Goal: Task Accomplishment & Management: Manage account settings

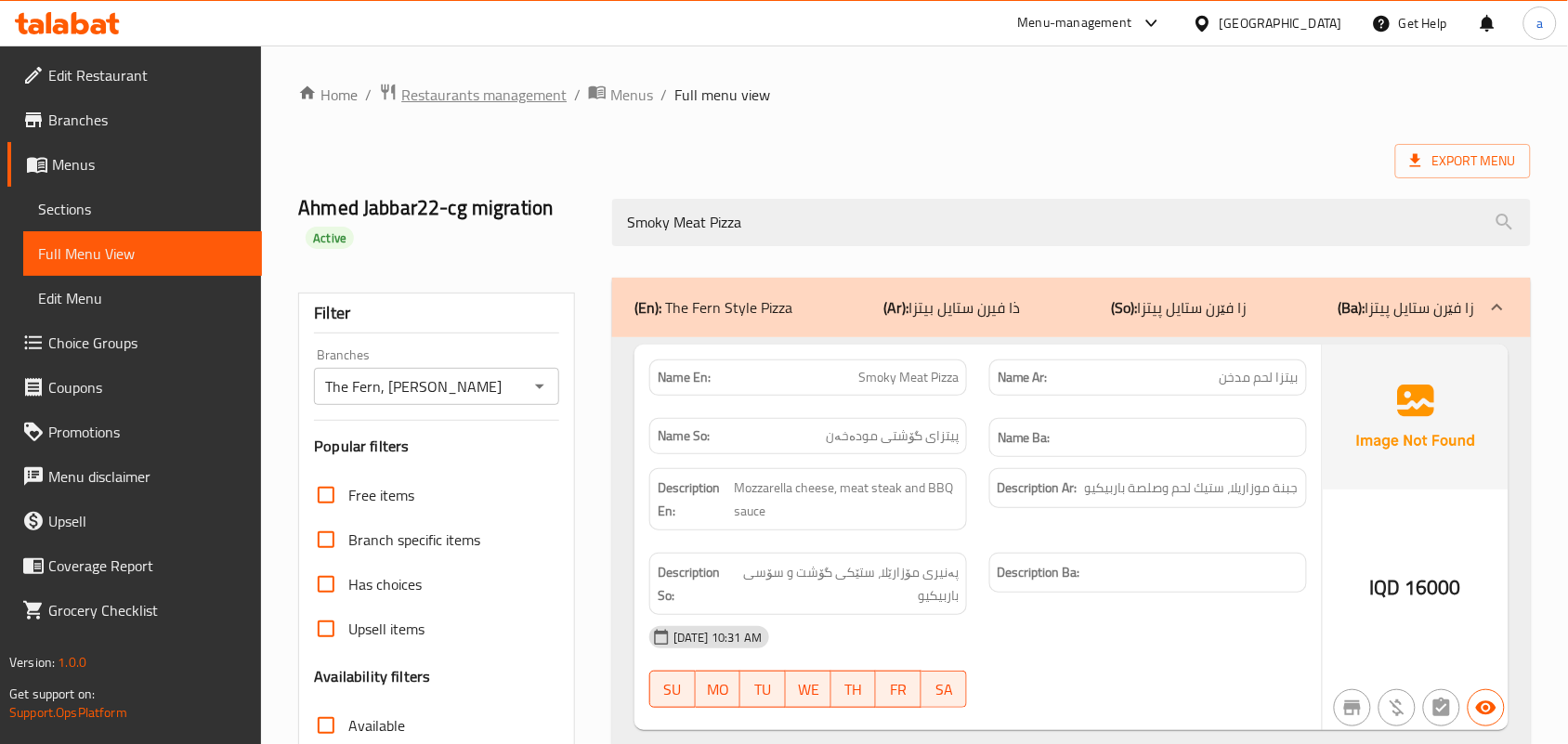
click at [494, 86] on span "Restaurants management" at bounding box center [483, 94] width 165 height 23
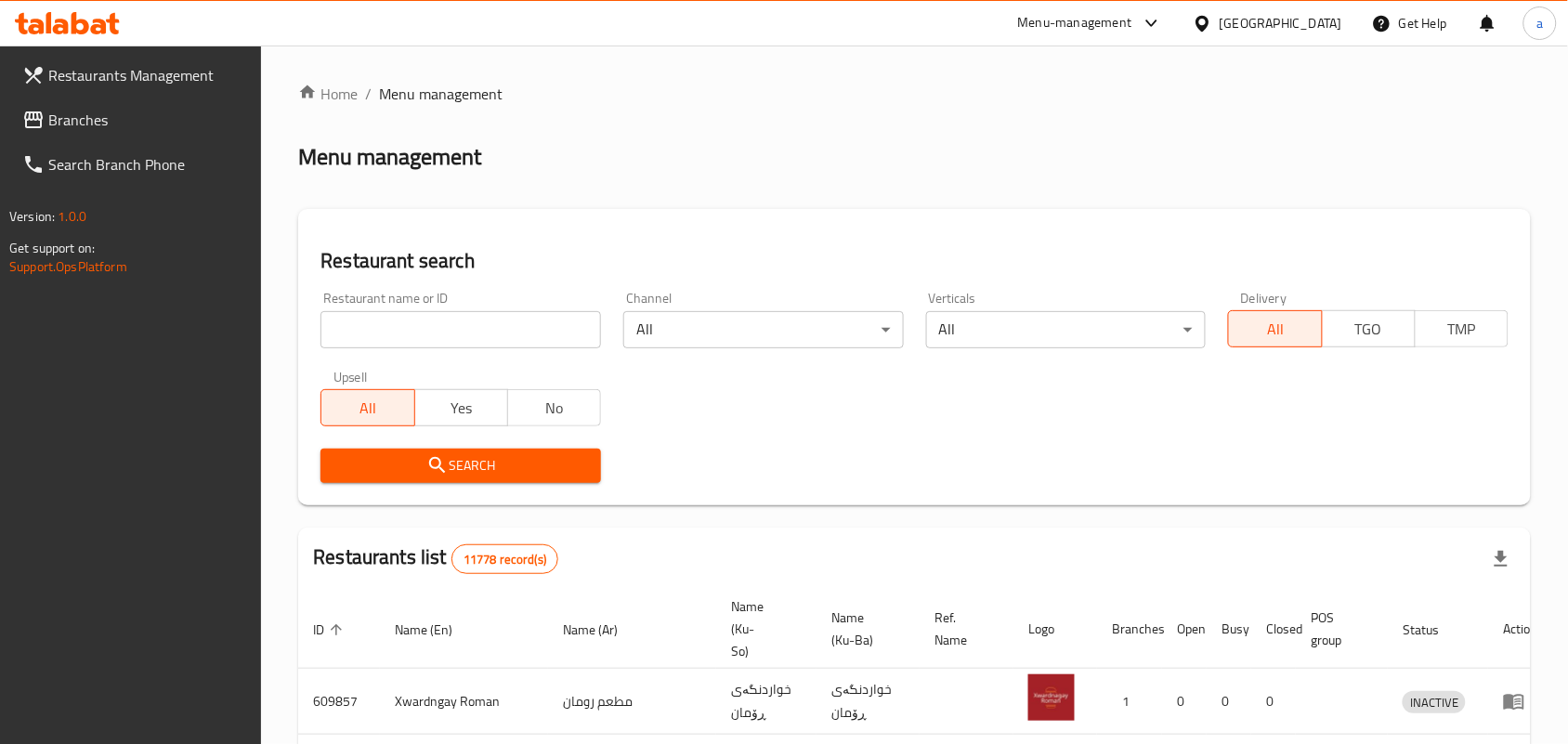
click at [418, 339] on input "search" at bounding box center [460, 330] width 280 height 37
paste input "Luxury Burger"
type input "Luxury Burger"
click button "Search" at bounding box center [460, 466] width 280 height 34
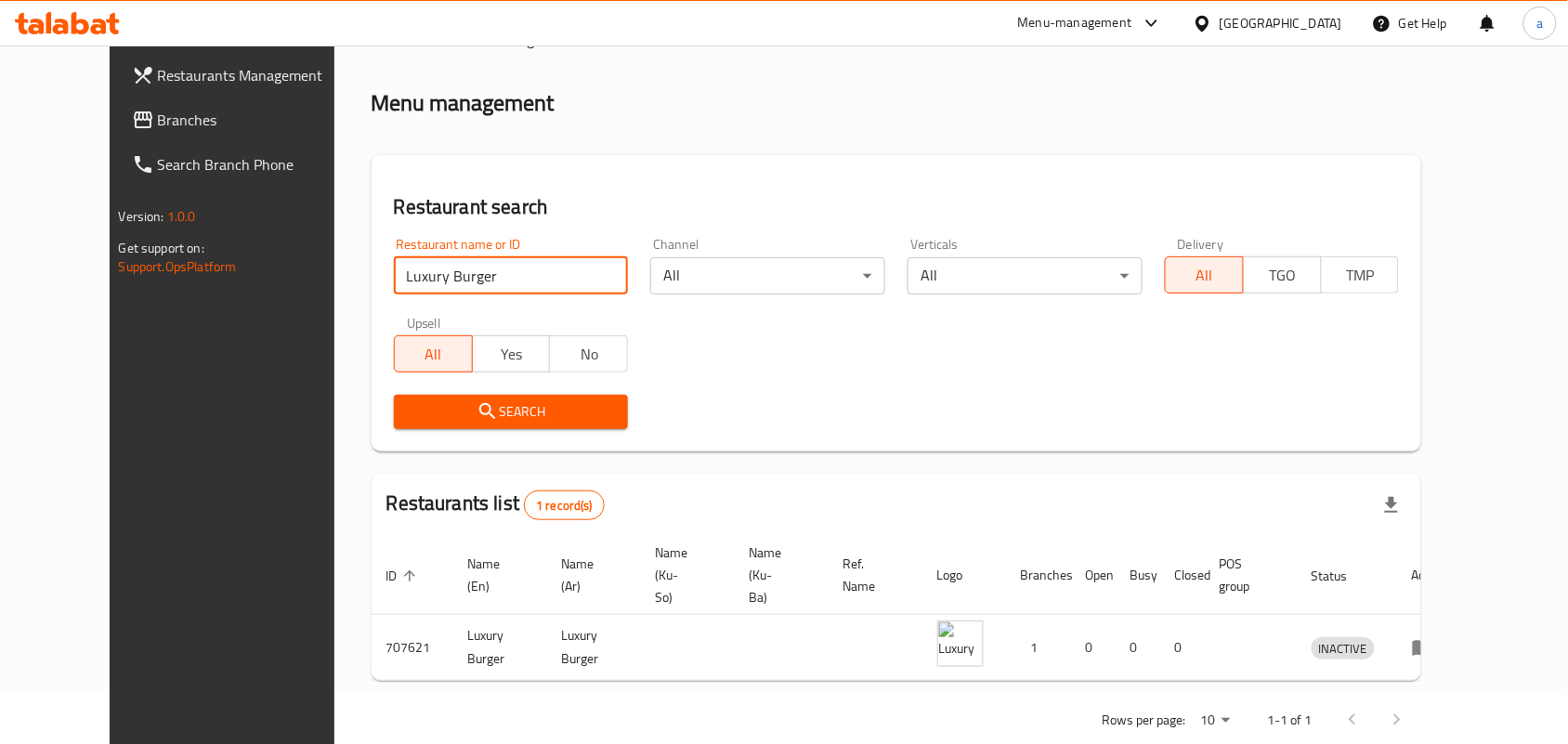
scroll to position [85, 0]
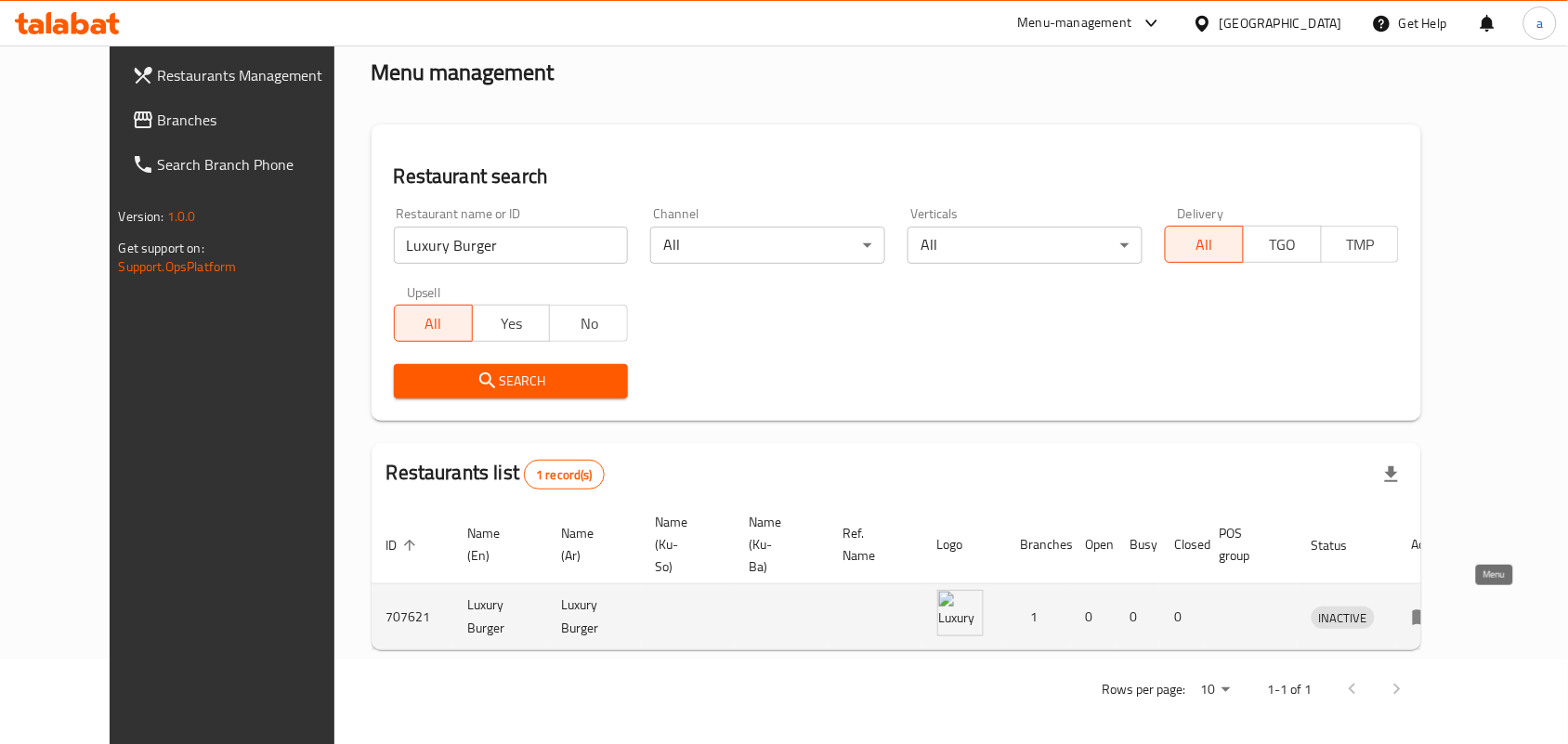
click at [1433, 615] on icon "enhanced table" at bounding box center [1423, 618] width 21 height 16
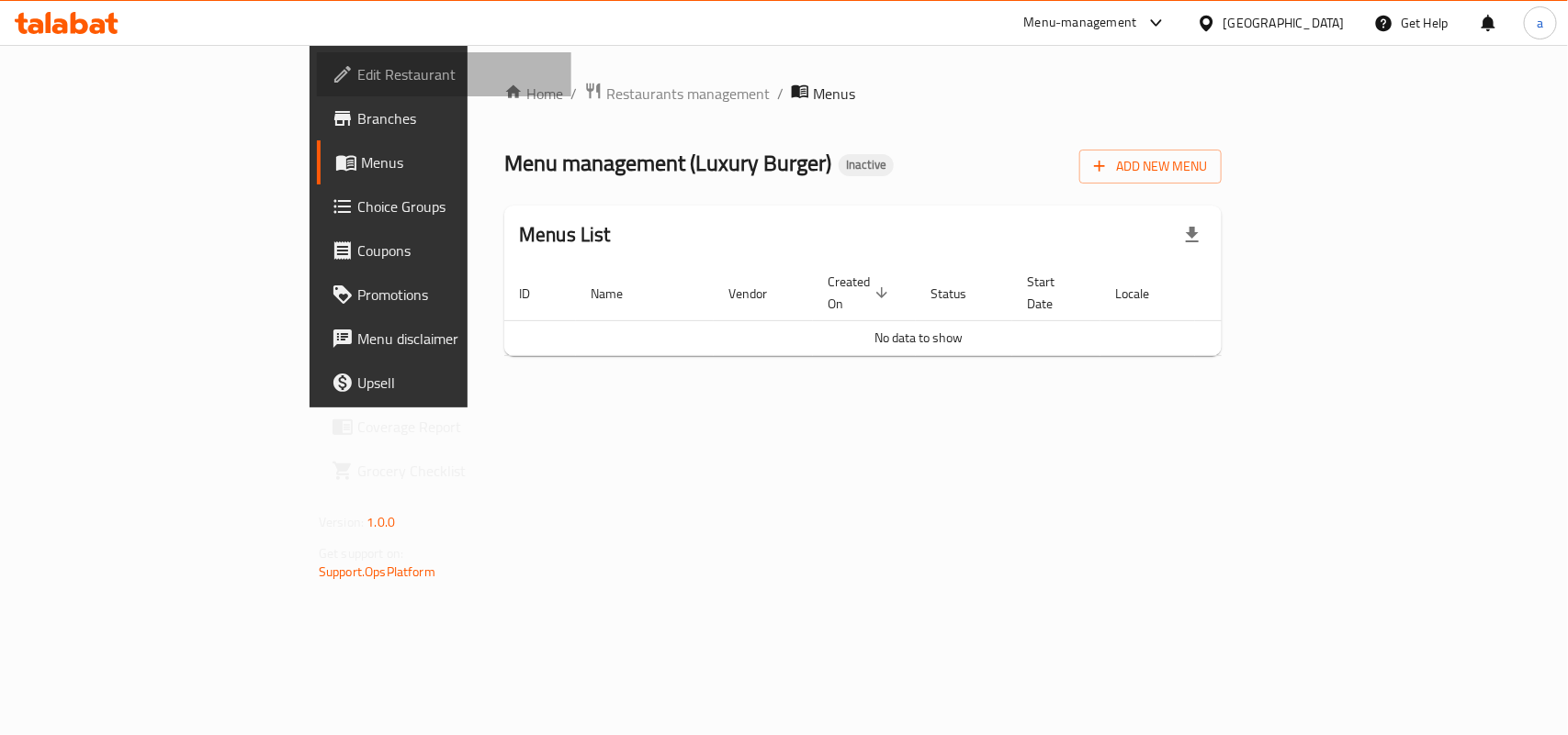
click at [358, 84] on span "Edit Restaurant" at bounding box center [457, 74] width 199 height 22
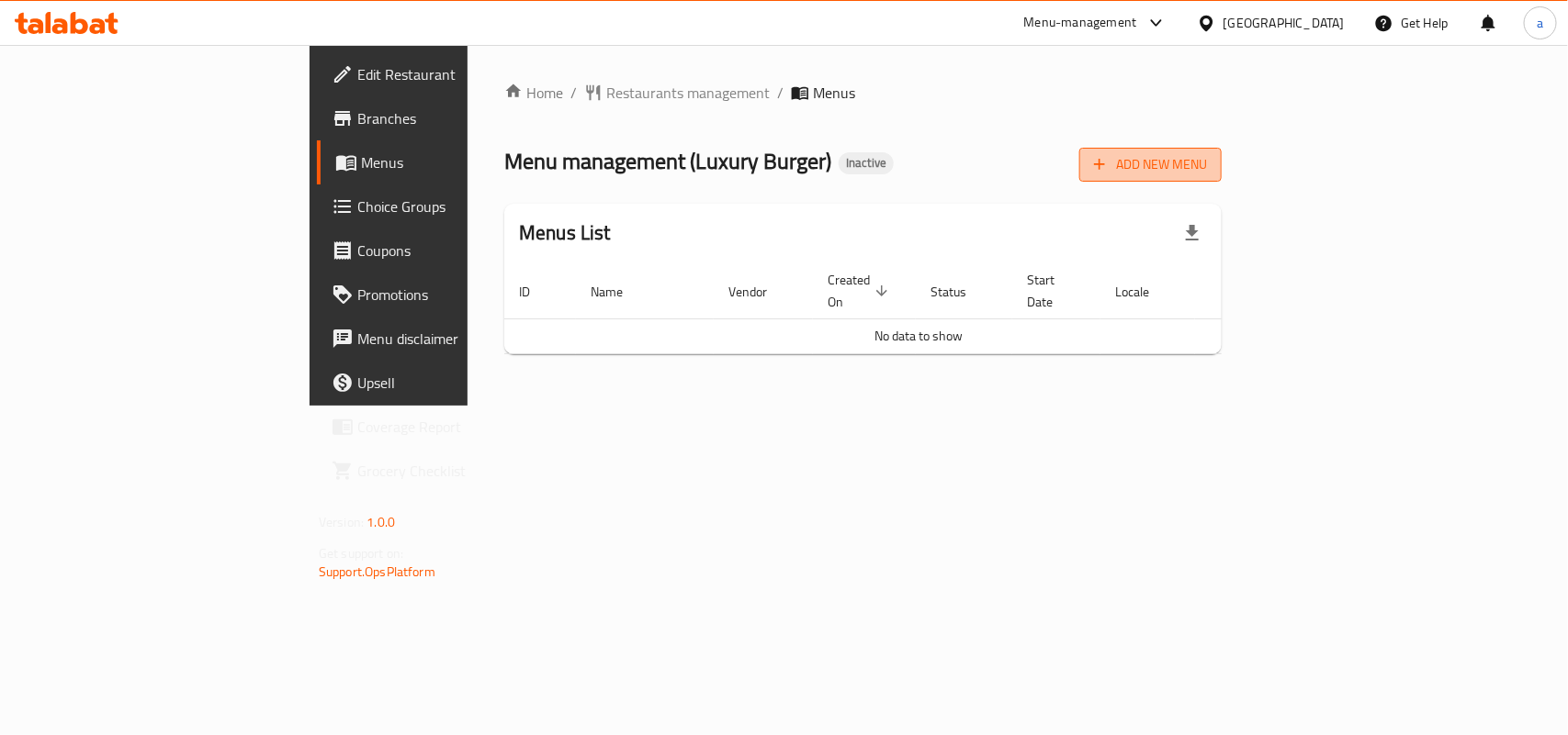
click at [1221, 173] on button "Add New Menu" at bounding box center [1150, 164] width 143 height 34
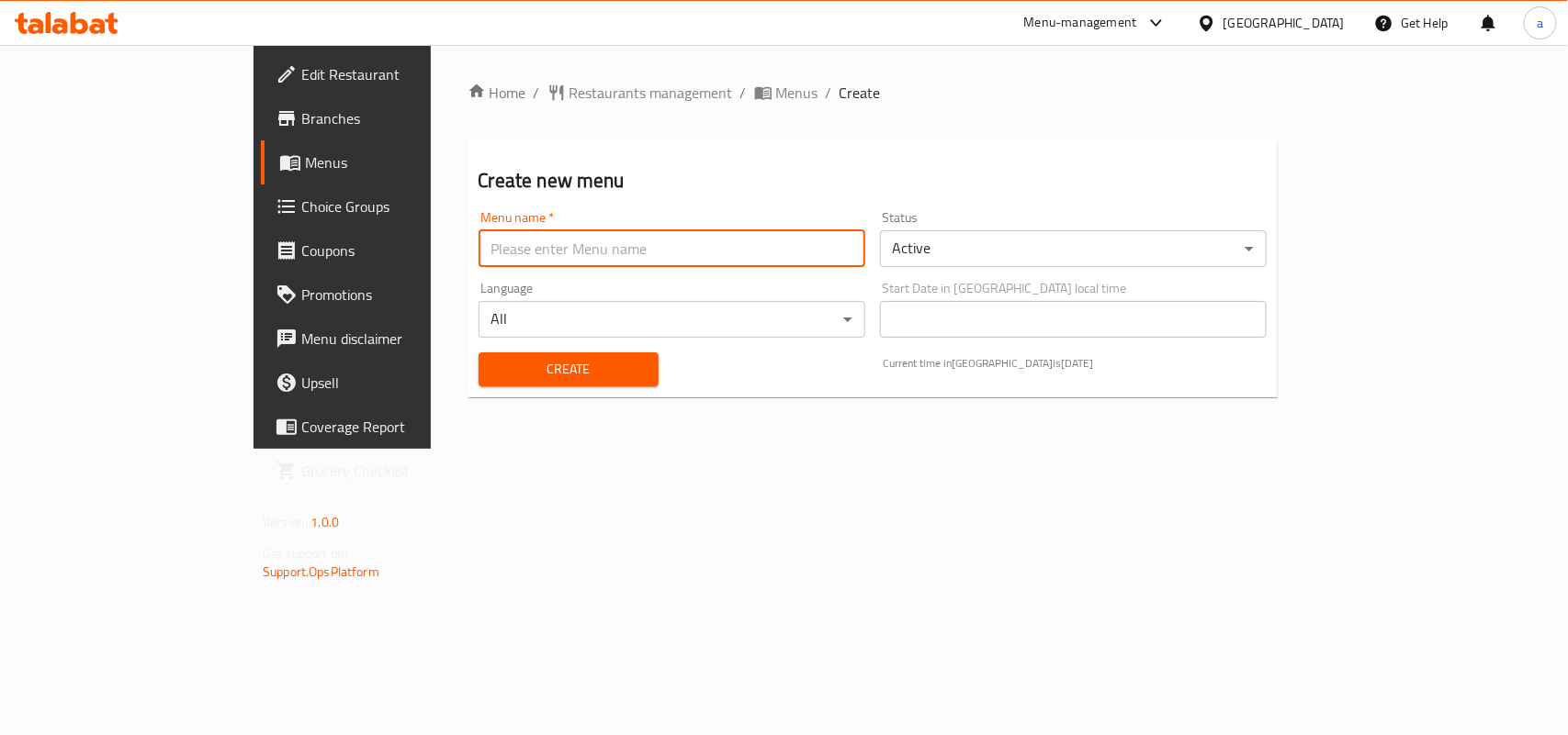
click at [646, 266] on input "text" at bounding box center [672, 249] width 387 height 37
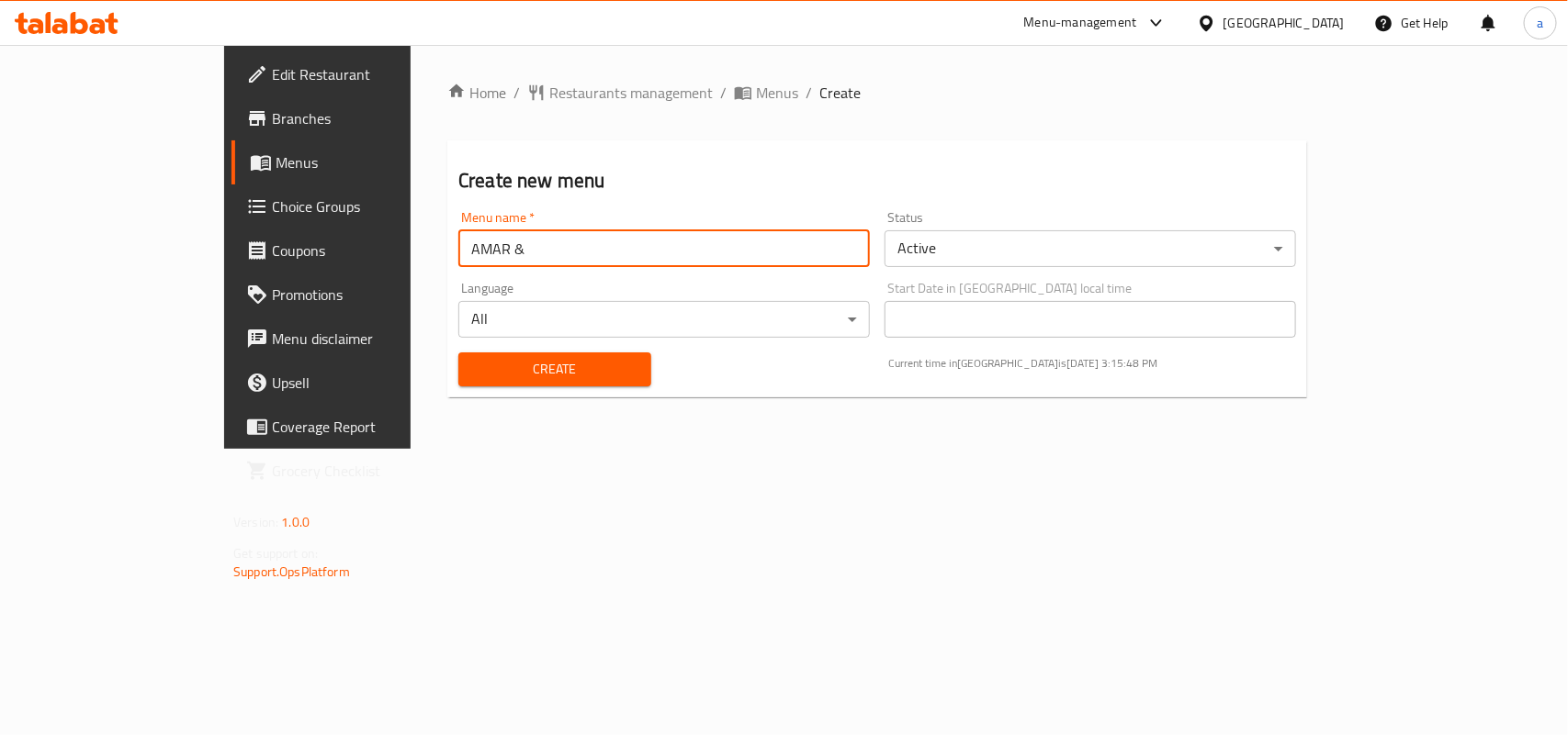
type input "AMAR & Sakar"
click at [473, 378] on span "Create" at bounding box center [555, 370] width 163 height 23
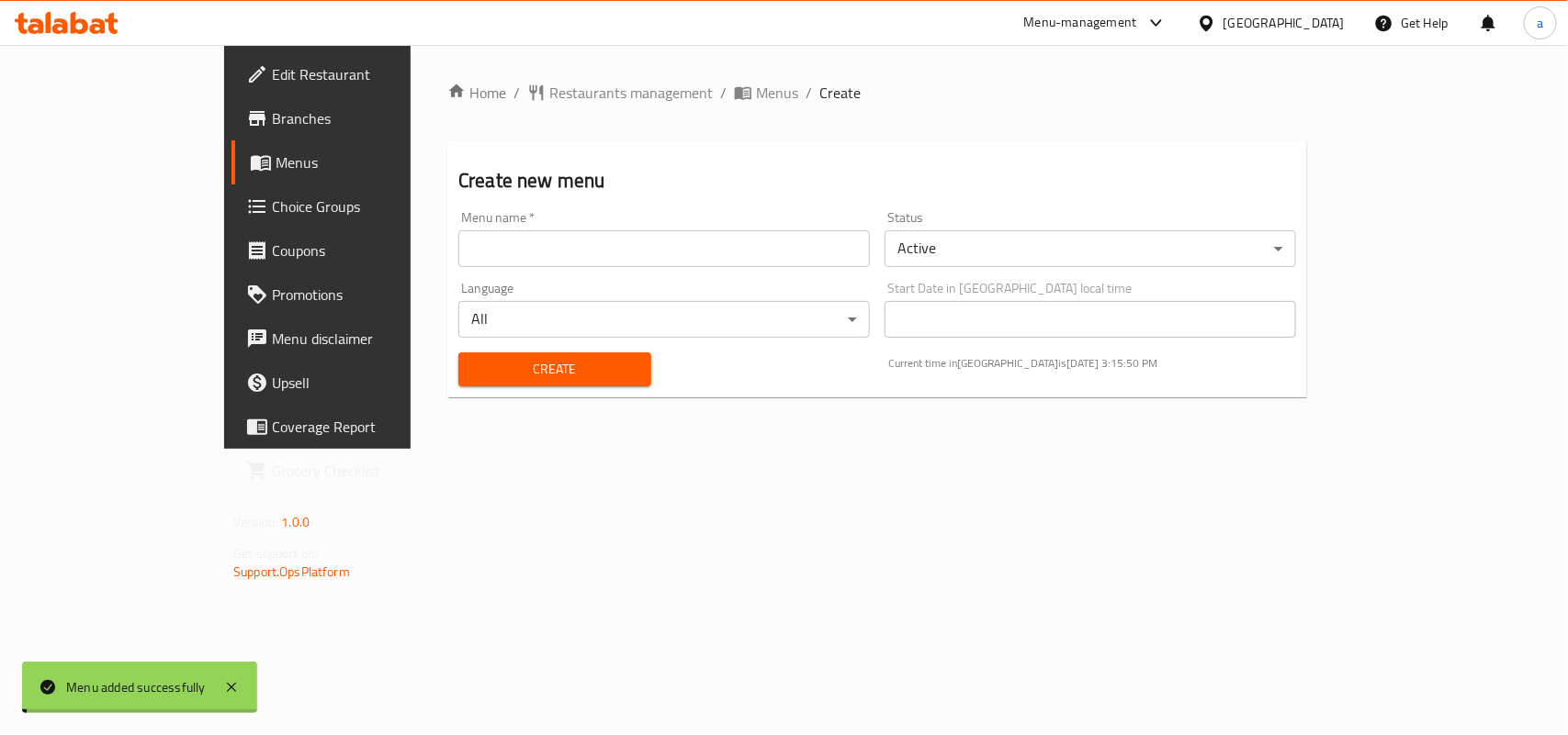
click at [628, 76] on div "Home / Restaurants management / Menus / Create Create new menu Menu name   * Me…" at bounding box center [877, 247] width 933 height 404
click at [756, 97] on span "Menus" at bounding box center [776, 92] width 42 height 22
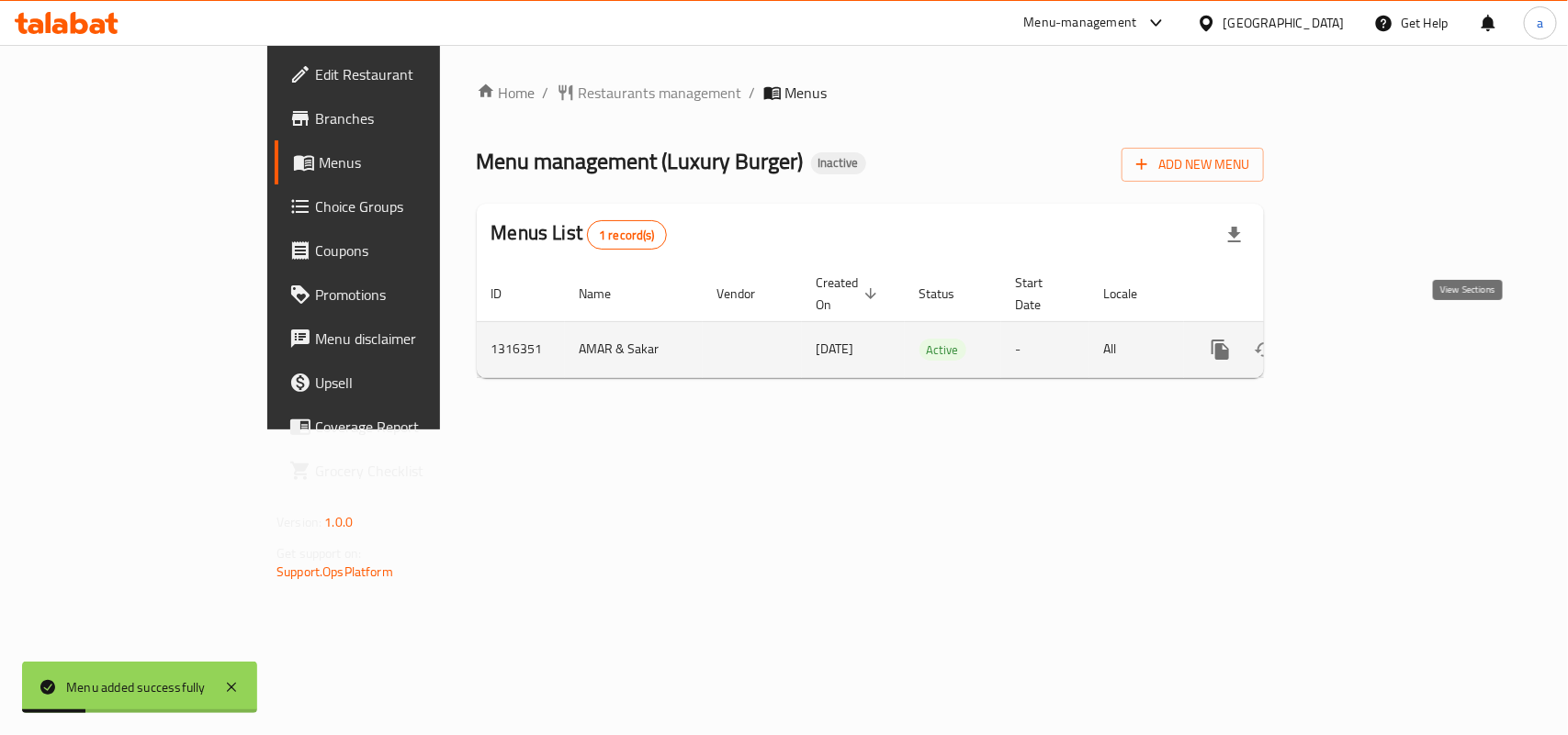
click at [1364, 339] on icon "enhanced table" at bounding box center [1352, 350] width 22 height 22
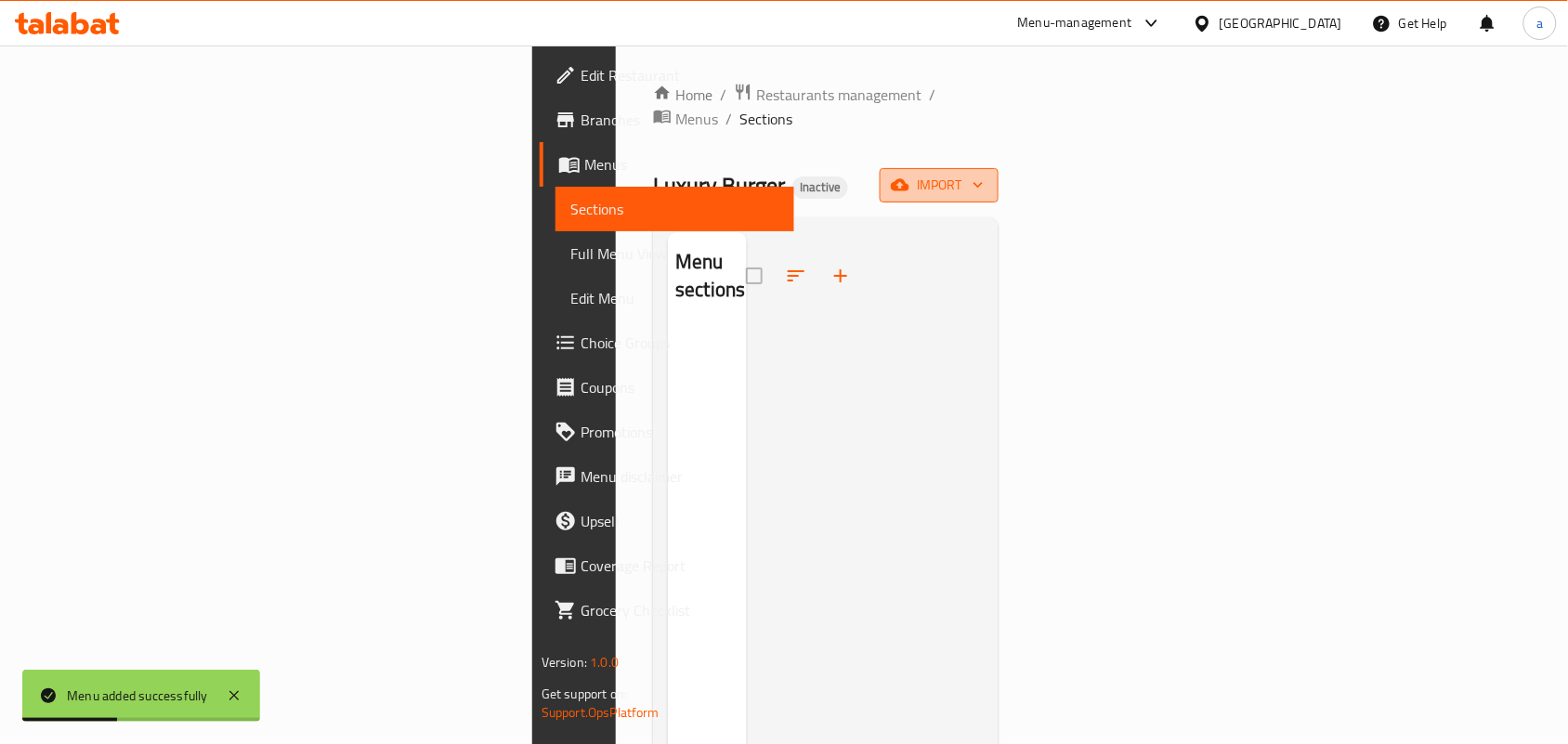
click at [983, 174] on span "import" at bounding box center [938, 186] width 89 height 24
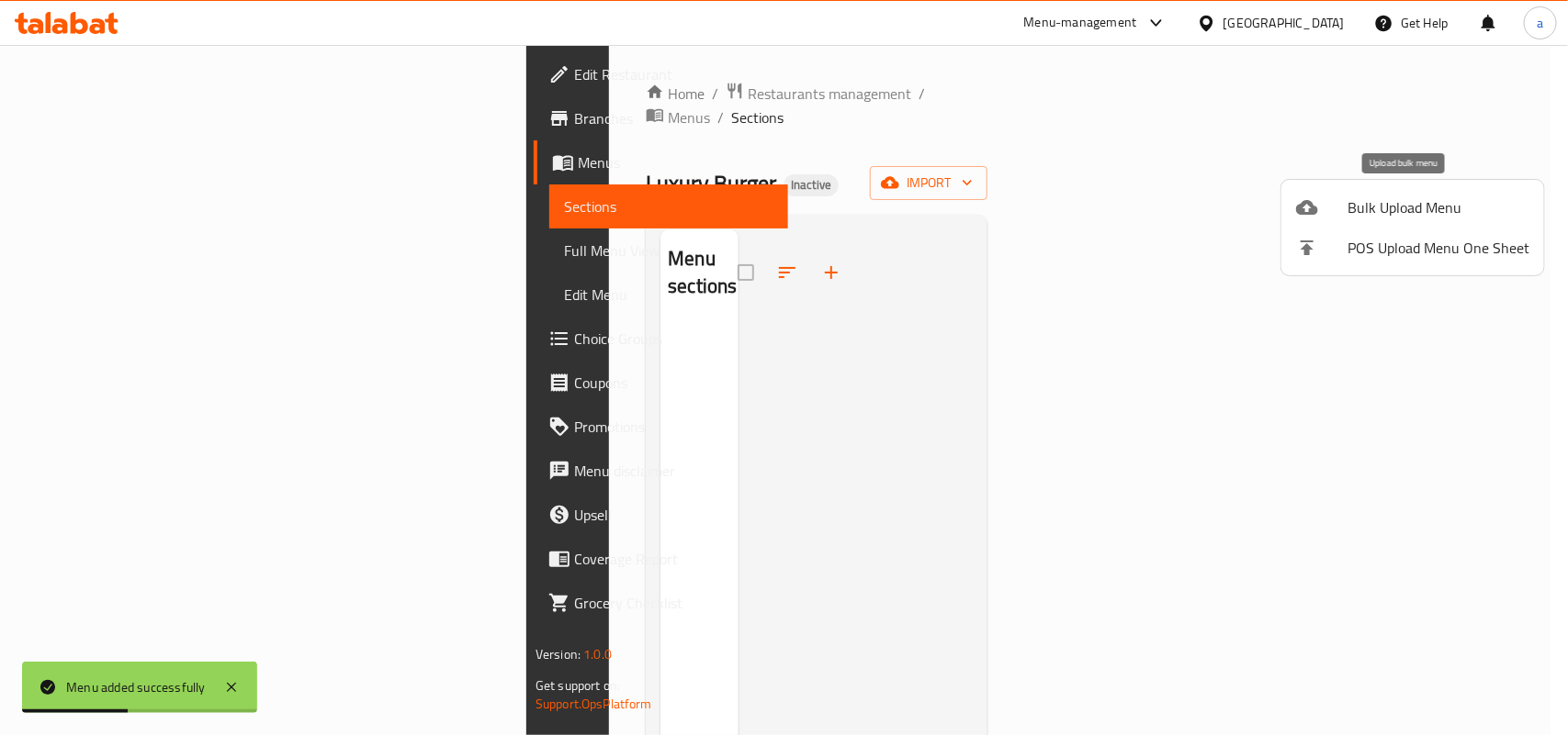
click at [1354, 199] on span "Bulk Upload Menu" at bounding box center [1438, 207] width 182 height 22
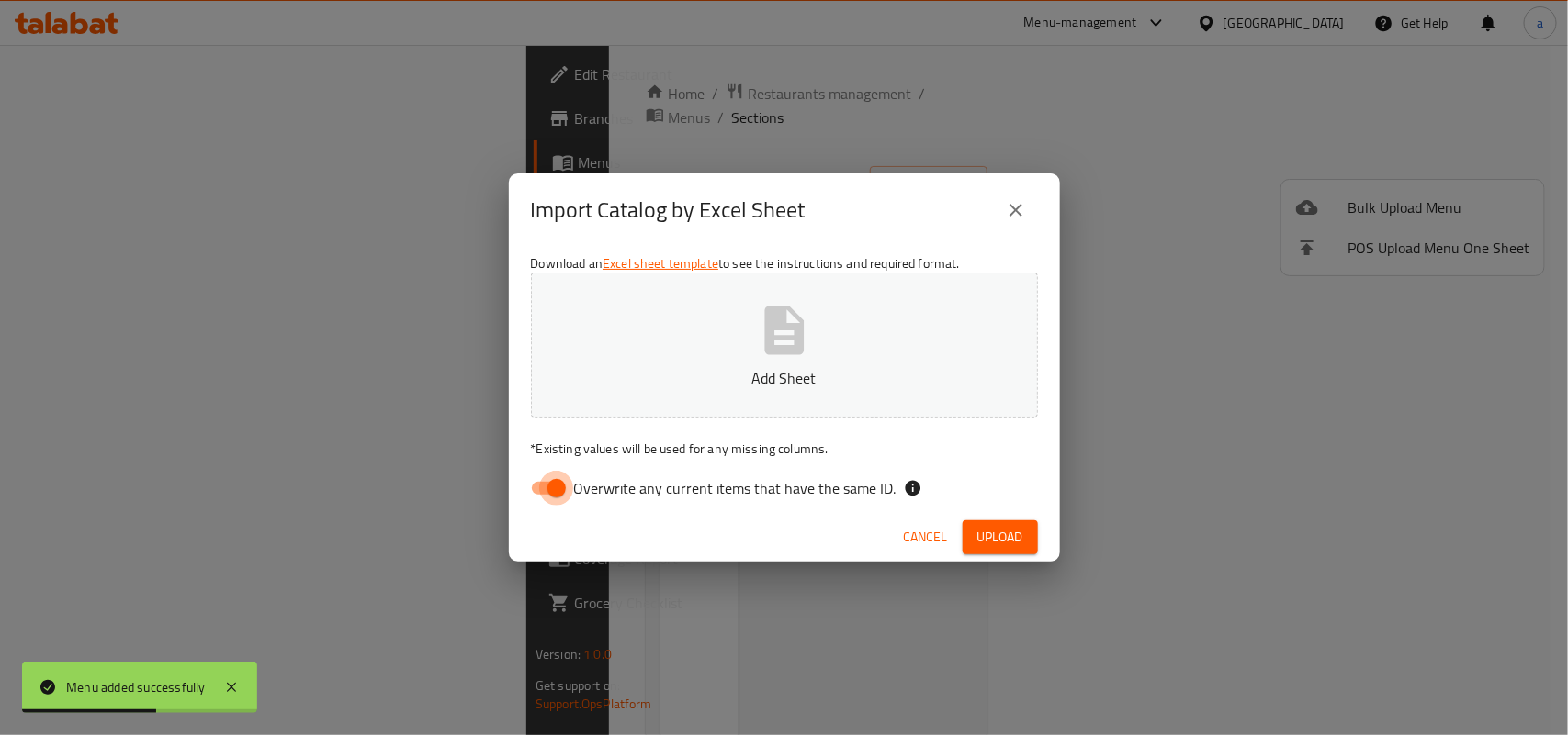
click at [546, 479] on input "Overwrite any current items that have the same ID." at bounding box center [557, 488] width 105 height 35
checkbox input "false"
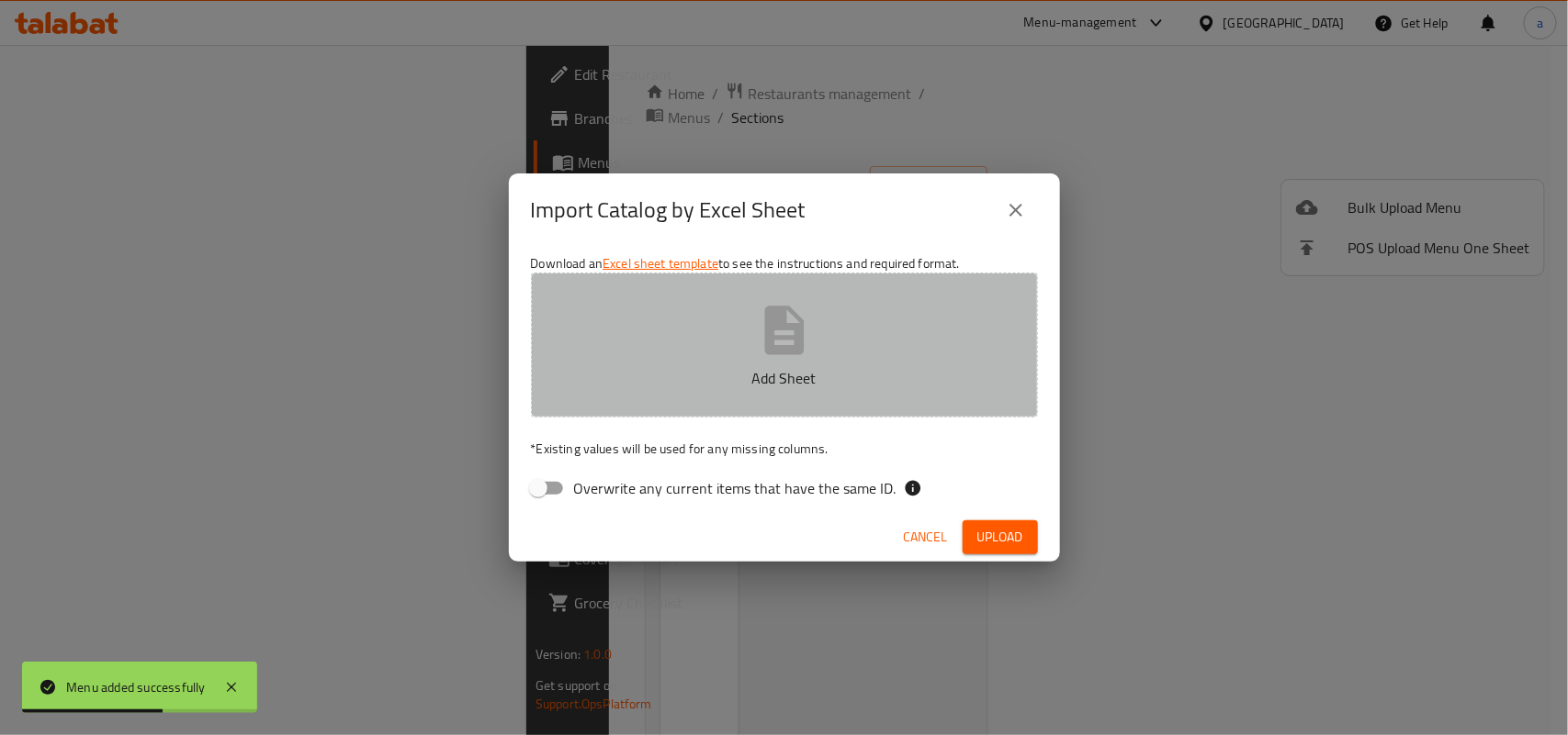
click at [798, 378] on p "Add Sheet" at bounding box center [784, 378] width 450 height 22
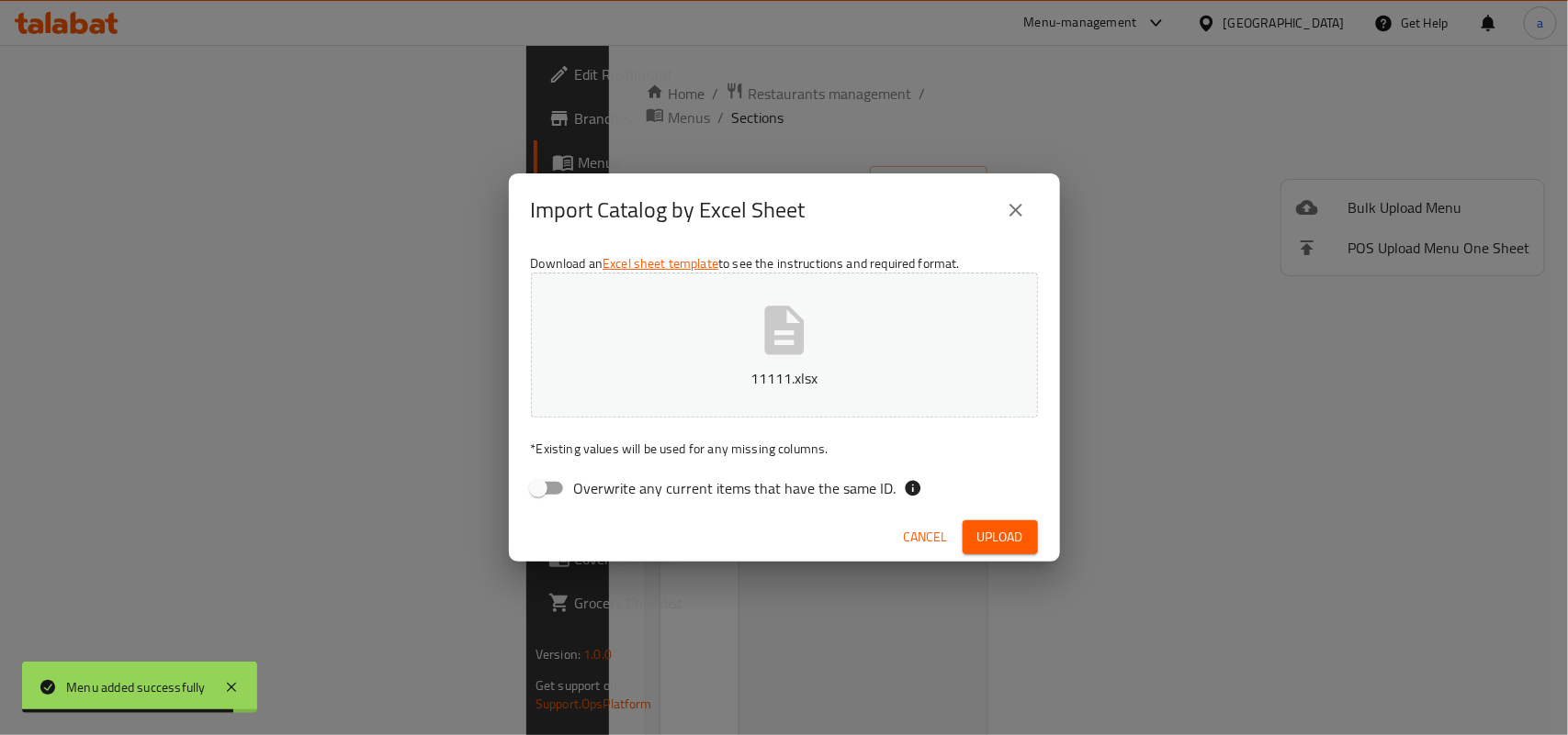
click at [988, 530] on span "Upload" at bounding box center [1000, 538] width 46 height 23
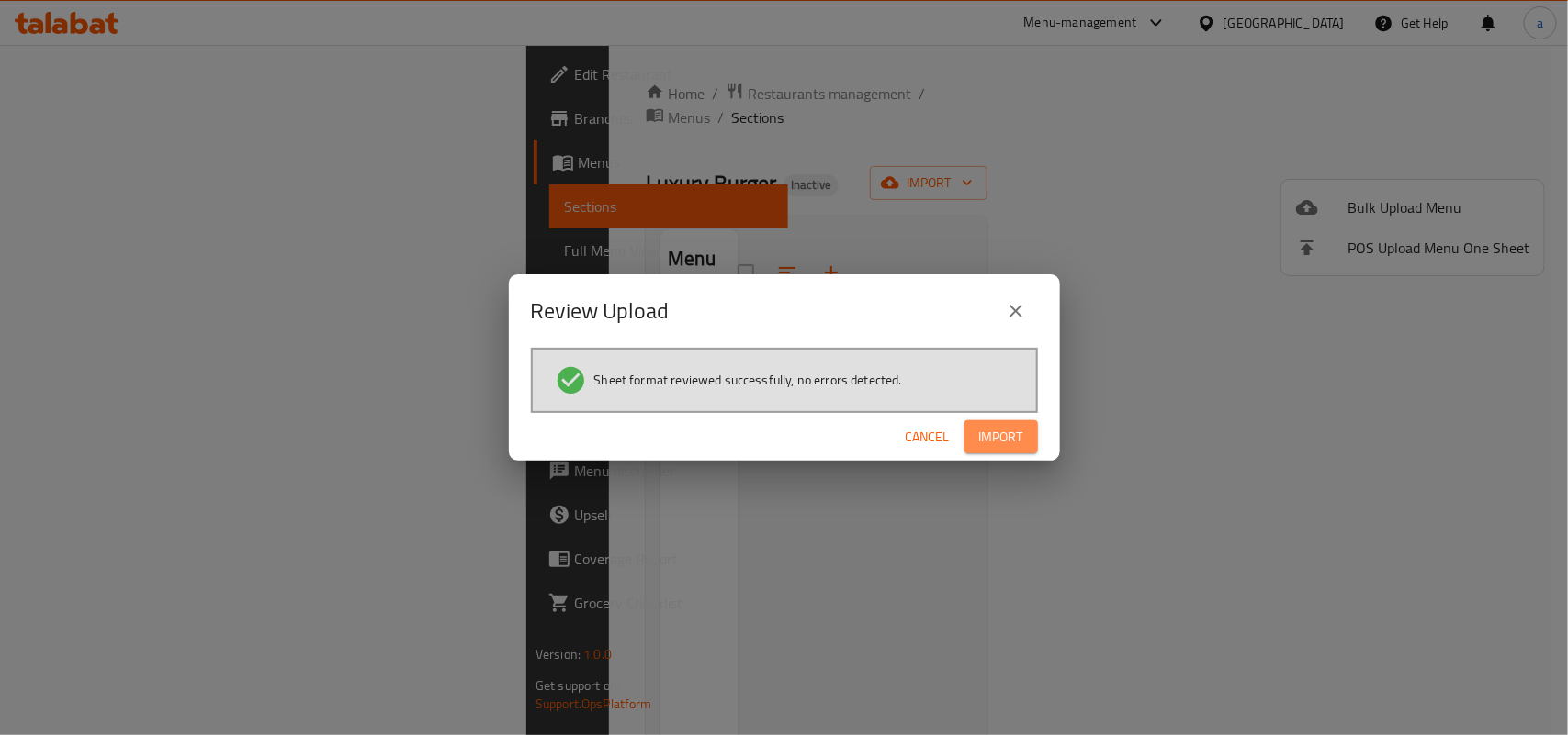
click at [1015, 422] on button "Import" at bounding box center [1002, 437] width 74 height 34
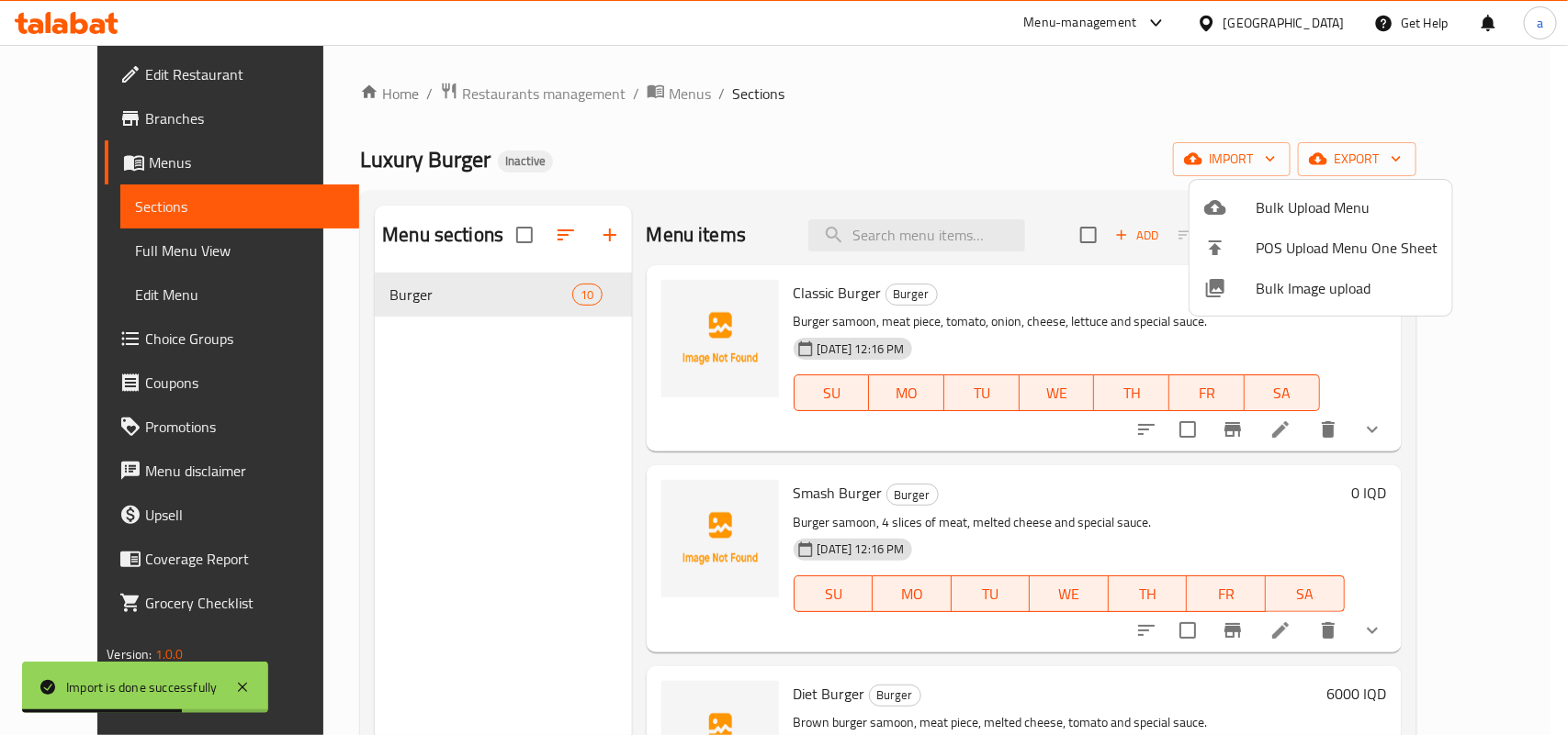
click at [505, 474] on div at bounding box center [784, 367] width 1568 height 735
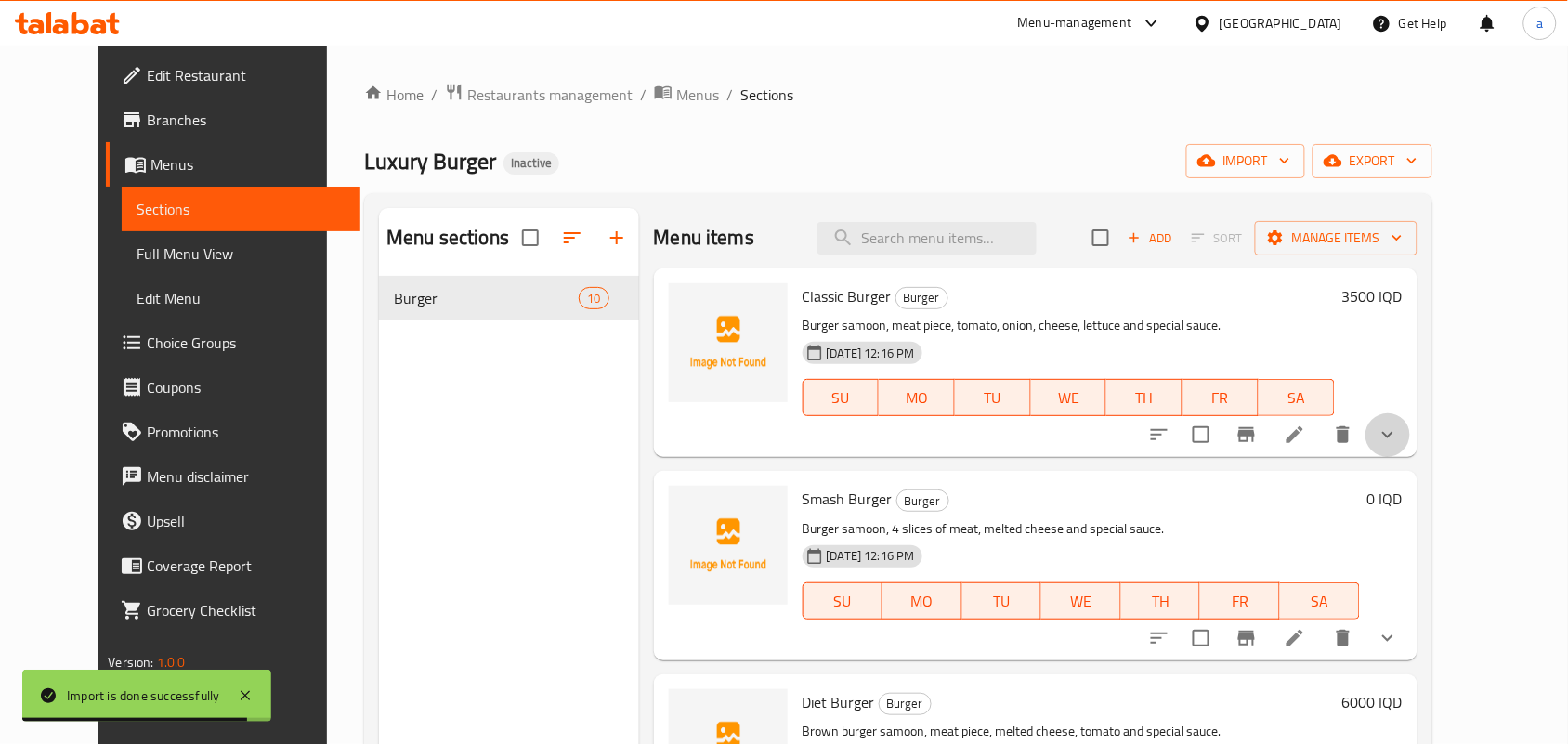
click at [1410, 451] on button "show more" at bounding box center [1387, 434] width 44 height 44
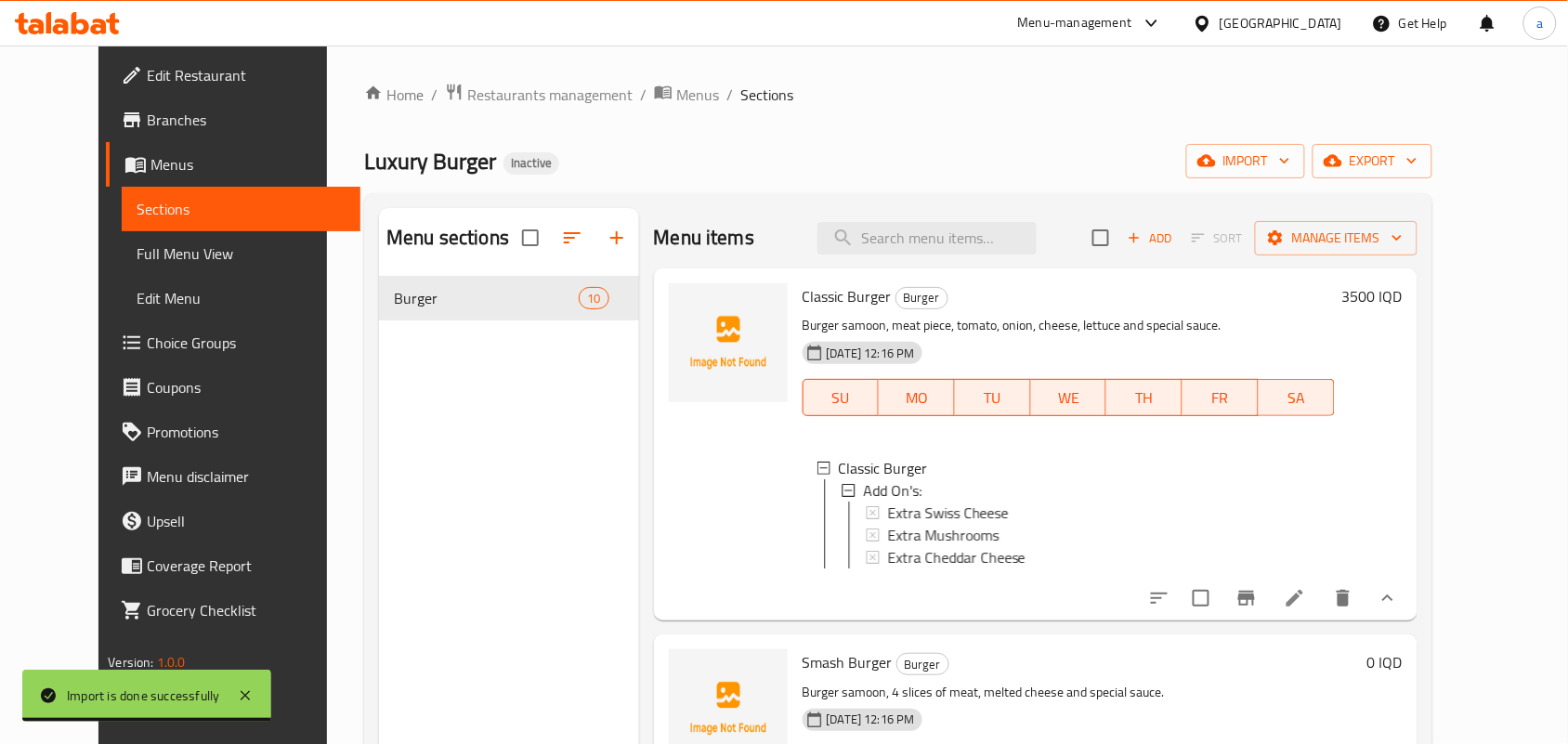
scroll to position [270, 0]
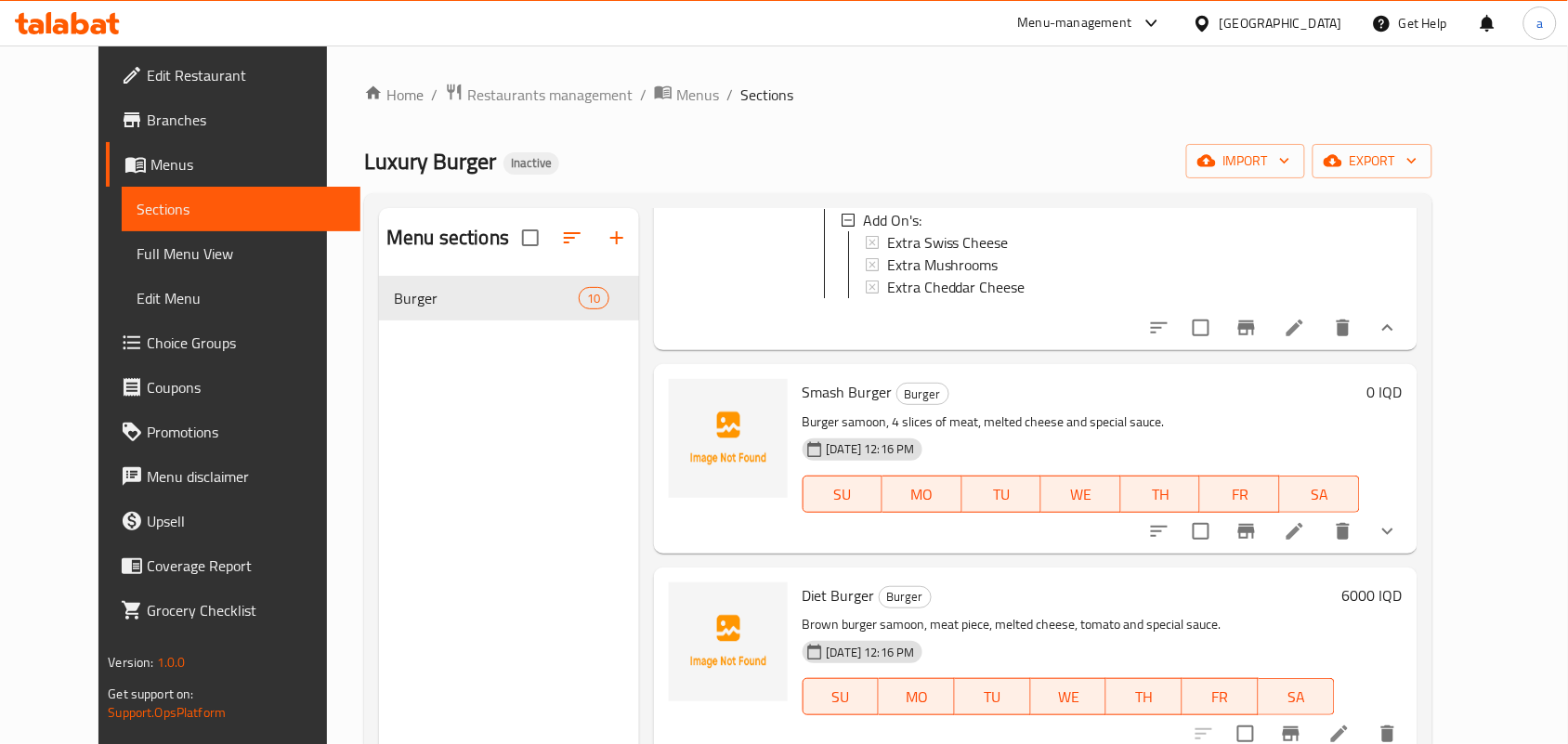
click at [1399, 543] on icon "show more" at bounding box center [1387, 531] width 23 height 23
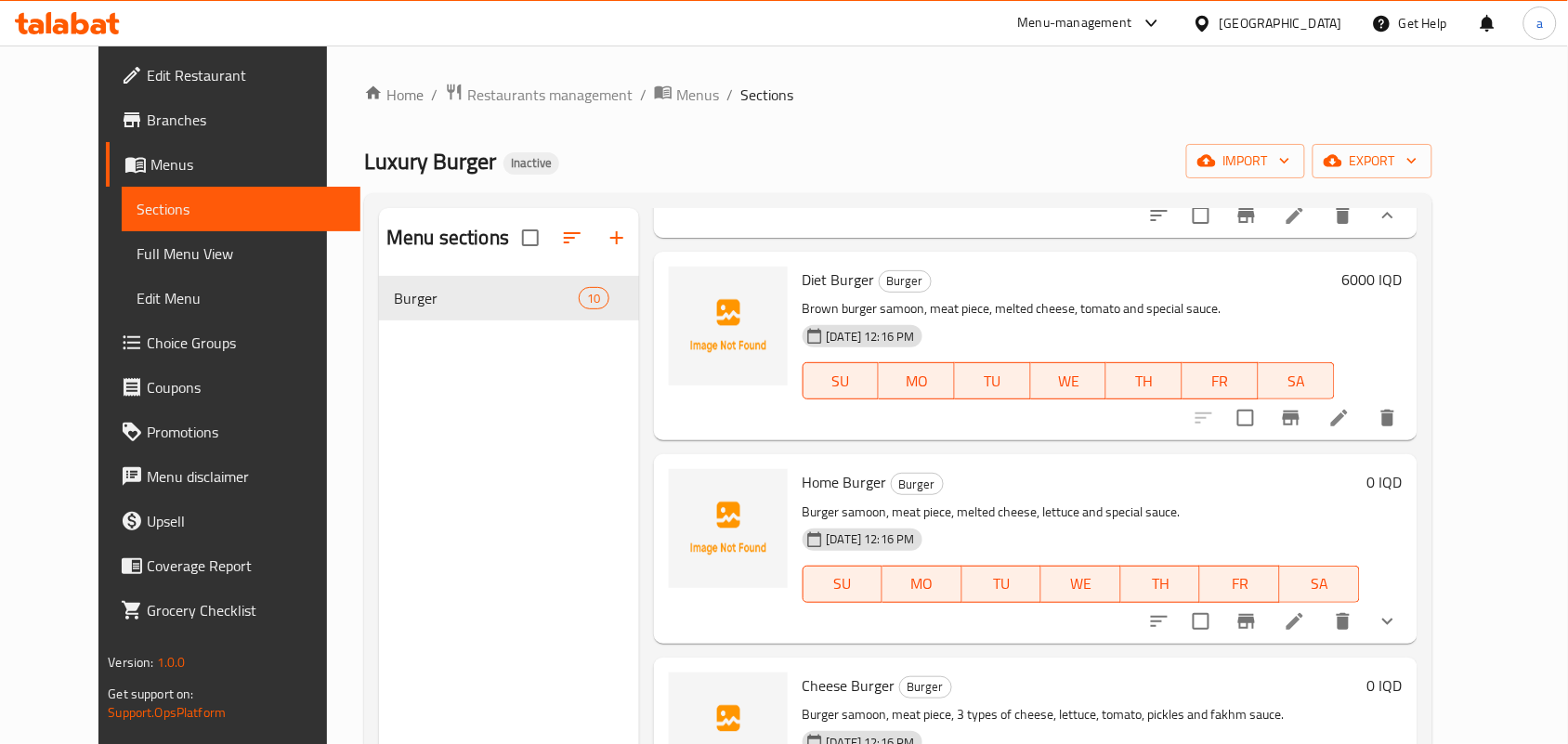
scroll to position [813, 0]
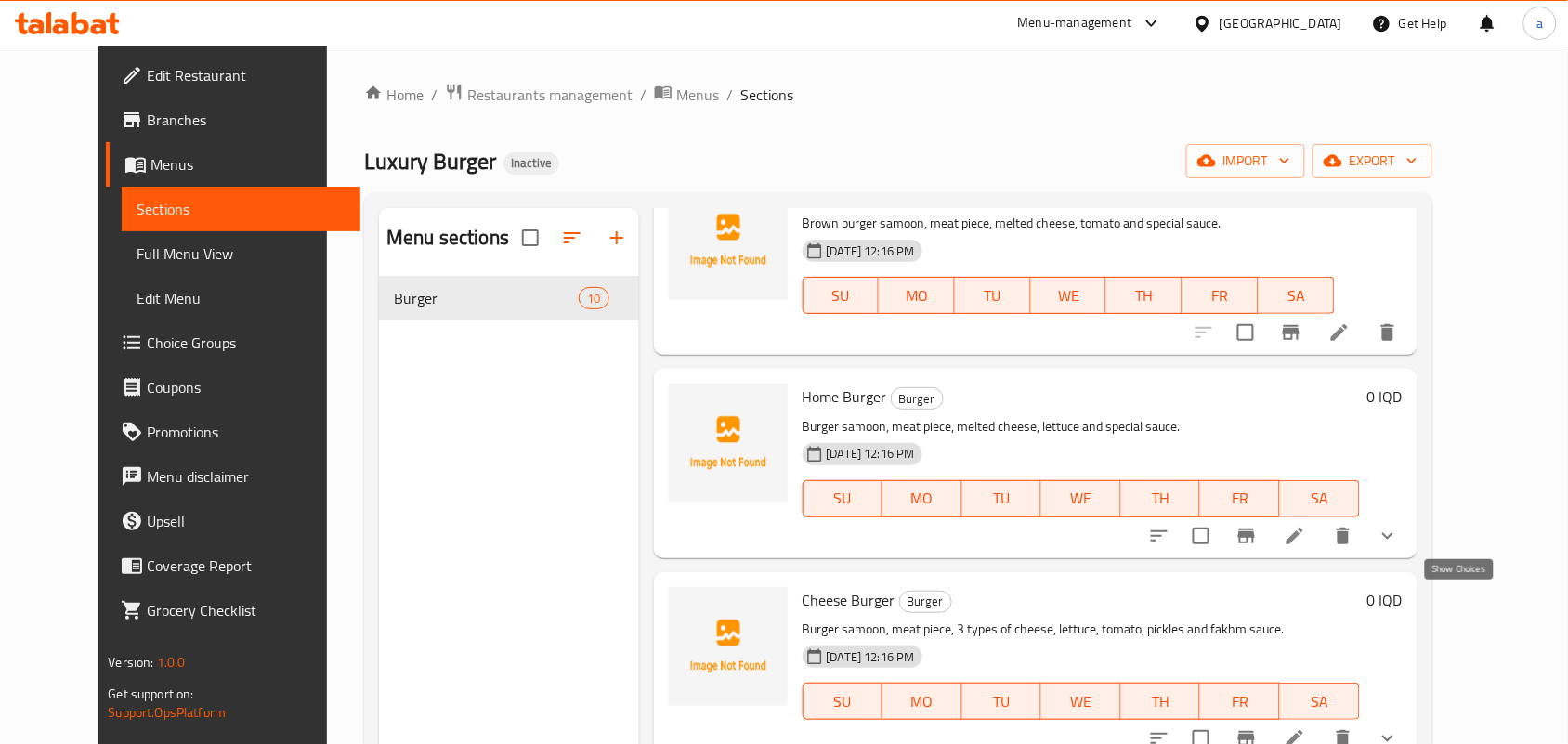
click at [1399, 547] on icon "show more" at bounding box center [1387, 536] width 23 height 23
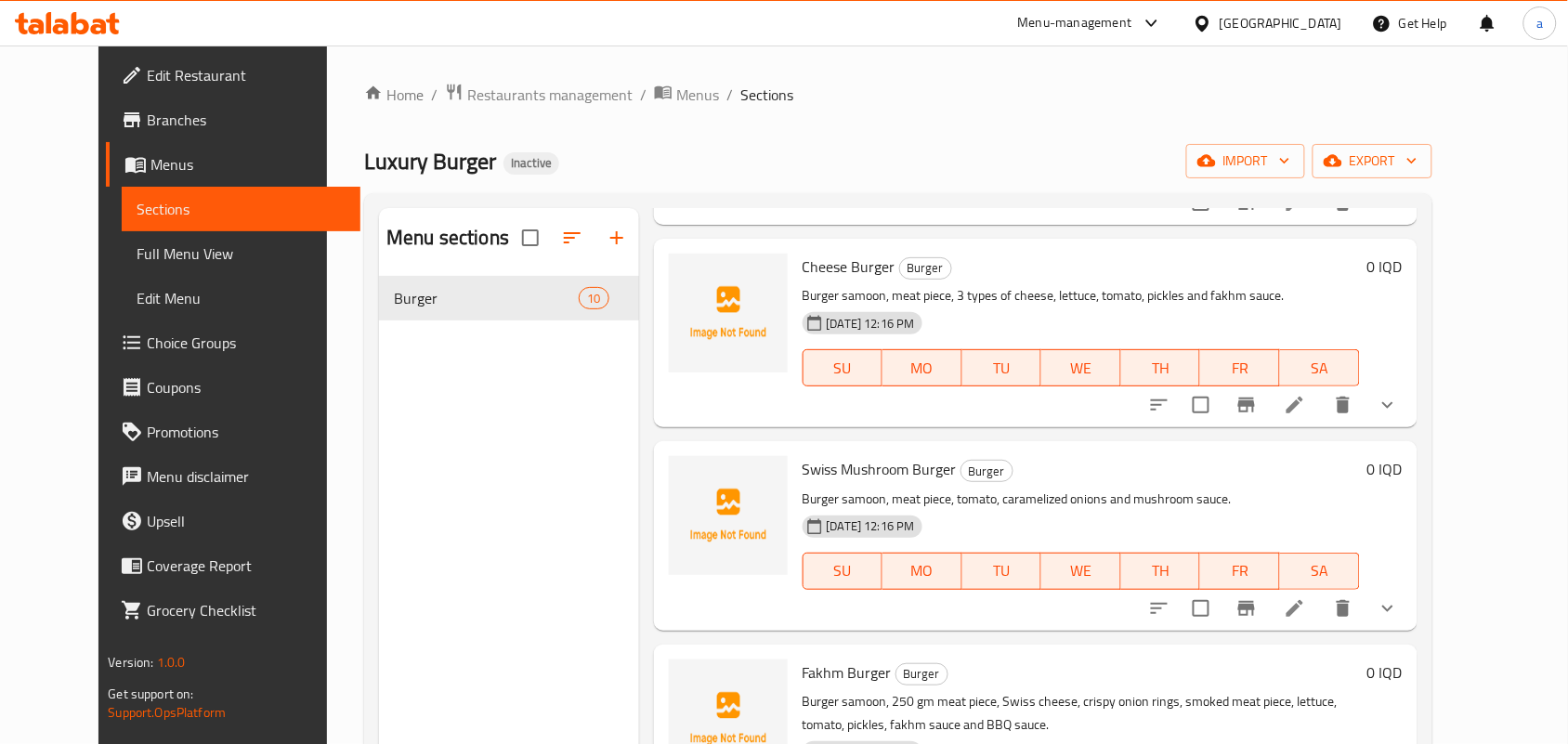
scroll to position [1354, 0]
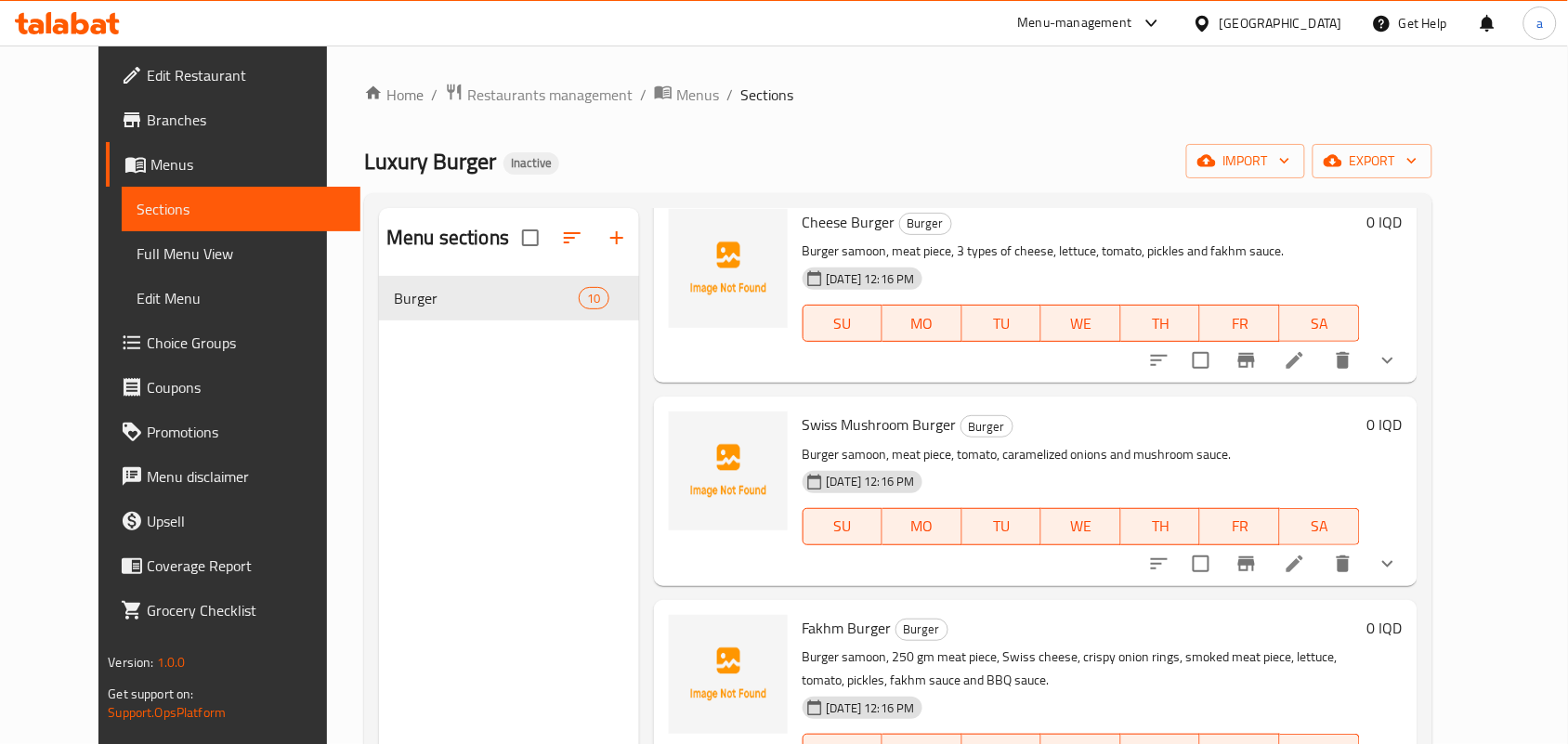
click at [1410, 382] on button "show more" at bounding box center [1387, 360] width 44 height 44
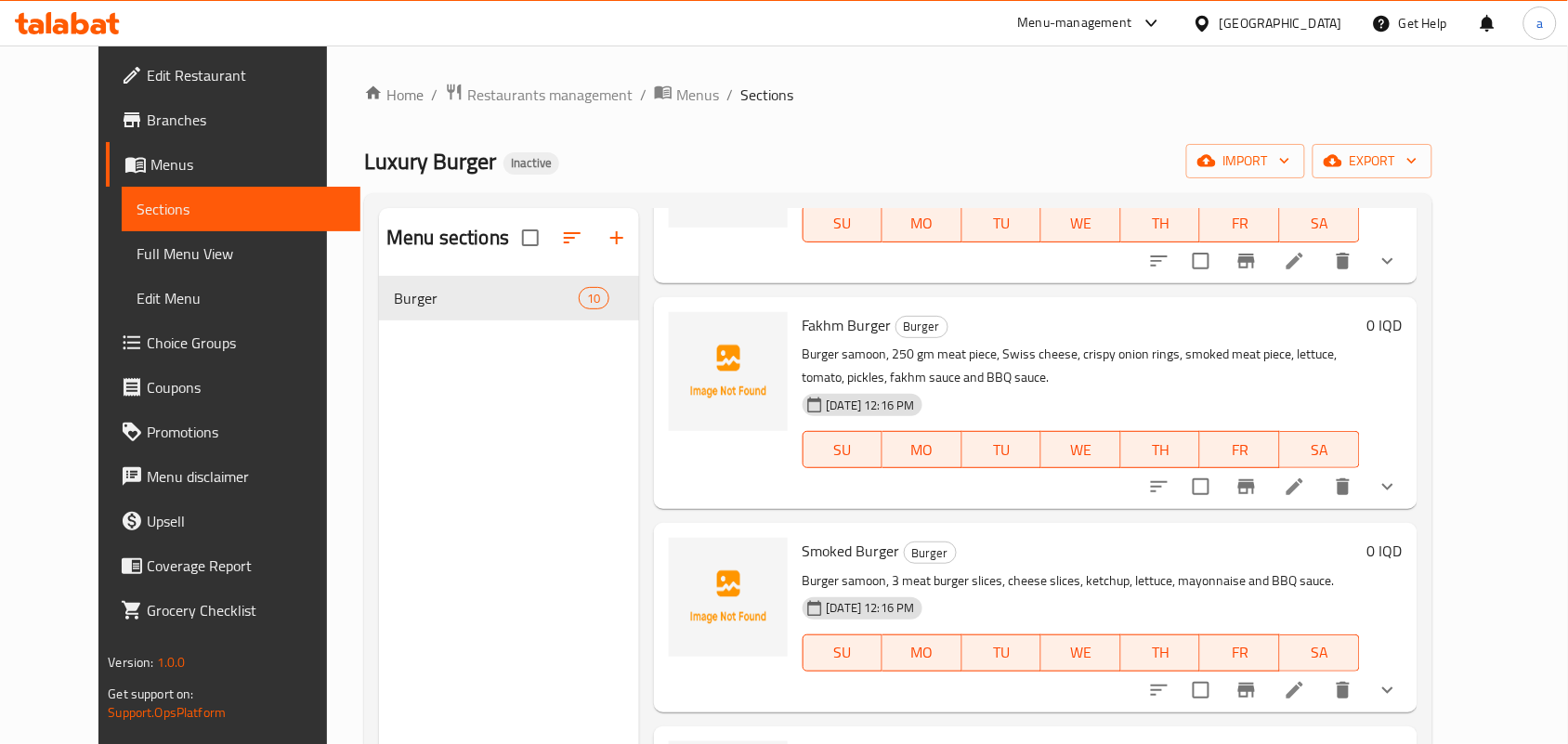
scroll to position [1896, 0]
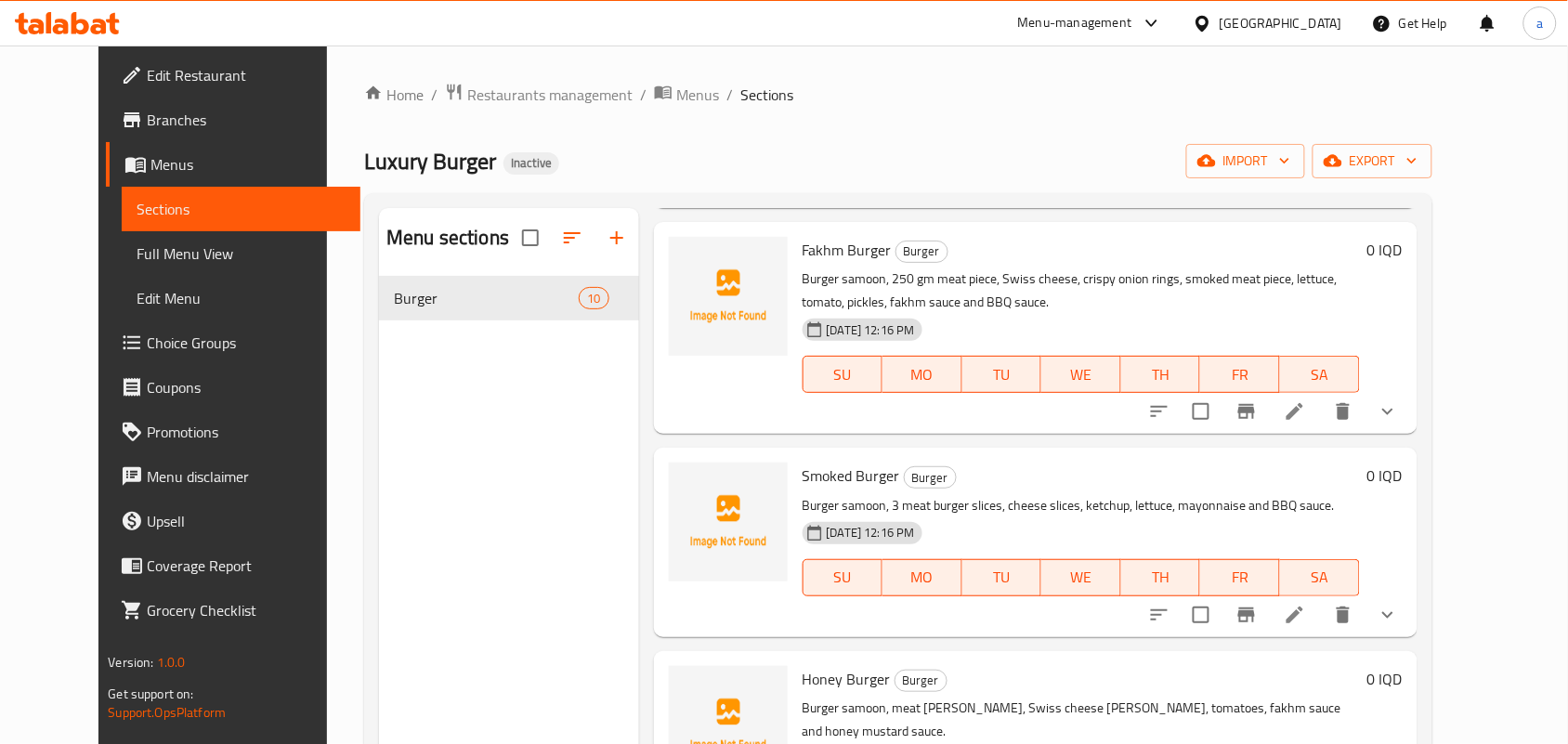
click at [1399, 197] on icon "show more" at bounding box center [1387, 186] width 23 height 23
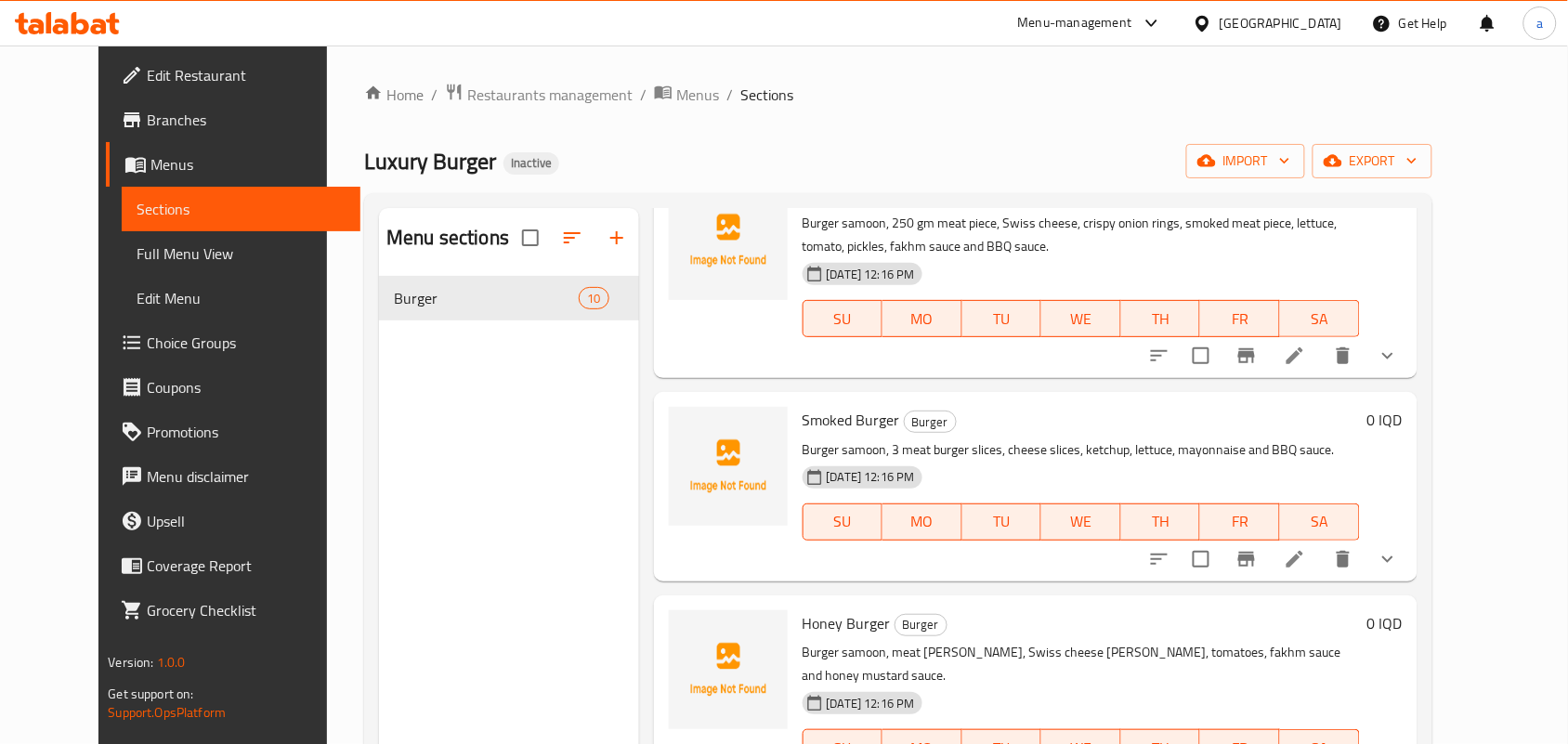
scroll to position [2167, 0]
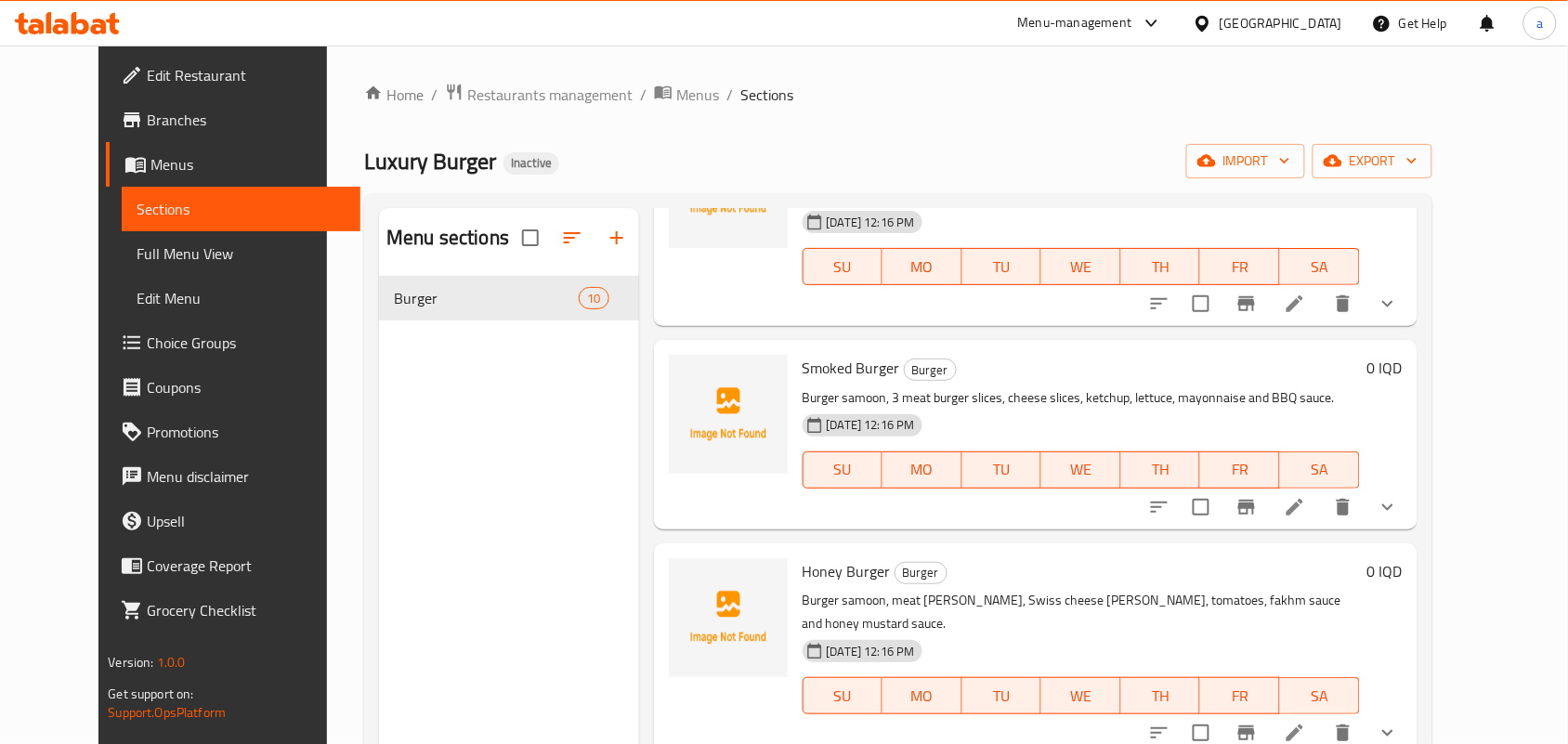
click at [1399, 315] on icon "show more" at bounding box center [1387, 304] width 23 height 23
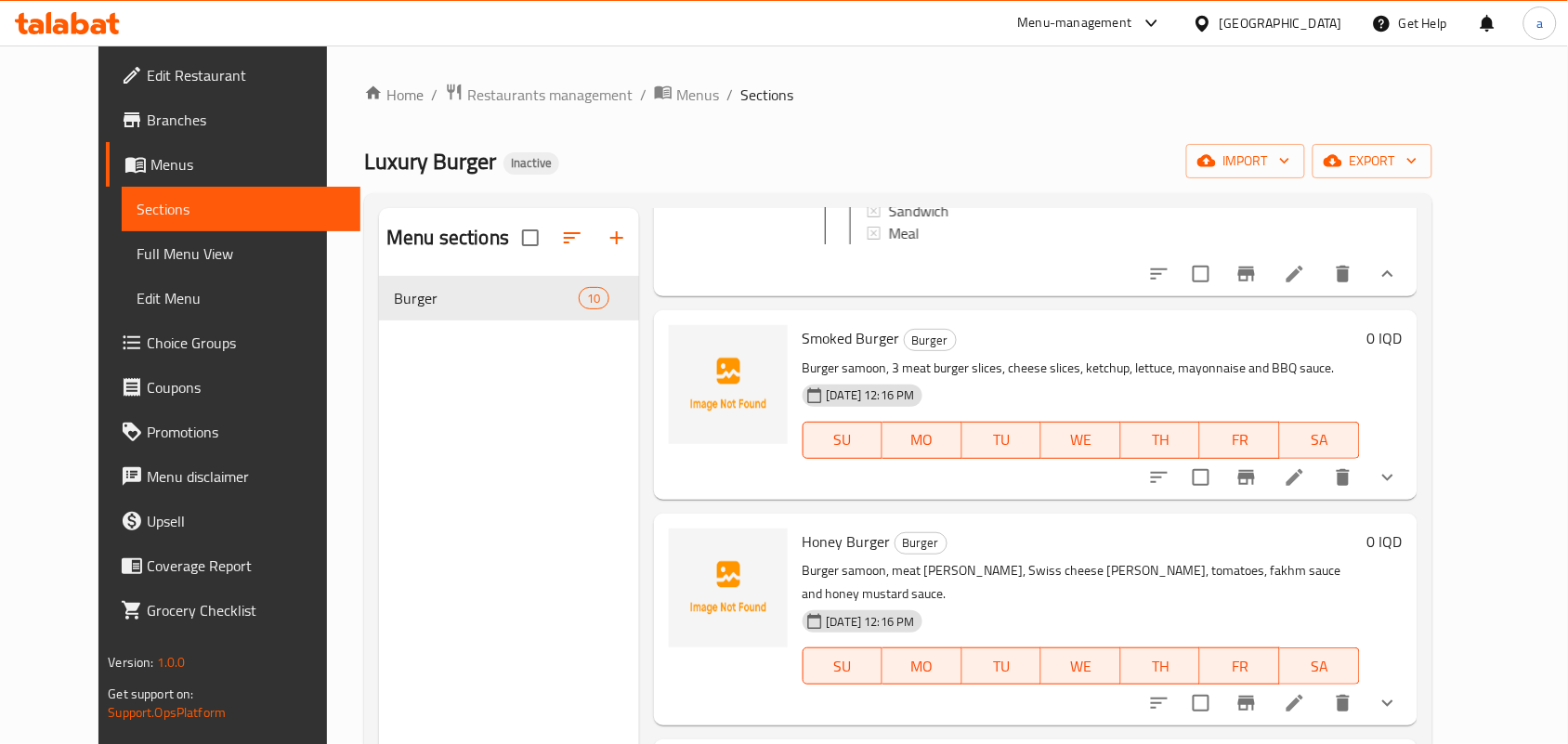
scroll to position [2439, 0]
click at [1399, 488] on icon "show more" at bounding box center [1387, 478] width 23 height 23
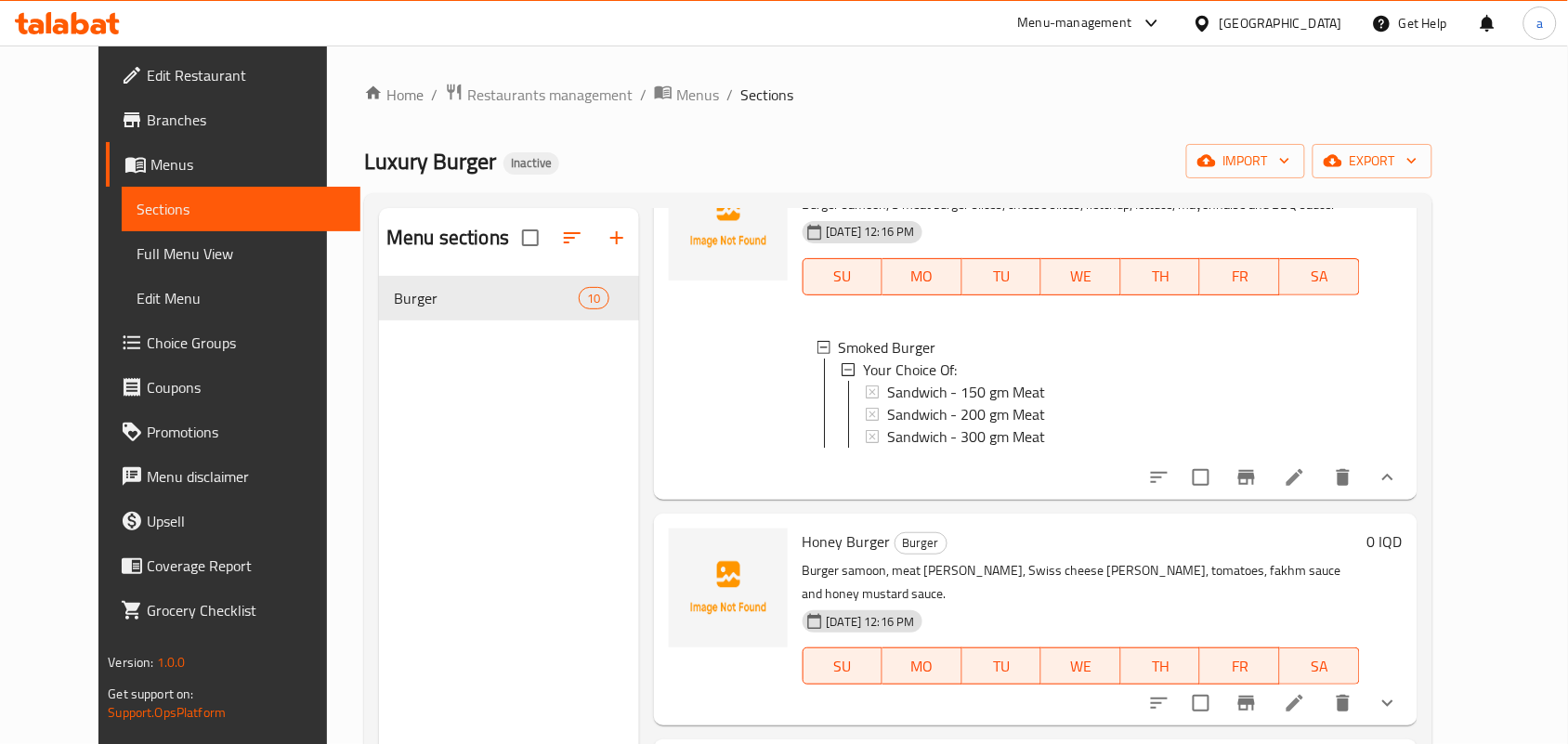
scroll to position [262, 0]
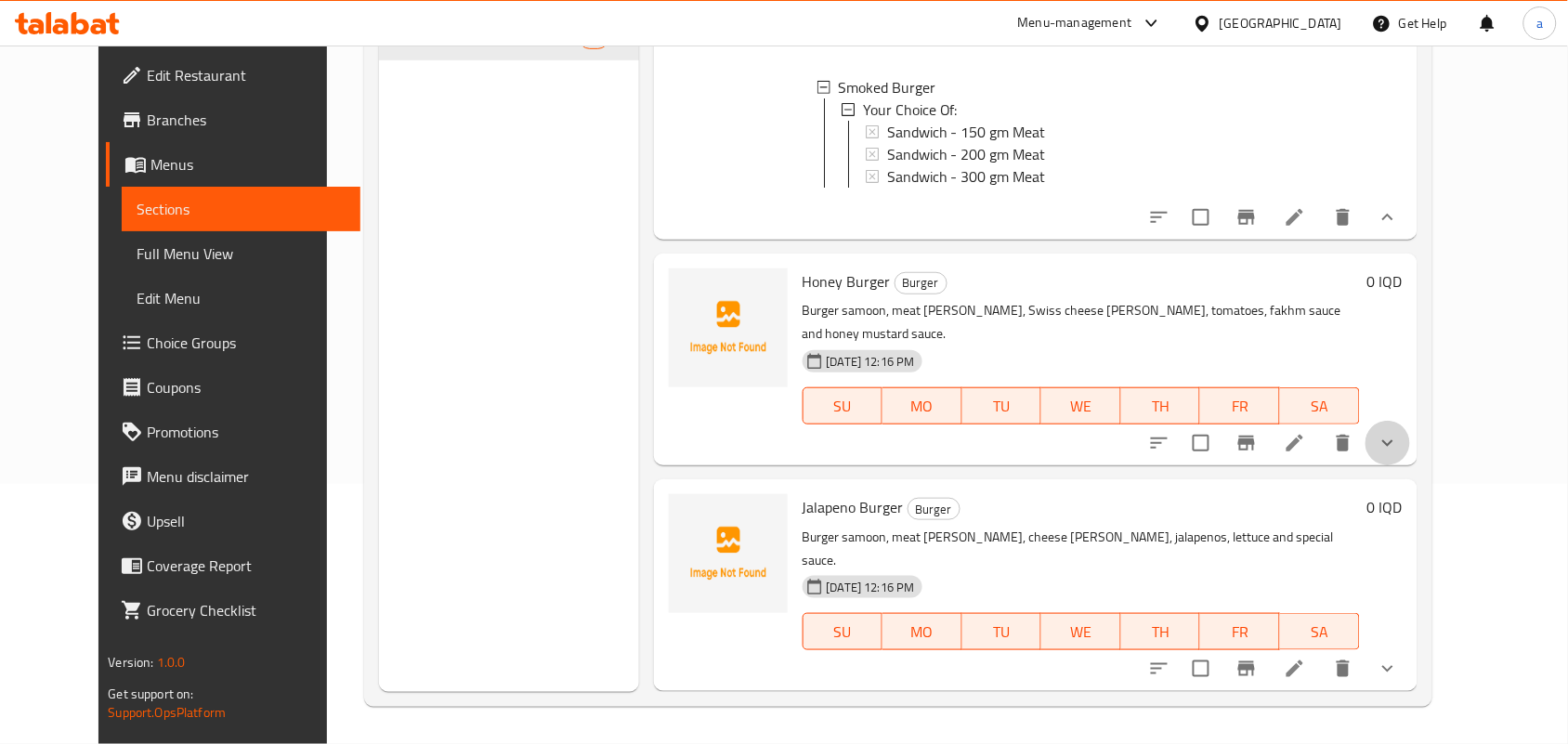
click at [1410, 466] on button "show more" at bounding box center [1387, 442] width 44 height 44
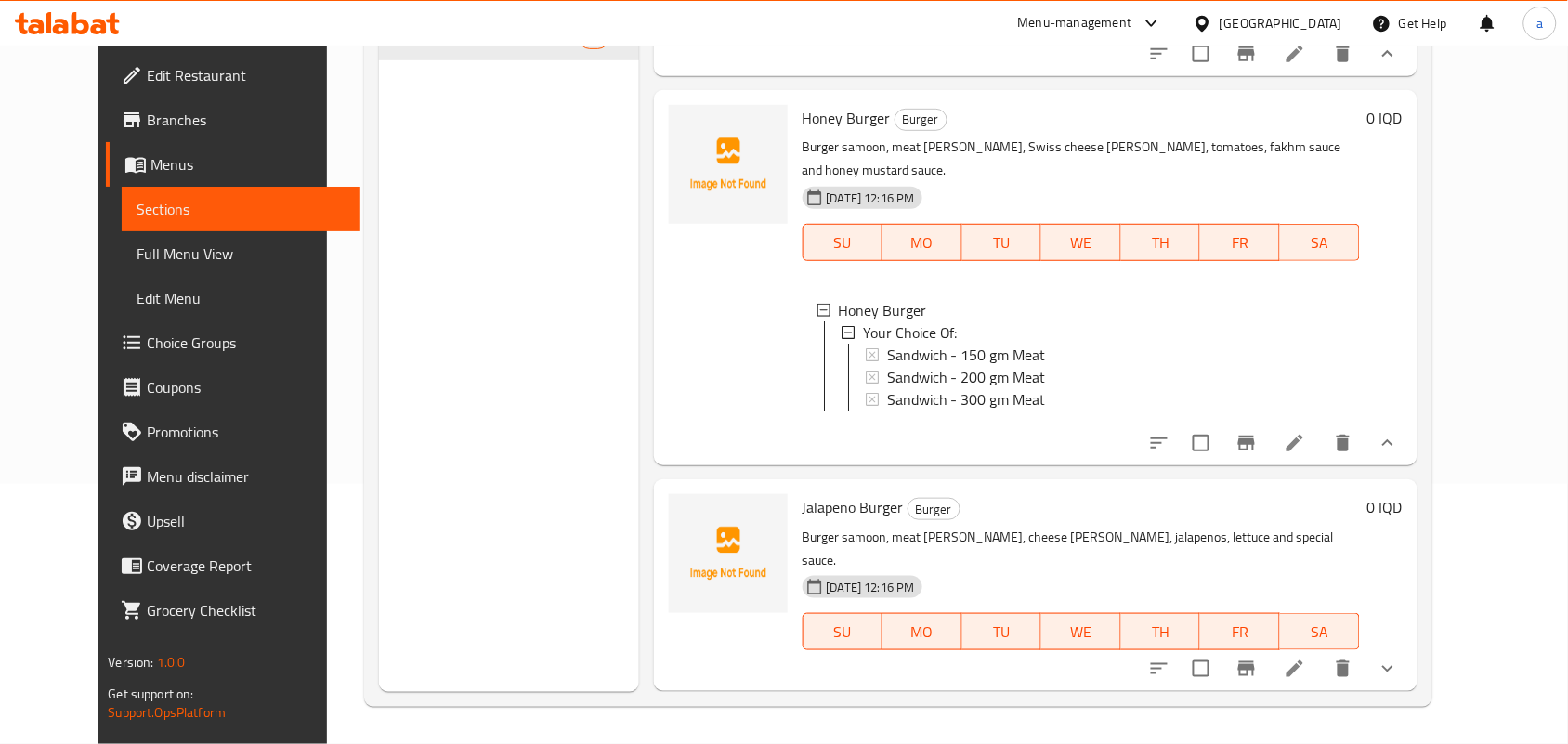
scroll to position [2857, 0]
click at [1393, 669] on icon "show more" at bounding box center [1387, 669] width 11 height 7
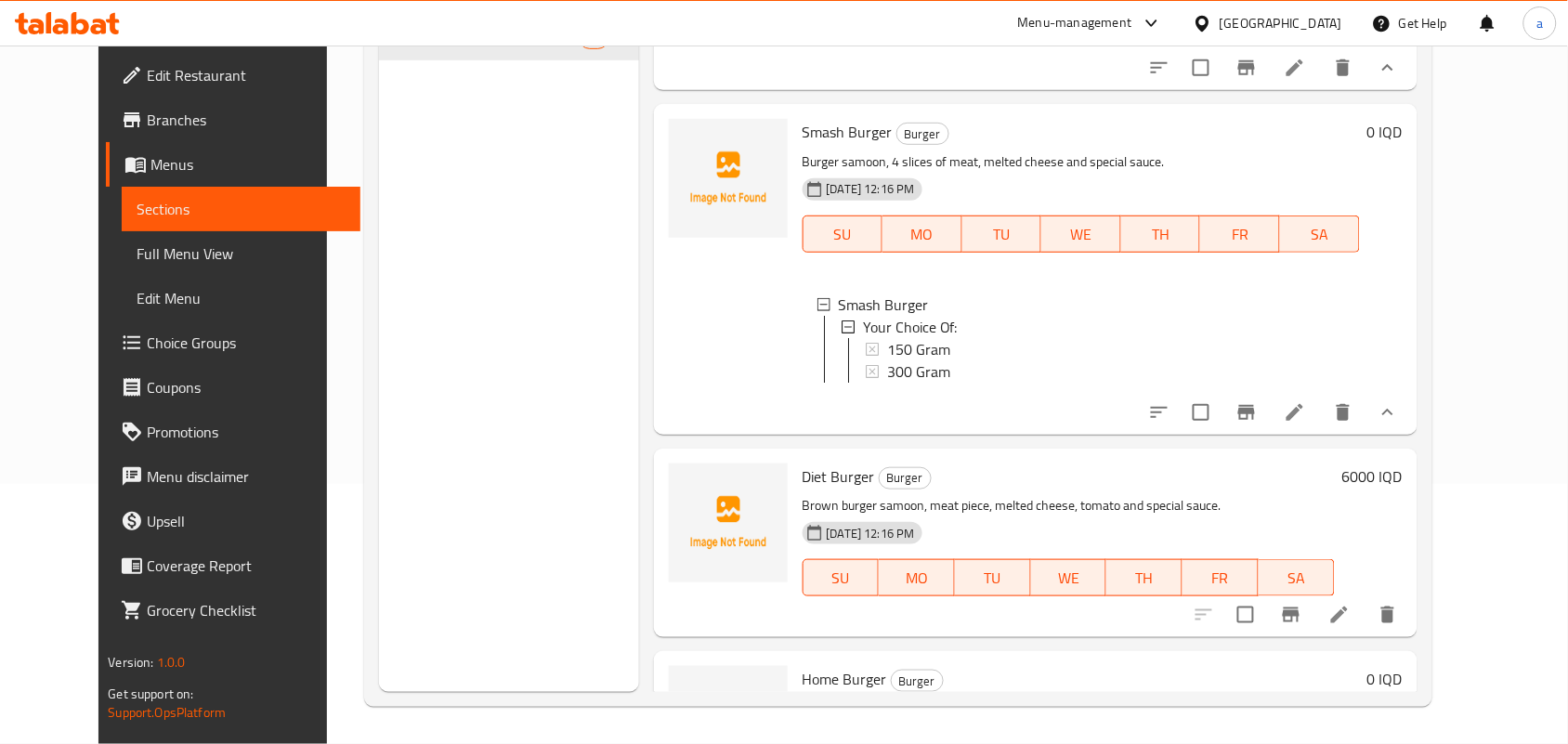
scroll to position [813, 0]
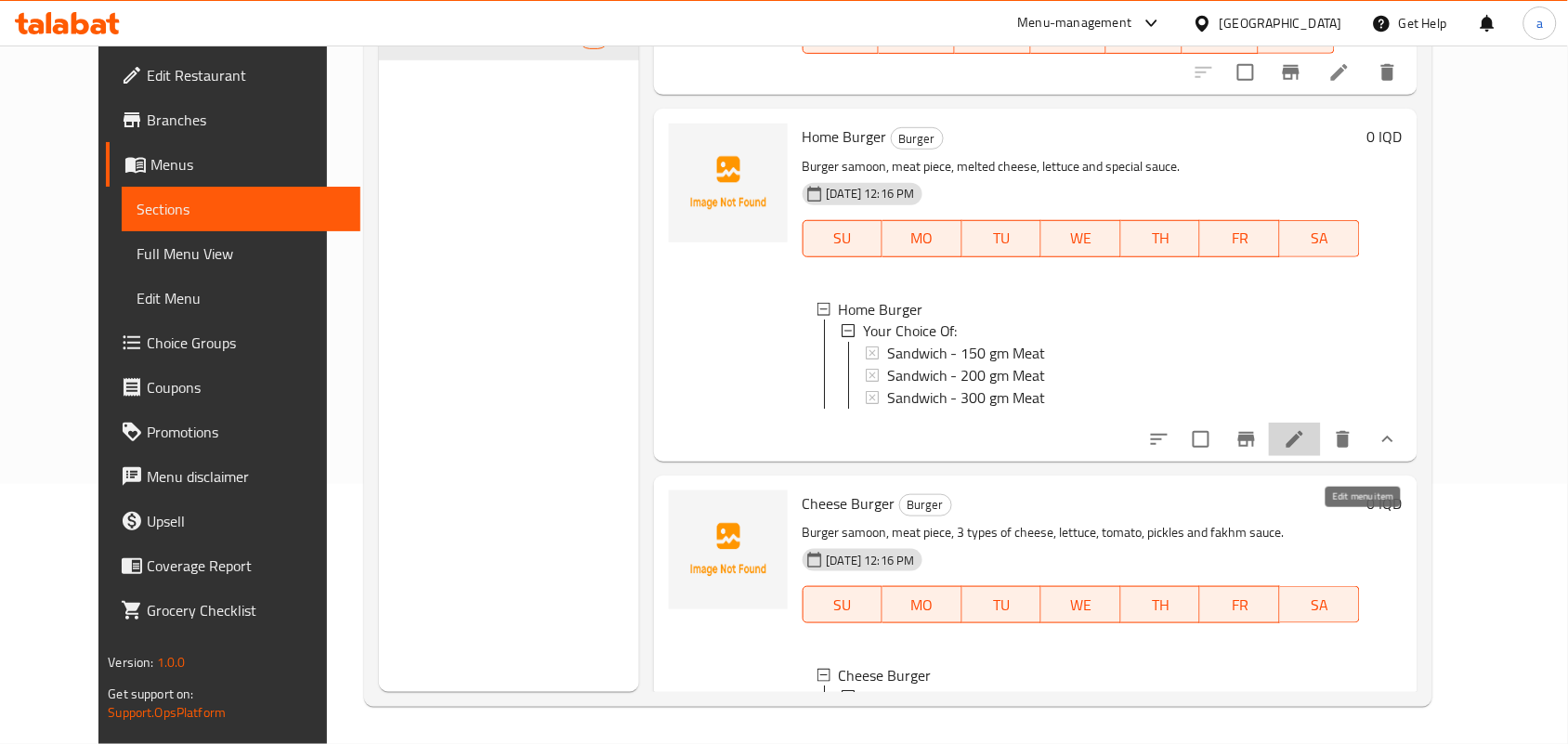
click at [1306, 450] on icon at bounding box center [1294, 439] width 23 height 23
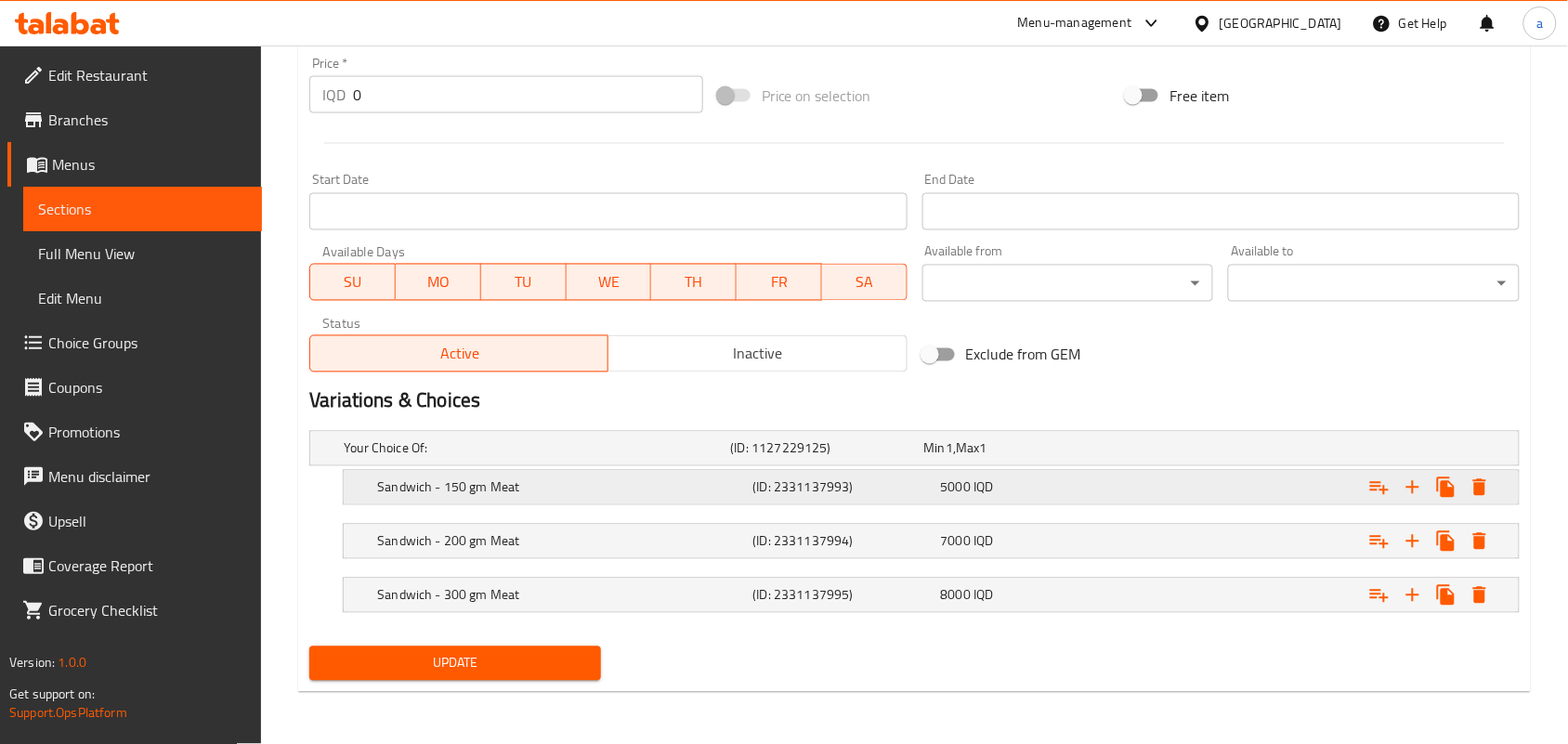
scroll to position [916, 0]
click at [99, 366] on link "Choice Groups" at bounding box center [135, 342] width 254 height 44
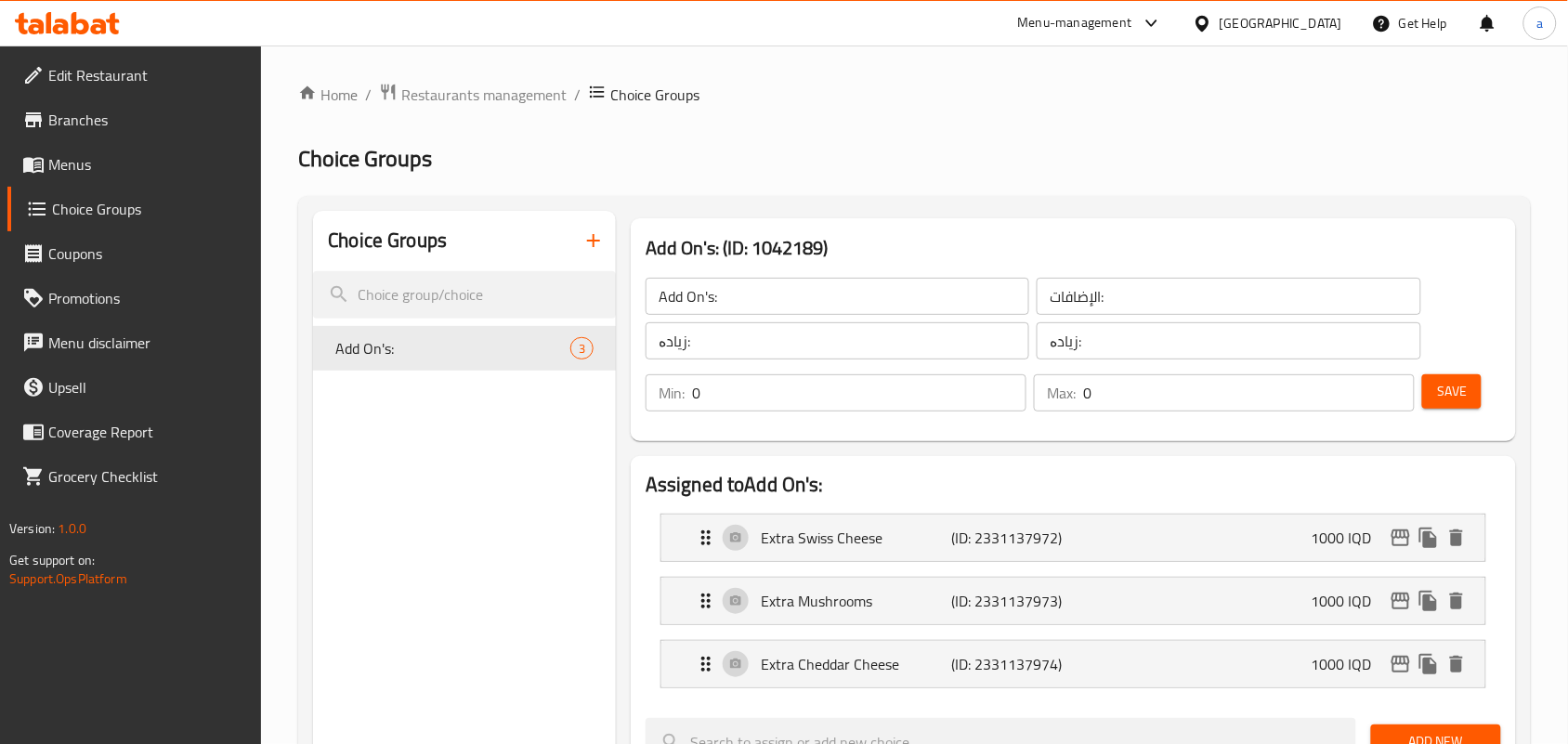
click at [602, 251] on icon "button" at bounding box center [593, 240] width 23 height 23
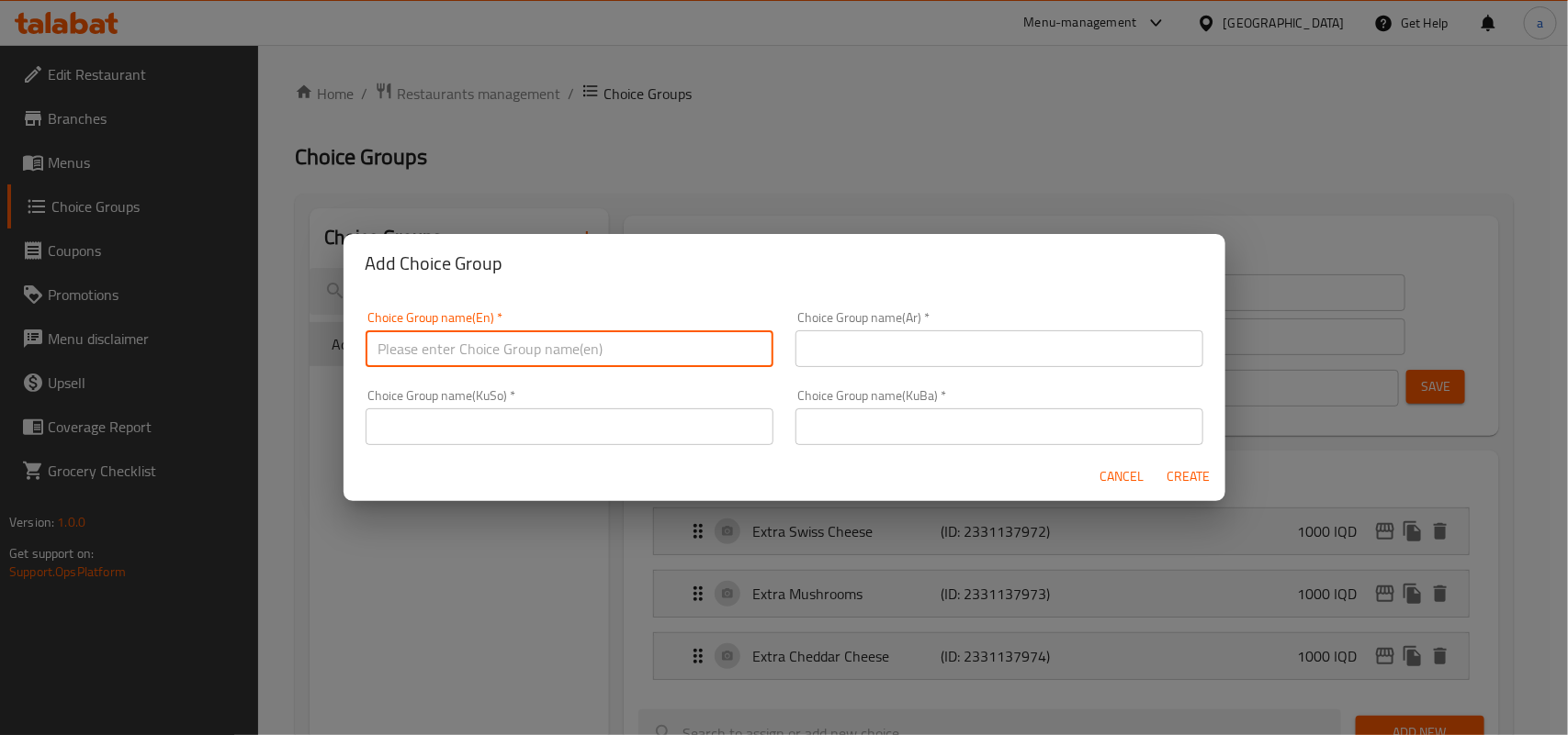
click at [494, 330] on input "text" at bounding box center [569, 349] width 408 height 37
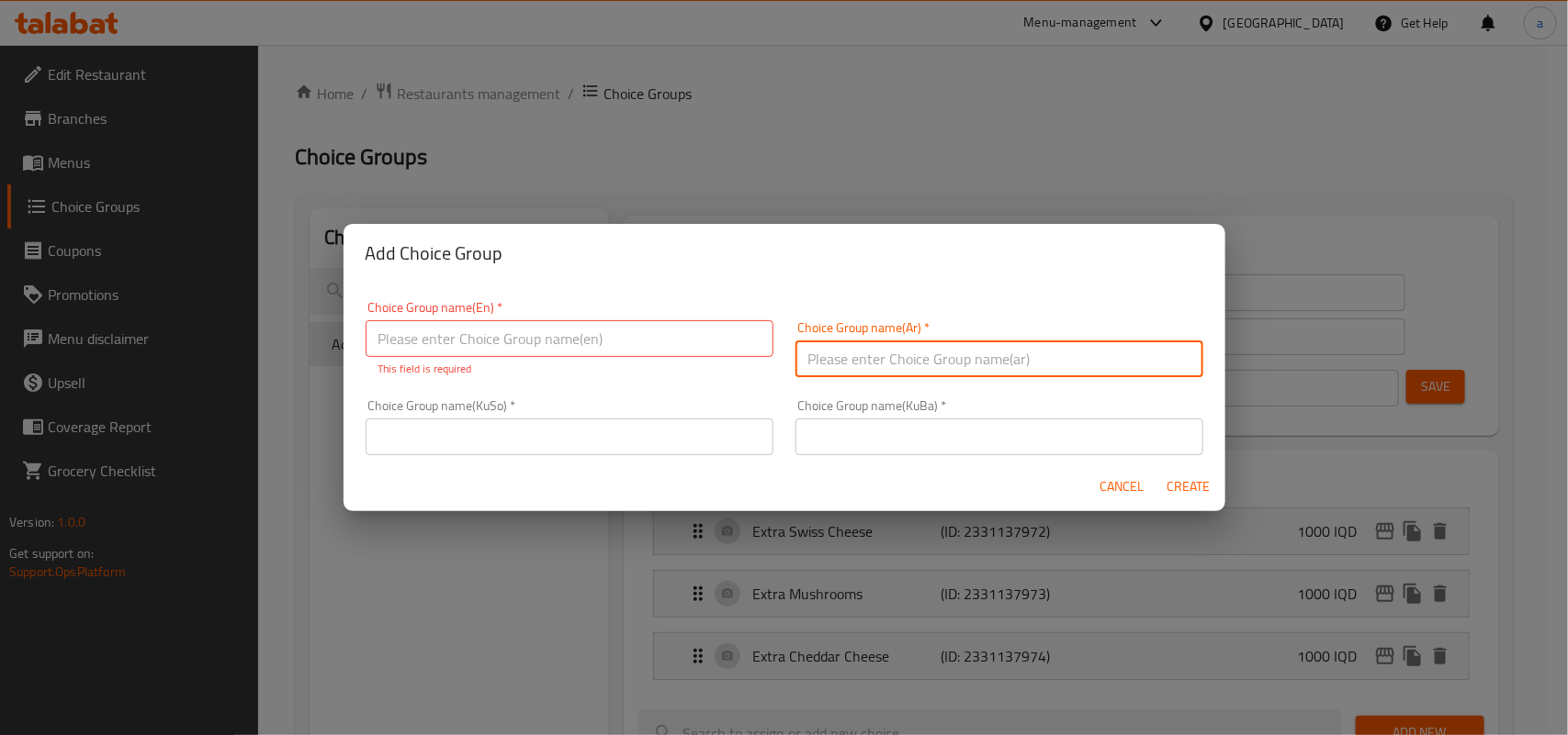
click at [896, 351] on input "text" at bounding box center [1000, 359] width 408 height 37
paste input "اجعلها وجبة:"
drag, startPoint x: 1168, startPoint y: 362, endPoint x: 1178, endPoint y: 363, distance: 10.0
click at [1178, 363] on input "اجعلها وجبة:" at bounding box center [1000, 359] width 408 height 37
type input "أجعلها وجبة:"
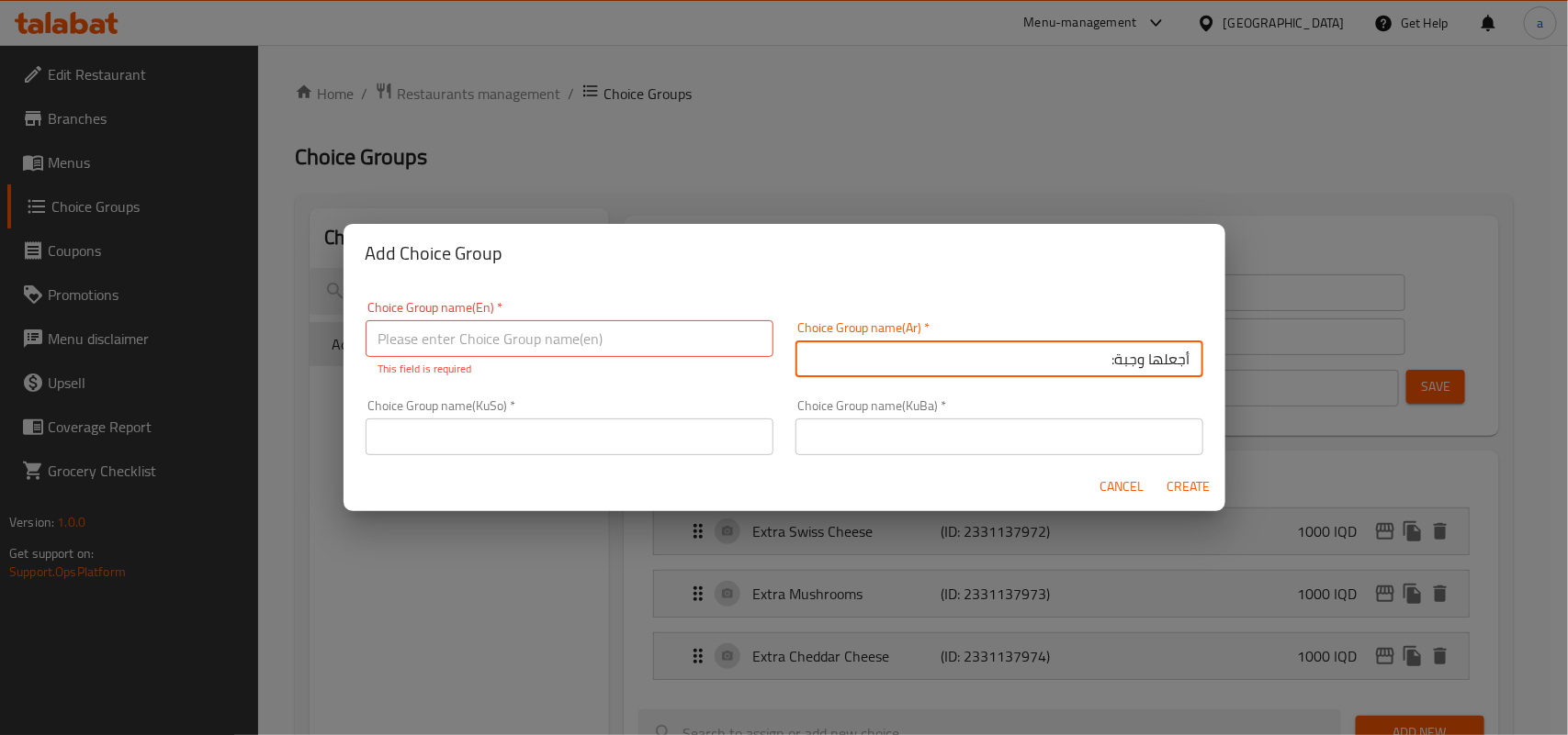
click at [418, 345] on input "text" at bounding box center [569, 339] width 408 height 37
paste input "Make It Meal:"
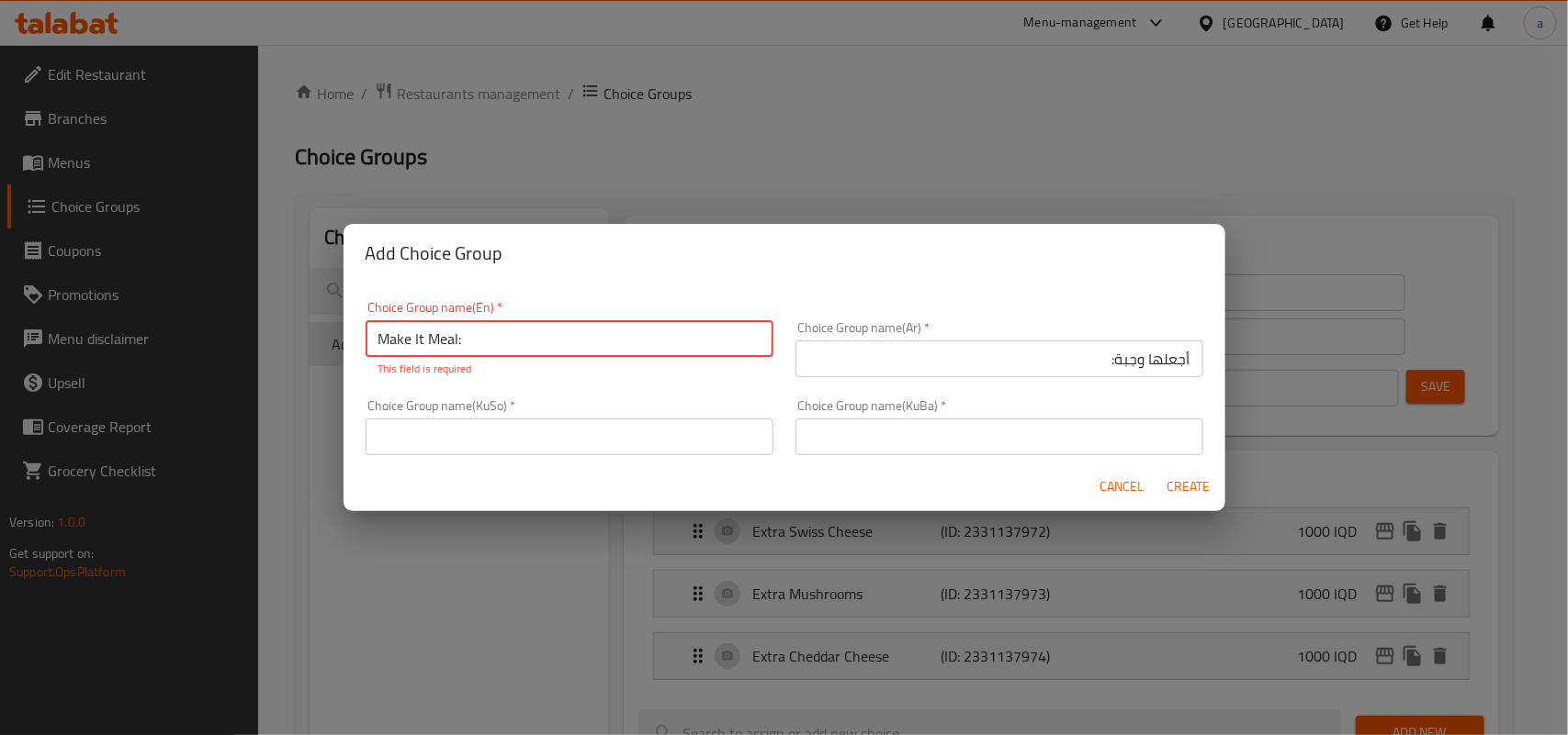
type input "Make It Meal:"
click at [712, 443] on input "text" at bounding box center [569, 437] width 408 height 37
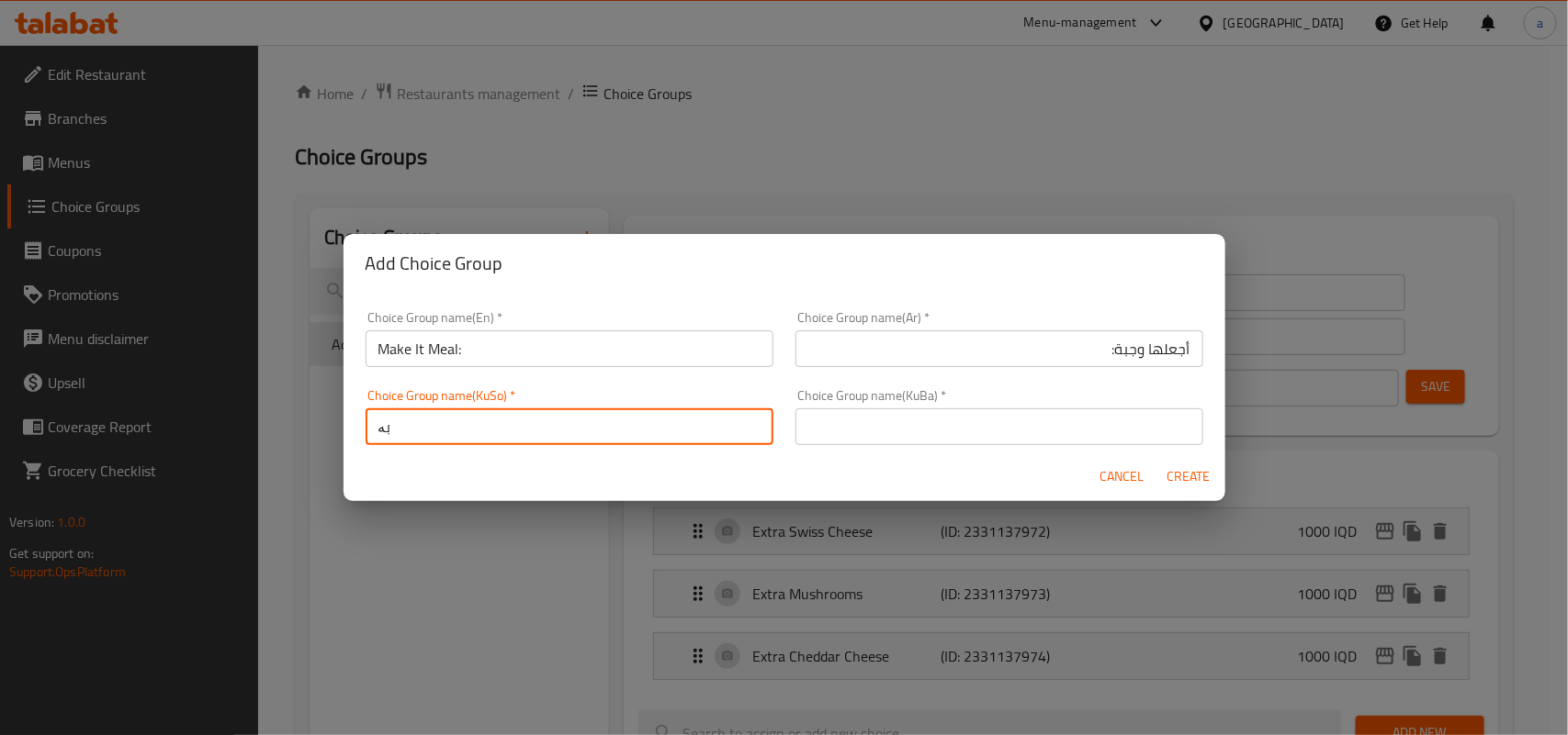
type input "ب"
type input "بیکە بە ژەم:"
click at [425, 434] on input "بیکە بە ژەم:" at bounding box center [569, 427] width 408 height 37
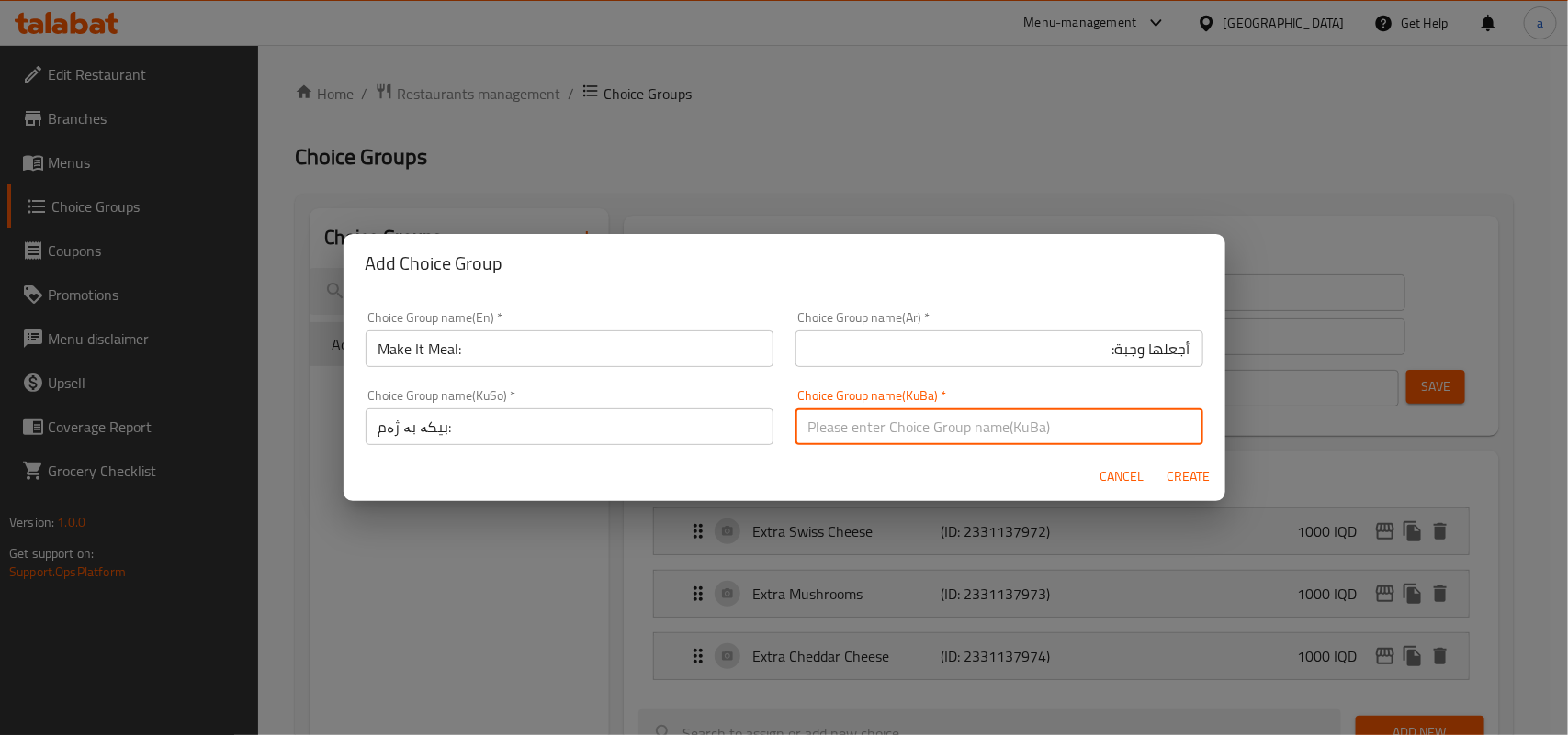
click at [811, 444] on input "text" at bounding box center [1000, 427] width 408 height 37
paste input "بیکە بە ژەم:"
type input "بیکە بە ژەم:"
click at [1197, 488] on span "Create" at bounding box center [1188, 477] width 44 height 23
type input "Make It Meal:"
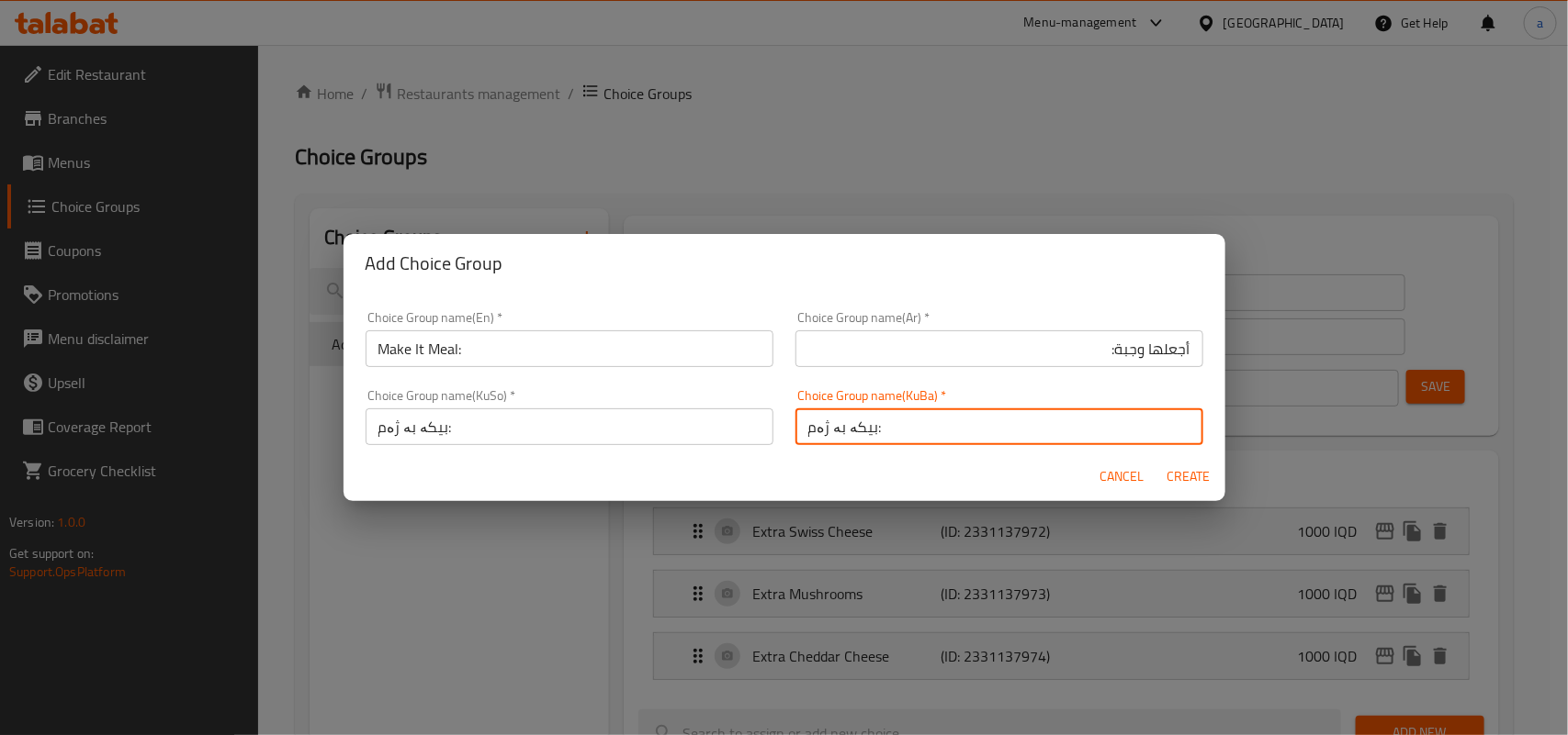
type input "أجعلها وجبة:"
type input "بیکە بە ژەم:"
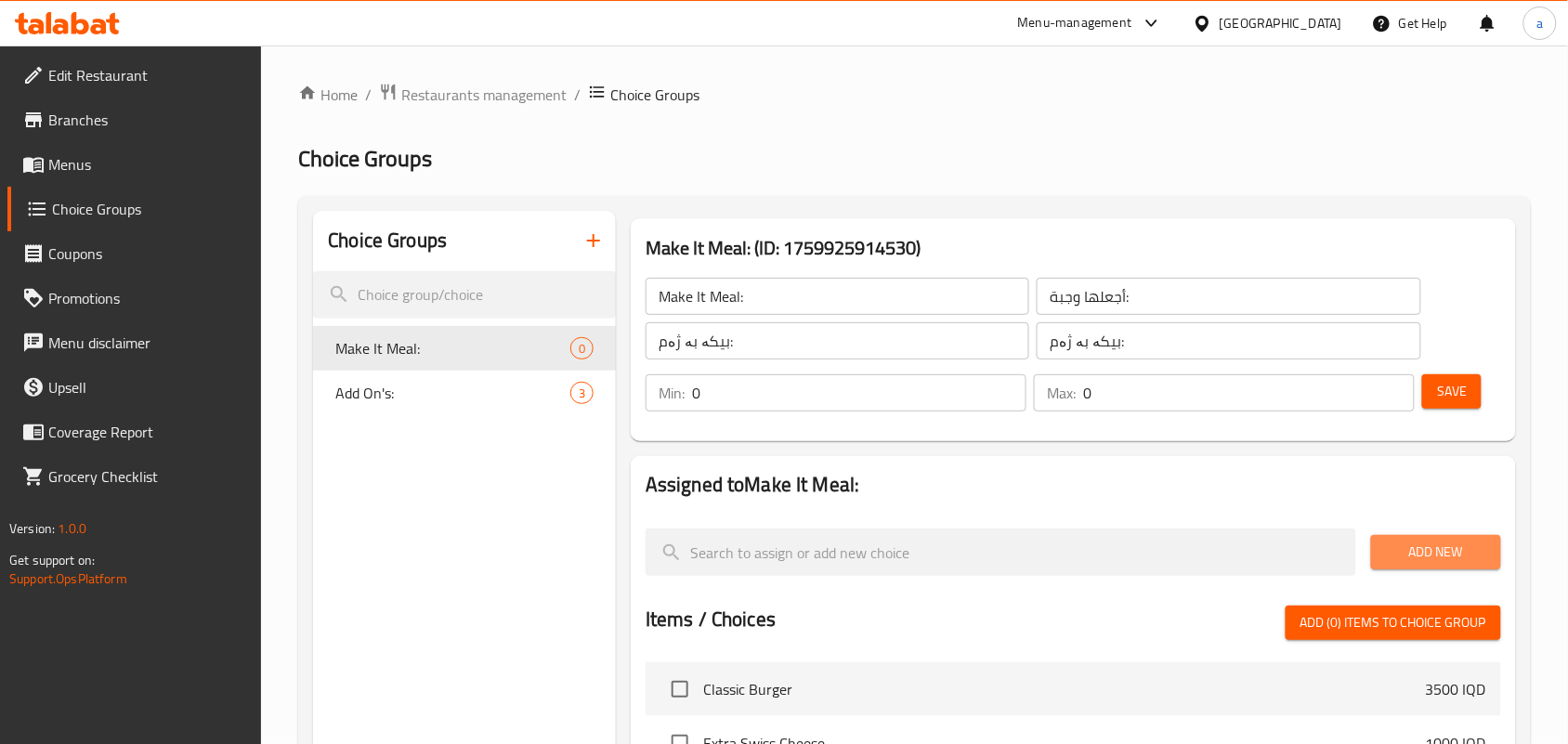
click at [1428, 553] on span "Add New" at bounding box center [1435, 552] width 100 height 24
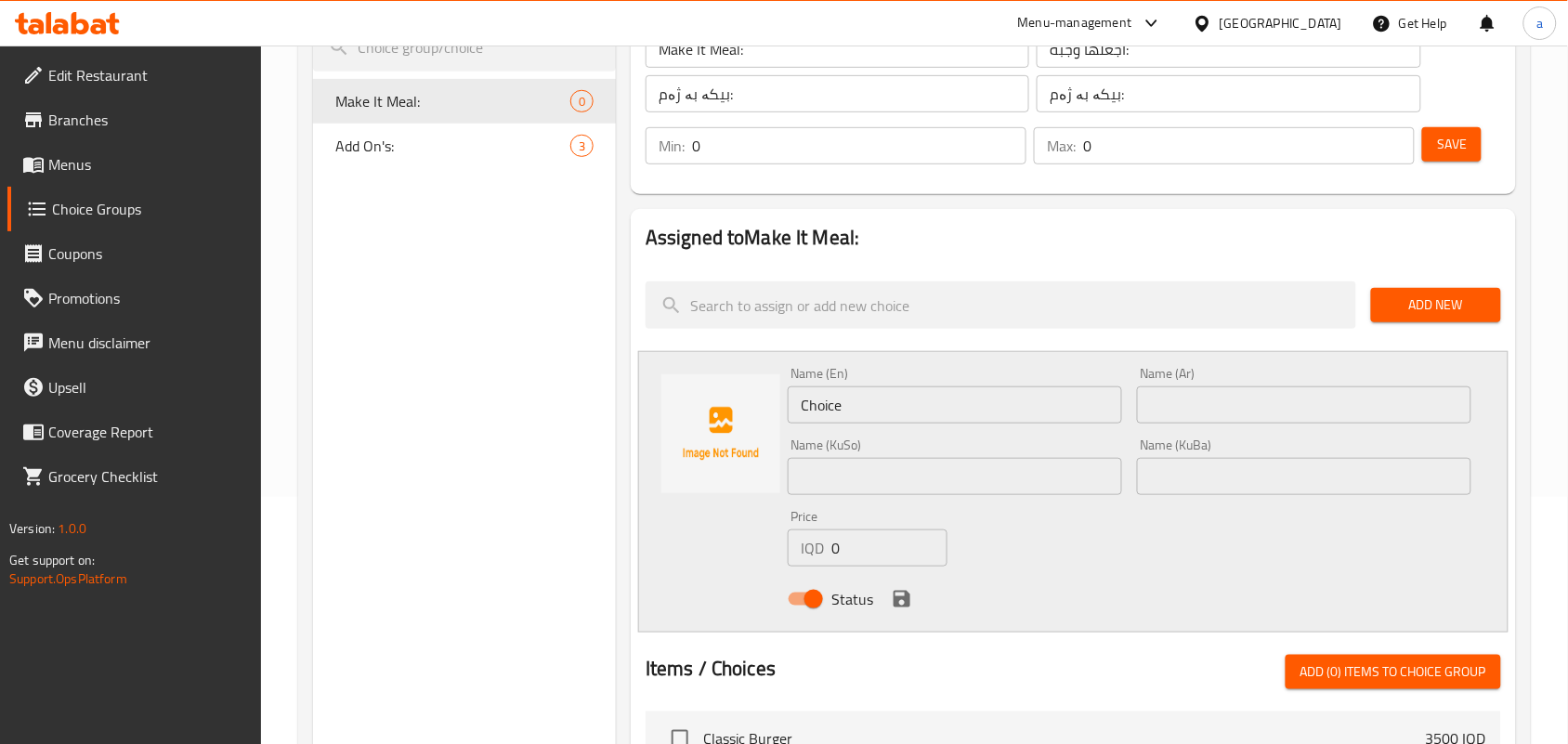
scroll to position [270, 0]
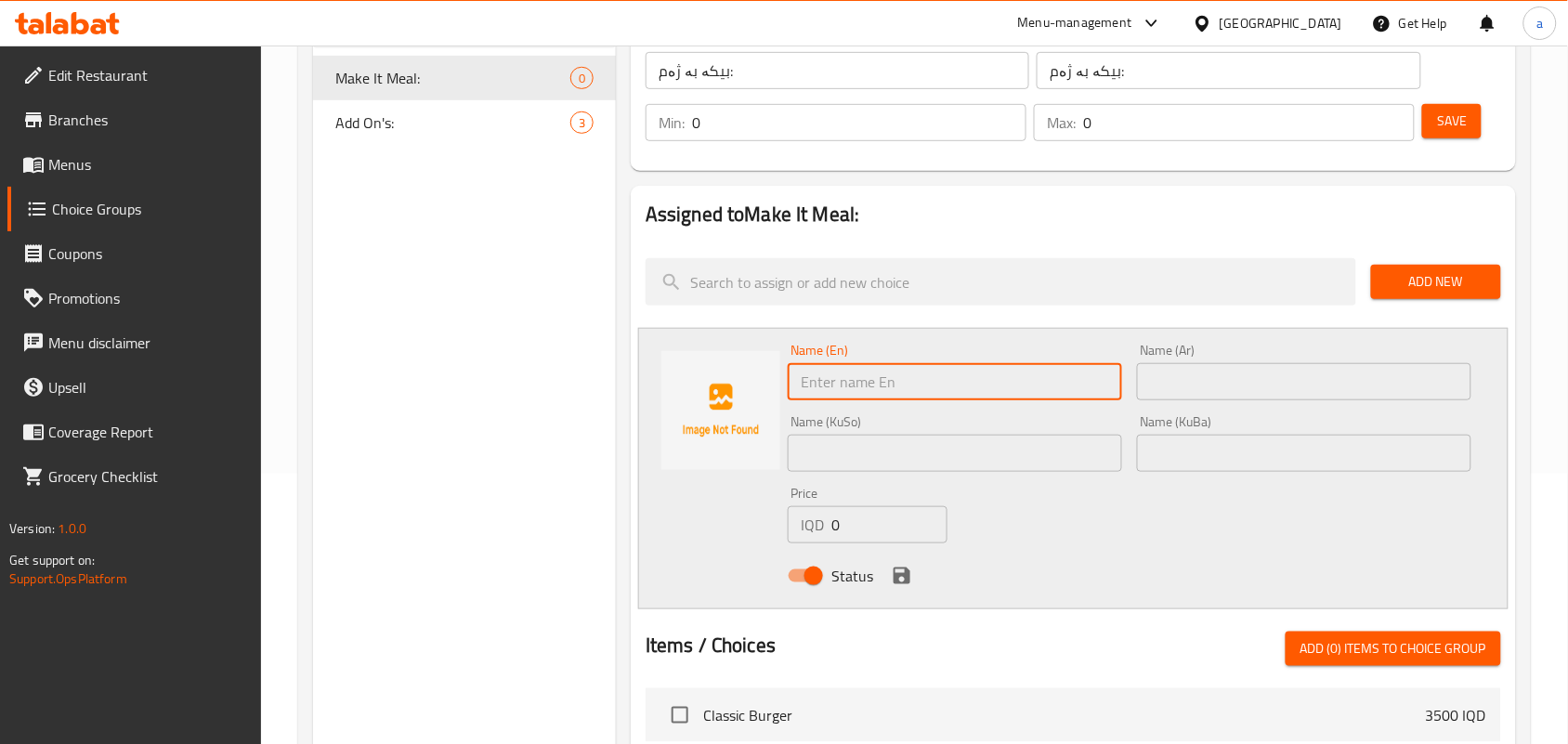
drag, startPoint x: 866, startPoint y: 396, endPoint x: 852, endPoint y: 423, distance: 30.4
click at [586, 409] on div "Choice Groups Make It Meal: 0 Add On's: 3 Make It Meal: (ID: 1759925914530) Mak…" at bounding box center [919, 609] width 1210 height 1340
click at [879, 386] on input "text" at bounding box center [955, 382] width 334 height 37
type input "Meal"
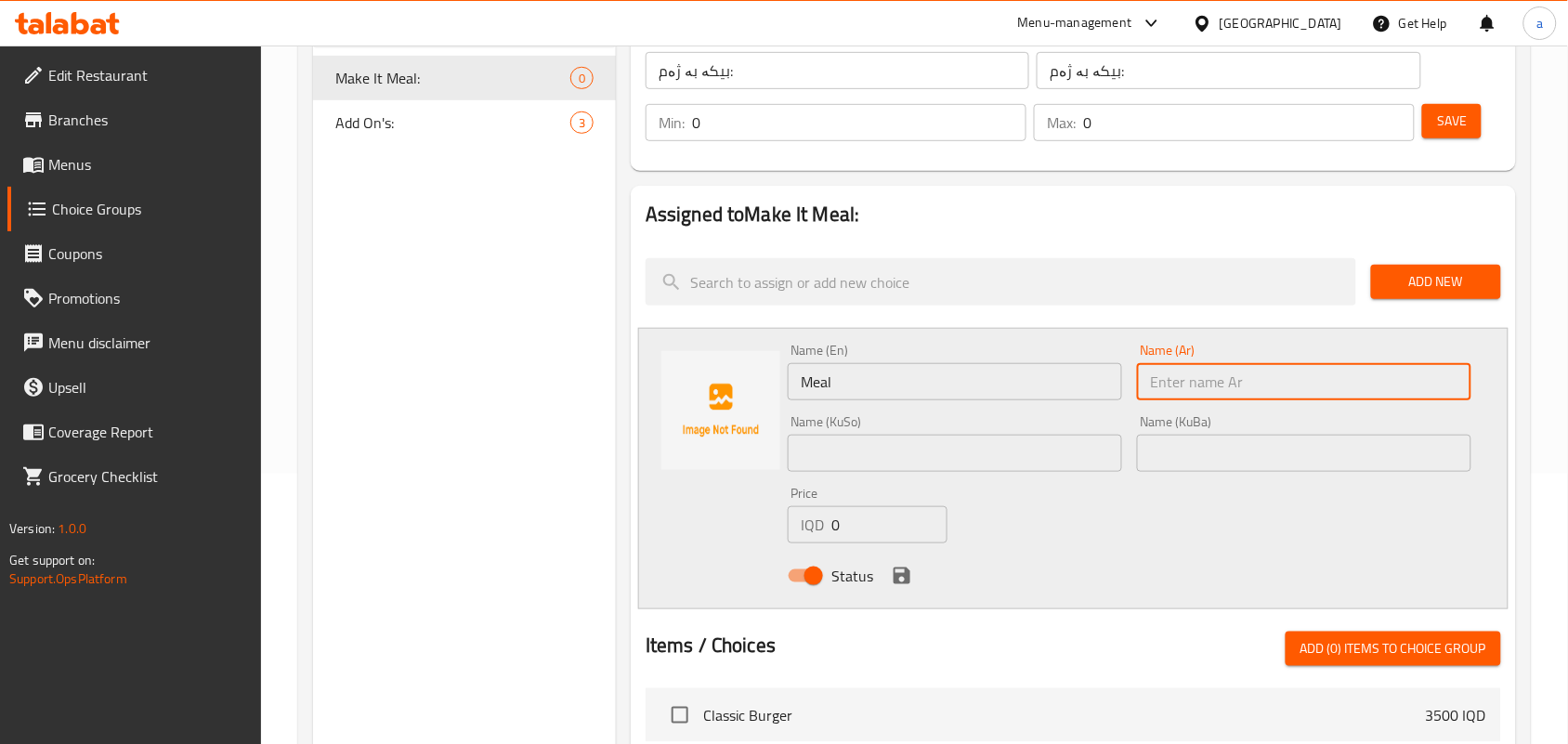
click at [1323, 400] on input "text" at bounding box center [1304, 382] width 334 height 37
type input "وجبة"
click at [1082, 467] on input "text" at bounding box center [955, 453] width 334 height 37
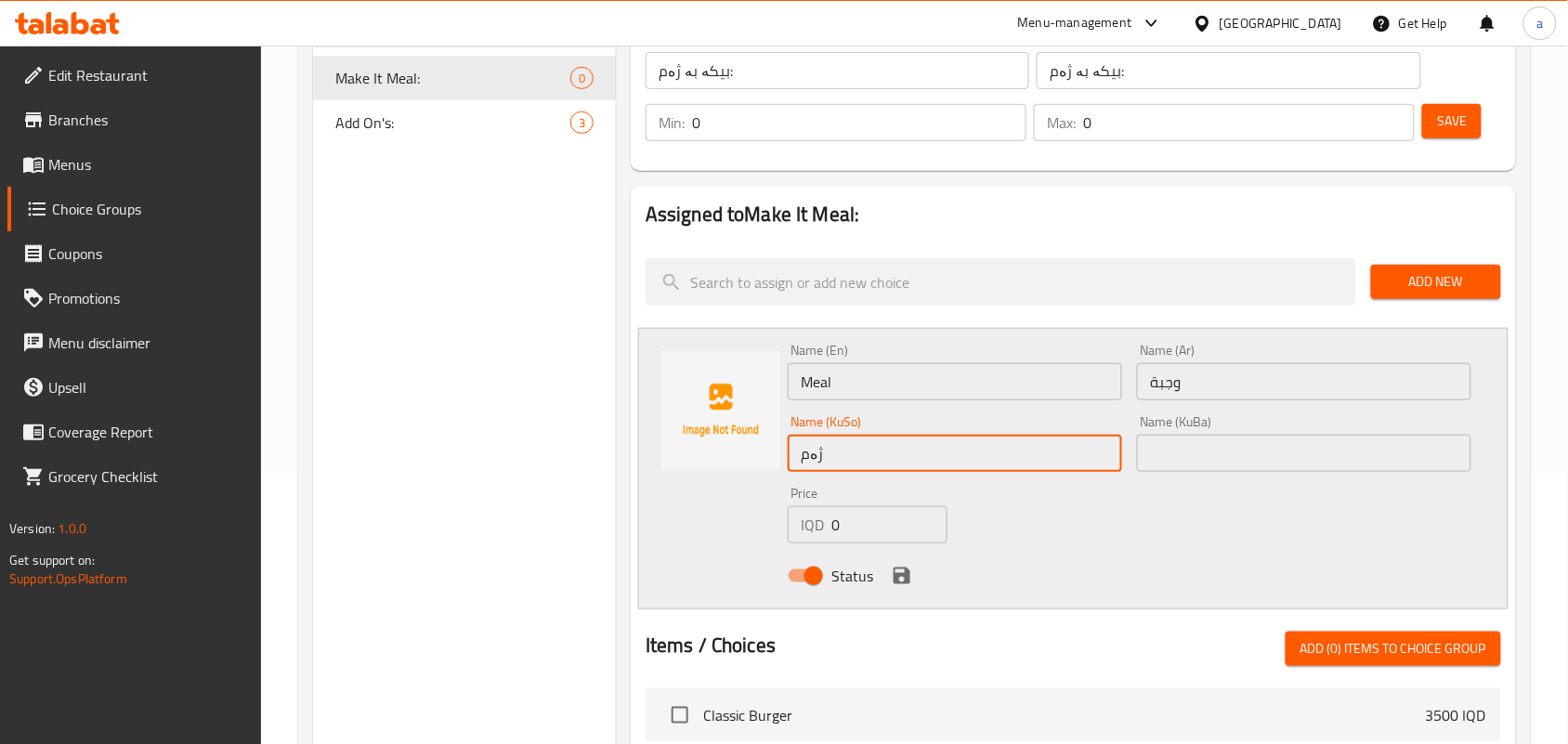
type input "ژەم"
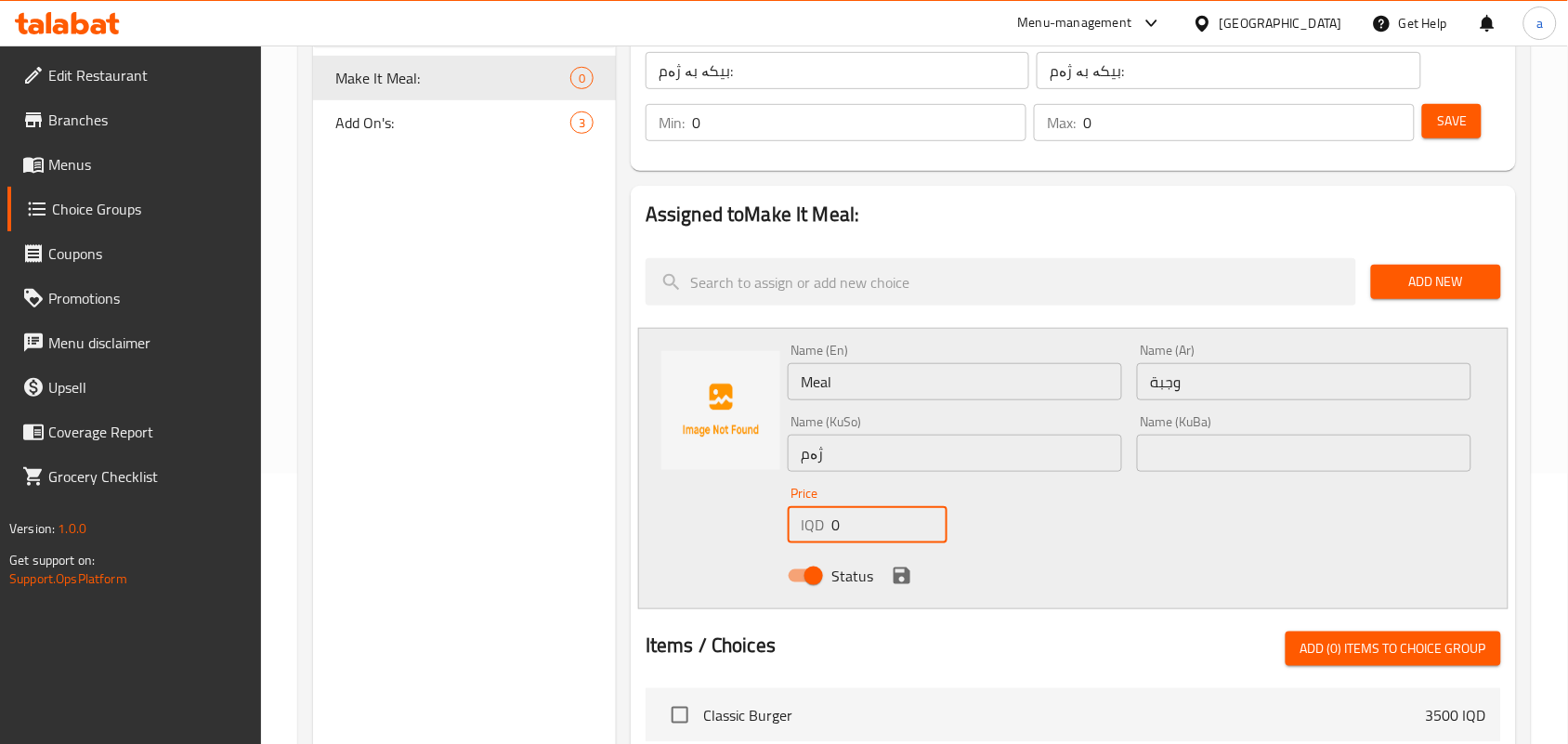
drag, startPoint x: 834, startPoint y: 536, endPoint x: 741, endPoint y: 545, distance: 93.4
click at [741, 545] on div "Name (En) Meal Name (En) Name (Ar) وجبة Name (Ar) Name (KuSo) ژەم Name (KuSo) N…" at bounding box center [1073, 469] width 870 height 281
type input "1500"
click at [912, 578] on icon "save" at bounding box center [902, 576] width 23 height 23
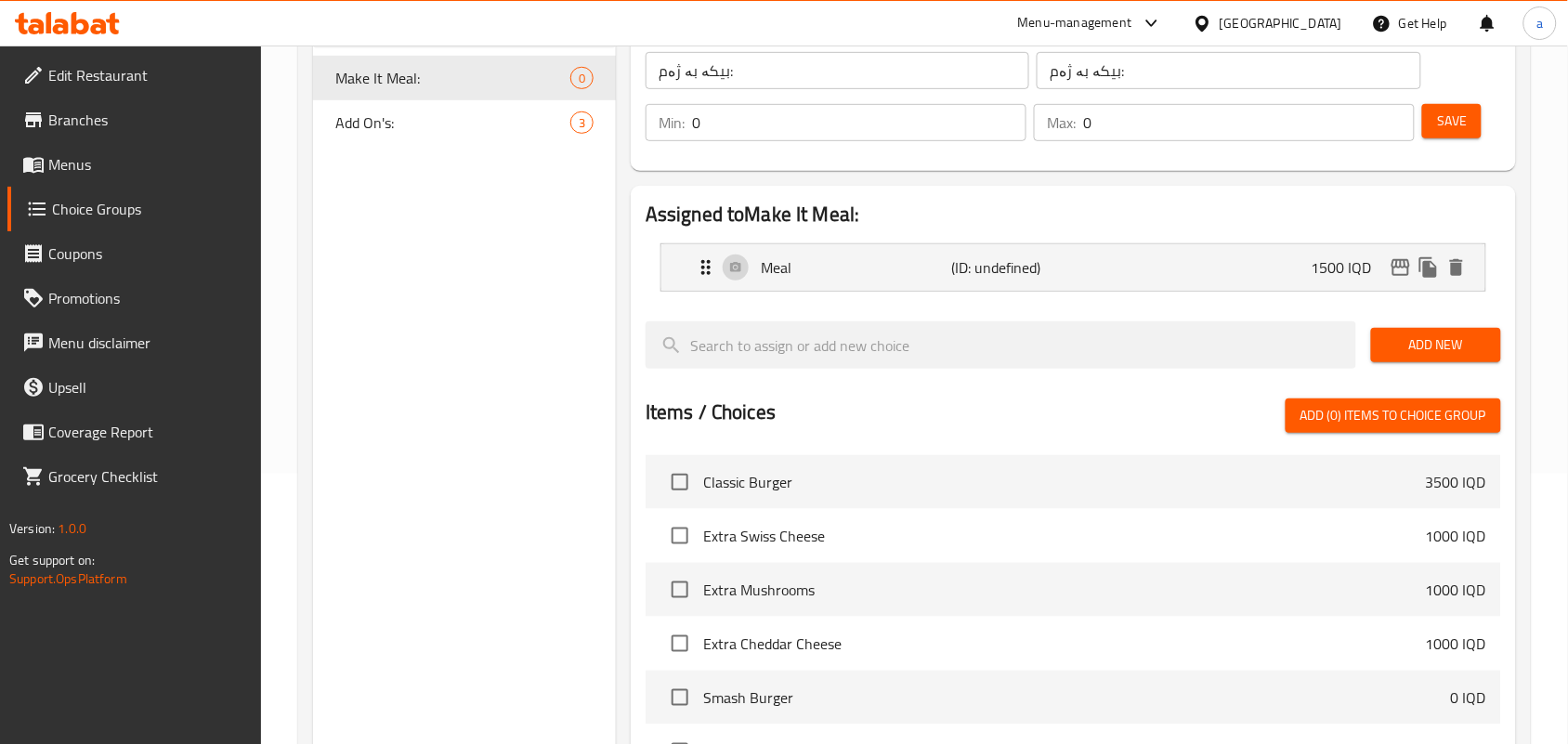
drag, startPoint x: 1417, startPoint y: 365, endPoint x: 1401, endPoint y: 360, distance: 16.8
click at [1417, 357] on span "Add New" at bounding box center [1435, 345] width 100 height 24
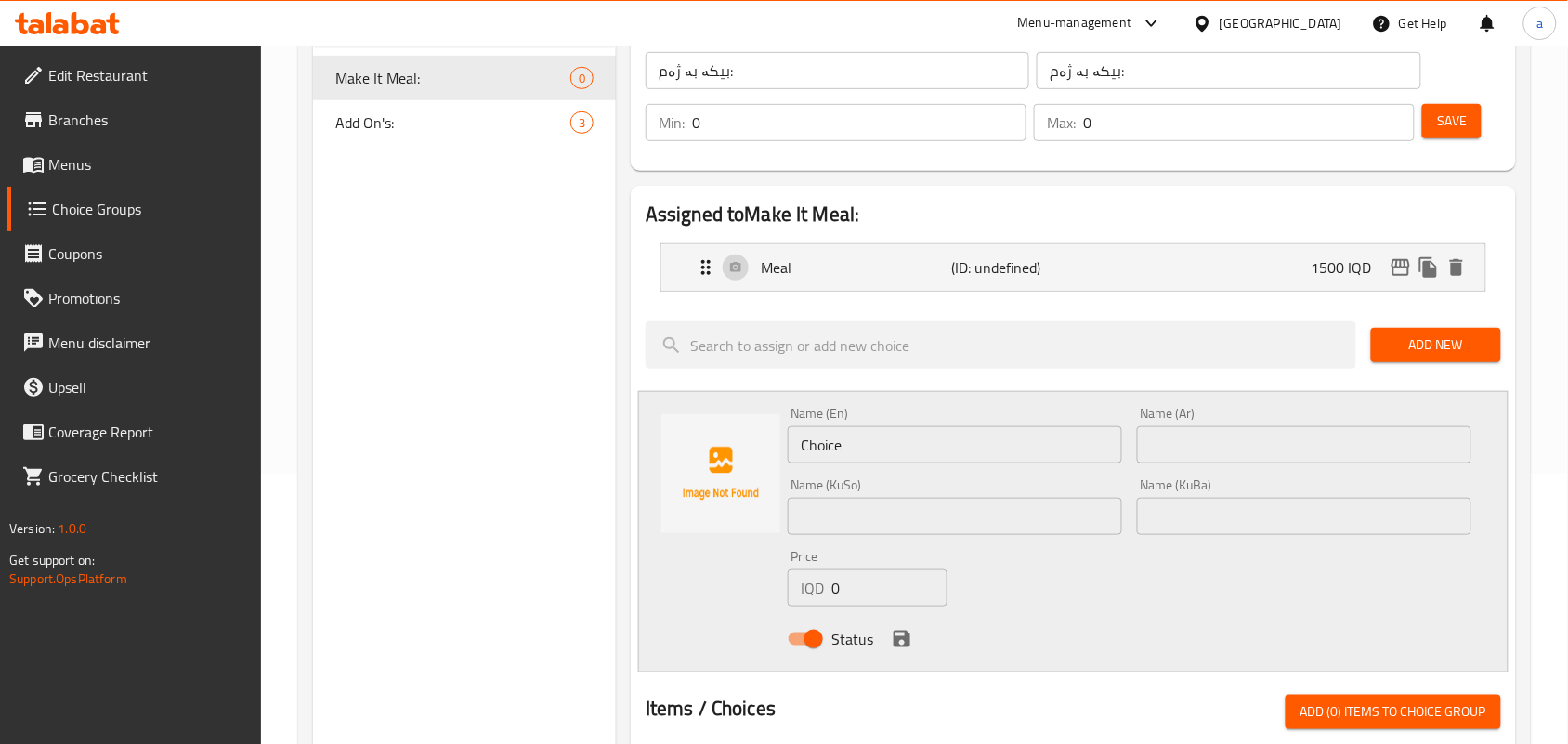
drag, startPoint x: 1419, startPoint y: 368, endPoint x: 1388, endPoint y: 349, distance: 36.4
click at [1419, 363] on button "Add New" at bounding box center [1435, 345] width 130 height 34
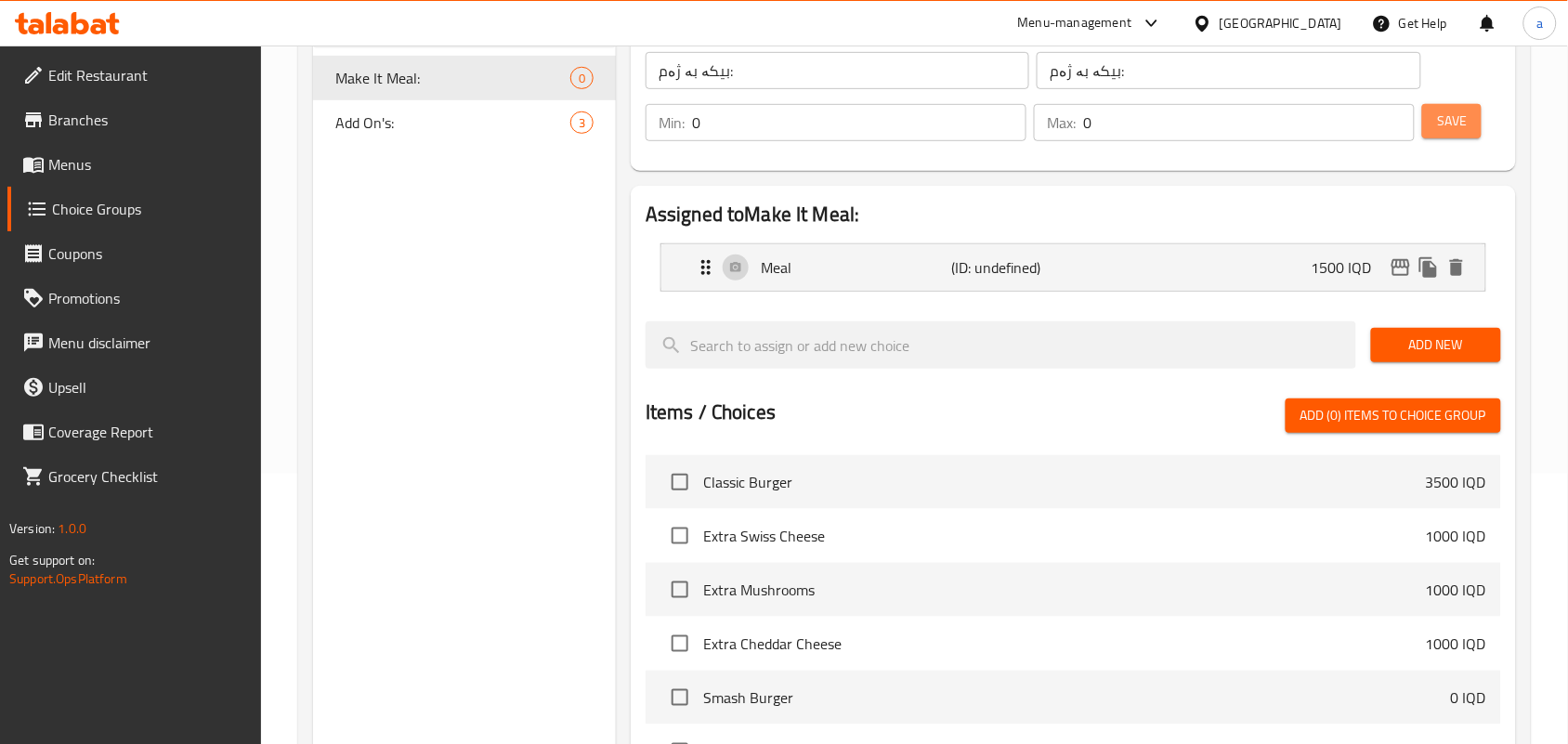
click at [1441, 127] on span "Save" at bounding box center [1451, 122] width 29 height 24
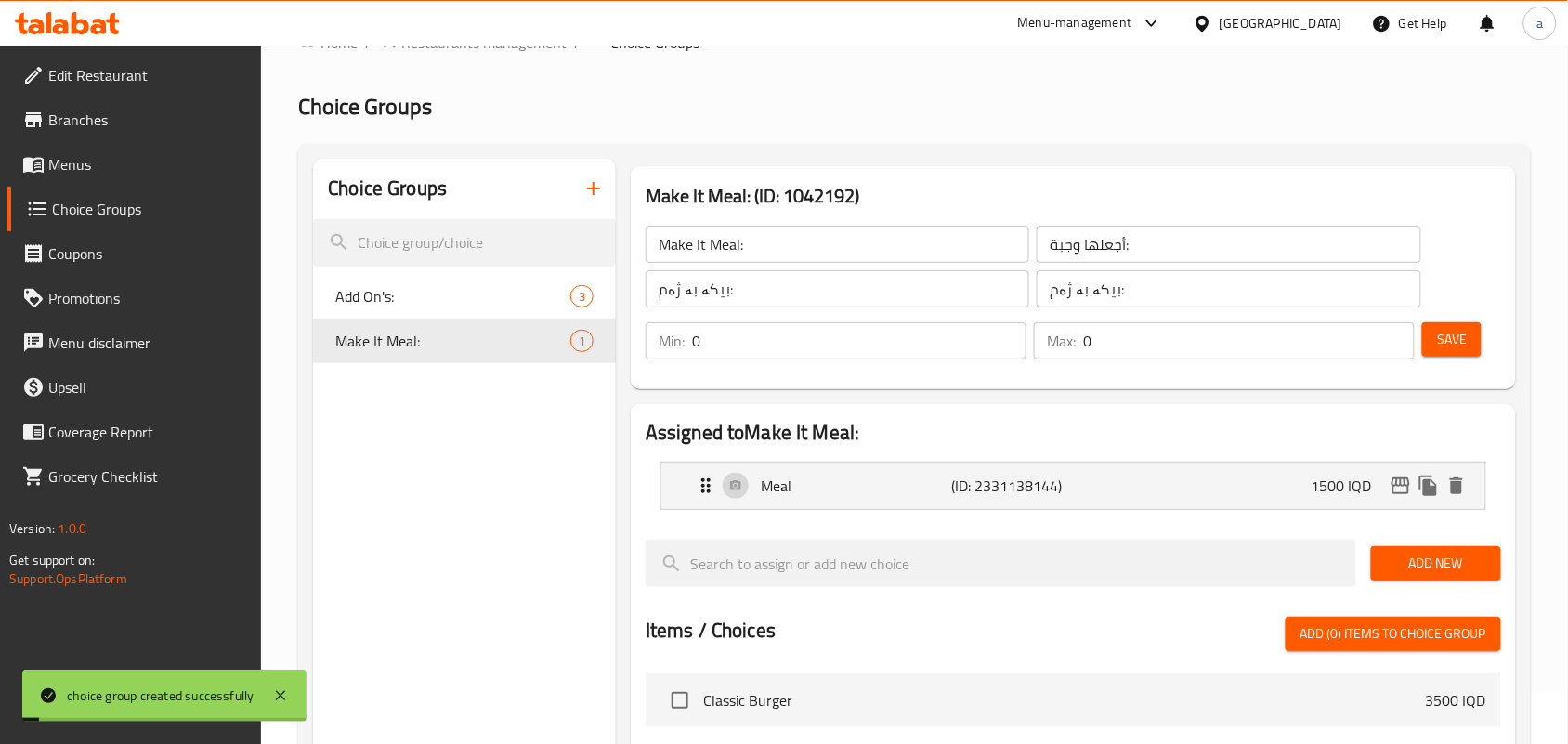
scroll to position [0, 0]
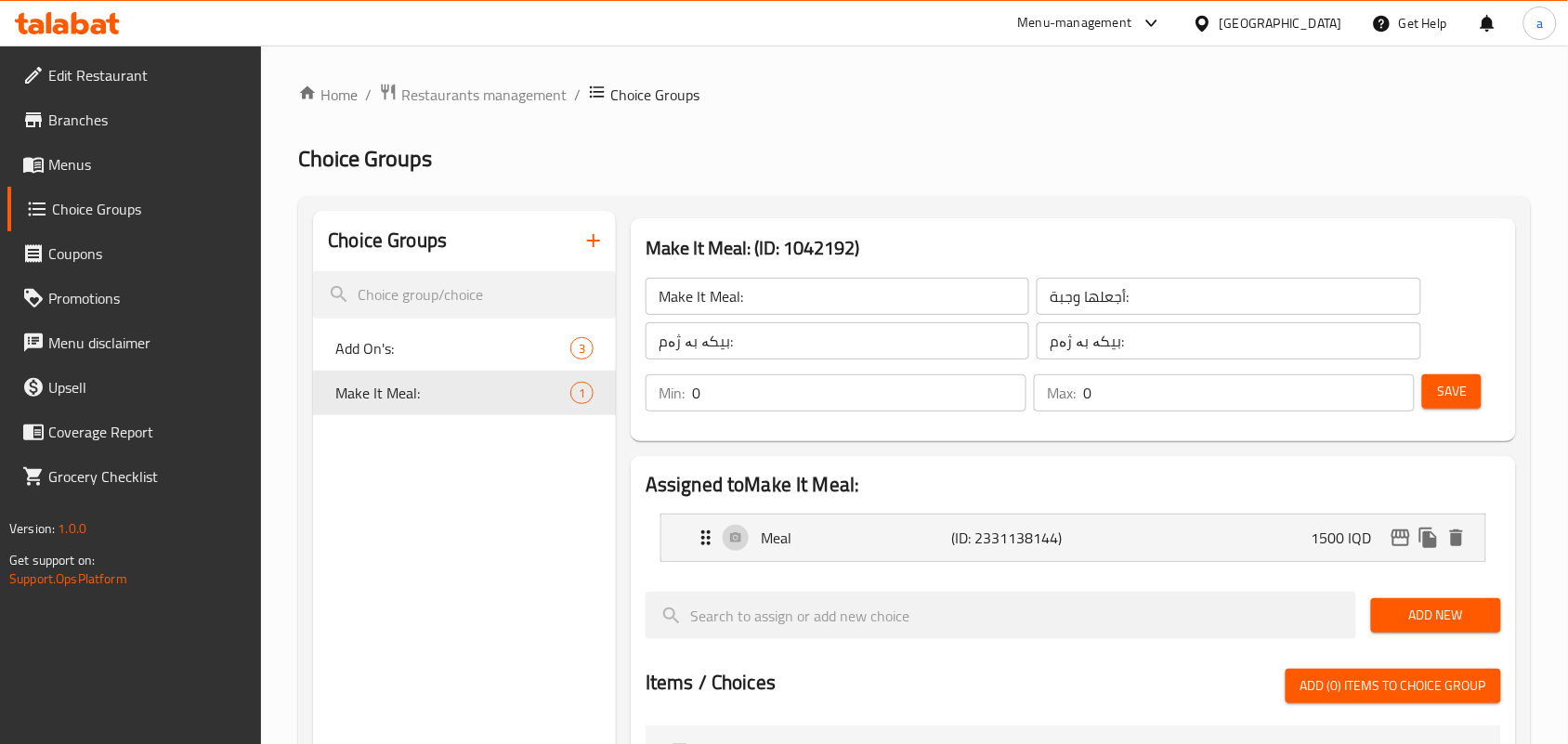
click at [717, 315] on input "Make It Meal:" at bounding box center [837, 297] width 383 height 37
click at [1100, 305] on input "أجعلها وجبة:" at bounding box center [1228, 297] width 383 height 37
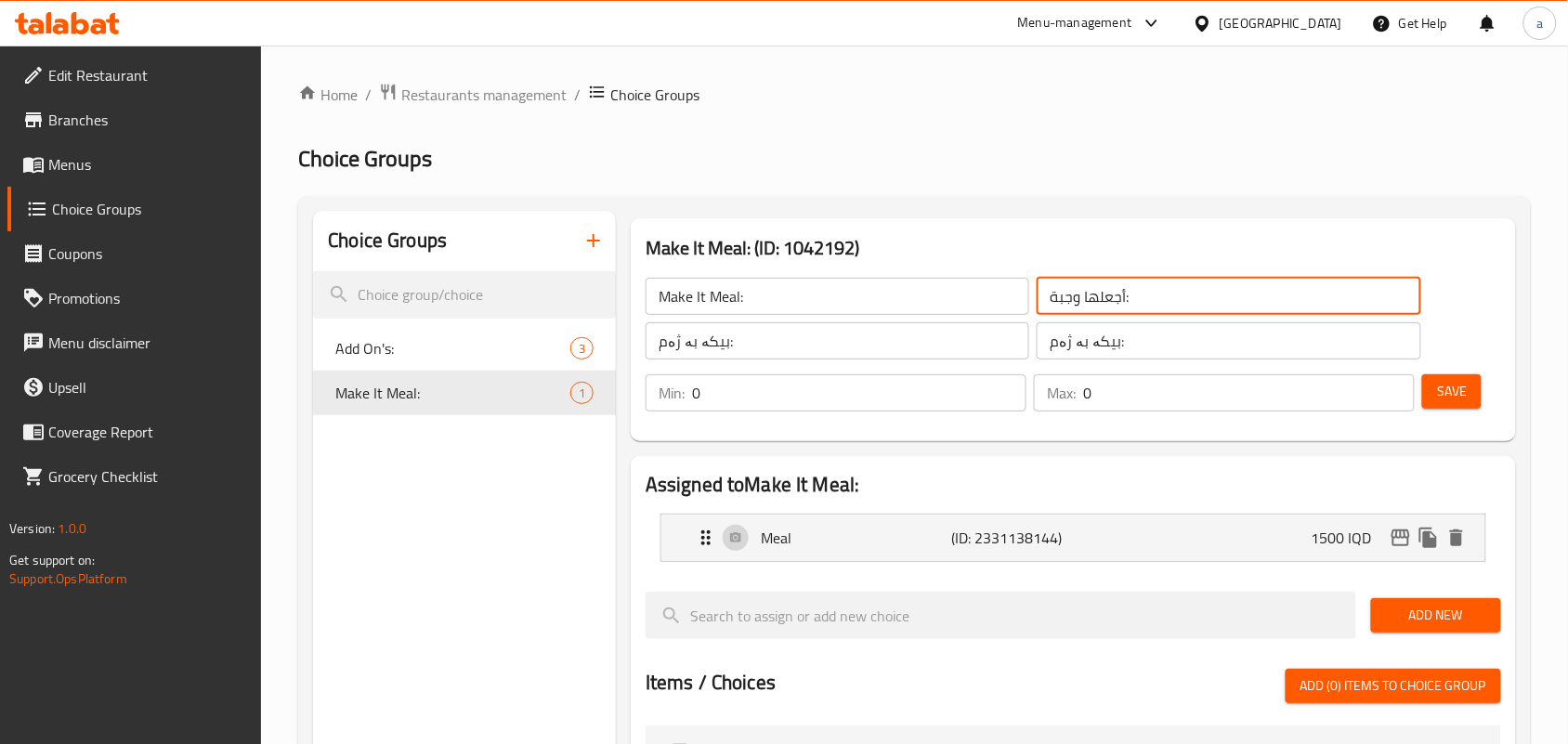
click at [1100, 305] on input "أجعلها وجبة:" at bounding box center [1228, 297] width 383 height 37
click at [743, 346] on input "بیکە بە ژەم:" at bounding box center [837, 341] width 383 height 37
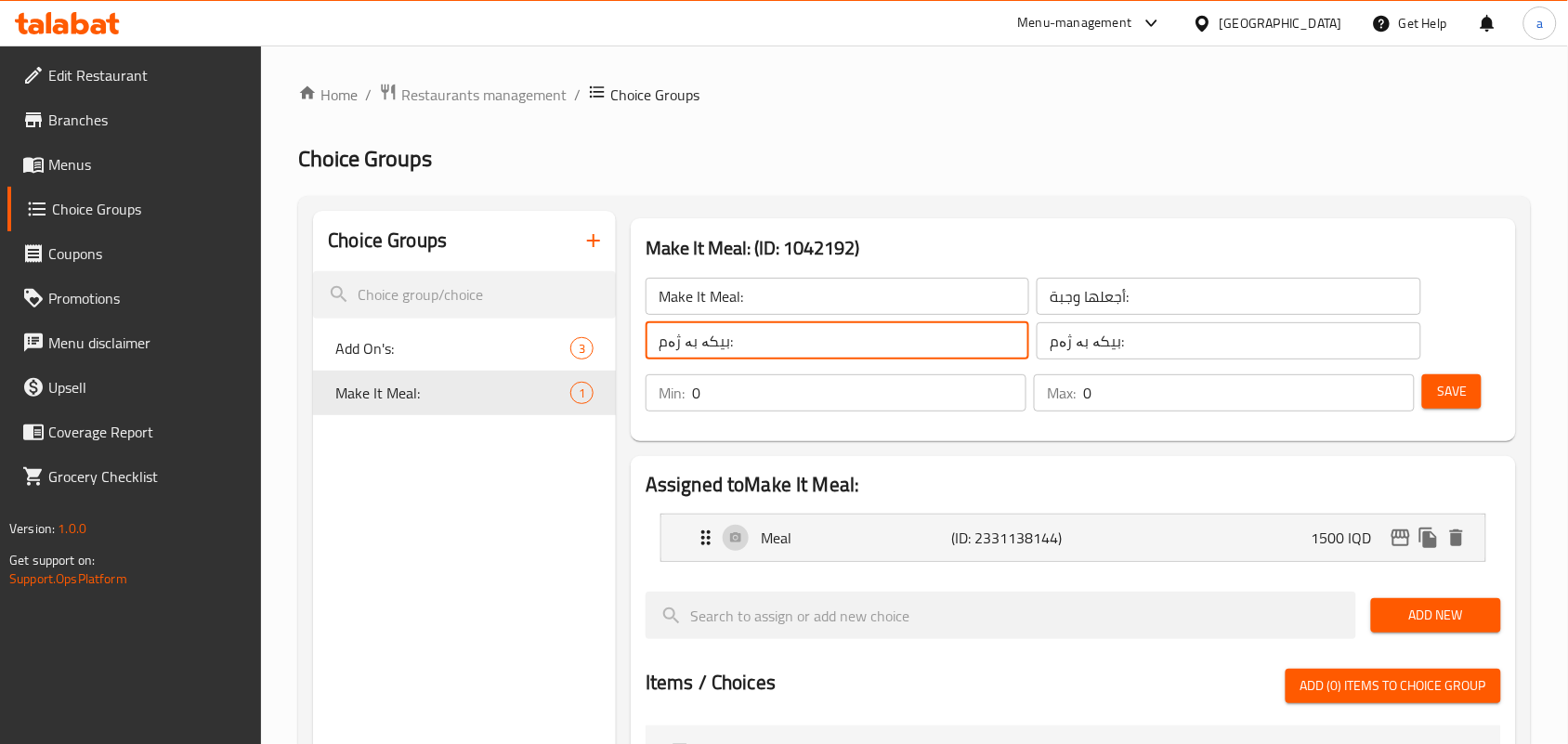
click at [724, 346] on input "بیکە بە ژەم:" at bounding box center [837, 341] width 383 height 37
click at [589, 245] on icon "button" at bounding box center [592, 240] width 13 height 13
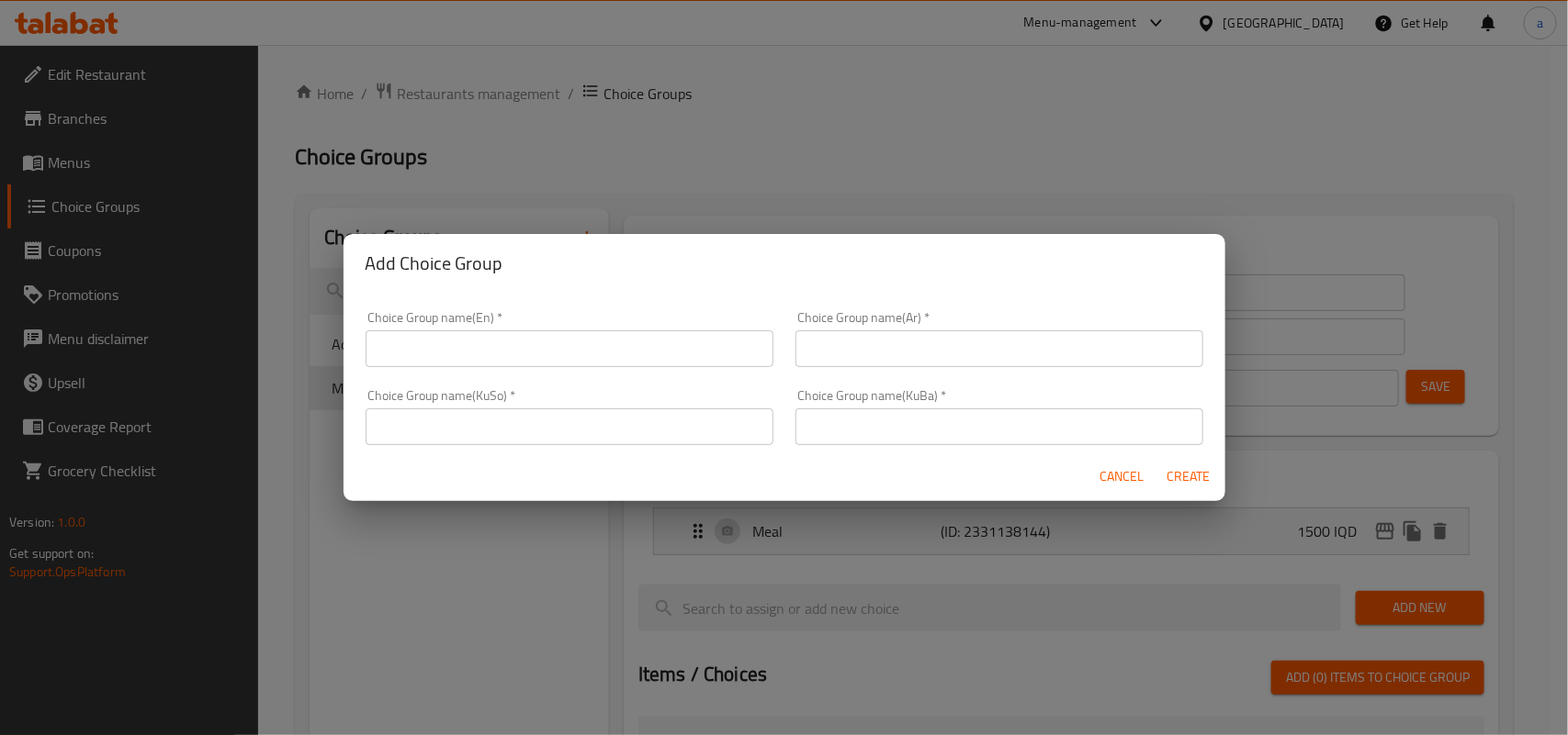
click at [540, 355] on input "text" at bounding box center [569, 349] width 408 height 37
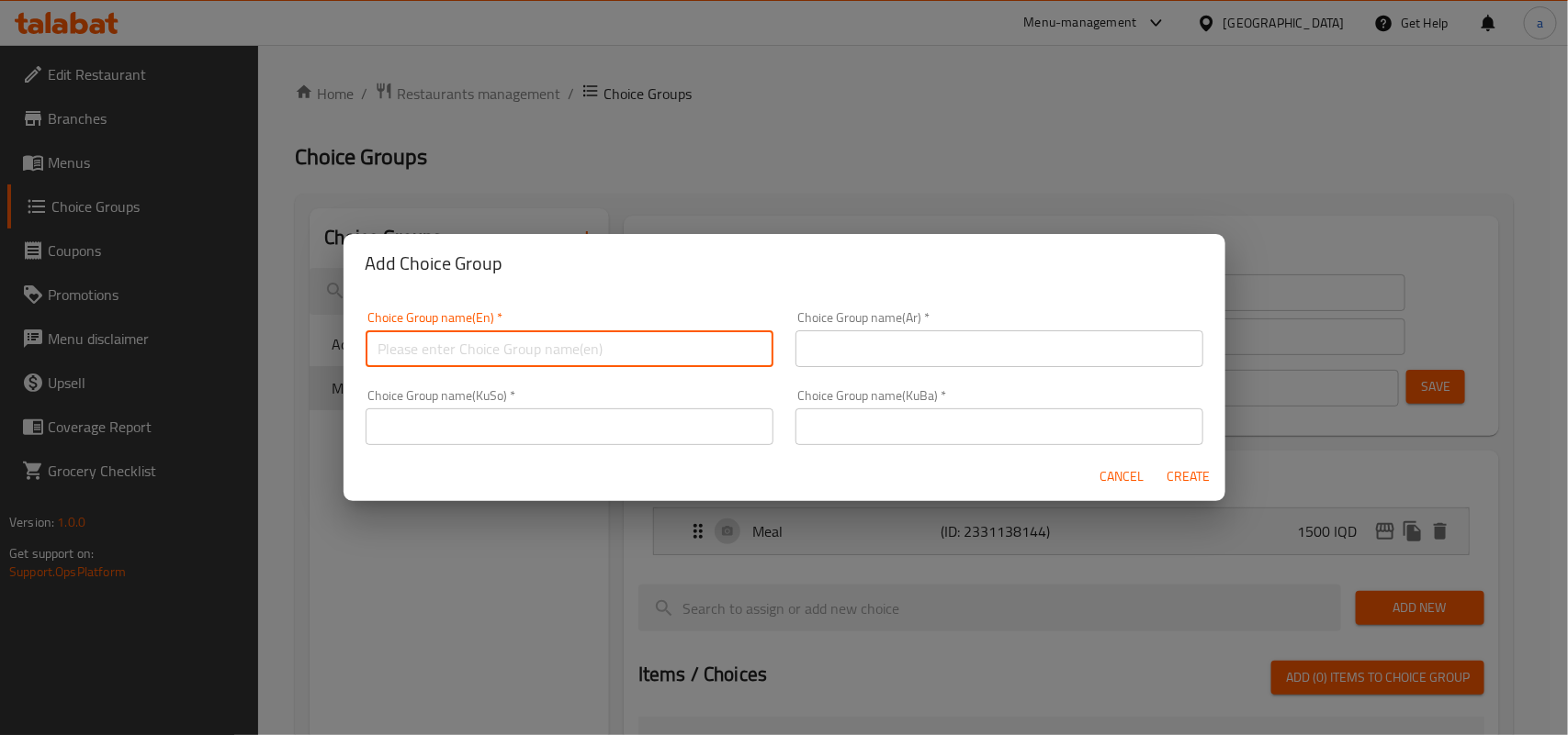
paste input "Make It Meal:"
type input "Make It Meal:"
drag, startPoint x: 1146, startPoint y: 465, endPoint x: 1127, endPoint y: 465, distance: 19.0
click at [1146, 465] on button "Cancel" at bounding box center [1122, 477] width 59 height 34
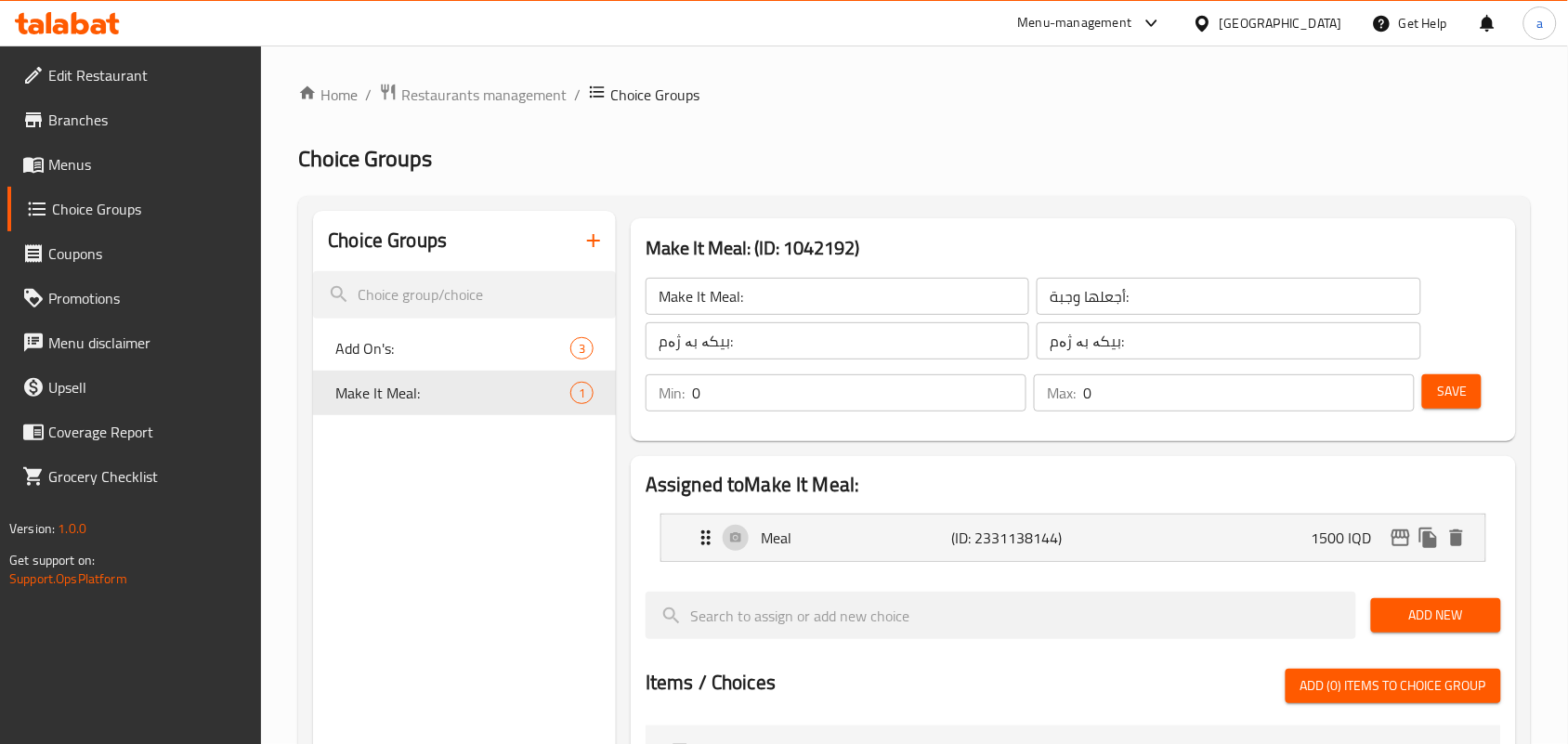
click at [603, 258] on button "button" at bounding box center [592, 240] width 44 height 44
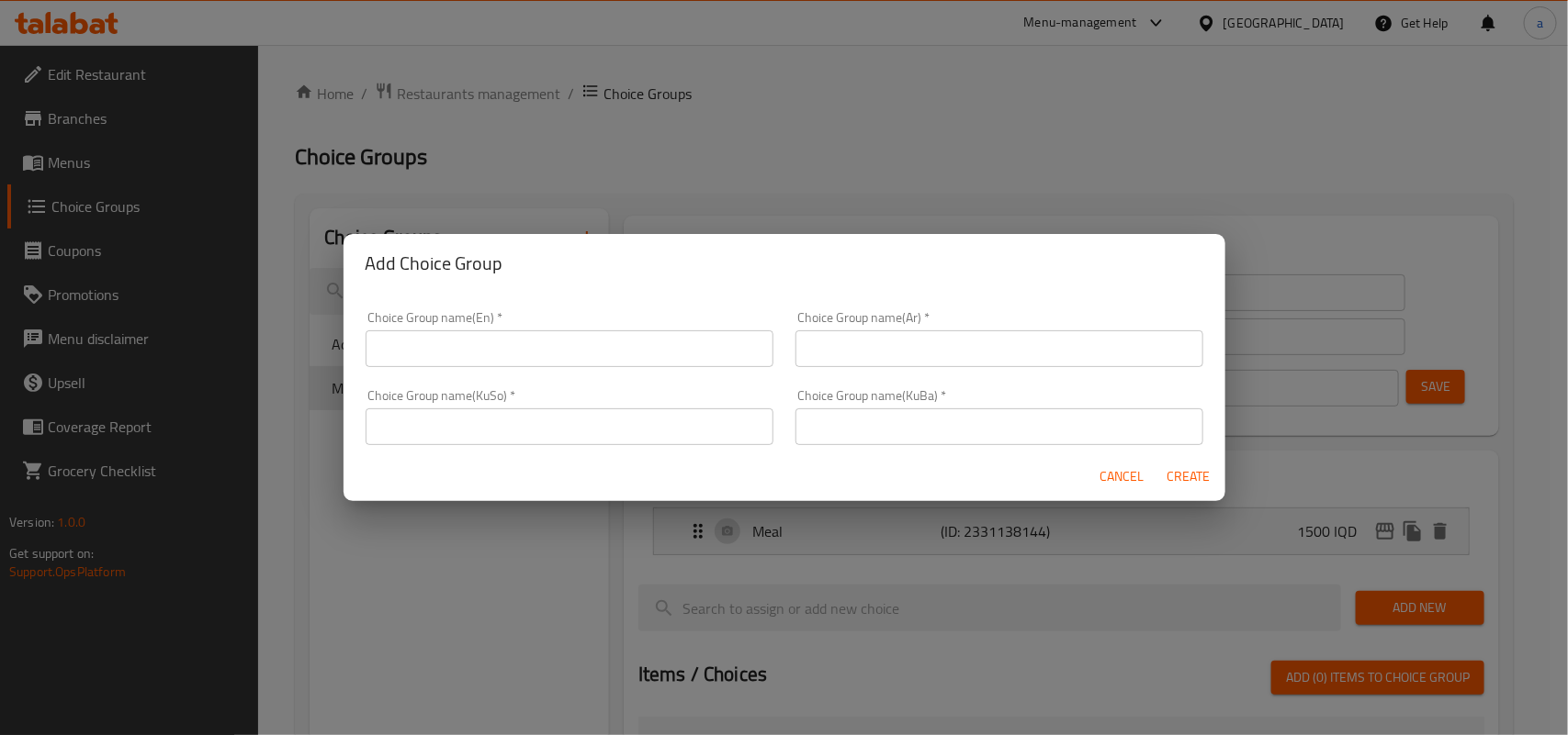
click at [524, 368] on div "Choice Group name(En)   * Choice Group name(En) *" at bounding box center [569, 339] width 429 height 78
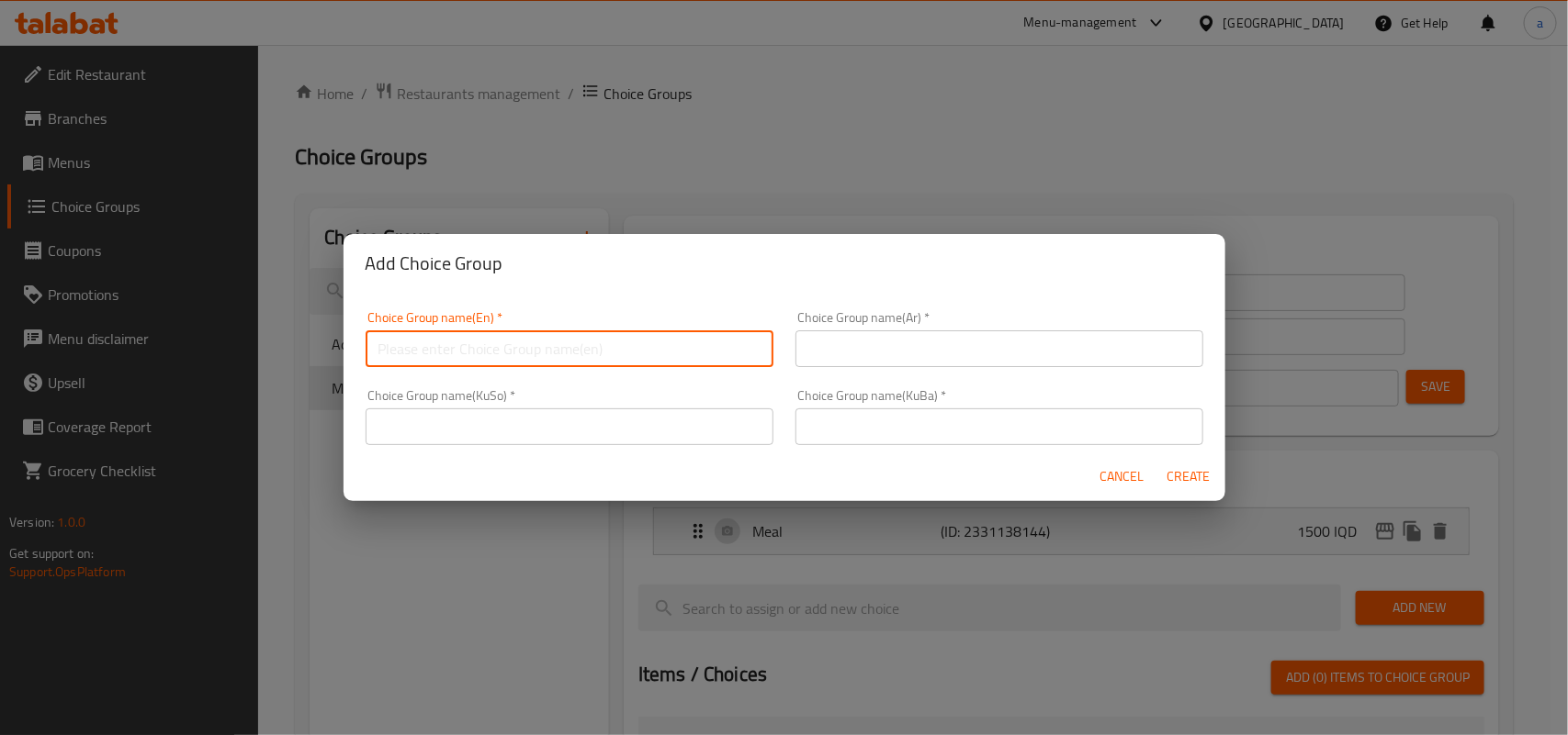
click at [516, 351] on input "text" at bounding box center [569, 349] width 408 height 37
paste input "Make It Meal:"
type input "Make It Meal:"
click at [874, 369] on div "Choice Group name(Ar)   * Choice Group name(Ar) *" at bounding box center [999, 339] width 429 height 78
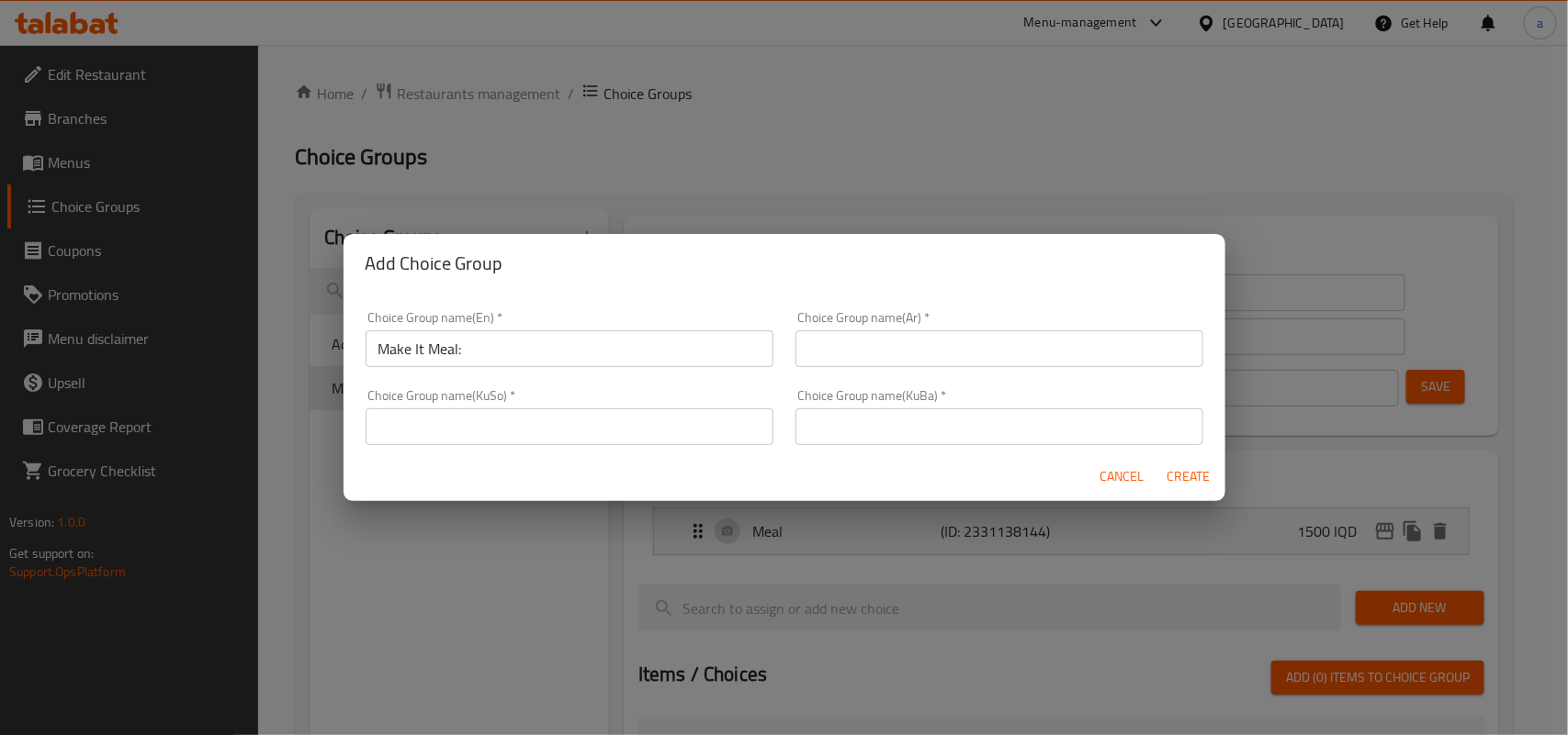
click at [894, 356] on input "text" at bounding box center [1000, 349] width 408 height 37
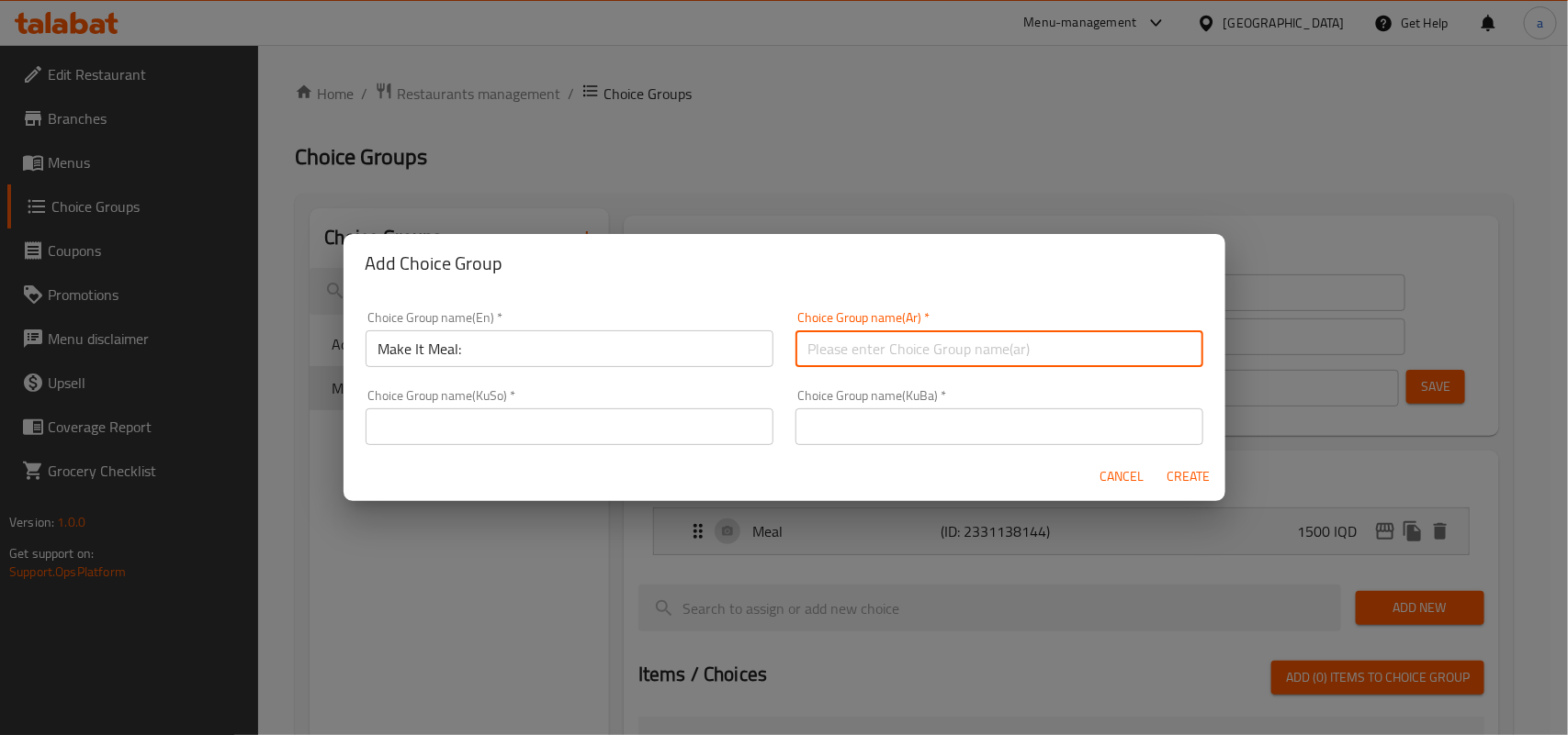
paste input "أجعلها وجبة:"
type input "أجعلها وجبة:"
click at [733, 415] on input "text" at bounding box center [569, 427] width 408 height 37
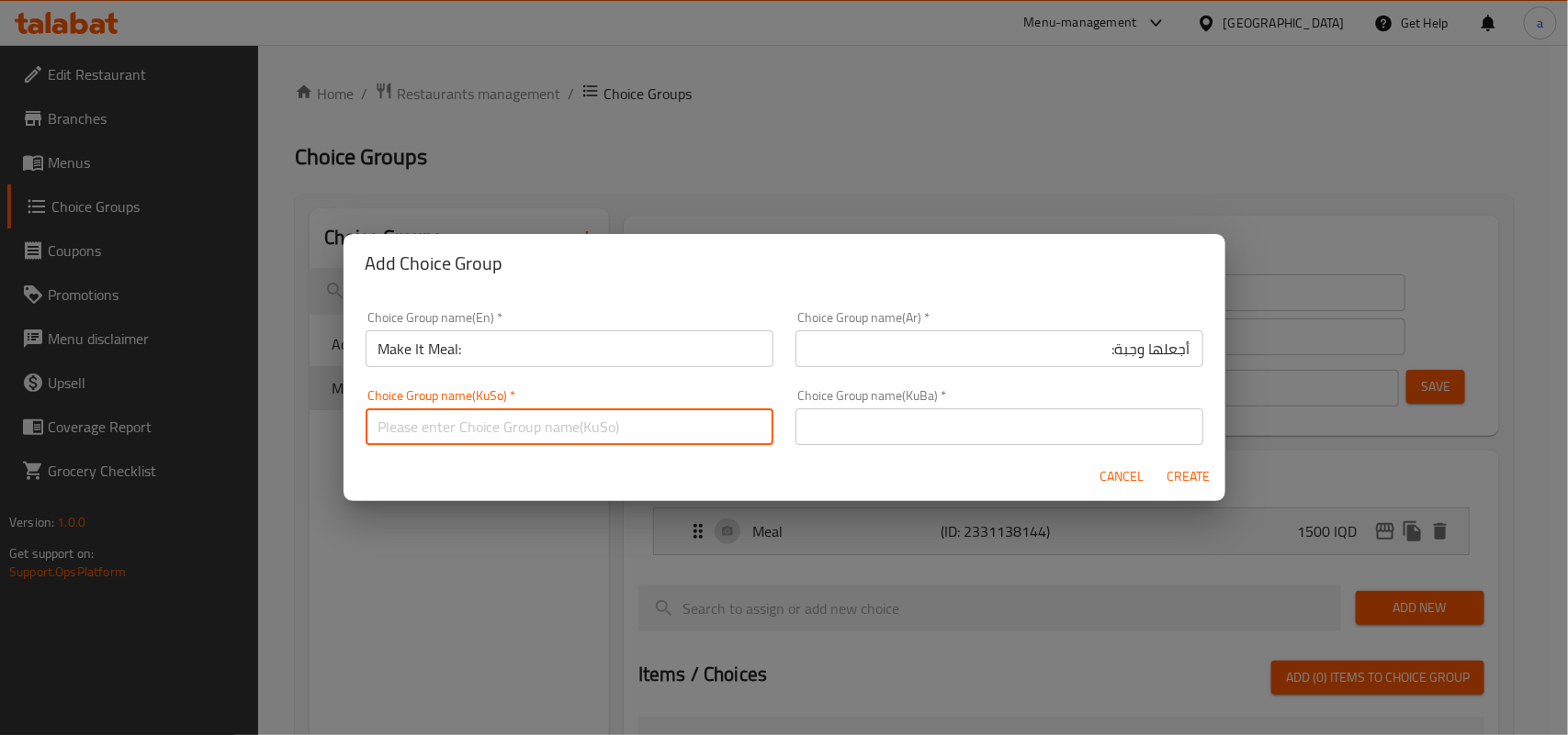
paste input "بیکە بە ژەم:"
type input "بیکە بە ژەم:"
click at [604, 351] on input "Make It Meal:" at bounding box center [569, 349] width 408 height 37
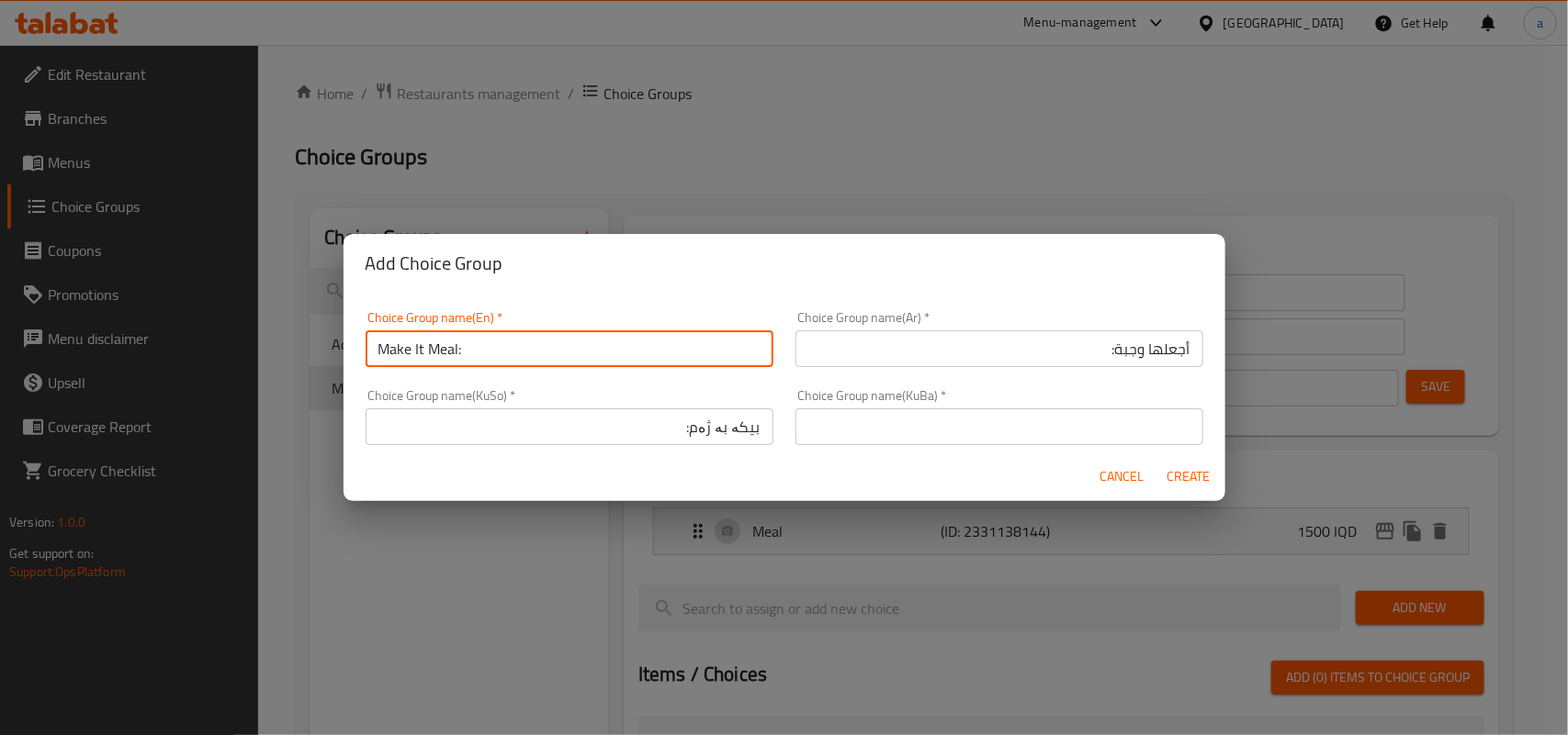
type input "Make It Meal:"
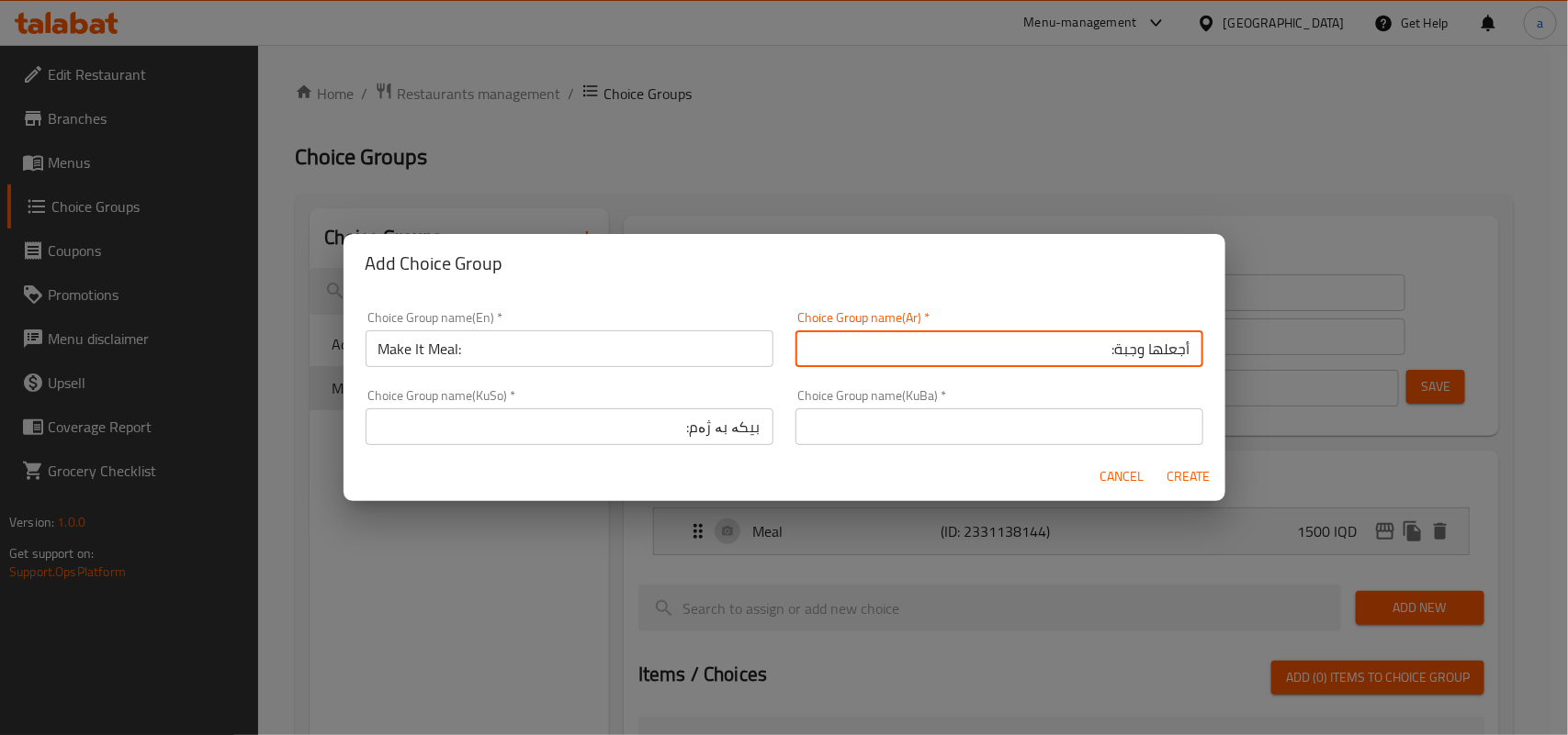
click at [1006, 345] on input "أجعلها وجبة:" at bounding box center [1000, 349] width 408 height 37
type input "أجعلها وجبة:"
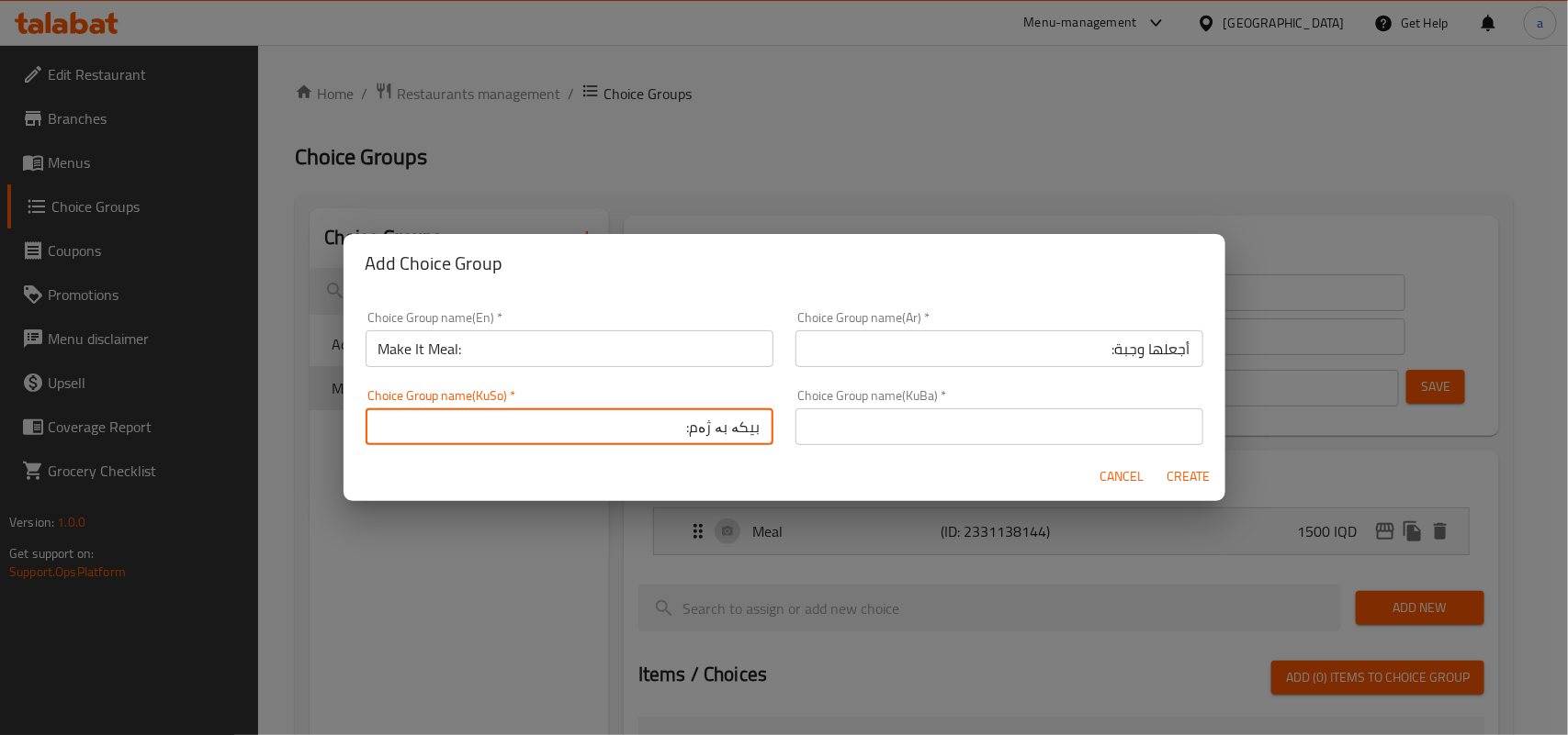
click at [648, 436] on input "بیکە بە ژەم:" at bounding box center [569, 427] width 408 height 37
click at [714, 433] on input "بیکە بە ژەم:" at bounding box center [569, 427] width 408 height 37
type input "بیکە بە ژەم:"
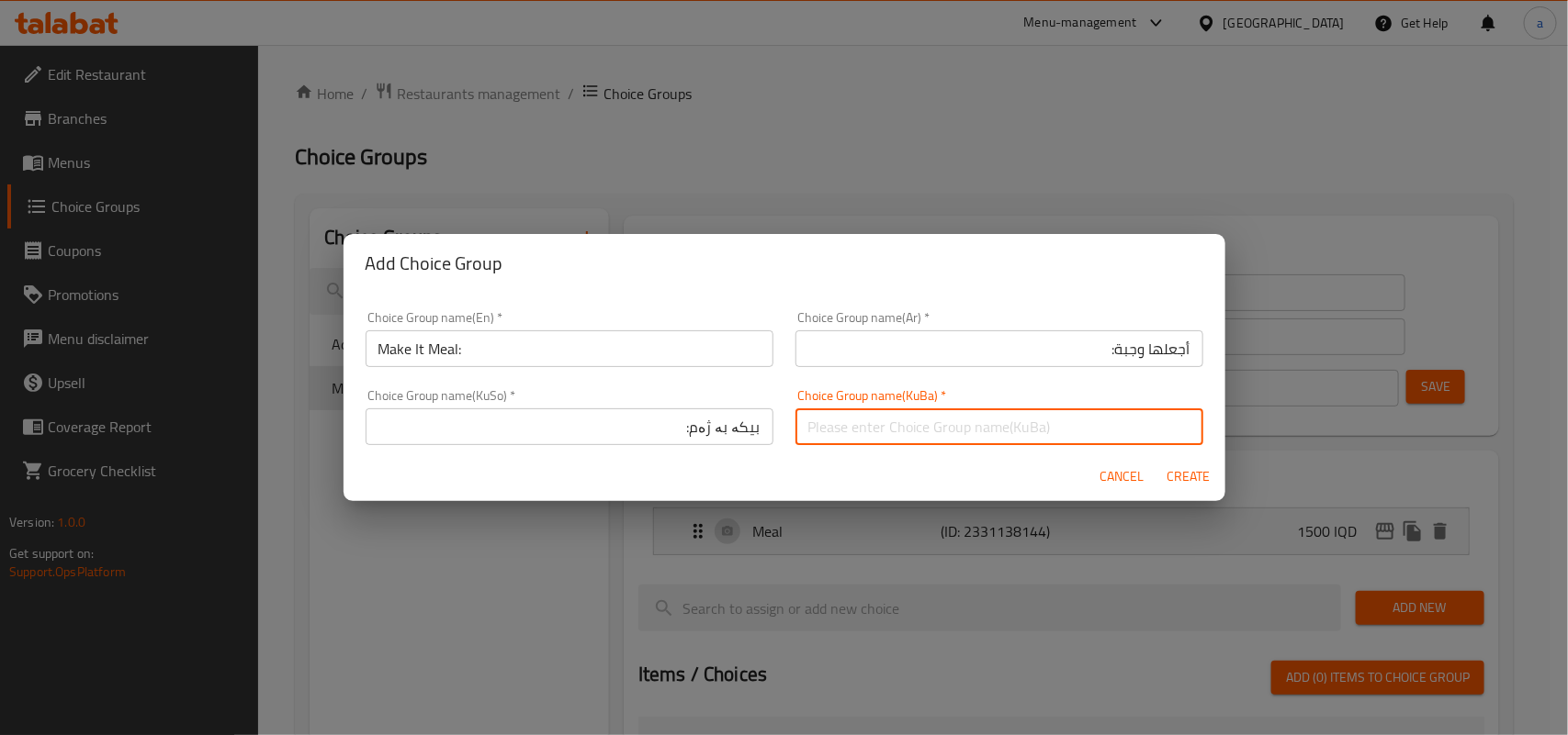
click at [916, 438] on input "text" at bounding box center [1000, 427] width 408 height 37
paste input "بیکە بە ژەم:"
type input "بیکە بە ژەم:"
click at [1186, 479] on span "Create" at bounding box center [1188, 477] width 44 height 23
type input "Make It Meal:"
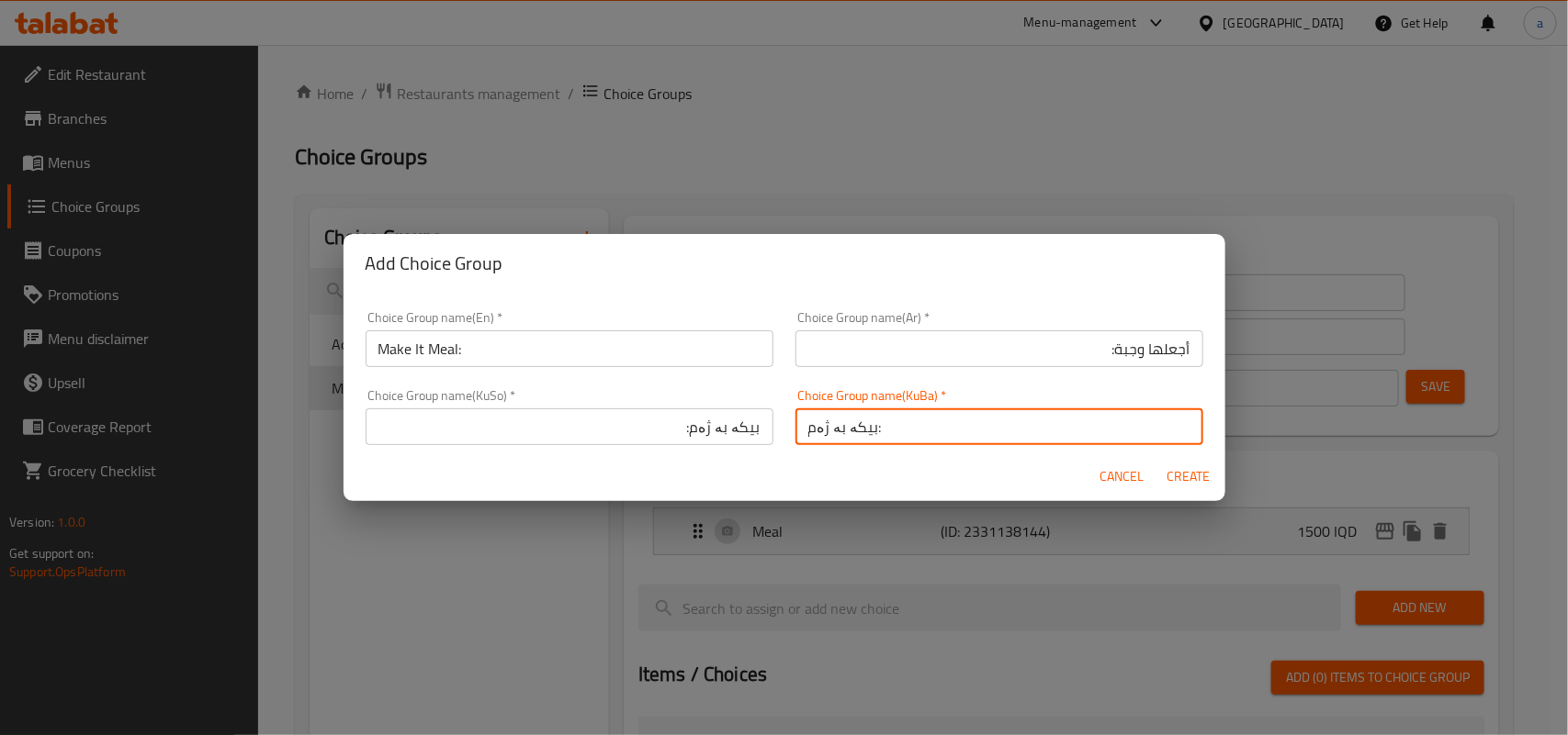
type input "أجعلها وجبة:"
type input "بیکە بە ژەم:"
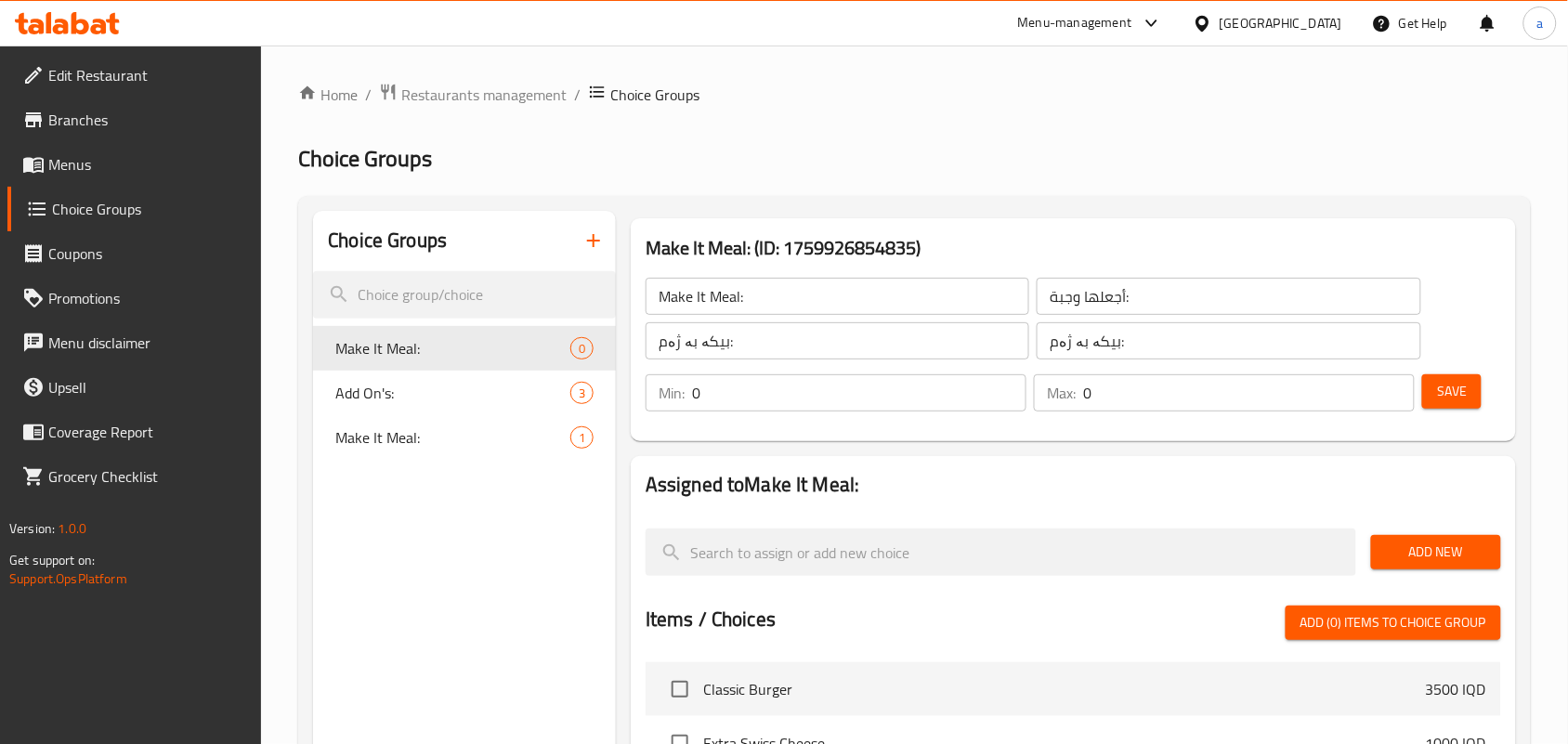
click at [1412, 564] on span "Add New" at bounding box center [1435, 552] width 100 height 24
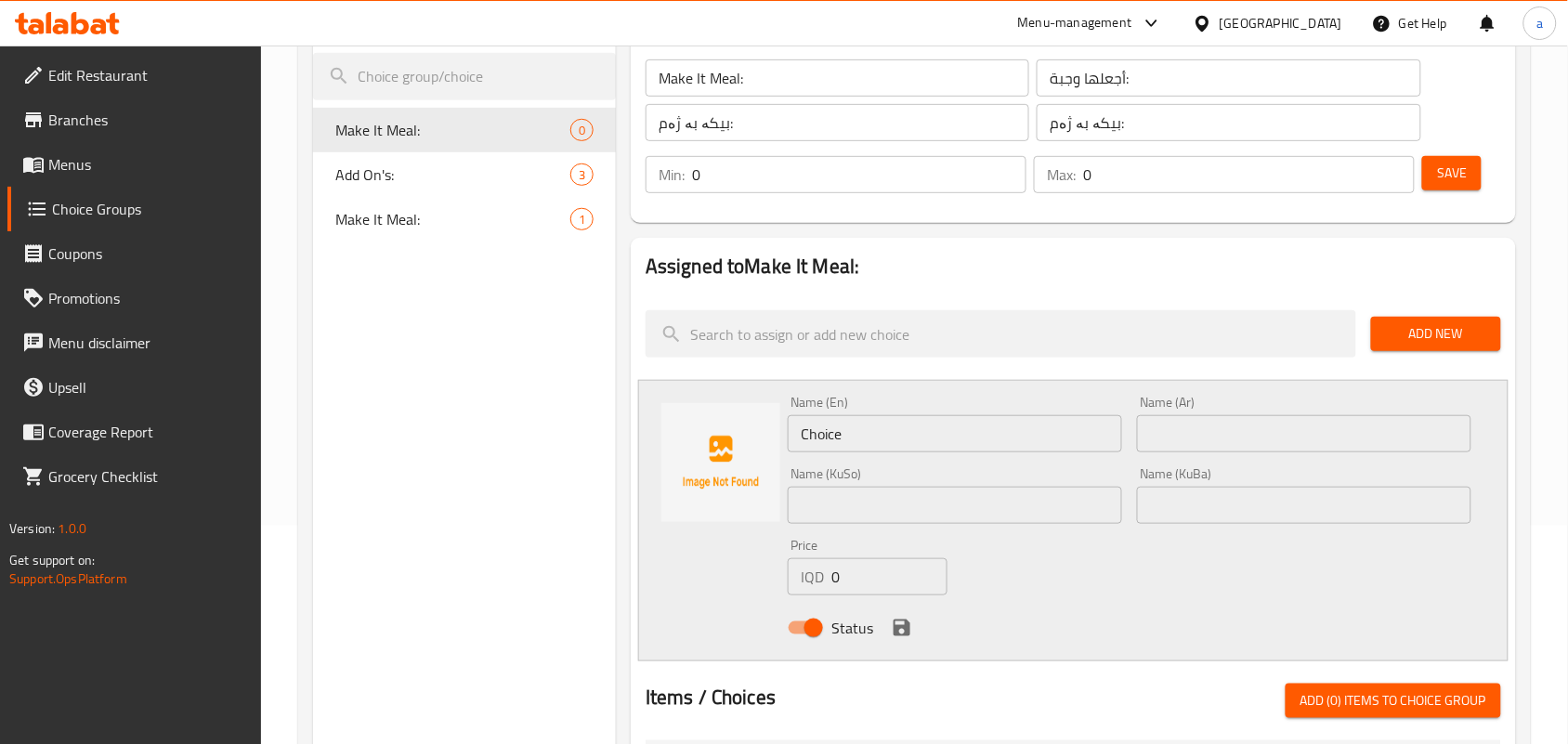
scroll to position [270, 0]
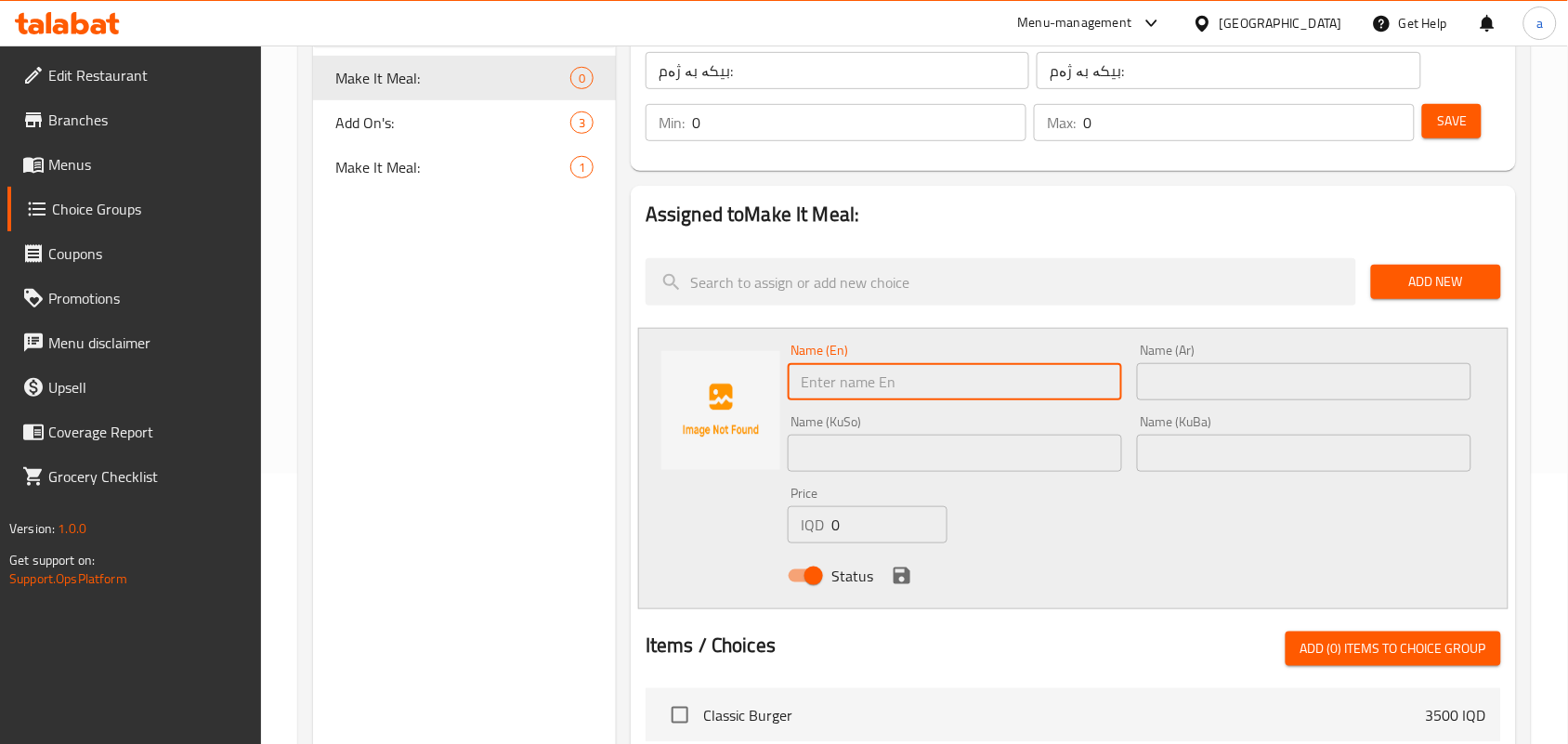
drag, startPoint x: 869, startPoint y: 381, endPoint x: 611, endPoint y: 377, distance: 258.0
click at [611, 377] on div "Choice Groups Make It Meal: 0 Add On's: 3 Make It Meal: 1 Make It Meal: (ID: 17…" at bounding box center [919, 609] width 1210 height 1340
type input "Meal"
click at [1275, 400] on input "text" at bounding box center [1304, 382] width 334 height 37
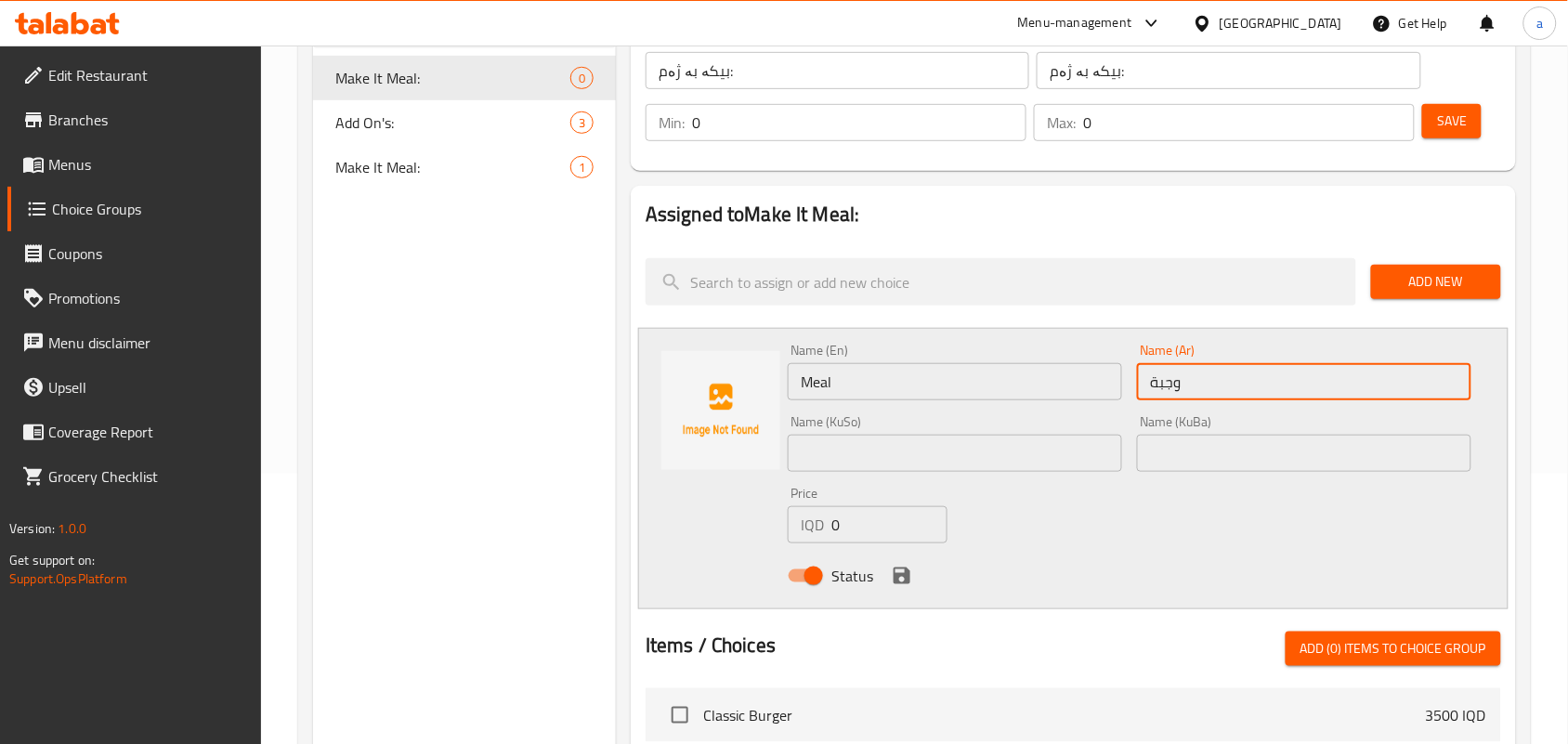
type input "وجبة"
click at [1082, 461] on input "text" at bounding box center [955, 453] width 334 height 37
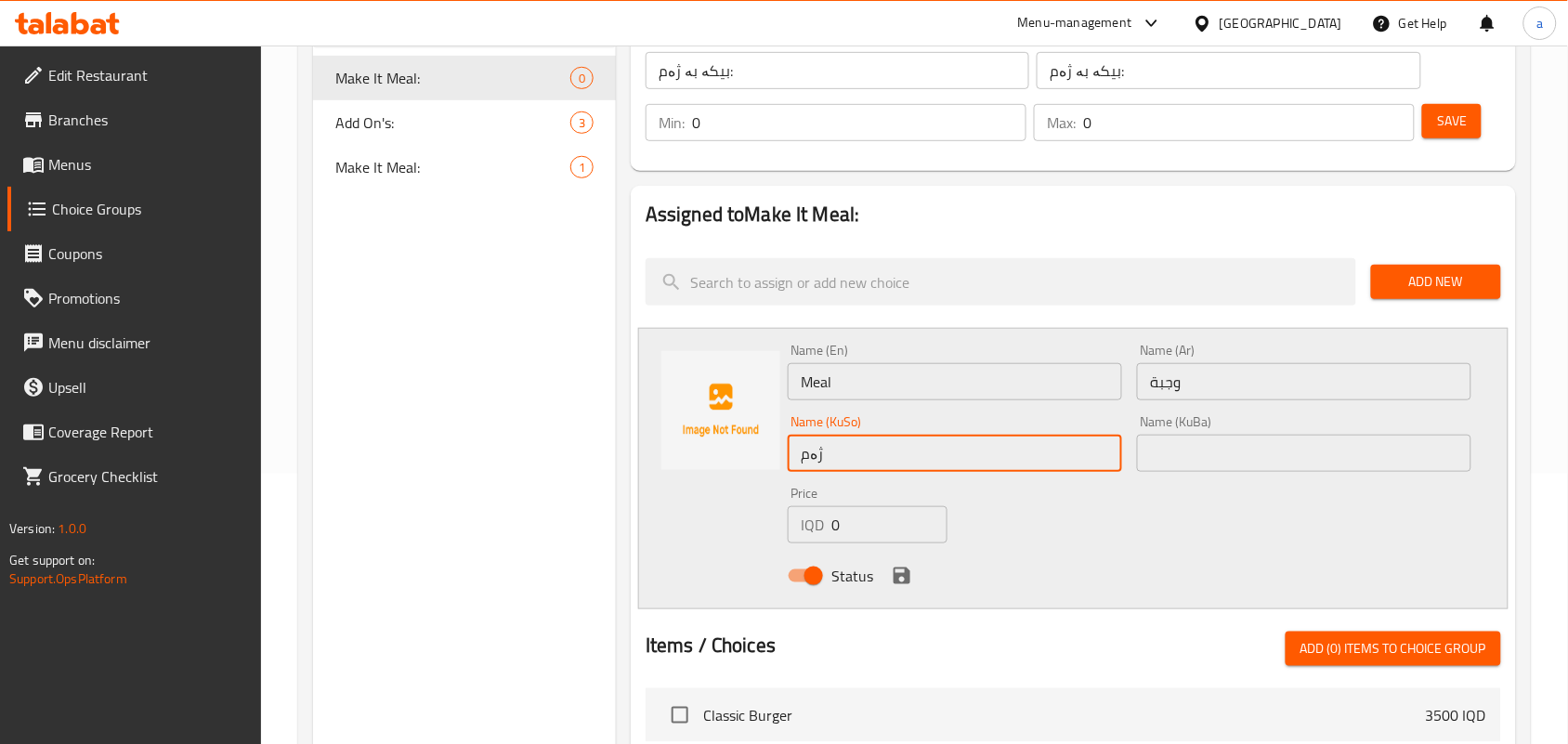
type input "ژەم"
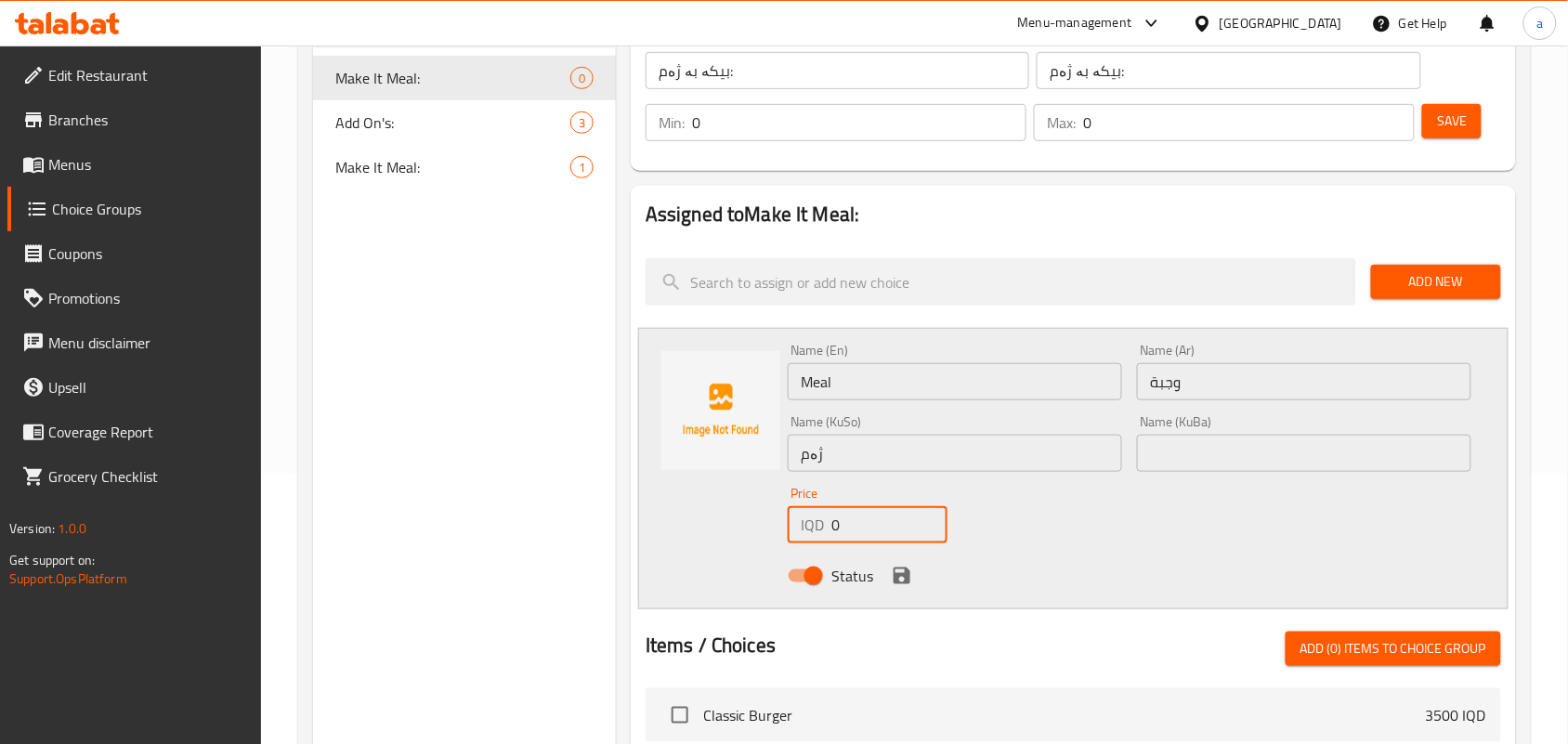
drag, startPoint x: 833, startPoint y: 545, endPoint x: 824, endPoint y: 546, distance: 9.1
click at [824, 544] on div "IQD 0 Price" at bounding box center [868, 525] width 160 height 37
type input "500"
click at [903, 587] on icon "save" at bounding box center [902, 576] width 23 height 23
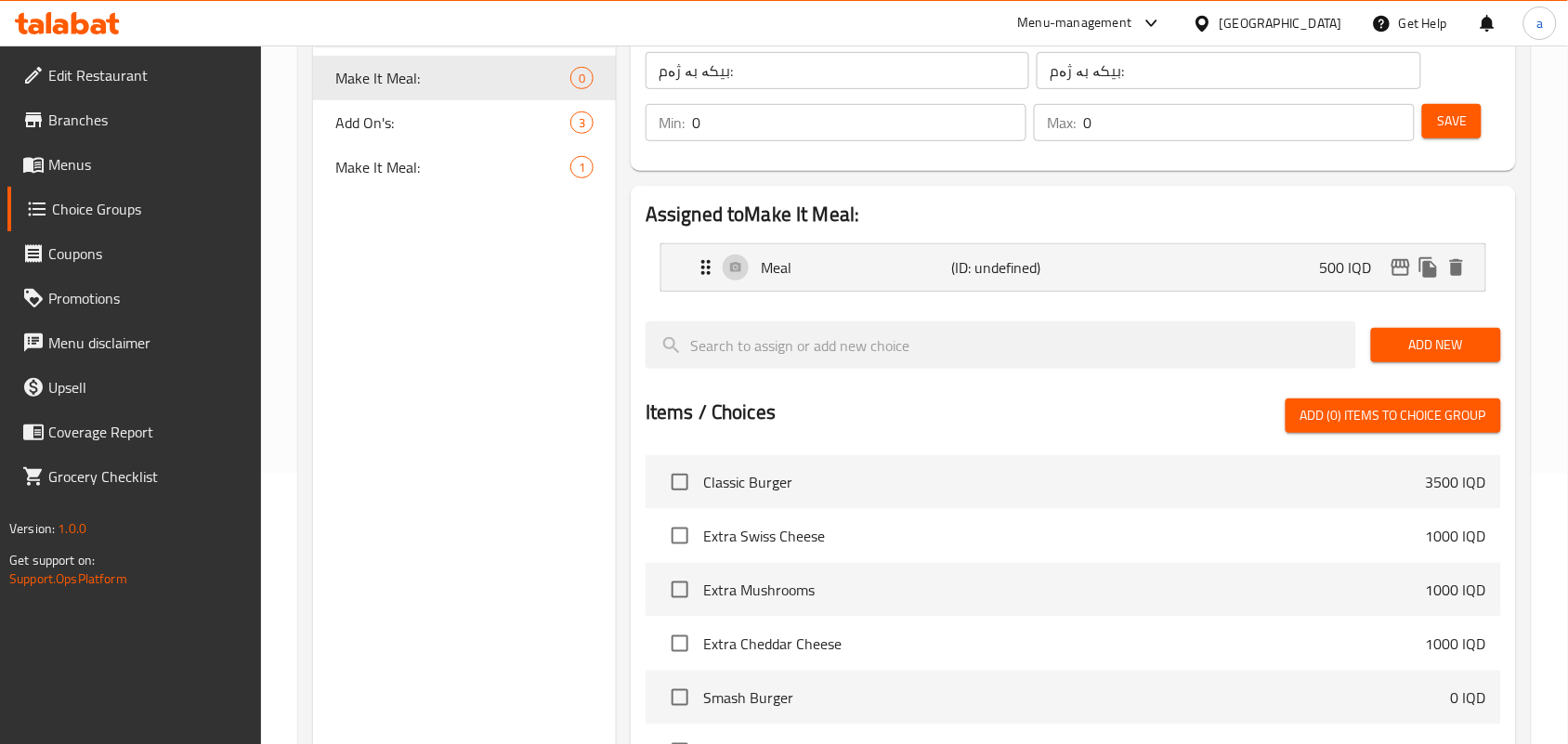
click at [1454, 131] on span "Save" at bounding box center [1451, 122] width 29 height 24
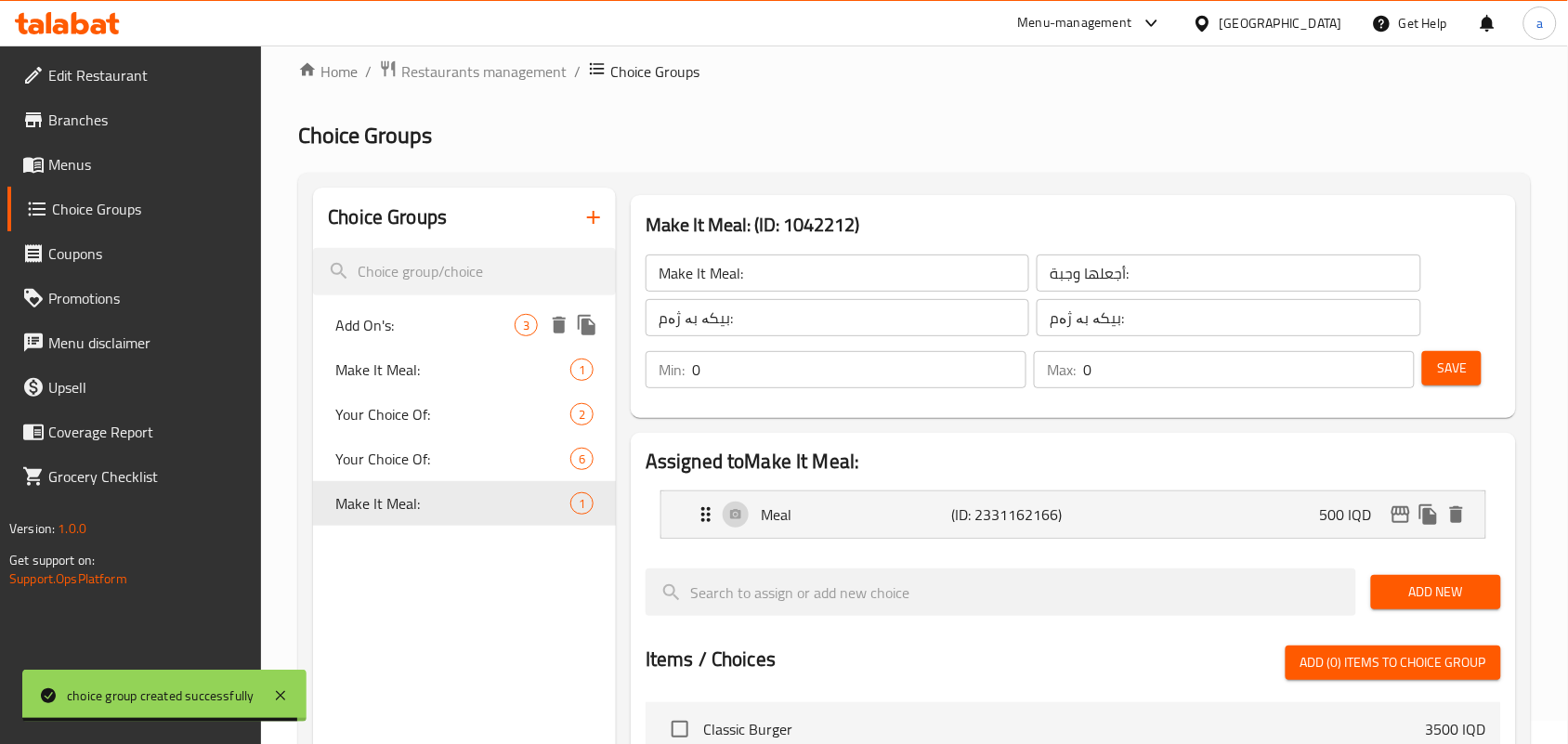
scroll to position [0, 0]
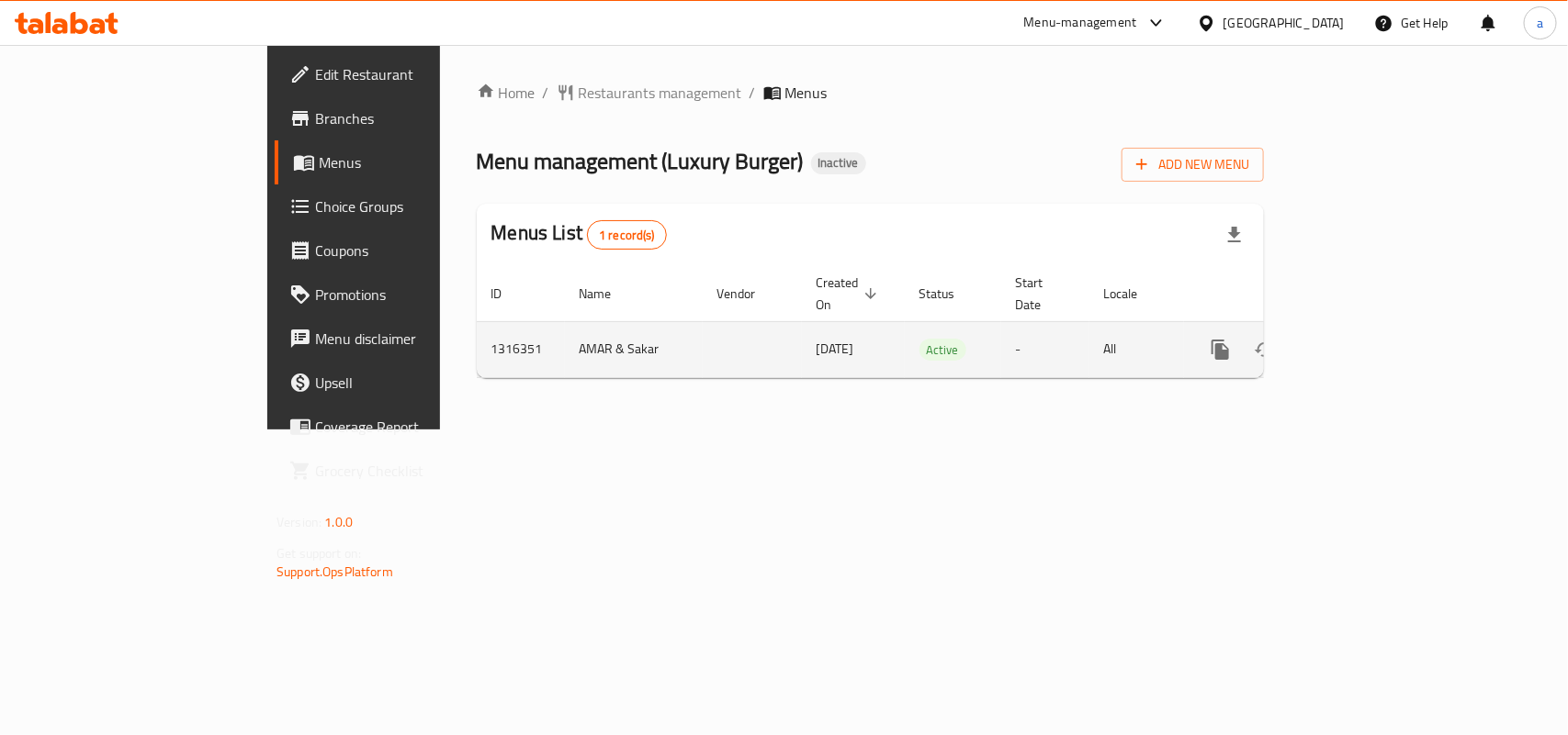
click at [1361, 342] on icon "enhanced table" at bounding box center [1352, 350] width 17 height 17
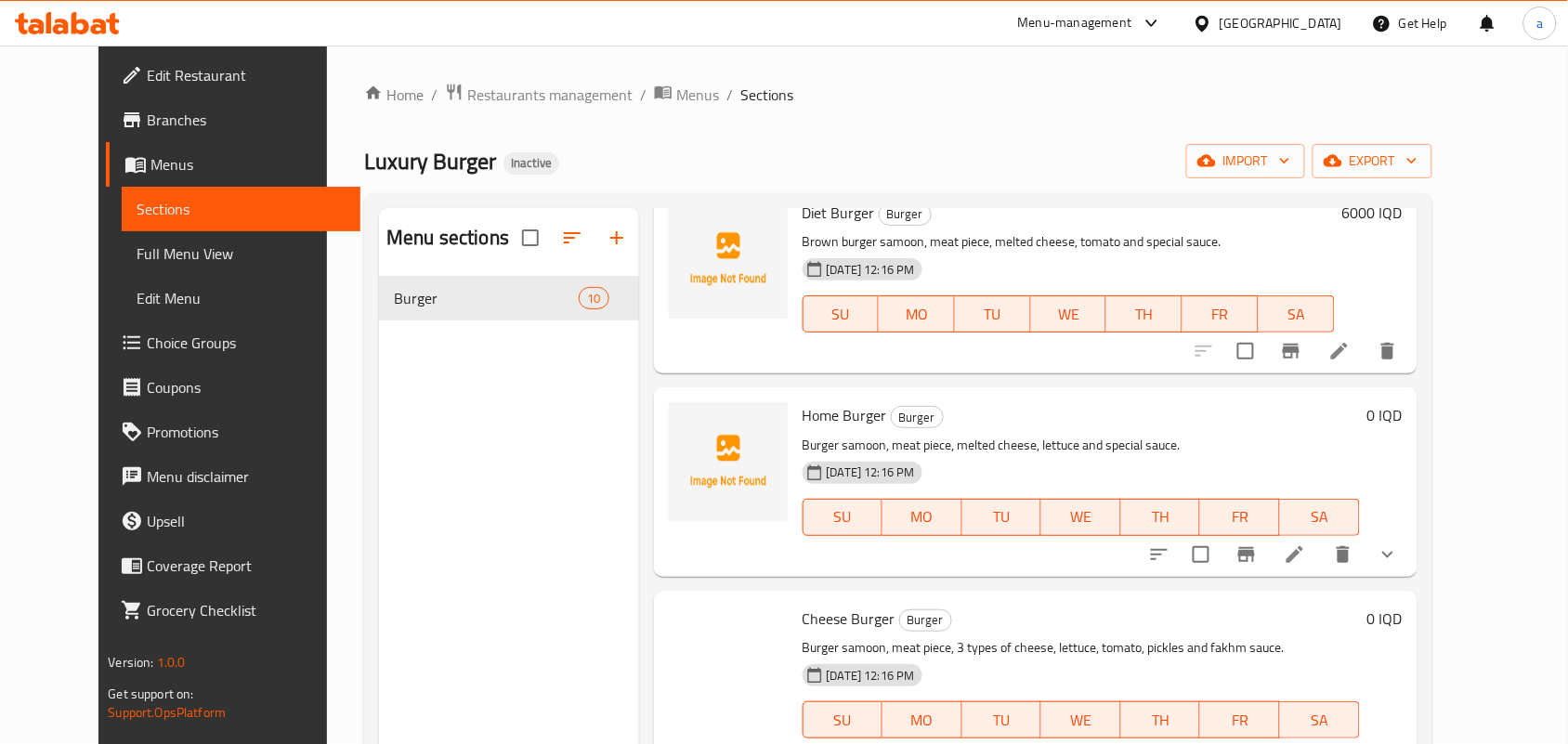
scroll to position [542, 0]
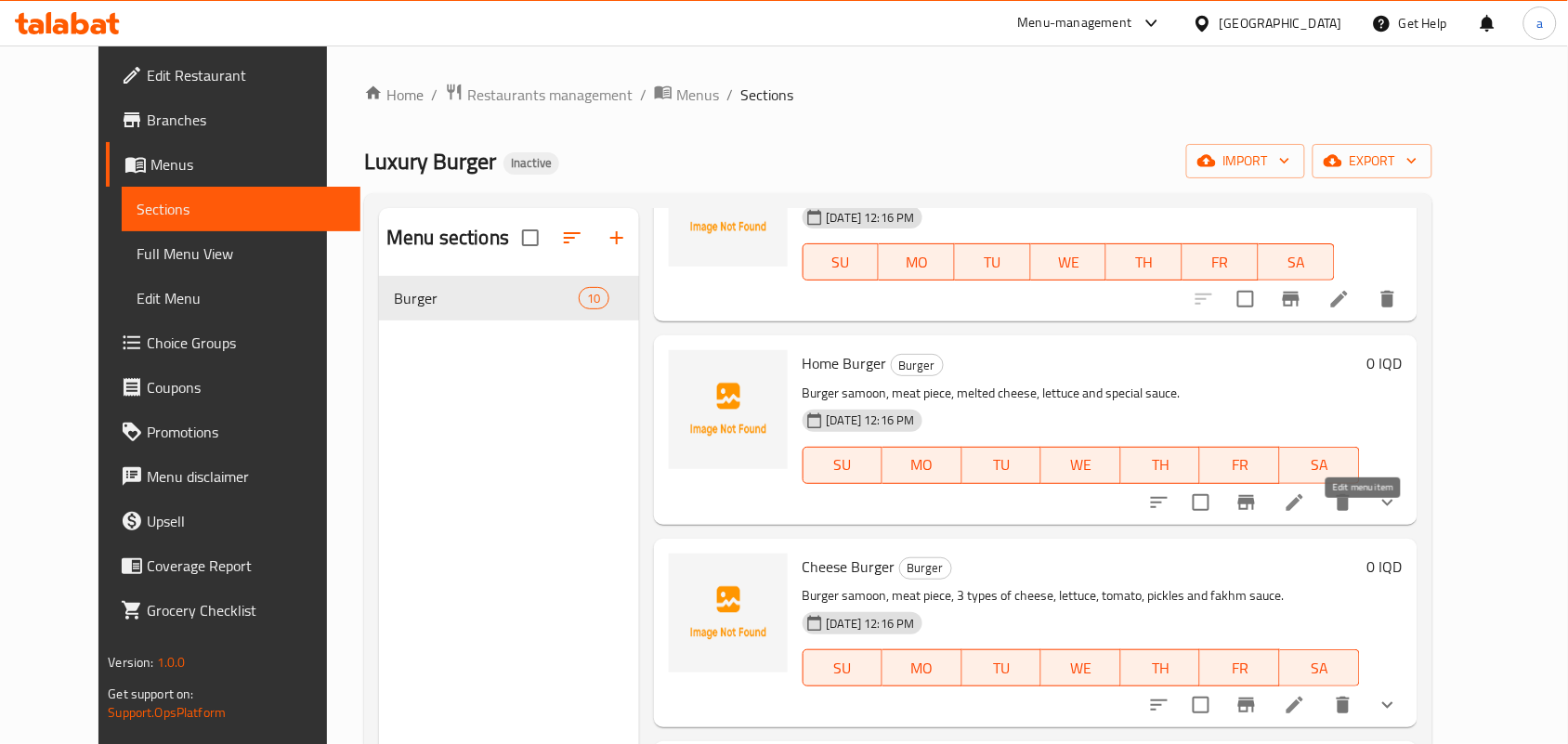
click at [1306, 514] on icon at bounding box center [1294, 502] width 23 height 23
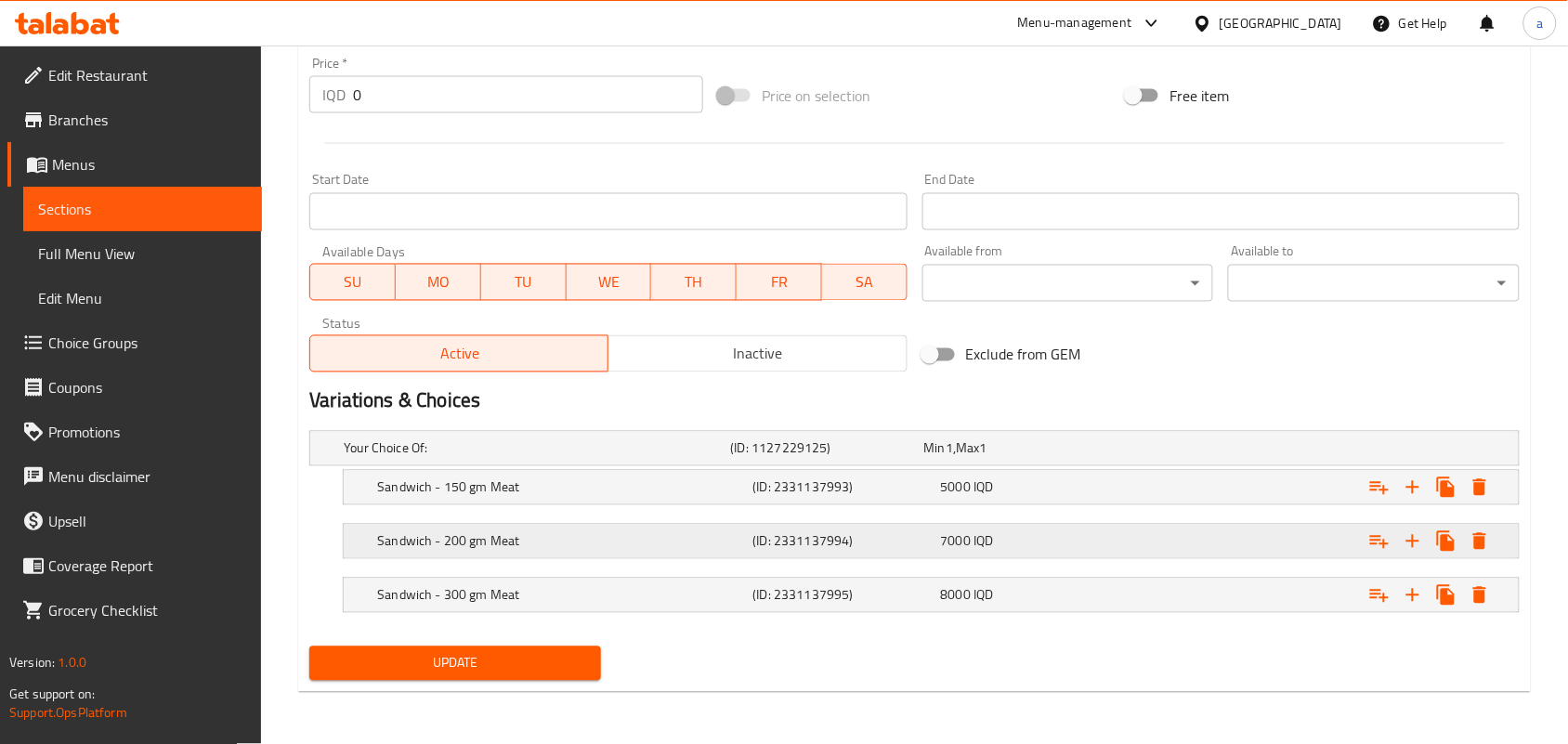
scroll to position [916, 0]
click at [1380, 477] on icon "Expand" at bounding box center [1378, 487] width 23 height 23
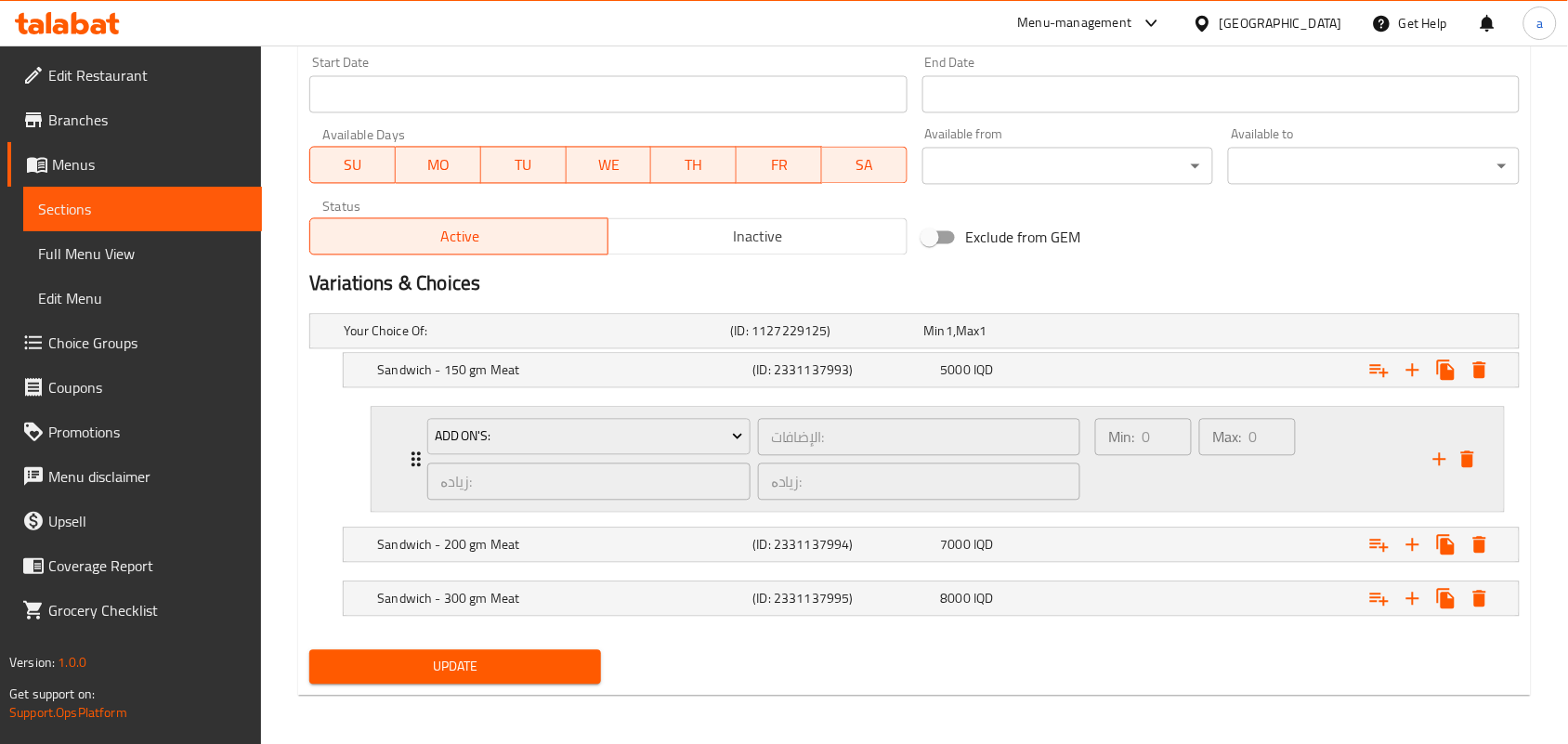
scroll to position [1039, 0]
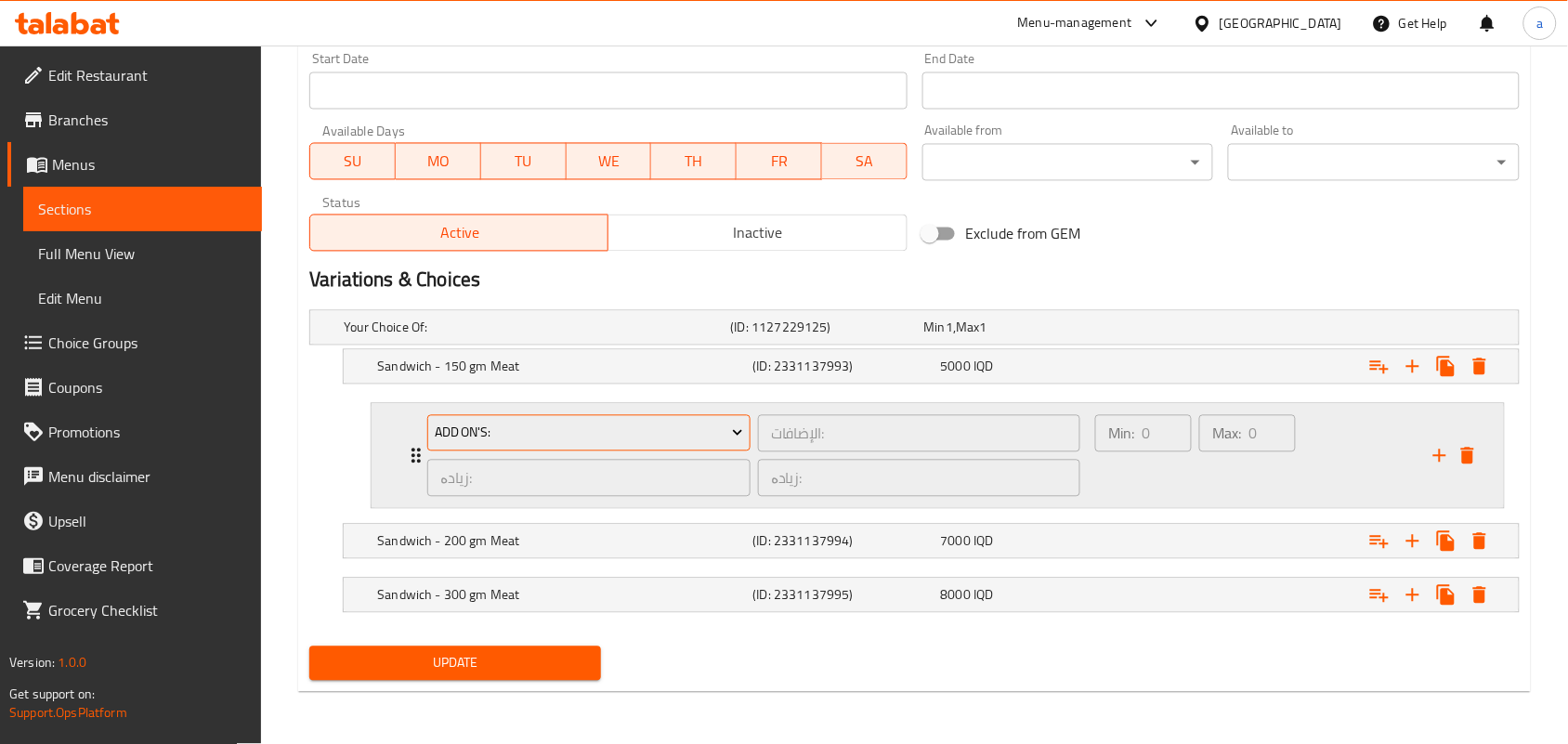
click at [731, 424] on icon "Expand" at bounding box center [737, 432] width 19 height 19
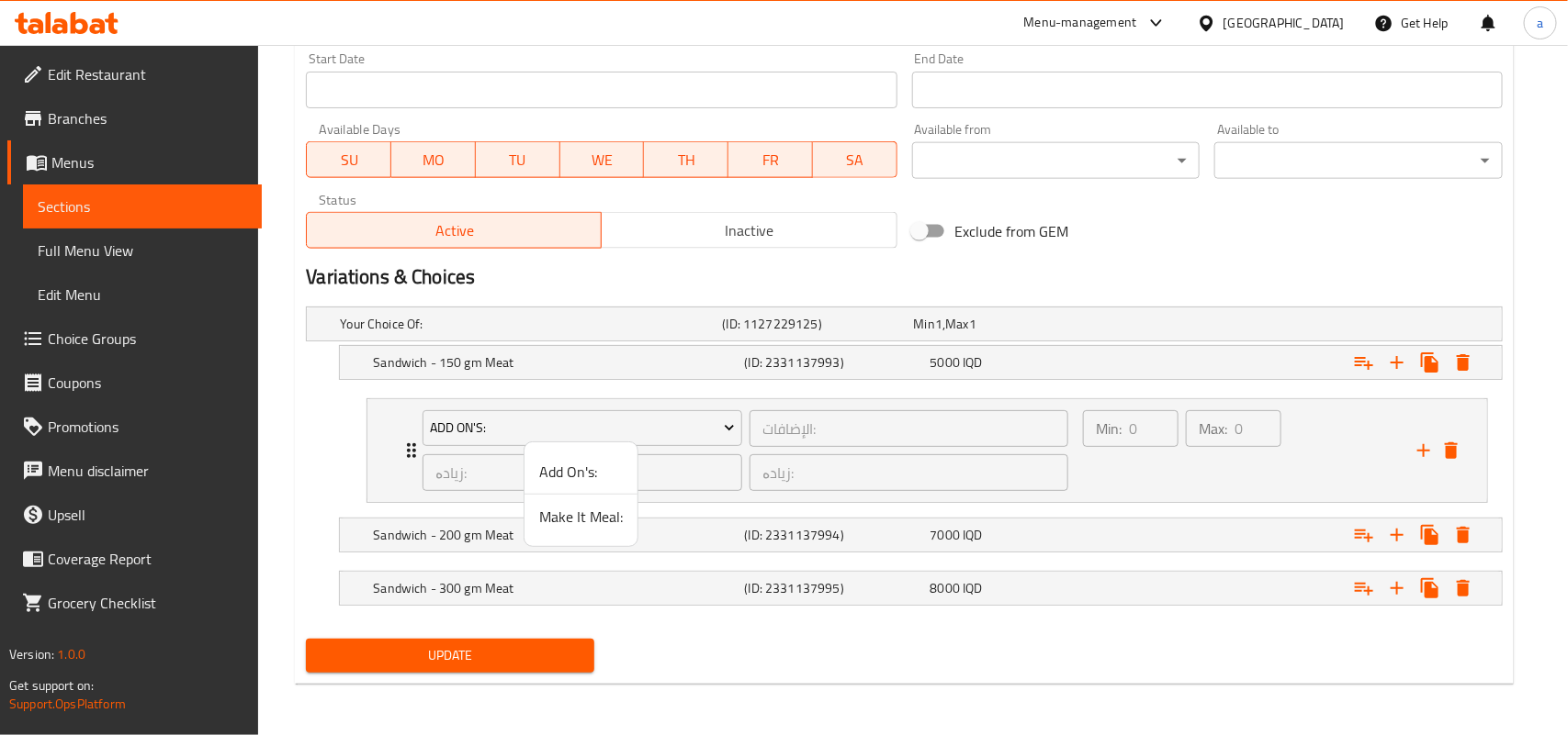
click at [611, 511] on span "Make It Meal:" at bounding box center [581, 517] width 84 height 22
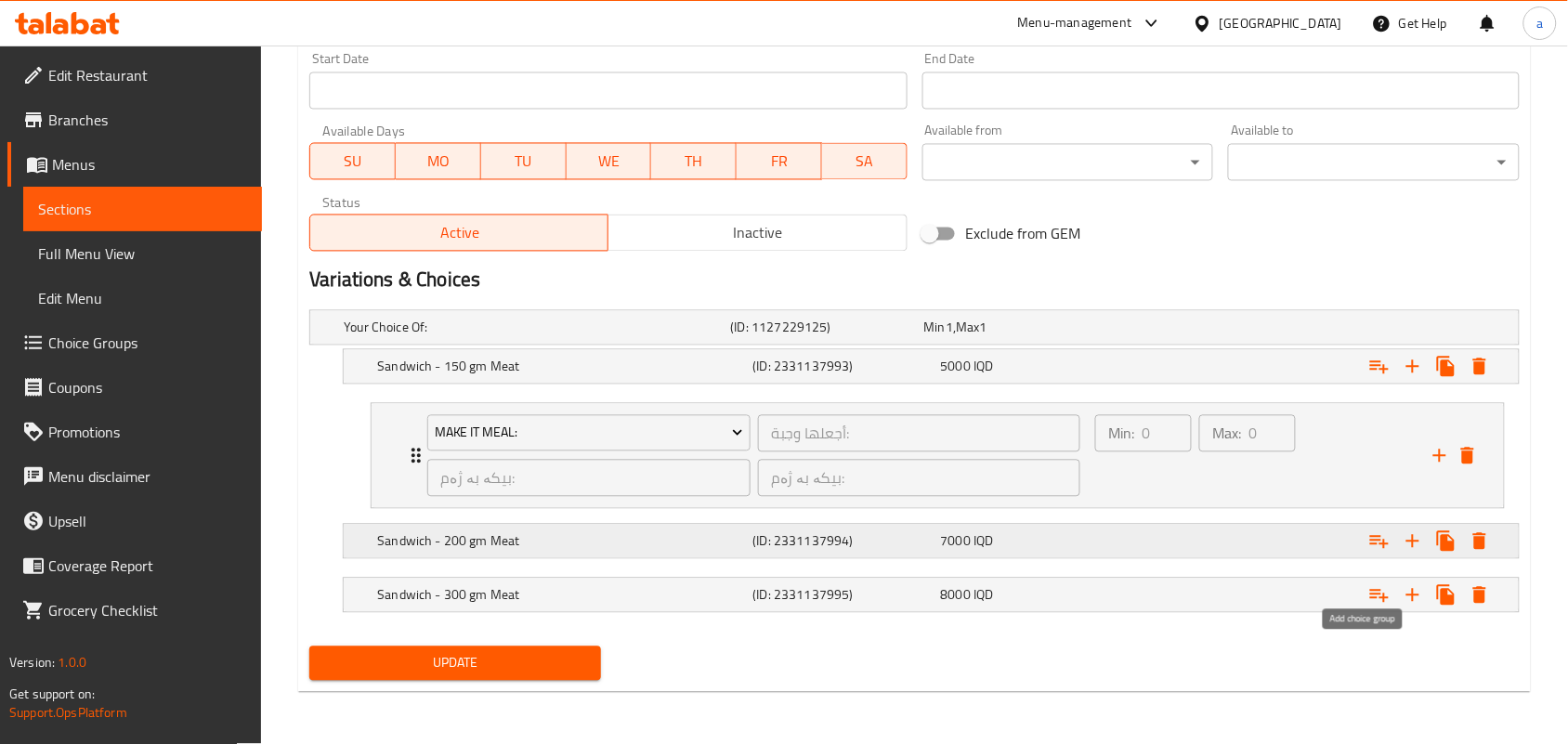
click at [1379, 537] on icon "Expand" at bounding box center [1378, 542] width 19 height 13
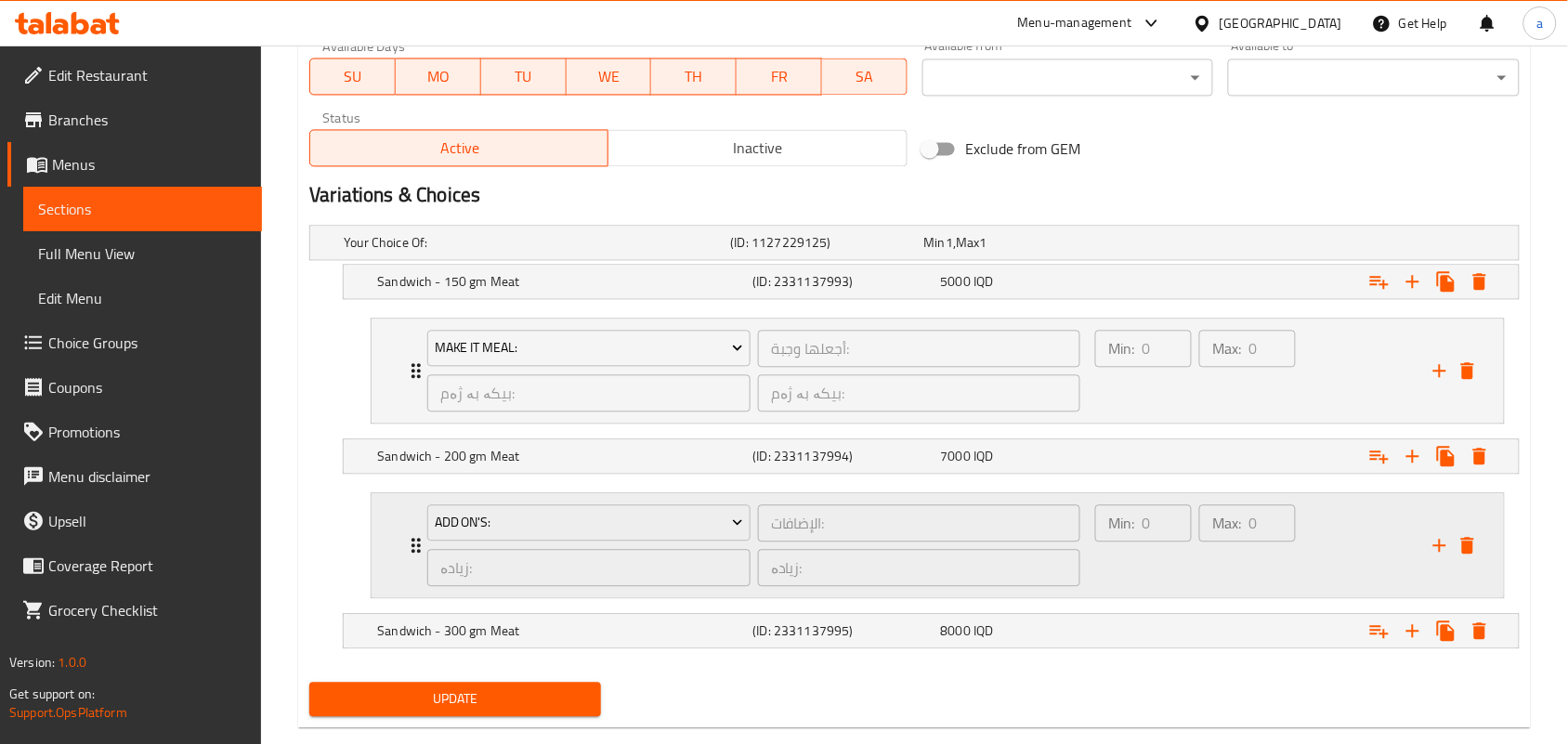
scroll to position [1164, 0]
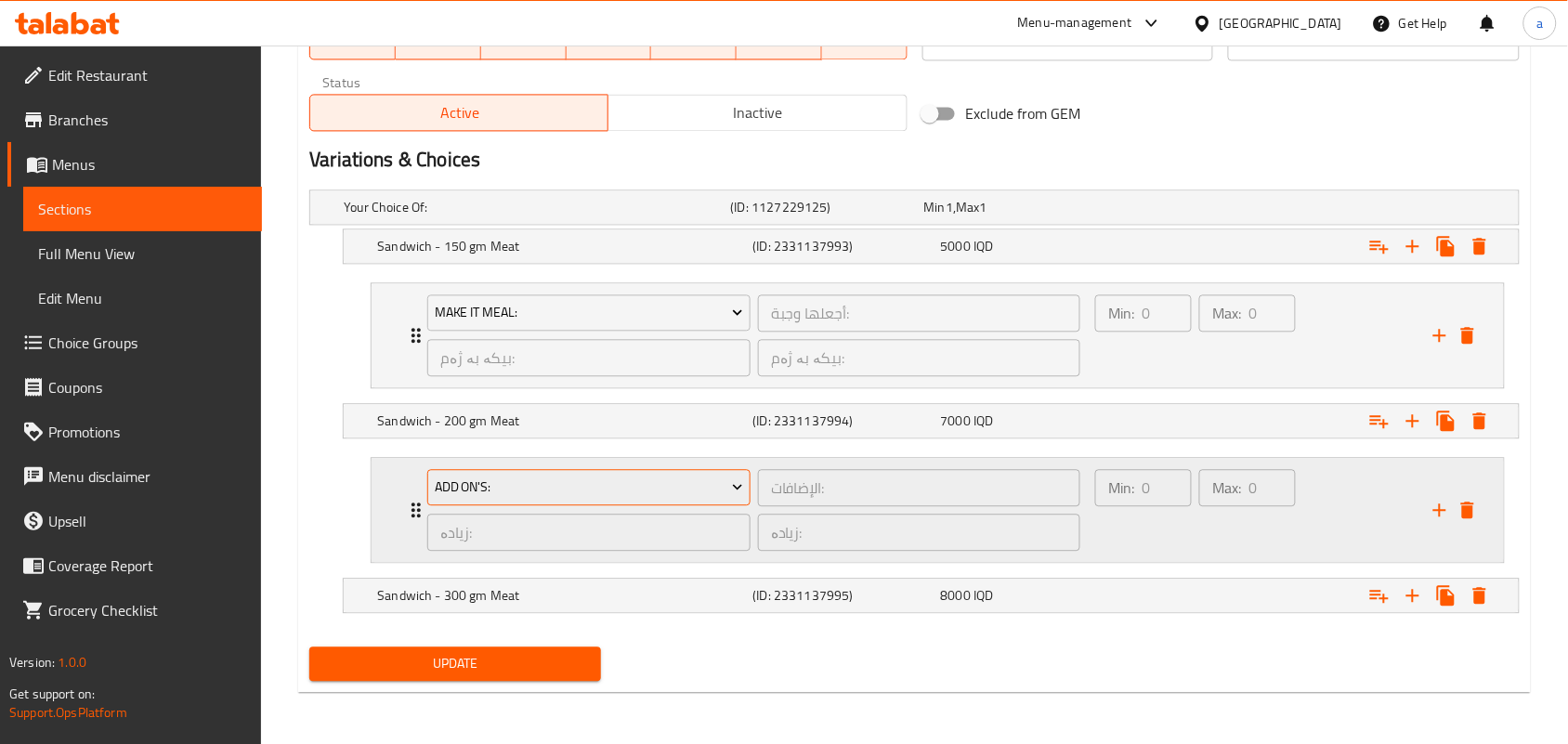
click at [711, 484] on span "Add On's:" at bounding box center [588, 487] width 309 height 24
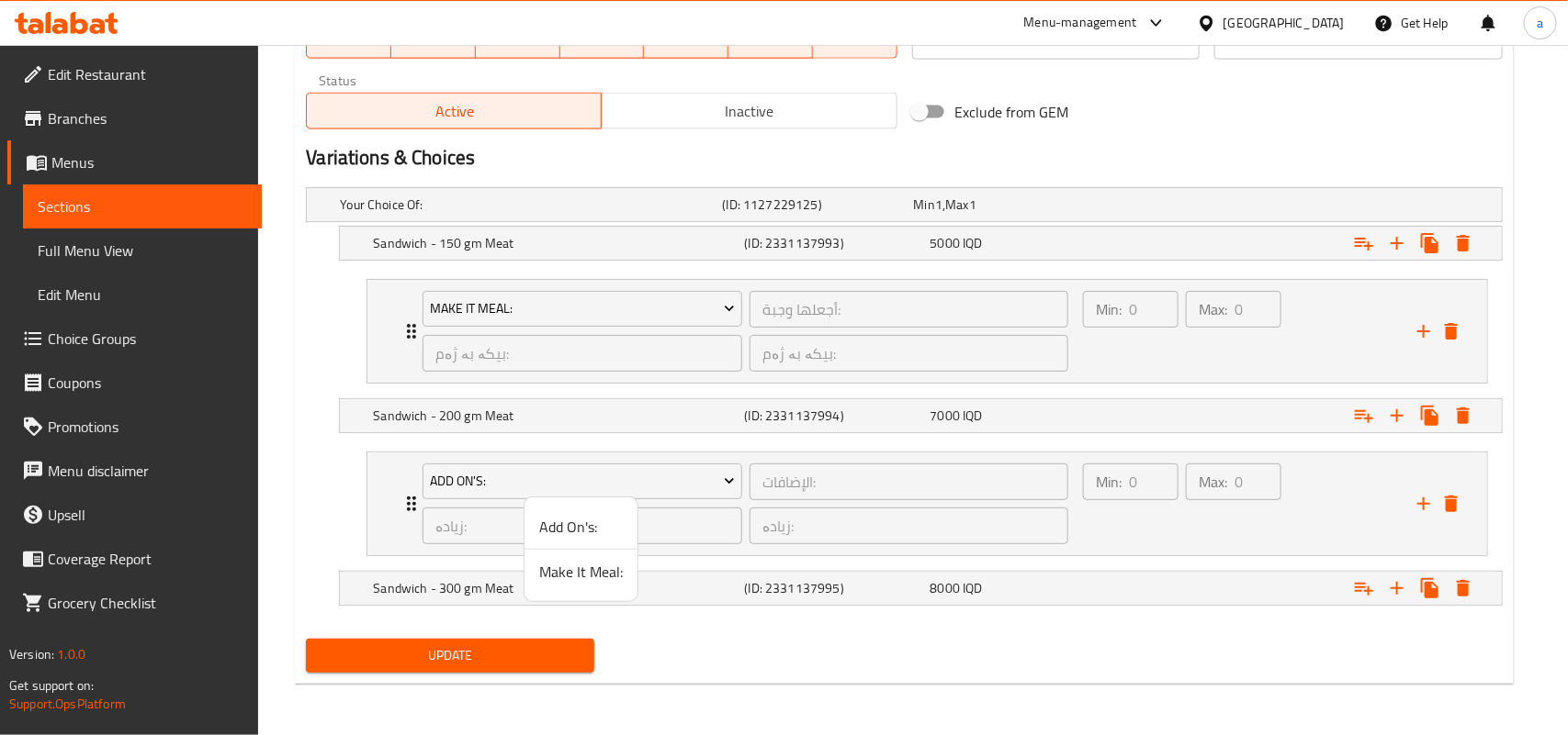
click at [577, 570] on span "Make It Meal:" at bounding box center [581, 572] width 84 height 22
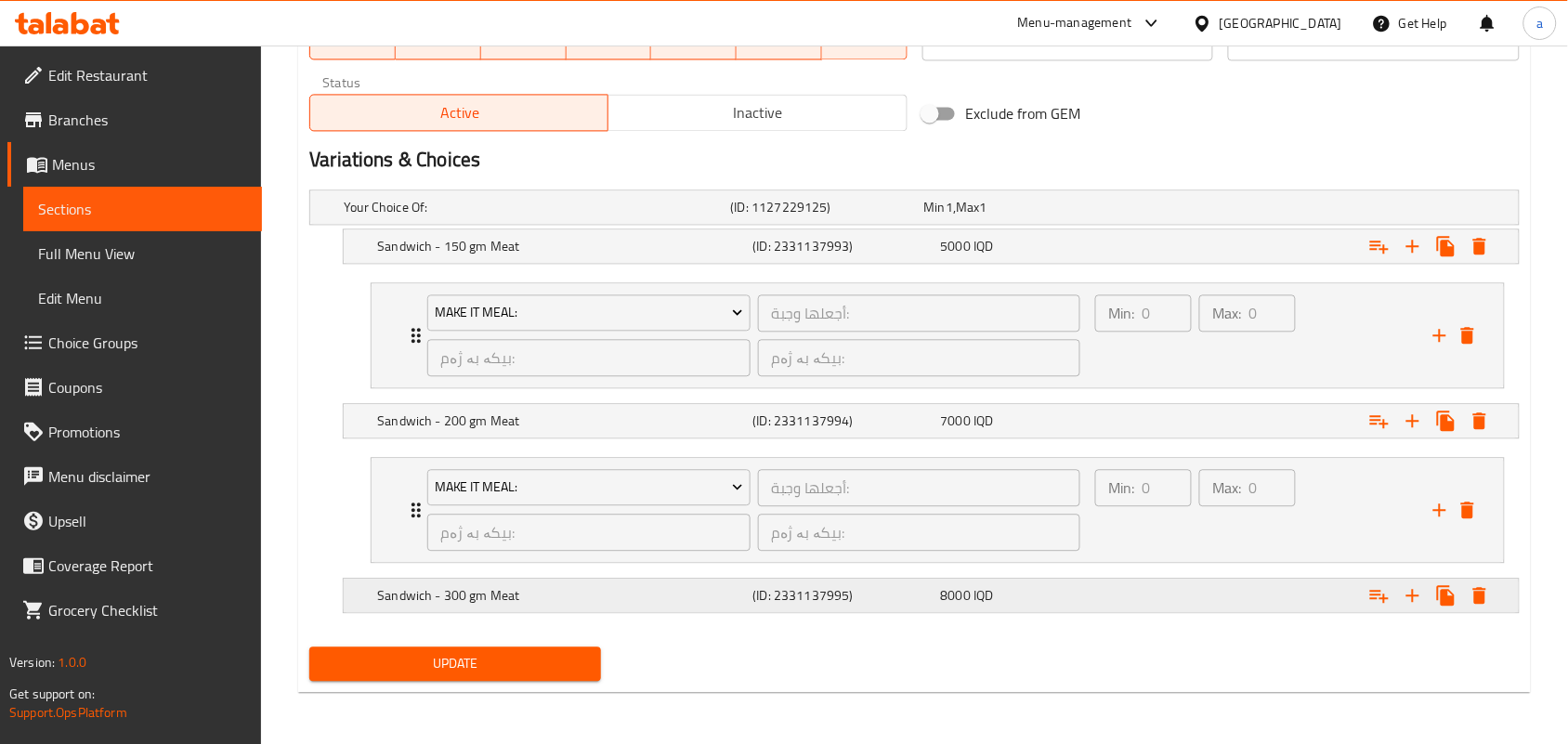
click at [1376, 595] on icon "Expand" at bounding box center [1378, 596] width 23 height 23
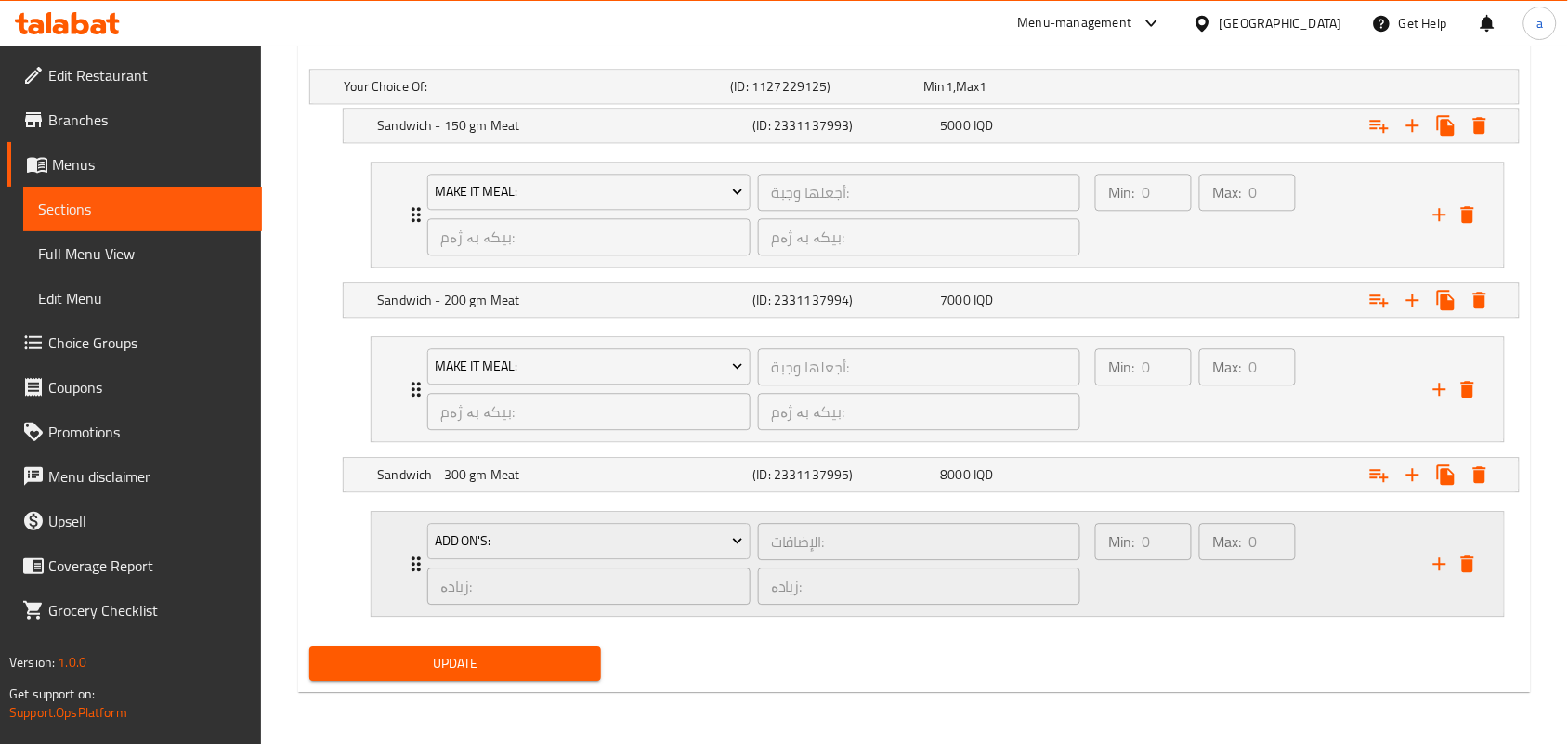
scroll to position [1288, 0]
click at [720, 550] on span "Add On's:" at bounding box center [588, 542] width 309 height 24
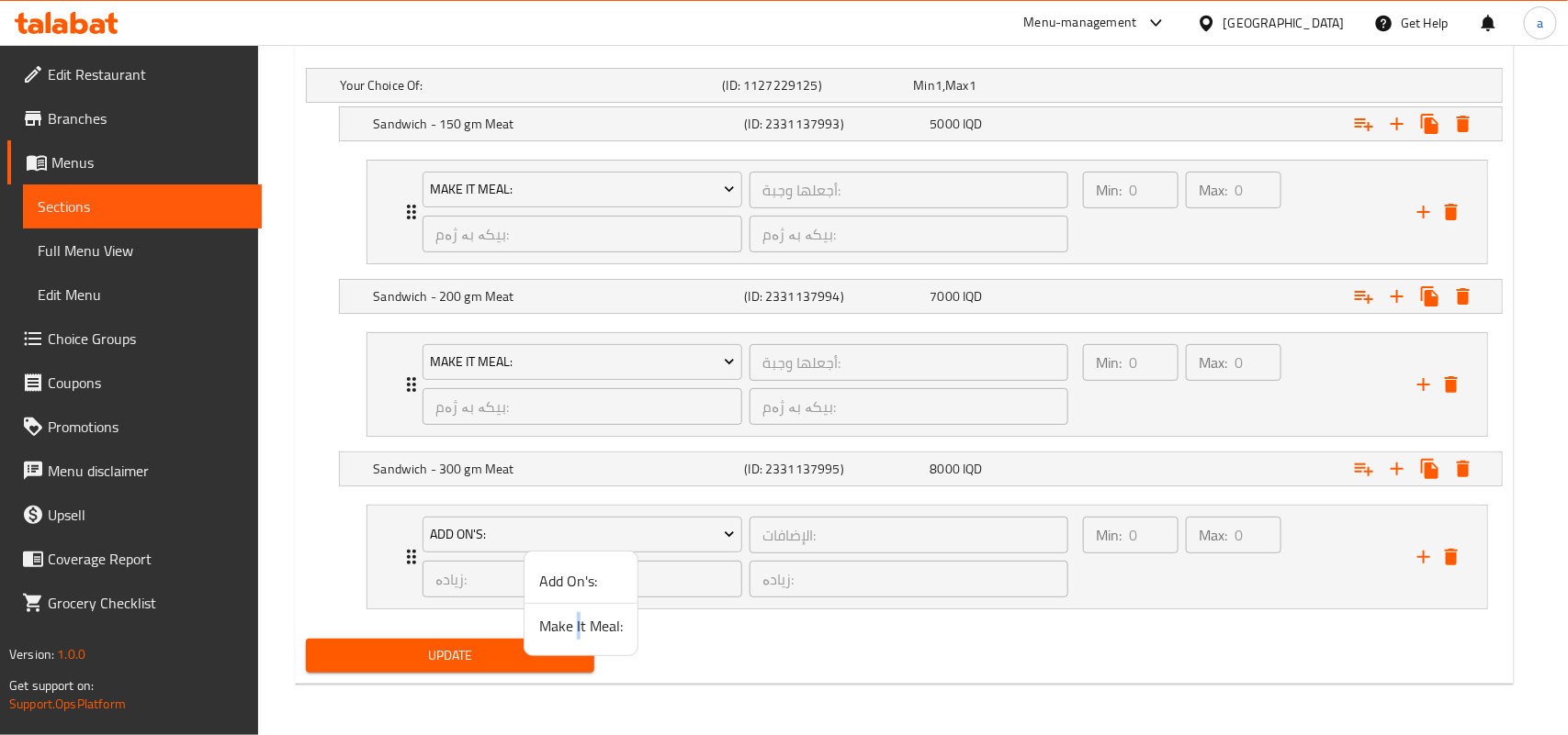
click at [580, 622] on span "Make It Meal:" at bounding box center [581, 625] width 84 height 22
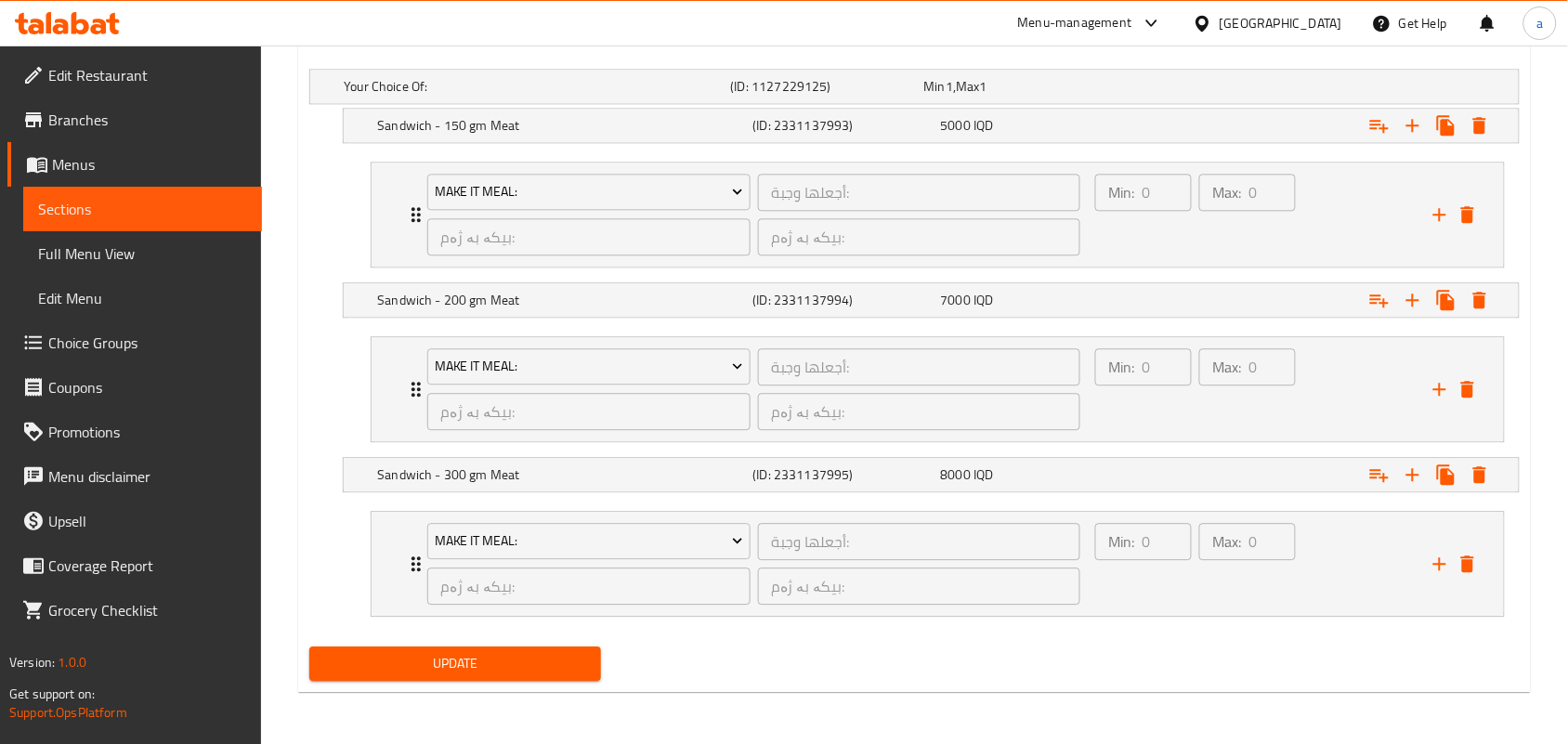
click at [562, 653] on span "Update" at bounding box center [455, 664] width 262 height 24
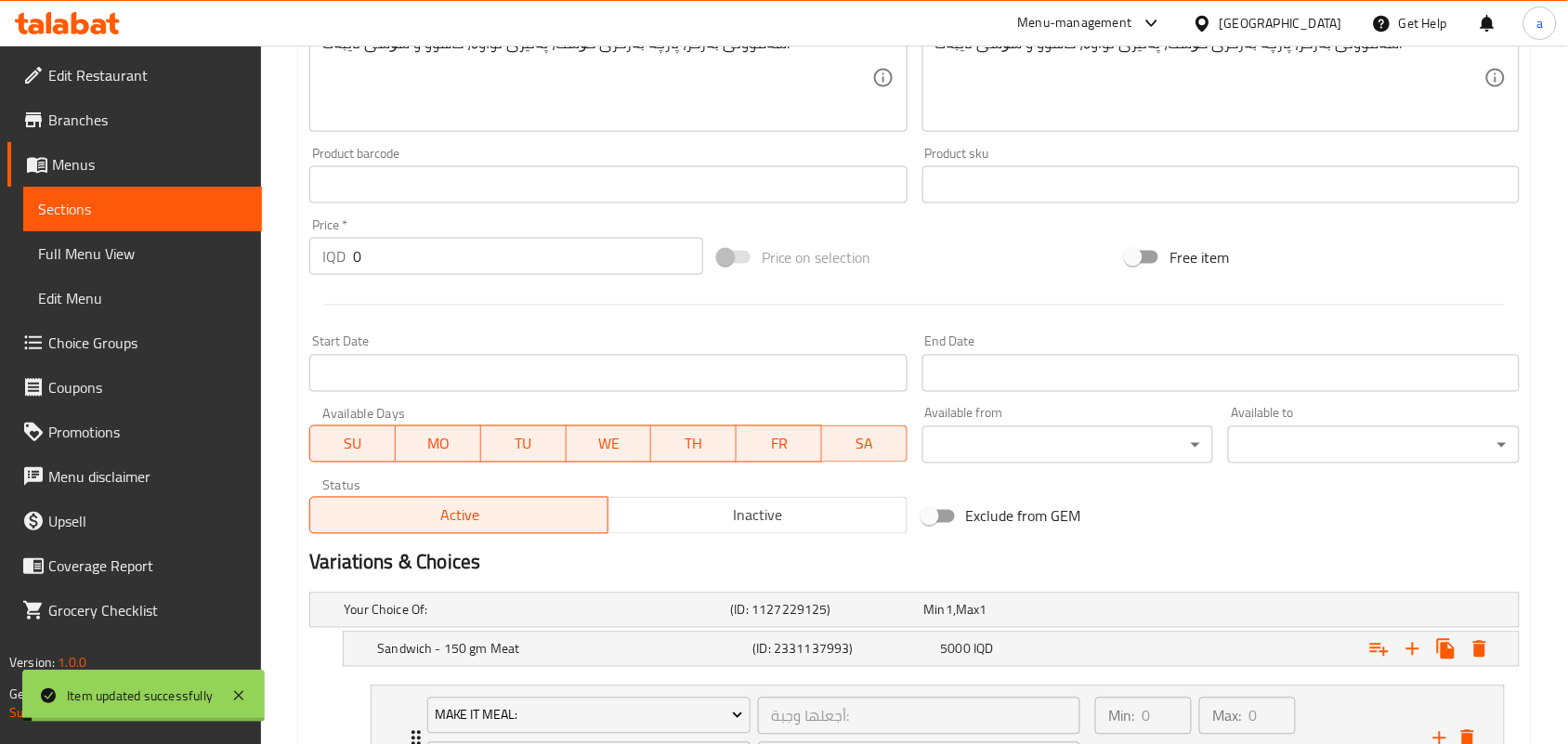
scroll to position [0, 0]
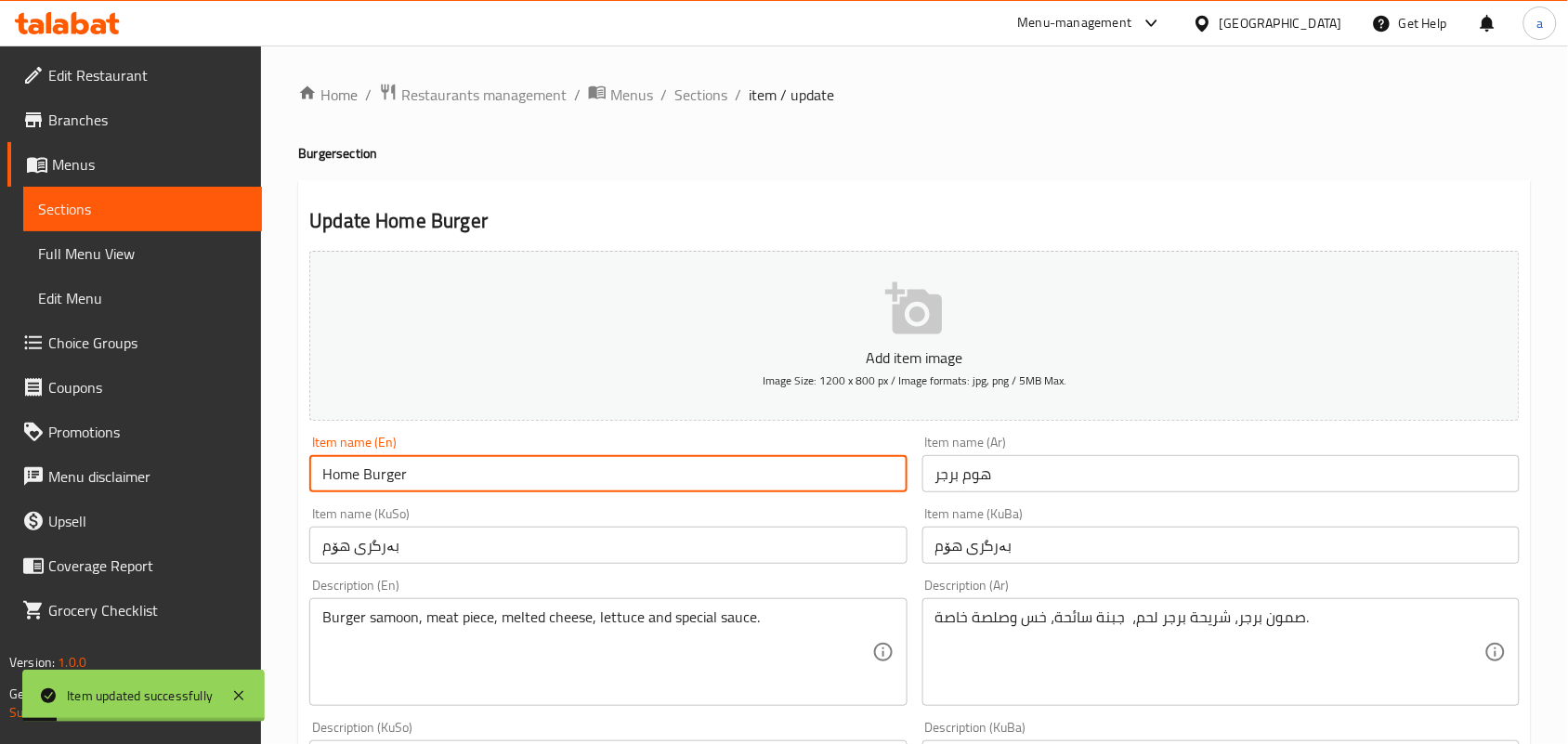
drag, startPoint x: 443, startPoint y: 493, endPoint x: 207, endPoint y: 474, distance: 236.8
click at [84, 261] on span "Full Menu View" at bounding box center [142, 254] width 209 height 23
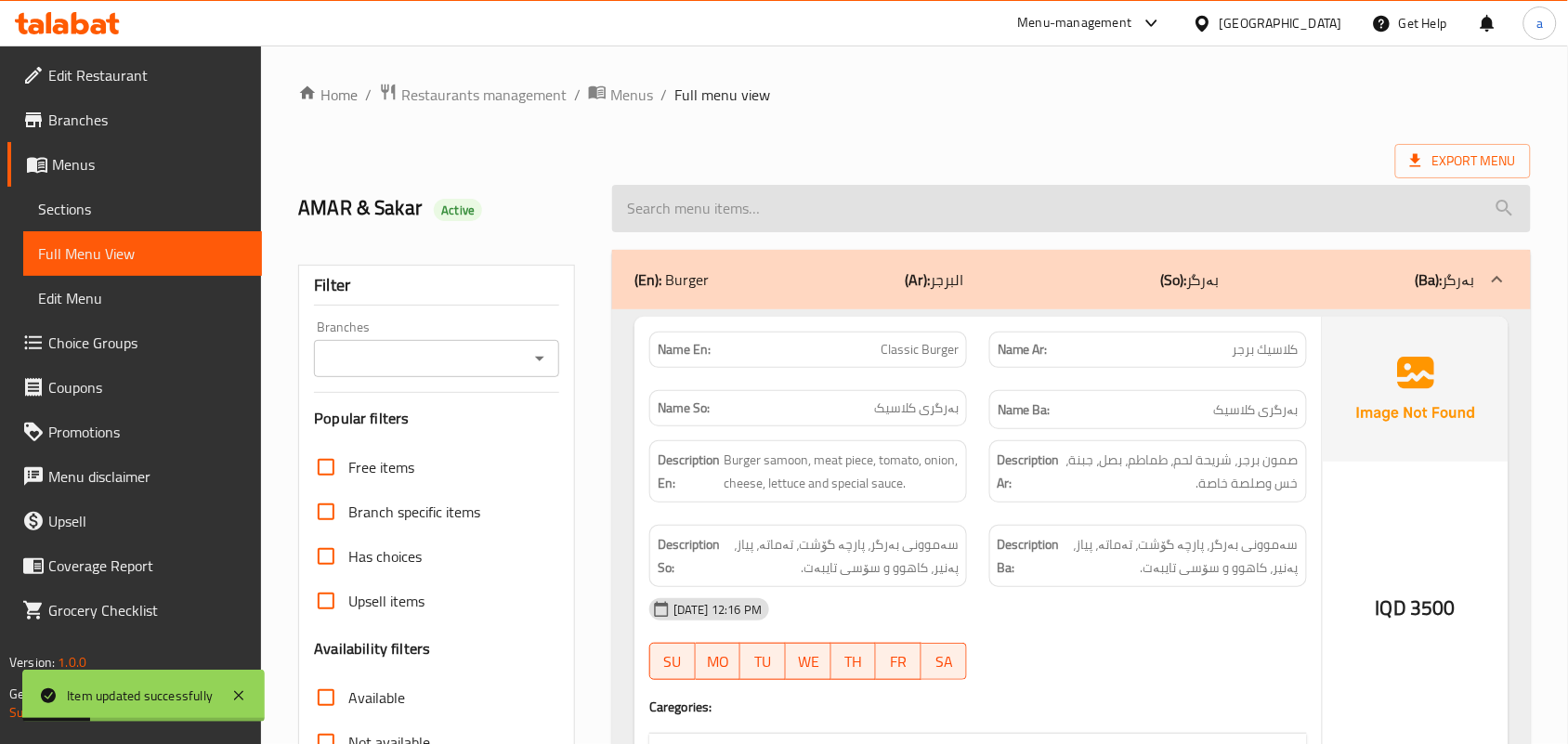
drag, startPoint x: 693, startPoint y: 204, endPoint x: 632, endPoint y: 310, distance: 122.3
click at [693, 209] on input "search" at bounding box center [1071, 208] width 919 height 47
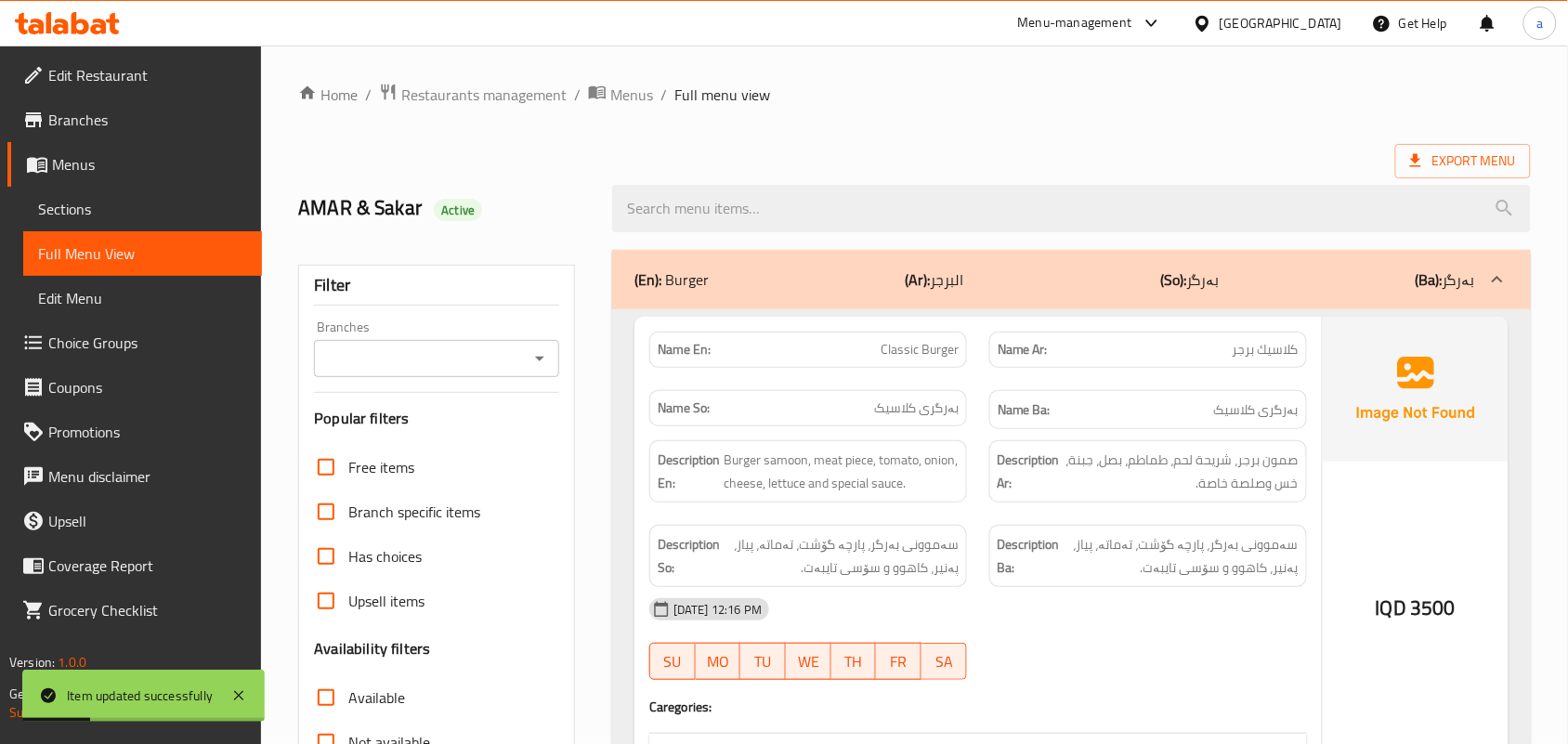
paste input "Home Burger"
click at [545, 364] on icon "Open" at bounding box center [539, 359] width 23 height 23
type input "Home Burger"
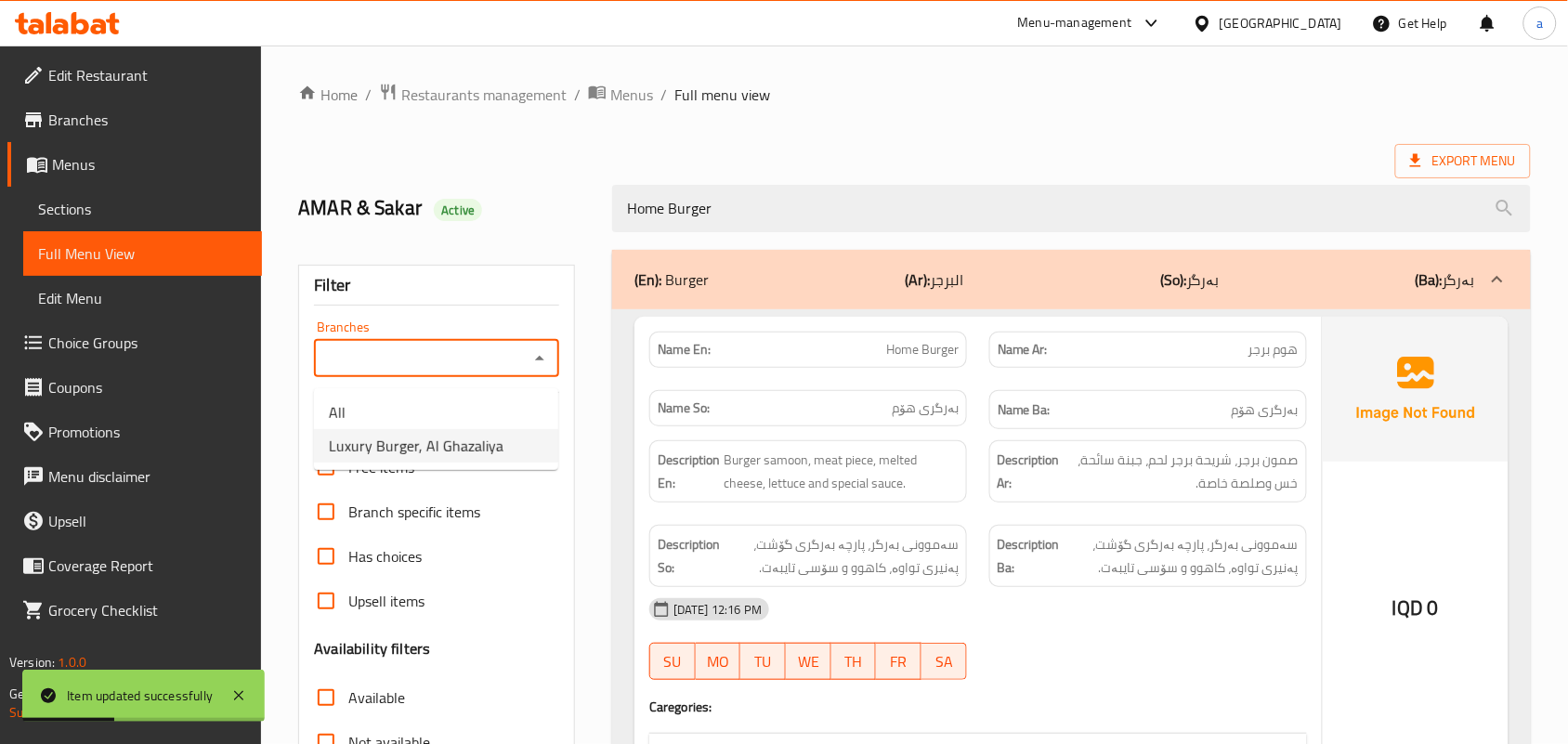
click at [451, 438] on span "Luxury Burger, Al Ghazaliya" at bounding box center [417, 445] width 175 height 23
type input "Luxury Burger, Al Ghazaliya"
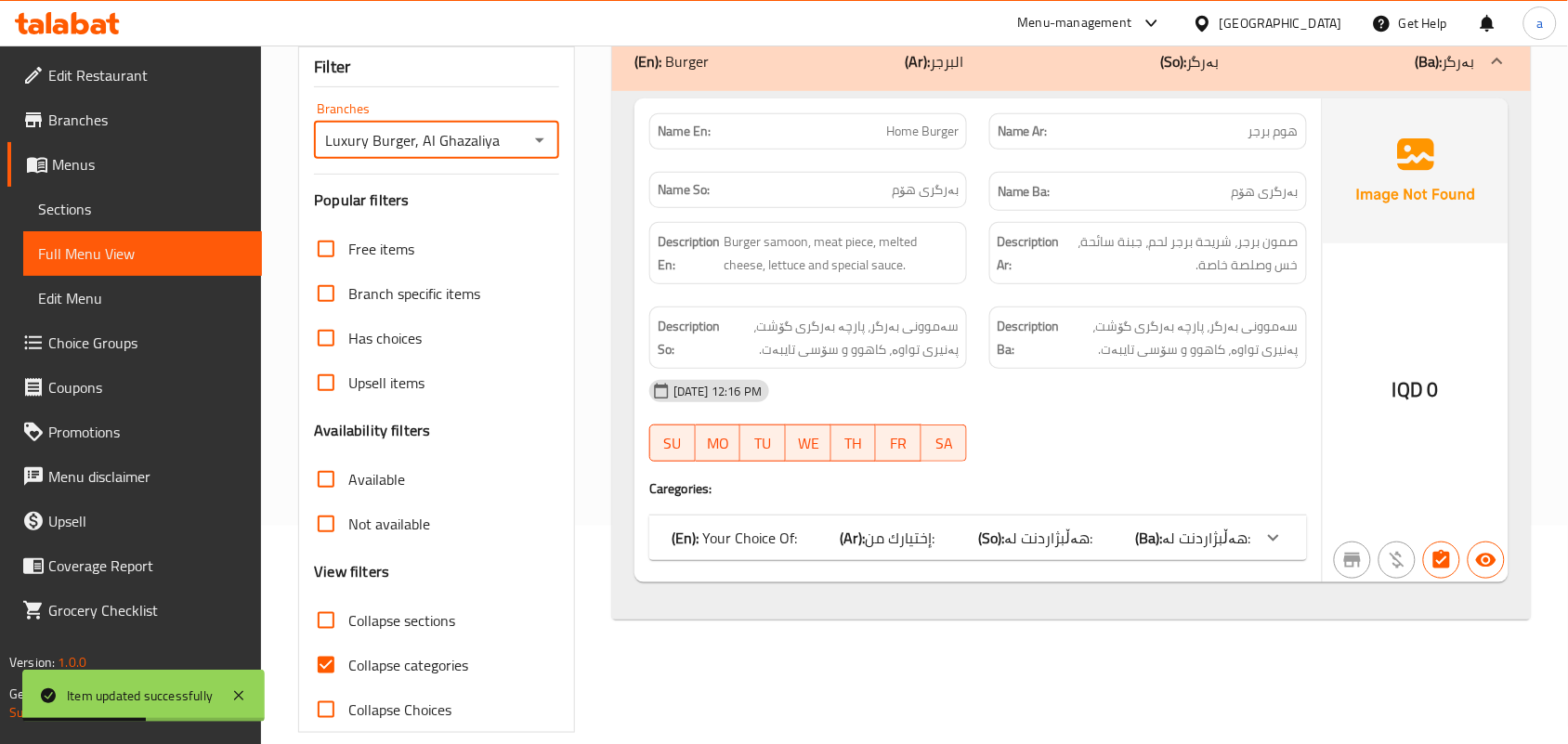
scroll to position [270, 0]
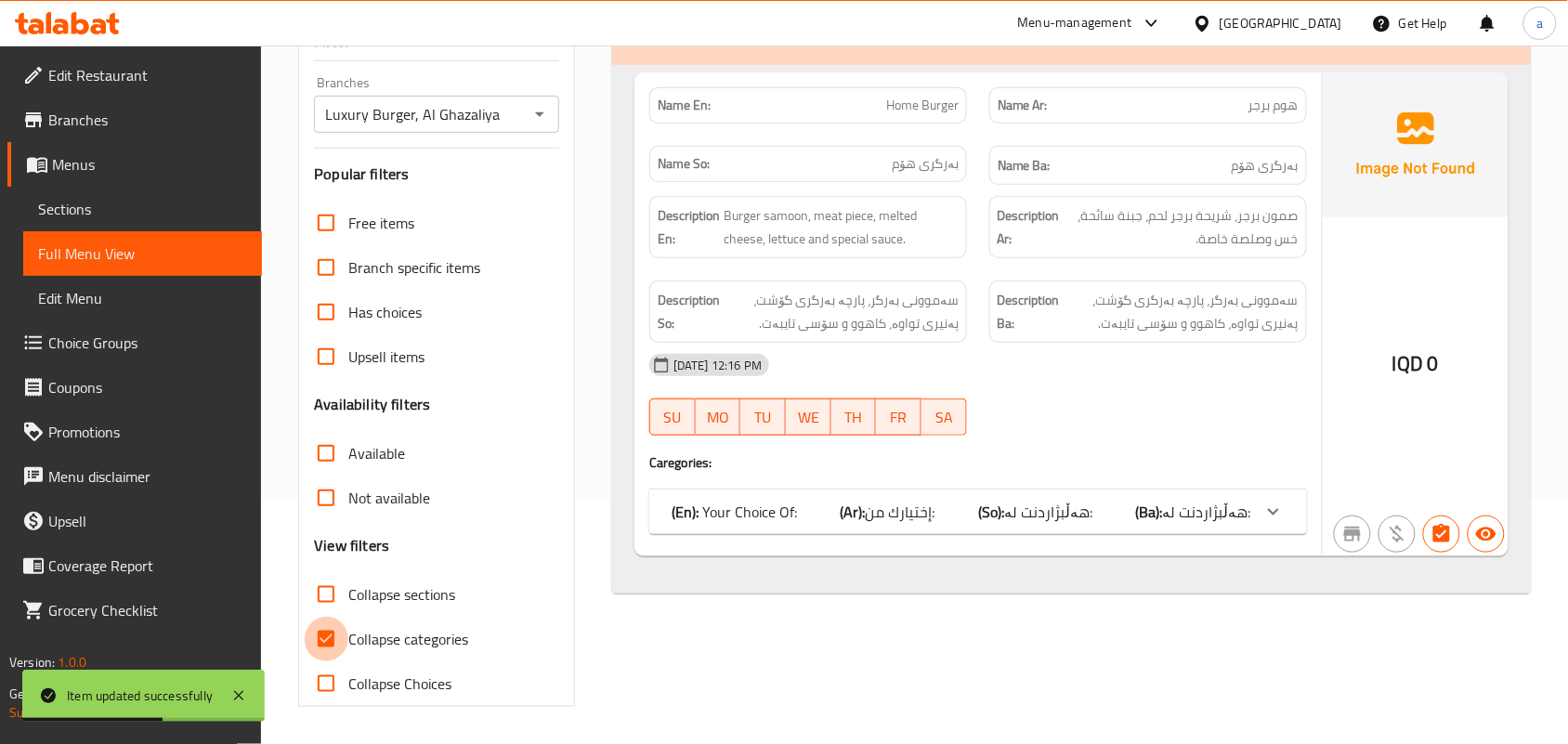
click at [334, 634] on input "Collapse categories" at bounding box center [325, 639] width 44 height 44
checkbox input "false"
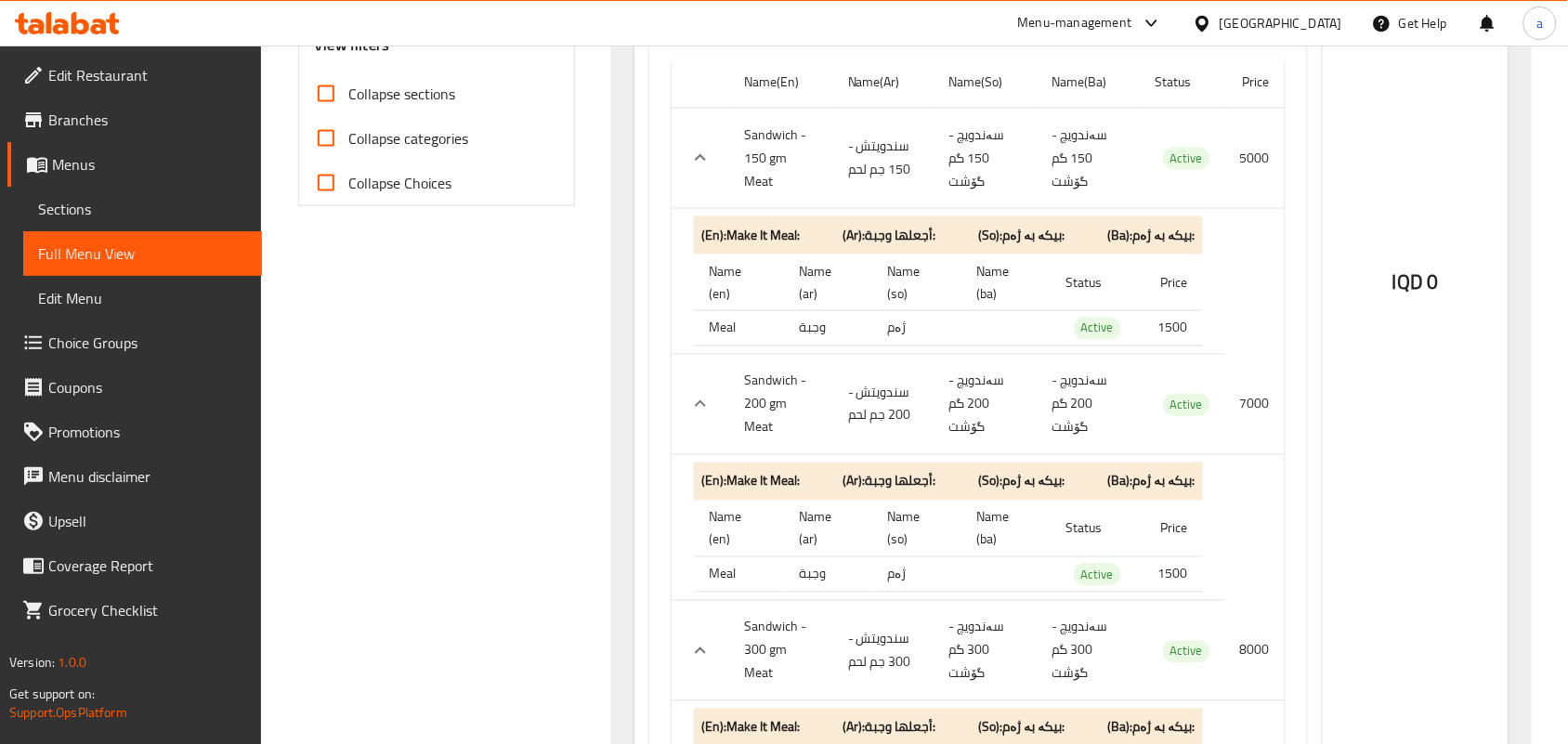
scroll to position [474, 0]
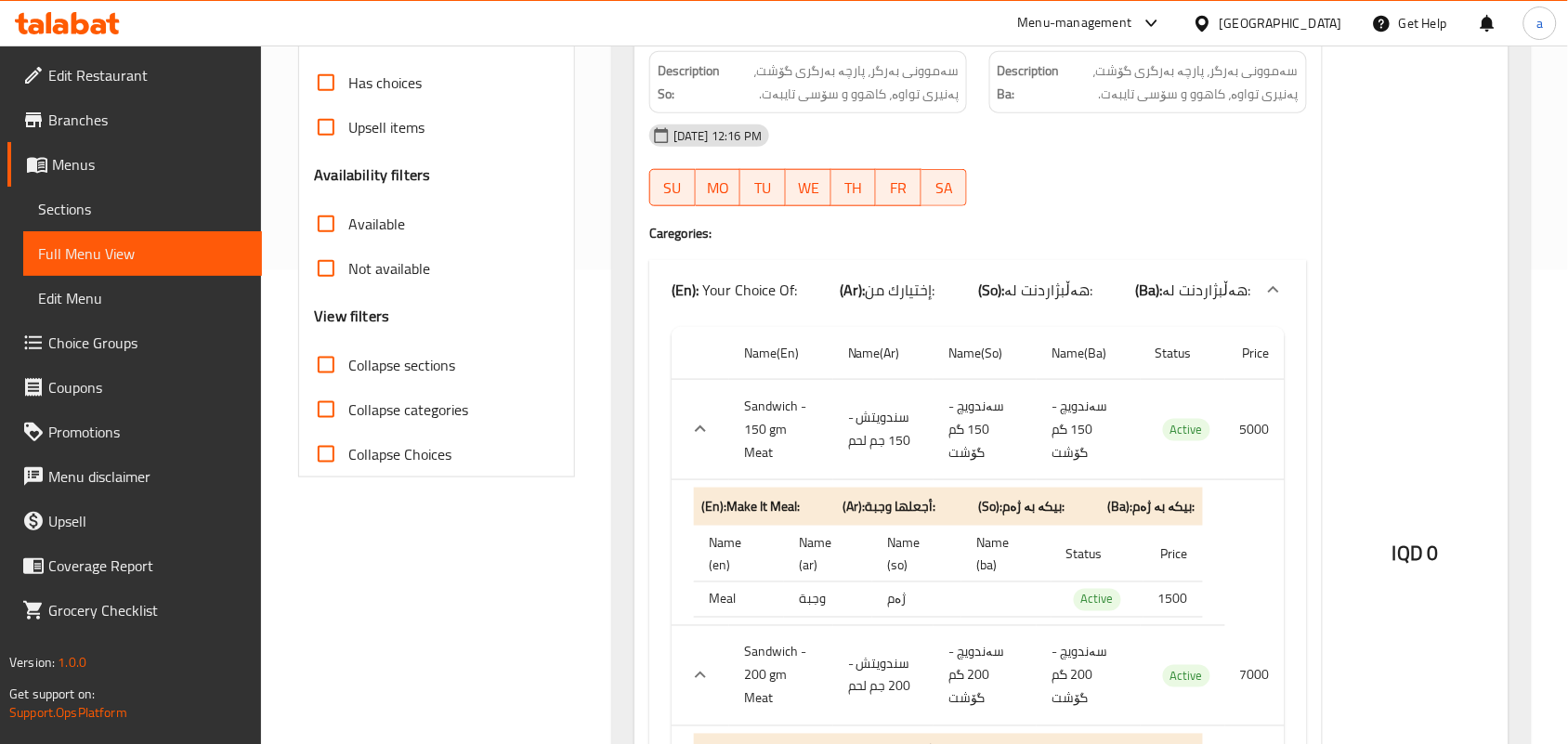
click at [144, 215] on span "Sections" at bounding box center [142, 208] width 209 height 23
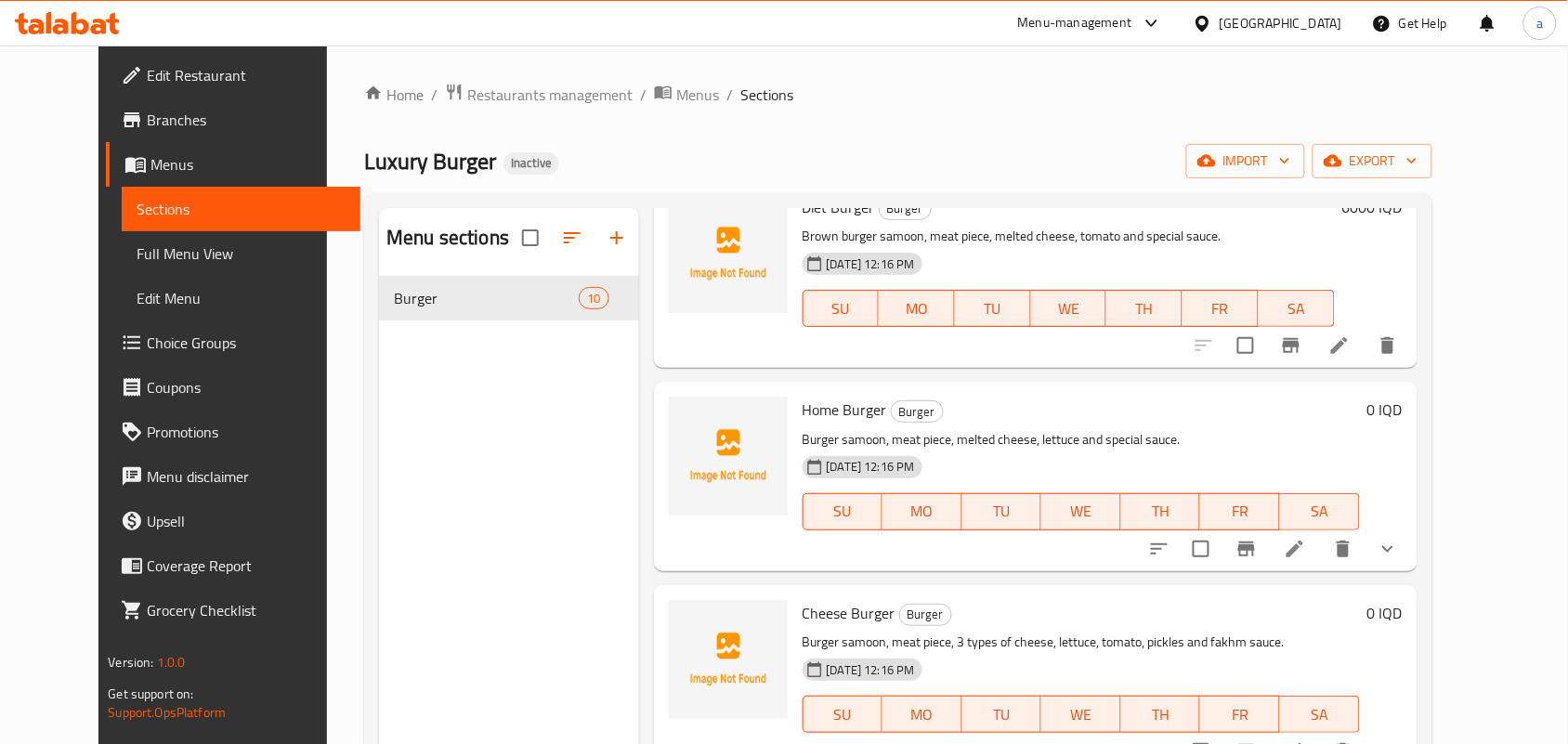
scroll to position [813, 0]
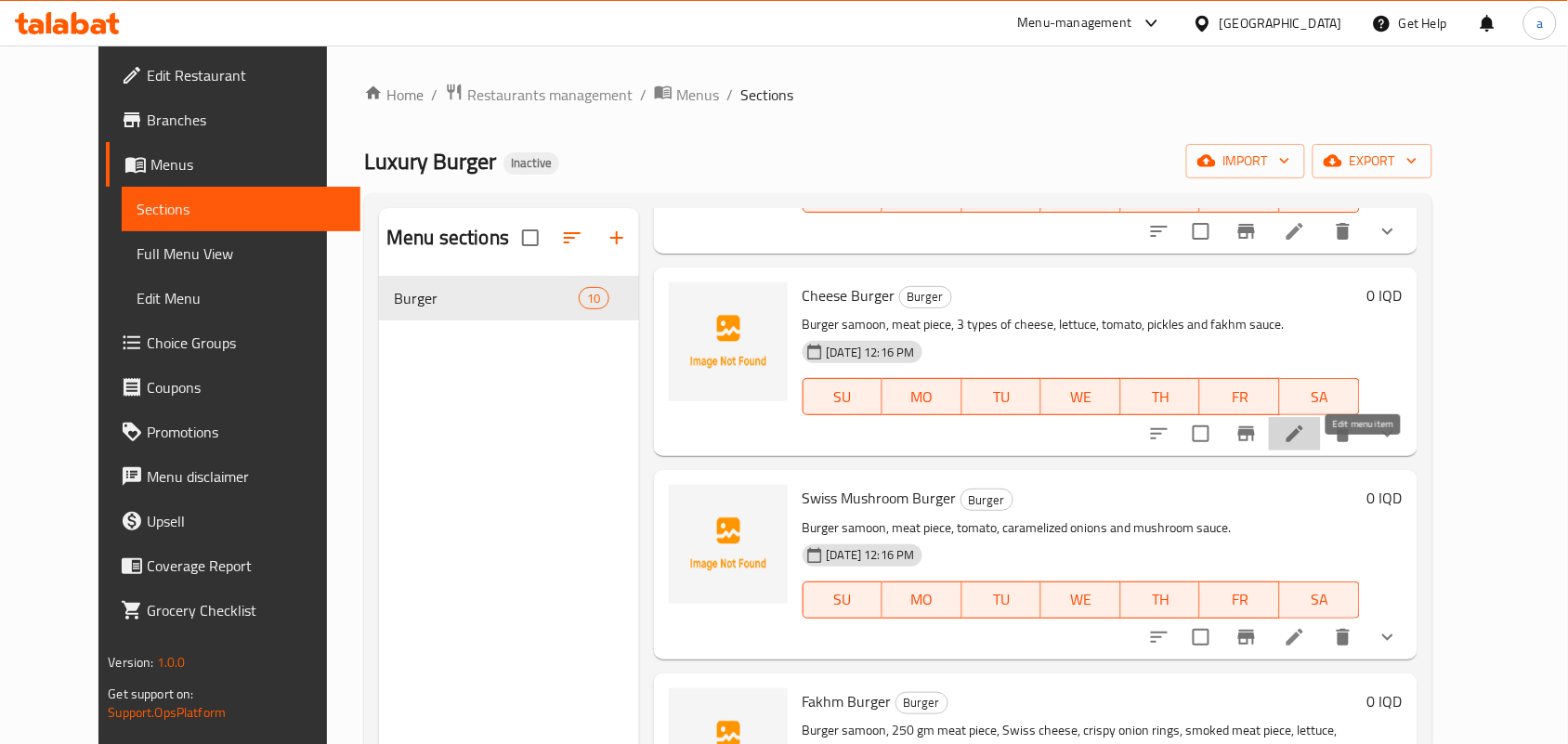
click at [1306, 445] on icon at bounding box center [1294, 433] width 23 height 23
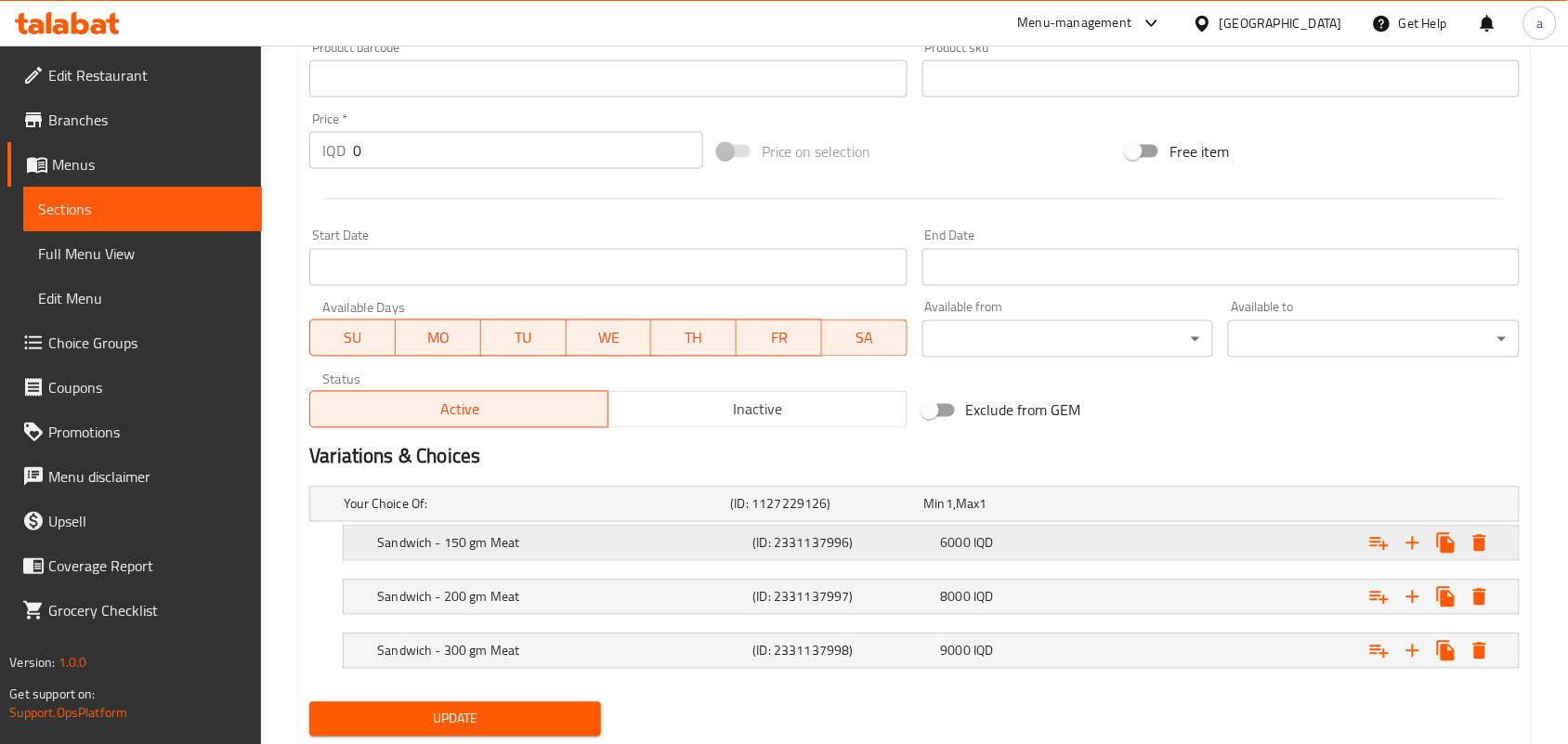
scroll to position [916, 0]
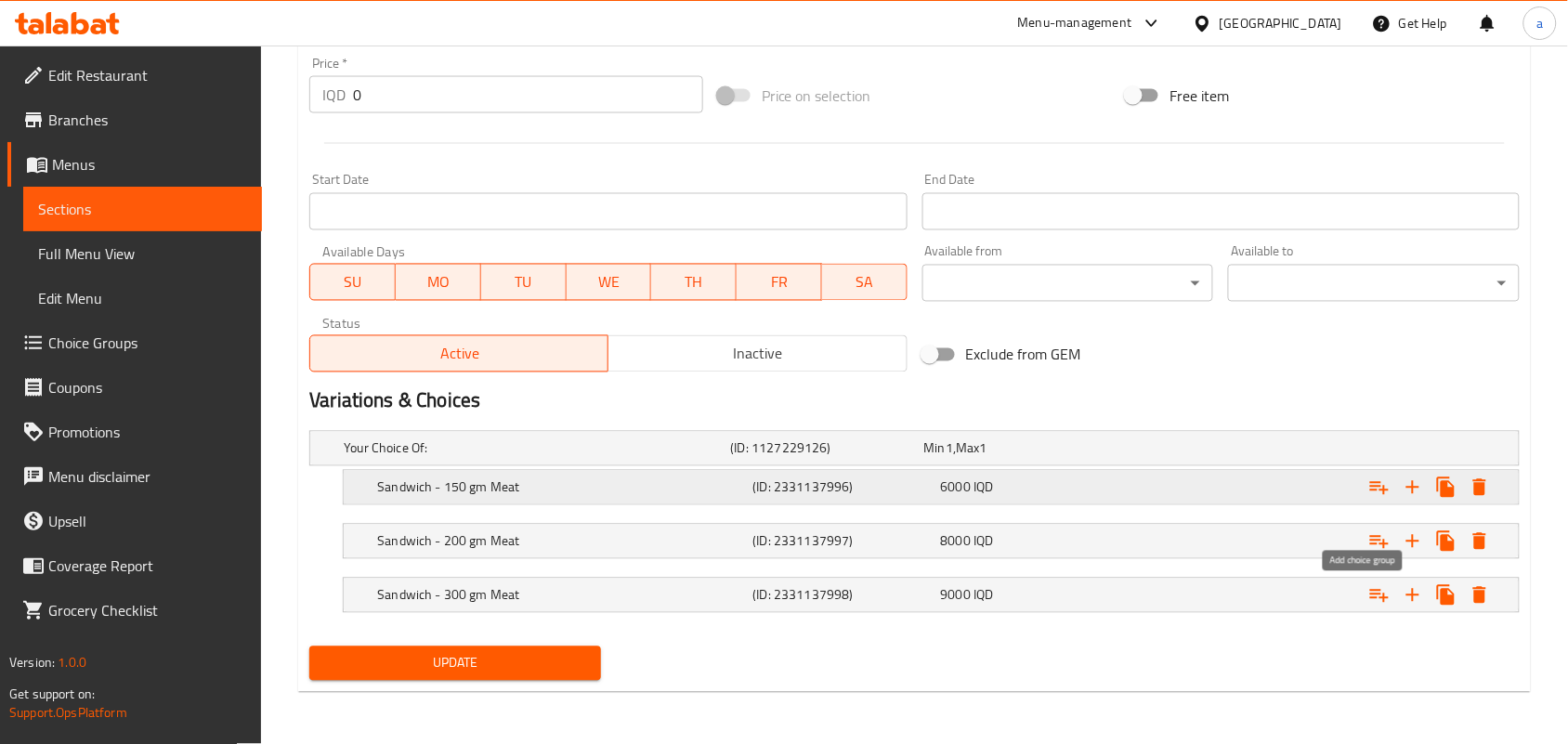
click at [1379, 480] on icon "Expand" at bounding box center [1378, 487] width 23 height 23
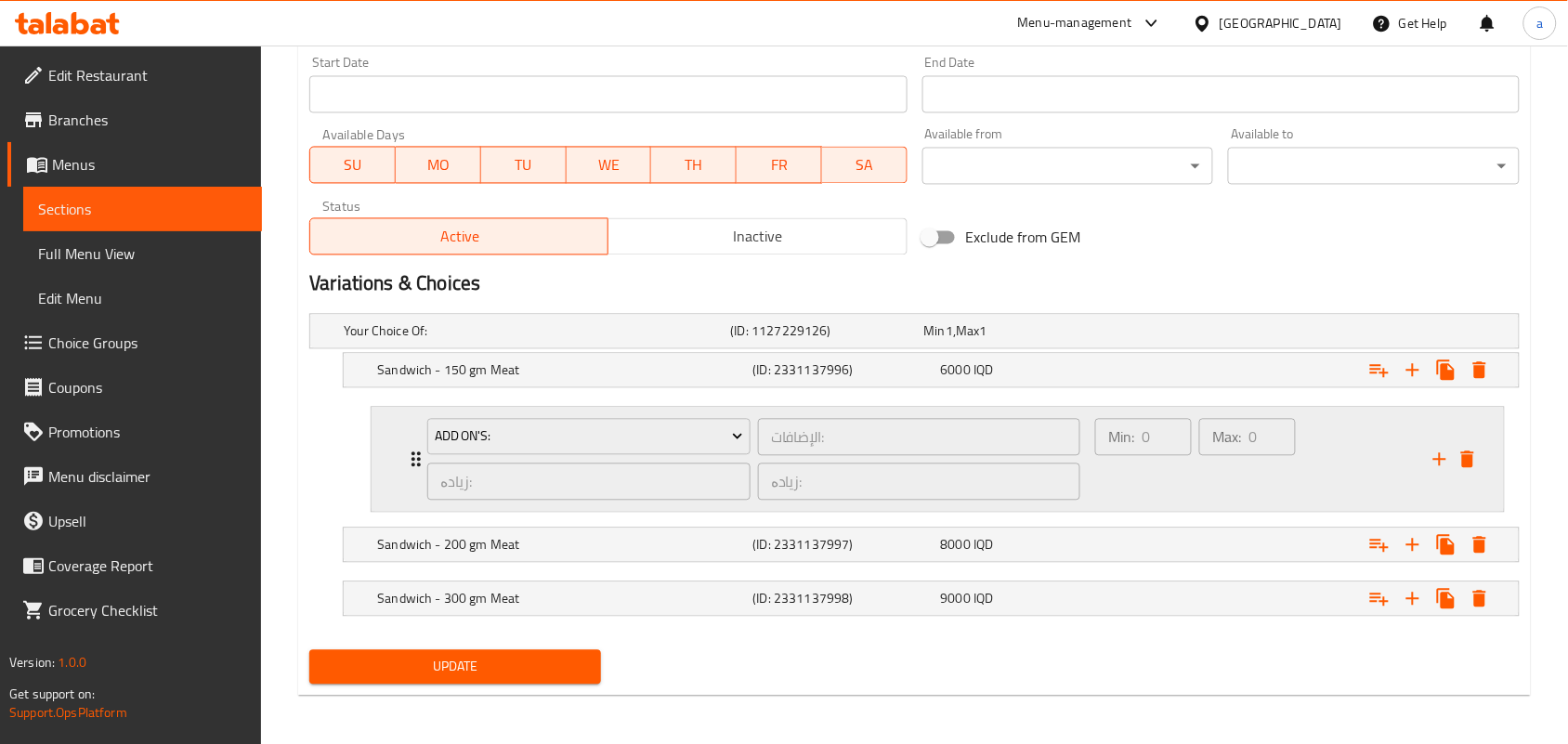
scroll to position [1039, 0]
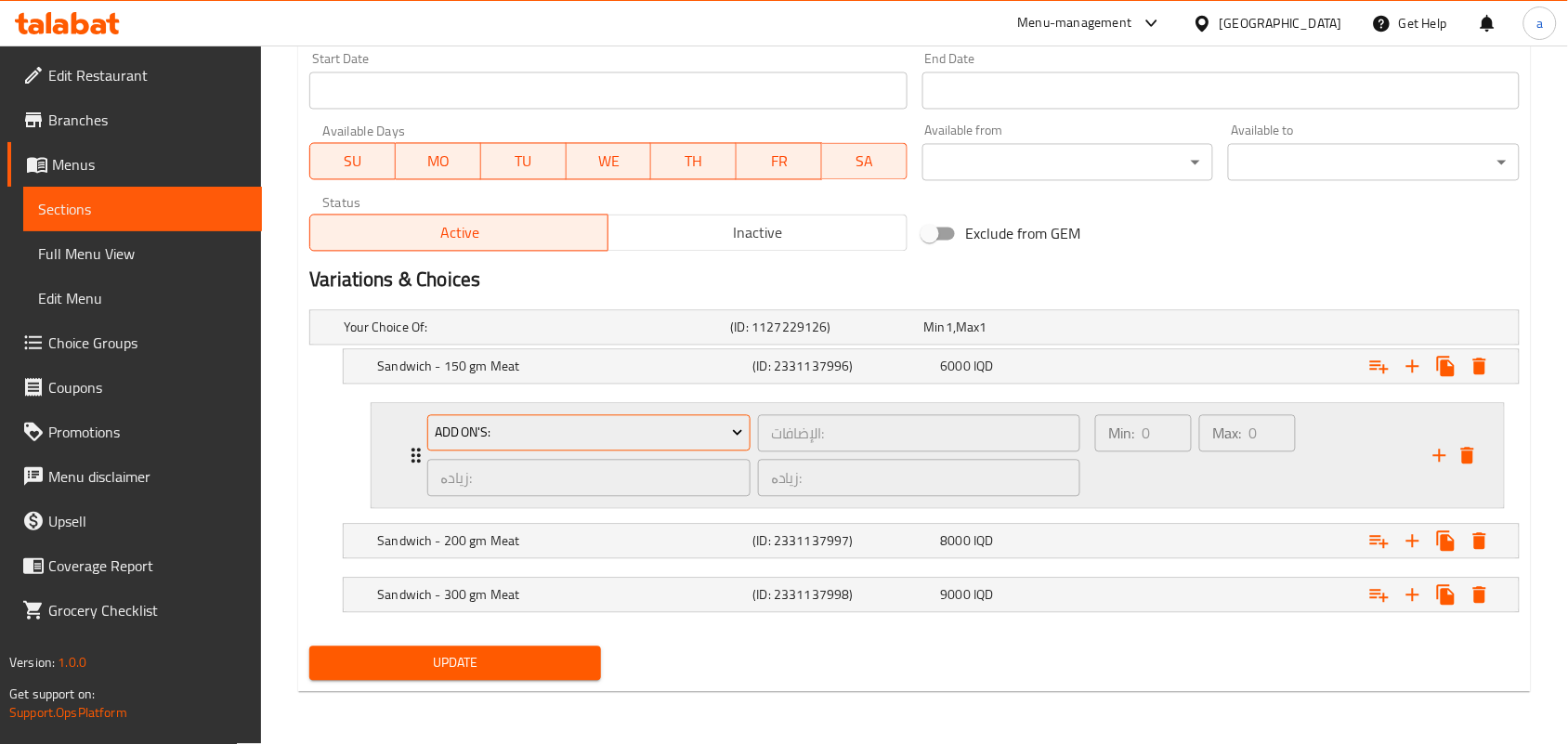
click at [708, 433] on span "Add On's:" at bounding box center [588, 433] width 309 height 24
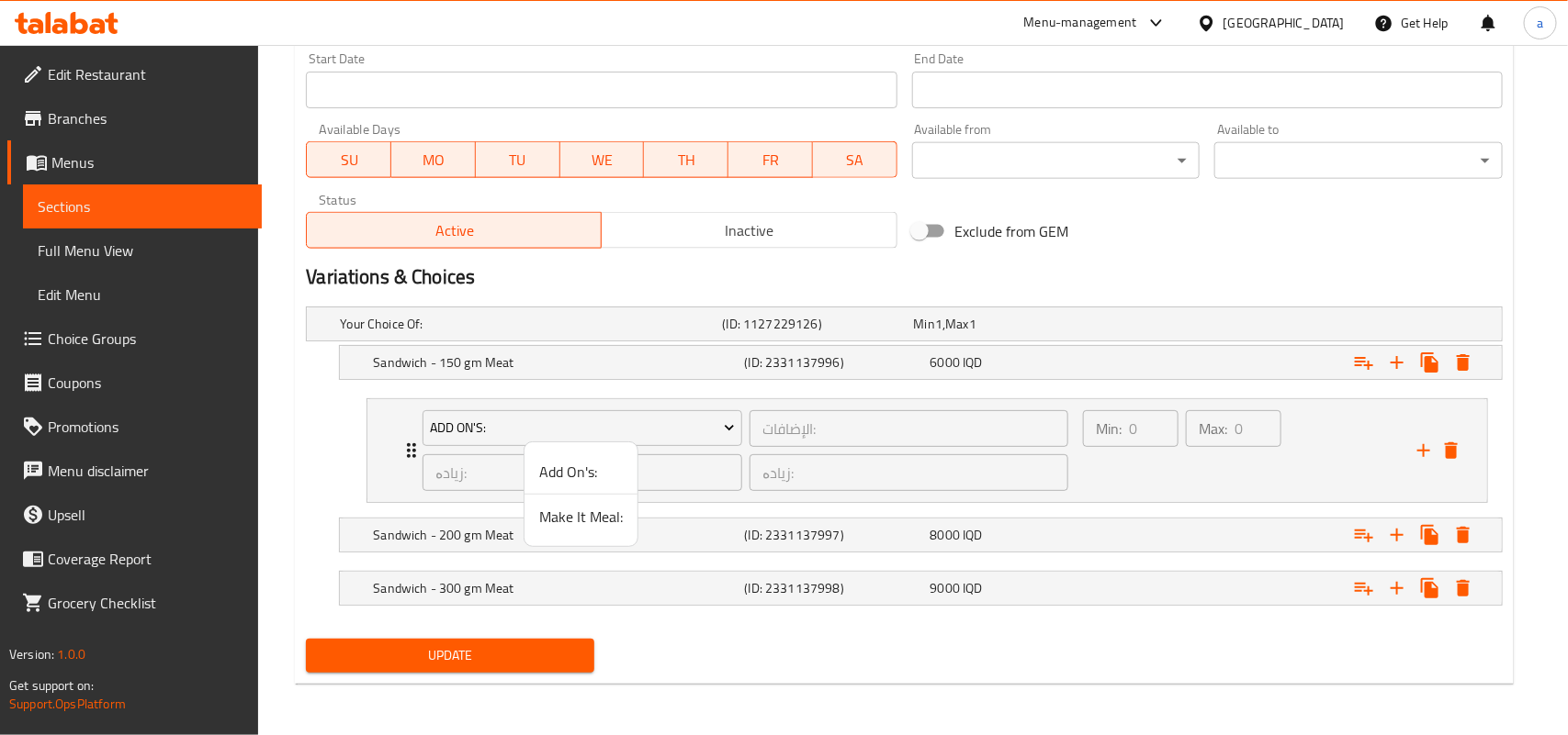
click at [606, 518] on span "Make It Meal:" at bounding box center [581, 517] width 84 height 22
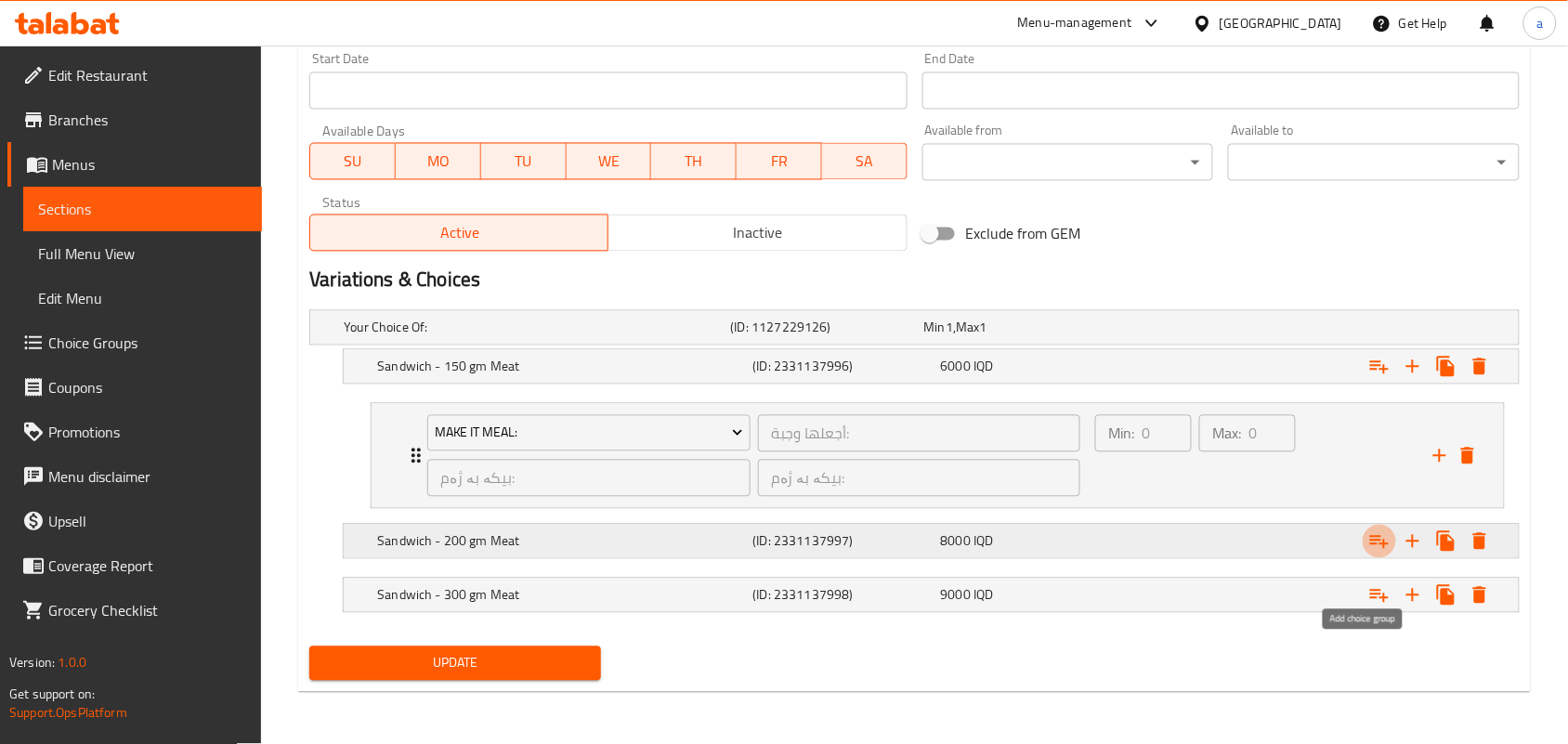
click at [1377, 537] on icon "Expand" at bounding box center [1378, 542] width 23 height 23
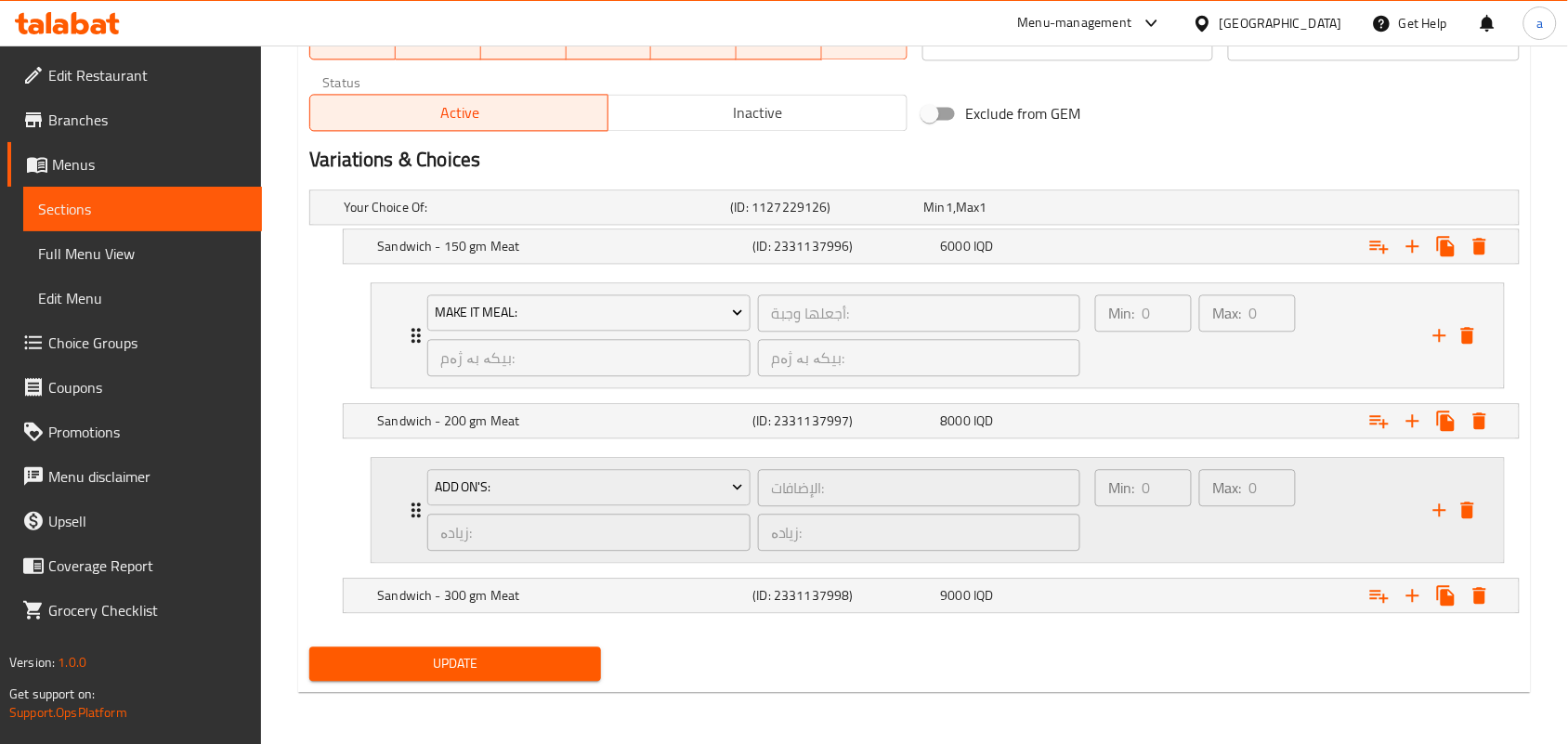
scroll to position [1164, 0]
click at [667, 477] on span "Add On's:" at bounding box center [588, 487] width 309 height 24
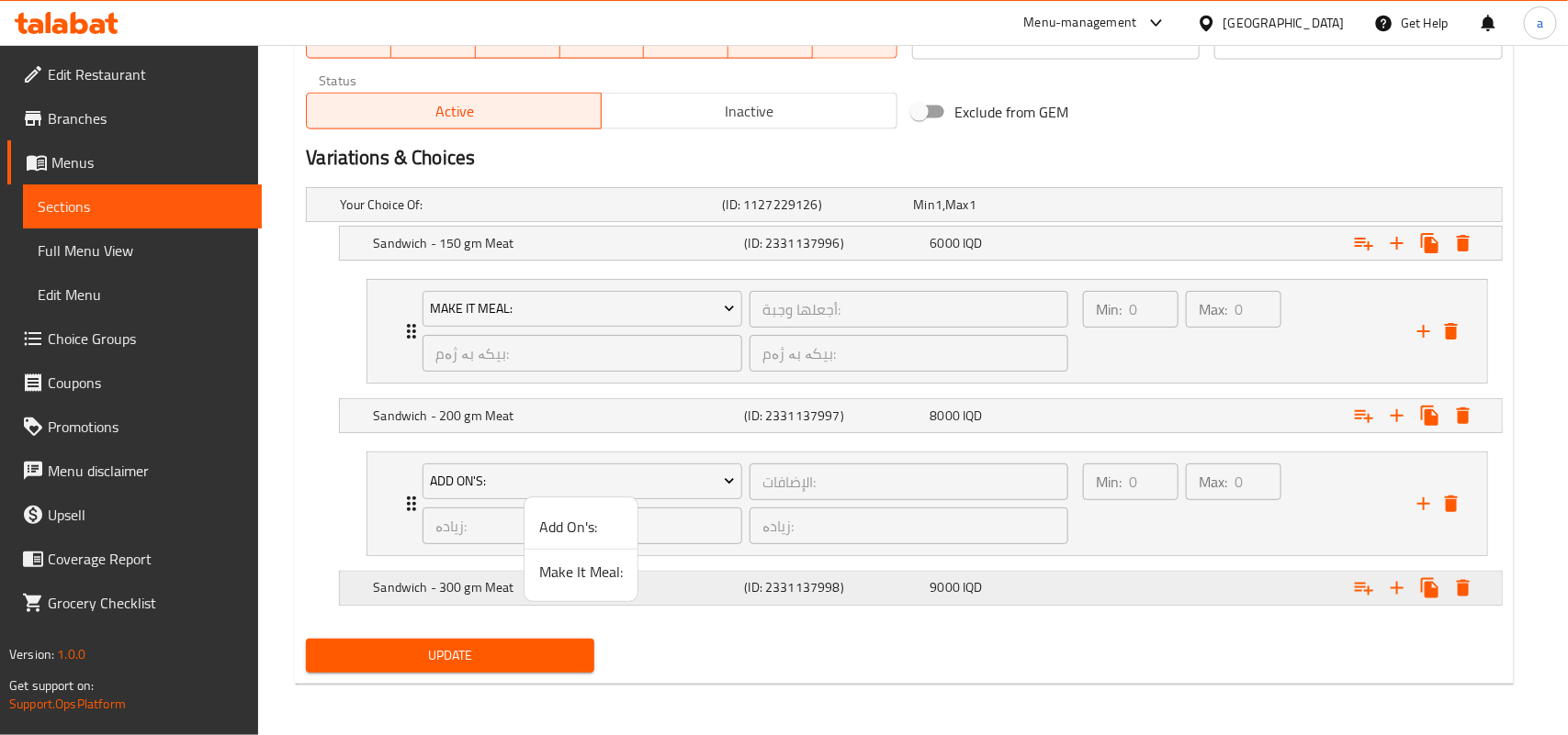
drag, startPoint x: 579, startPoint y: 579, endPoint x: 625, endPoint y: 565, distance: 48.1
click at [580, 575] on span "Make It Meal:" at bounding box center [581, 572] width 84 height 22
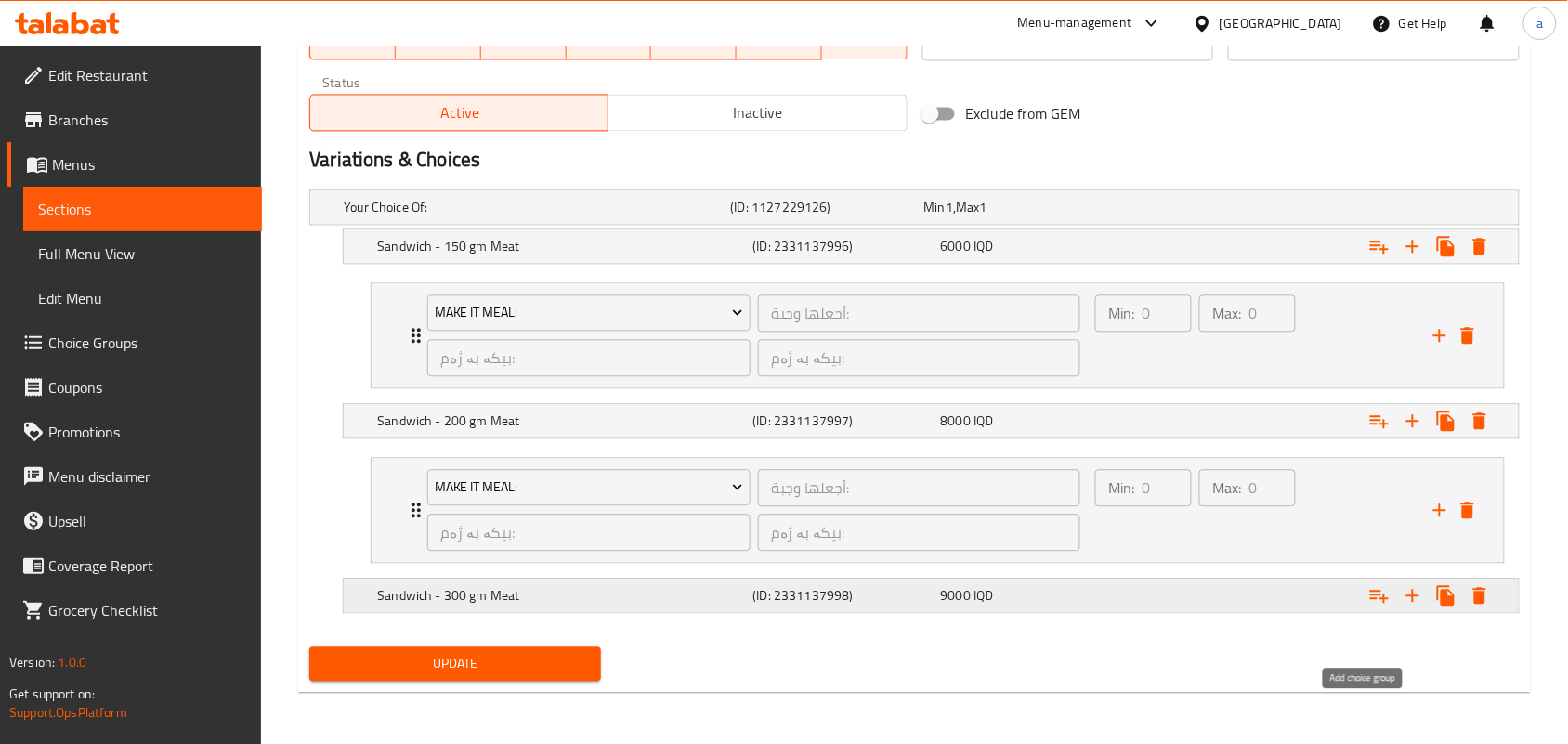
click at [1376, 598] on icon "Expand" at bounding box center [1378, 596] width 23 height 23
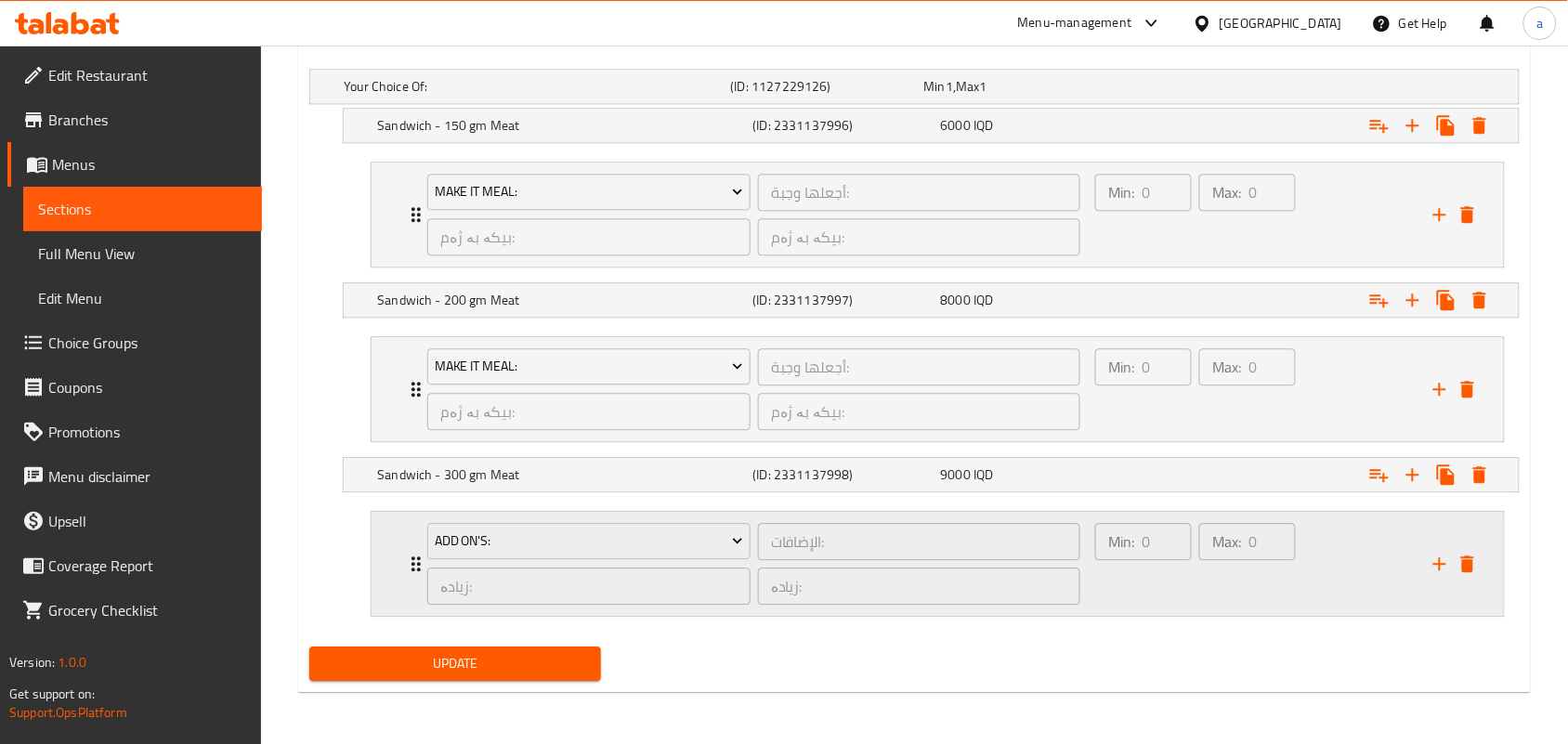
scroll to position [1288, 0]
click at [699, 550] on button "Add On's:" at bounding box center [588, 542] width 323 height 37
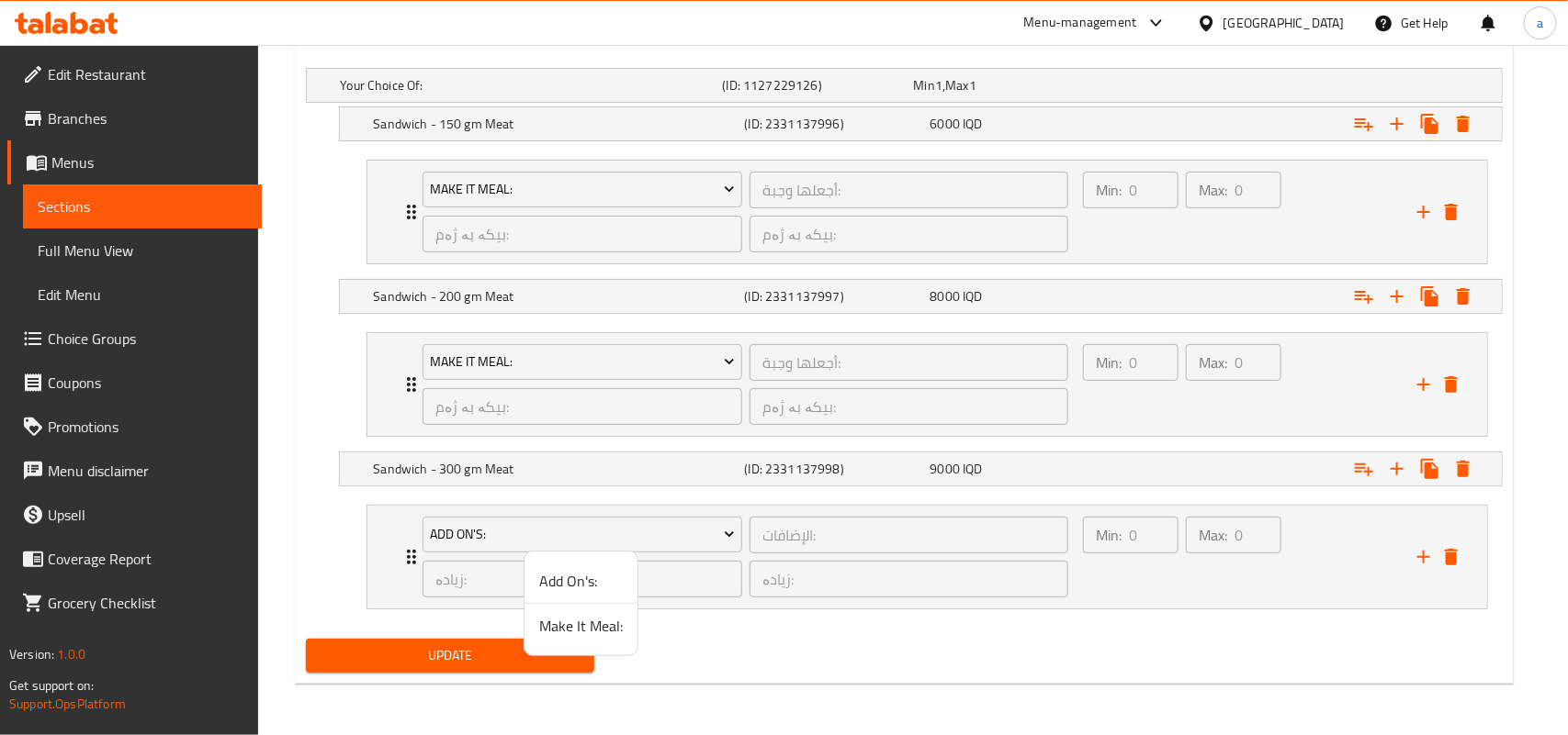
click at [595, 626] on span "Make It Meal:" at bounding box center [581, 625] width 84 height 22
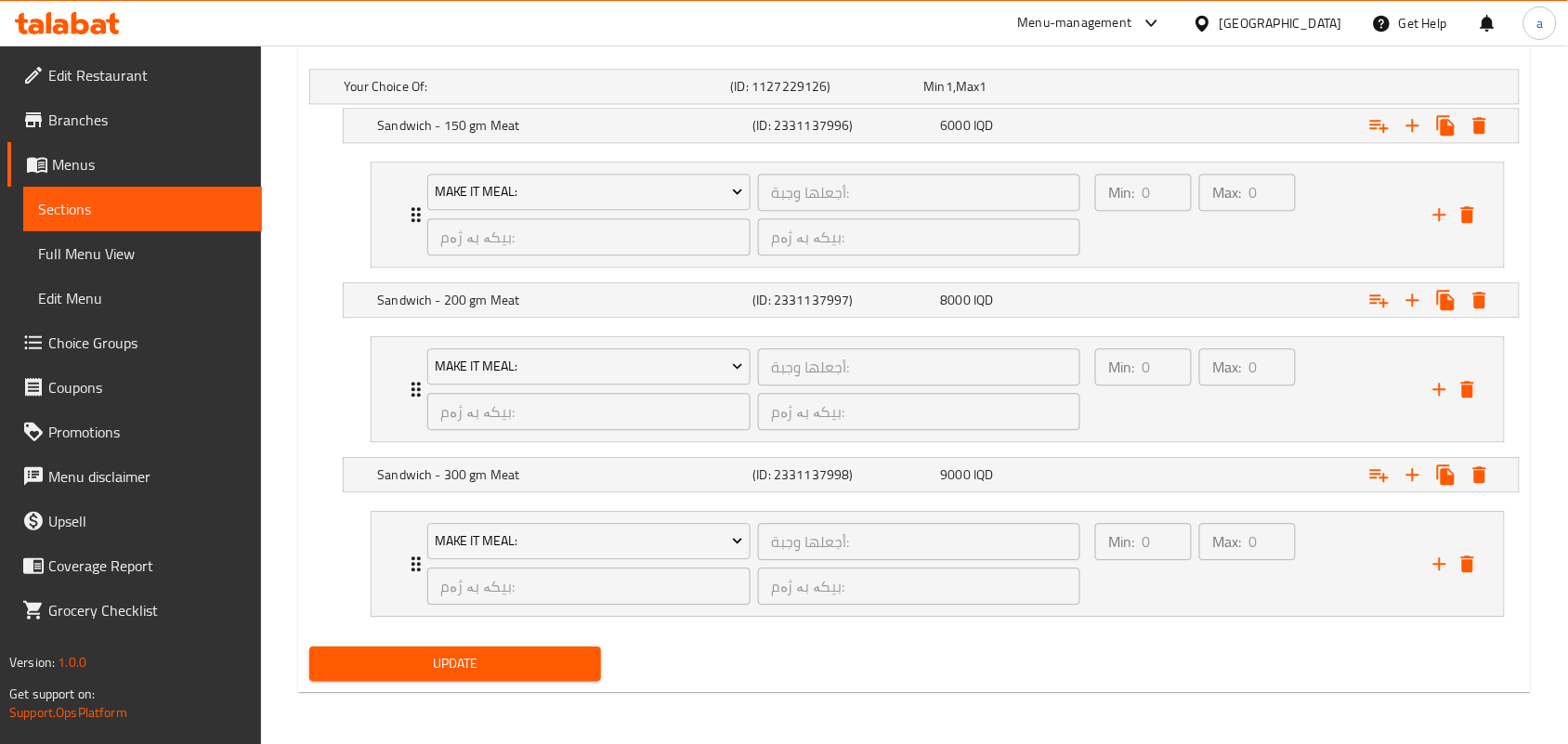
click at [563, 654] on span "Update" at bounding box center [455, 664] width 262 height 24
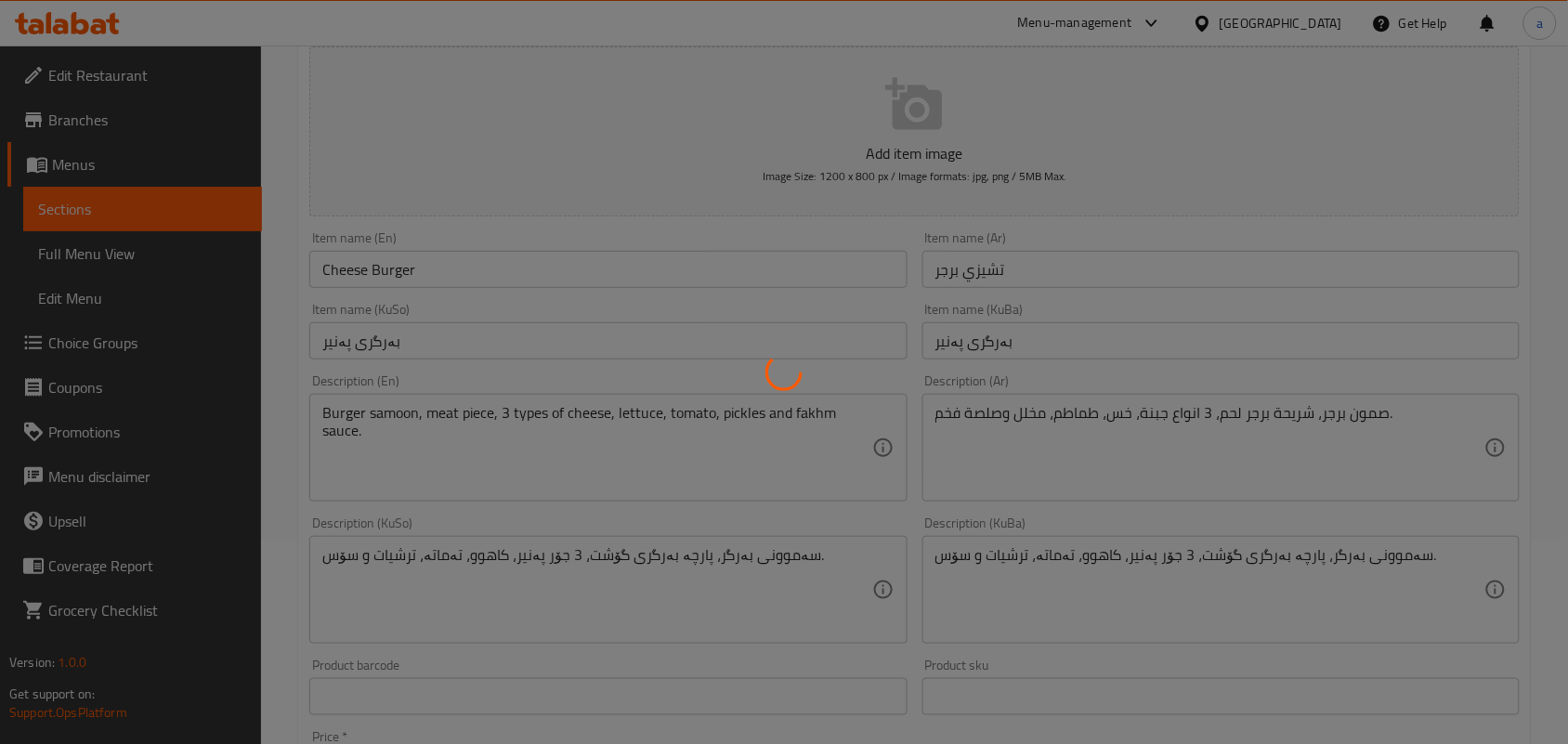
scroll to position [0, 0]
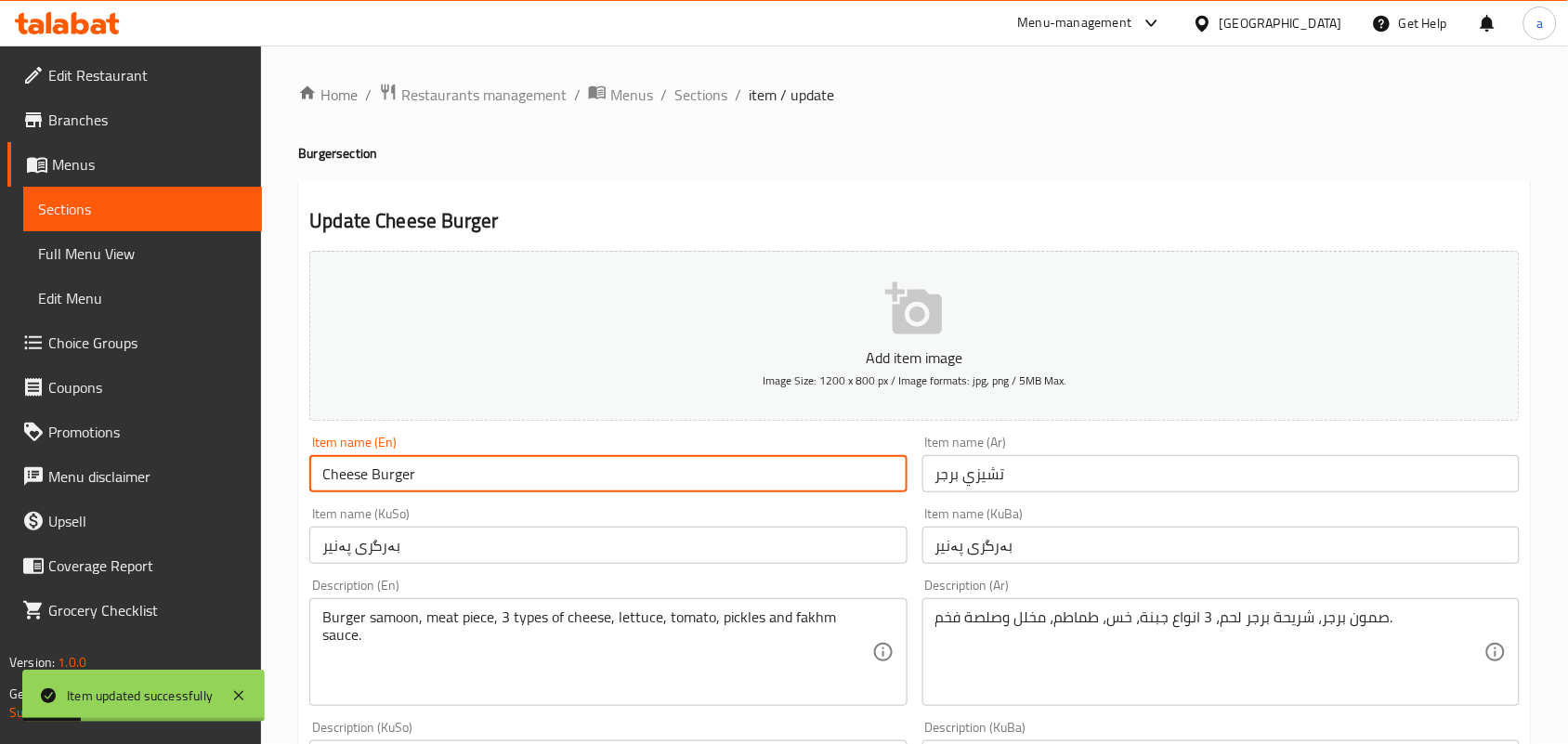
drag, startPoint x: 316, startPoint y: 493, endPoint x: 220, endPoint y: 404, distance: 130.9
click at [114, 248] on span "Full Menu View" at bounding box center [142, 254] width 209 height 23
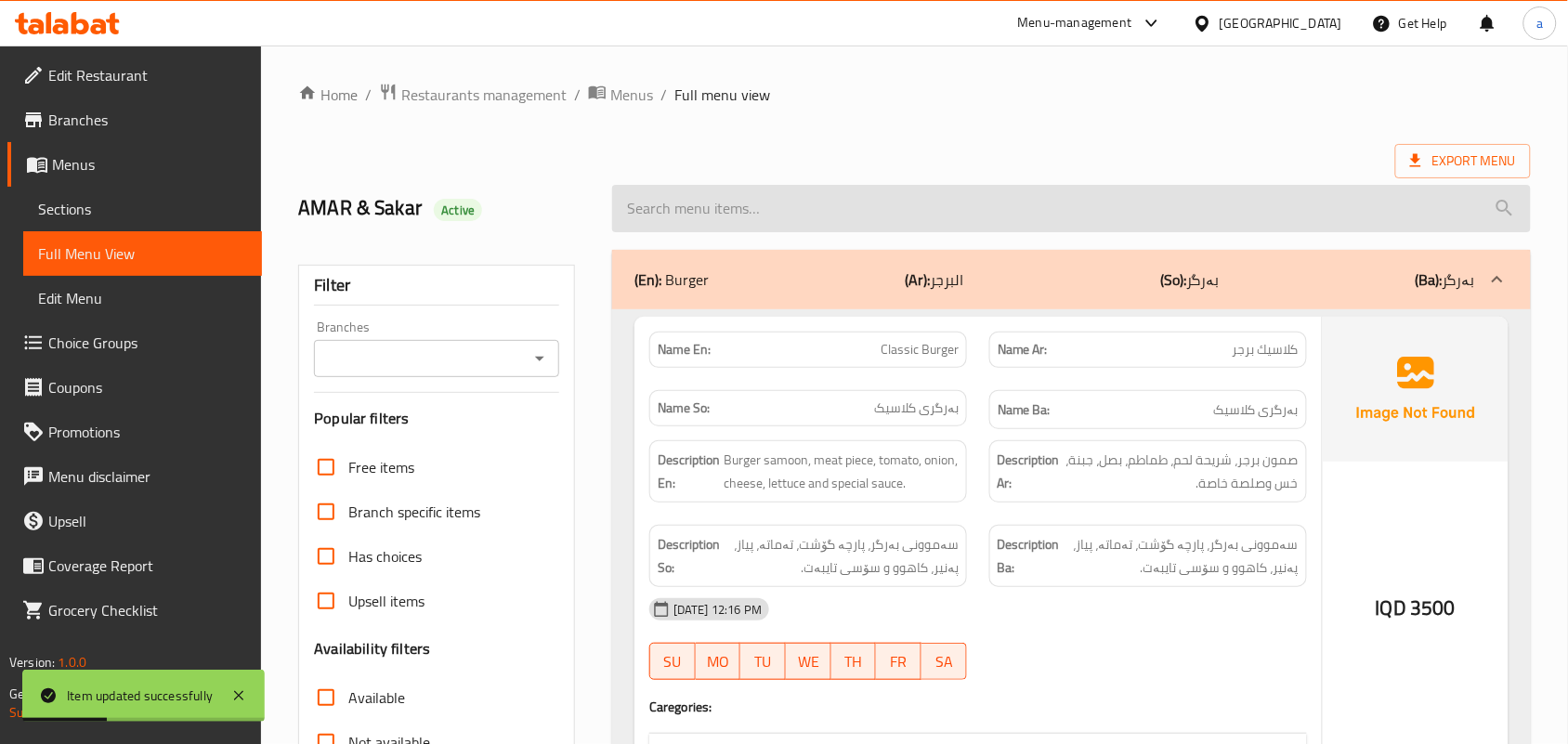
click at [748, 207] on input "search" at bounding box center [1071, 208] width 919 height 47
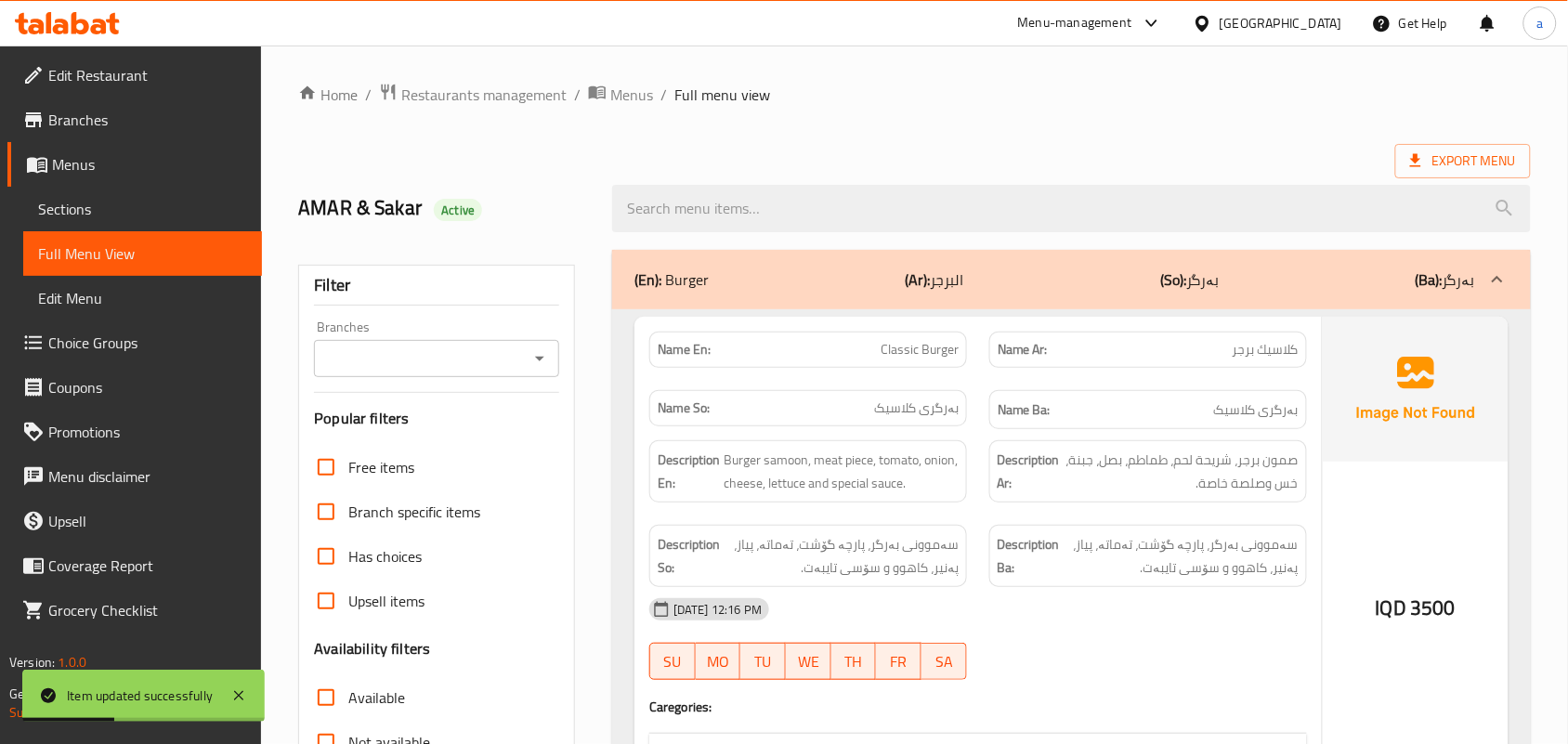
paste input "Cheese Burger"
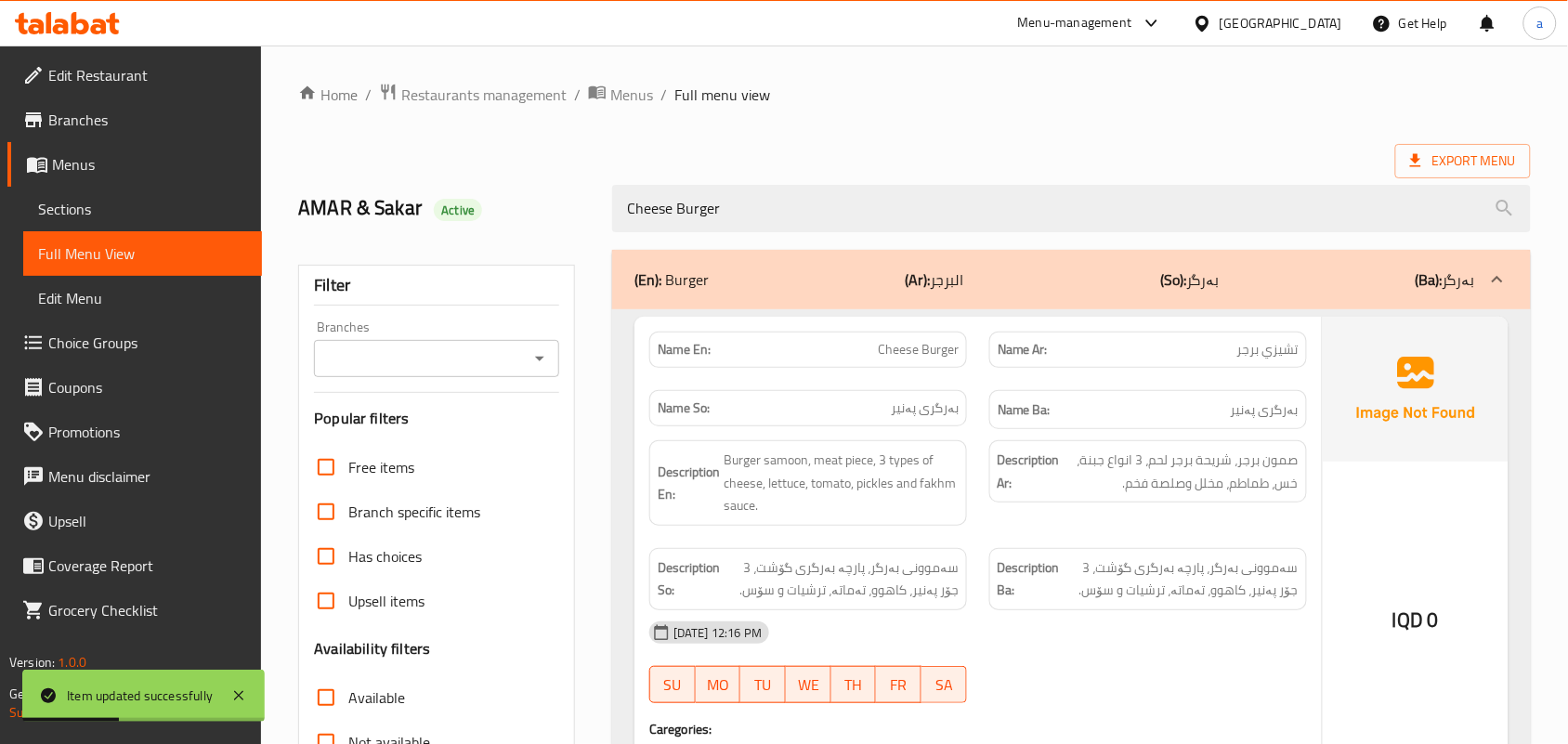
drag, startPoint x: 532, startPoint y: 364, endPoint x: 549, endPoint y: 379, distance: 22.7
click at [539, 370] on icon "Open" at bounding box center [539, 359] width 23 height 23
type input "Cheese Burger"
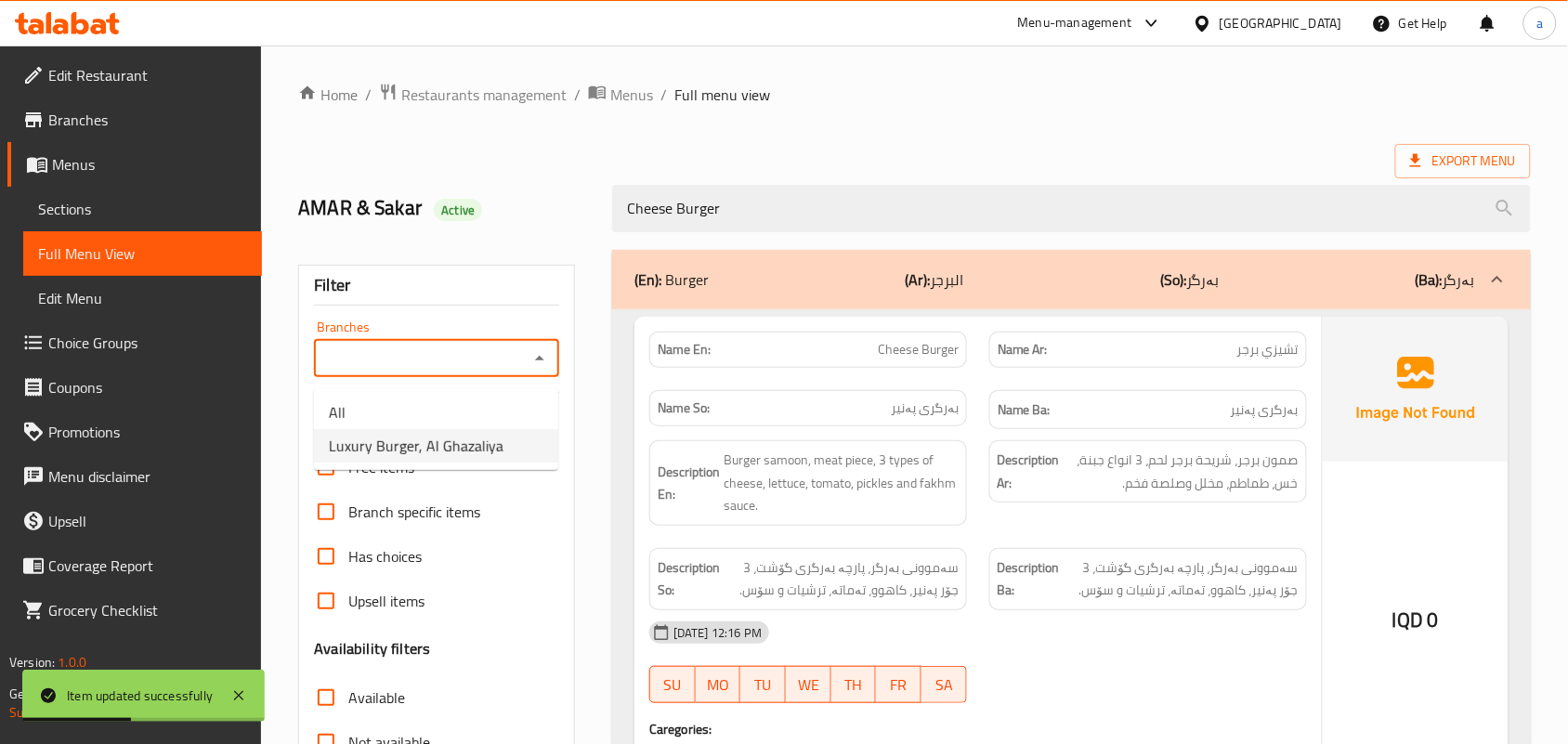
drag, startPoint x: 467, startPoint y: 443, endPoint x: 517, endPoint y: 433, distance: 51.0
click at [467, 444] on span "Luxury Burger, Al Ghazaliya" at bounding box center [417, 445] width 175 height 23
type input "Luxury Burger, Al Ghazaliya"
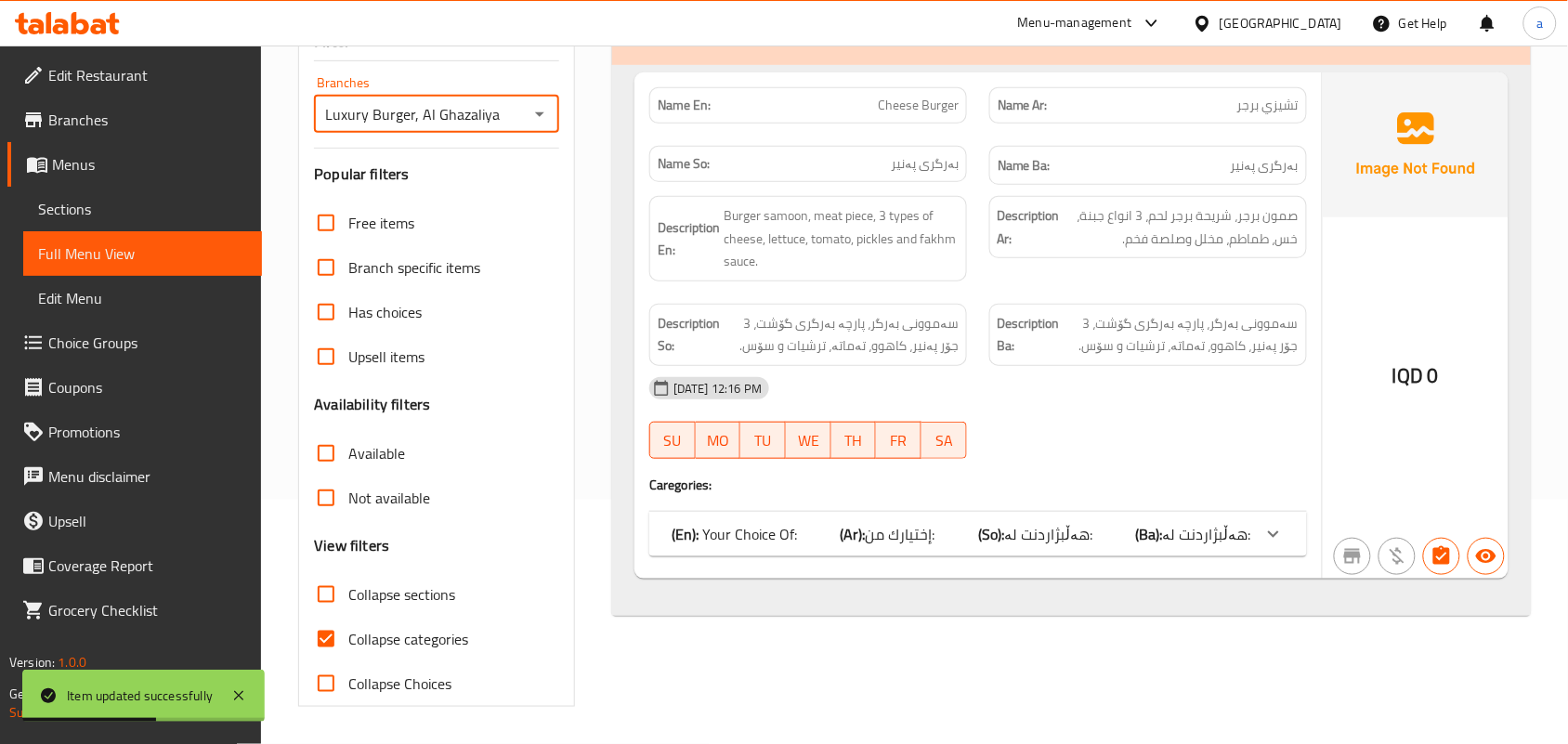
click at [315, 638] on input "Collapse categories" at bounding box center [325, 639] width 44 height 44
checkbox input "false"
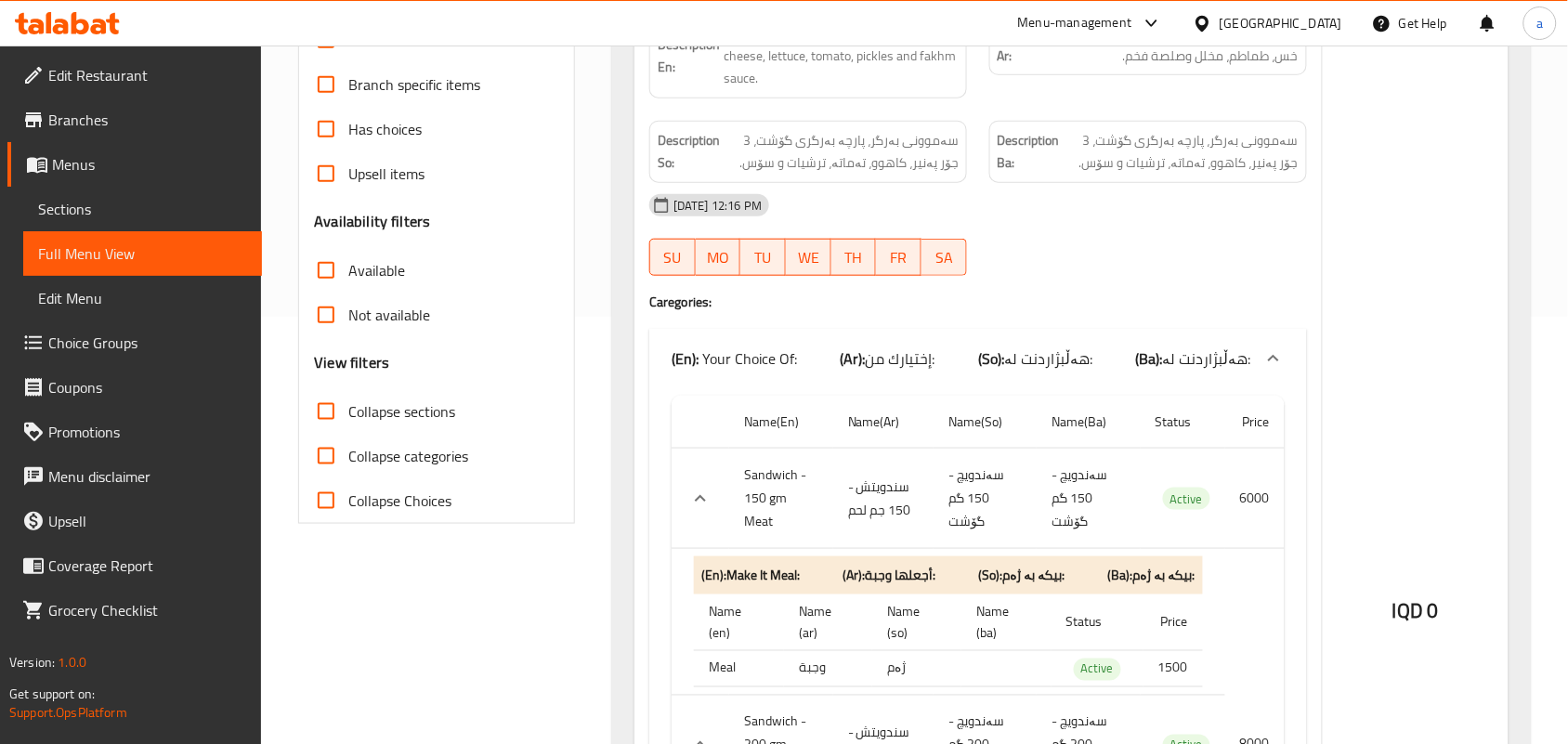
scroll to position [0, 0]
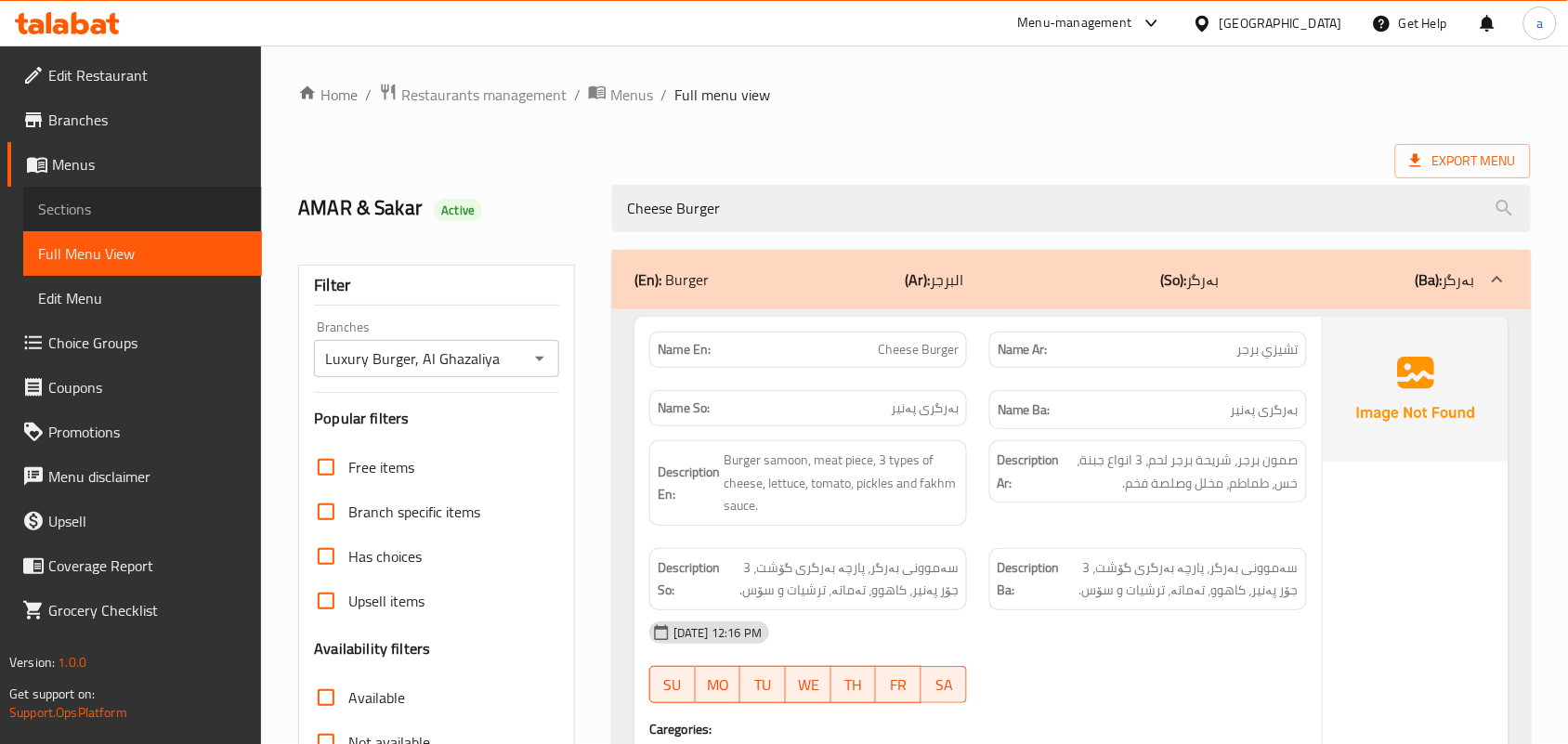
click at [116, 220] on span "Sections" at bounding box center [142, 208] width 209 height 23
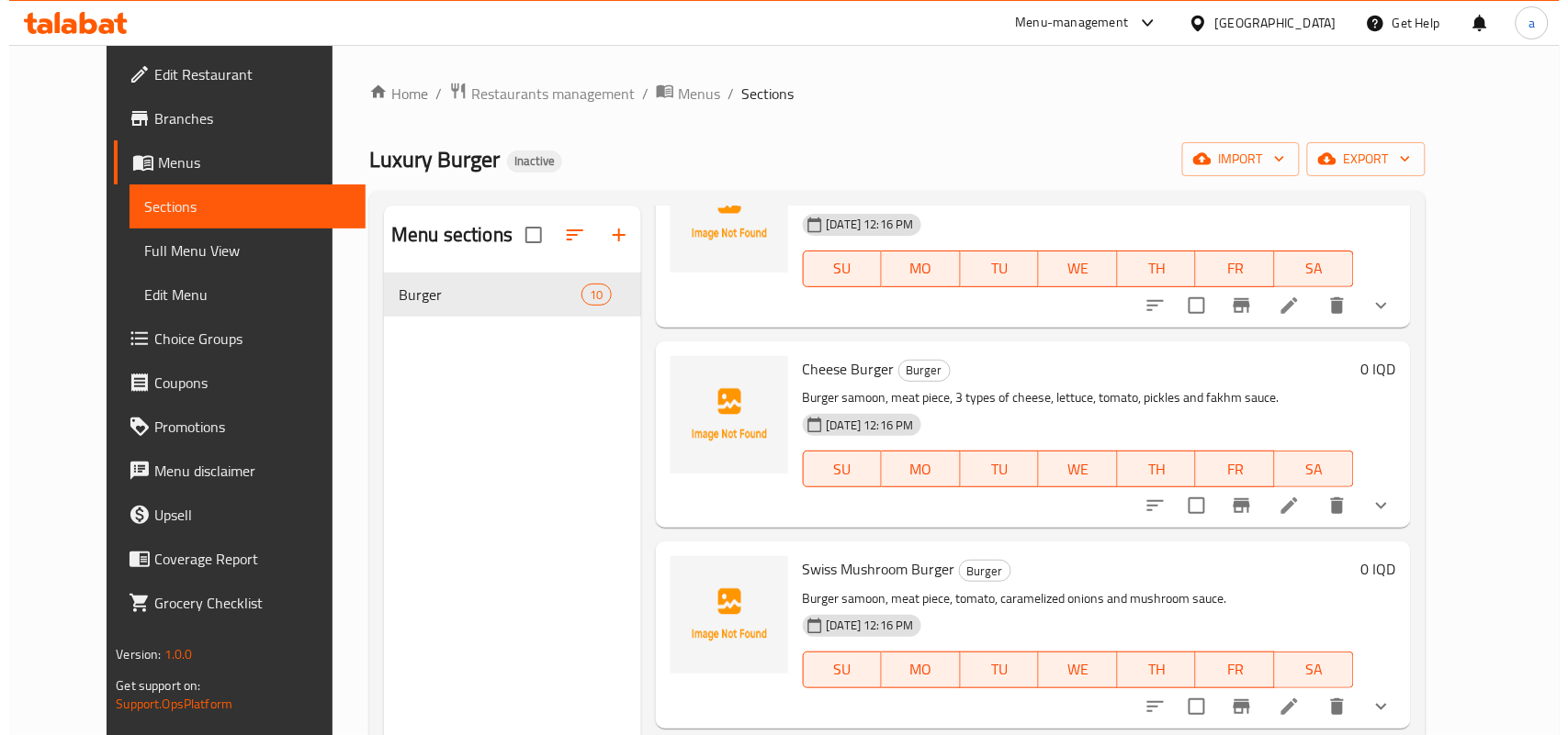
scroll to position [803, 0]
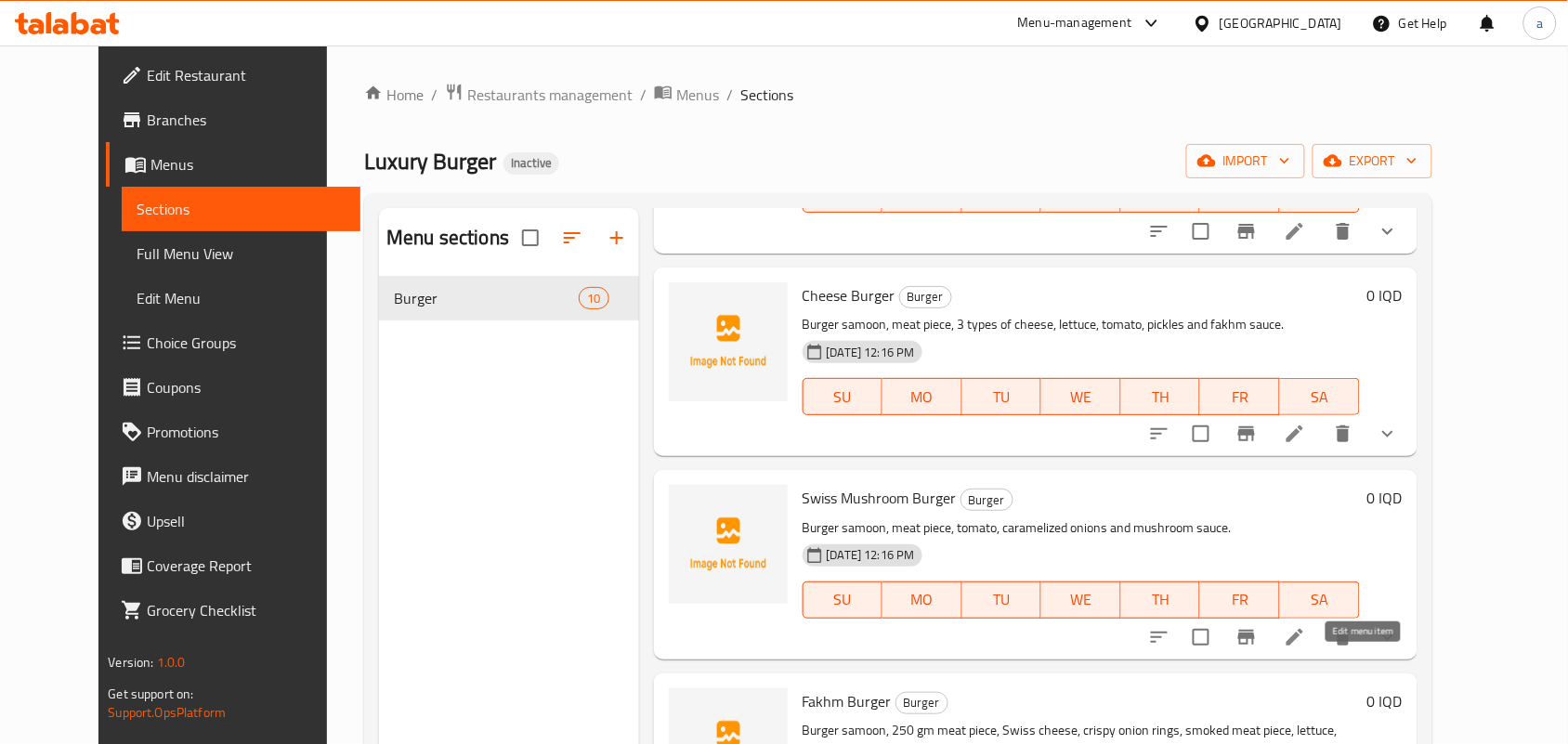
click at [1303, 646] on icon at bounding box center [1294, 637] width 17 height 17
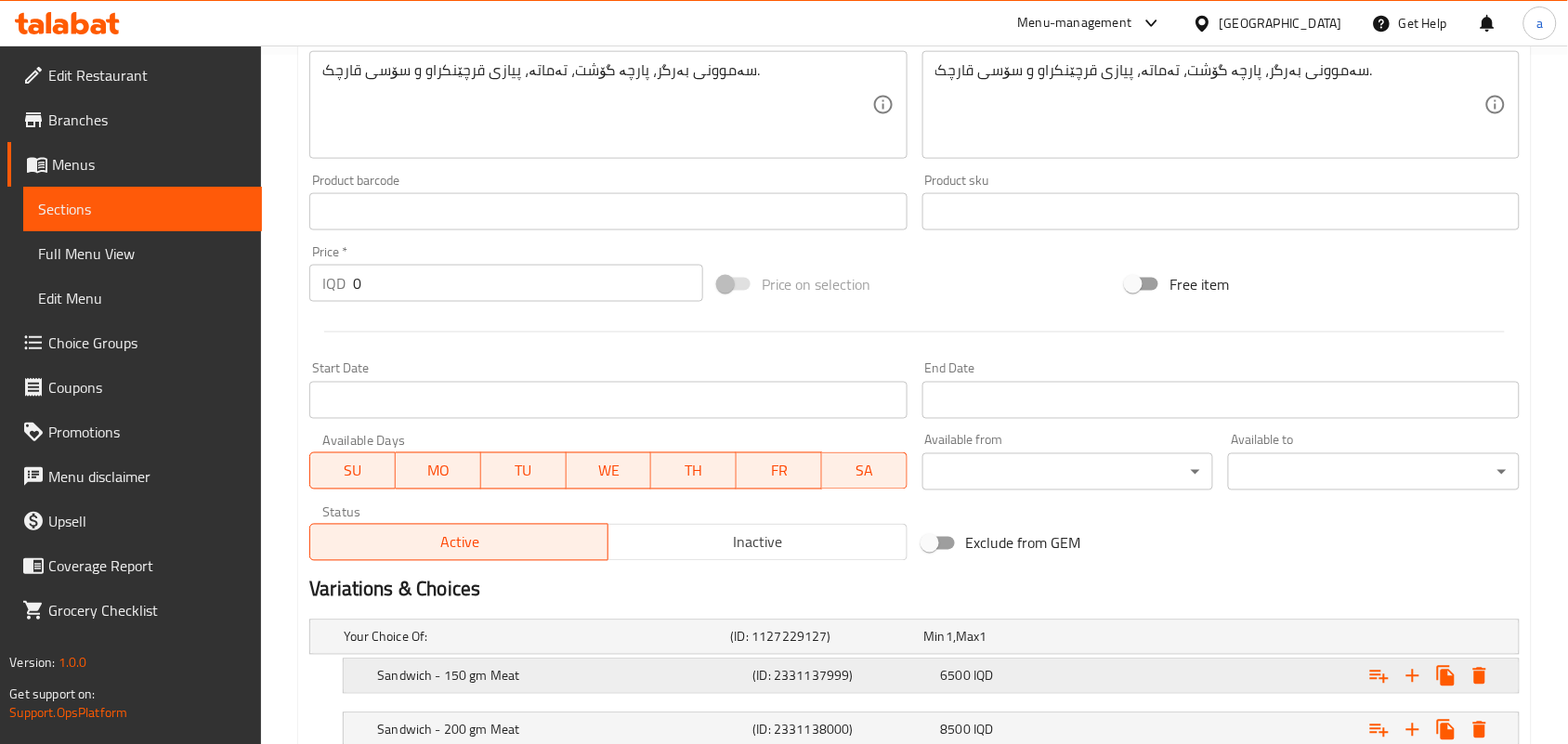
scroll to position [916, 0]
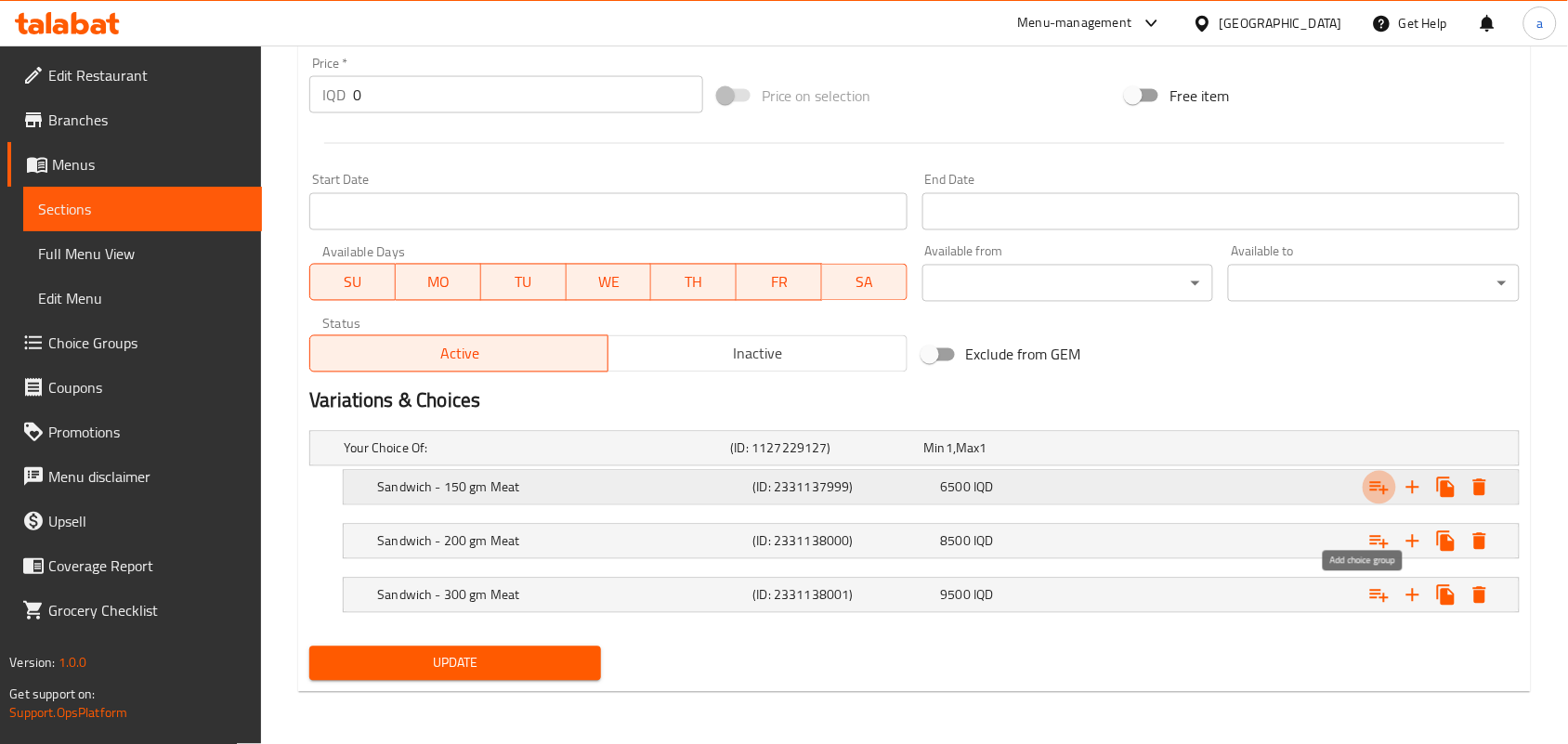
click at [1370, 487] on icon "Expand" at bounding box center [1378, 487] width 23 height 23
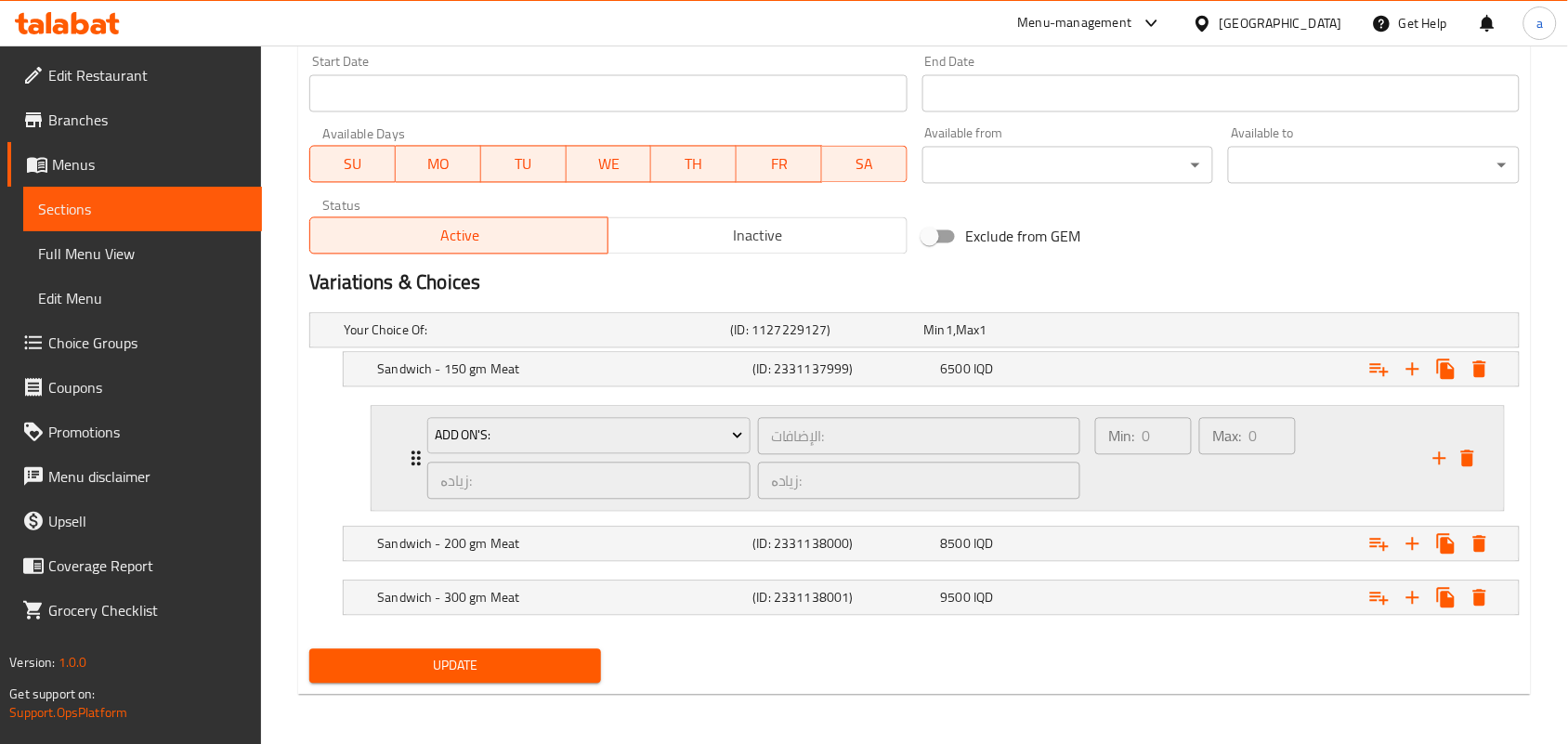
scroll to position [1039, 0]
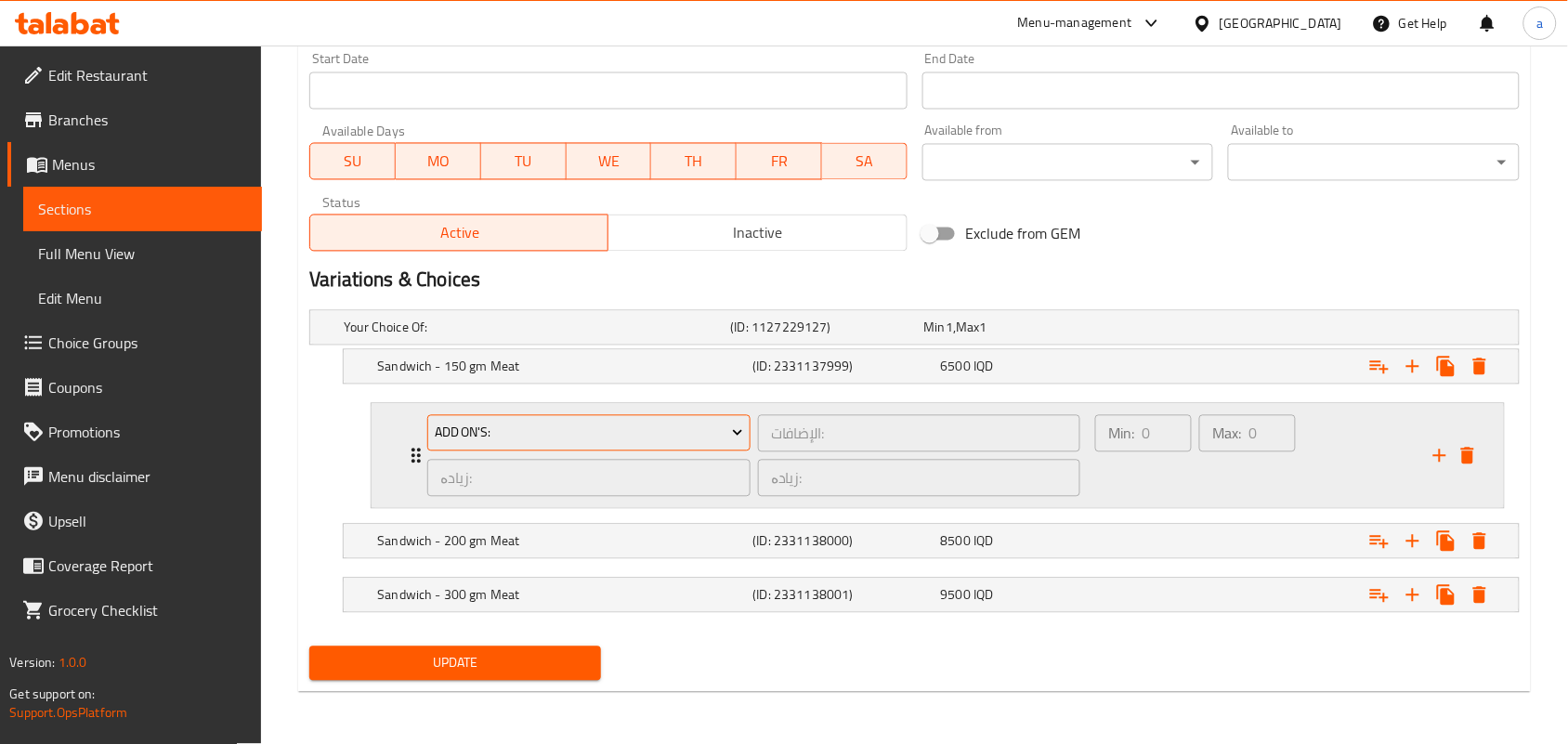
click at [712, 422] on span "Add On's:" at bounding box center [588, 433] width 309 height 24
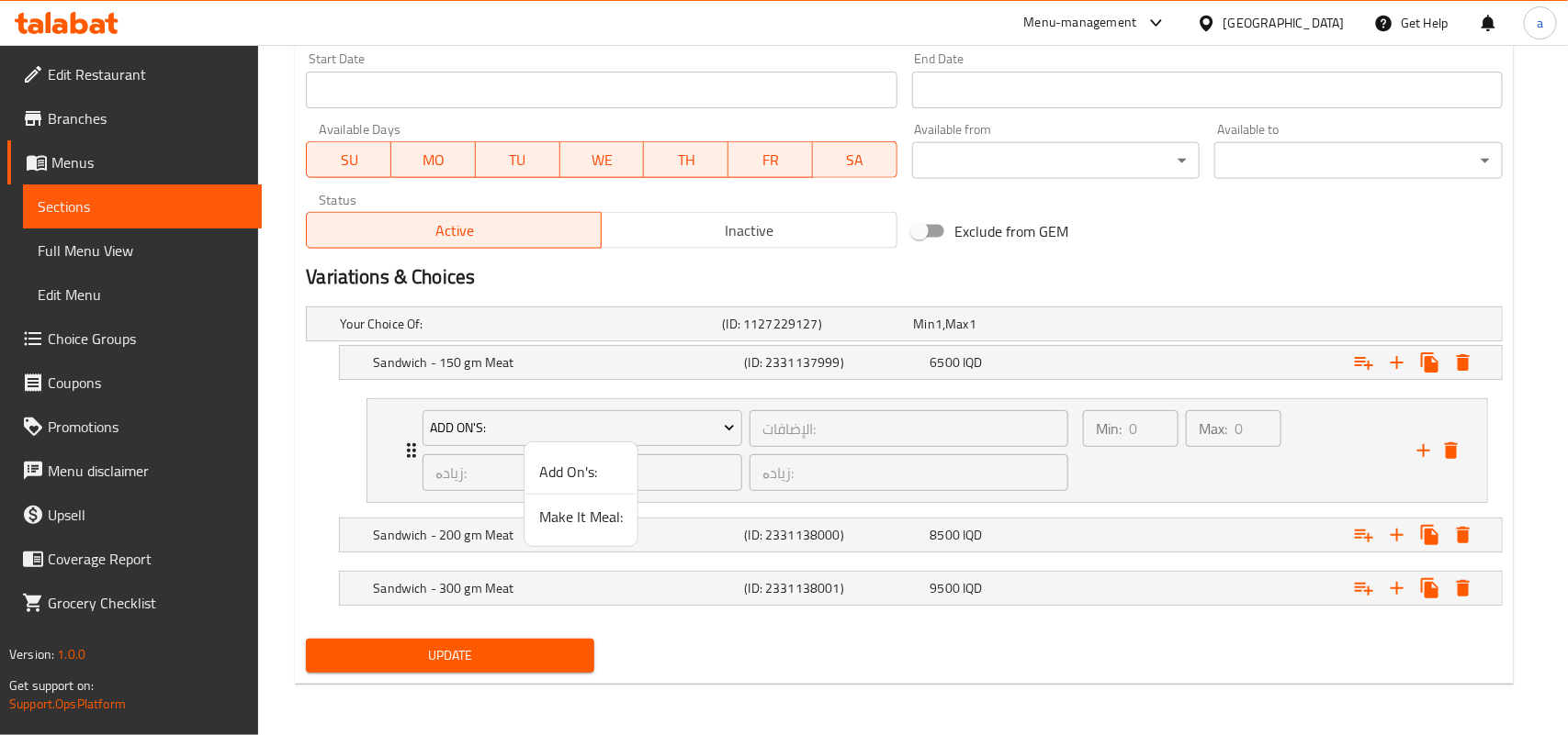
click at [583, 528] on span "Make It Meal:" at bounding box center [581, 517] width 84 height 22
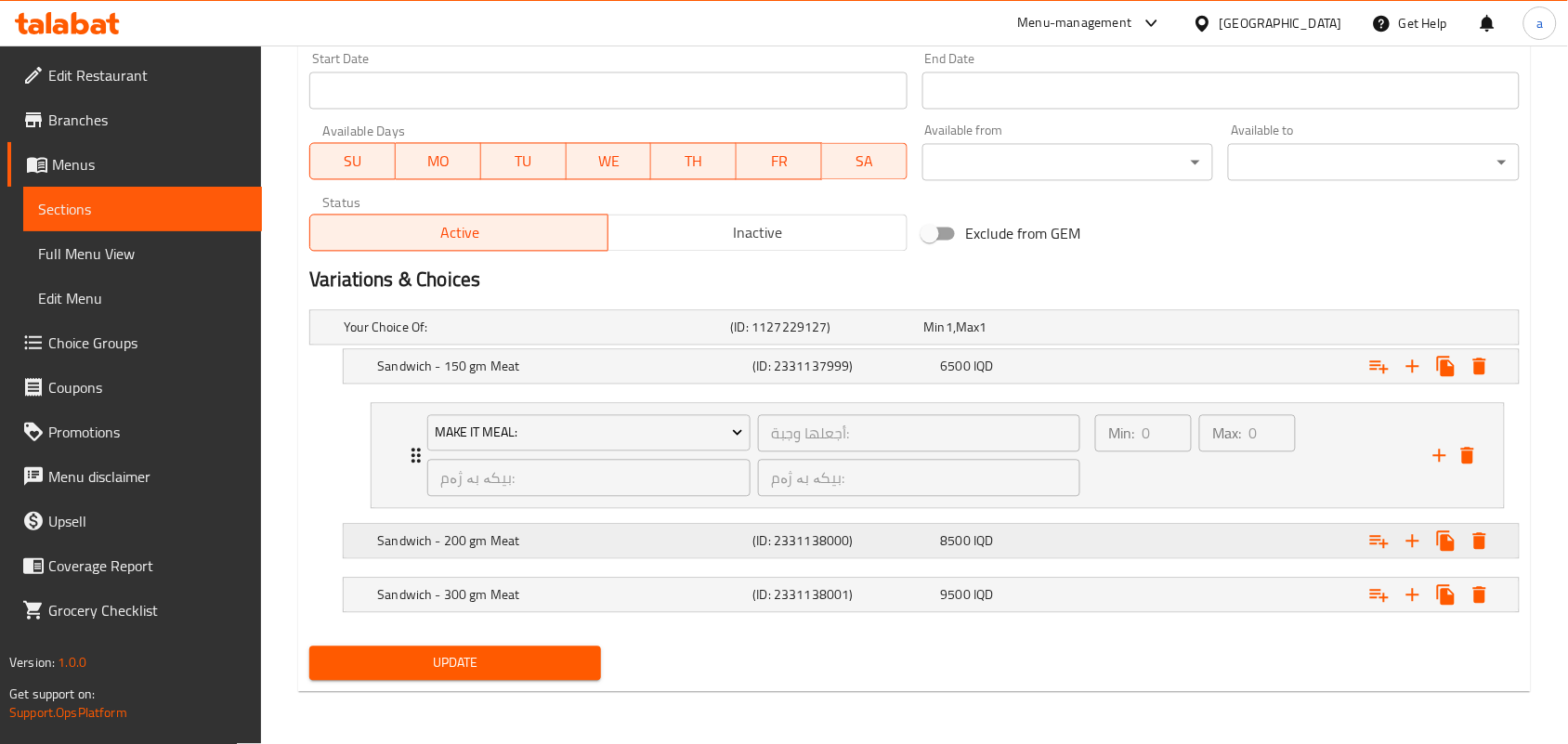
drag, startPoint x: 1370, startPoint y: 541, endPoint x: 1347, endPoint y: 540, distance: 23.0
click at [1370, 540] on icon "Expand" at bounding box center [1378, 542] width 23 height 23
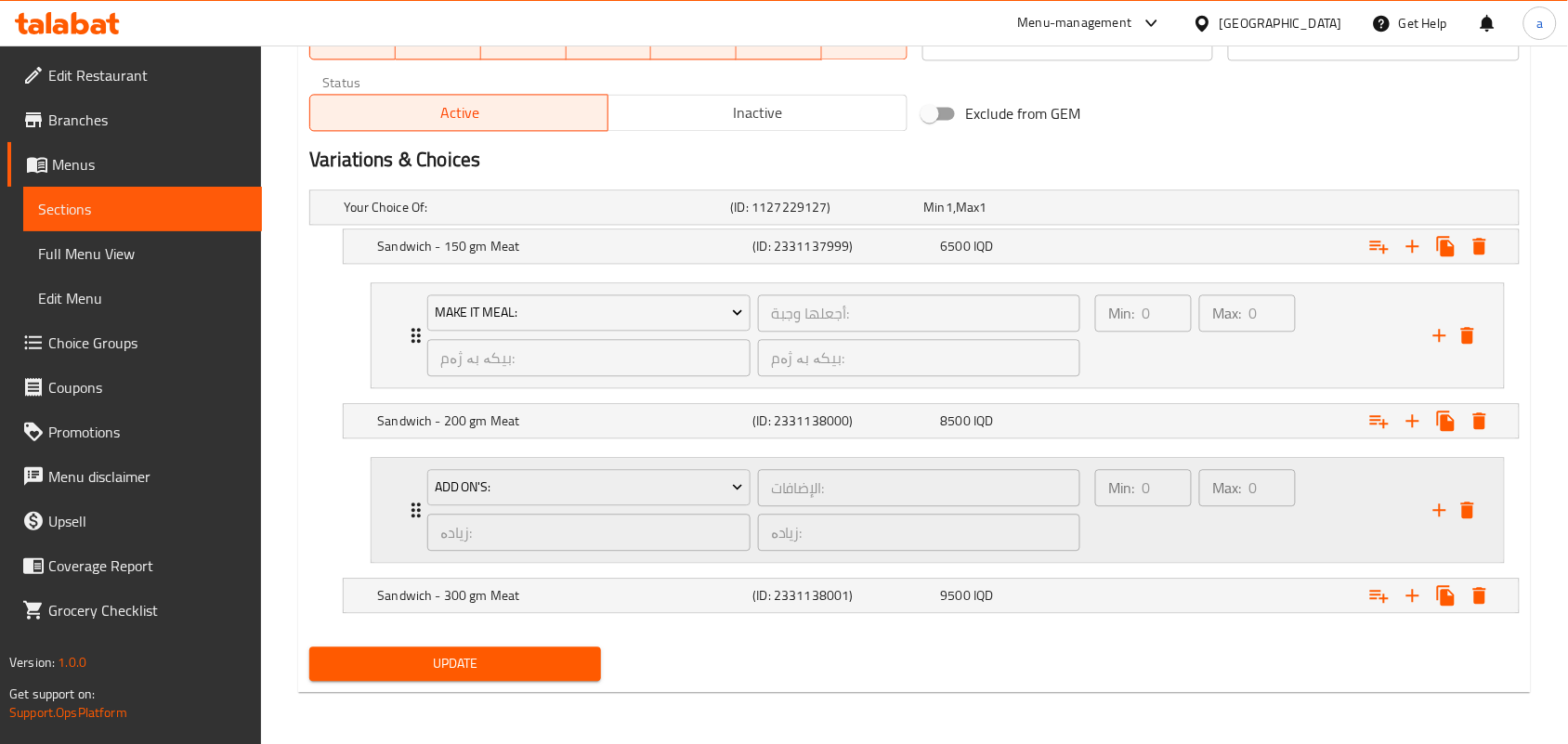
scroll to position [1164, 0]
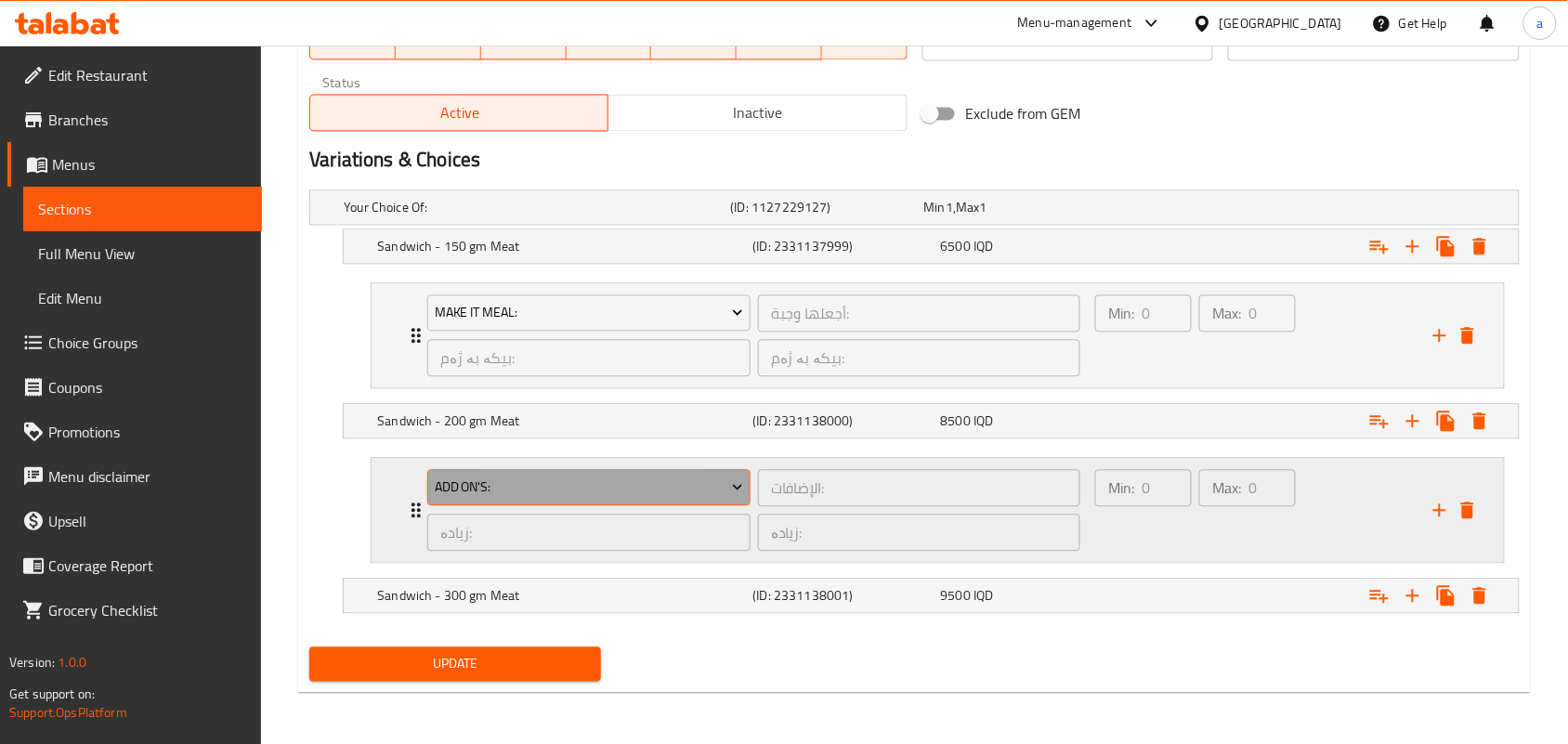
click at [694, 487] on span "Add On's:" at bounding box center [588, 487] width 309 height 24
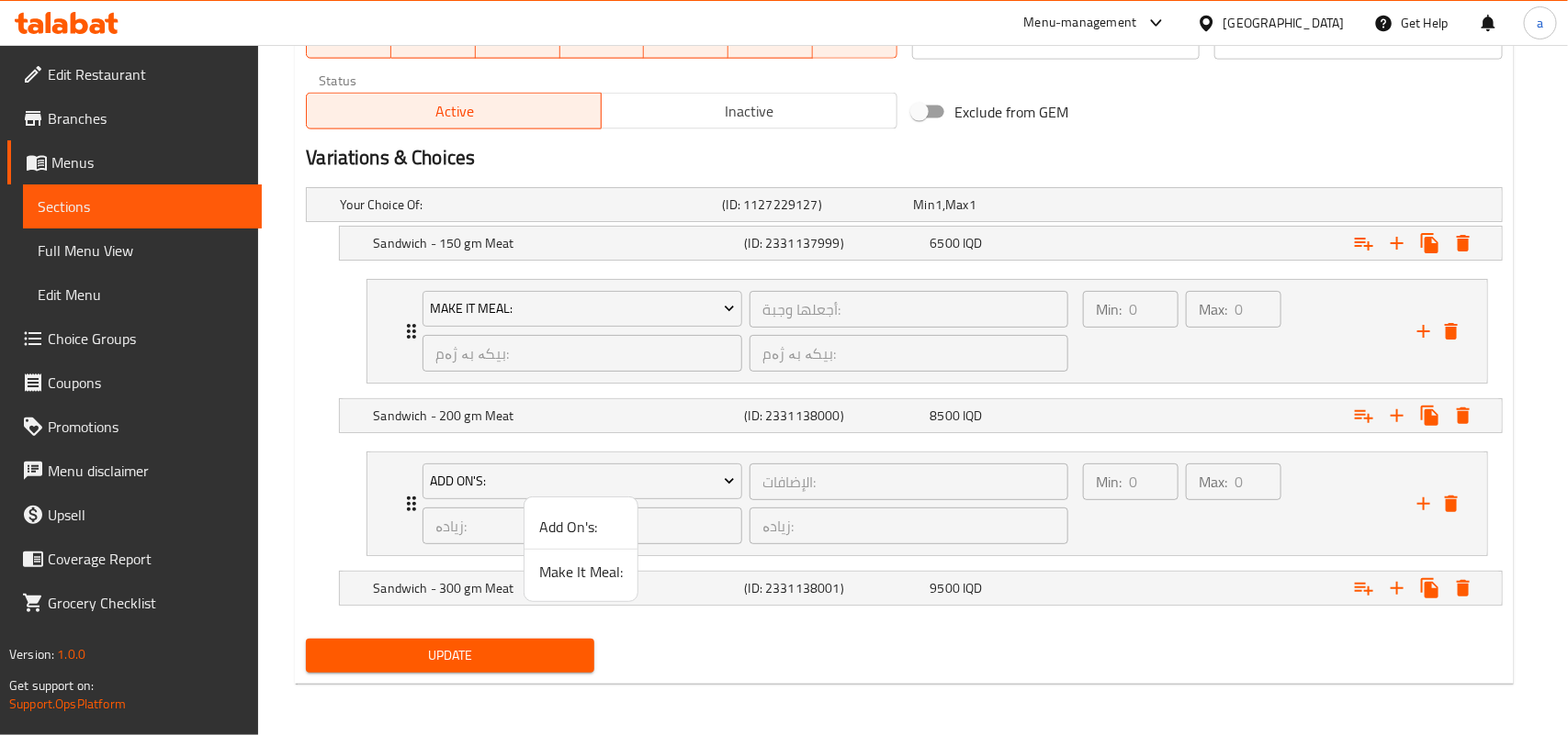
click at [585, 567] on span "Make It Meal:" at bounding box center [581, 572] width 84 height 22
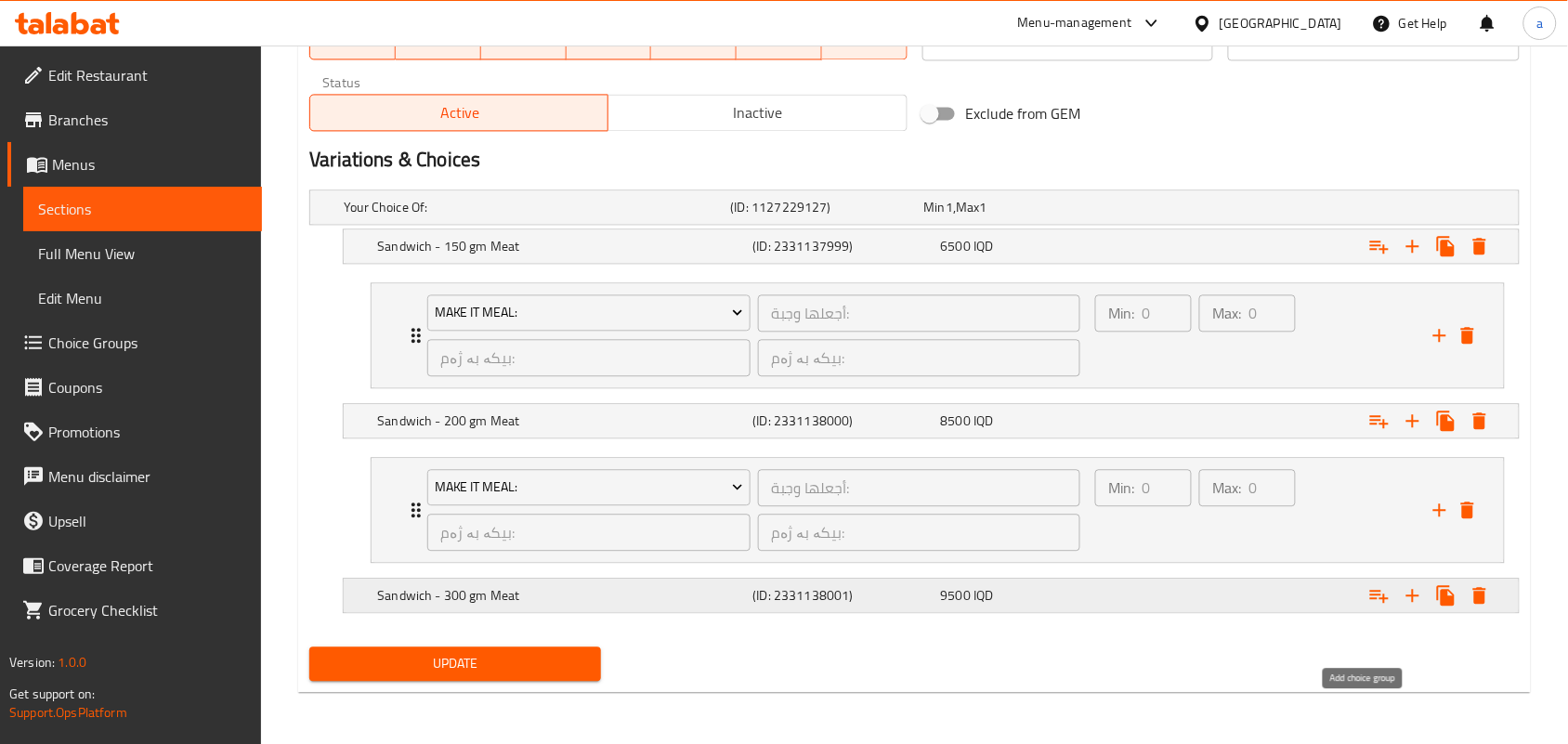
click at [1376, 596] on icon "Expand" at bounding box center [1378, 596] width 19 height 13
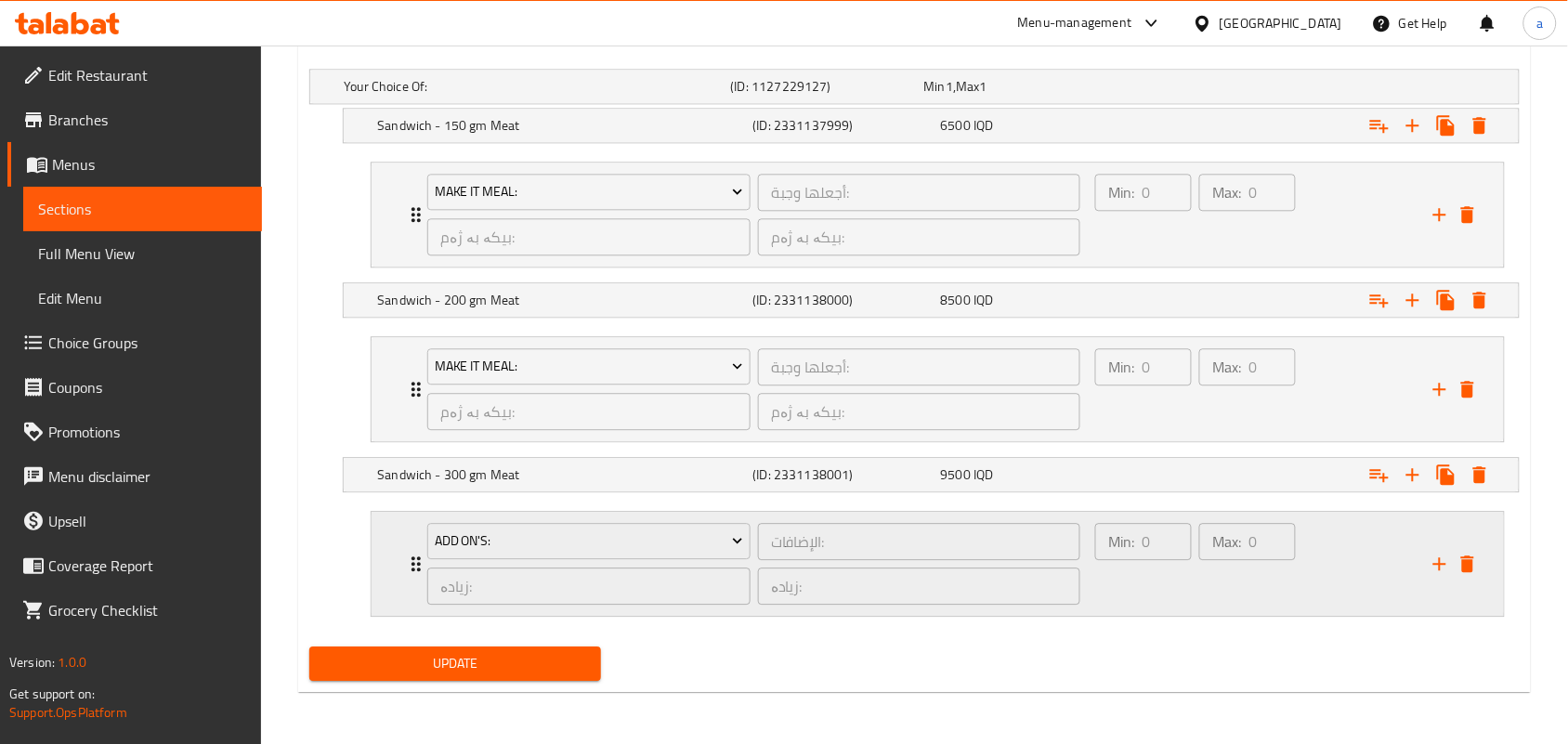
scroll to position [1288, 0]
click at [705, 544] on span "Add On's:" at bounding box center [588, 542] width 309 height 24
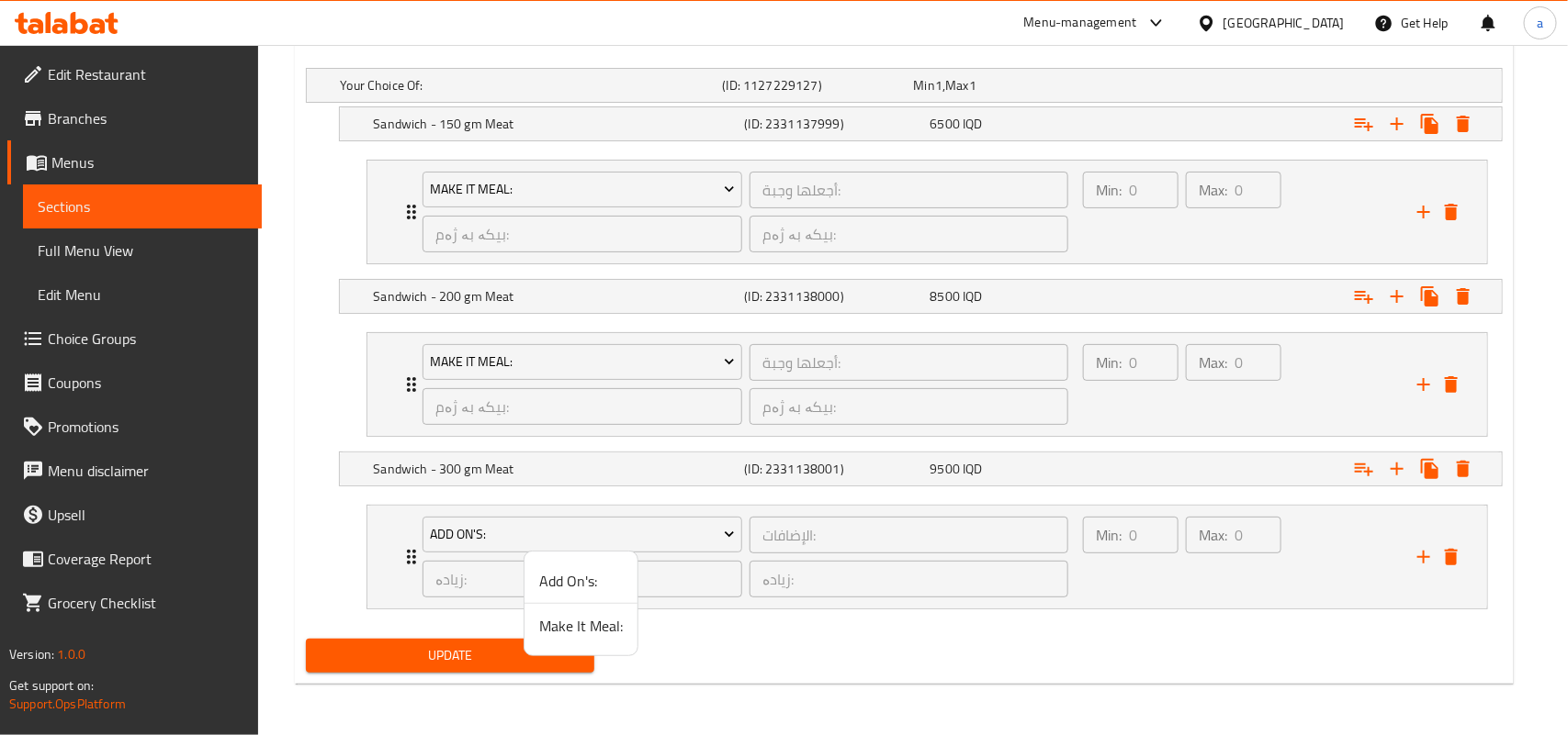
click at [609, 619] on span "Make It Meal:" at bounding box center [581, 625] width 84 height 22
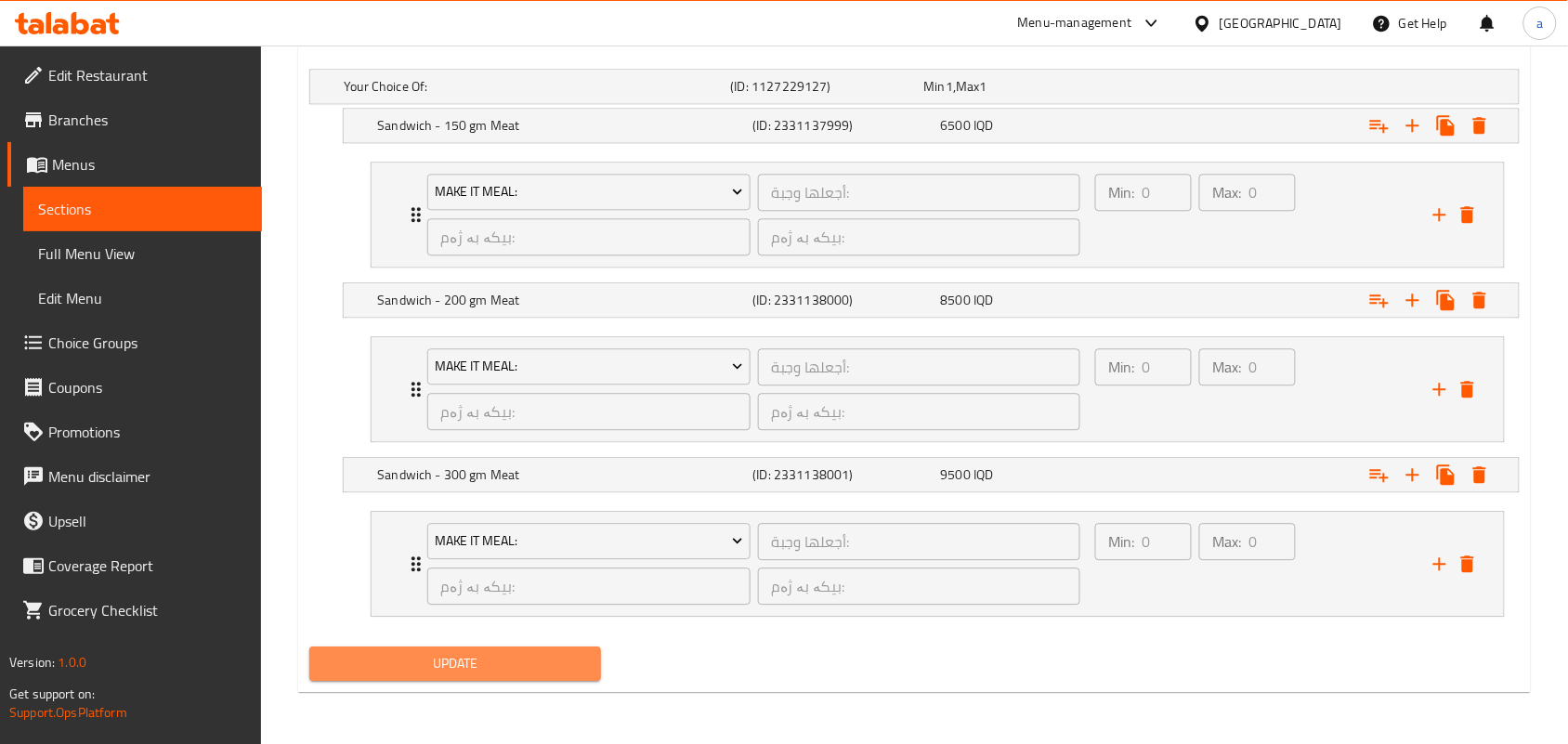
click at [541, 653] on span "Update" at bounding box center [455, 664] width 262 height 24
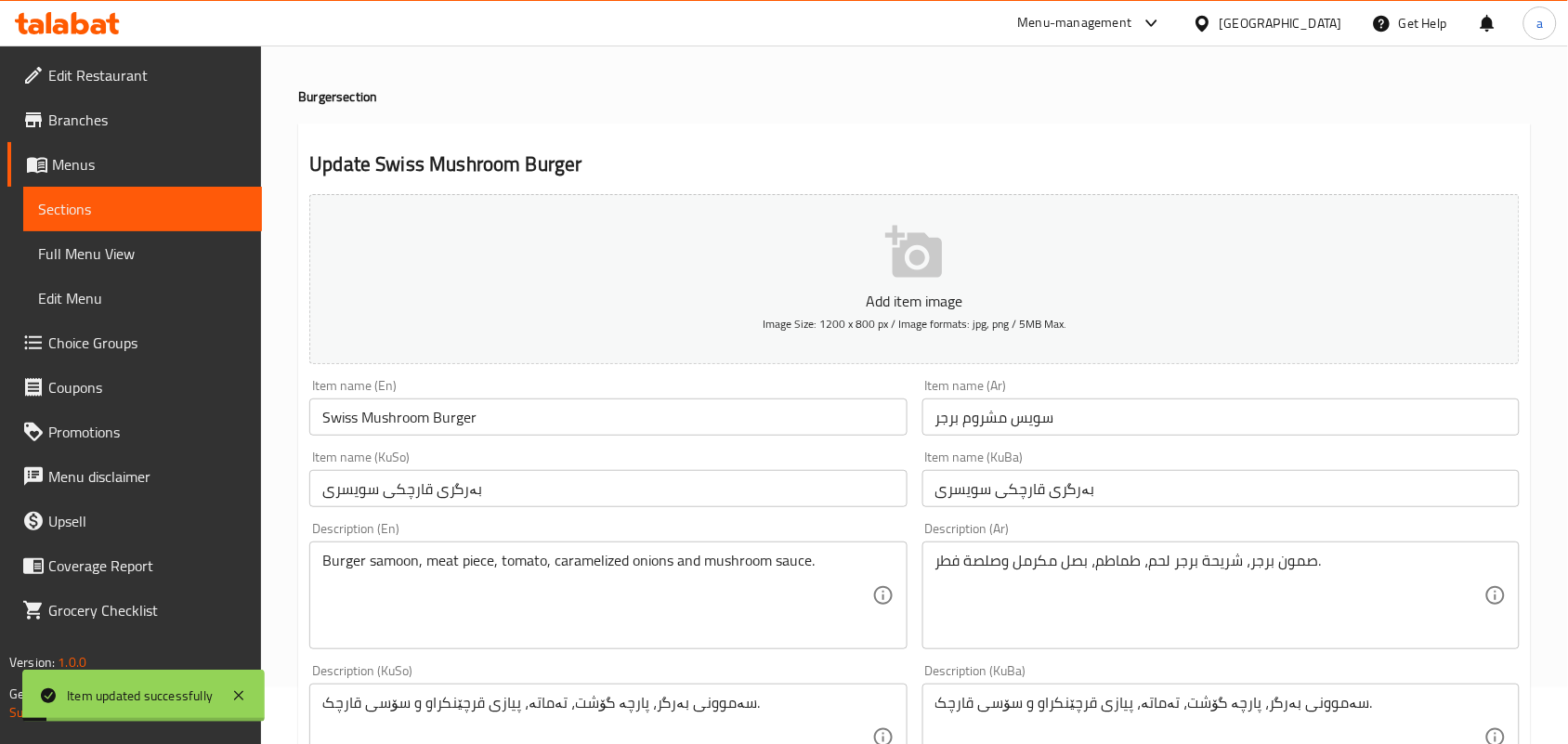
scroll to position [0, 0]
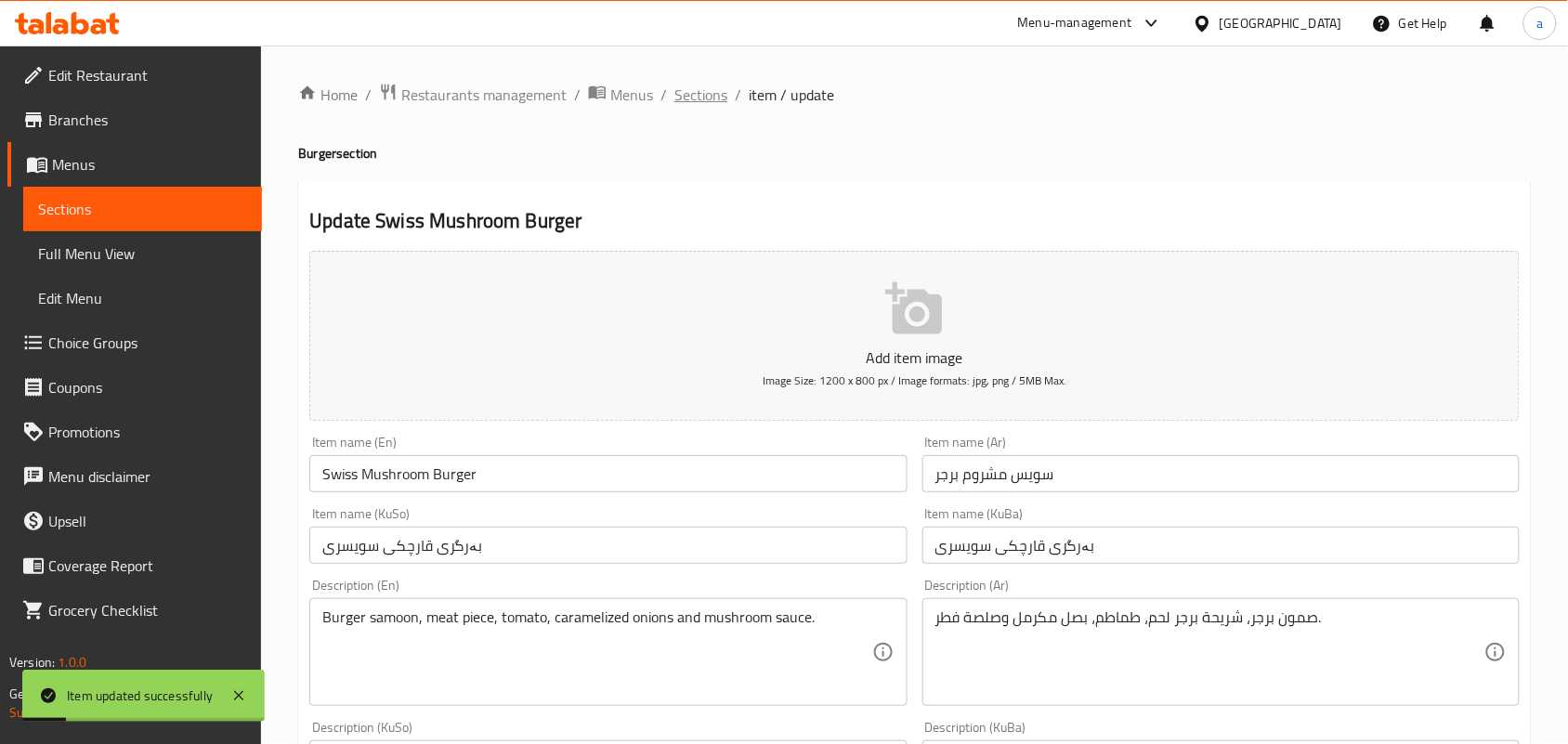
click at [717, 93] on span "Sections" at bounding box center [700, 94] width 53 height 23
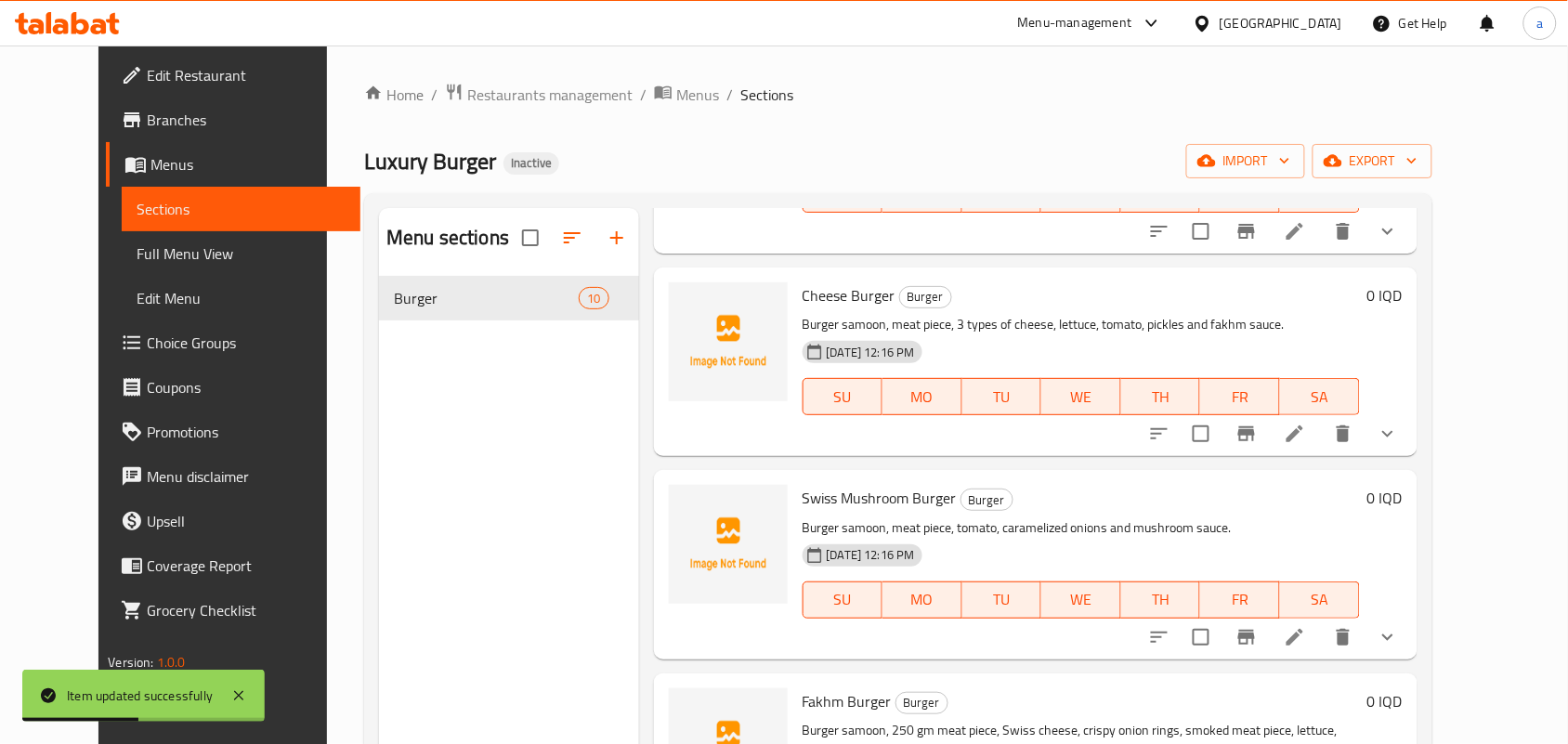
scroll to position [1083, 0]
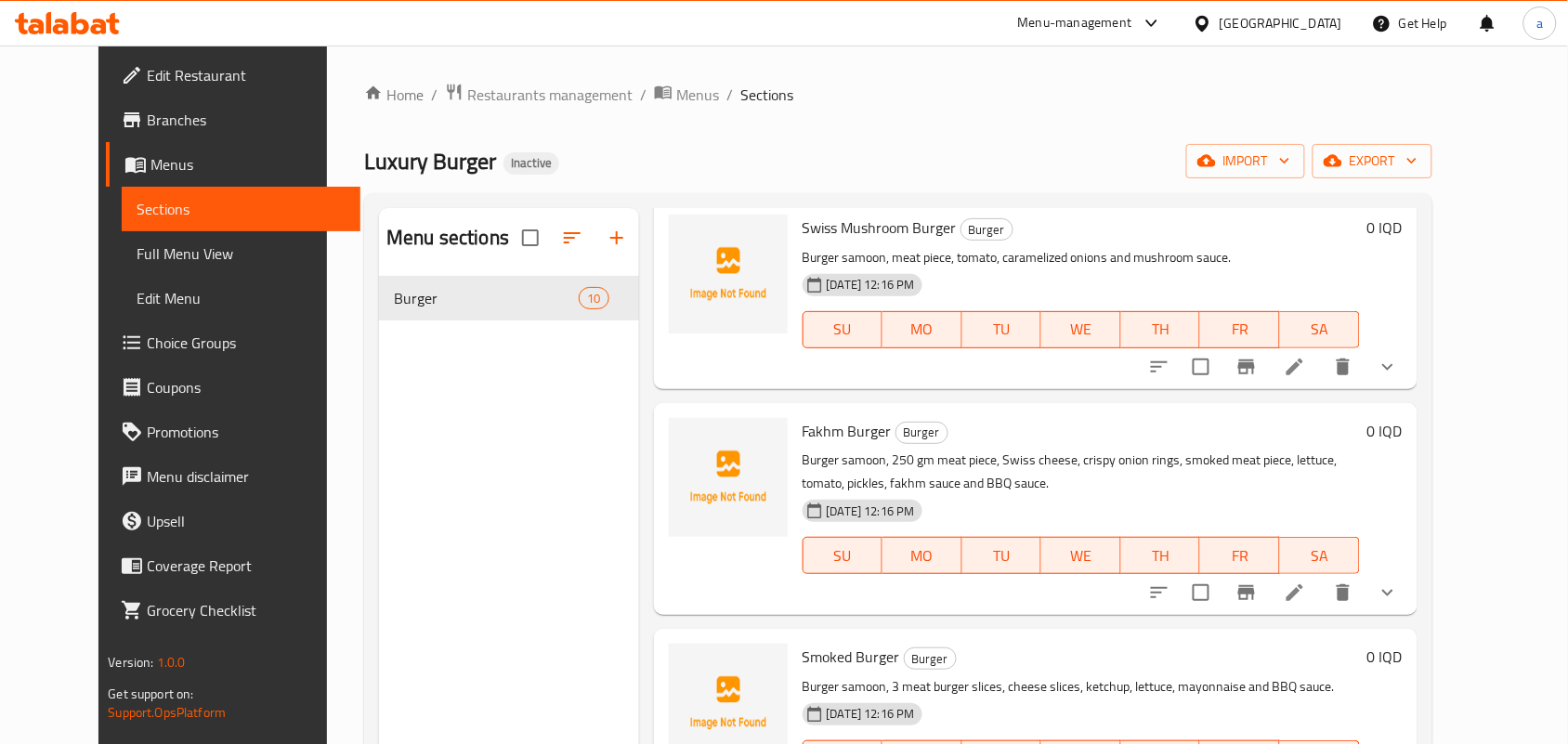
click at [1399, 603] on icon "show more" at bounding box center [1387, 593] width 23 height 23
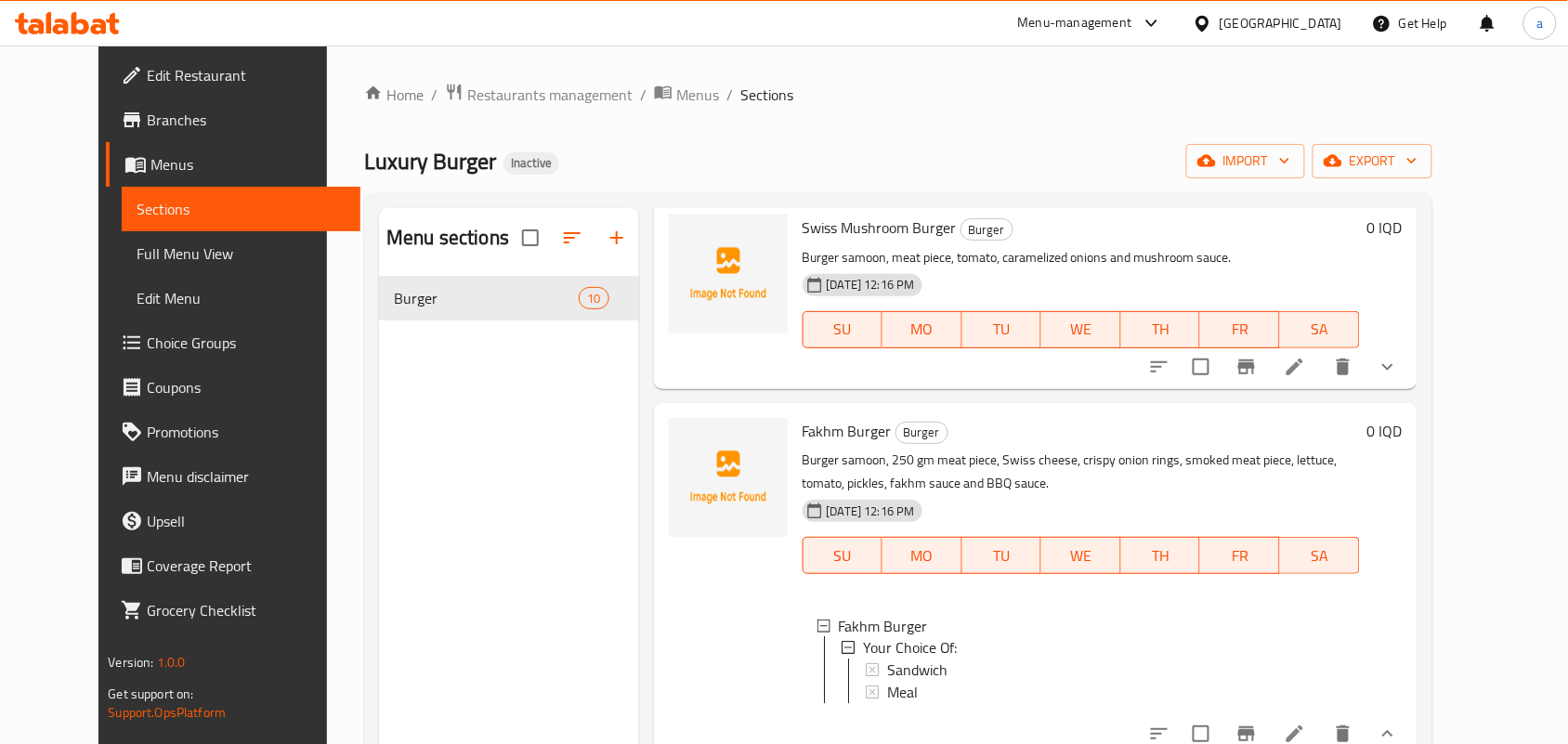
click at [1399, 378] on icon "show more" at bounding box center [1387, 367] width 23 height 23
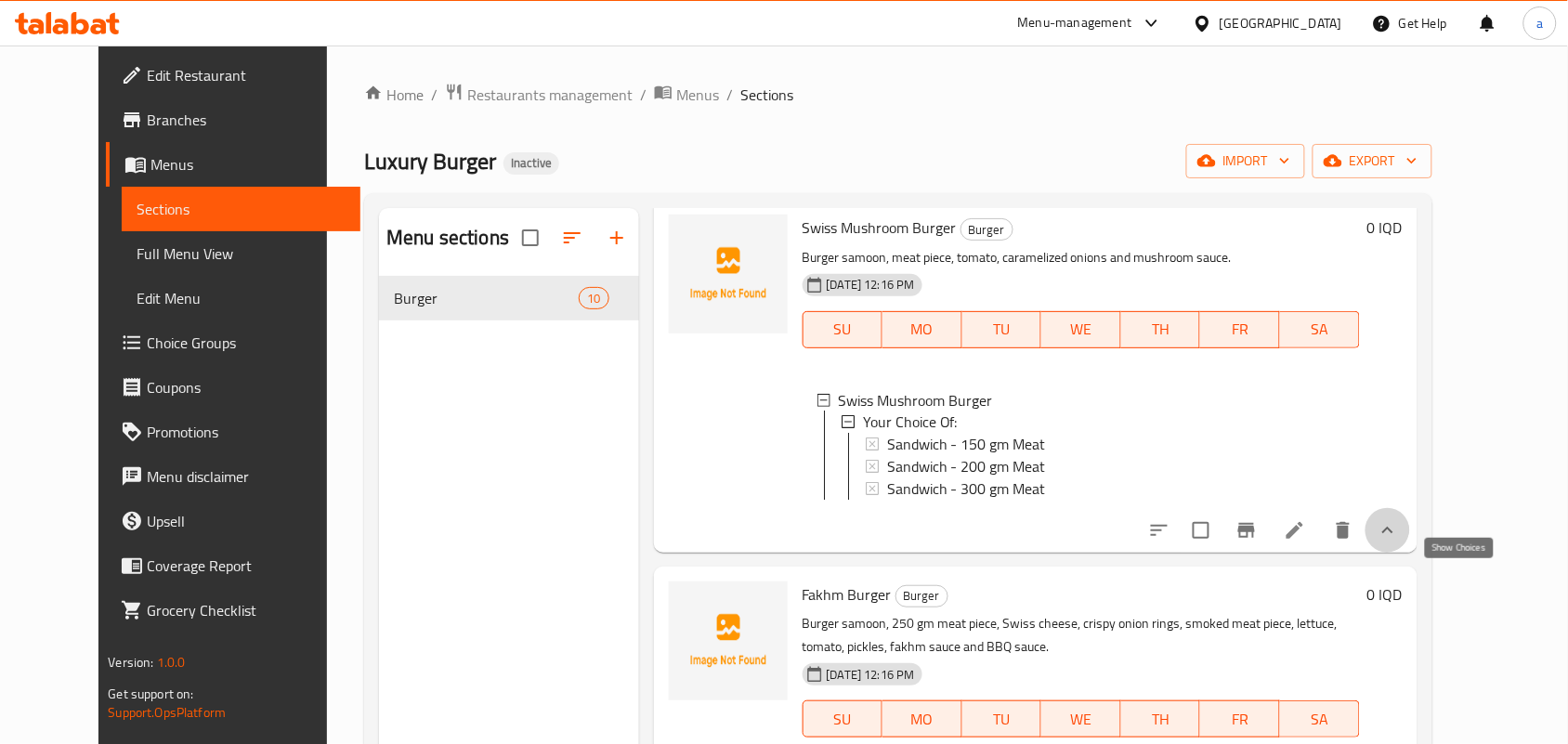
click at [1399, 542] on icon "show more" at bounding box center [1387, 530] width 23 height 23
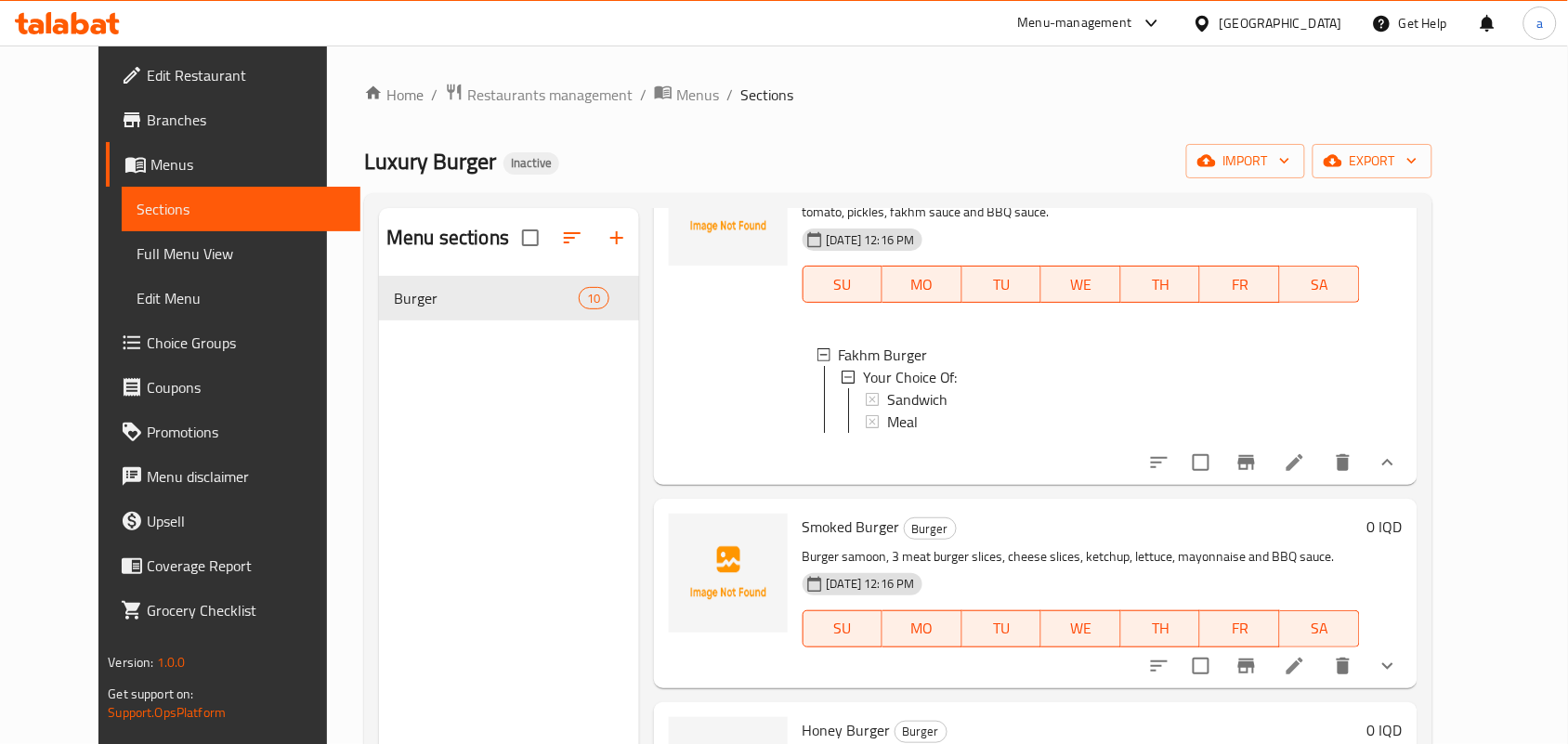
scroll to position [1566, 0]
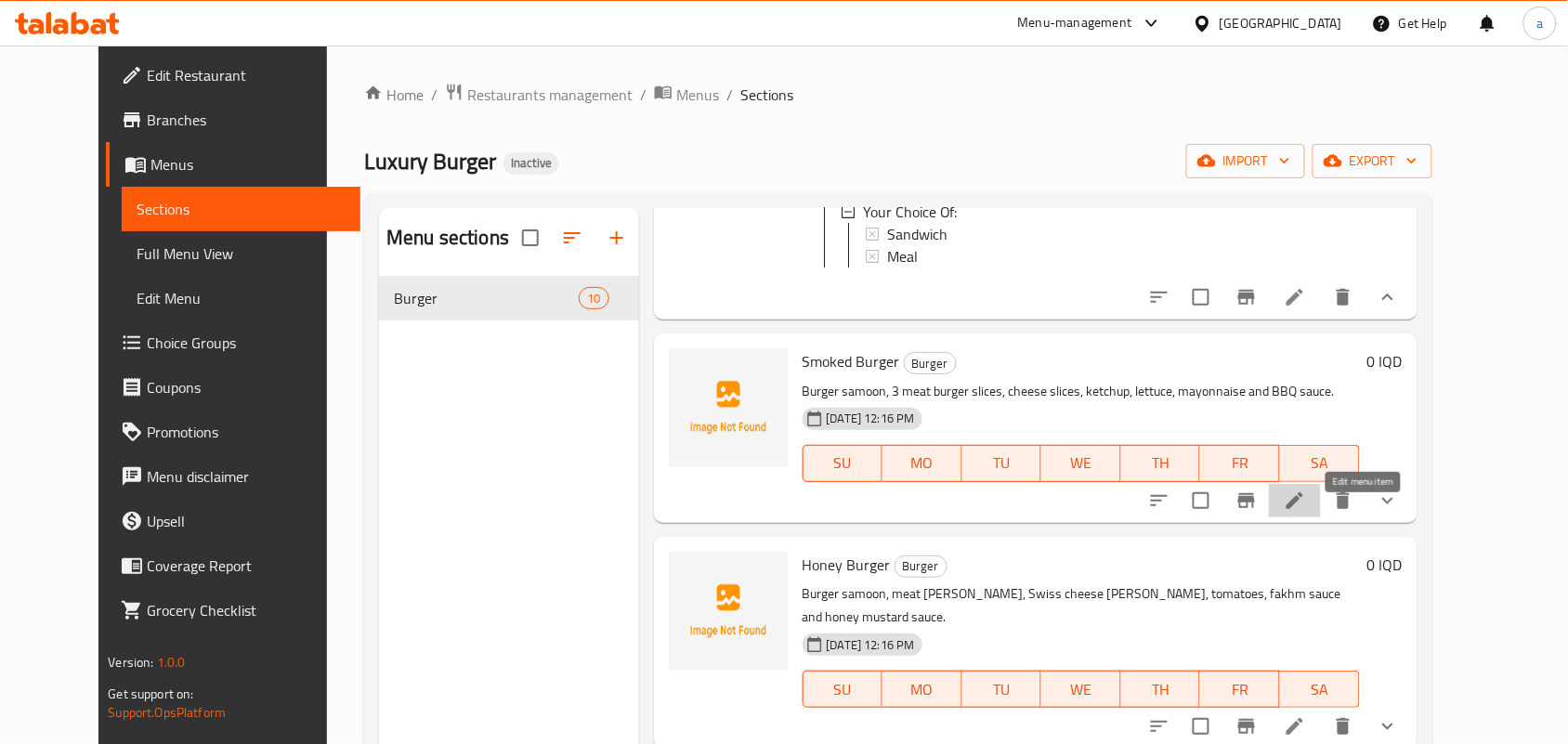
click at [1306, 512] on icon at bounding box center [1294, 500] width 23 height 23
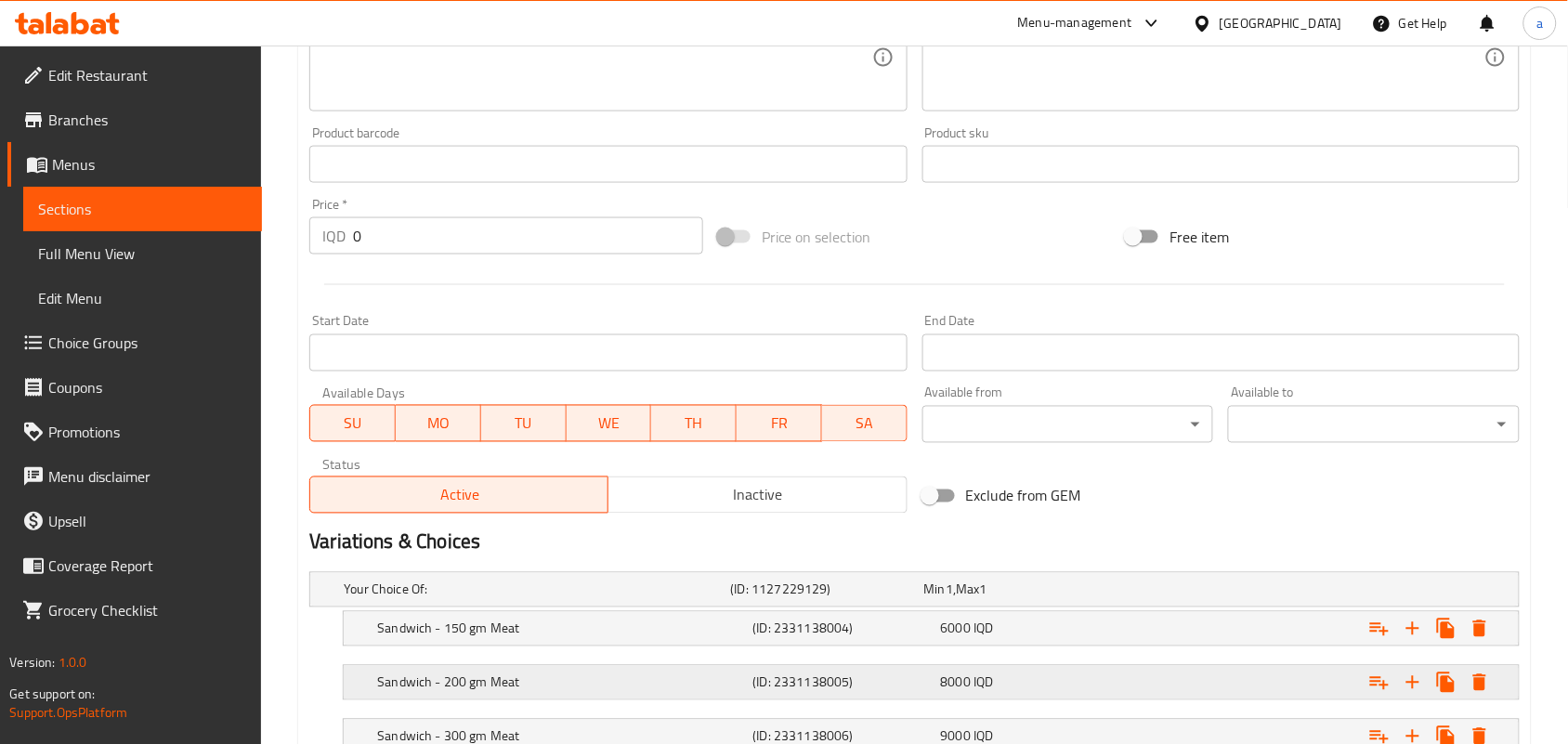
scroll to position [916, 0]
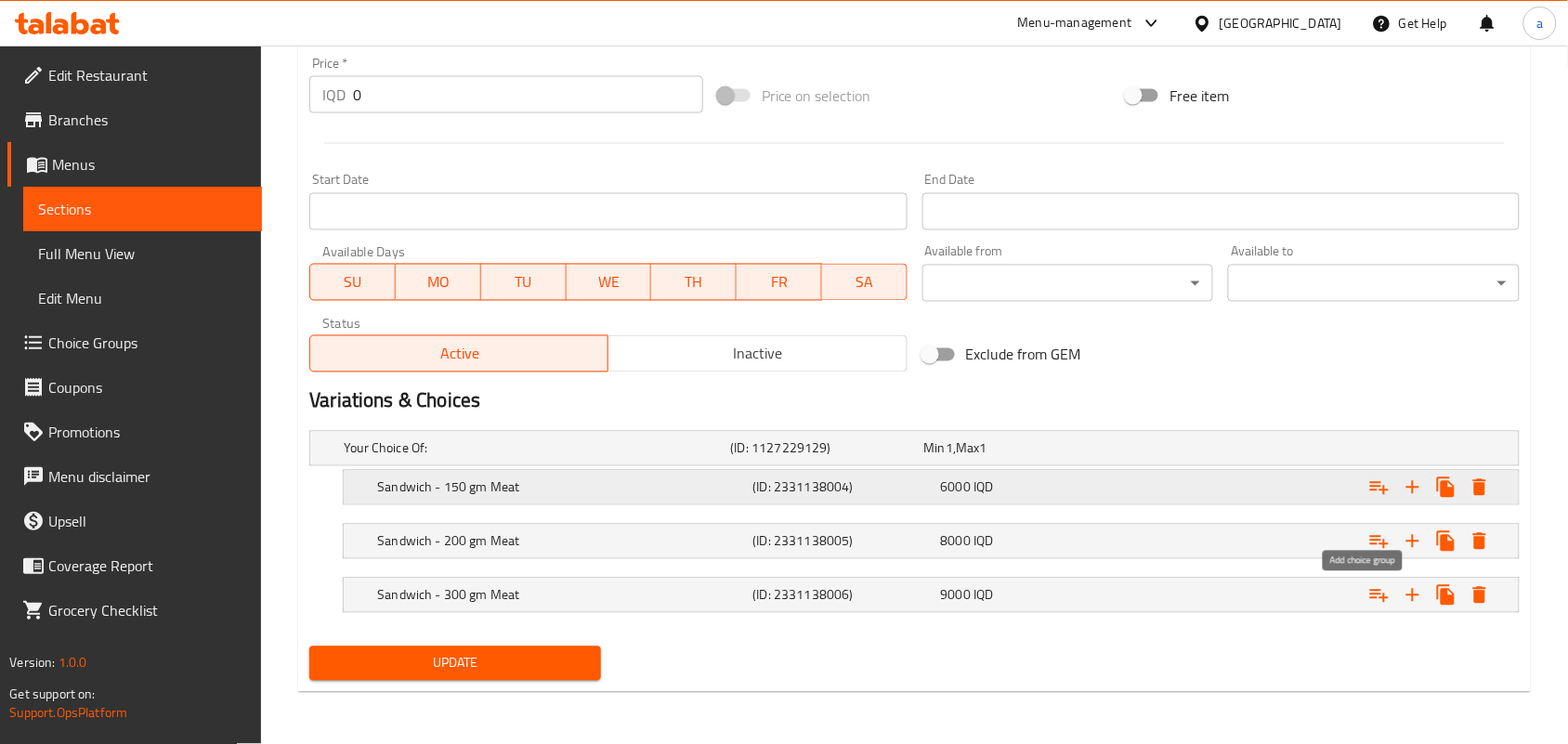
click at [1376, 485] on icon "Expand" at bounding box center [1378, 488] width 19 height 13
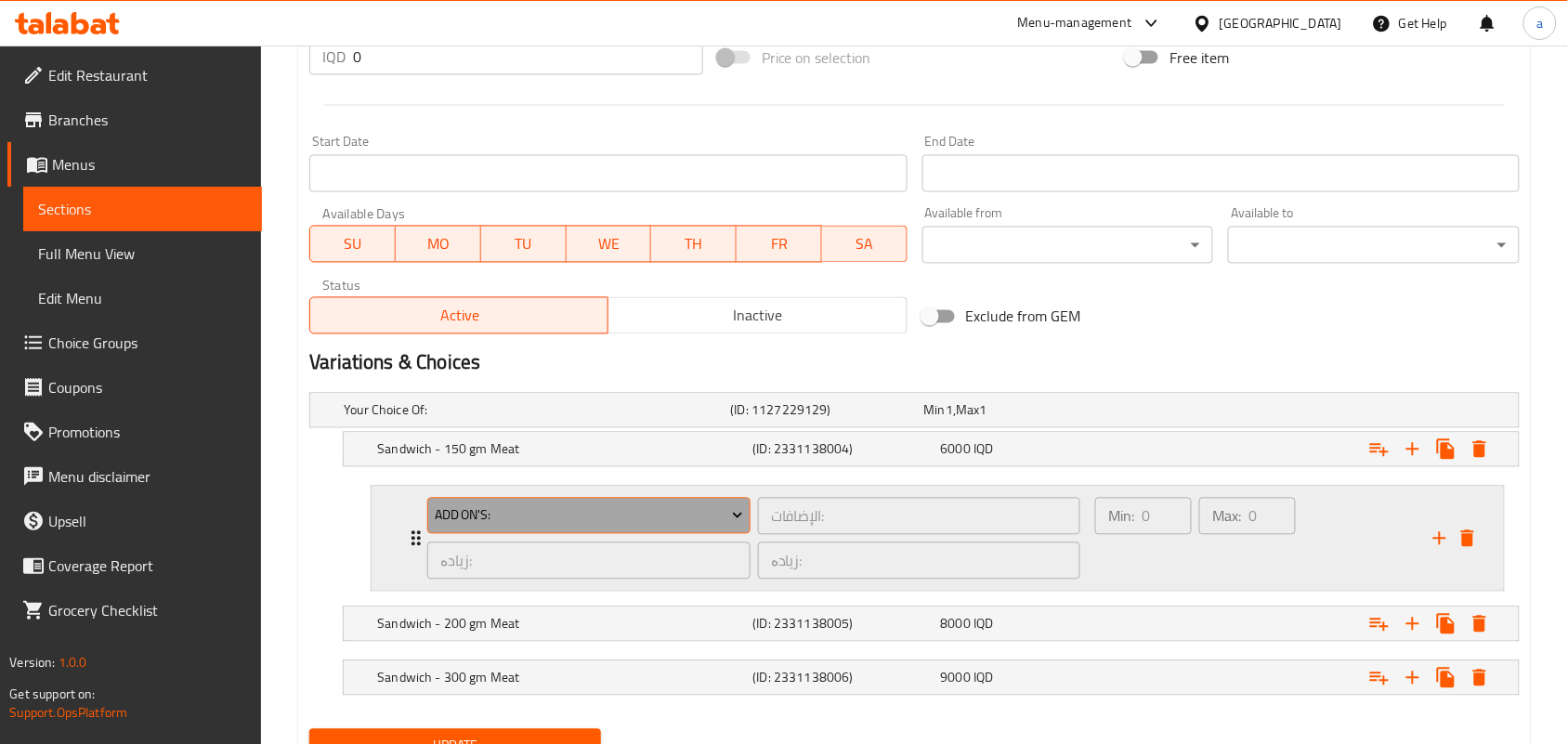
click at [703, 528] on span "Add On's:" at bounding box center [588, 516] width 309 height 24
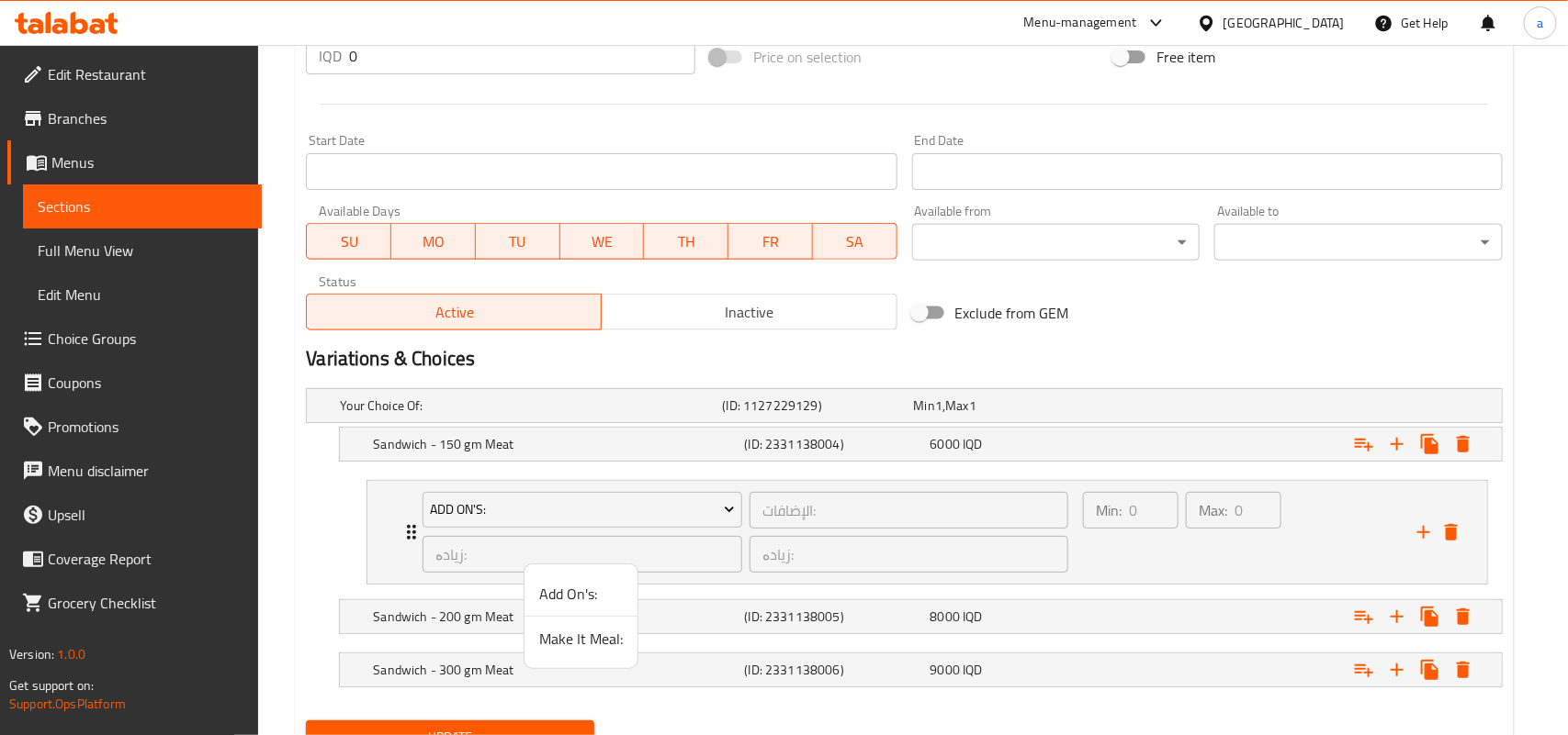
click at [562, 645] on span "Make It Meal:" at bounding box center [581, 639] width 84 height 22
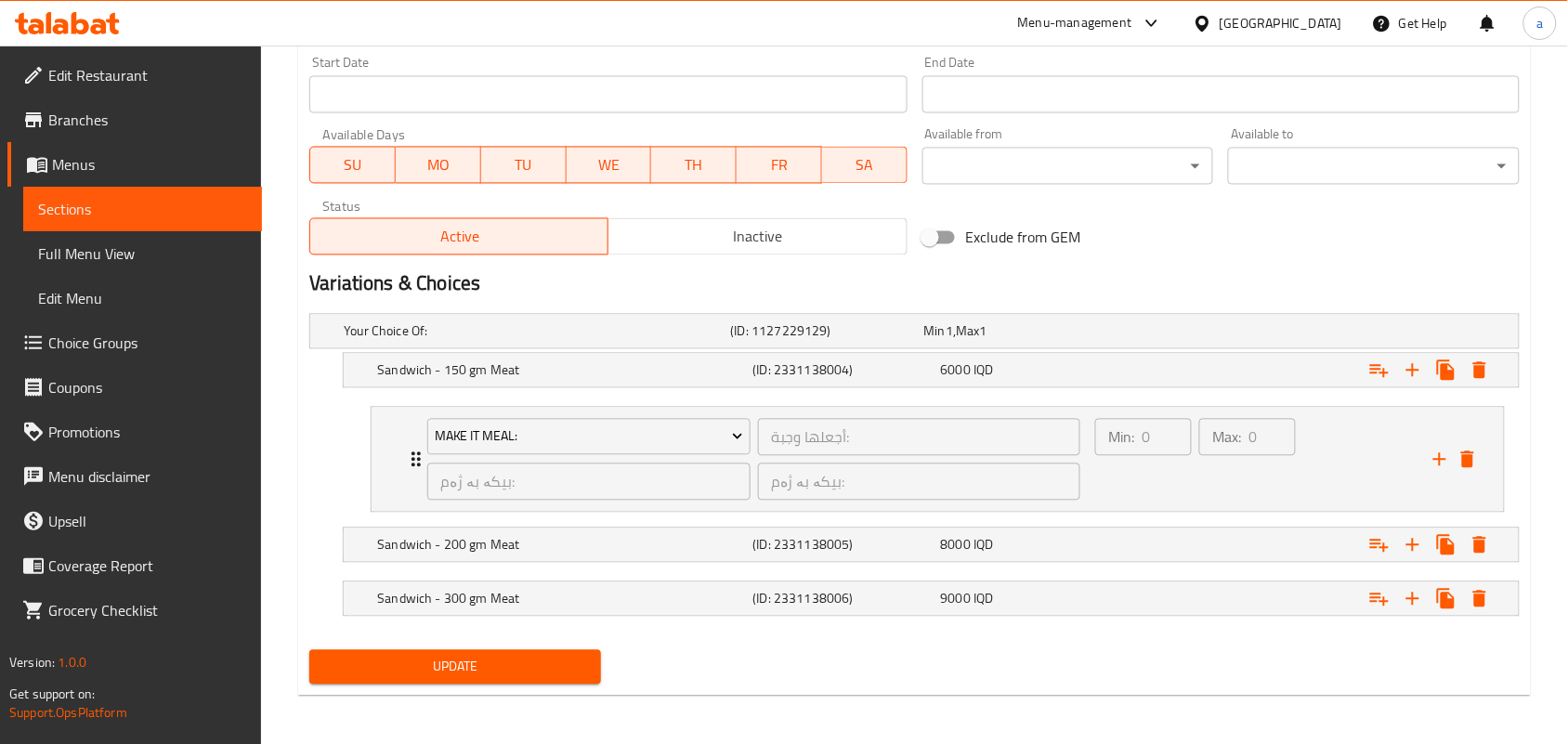
scroll to position [1039, 0]
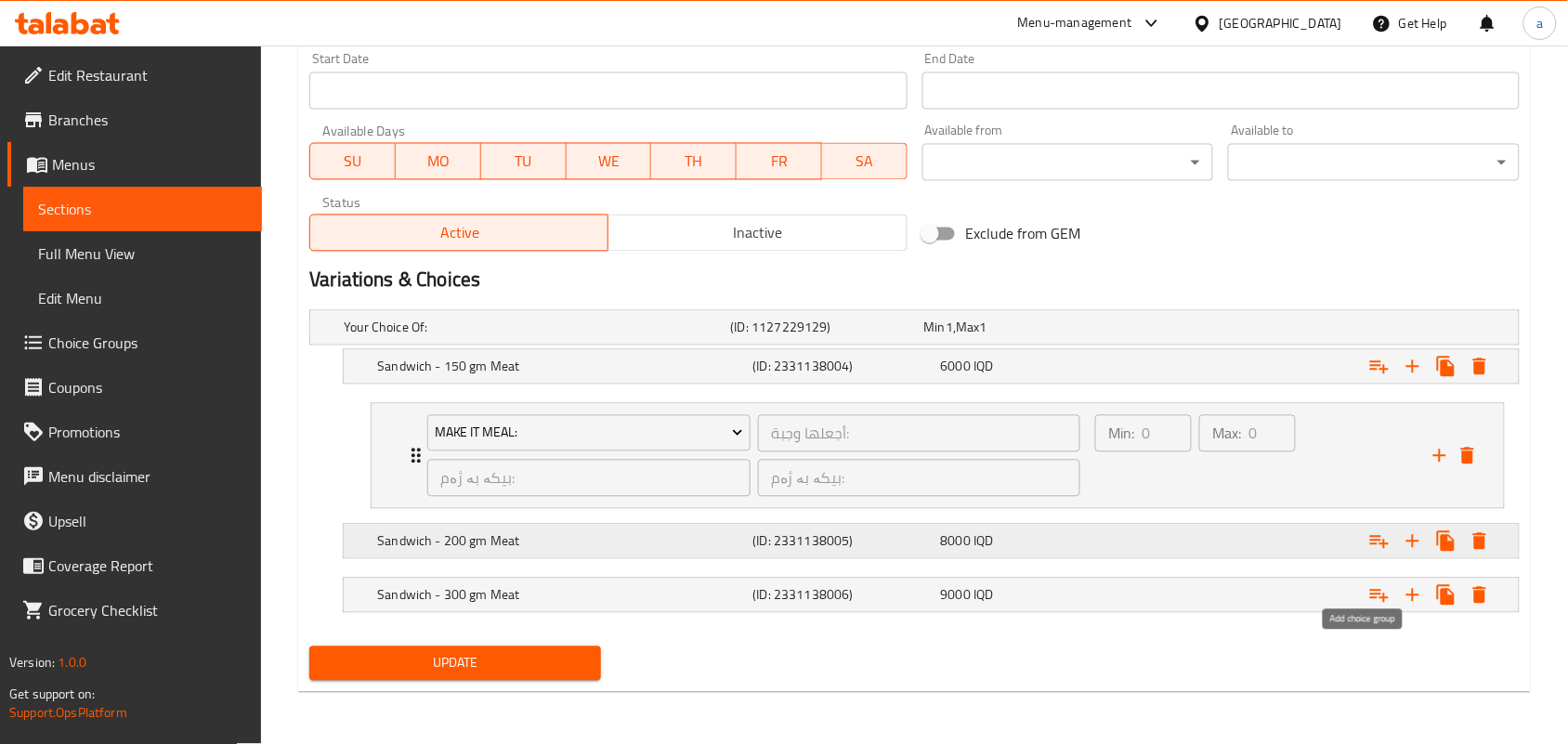
click at [1380, 532] on icon "Expand" at bounding box center [1378, 542] width 23 height 23
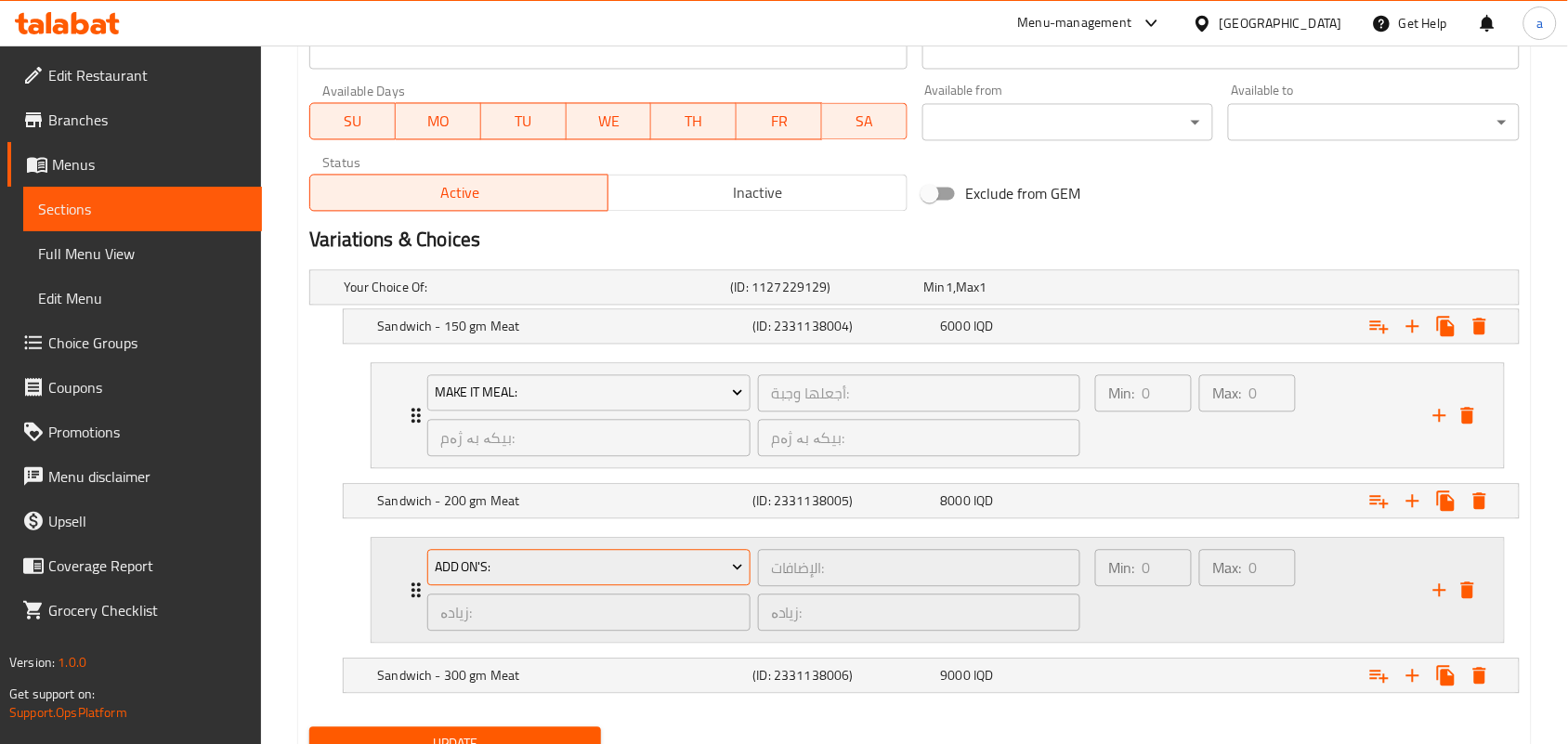
click at [730, 577] on icon "Expand" at bounding box center [737, 567] width 19 height 19
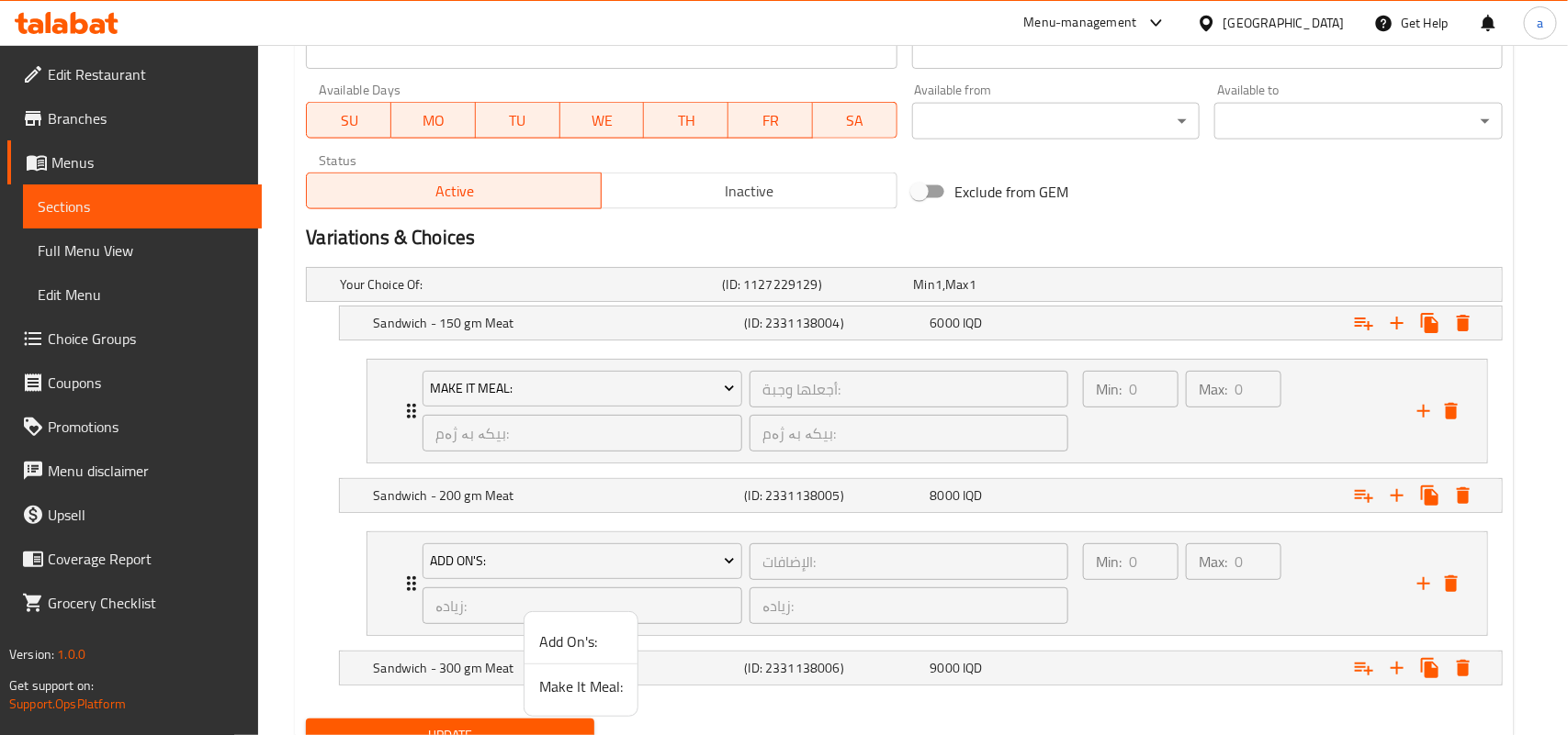
click at [575, 677] on span "Make It Meal:" at bounding box center [581, 686] width 84 height 22
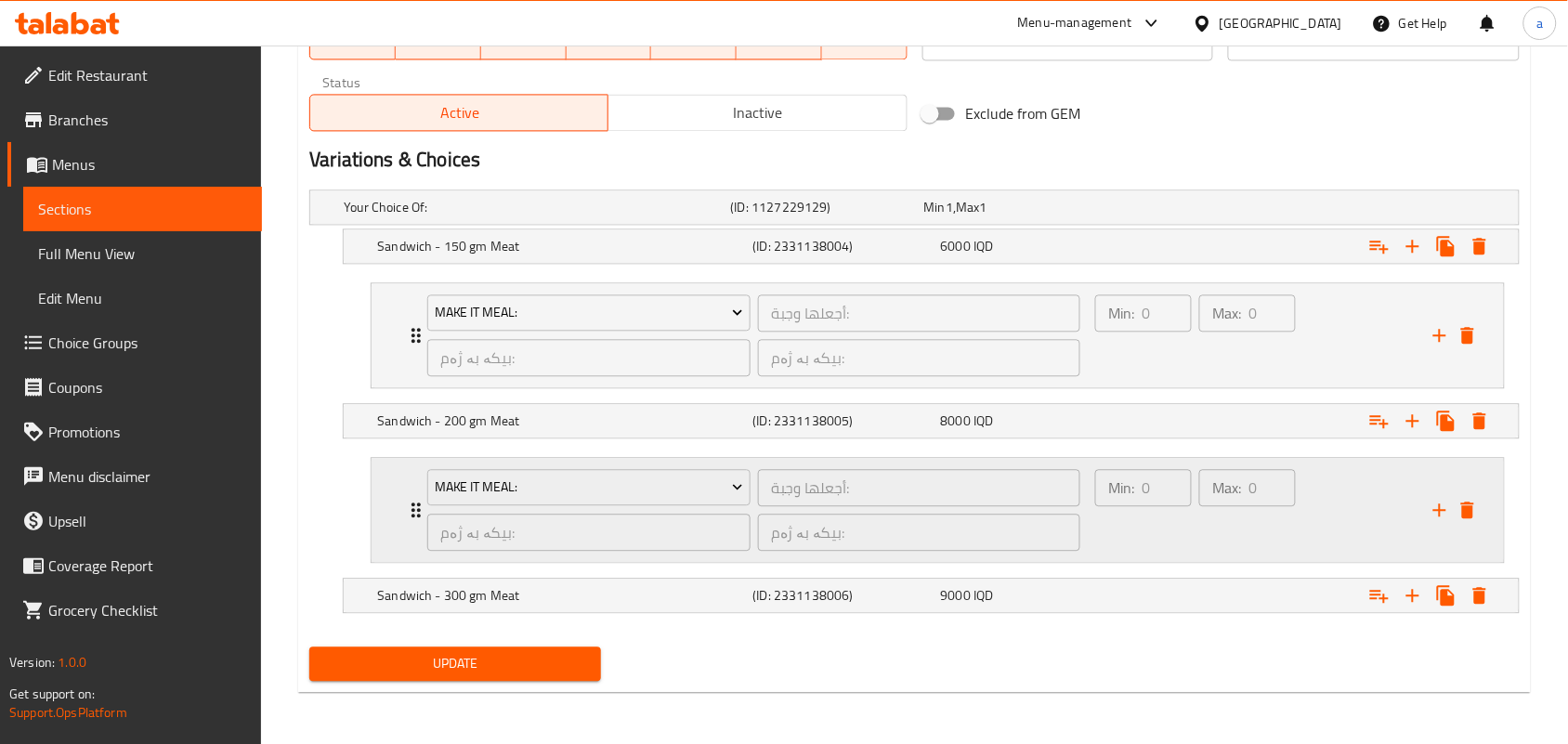
scroll to position [1164, 0]
click at [1377, 595] on icon "Expand" at bounding box center [1378, 596] width 23 height 23
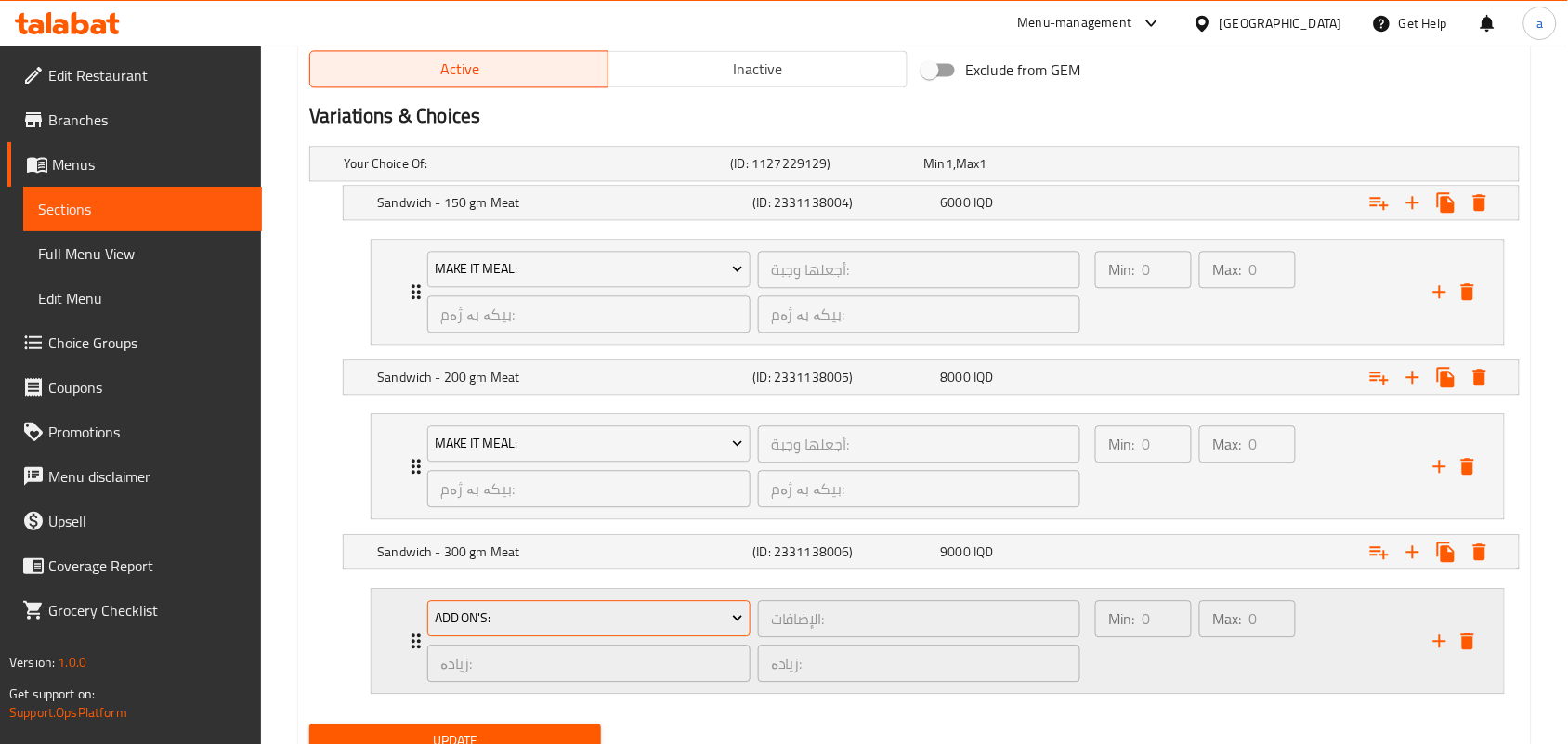
click at [680, 630] on span "Add On's:" at bounding box center [588, 618] width 309 height 24
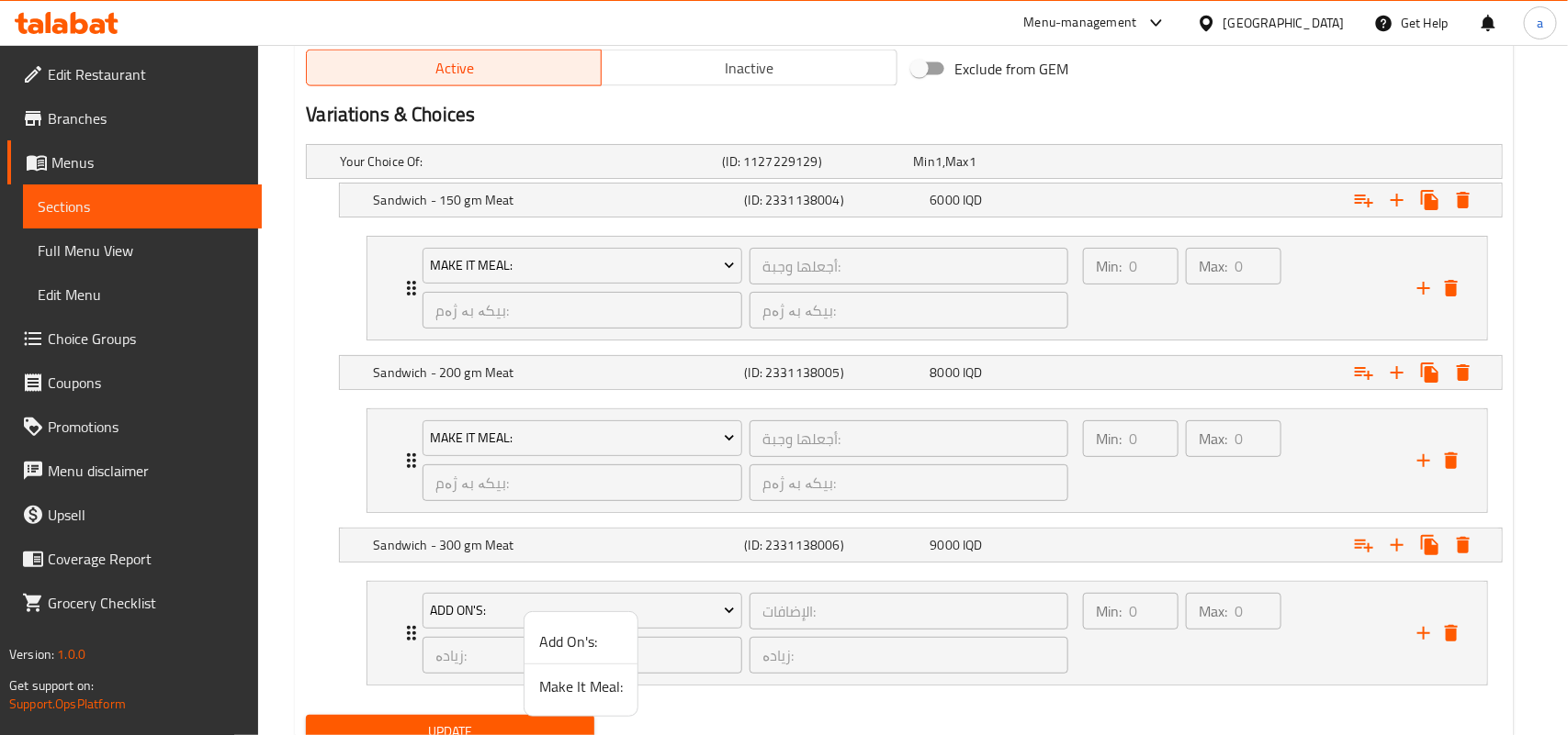
click at [559, 694] on span "Make It Meal:" at bounding box center [581, 686] width 84 height 22
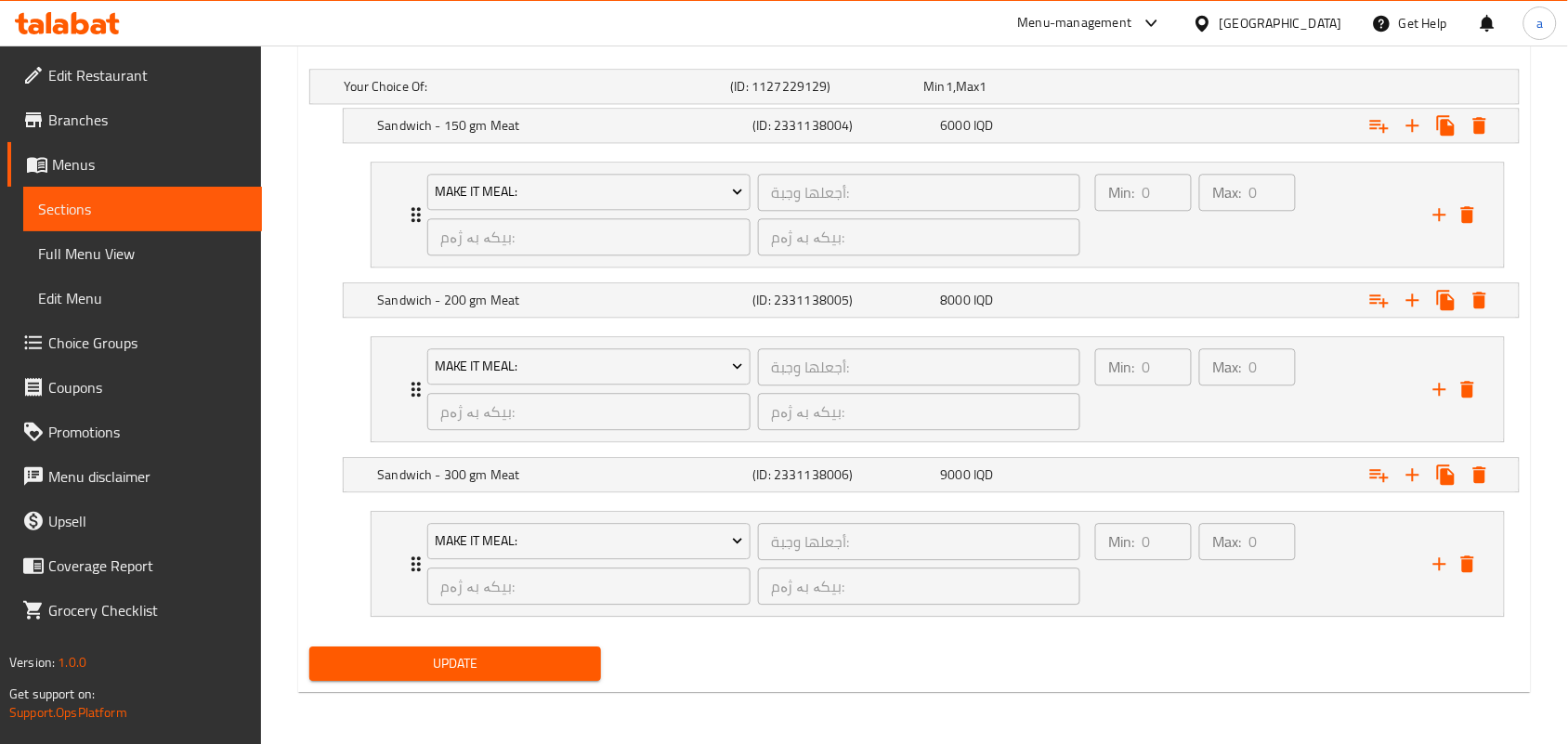
scroll to position [1288, 0]
drag, startPoint x: 527, startPoint y: 653, endPoint x: 724, endPoint y: 587, distance: 207.8
click at [527, 653] on span "Update" at bounding box center [455, 664] width 262 height 24
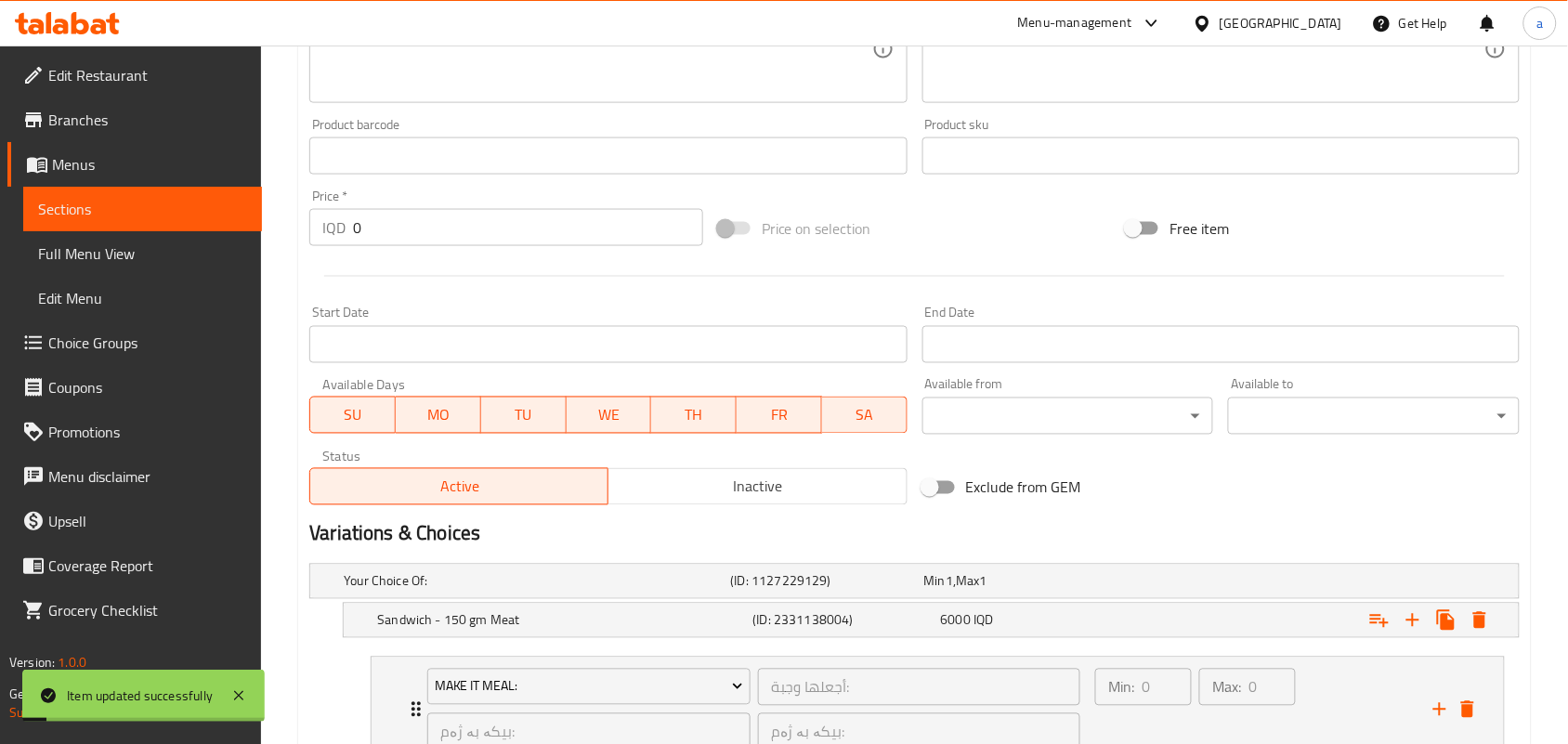
scroll to position [0, 0]
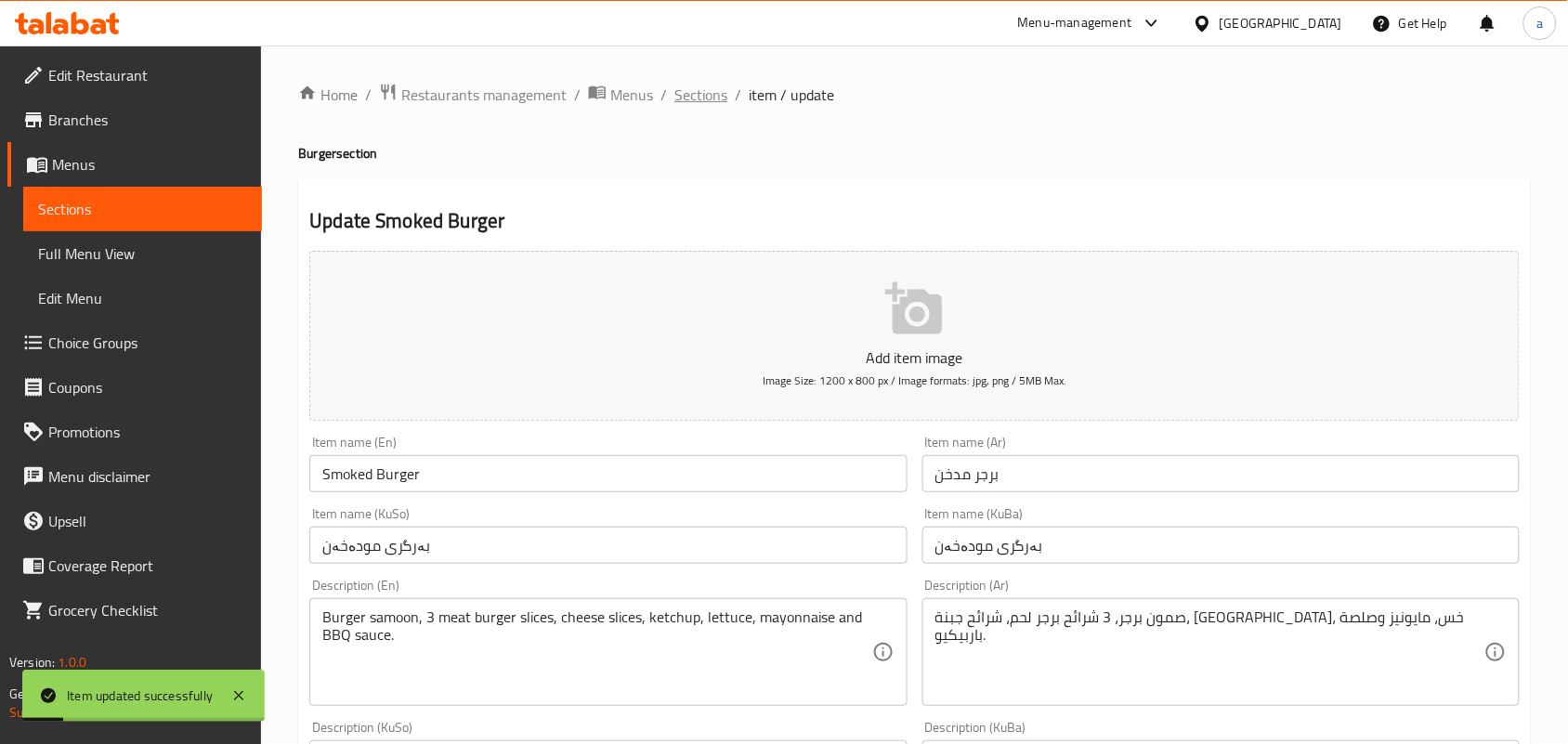
click at [727, 99] on span "Sections" at bounding box center [700, 94] width 53 height 23
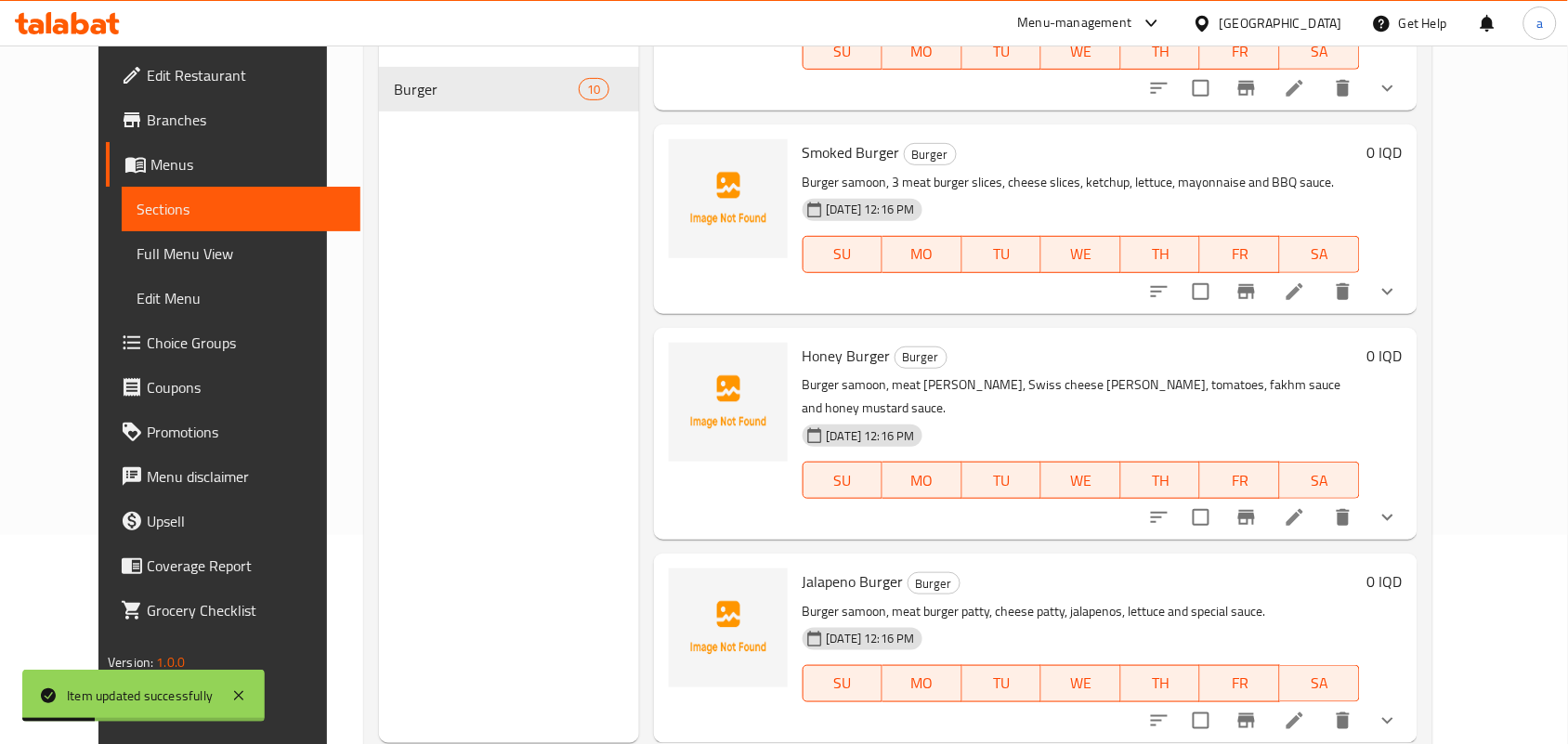
scroll to position [262, 0]
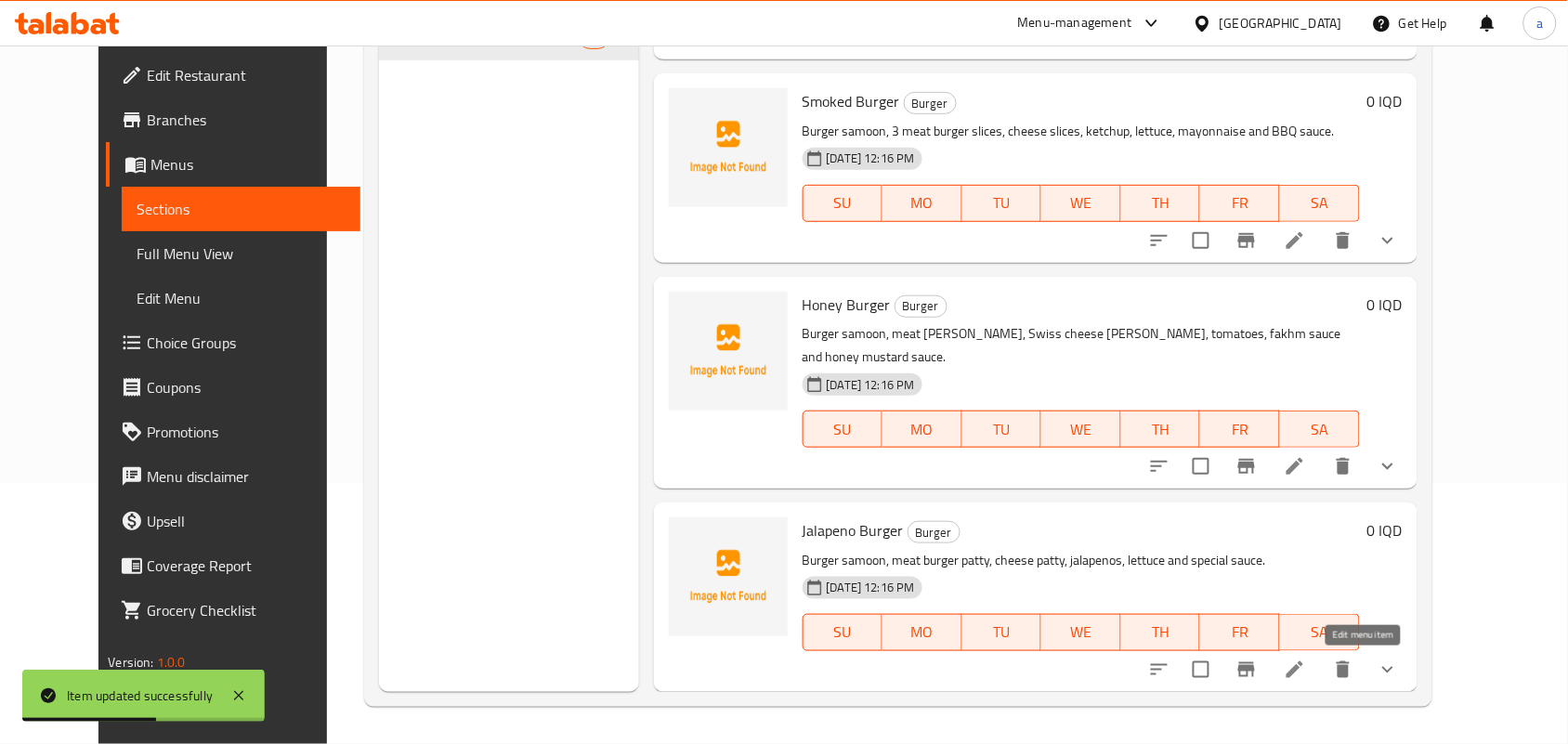
click at [1320, 669] on li at bounding box center [1294, 670] width 52 height 33
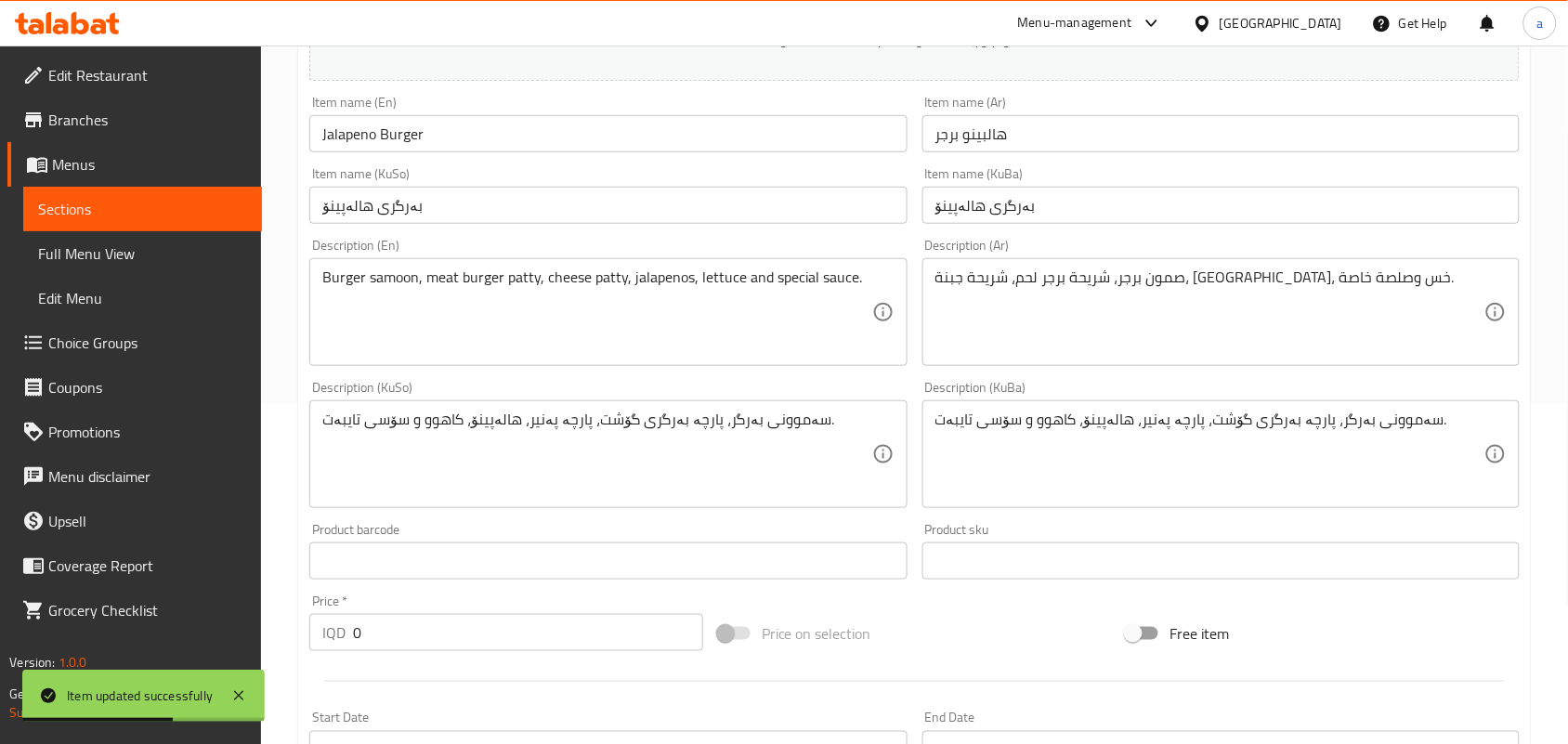
scroll to position [916, 0]
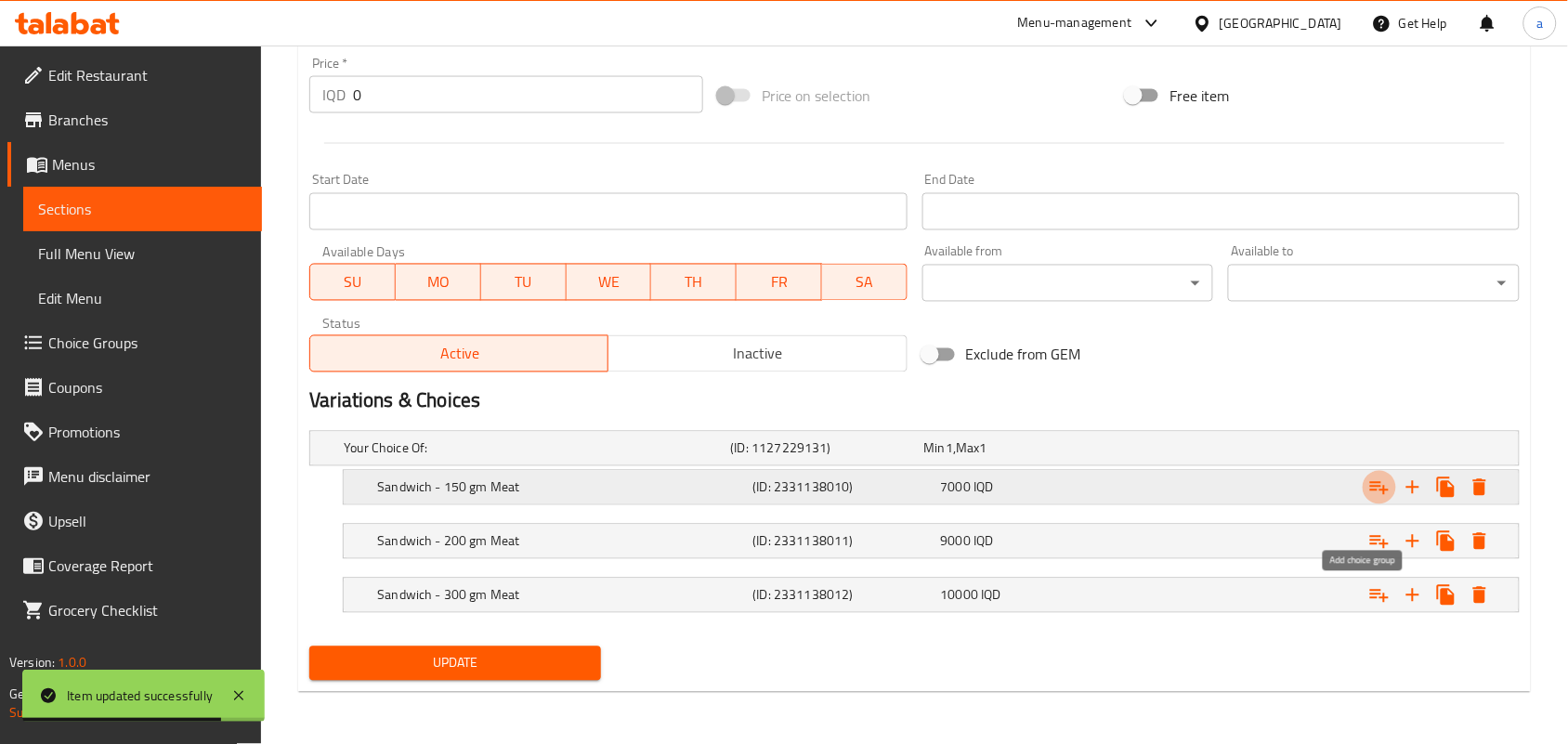
click at [1375, 486] on icon "Expand" at bounding box center [1378, 487] width 23 height 23
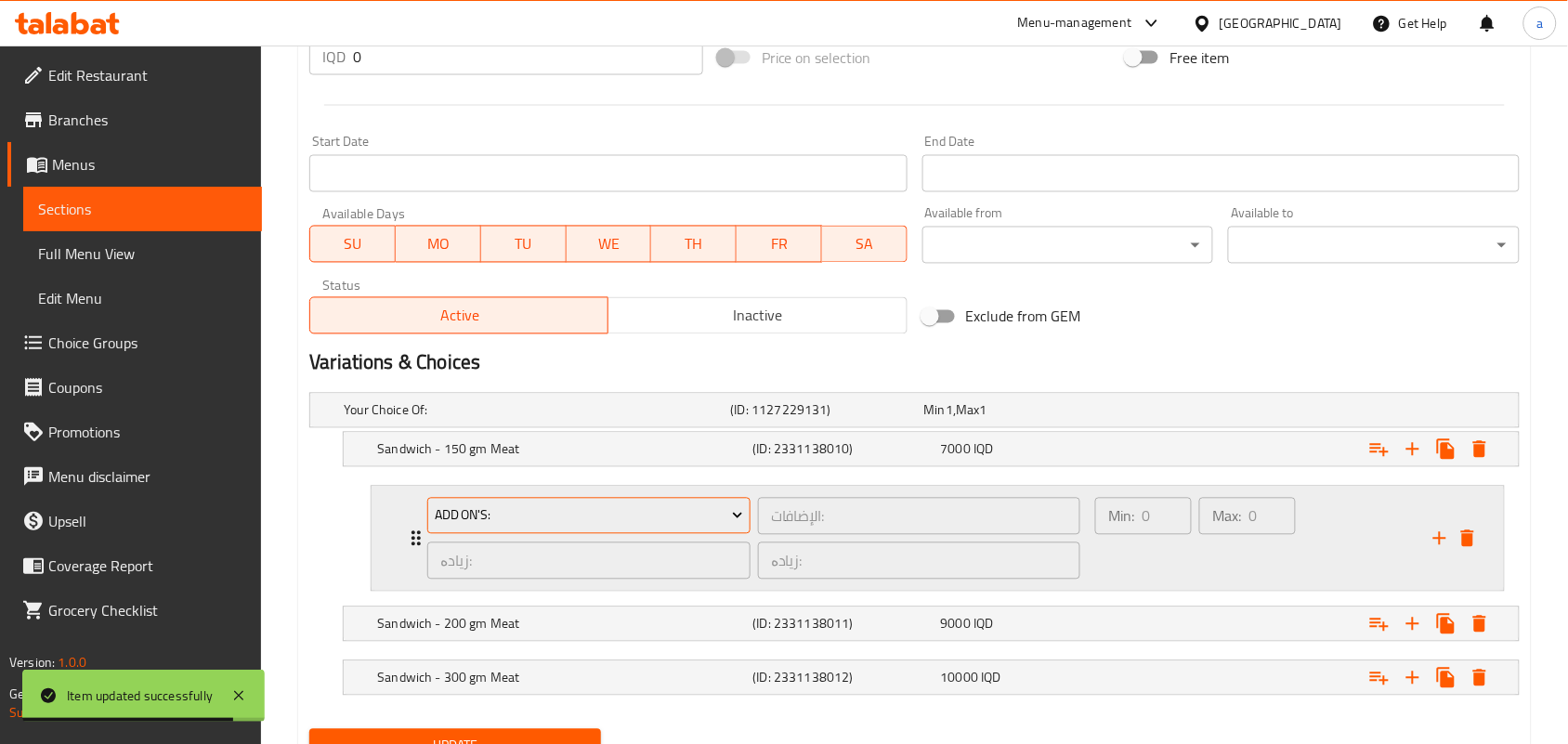
click at [619, 528] on span "Add On's:" at bounding box center [588, 516] width 309 height 24
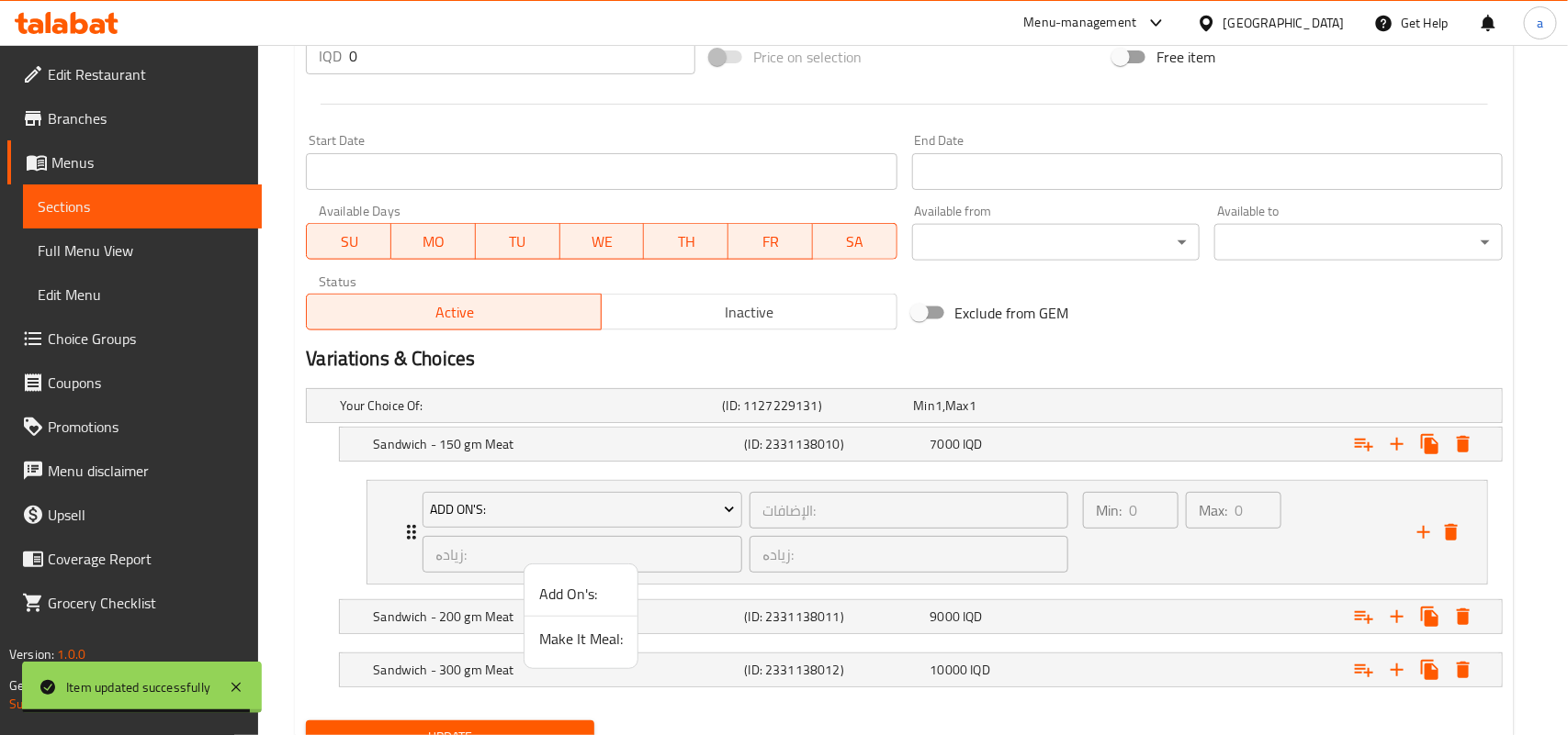
drag, startPoint x: 580, startPoint y: 636, endPoint x: 800, endPoint y: 630, distance: 220.1
click at [581, 636] on span "Make It Meal:" at bounding box center [581, 639] width 84 height 22
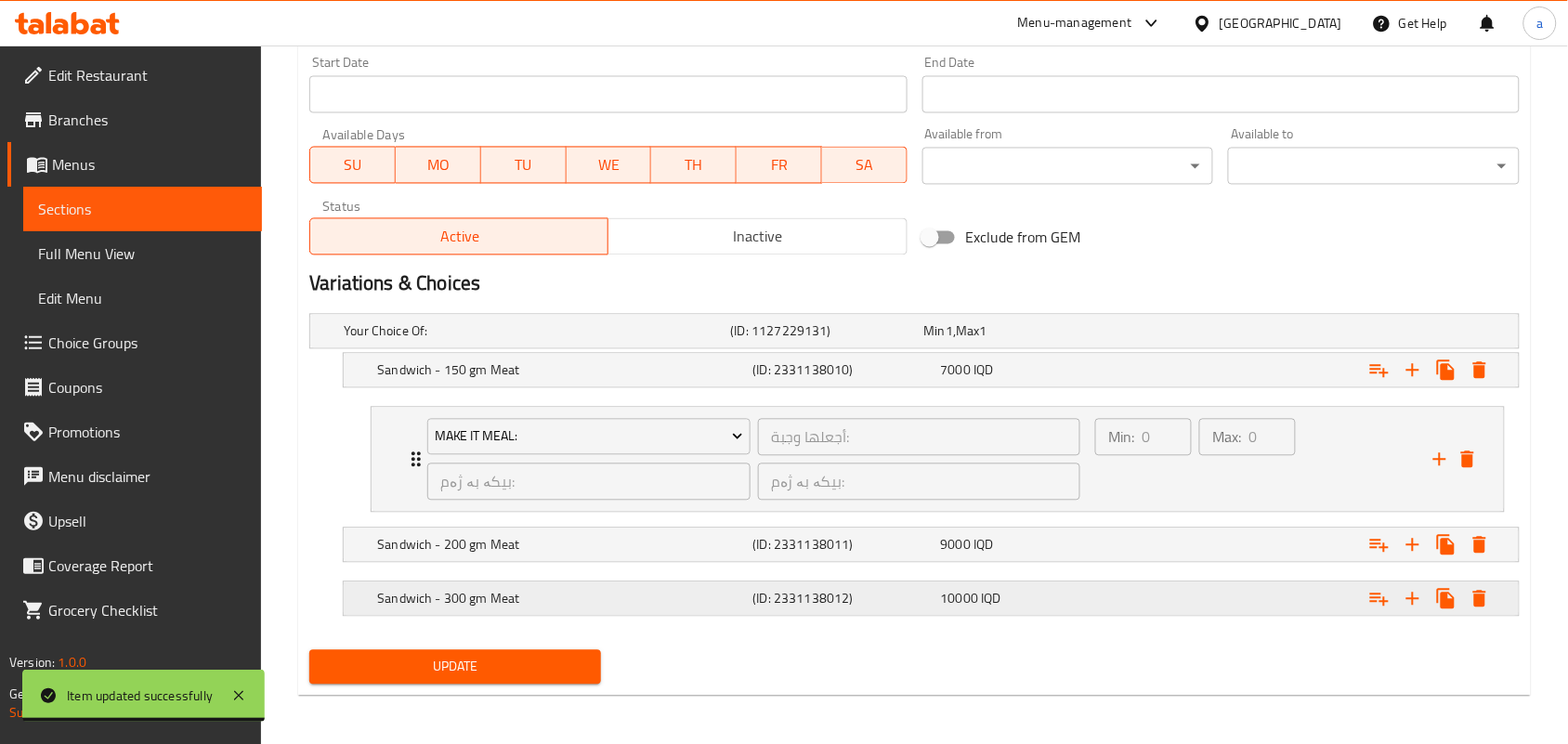
scroll to position [1039, 0]
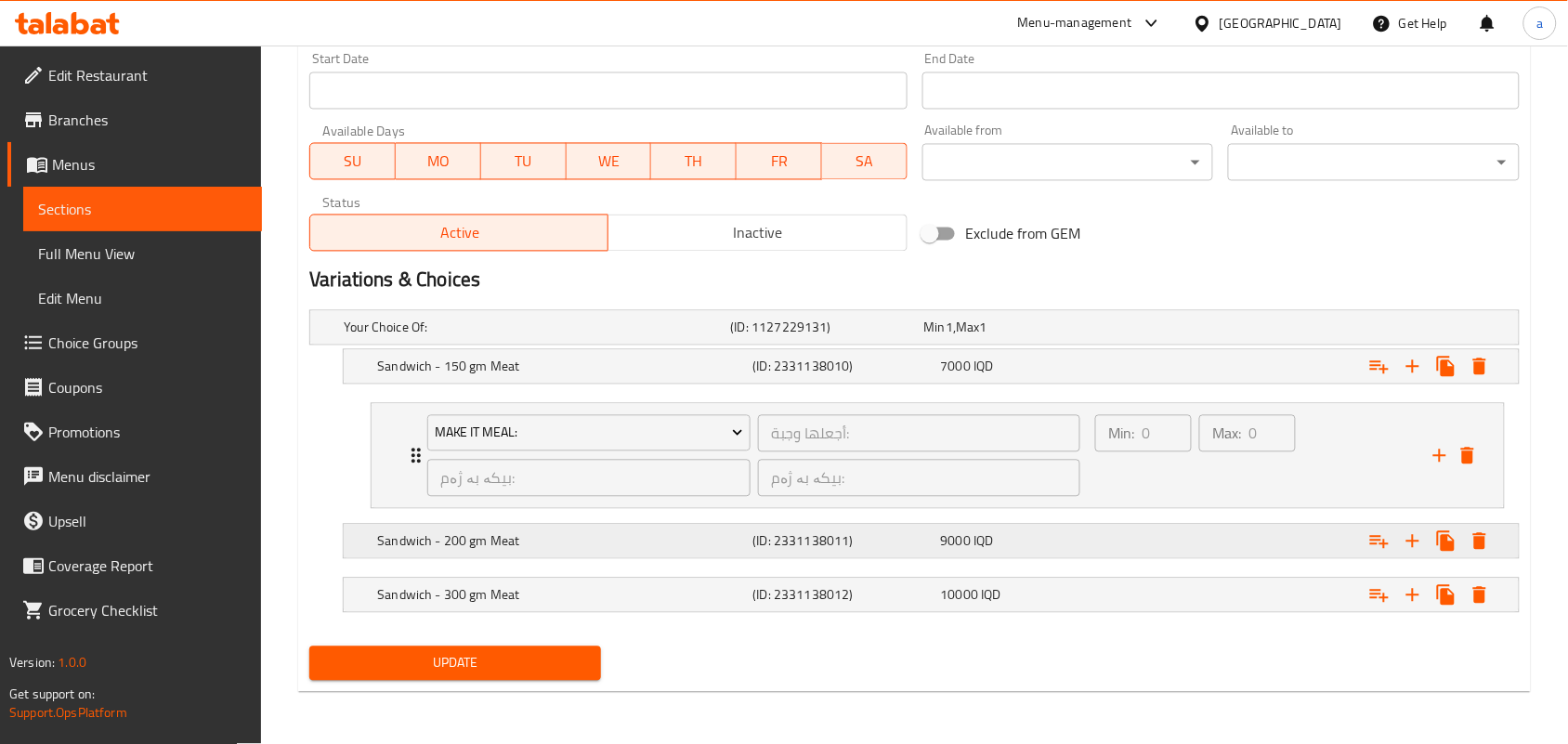
click at [1368, 540] on icon "Expand" at bounding box center [1378, 542] width 23 height 23
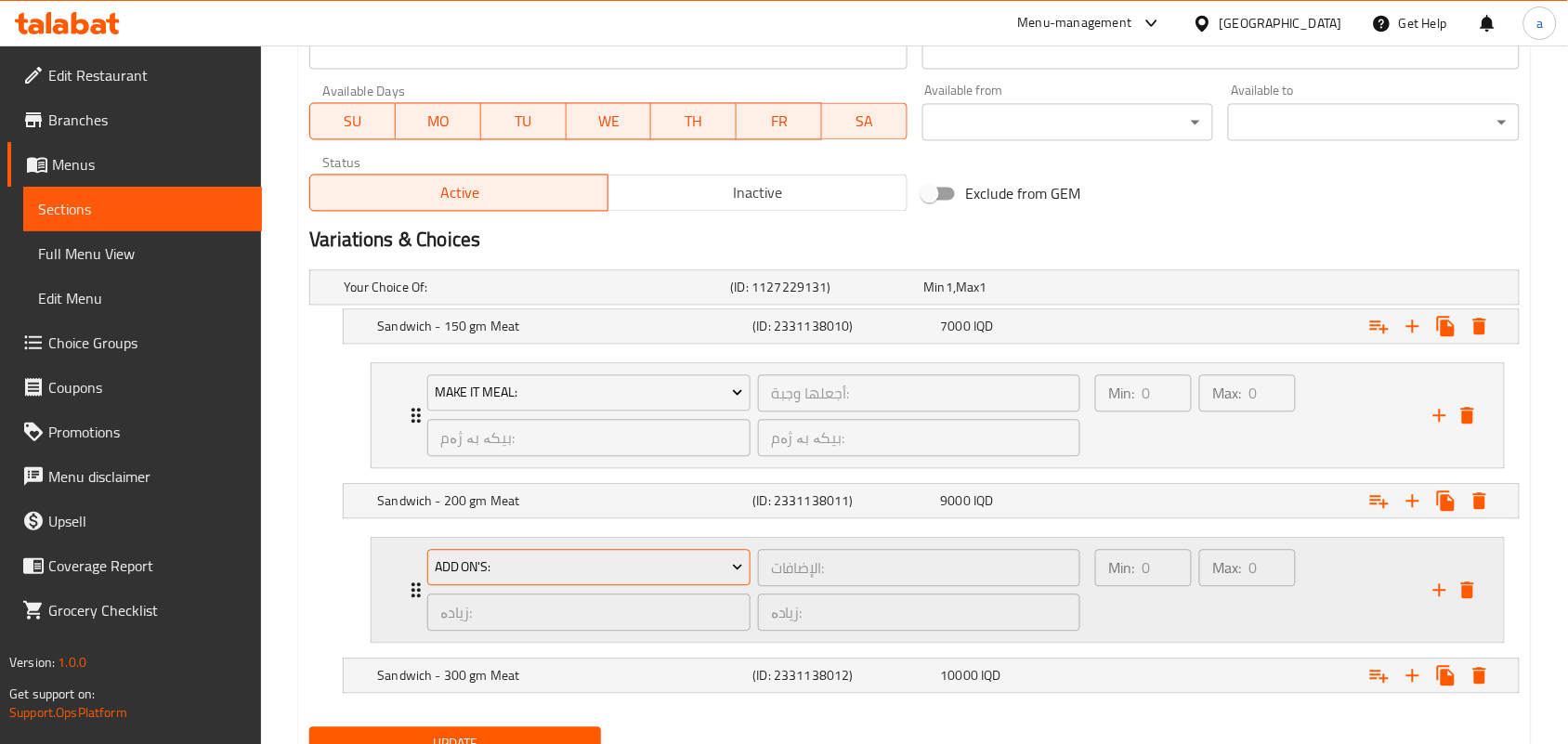
click at [697, 580] on span "Add On's:" at bounding box center [588, 568] width 309 height 24
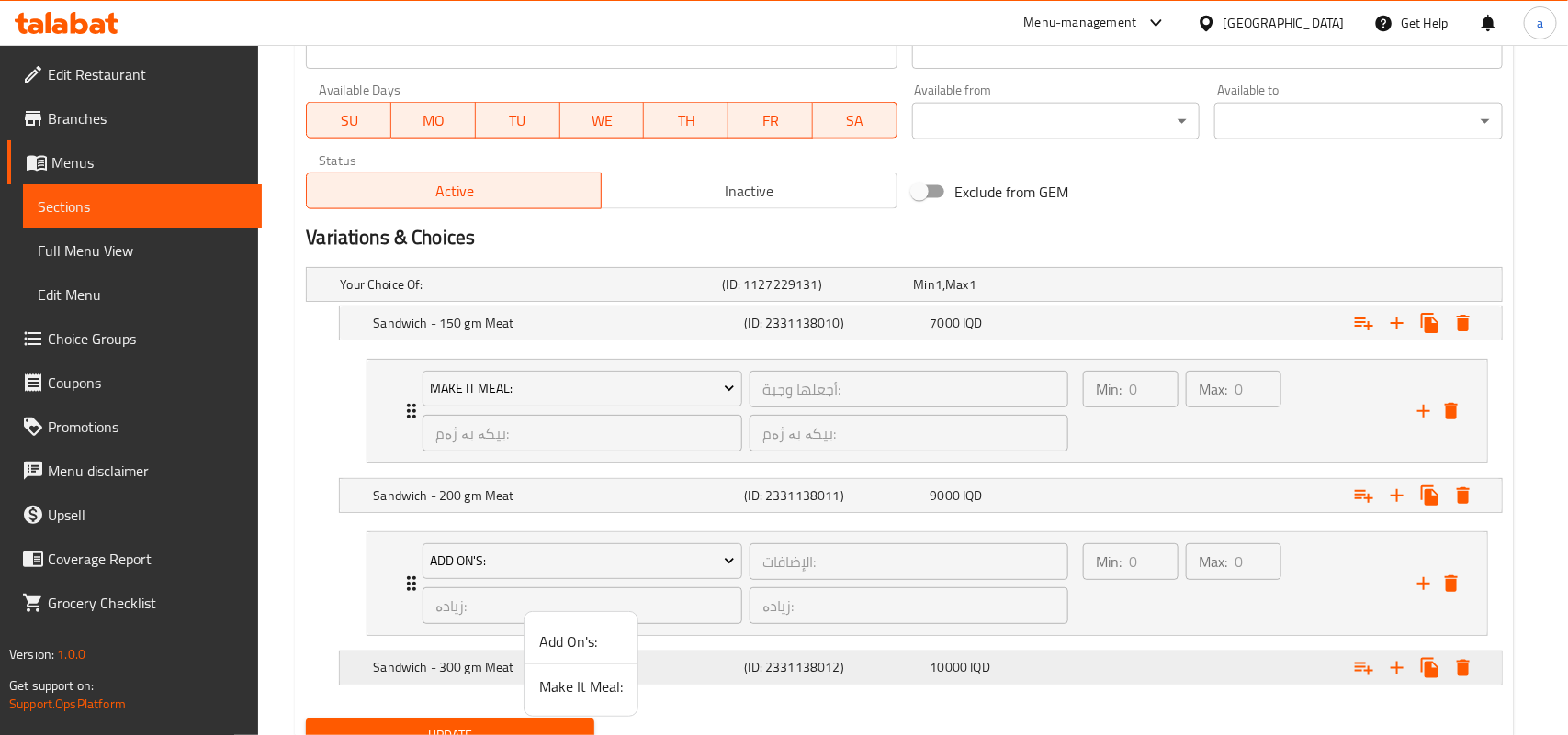
drag, startPoint x: 595, startPoint y: 696, endPoint x: 617, endPoint y: 695, distance: 22.0
click at [593, 696] on span "Make It Meal:" at bounding box center [581, 686] width 84 height 22
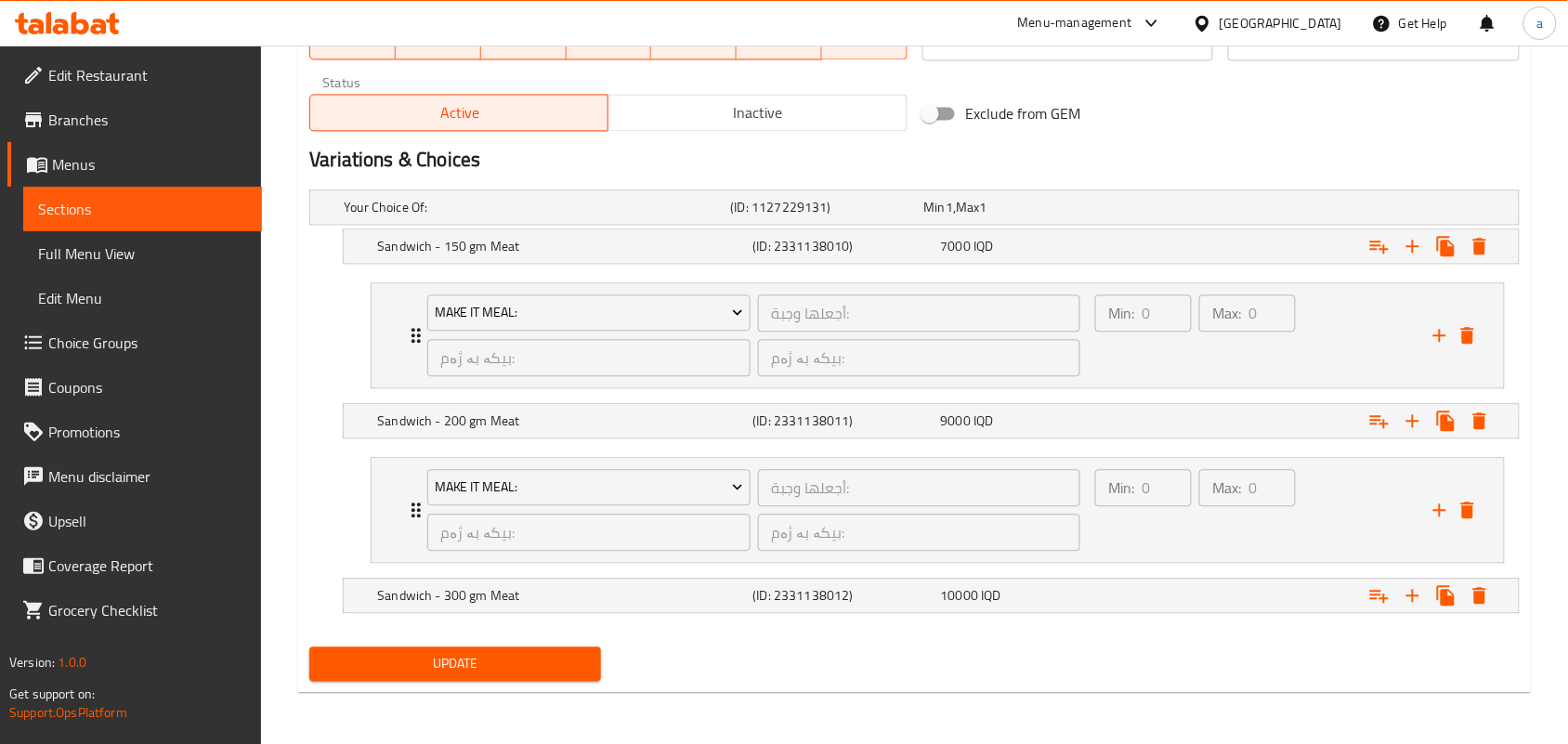
scroll to position [1164, 0]
drag, startPoint x: 1371, startPoint y: 593, endPoint x: 1260, endPoint y: 614, distance: 113.0
click at [1372, 592] on icon "Expand" at bounding box center [1378, 596] width 19 height 13
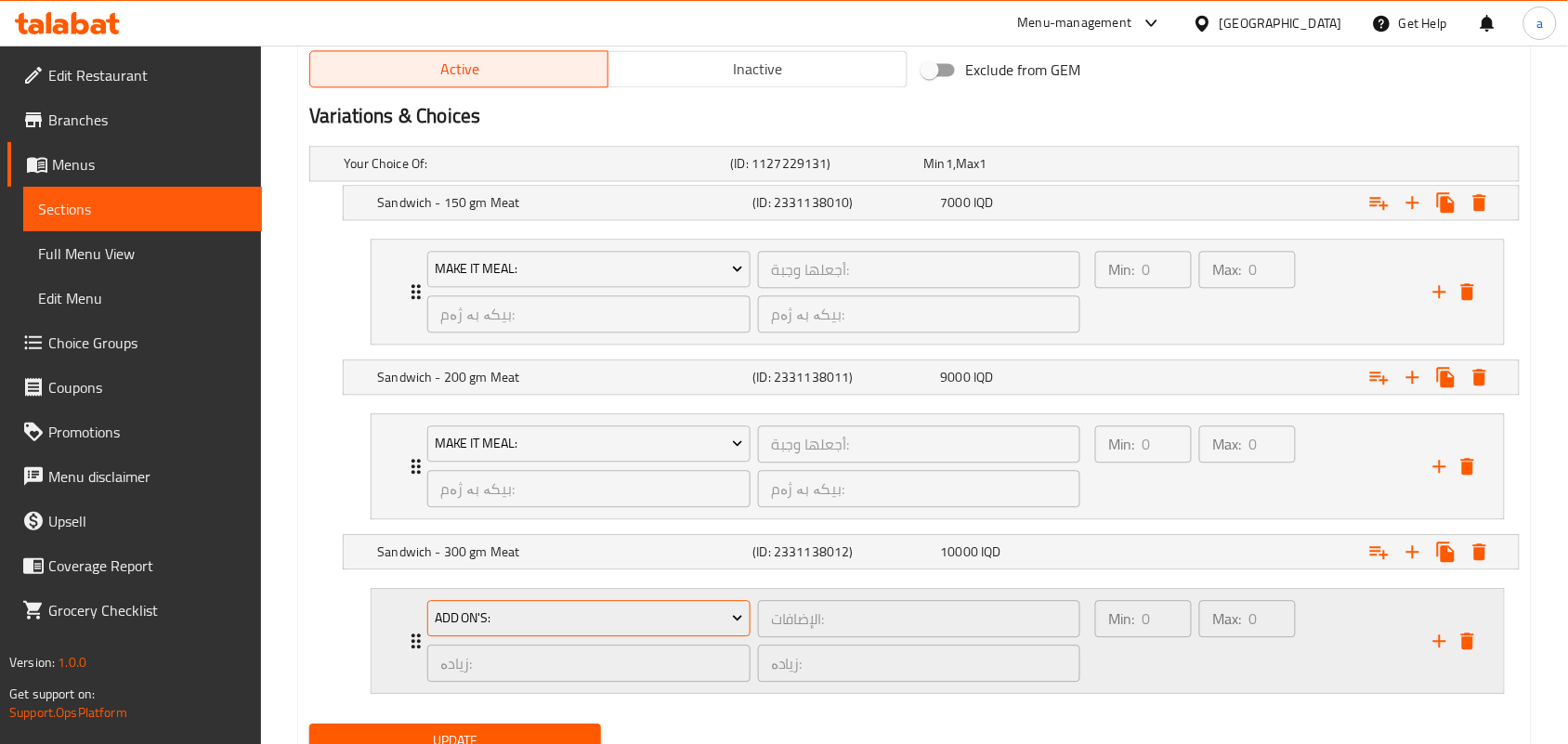
click at [699, 630] on span "Add On's:" at bounding box center [588, 618] width 309 height 24
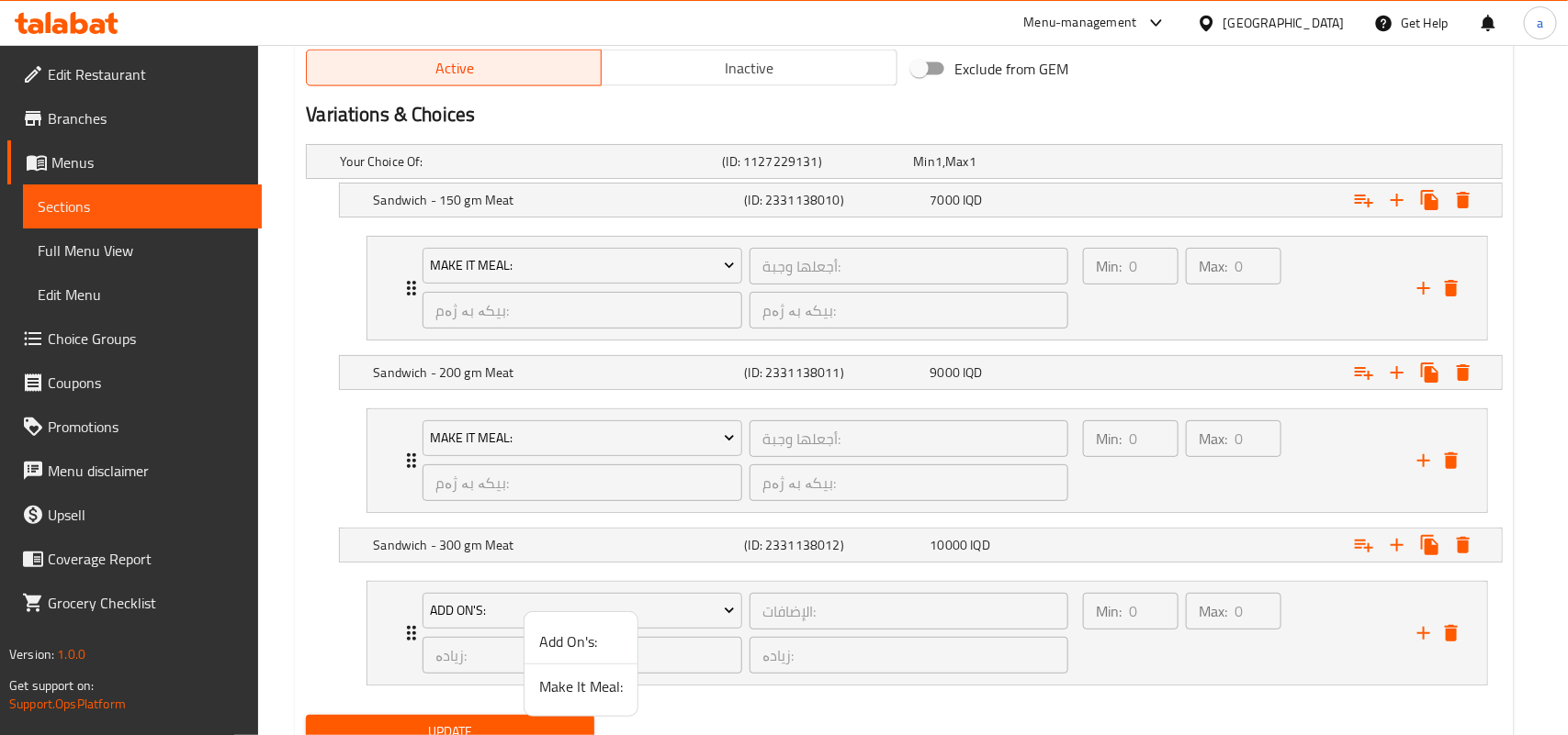
click at [549, 697] on span "Make It Meal:" at bounding box center [581, 686] width 84 height 22
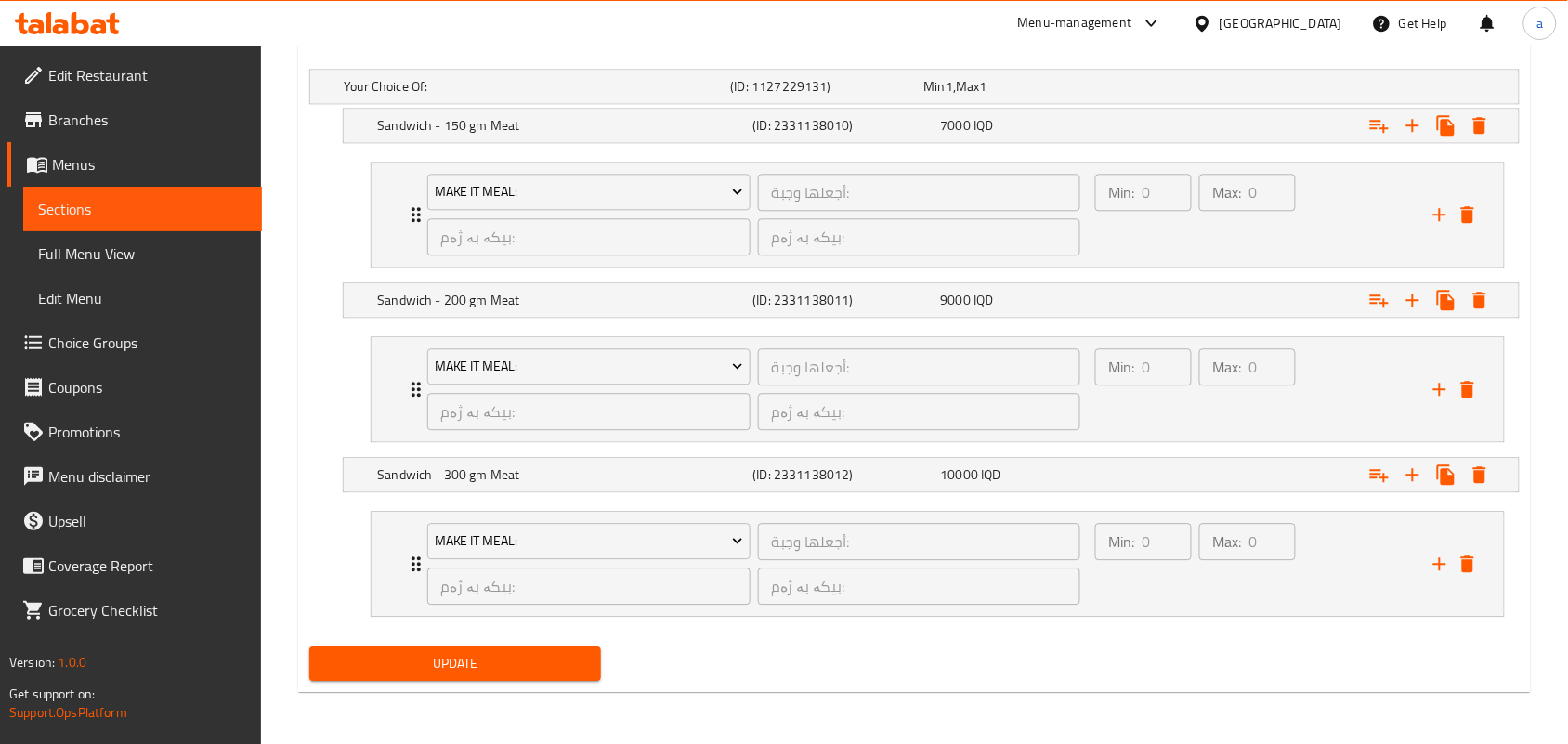
click at [433, 642] on div "Update" at bounding box center [455, 663] width 307 height 49
click at [502, 657] on span "Update" at bounding box center [455, 664] width 262 height 24
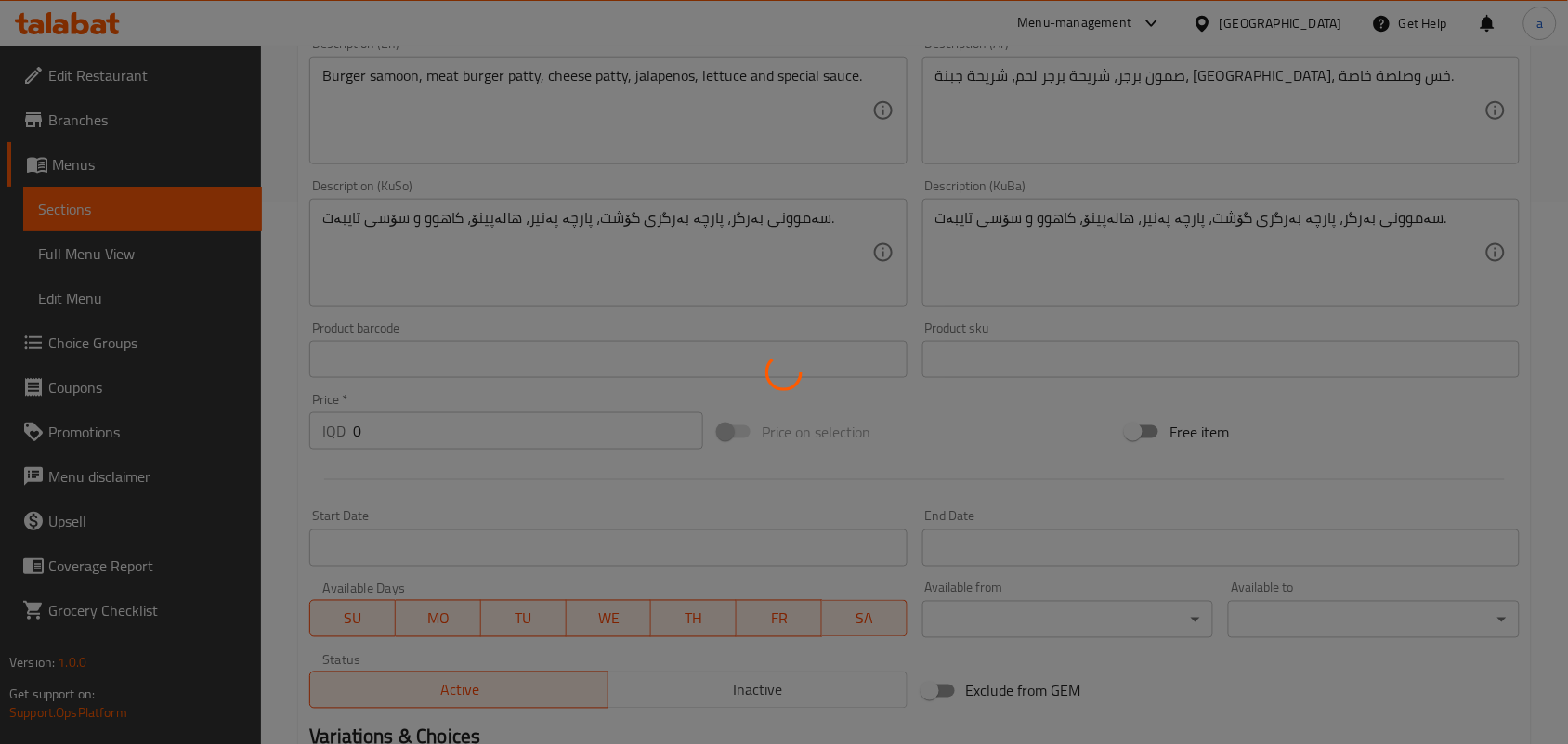
scroll to position [0, 0]
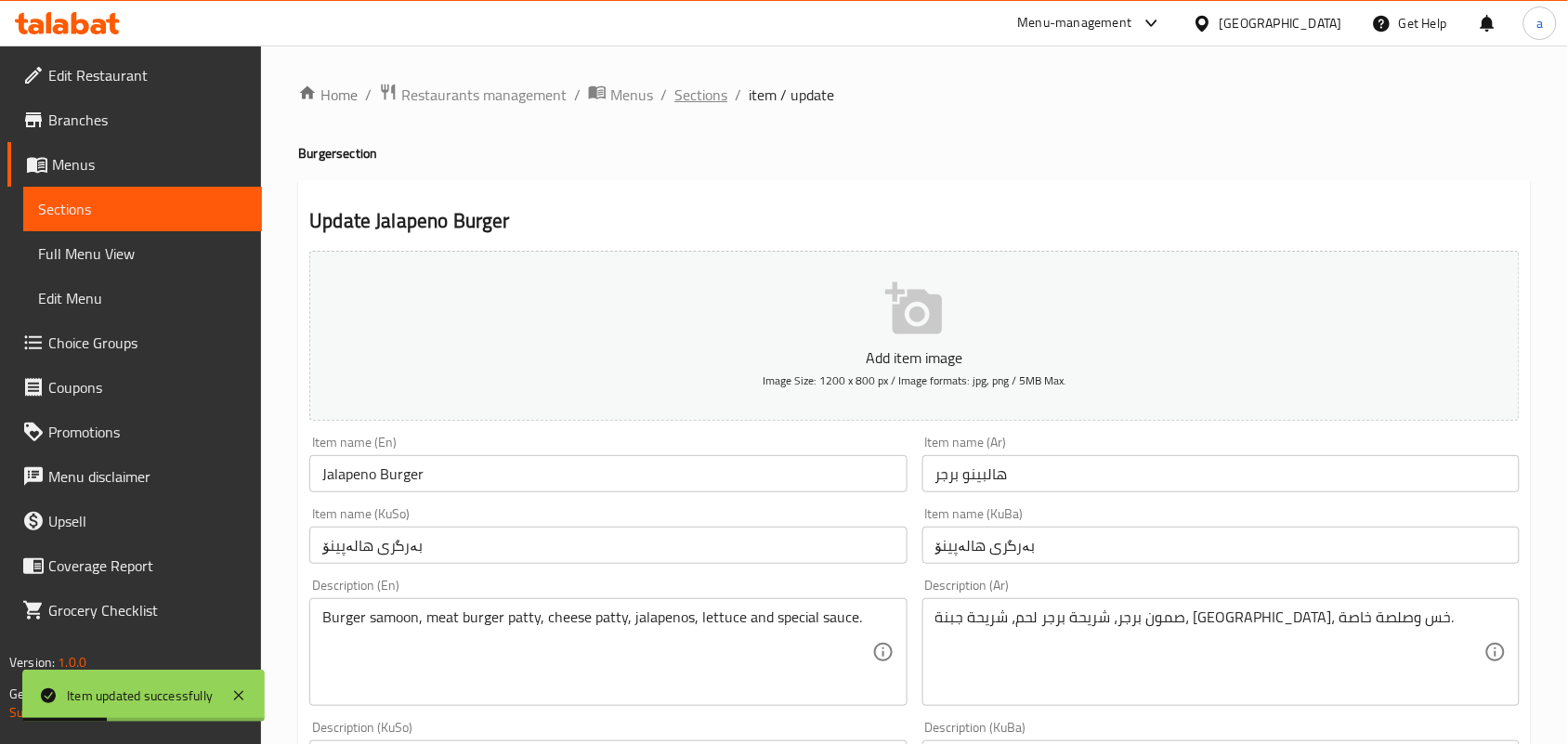
click at [701, 93] on span "Sections" at bounding box center [700, 94] width 53 height 23
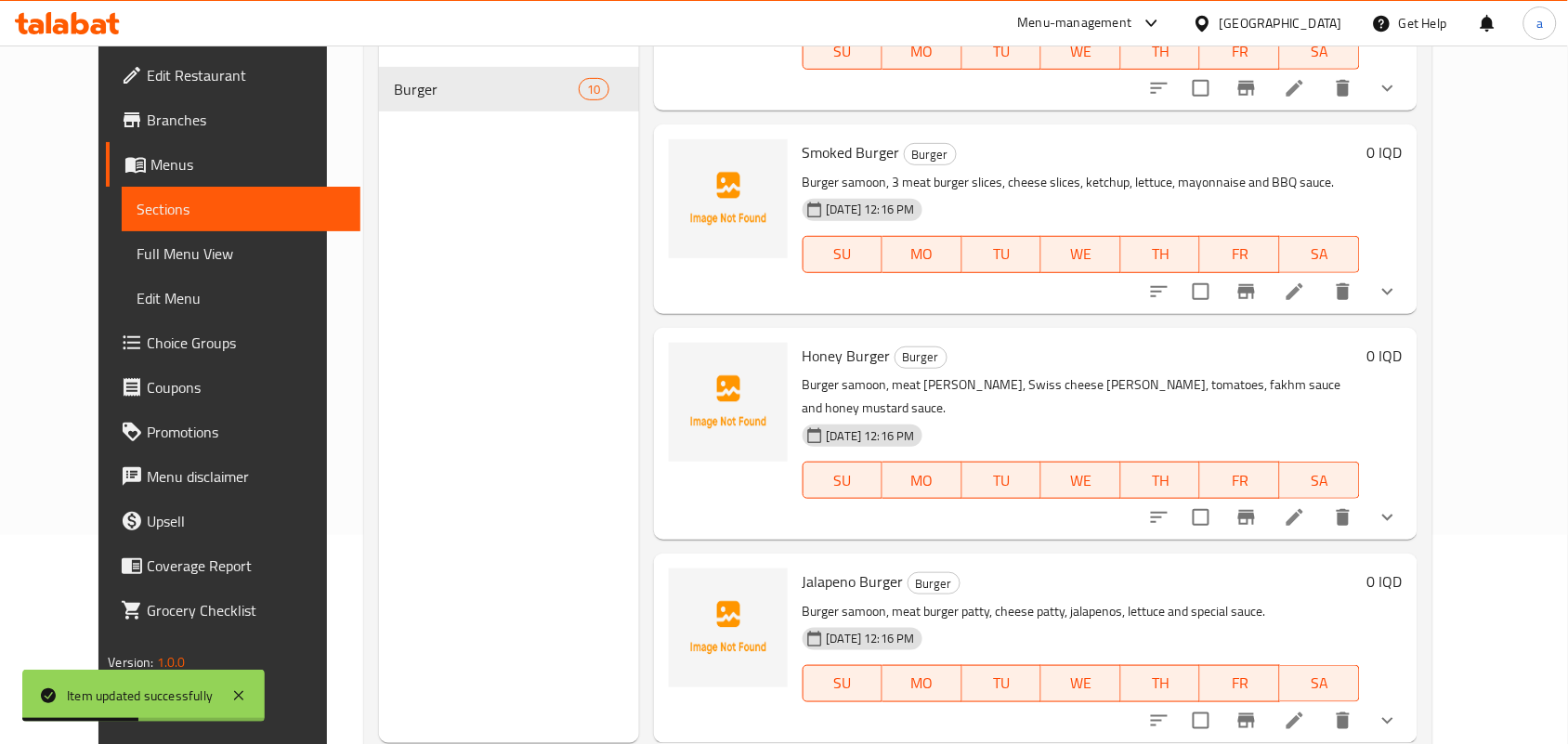
scroll to position [262, 0]
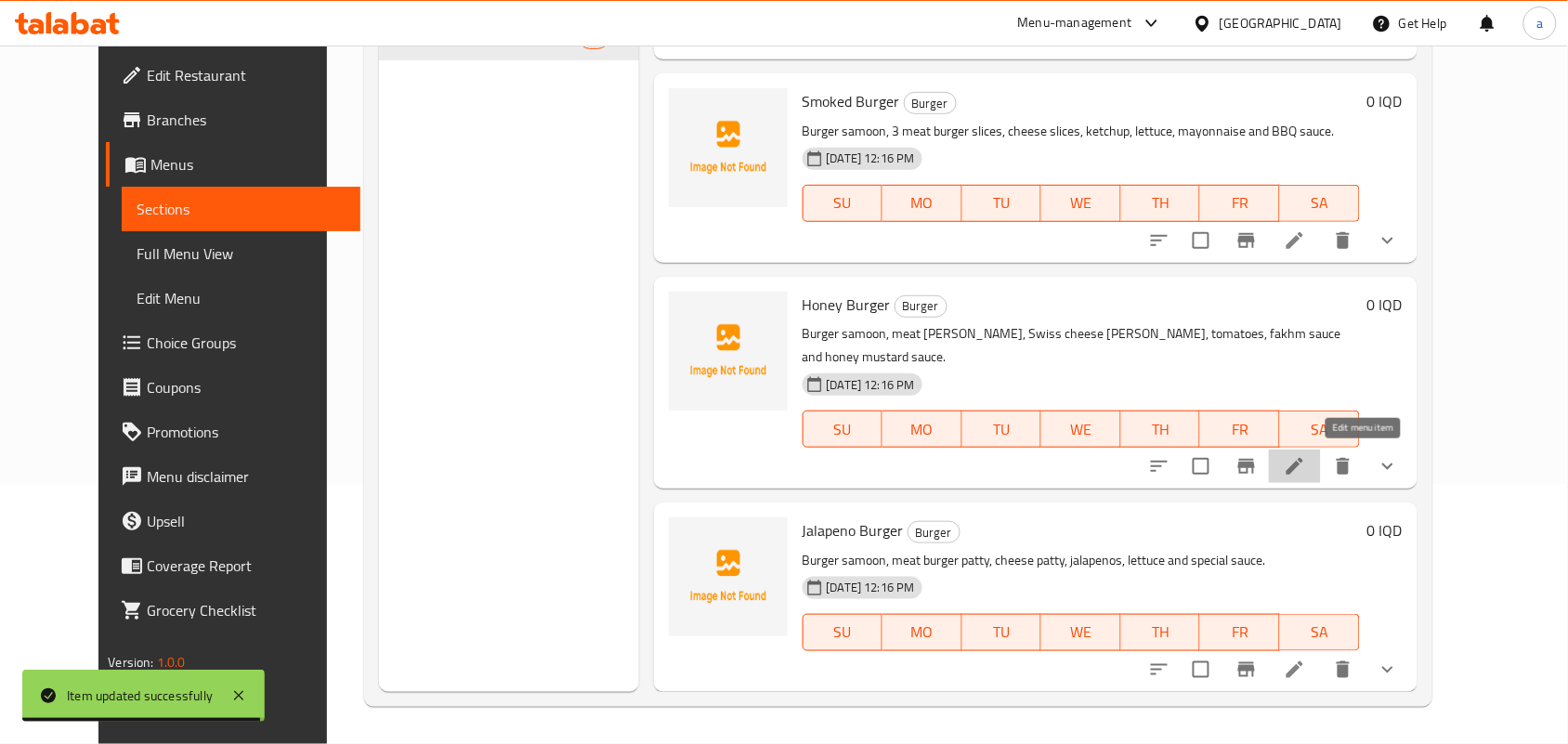
click at [1306, 468] on icon at bounding box center [1294, 466] width 23 height 23
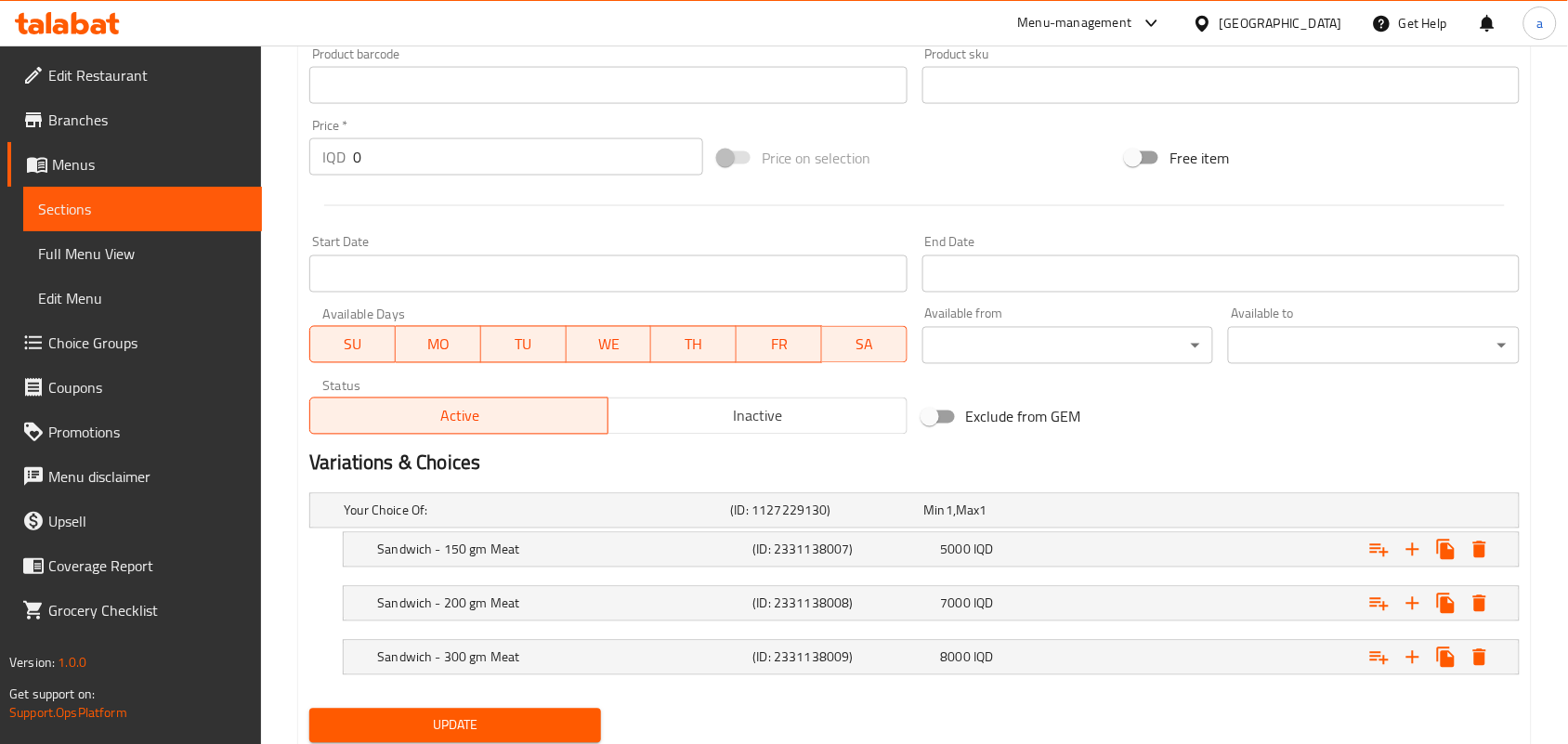
scroll to position [916, 0]
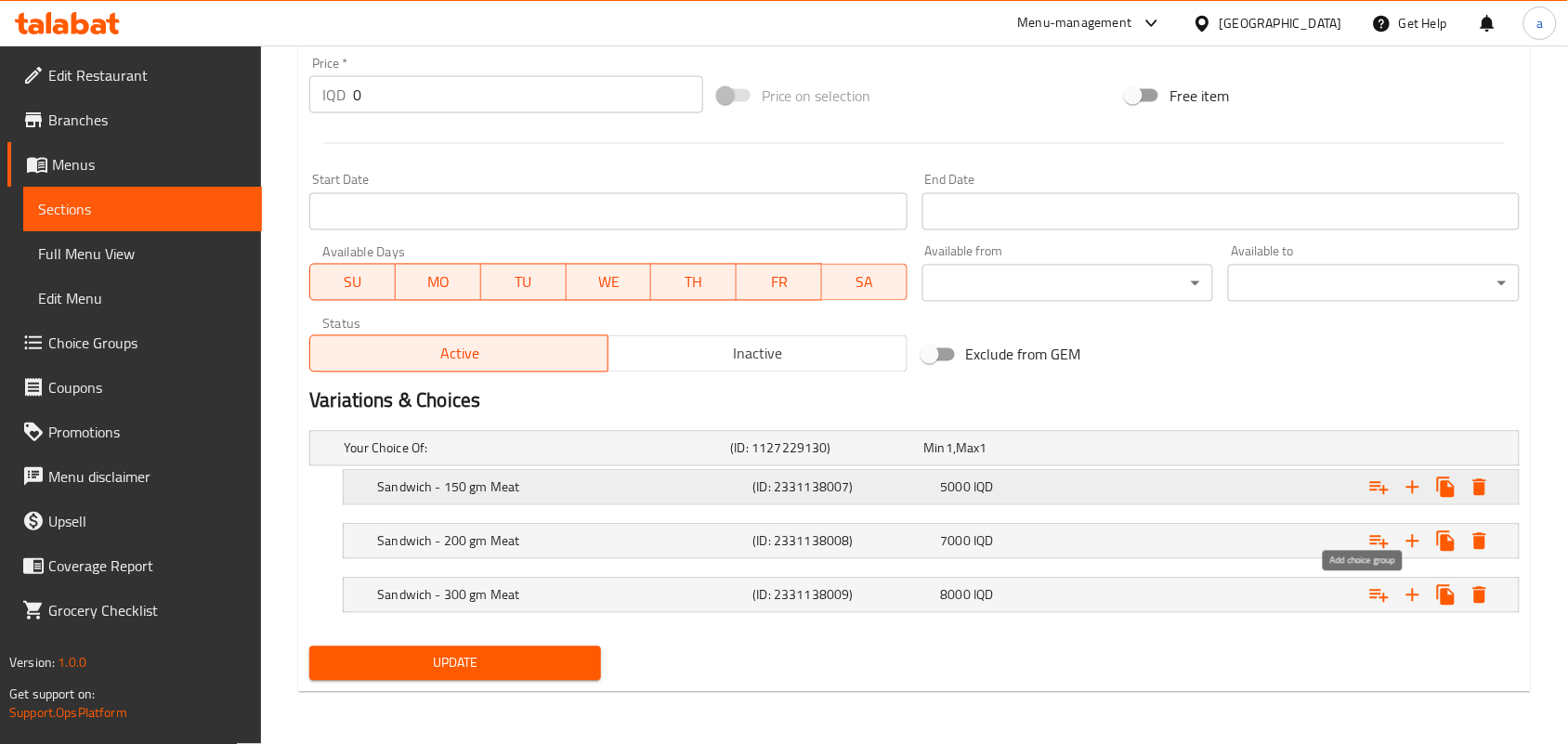
click at [1371, 484] on icon "Expand" at bounding box center [1378, 487] width 23 height 23
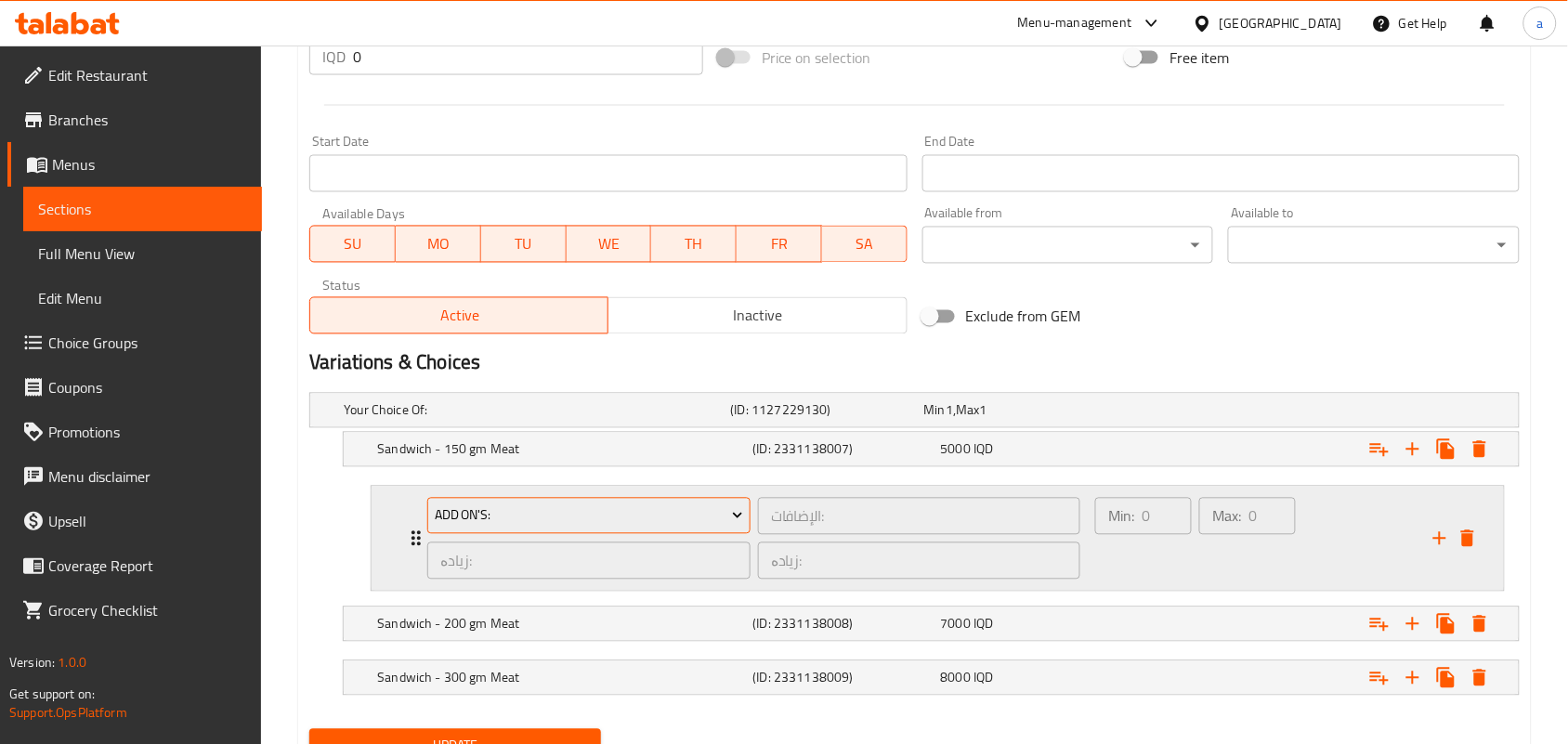
click at [633, 528] on span "Add On's:" at bounding box center [588, 516] width 309 height 24
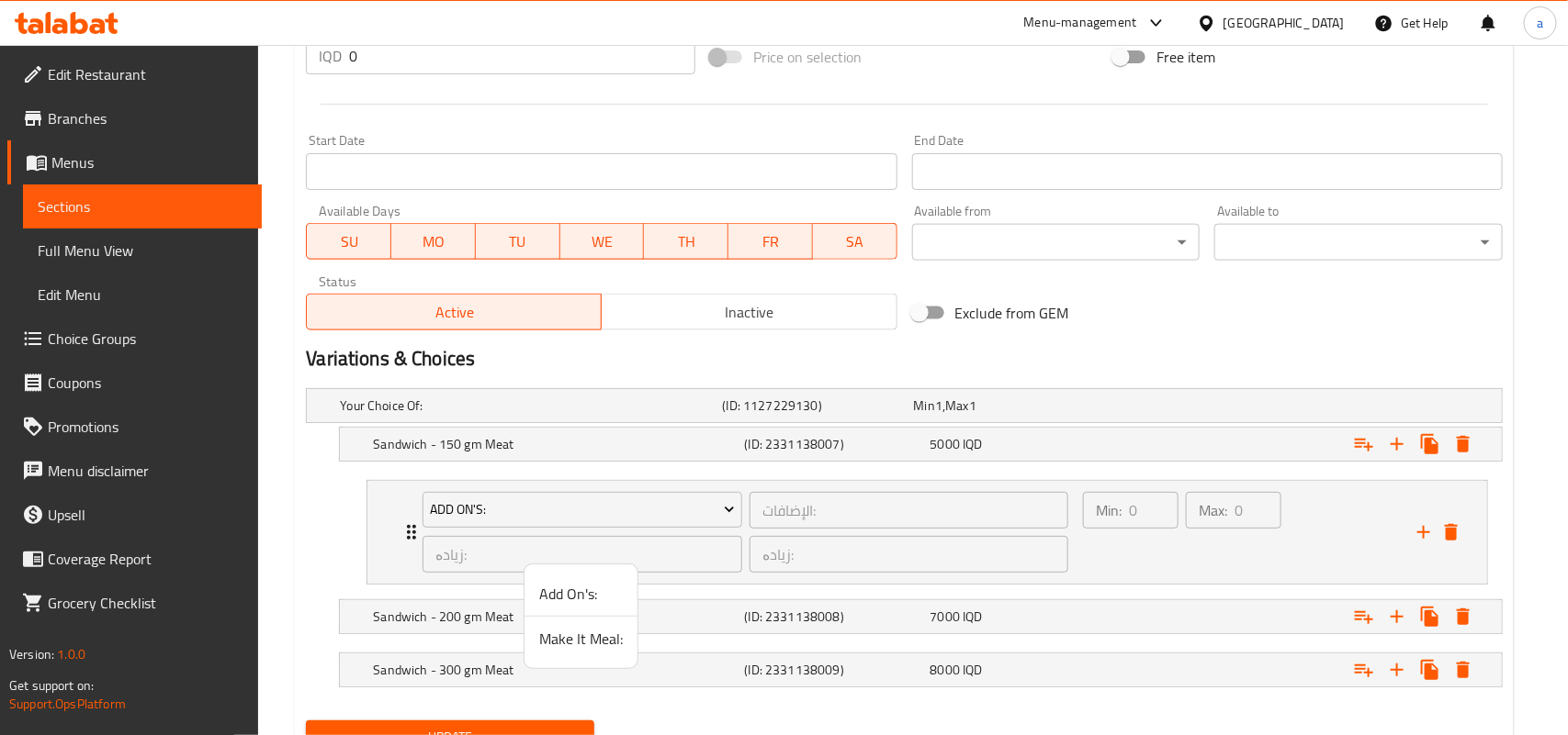
drag, startPoint x: 597, startPoint y: 651, endPoint x: 639, endPoint y: 630, distance: 47.0
click at [597, 648] on span "Make It Meal:" at bounding box center [581, 639] width 84 height 22
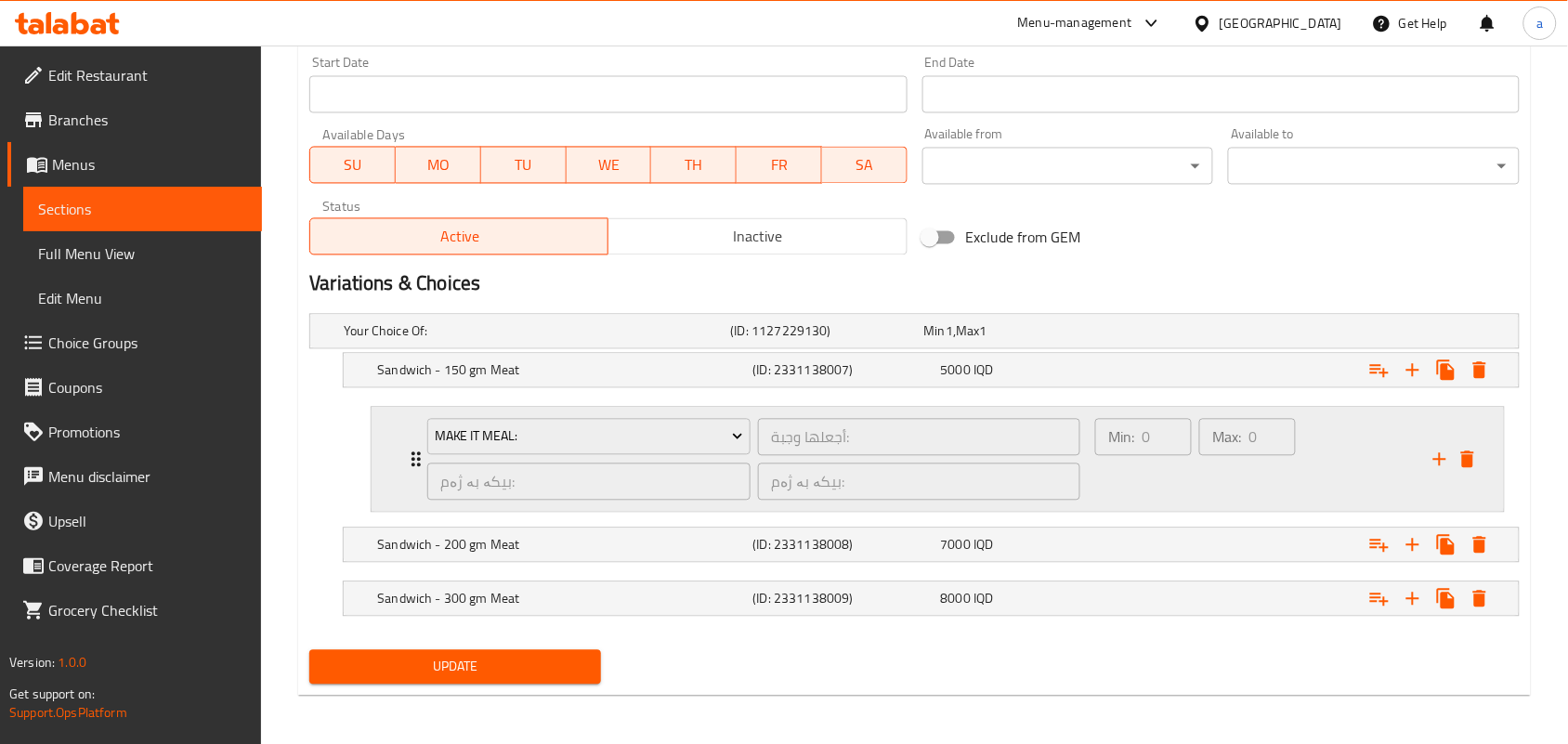
scroll to position [1039, 0]
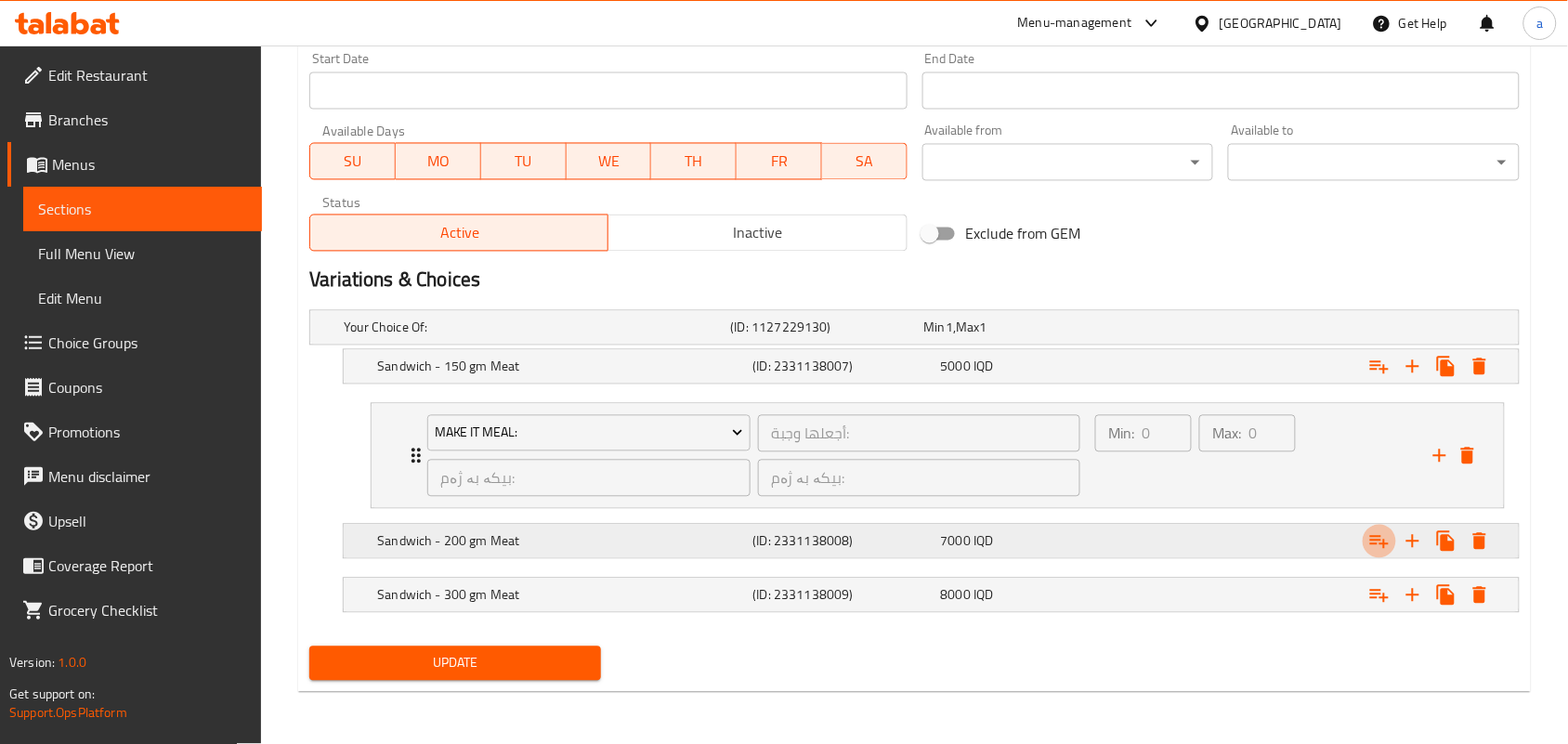
click at [1372, 536] on icon "Expand" at bounding box center [1378, 542] width 19 height 13
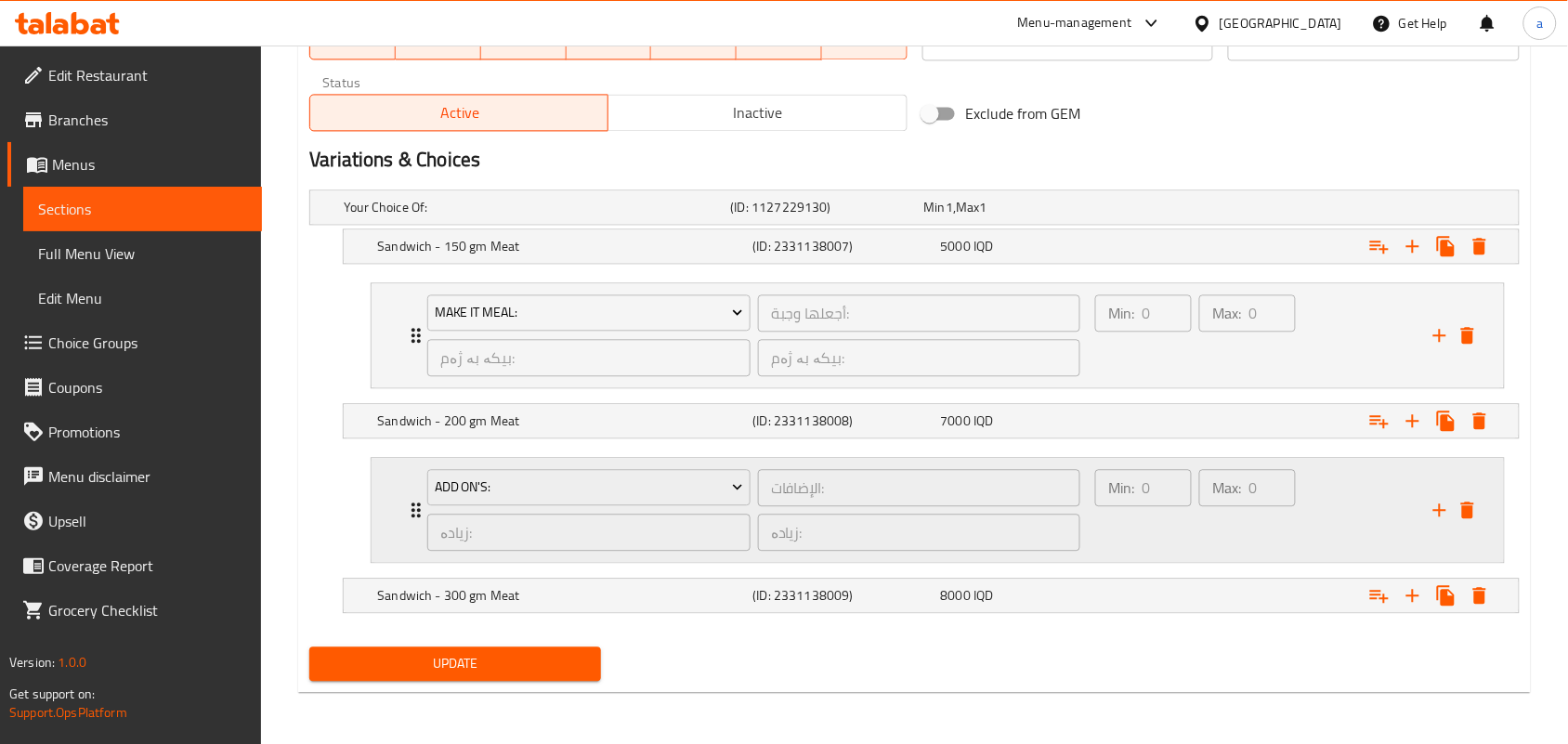
scroll to position [1164, 0]
click at [701, 480] on span "Add On's:" at bounding box center [588, 487] width 309 height 24
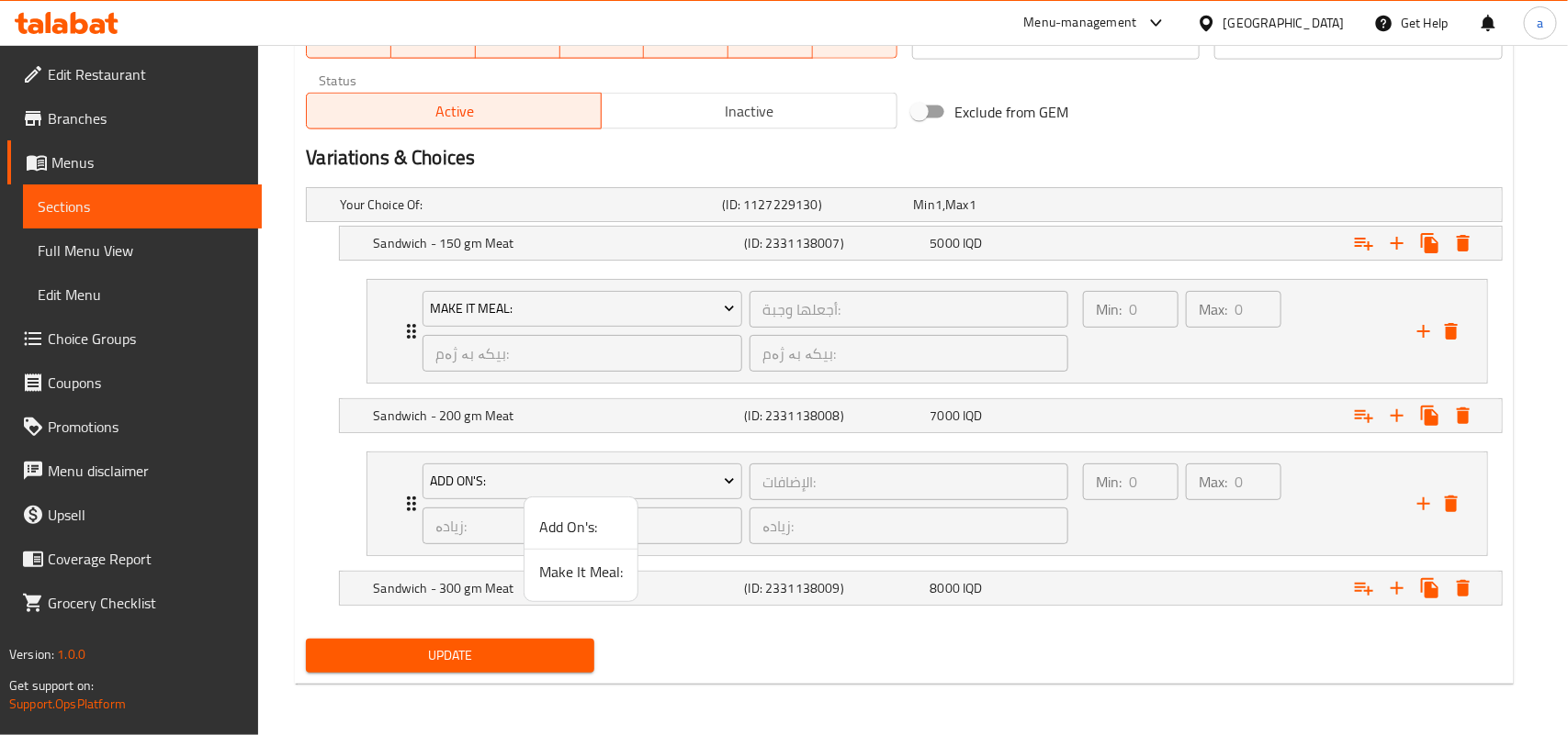
click at [584, 565] on span "Make It Meal:" at bounding box center [581, 572] width 84 height 22
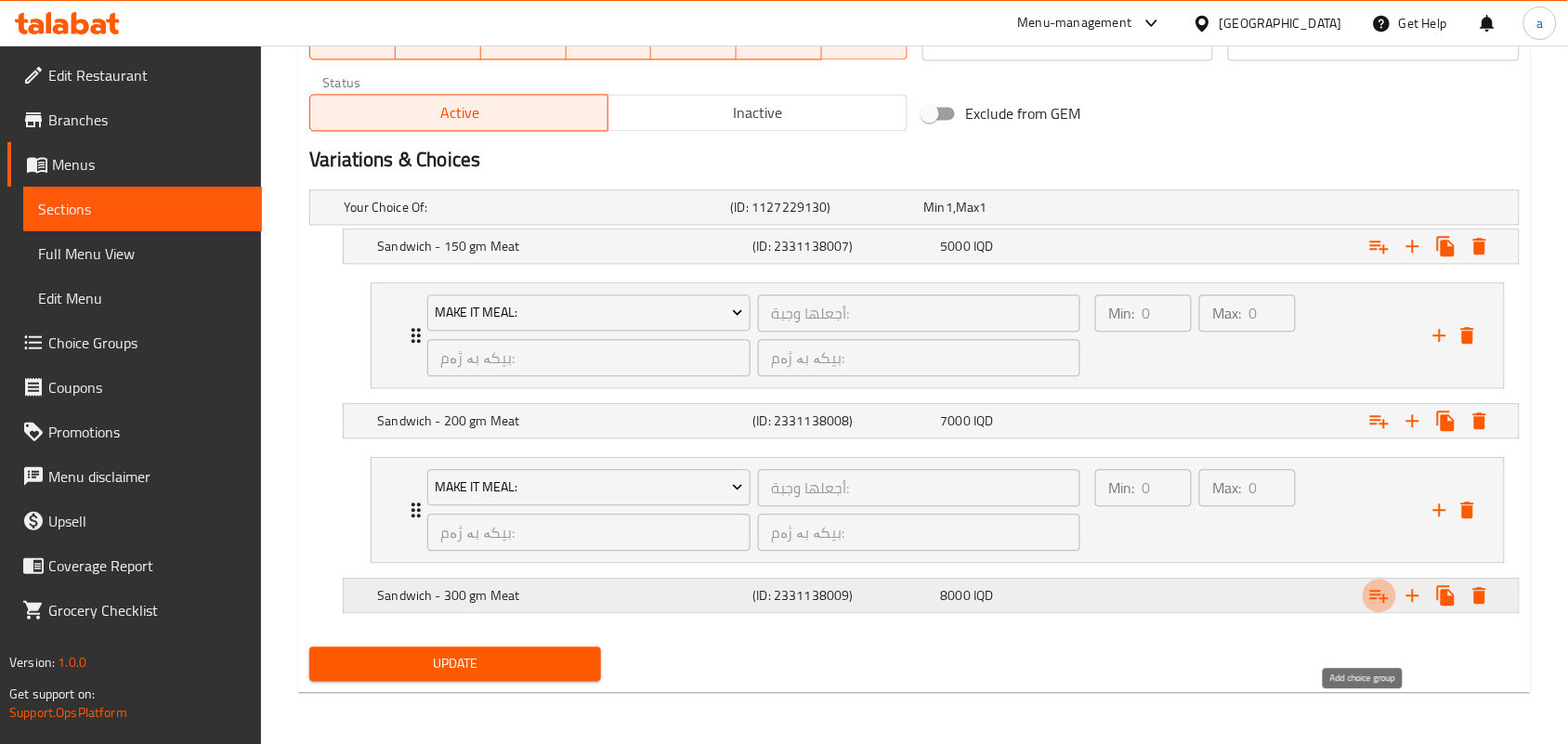
drag, startPoint x: 1372, startPoint y: 600, endPoint x: 1356, endPoint y: 584, distance: 22.6
click at [1374, 600] on icon "Expand" at bounding box center [1378, 596] width 23 height 23
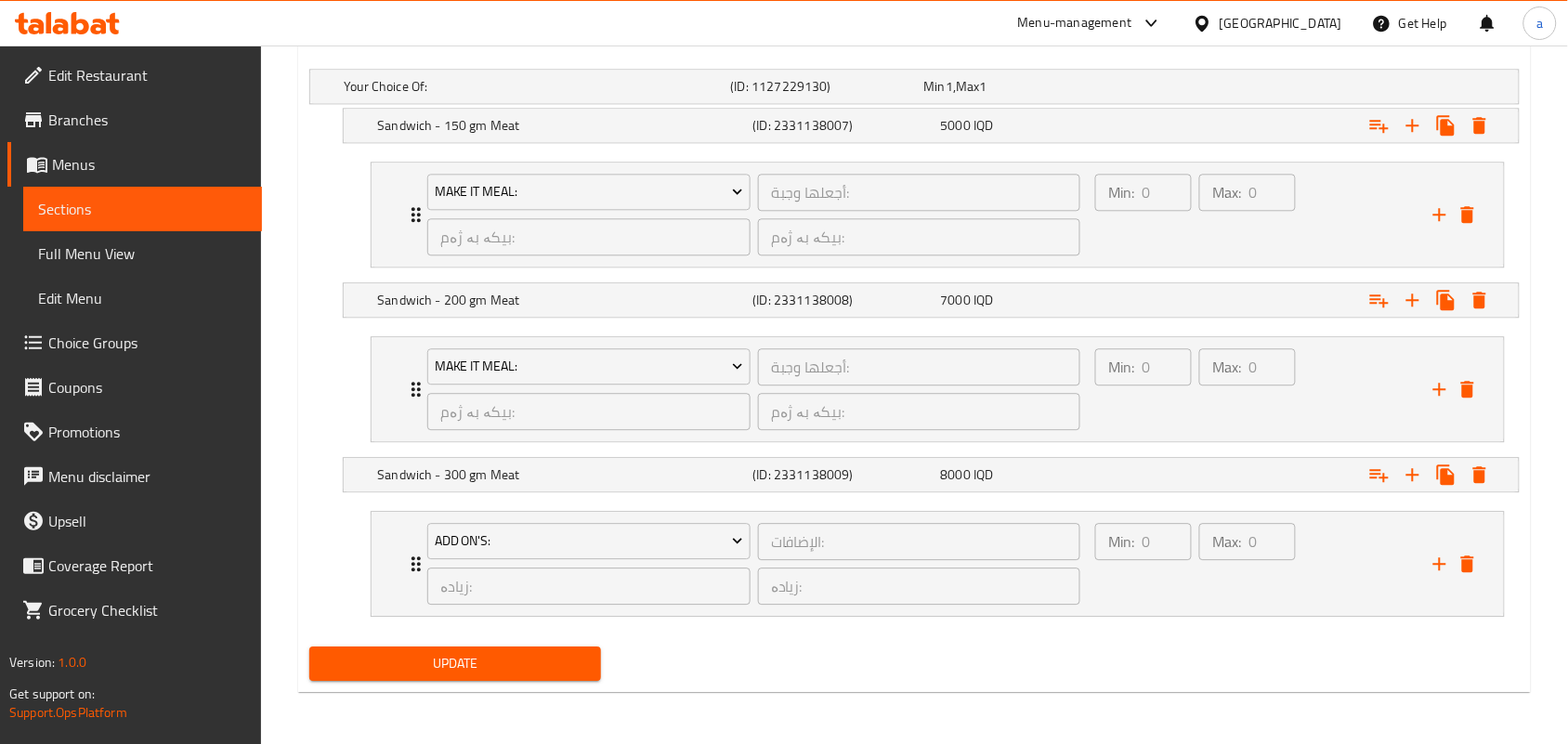
scroll to position [1288, 0]
click at [619, 548] on span "Add On's:" at bounding box center [588, 542] width 309 height 24
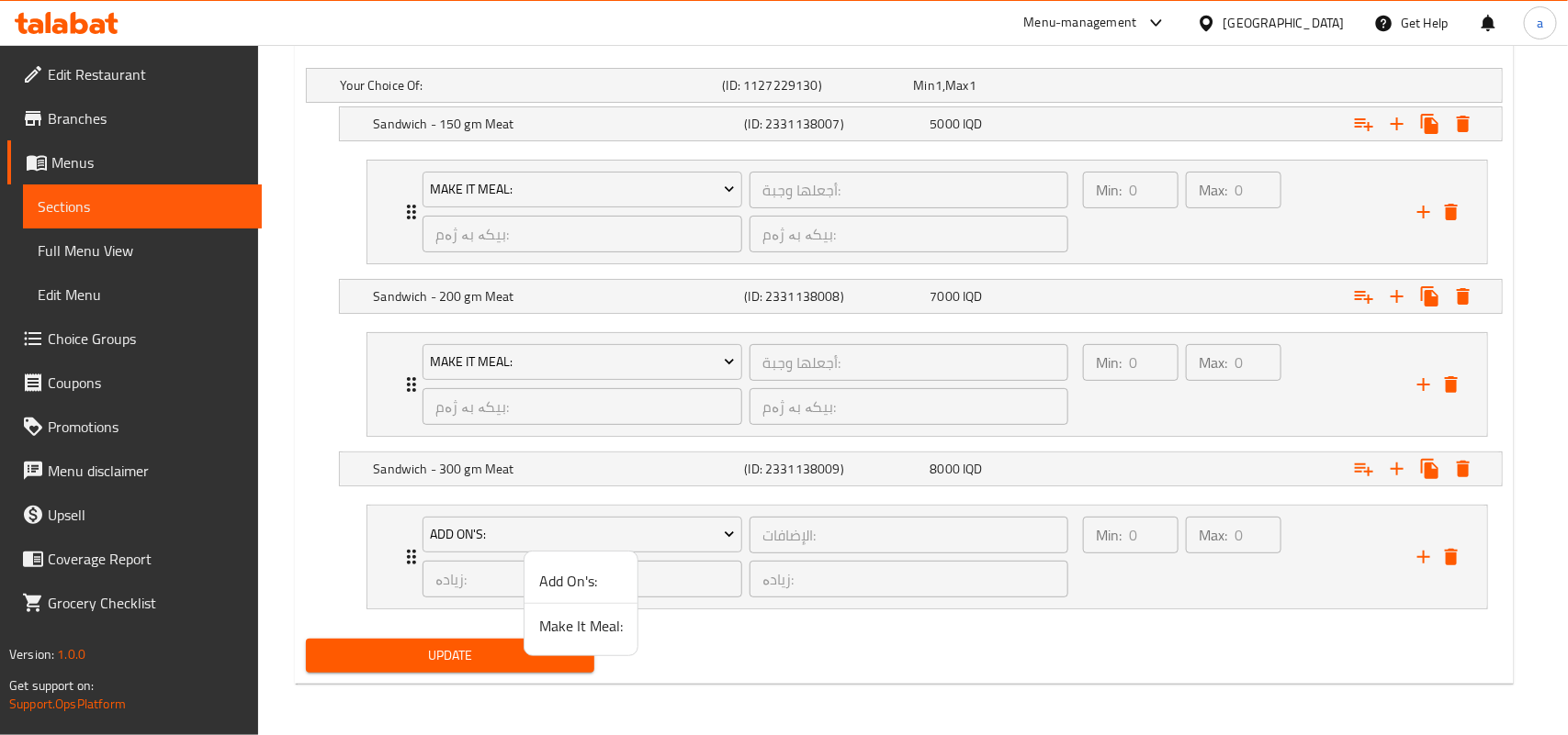
click at [574, 629] on span "Make It Meal:" at bounding box center [581, 625] width 84 height 22
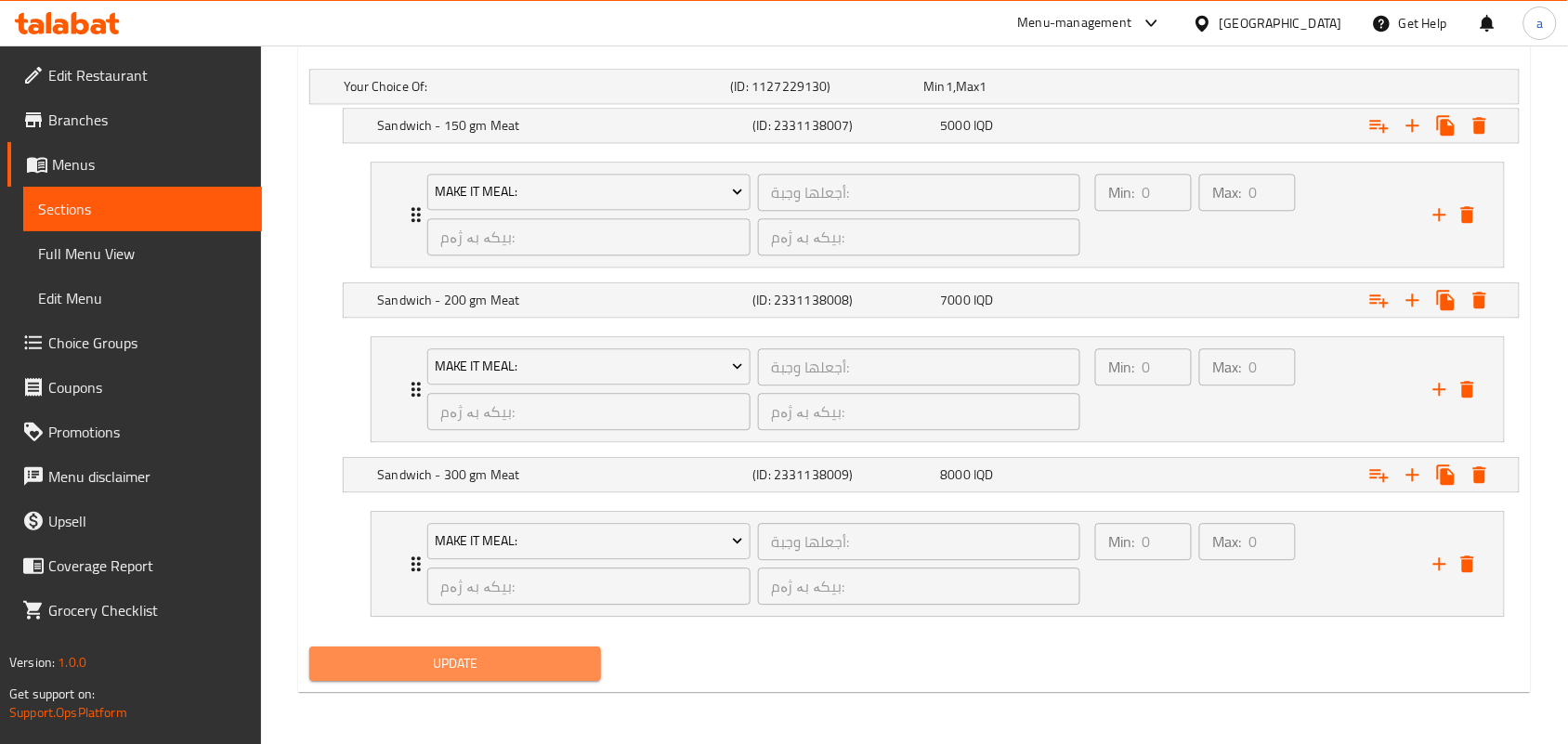
click at [518, 662] on span "Update" at bounding box center [455, 664] width 262 height 24
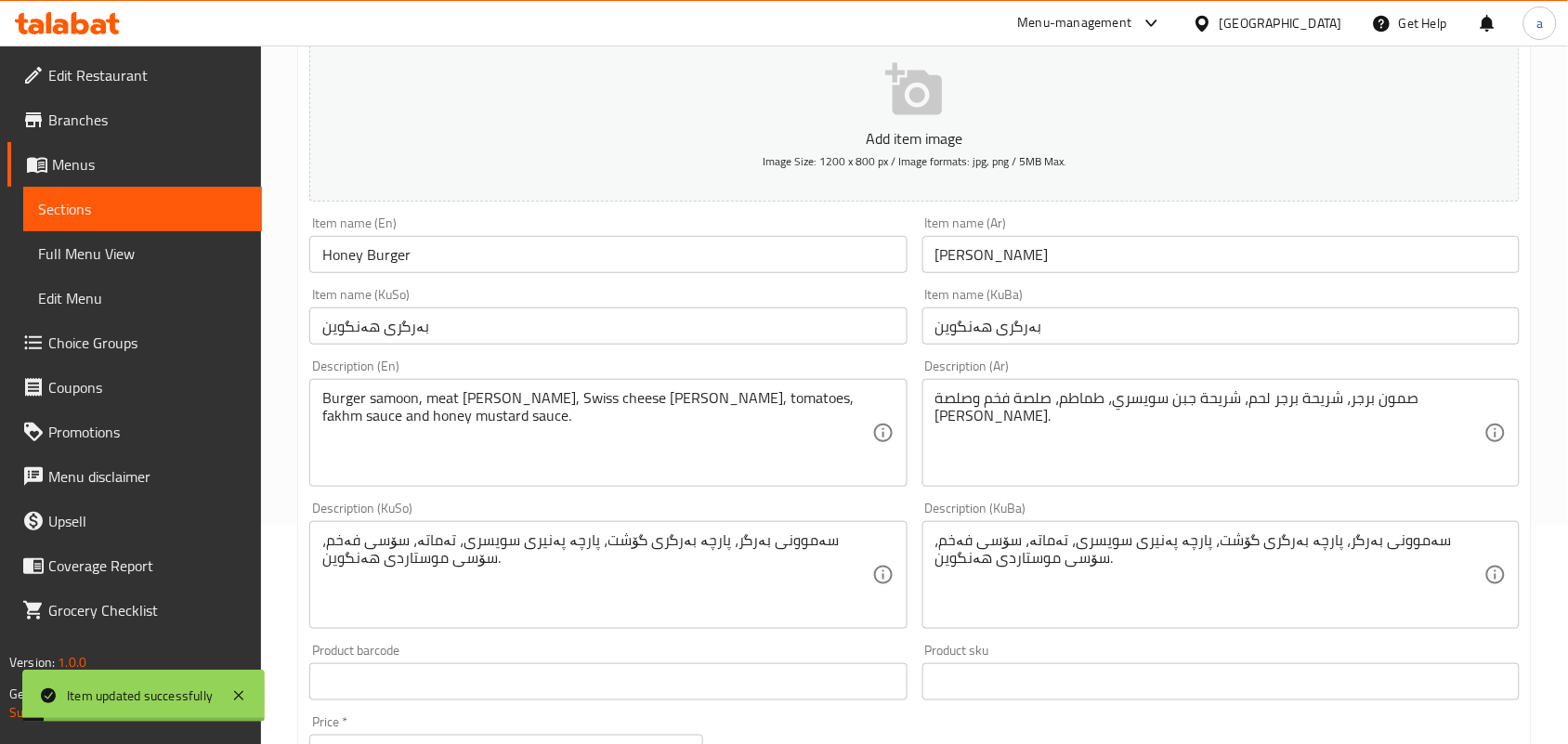
scroll to position [270, 0]
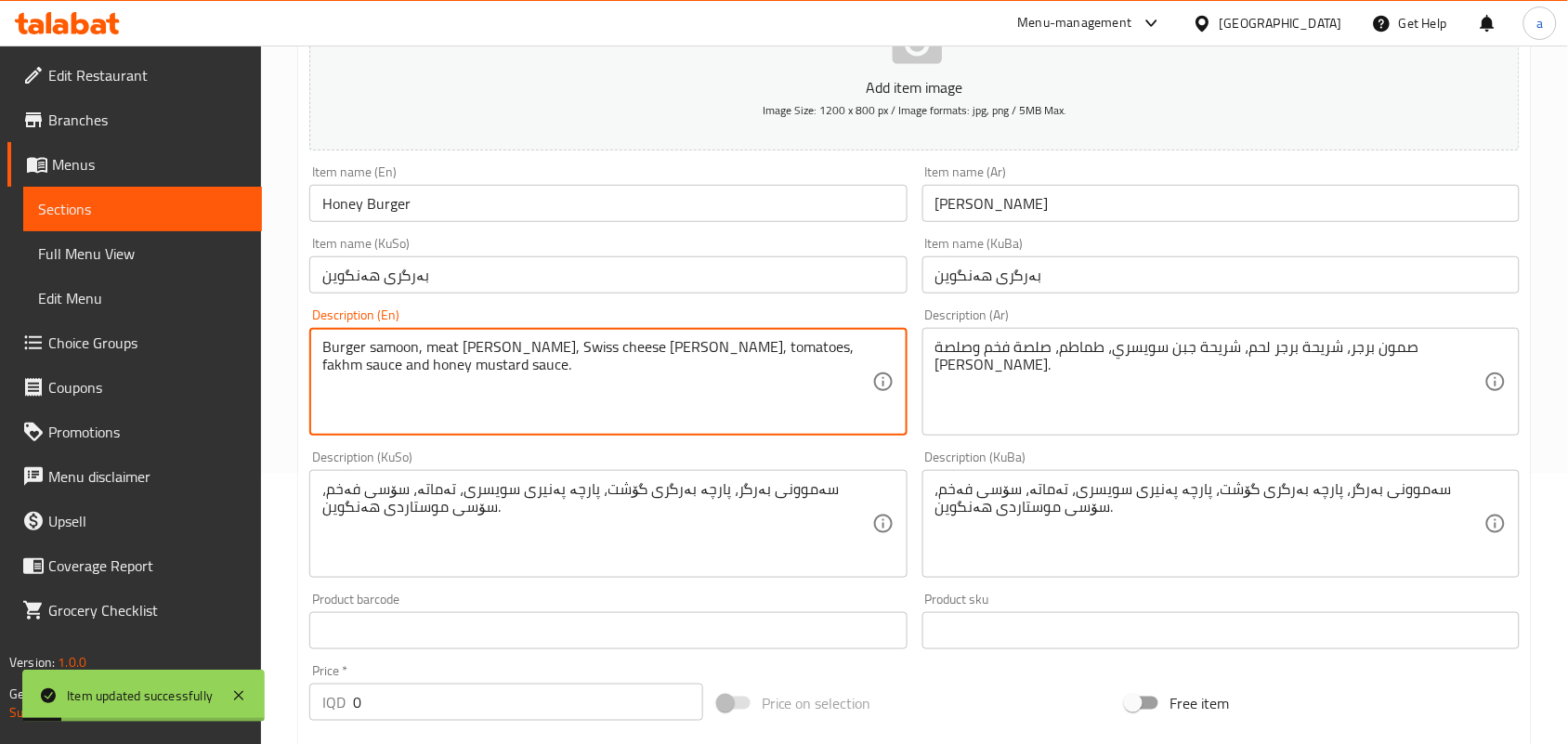
click at [790, 368] on textarea "Burger samoon, meat burger patty, Swiss cheese patty, tomatoes, fakhm sauce and…" at bounding box center [596, 382] width 549 height 88
paste textarea "Luxury"
type textarea "Burger samoon, meat burger patty, Swiss cheese patty, tomatoes, Luxury sauce an…"
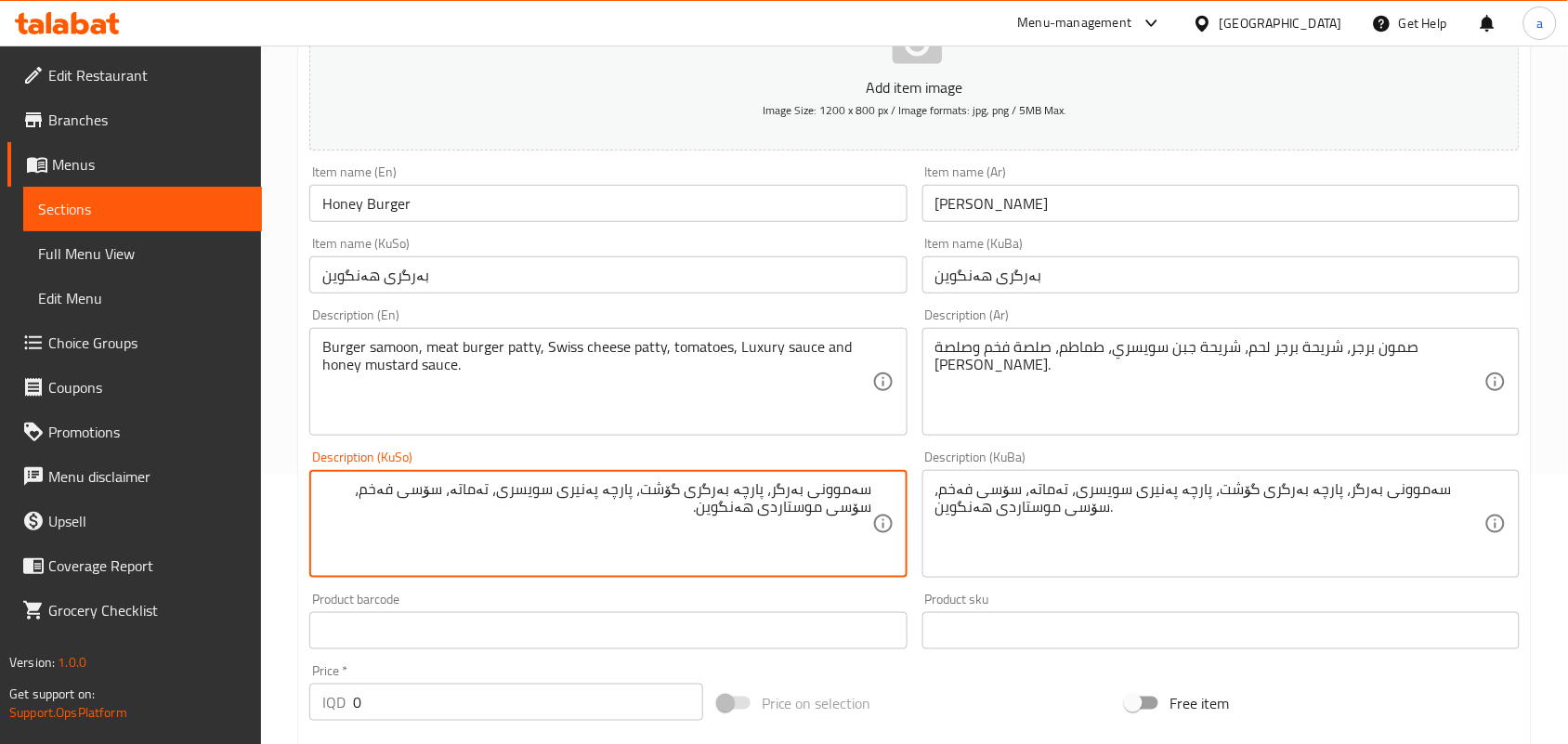
click at [382, 512] on textarea "سەموونی بەرگر، پارچە بەرگری گۆشت، پارچە پەنیری سویسری، تەماتە، سۆسی فەخم، سۆسی …" at bounding box center [596, 525] width 549 height 88
click at [385, 512] on textarea "سەموونی بەرگر، پارچە بەرگری گۆشت، پارچە پەنیری سویسری، تەماتە، سۆسی لوکژەری، سۆ…" at bounding box center [596, 525] width 549 height 88
type textarea "سەموونی بەرگر، پارچە بەرگری گۆشت، پارچە پەنیری سویسری، تەماتە، سۆسی لوکژەری، سۆ…"
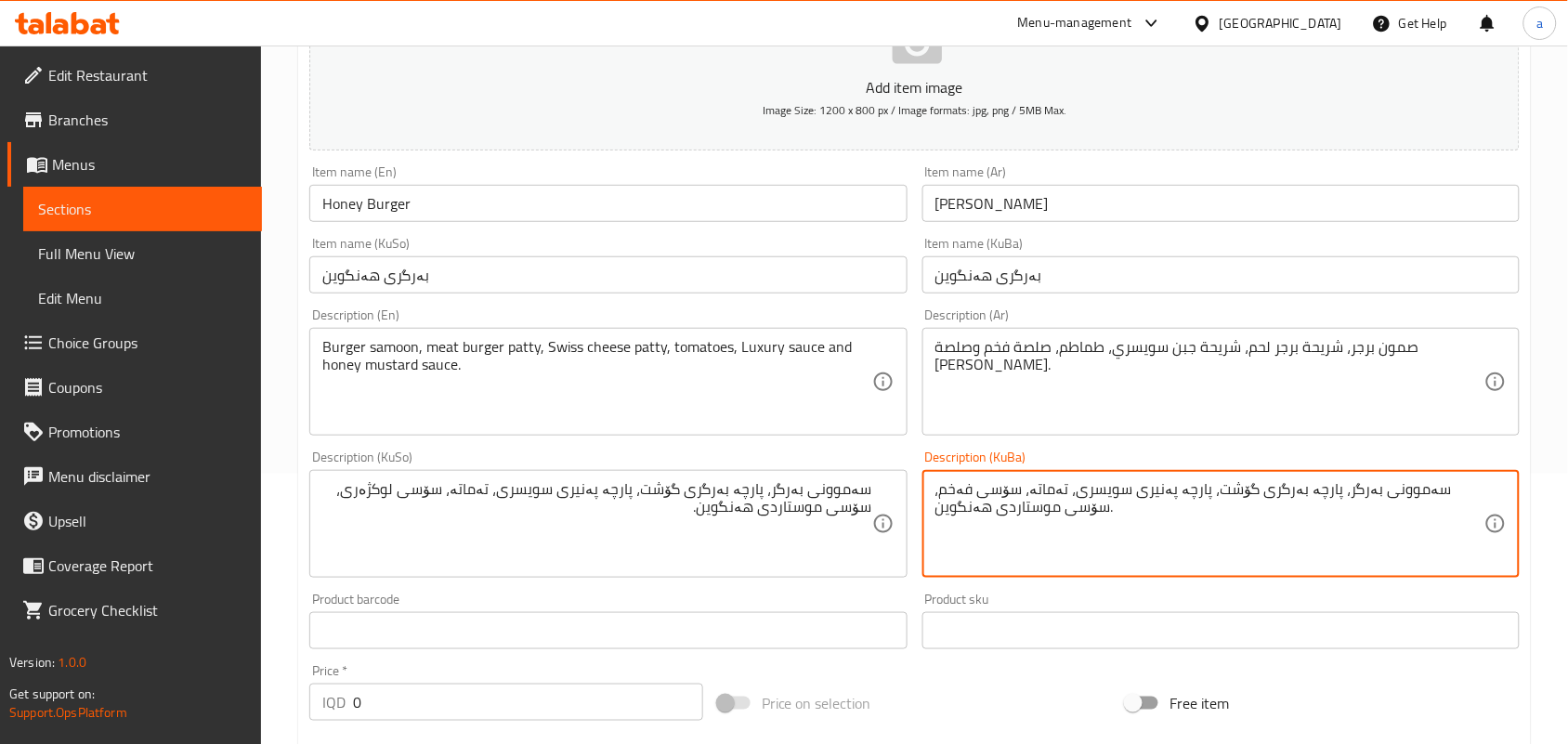
paste textarea "وکژەری"
type textarea "سەموونی بەرگر، پارچە بەرگری گۆشت، پارچە پەنیری سویسری، تەماتە، سۆسی لوکژەری، سۆ…"
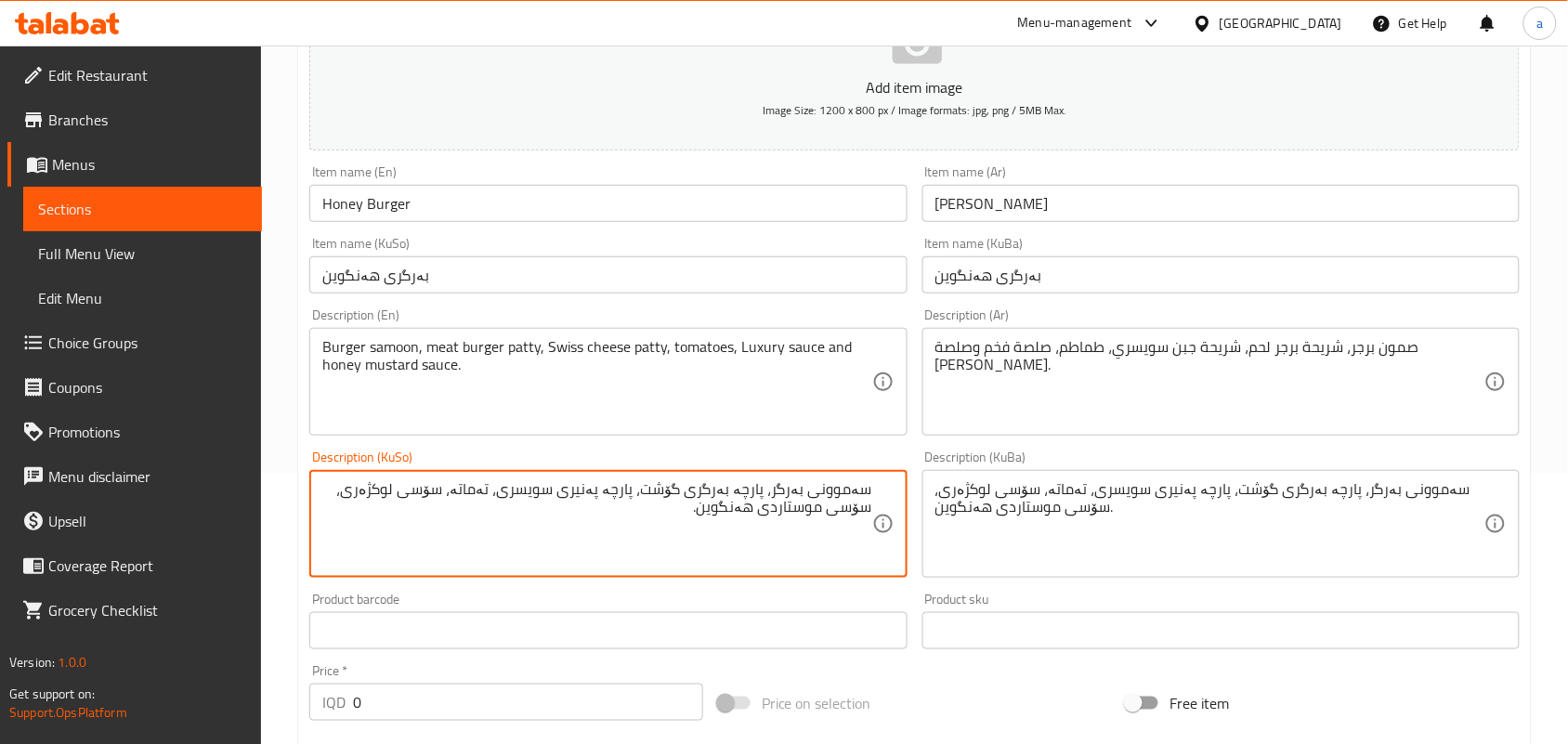
click at [376, 516] on textarea "سەموونی بەرگر، پارچە بەرگری گۆشت، پارچە پەنیری سویسری، تەماتە، سۆسی لوکژەری، سۆ…" at bounding box center [596, 525] width 549 height 88
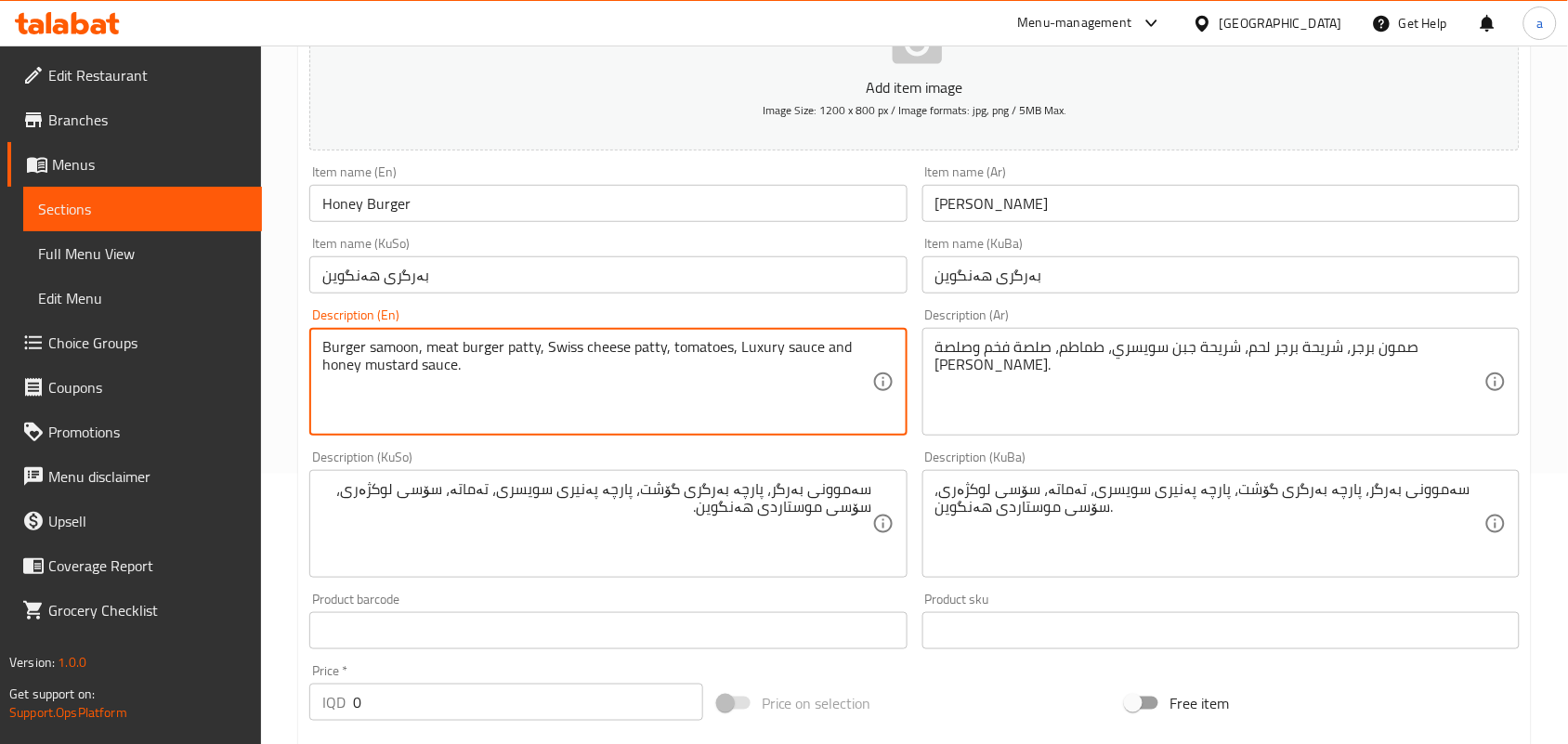
click at [777, 367] on textarea "Burger samoon, meat burger patty, Swiss cheese patty, tomatoes, Luxury sauce an…" at bounding box center [596, 382] width 549 height 88
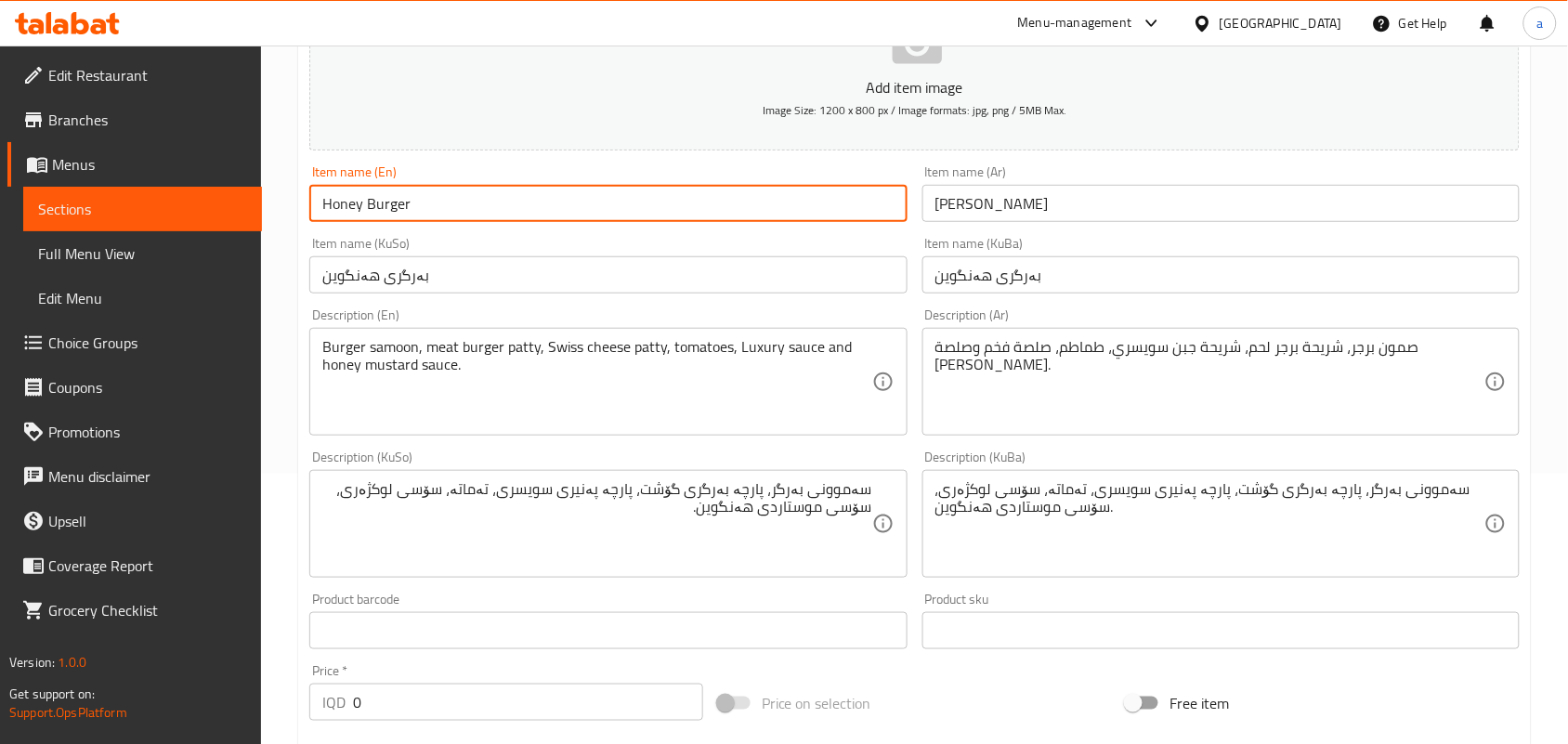
click at [420, 210] on input "Honey Burger" at bounding box center [608, 203] width 597 height 37
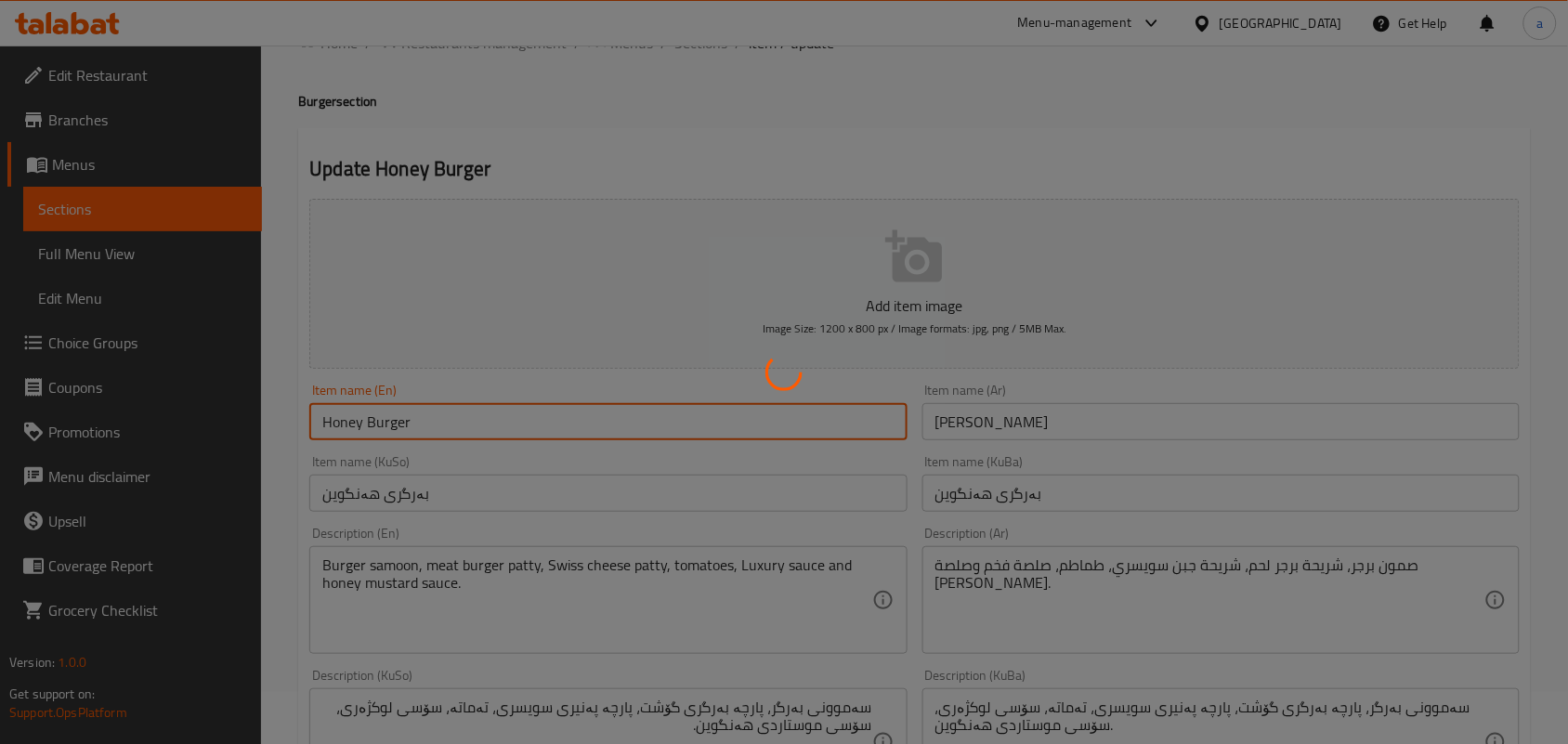
scroll to position [0, 0]
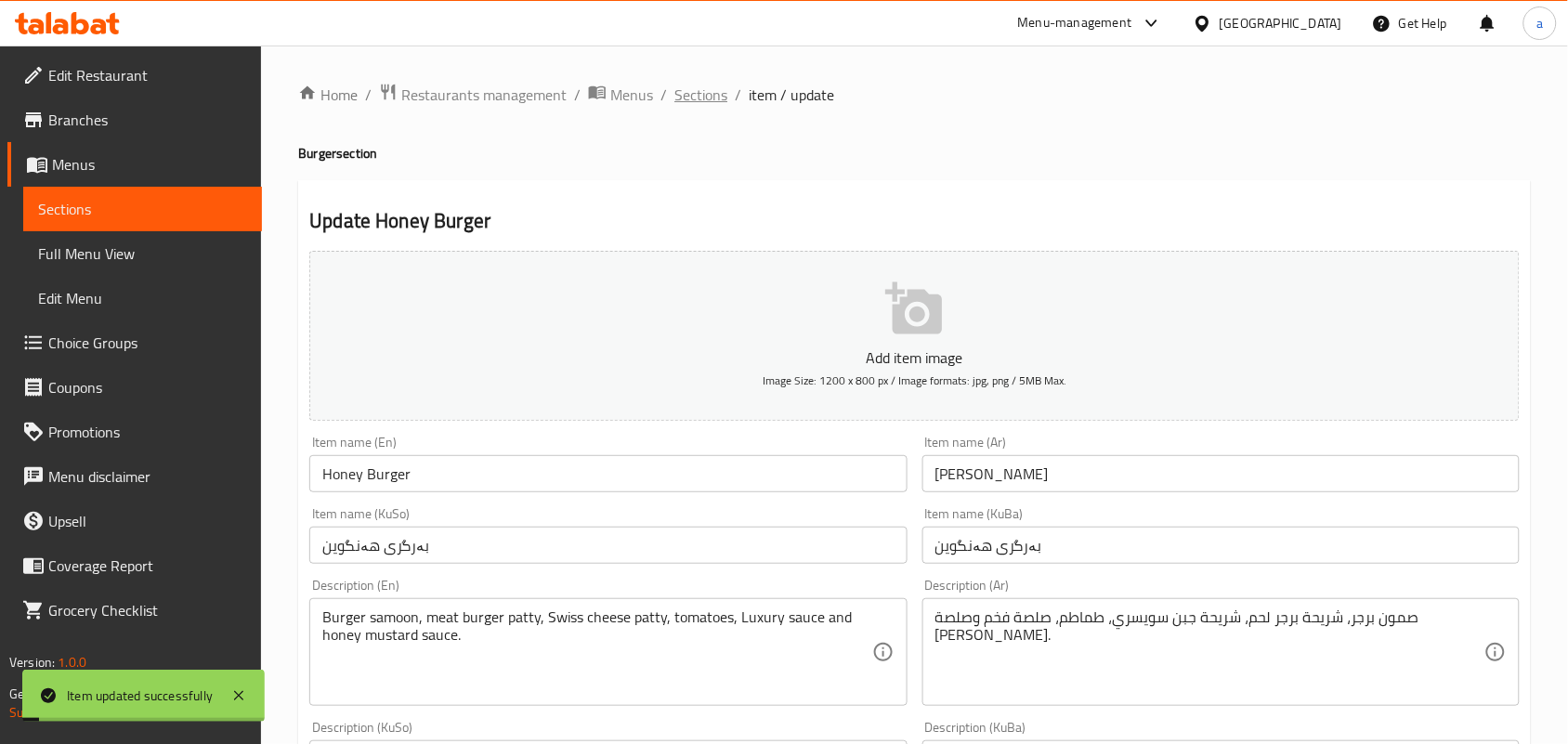
click at [718, 90] on span "Sections" at bounding box center [700, 94] width 53 height 23
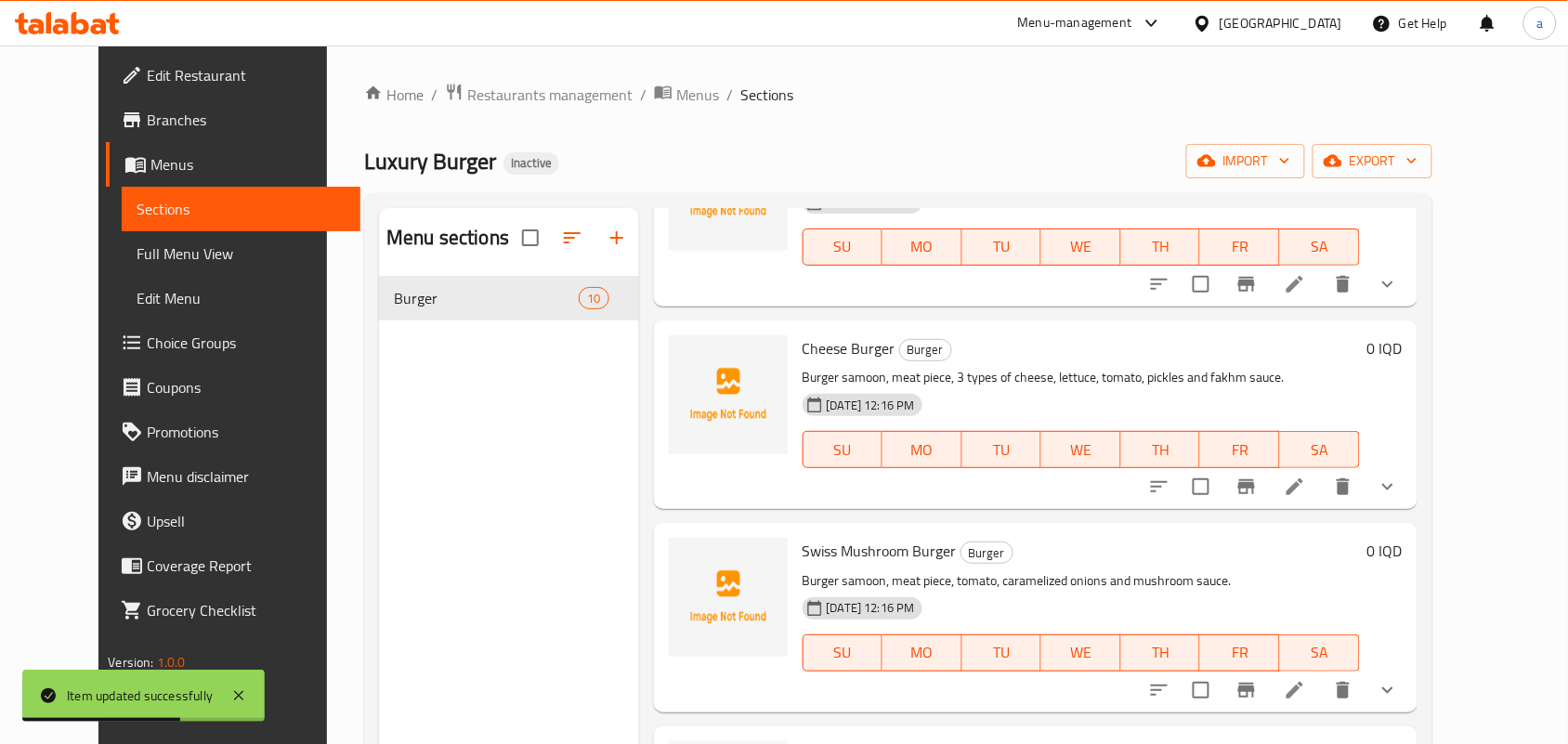
scroll to position [813, 0]
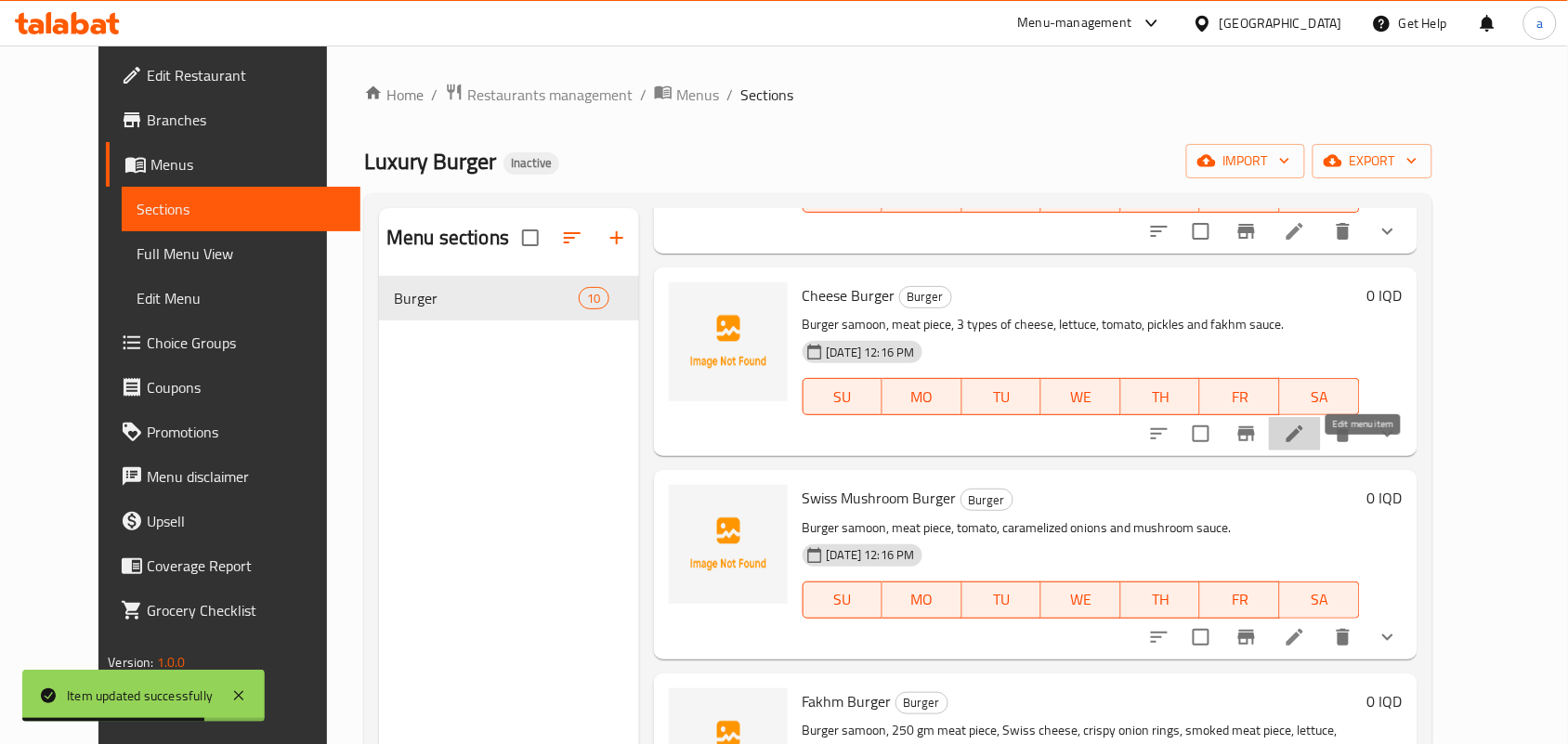
click at [1306, 445] on icon at bounding box center [1294, 433] width 23 height 23
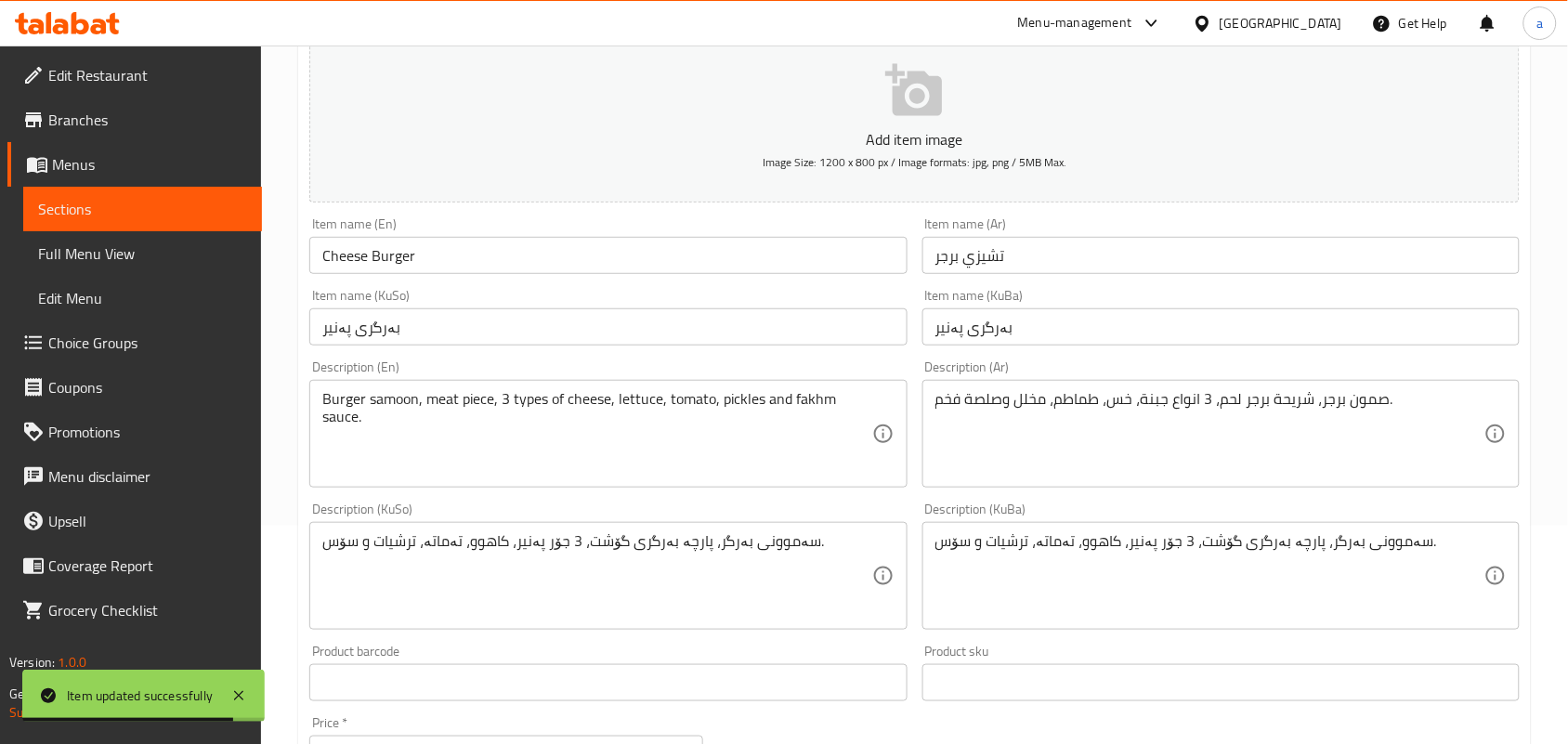
scroll to position [270, 0]
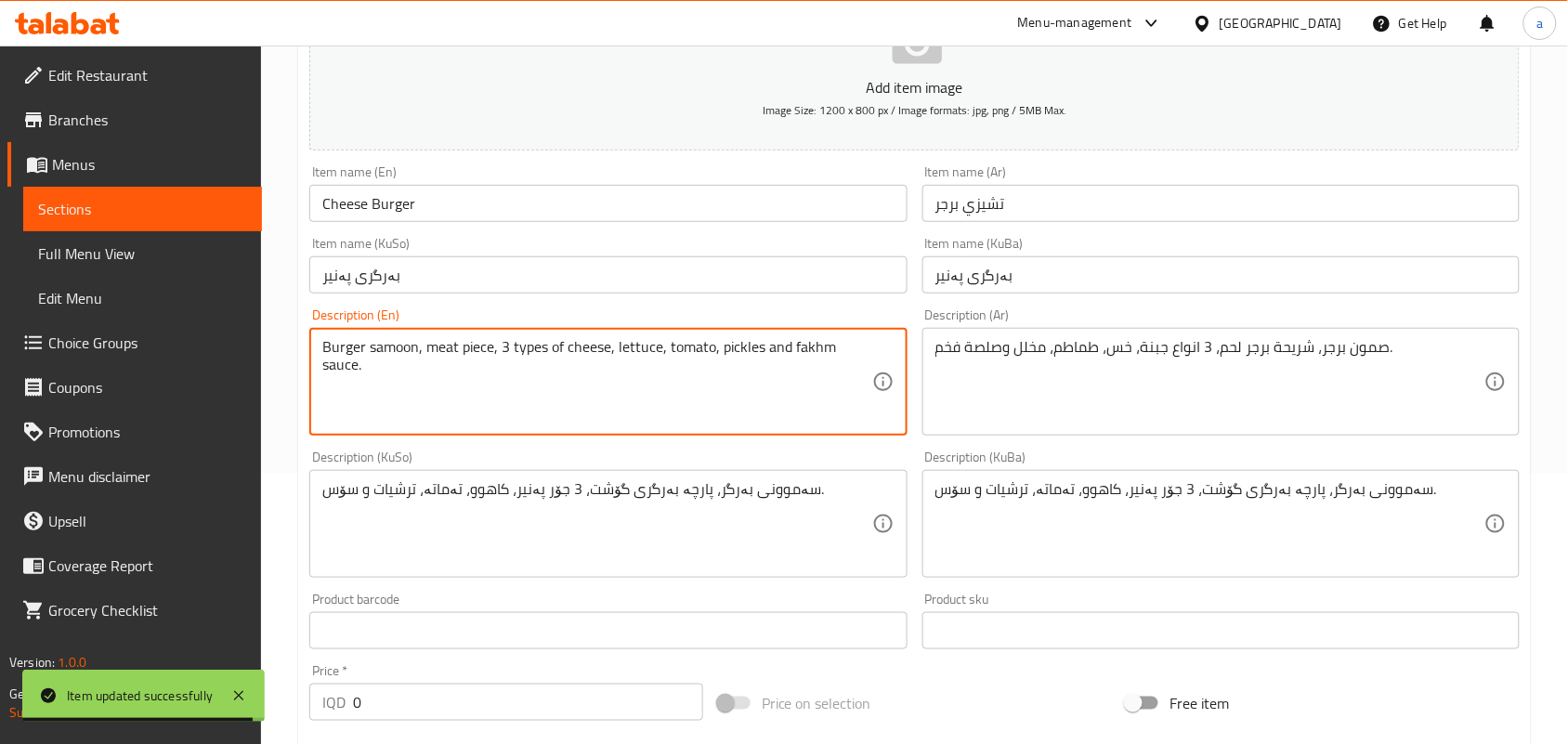
click at [817, 359] on textarea "Burger samoon, meat piece, 3 types of cheese, lettuce, tomato, pickles and fakh…" at bounding box center [596, 382] width 549 height 88
click at [846, 370] on textarea "Burger samoon, meat piece, 3 types of cheese, lettuce, tomato, pickles and fakh…" at bounding box center [596, 382] width 549 height 88
paste textarea "Luxury"
type textarea "Burger samoon, meat piece, 3 types of cheese, lettuce, tomato, pickles and Luxu…"
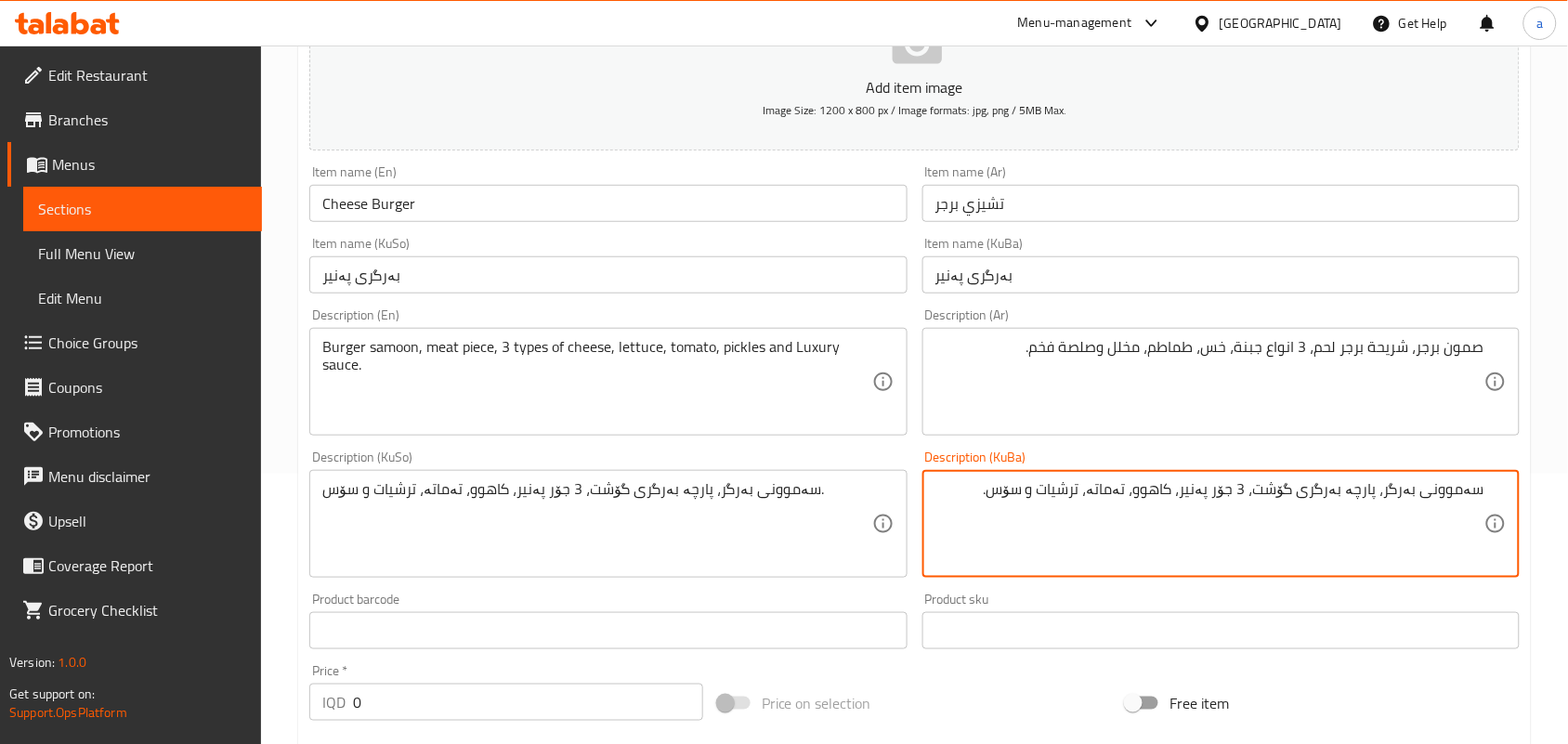
click at [990, 518] on textarea "سەموونی بەرگر، پارچە بەرگری گۆشت، 3 جۆر پەنیر، کاهوو، تەماتە، ترشیات و سۆس." at bounding box center [1209, 525] width 549 height 88
paste textarea "لوکژەری"
click at [1098, 527] on textarea "سەموونی بەرگر، پارچە بەرگری گۆشت، 3 جۆر پەنیر، کاهوو، تەماتە، ترشیات و سۆسی لوک…" at bounding box center [1209, 525] width 549 height 88
type textarea "سەموونی بەرگر، پارچە بەرگری گۆشت، 3 جۆر پەنیر، کاهوو، تەماتە، ترشیات و سۆسی لوک…"
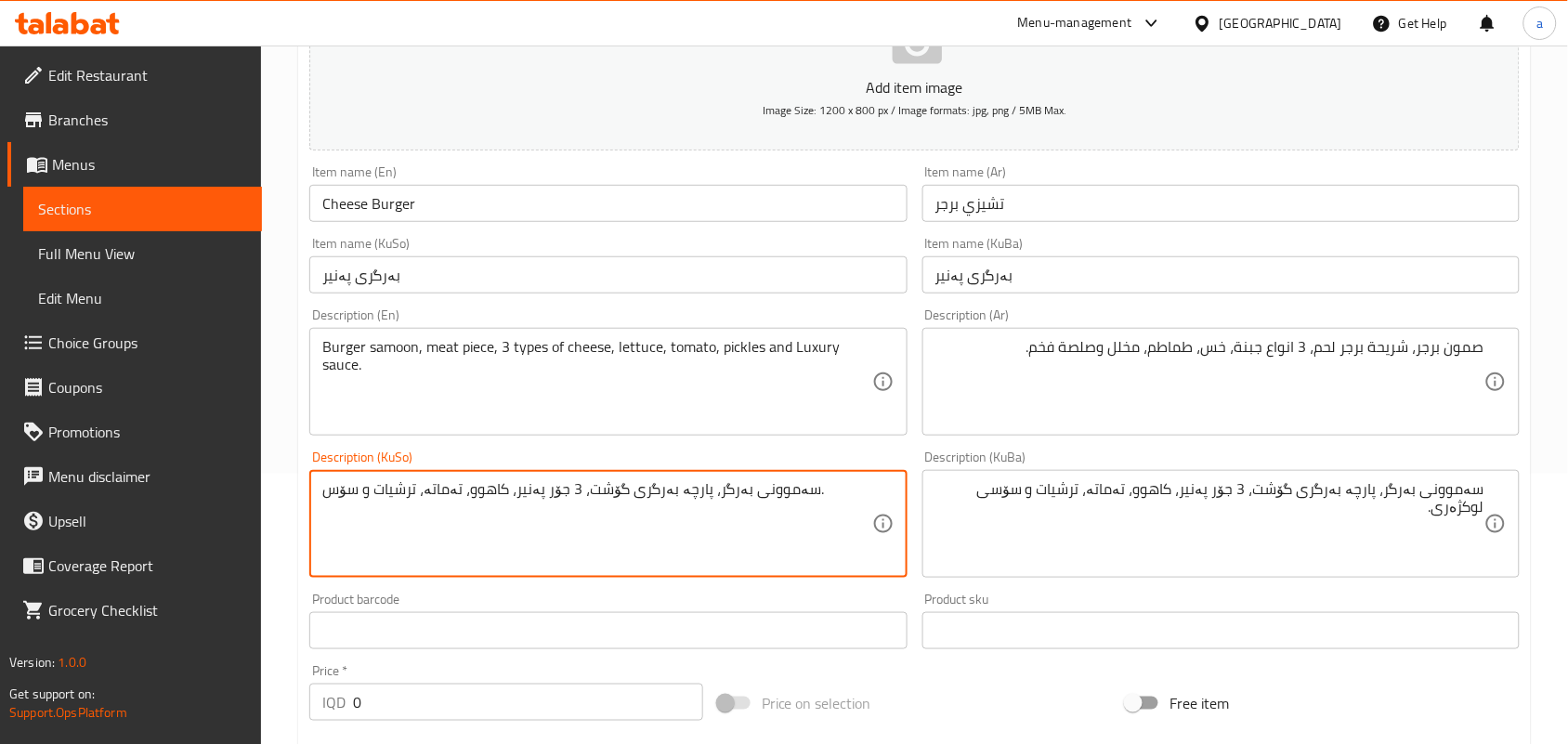
paste textarea "ی لوکژەری"
type textarea "سەموونی بەرگر، پارچە بەرگری گۆشت، 3 جۆر پەنیر، کاهوو، تەماتە، ترشیات و سۆسی لوک…"
click at [433, 216] on input "Cheese Burger" at bounding box center [608, 203] width 597 height 37
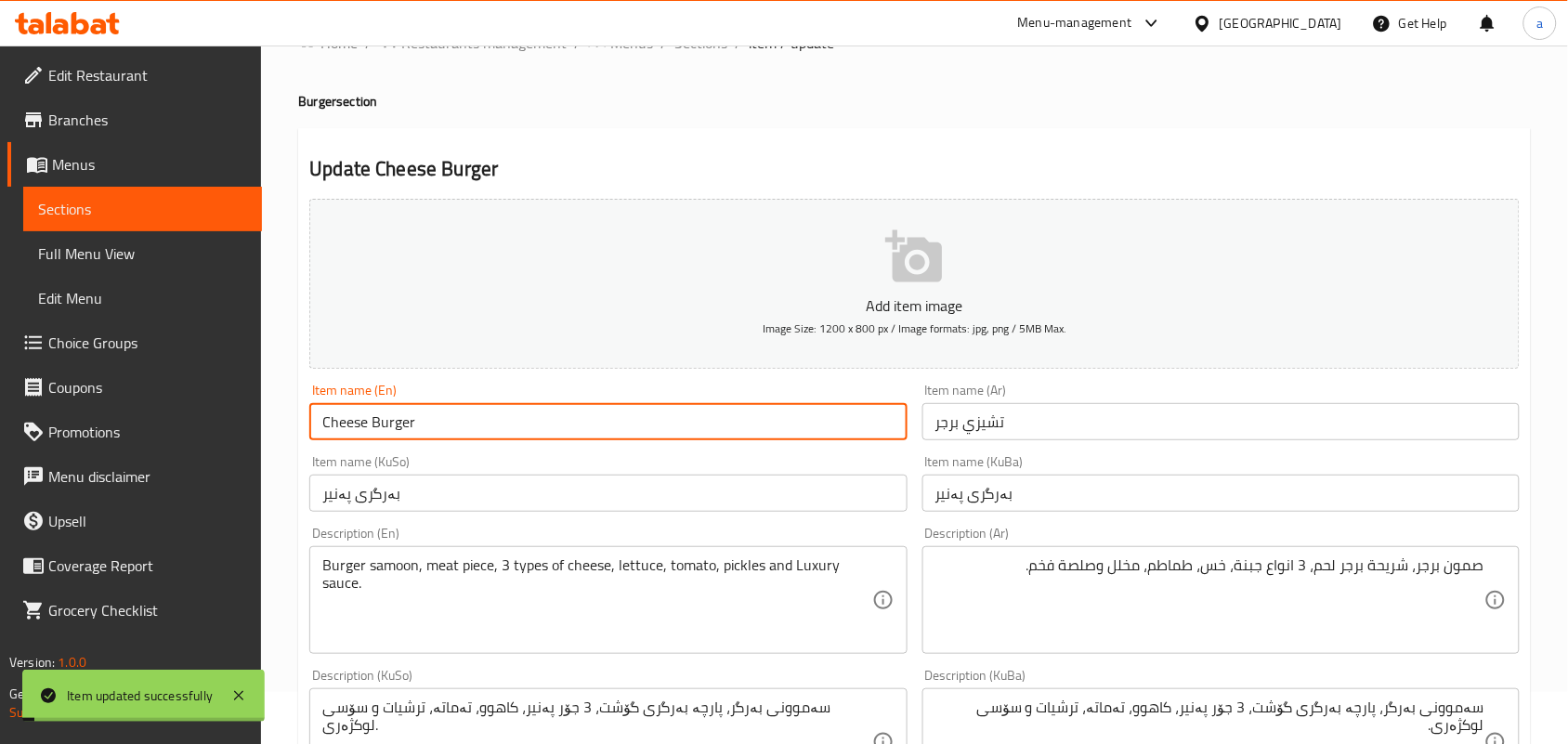
scroll to position [0, 0]
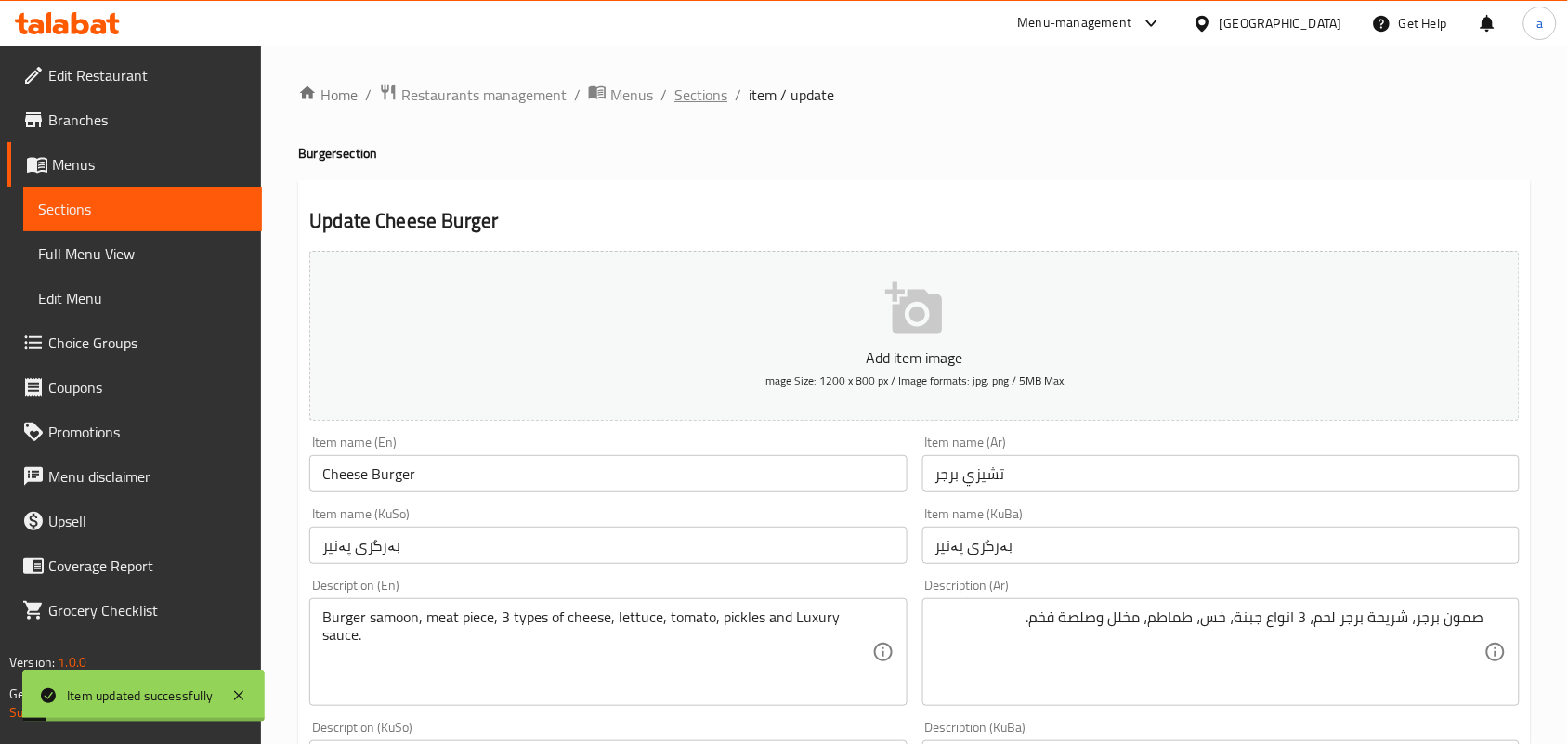
drag, startPoint x: 720, startPoint y: 89, endPoint x: 797, endPoint y: 181, distance: 120.0
click at [721, 89] on span "Sections" at bounding box center [700, 94] width 53 height 23
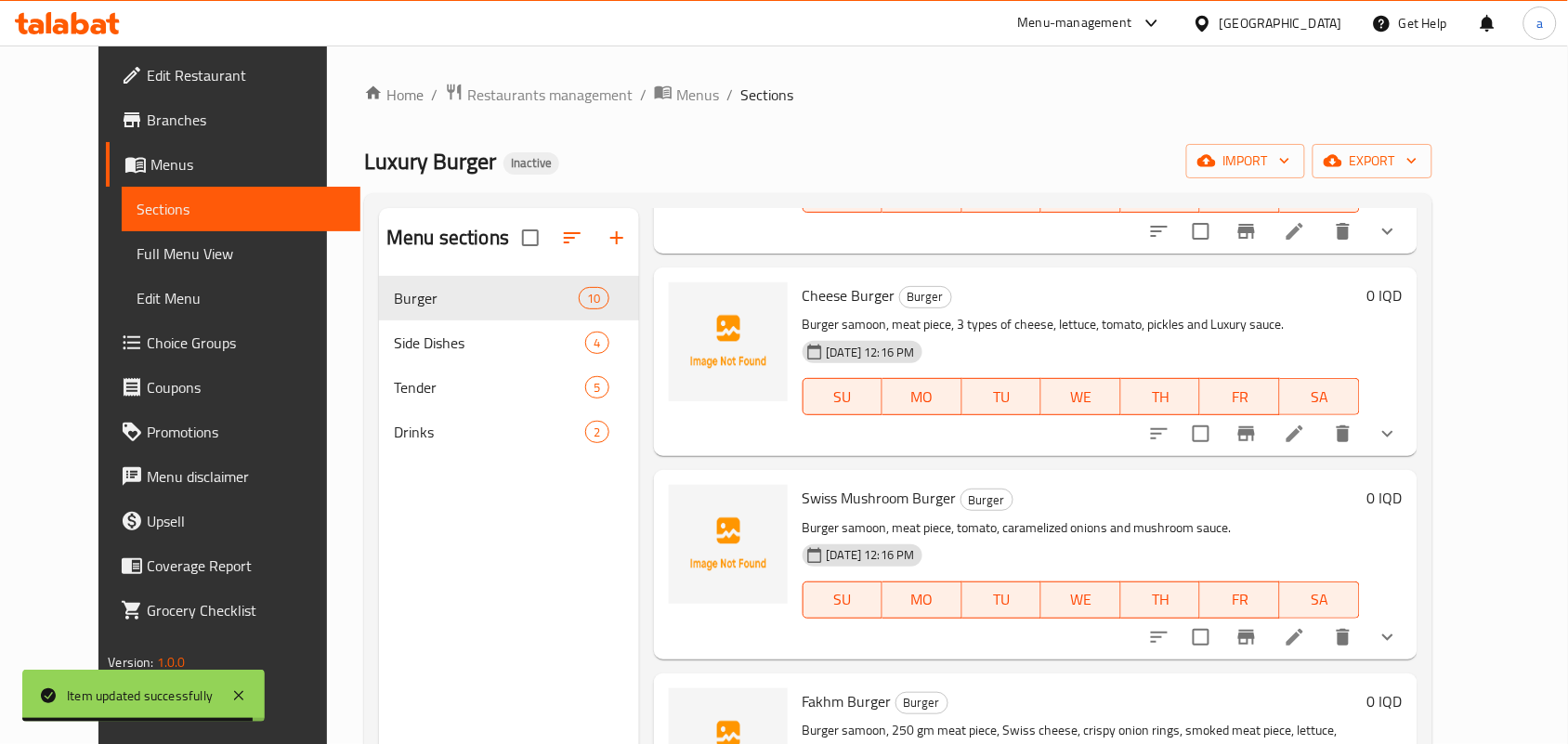
scroll to position [1083, 0]
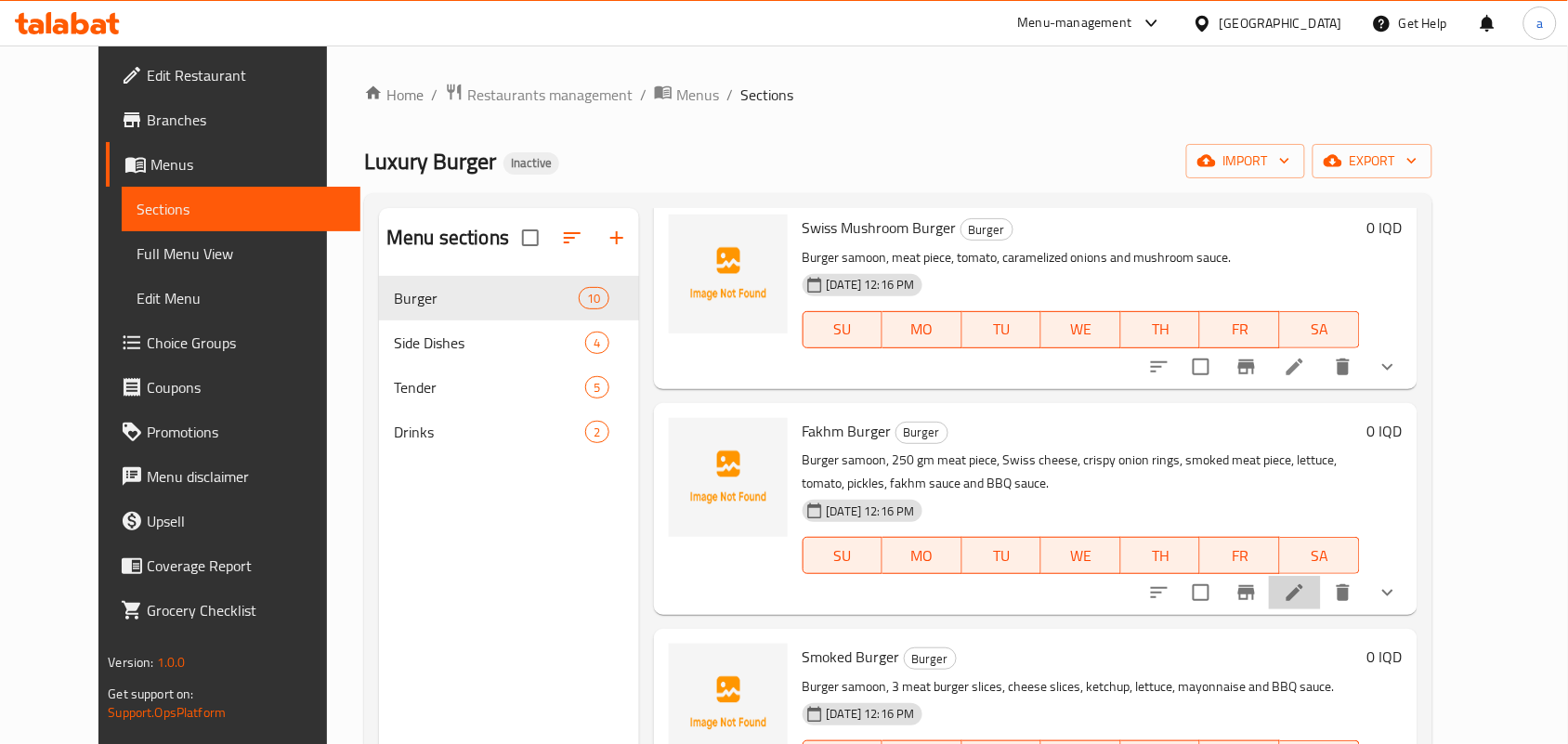
click at [1320, 609] on li at bounding box center [1294, 593] width 52 height 33
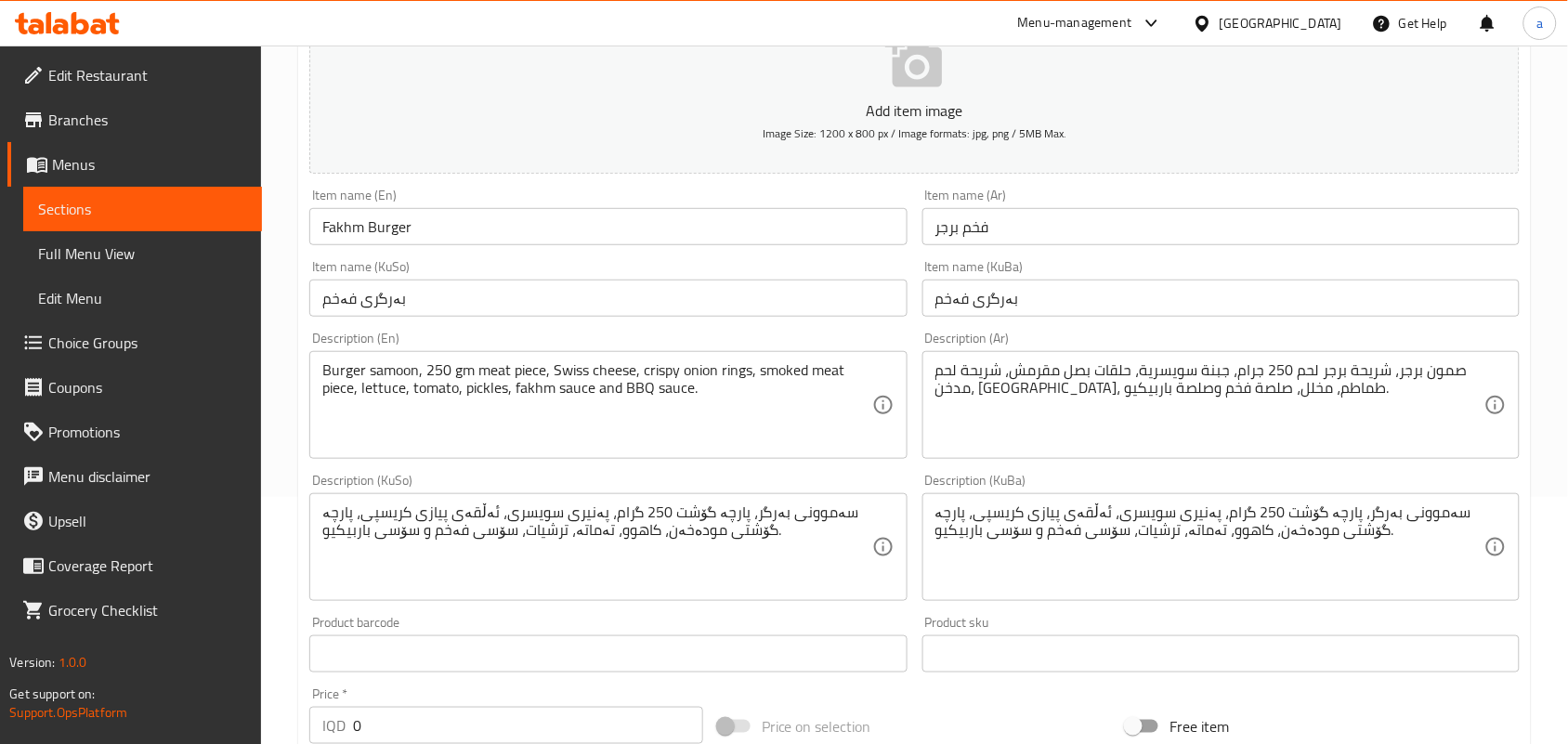
scroll to position [270, 0]
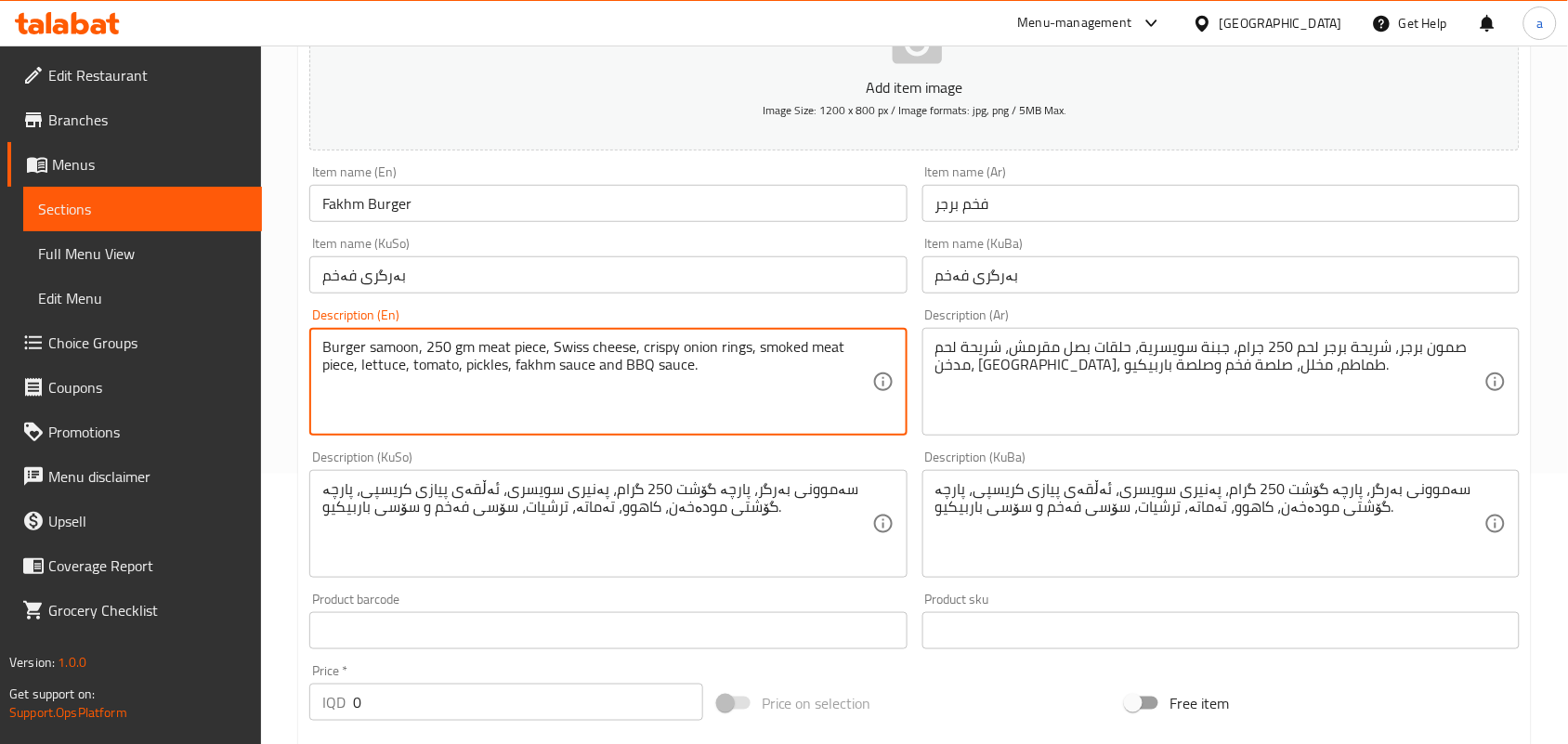
click at [581, 391] on textarea "Burger samoon, 250 gm meat piece, Swiss cheese, crispy onion rings, smoked meat…" at bounding box center [596, 382] width 549 height 88
paste textarea "Luxury"
type textarea "Burger samoon, 250 gm meat piece, Swiss cheese, crispy onion rings, smoked meat…"
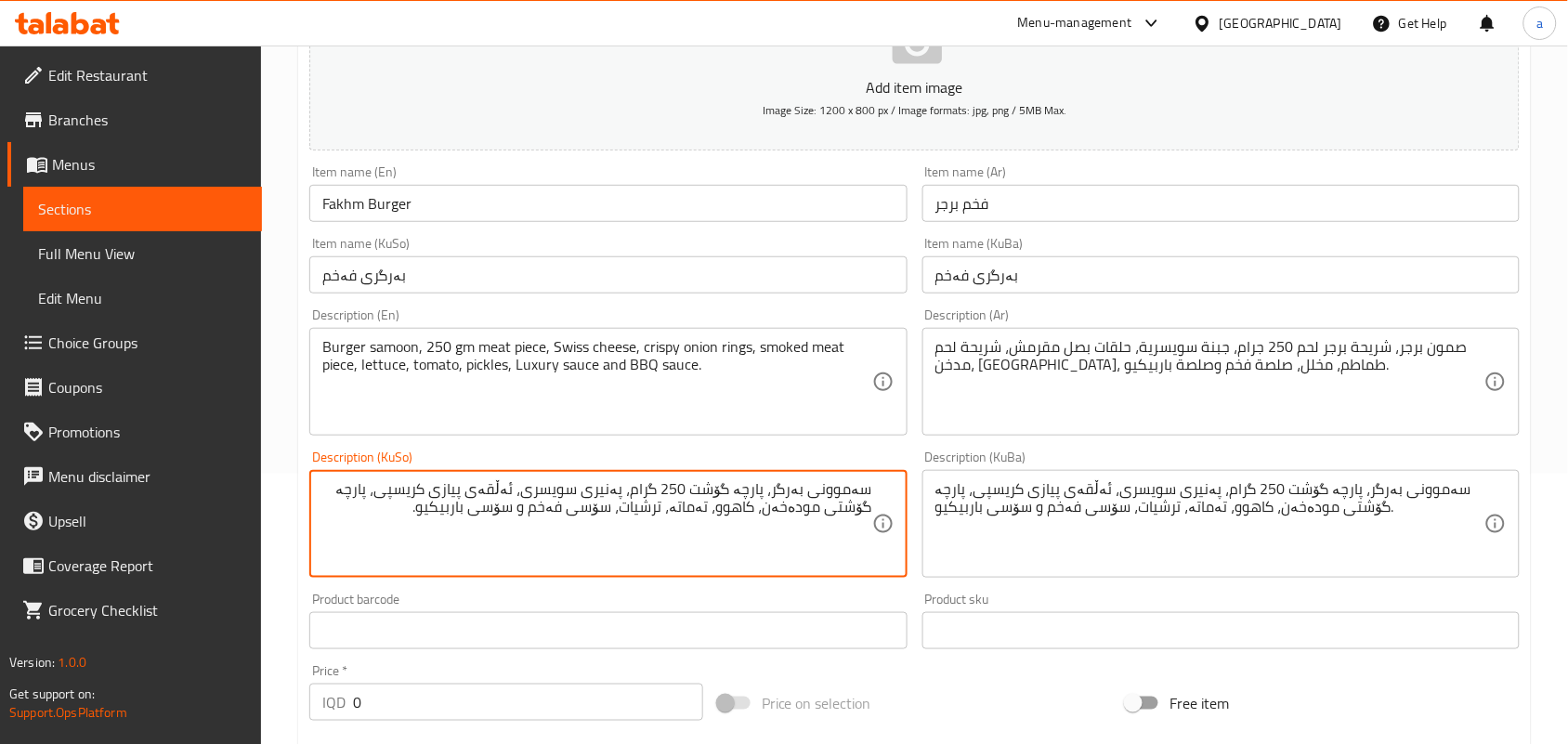
click at [540, 539] on textarea "سەموونی بەرگر، پارچە گۆشت 250 گرام، پەنیری سویسری، ئەڵقەی پیازی کریسپی، پارچە گ…" at bounding box center [596, 525] width 549 height 88
paste textarea "وکژەری"
click at [622, 544] on textarea "سەموونی بەرگر، پارچە گۆشت 250 گرام، پەنیری سویسری، ئەڵقەی پیازی کریسپی، پارچە گ…" at bounding box center [596, 525] width 549 height 88
type textarea "سەموونی بەرگر، پارچە گۆشت 250 گرام، پەنیری سویسری، ئەڵقەی پیازی کریسپی، پارچە گ…"
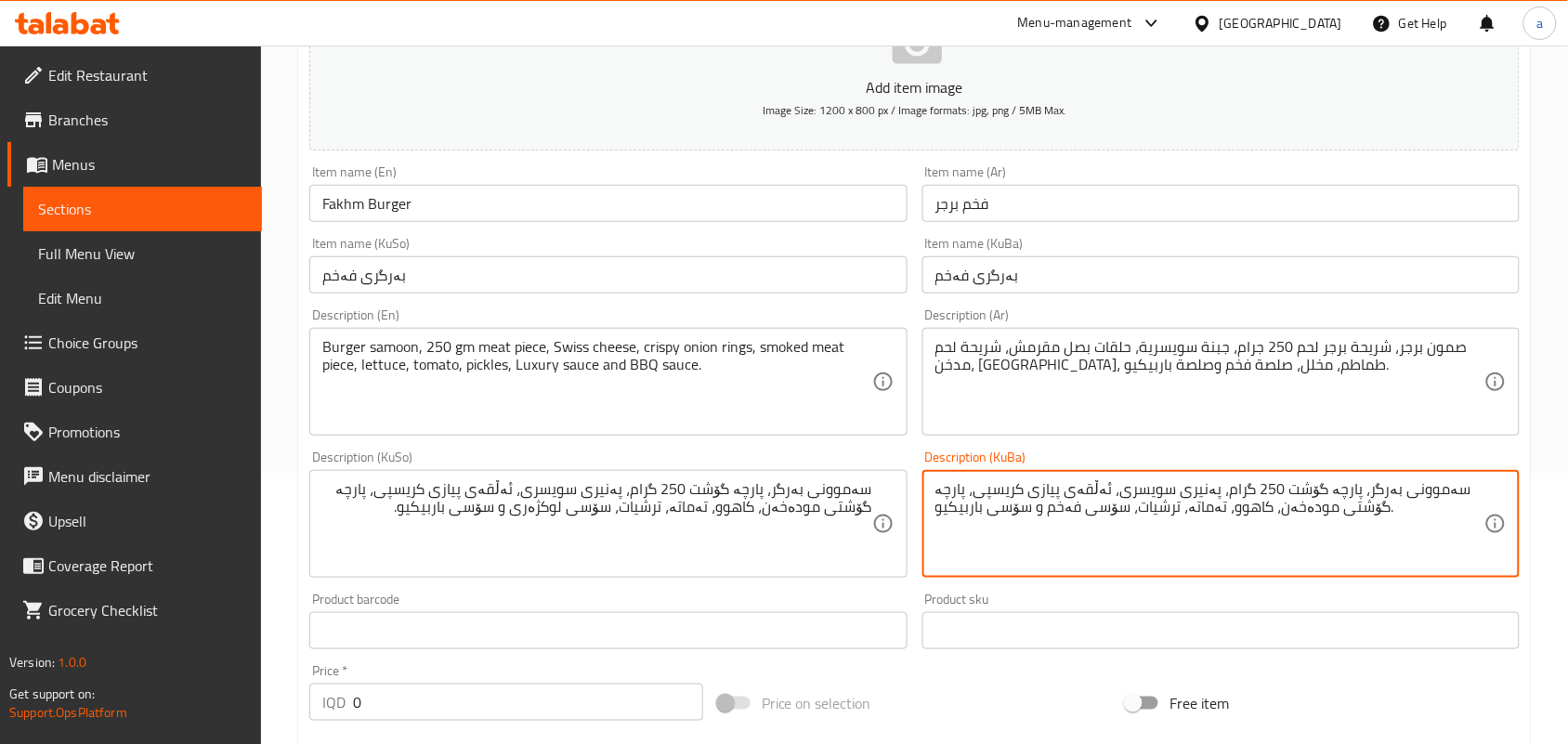
paste textarea "وکژەری"
type textarea "سەموونی بەرگر، پارچە گۆشت 250 گرام، پەنیری سویسری، ئەڵقەی پیازی کریسپی، پارچە گ…"
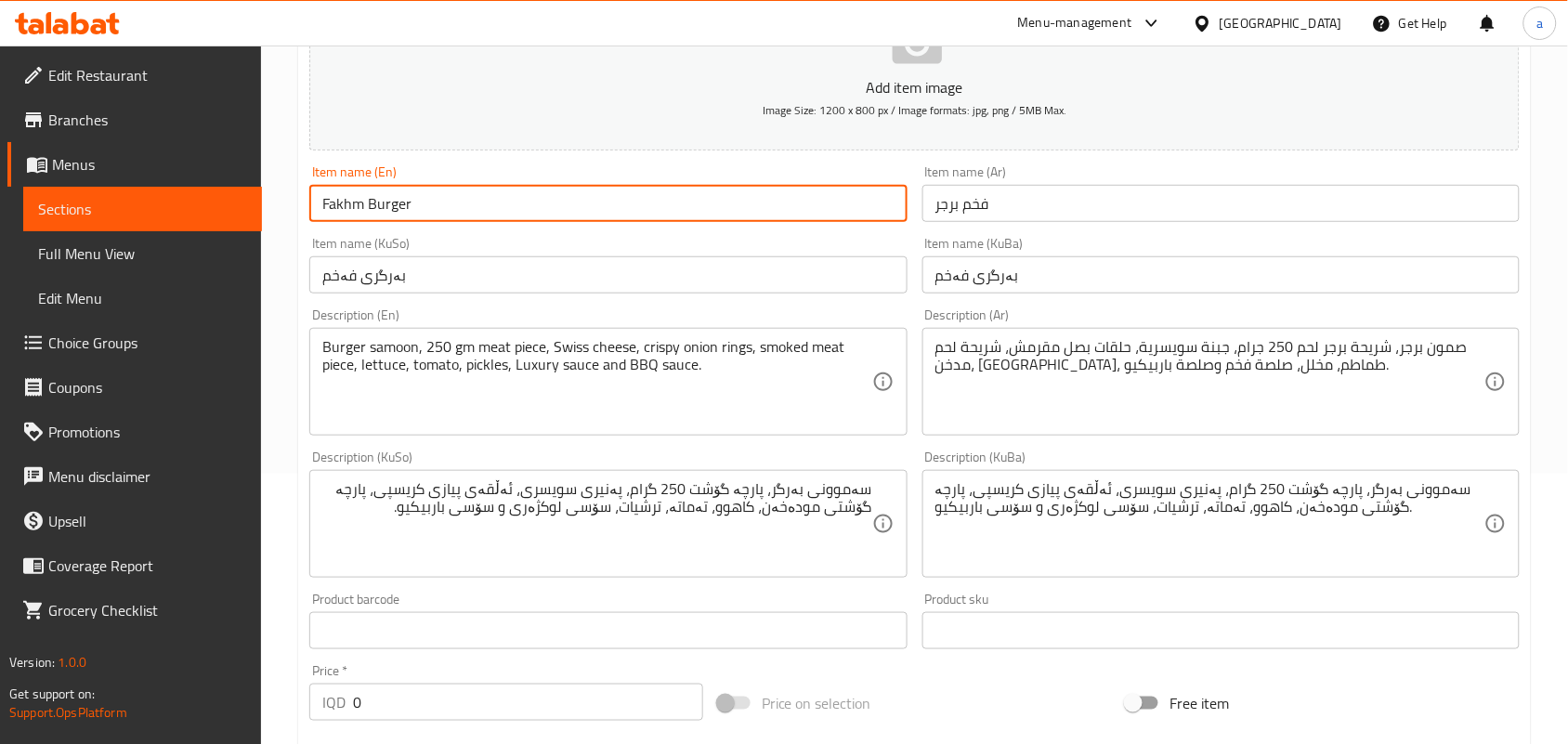
click at [447, 215] on input "Fakhm Burger" at bounding box center [608, 203] width 597 height 37
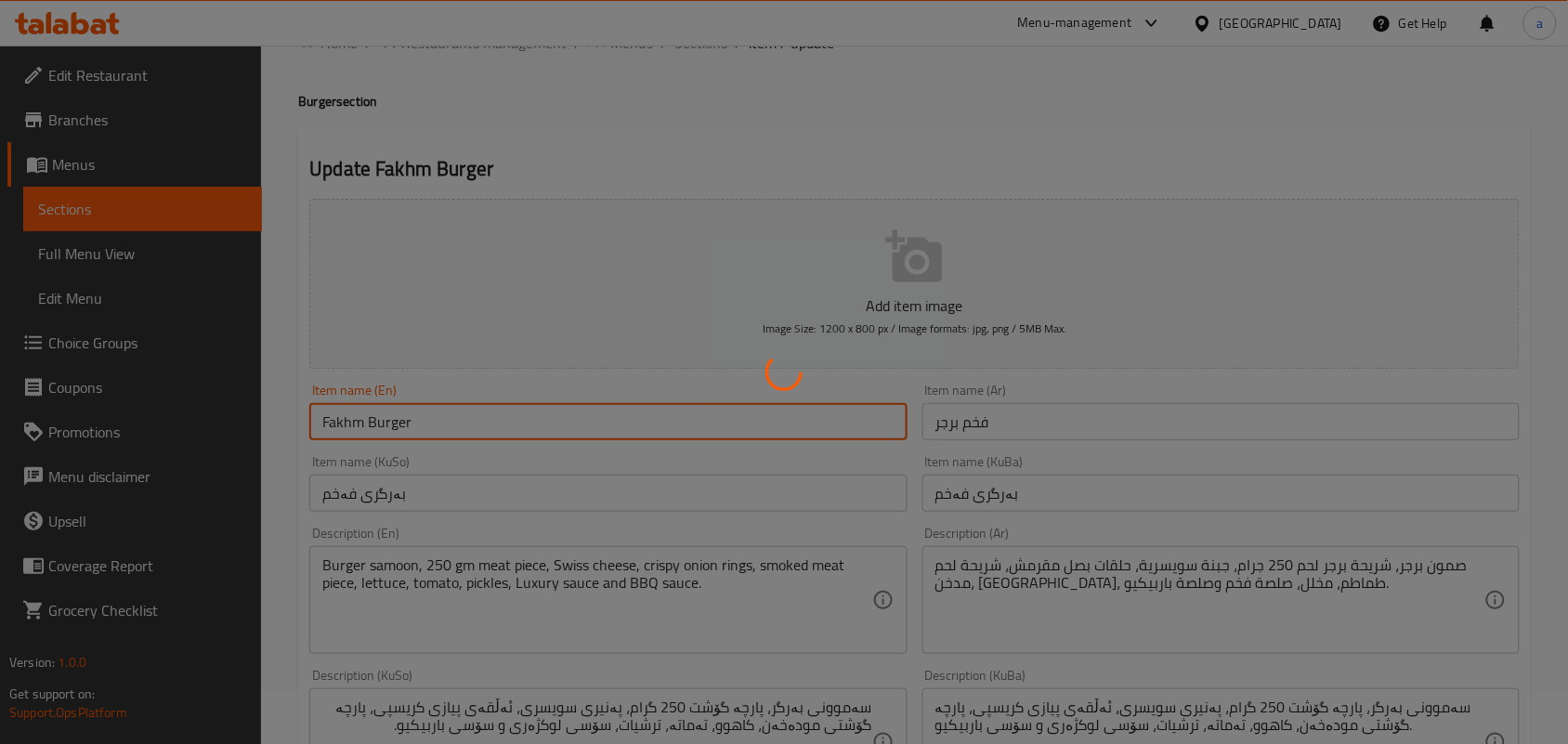
scroll to position [0, 0]
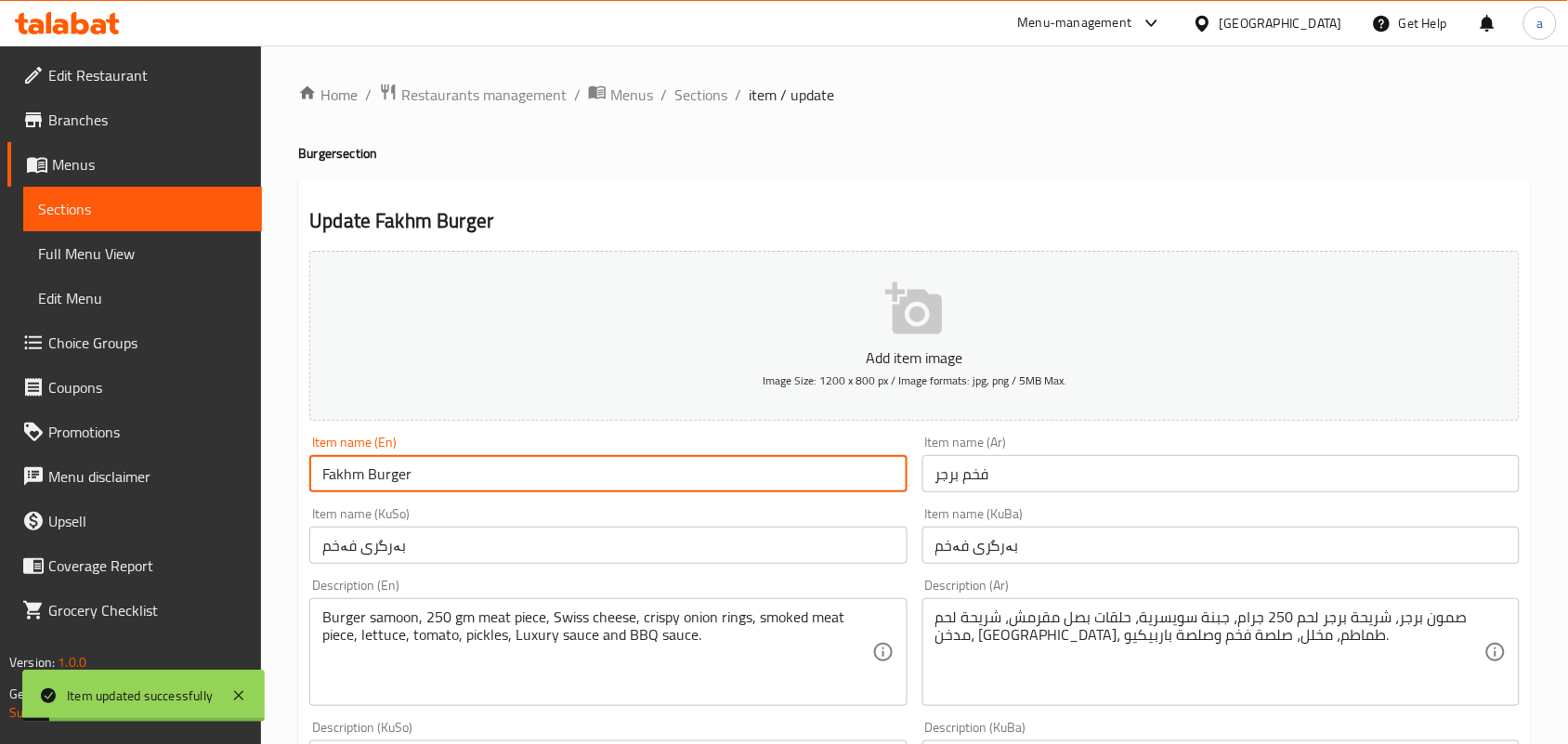
click at [353, 481] on input "Fakhm Burger" at bounding box center [608, 474] width 597 height 37
paste input "Luxury"
type input "Luxury Burger"
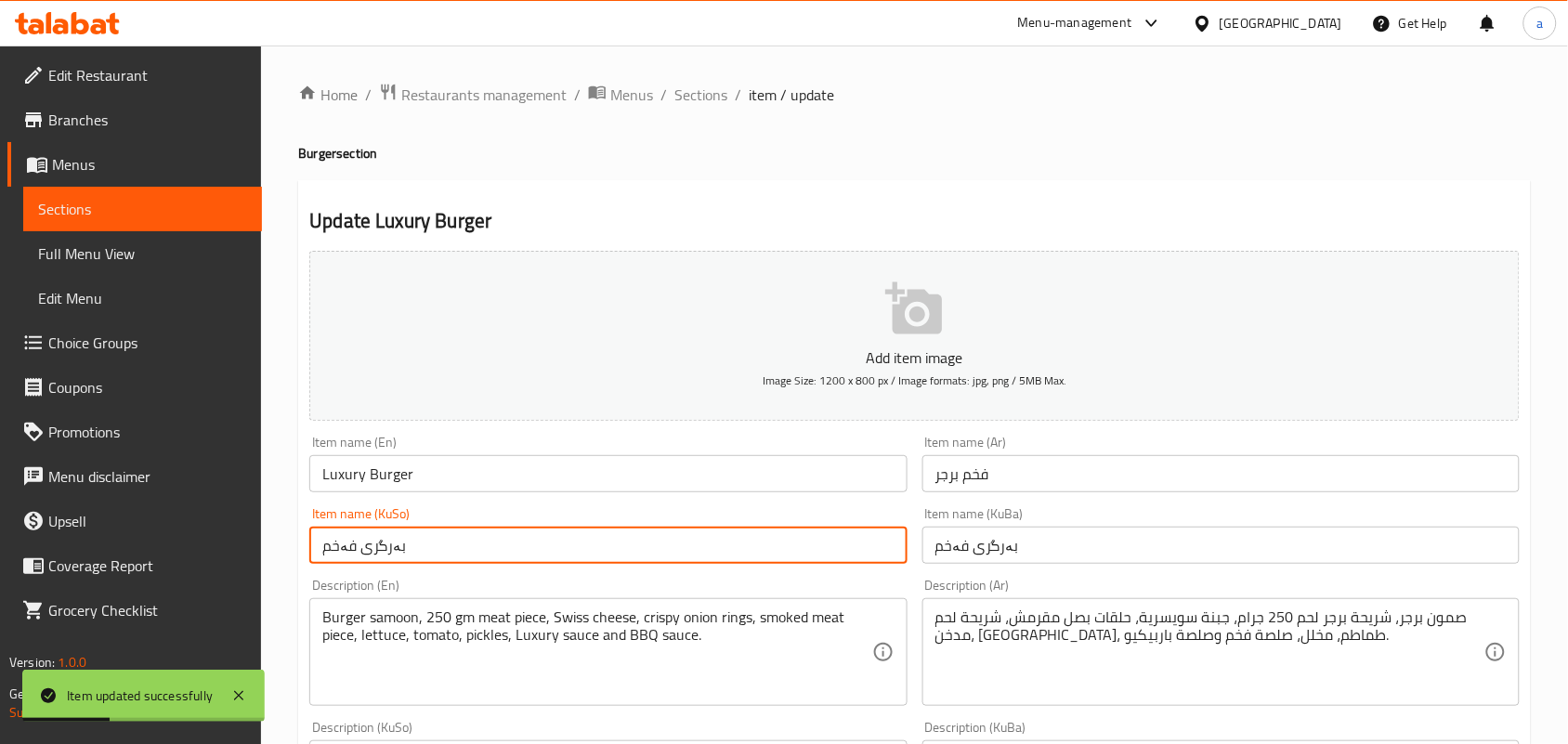
click at [342, 551] on input "بەرگری فەخم" at bounding box center [608, 545] width 597 height 37
paste input "وکژەری"
click at [493, 553] on input "بەرگری لوکژەری" at bounding box center [608, 545] width 597 height 37
type input "بەرگری لوکژەری"
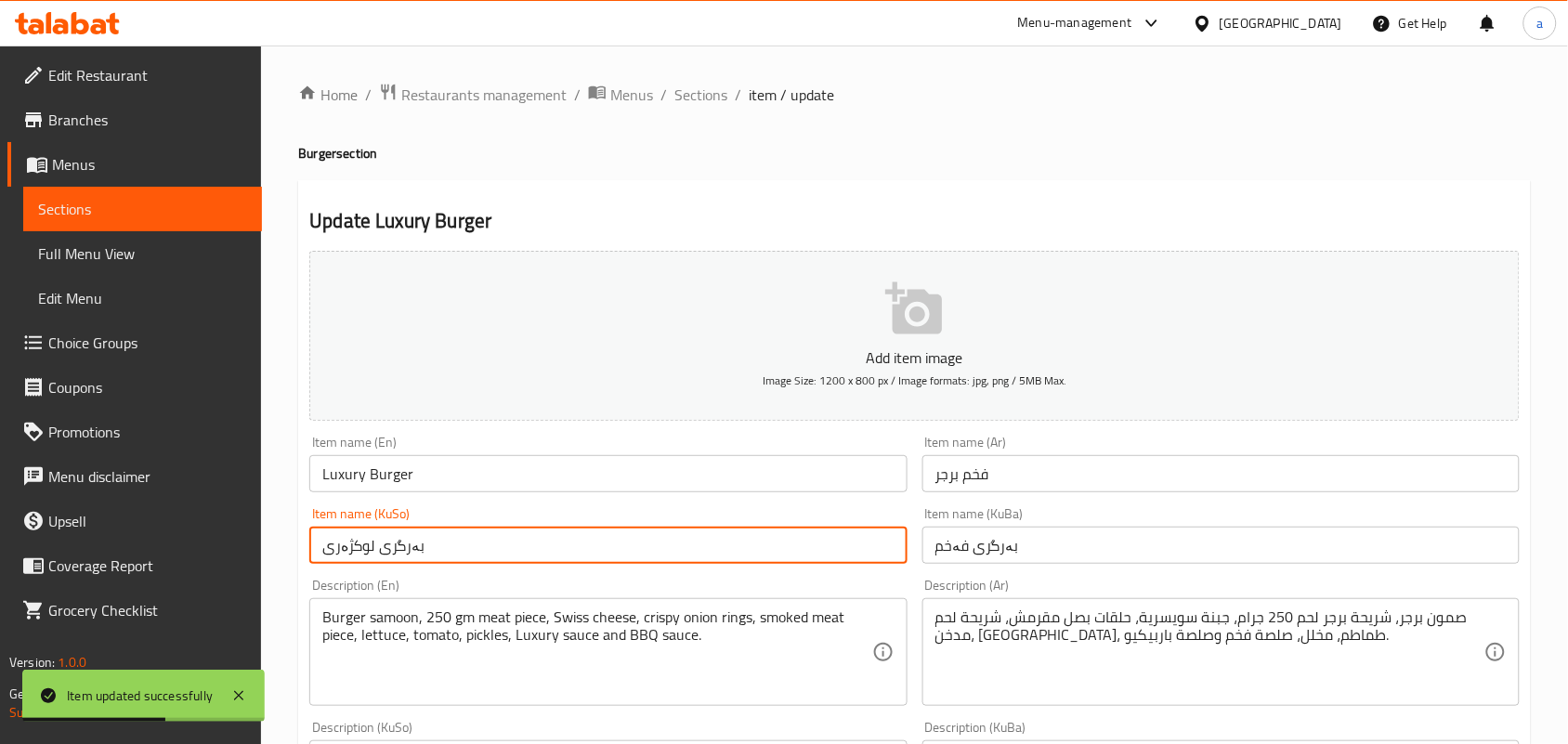
click at [989, 564] on input "بەرگری فەخم" at bounding box center [1221, 545] width 597 height 37
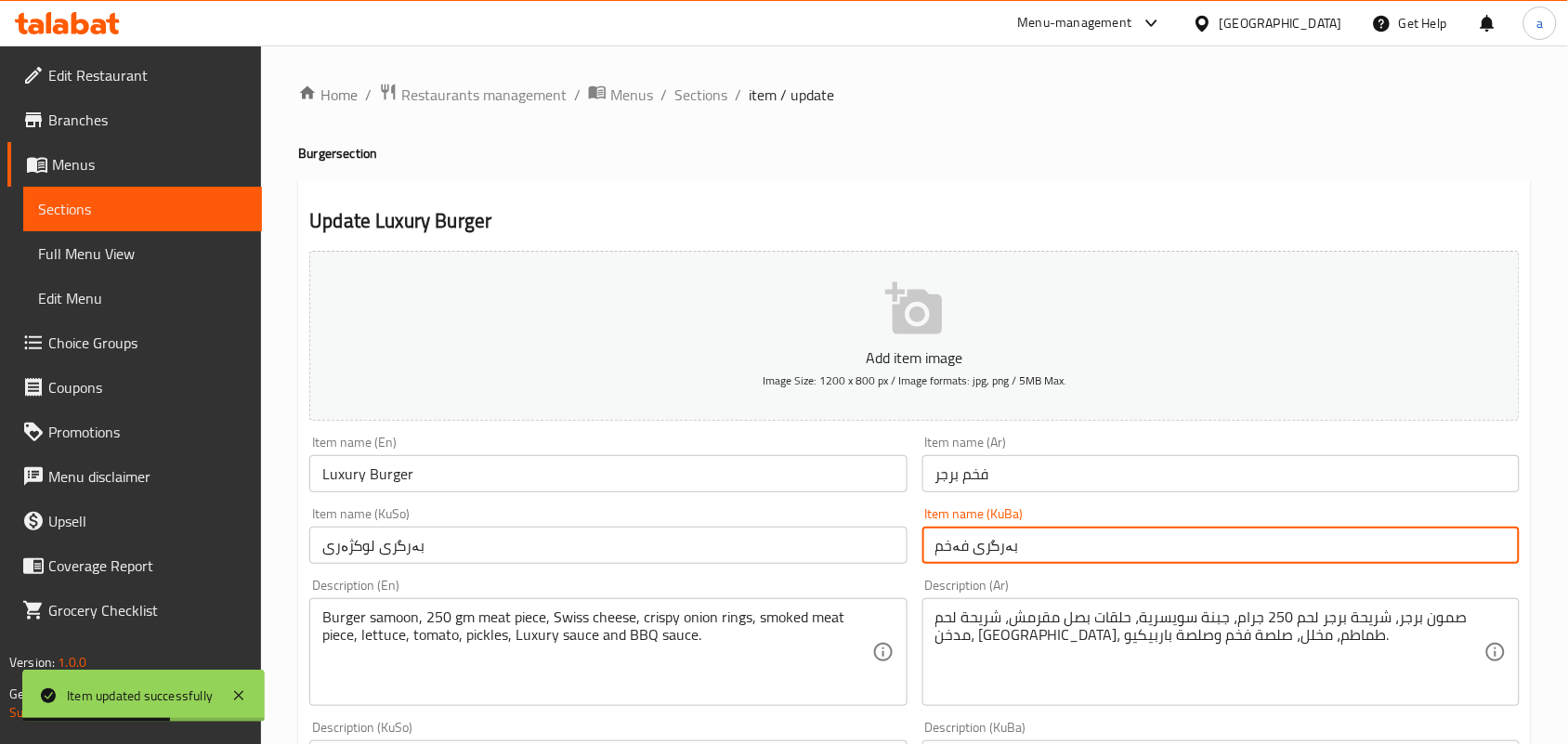
paste input "وکژەری"
type input "بەرگری لوکژەری"
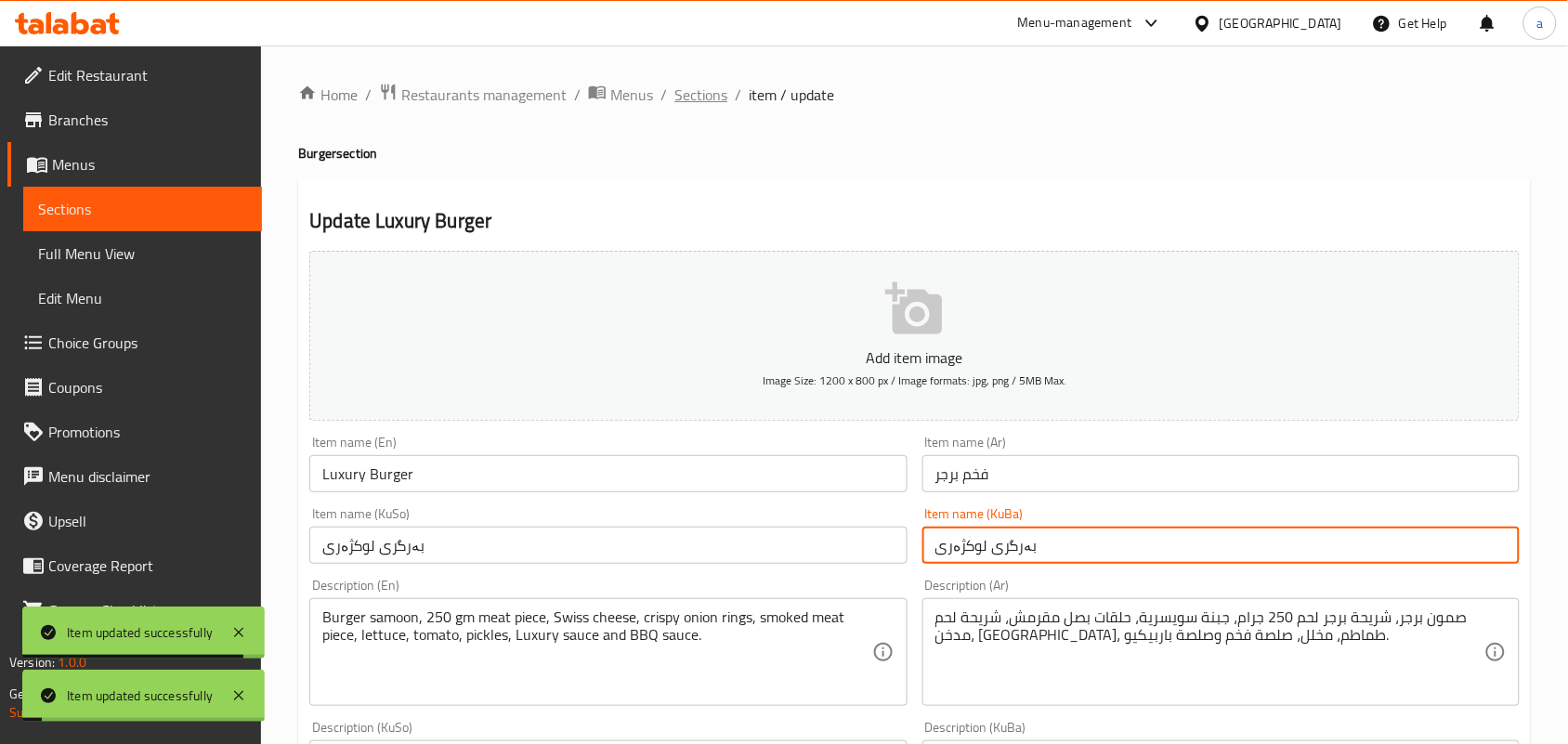
click at [725, 98] on span "Sections" at bounding box center [700, 94] width 53 height 23
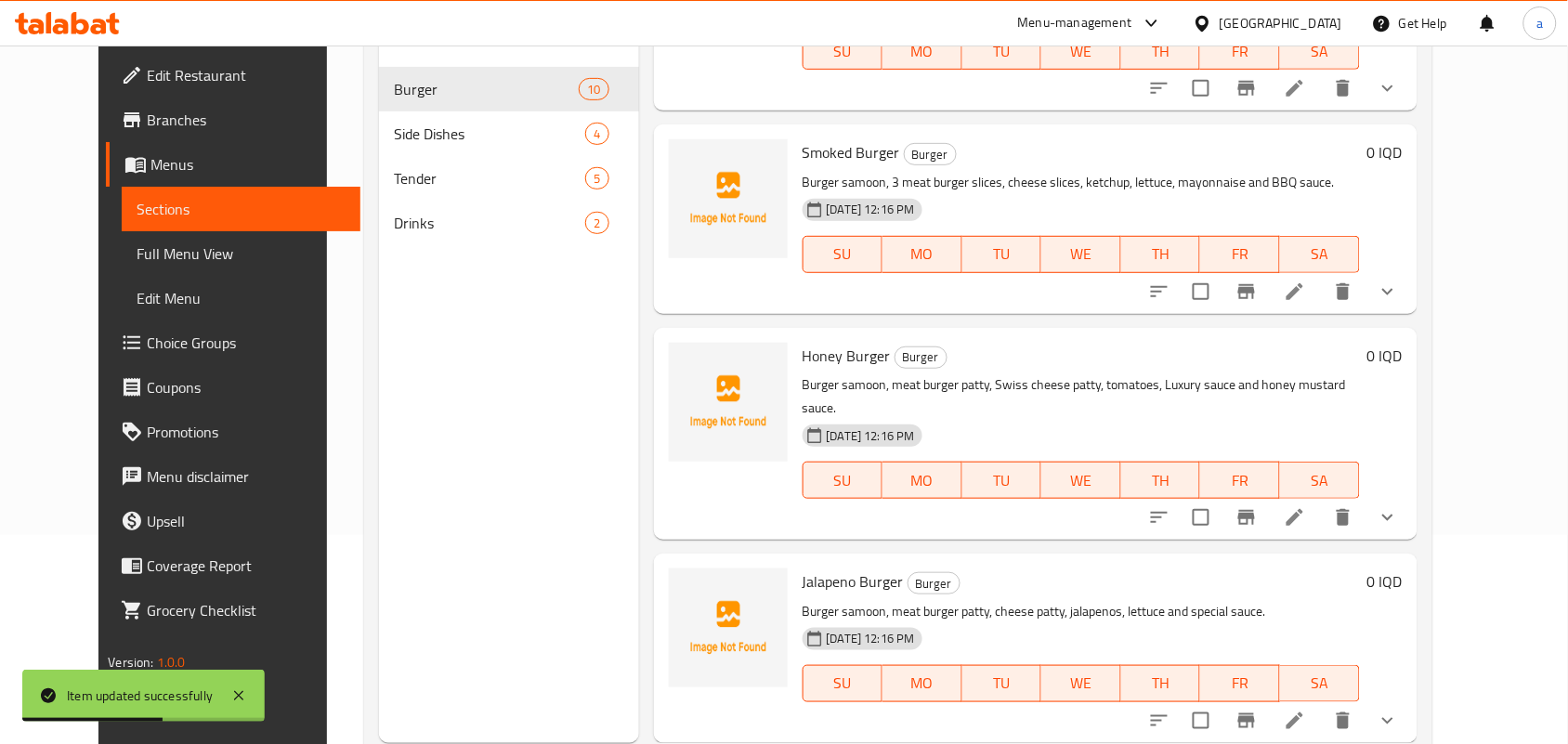
scroll to position [262, 0]
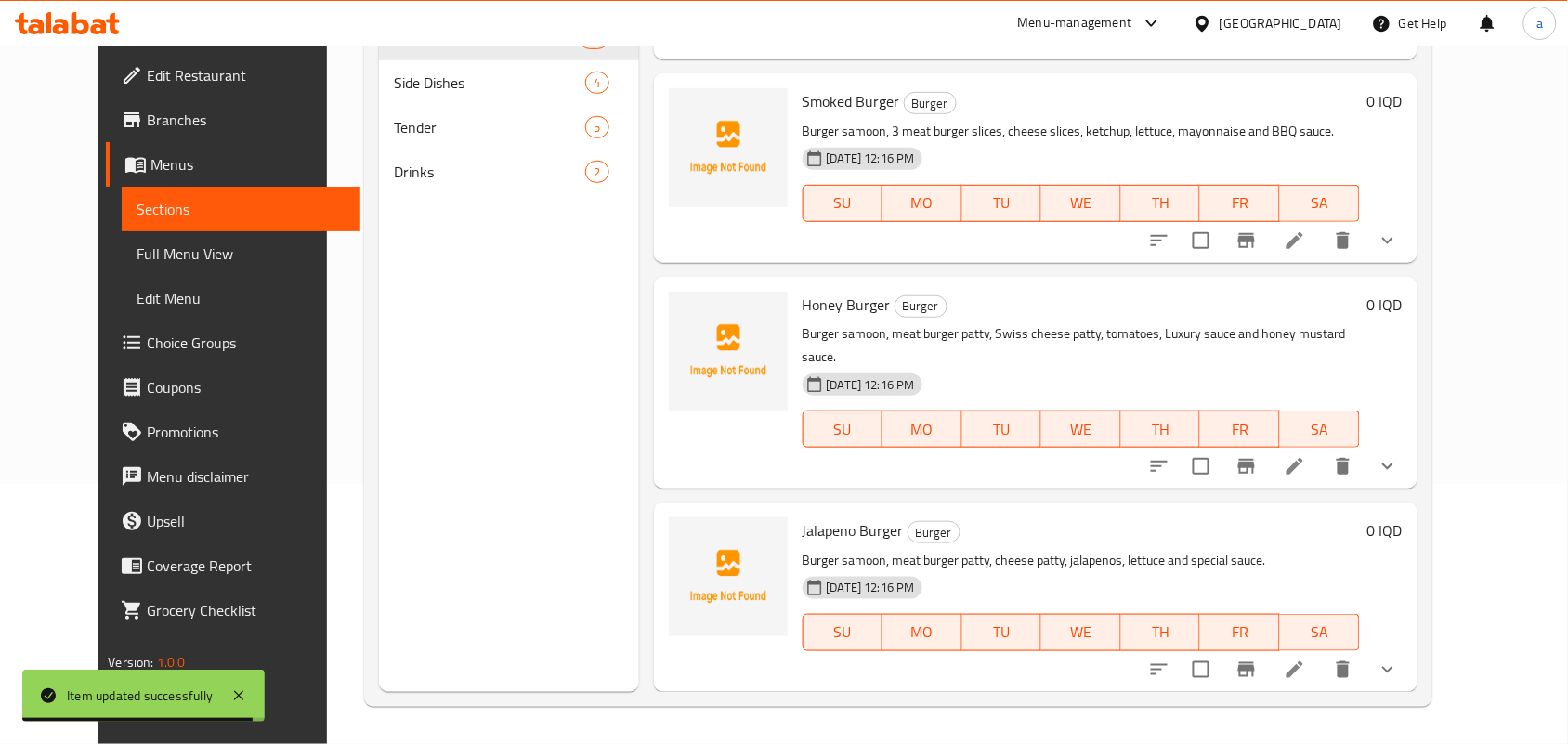
click at [122, 276] on link "Full Menu View" at bounding box center [241, 253] width 239 height 44
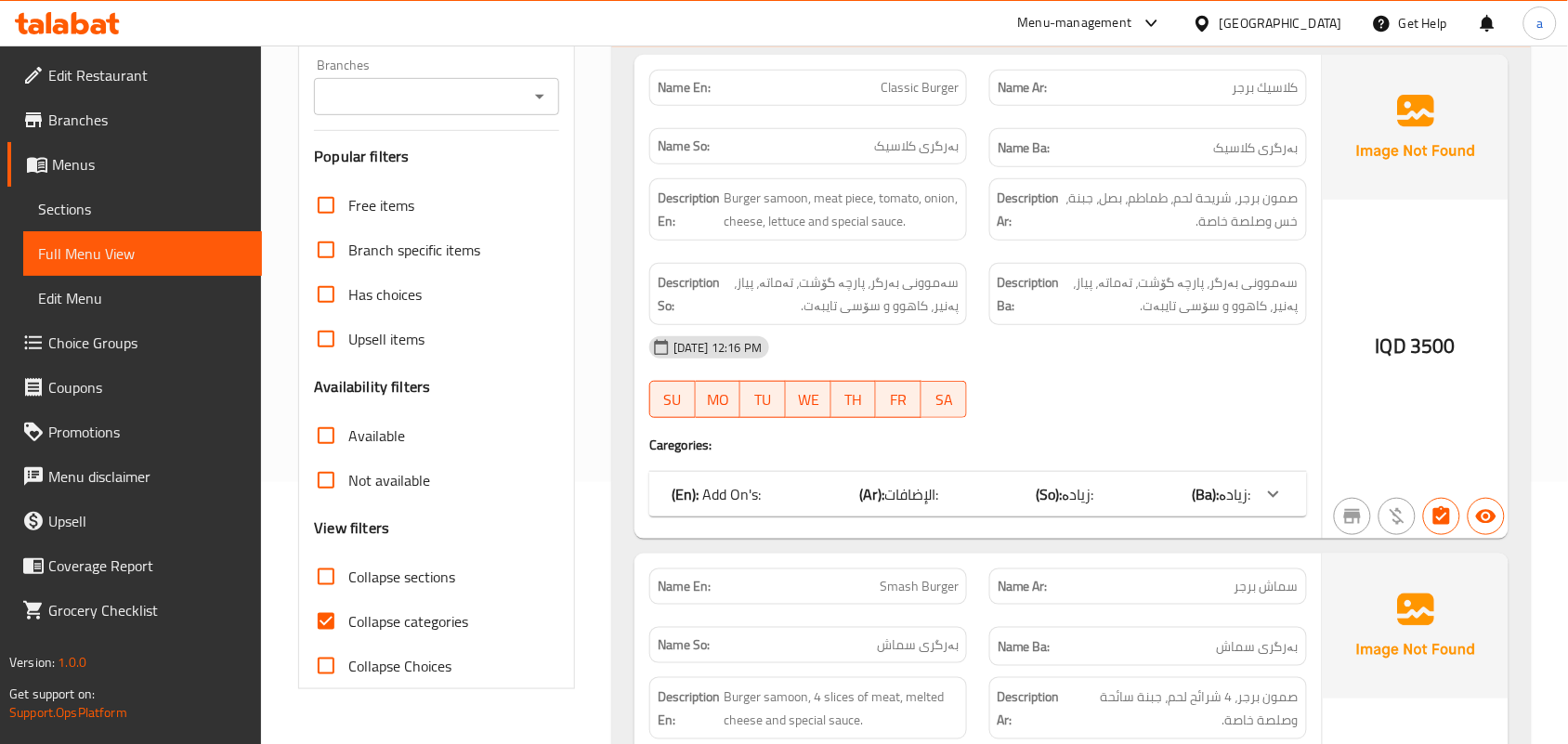
click at [72, 206] on span "Sections" at bounding box center [142, 208] width 209 height 23
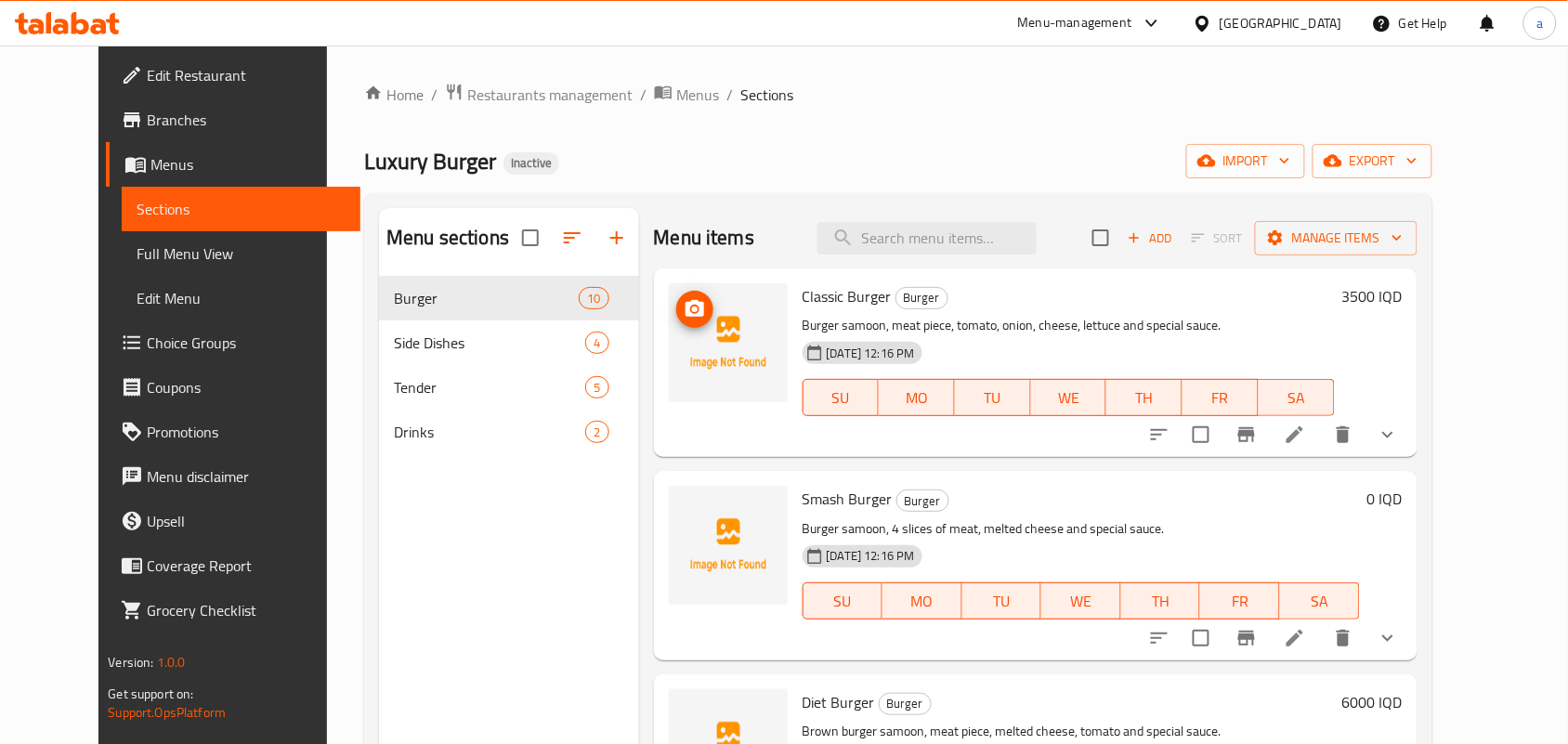
click at [686, 316] on icon "upload picture" at bounding box center [695, 308] width 19 height 17
click at [803, 290] on span "Classic Burger" at bounding box center [847, 296] width 89 height 28
copy h6 "Classic Burger"
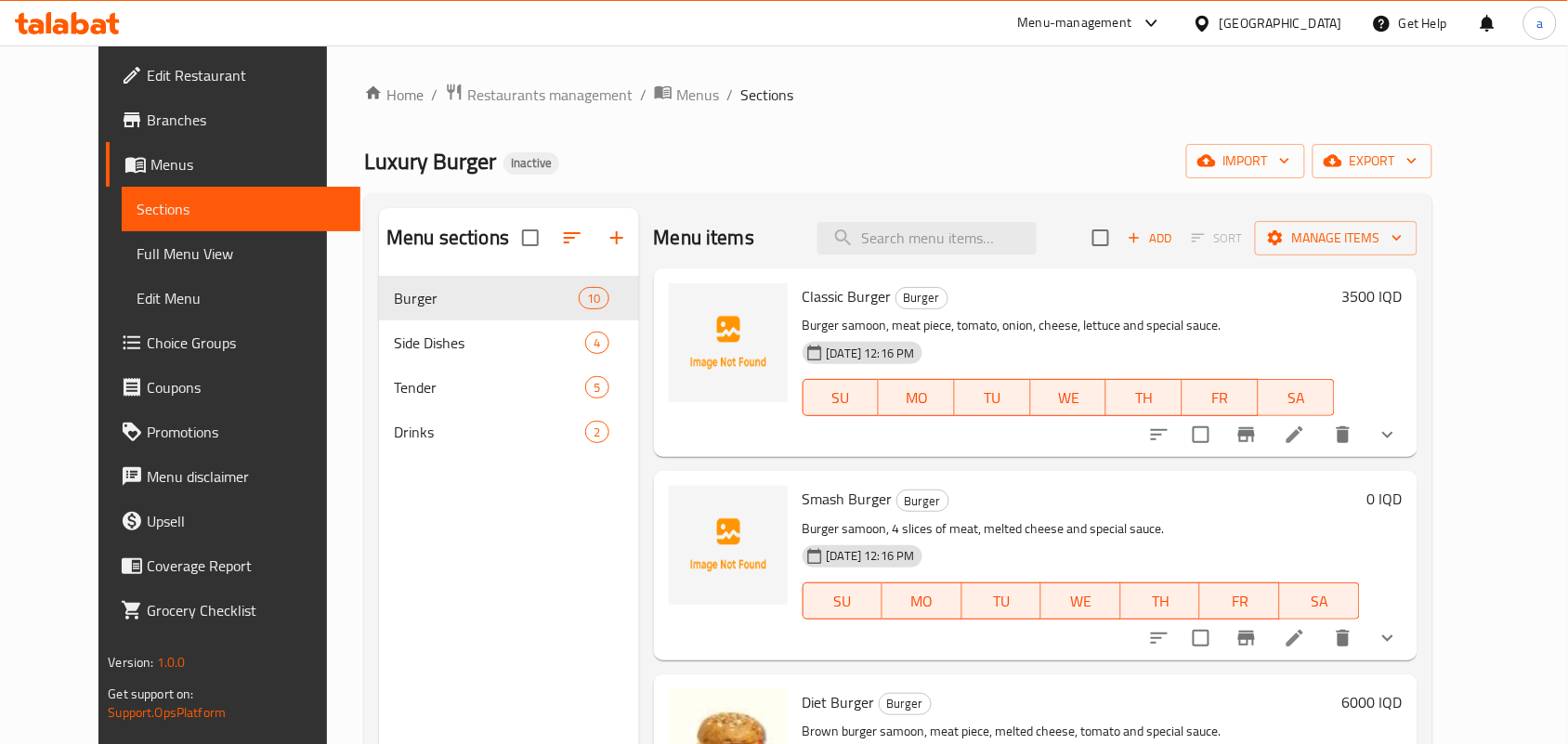
click at [813, 500] on span "Smash Burger" at bounding box center [848, 498] width 90 height 28
copy h6 "Smash Burger"
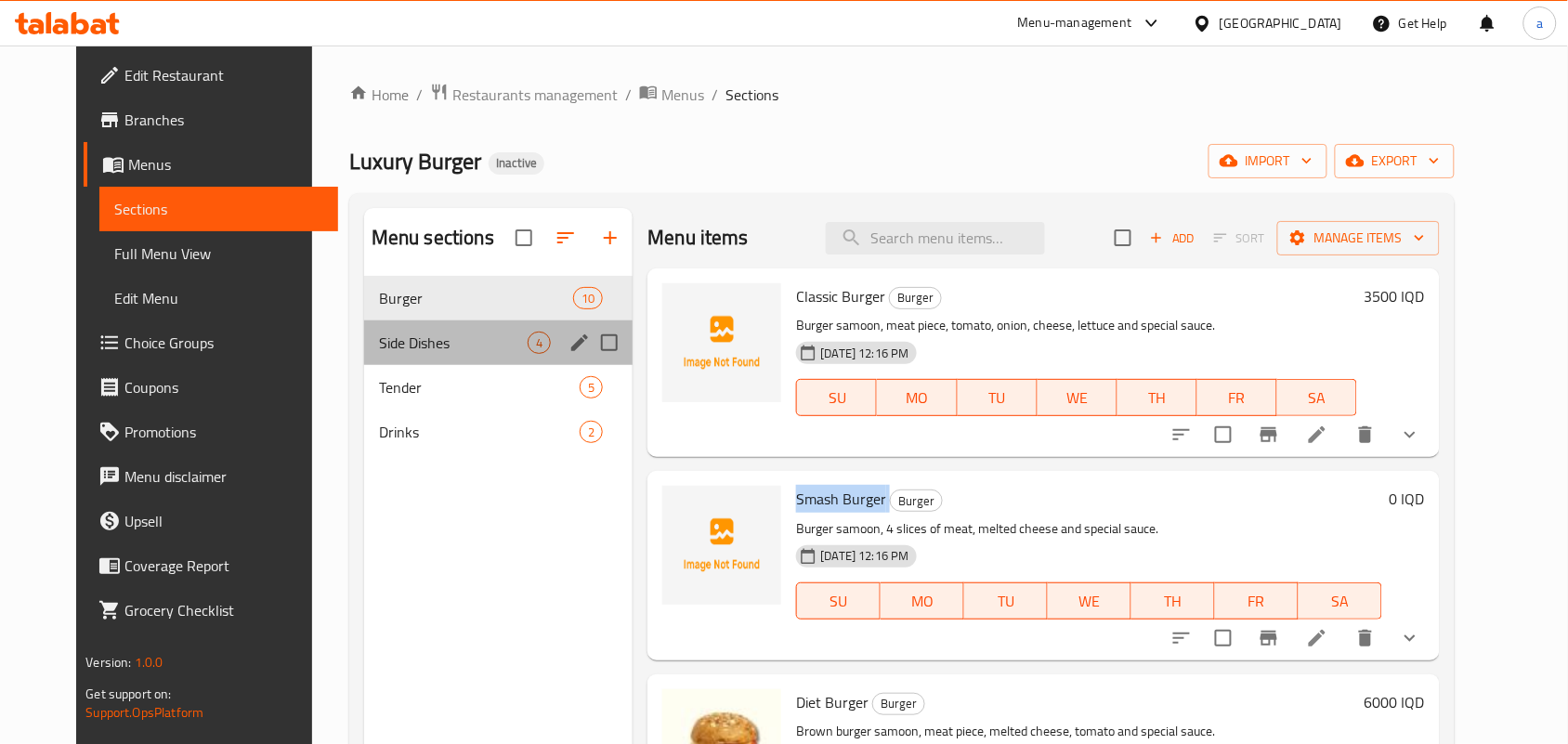
click at [485, 331] on div "Side Dishes 4" at bounding box center [499, 342] width 269 height 44
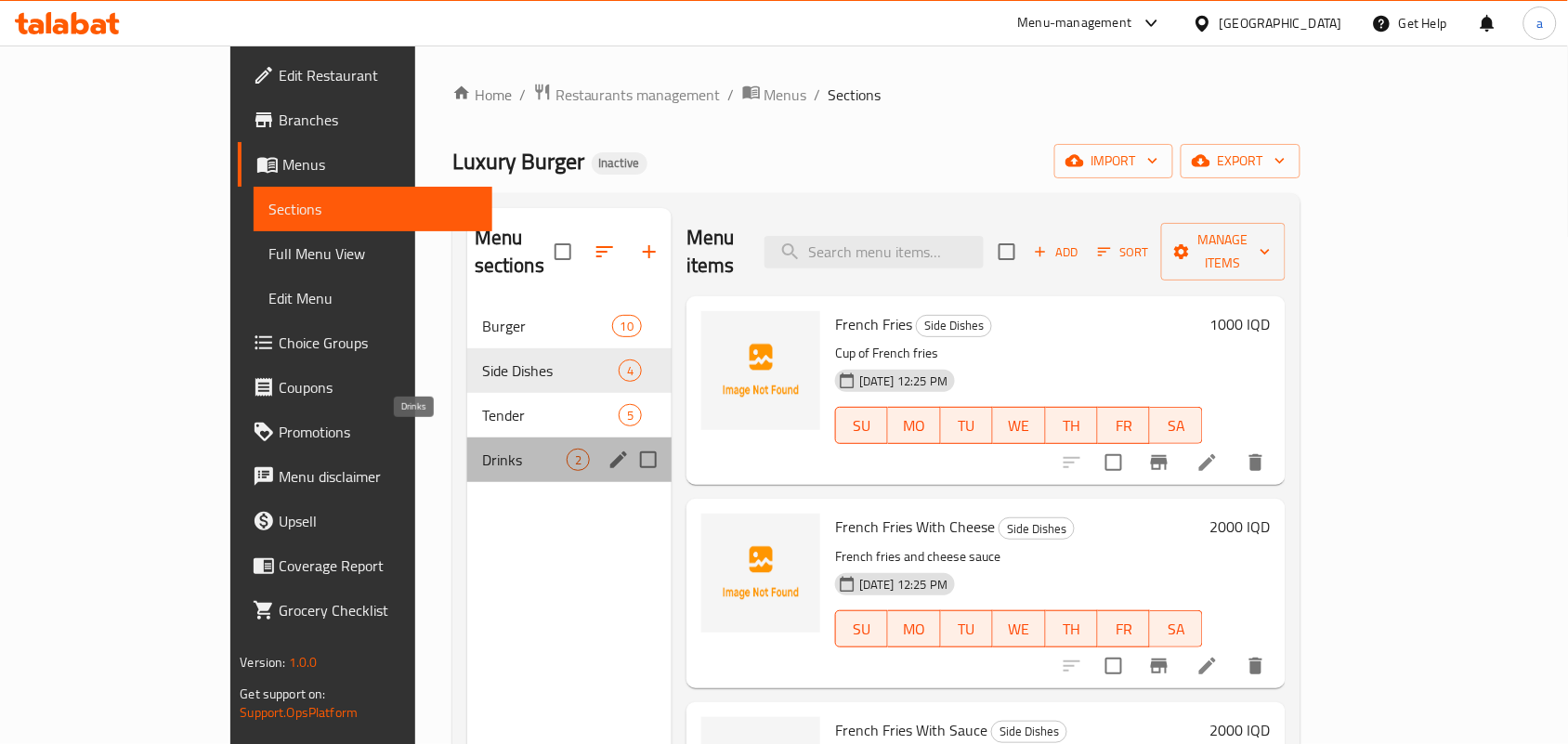
click at [482, 449] on span "Drinks" at bounding box center [525, 460] width 84 height 23
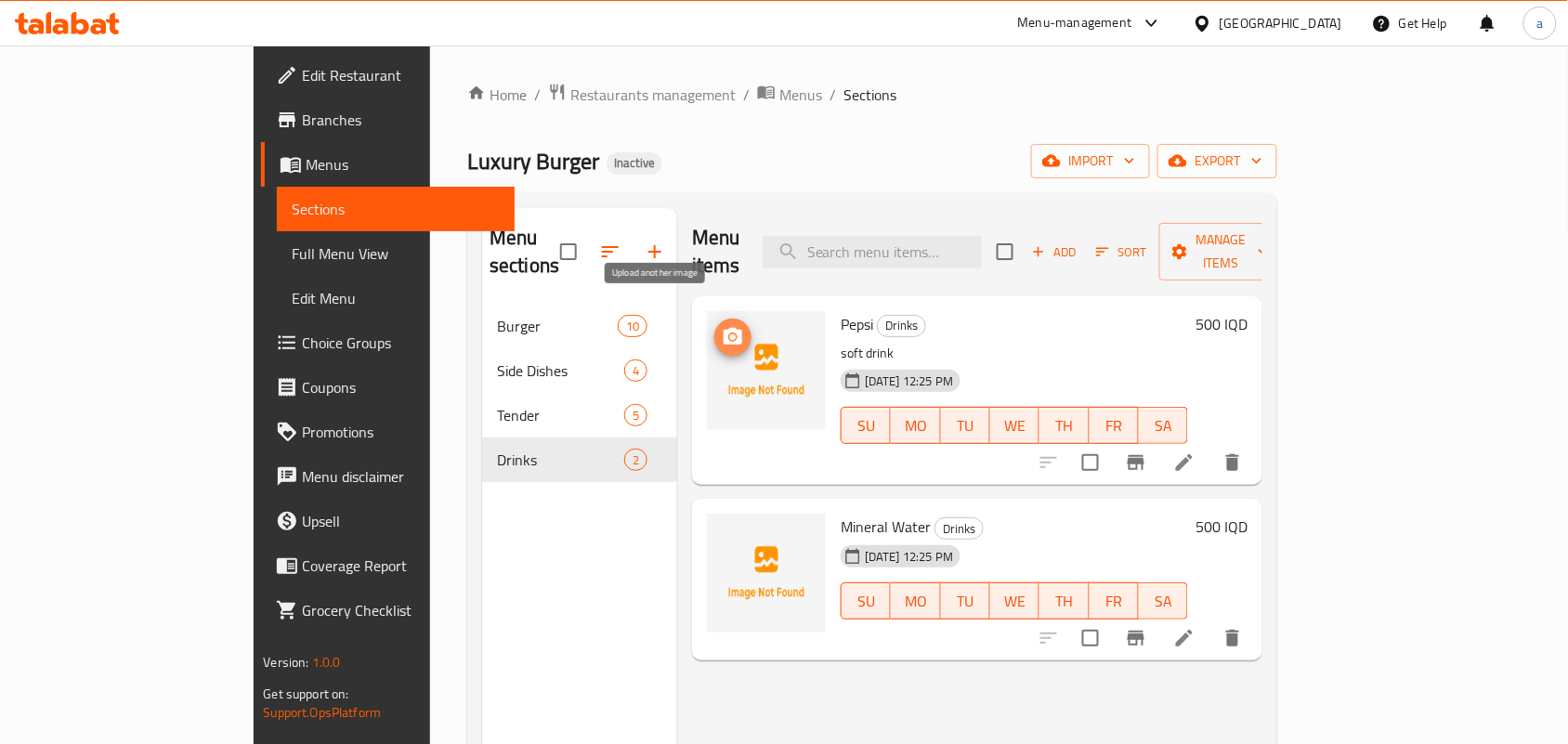
click at [722, 326] on icon "upload picture" at bounding box center [733, 337] width 23 height 23
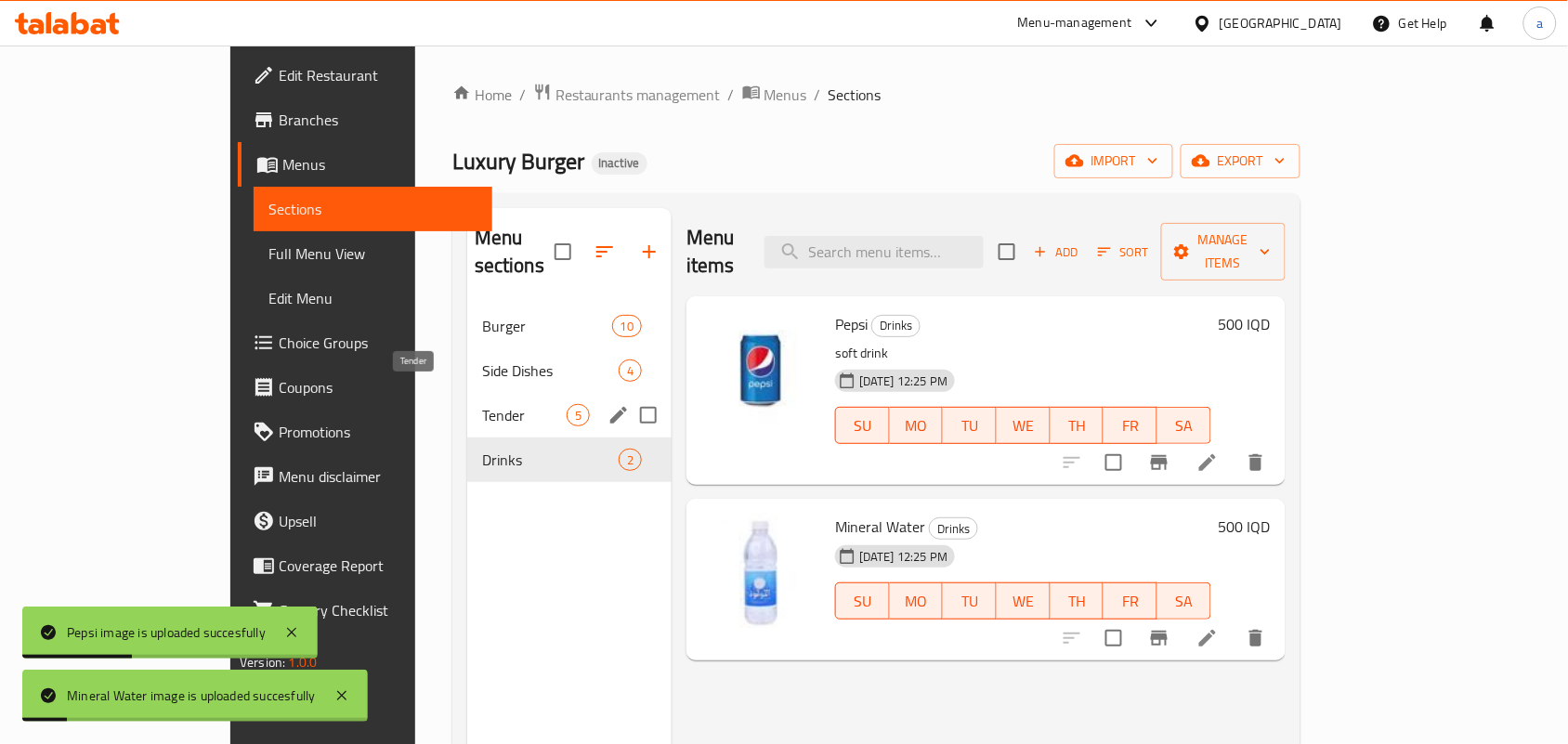
click at [482, 404] on span "Tender" at bounding box center [525, 415] width 84 height 23
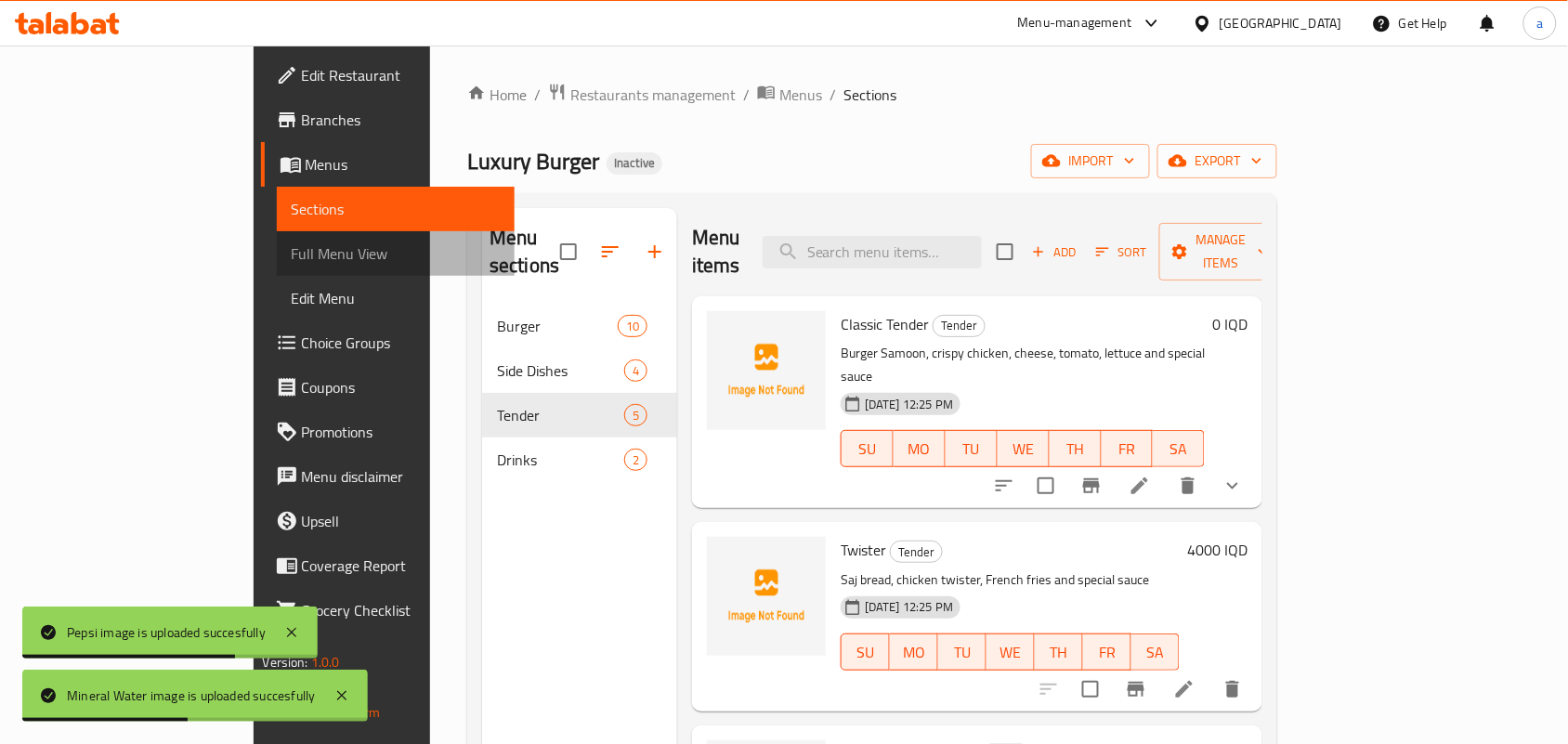
click at [292, 245] on span "Full Menu View" at bounding box center [396, 254] width 209 height 23
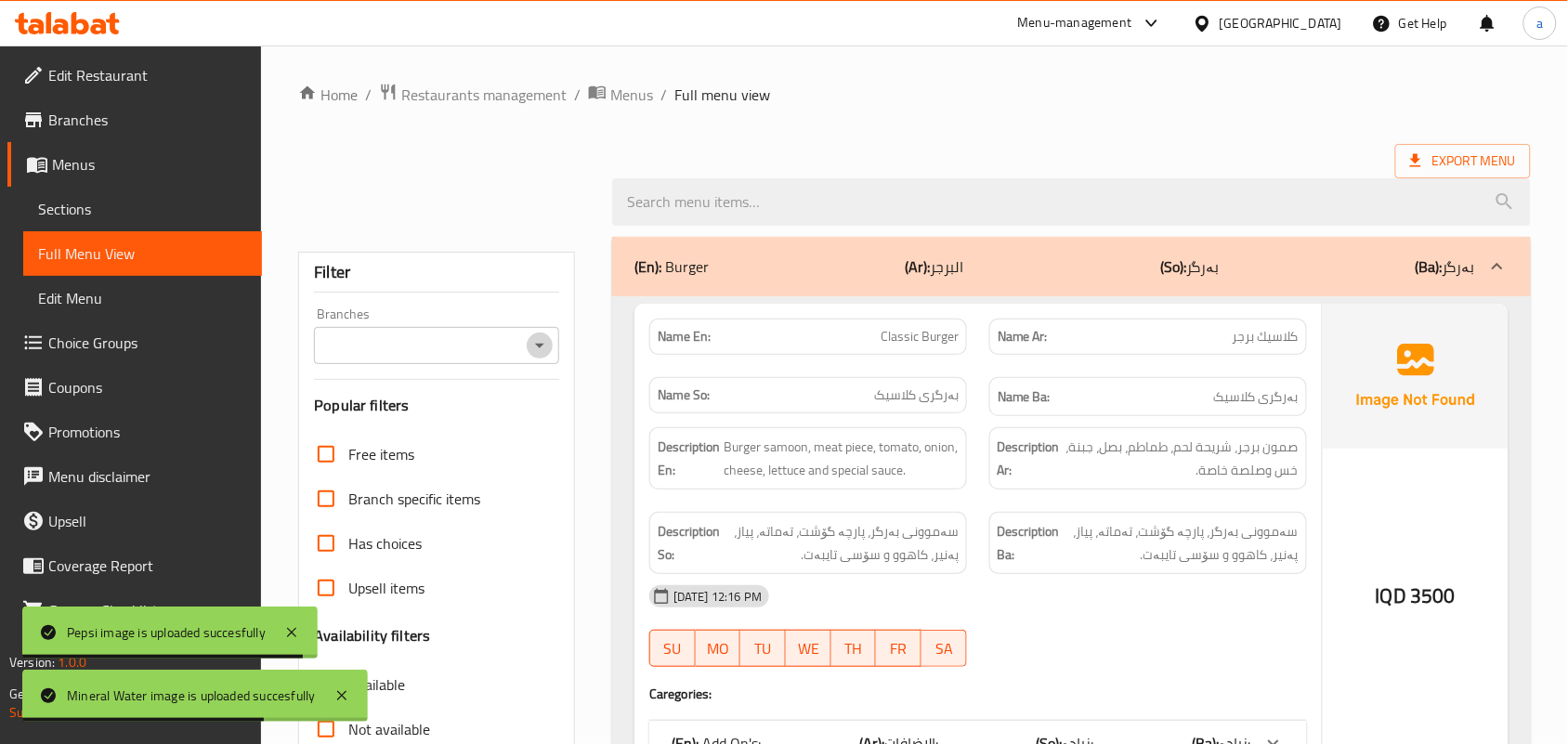
click at [534, 356] on icon "Open" at bounding box center [539, 345] width 23 height 23
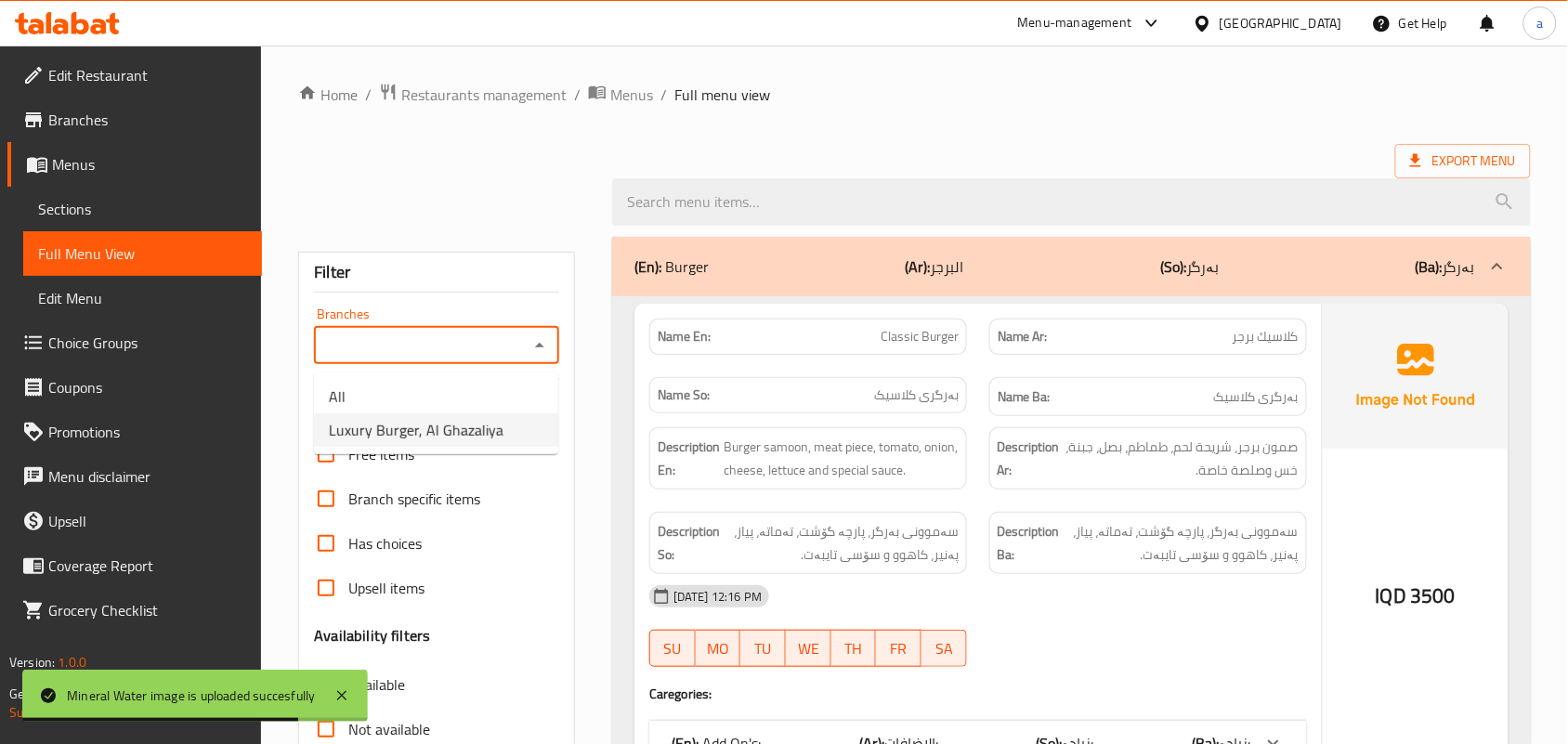
click at [461, 419] on span "Luxury Burger, Al Ghazaliya" at bounding box center [417, 429] width 175 height 23
type input "Luxury Burger, Al Ghazaliya"
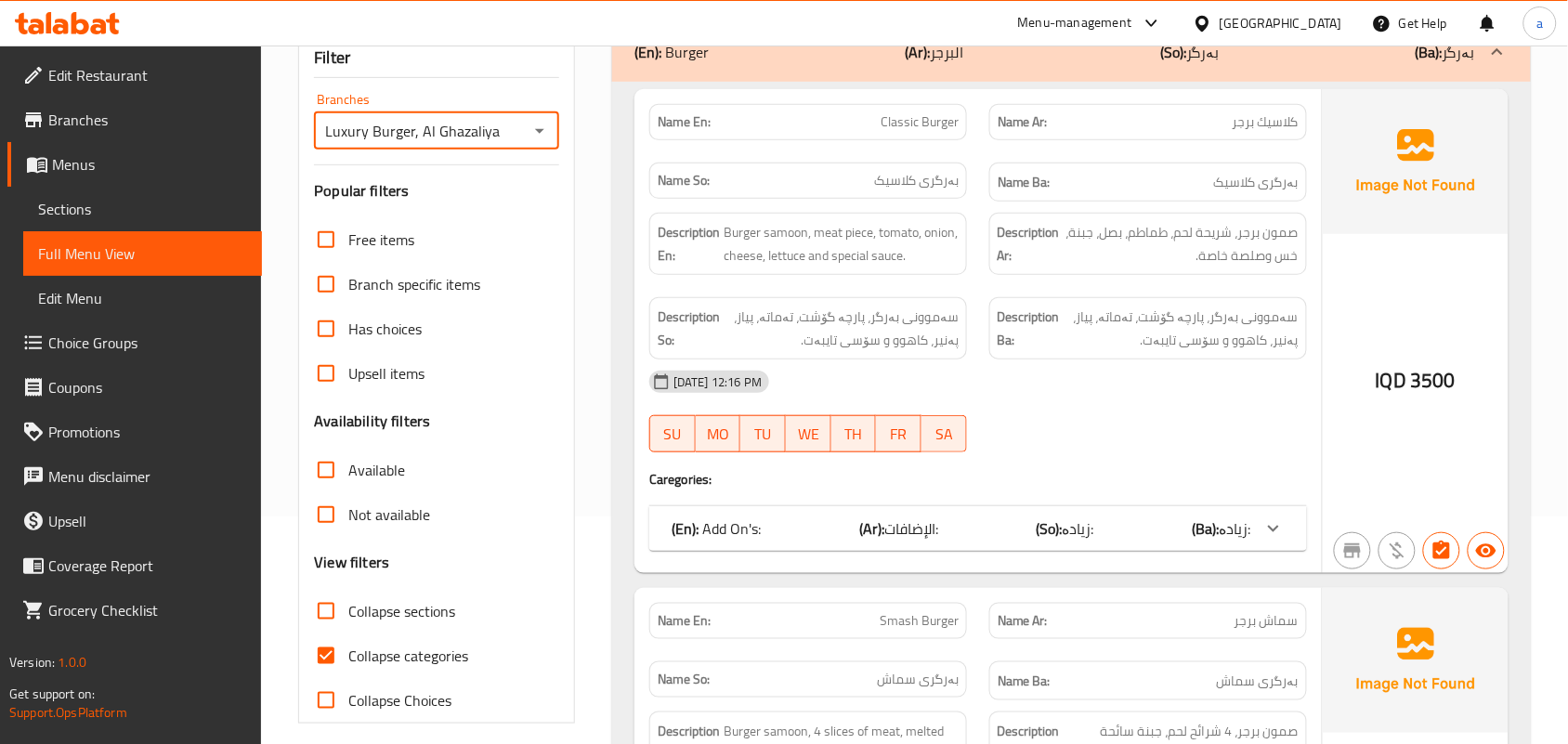
scroll to position [270, 0]
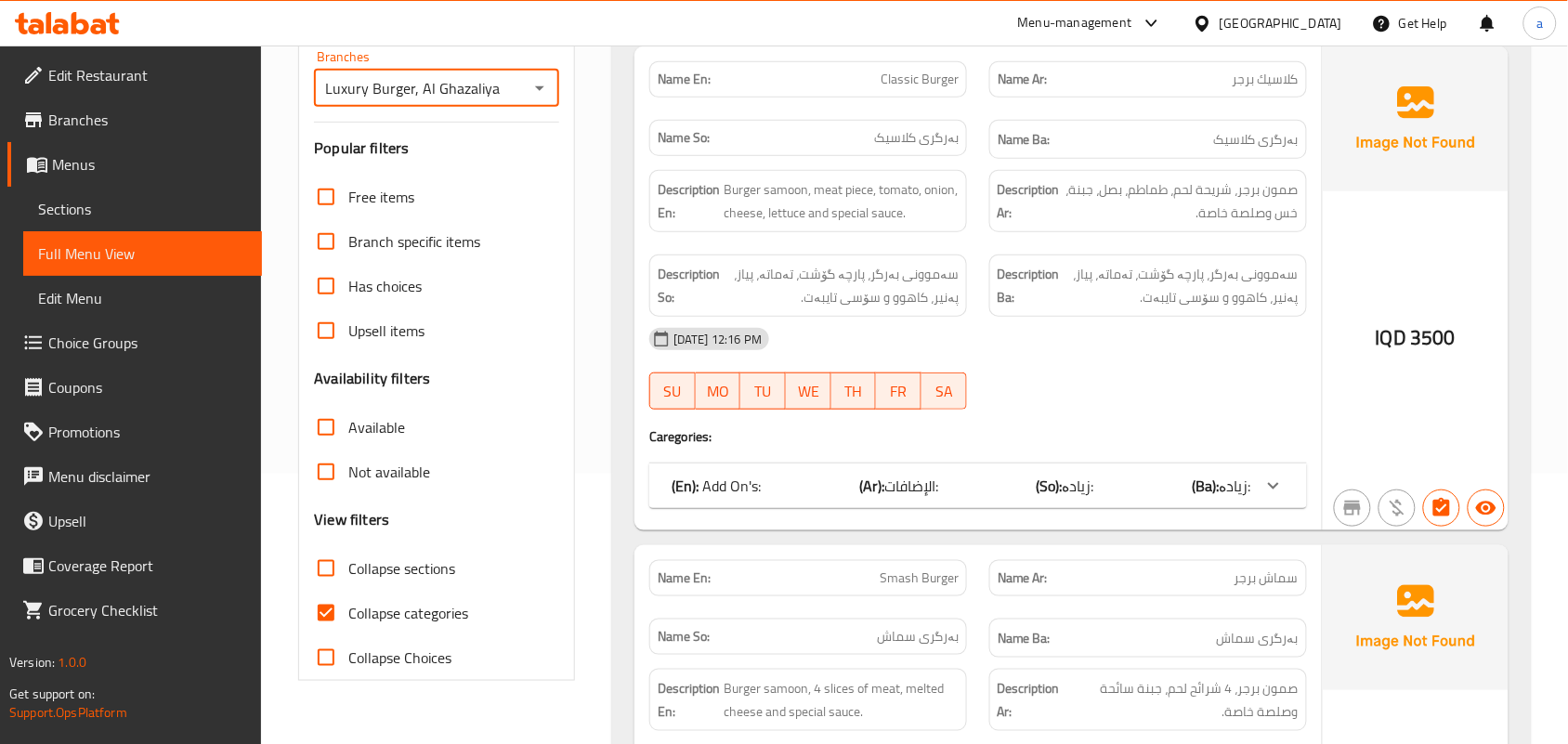
drag, startPoint x: 331, startPoint y: 588, endPoint x: 342, endPoint y: 601, distance: 17.0
click at [331, 588] on input "Collapse sections" at bounding box center [325, 568] width 44 height 44
checkbox input "true"
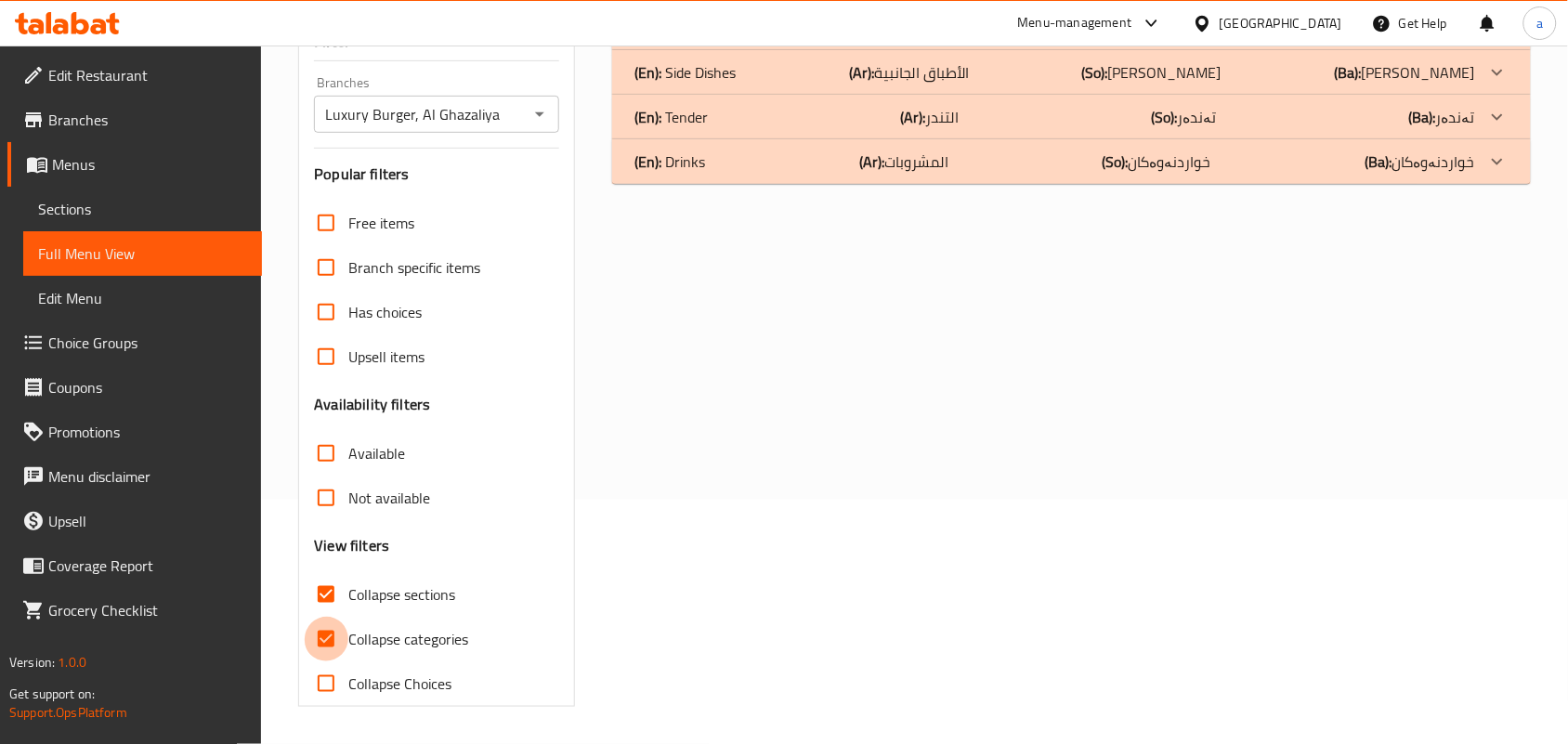
click at [331, 632] on input "Collapse categories" at bounding box center [325, 639] width 44 height 44
checkbox input "false"
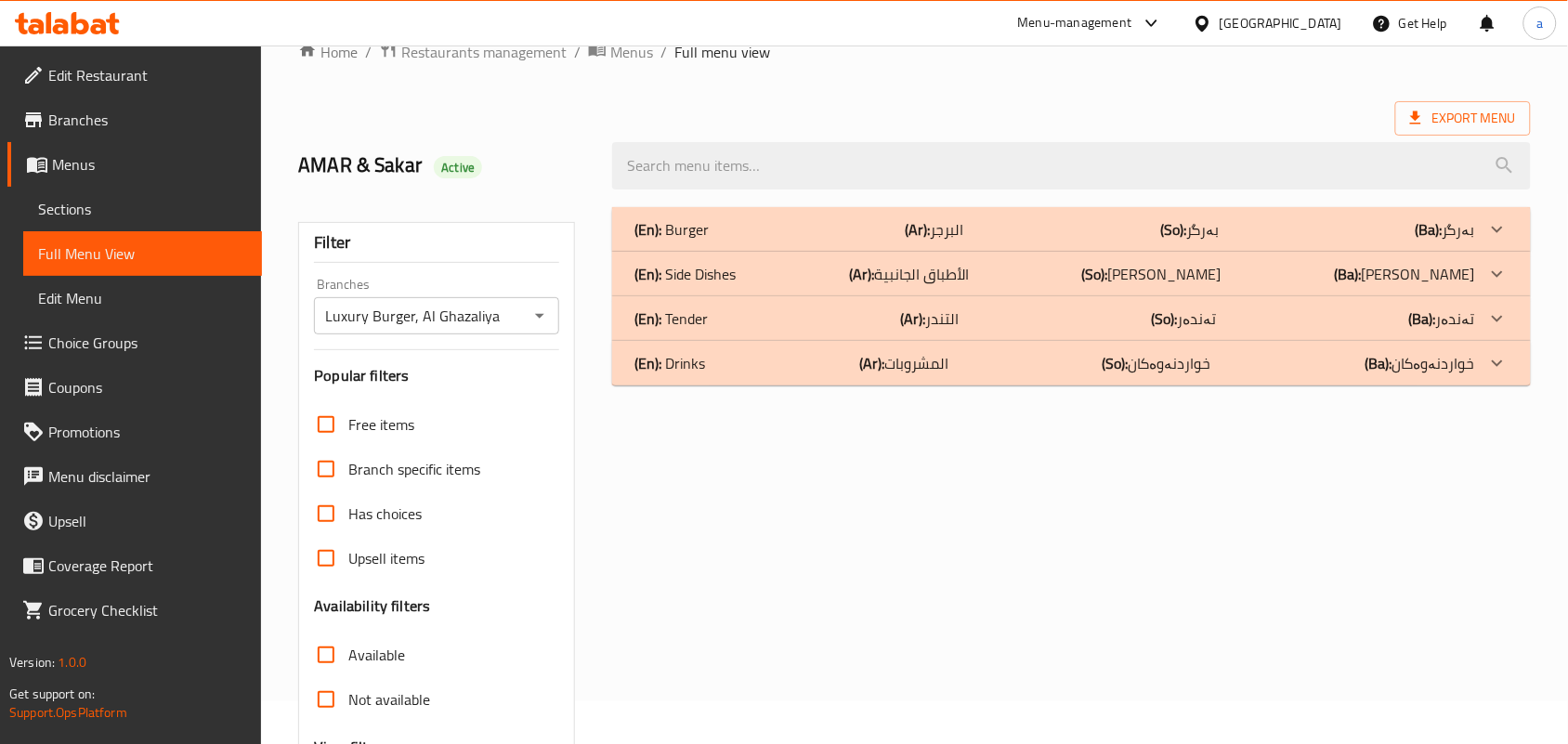
scroll to position [0, 0]
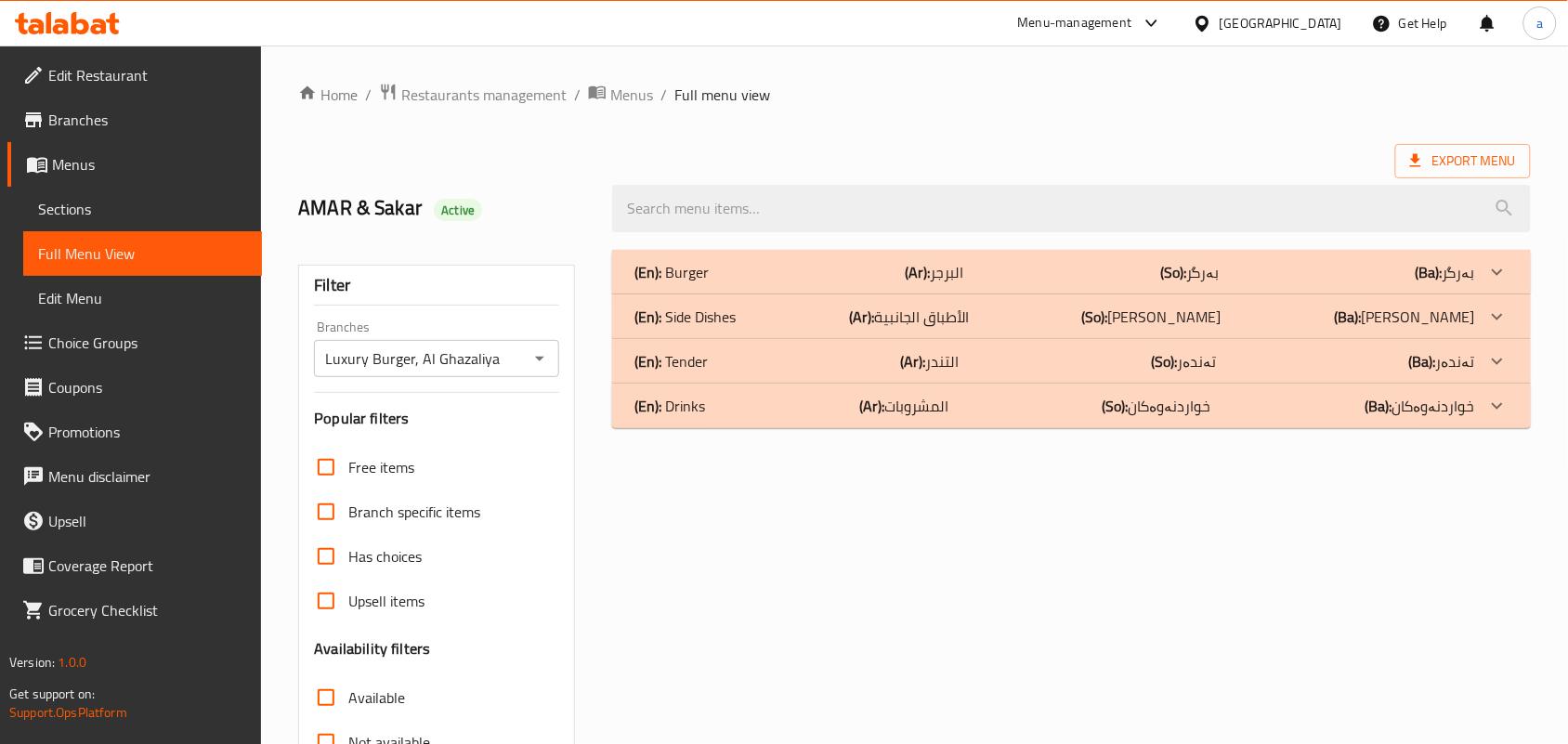
click at [1008, 283] on div "(En): Burger (Ar): البرجر (So): بەرگر (Ba): بەرگر" at bounding box center [1055, 272] width 841 height 23
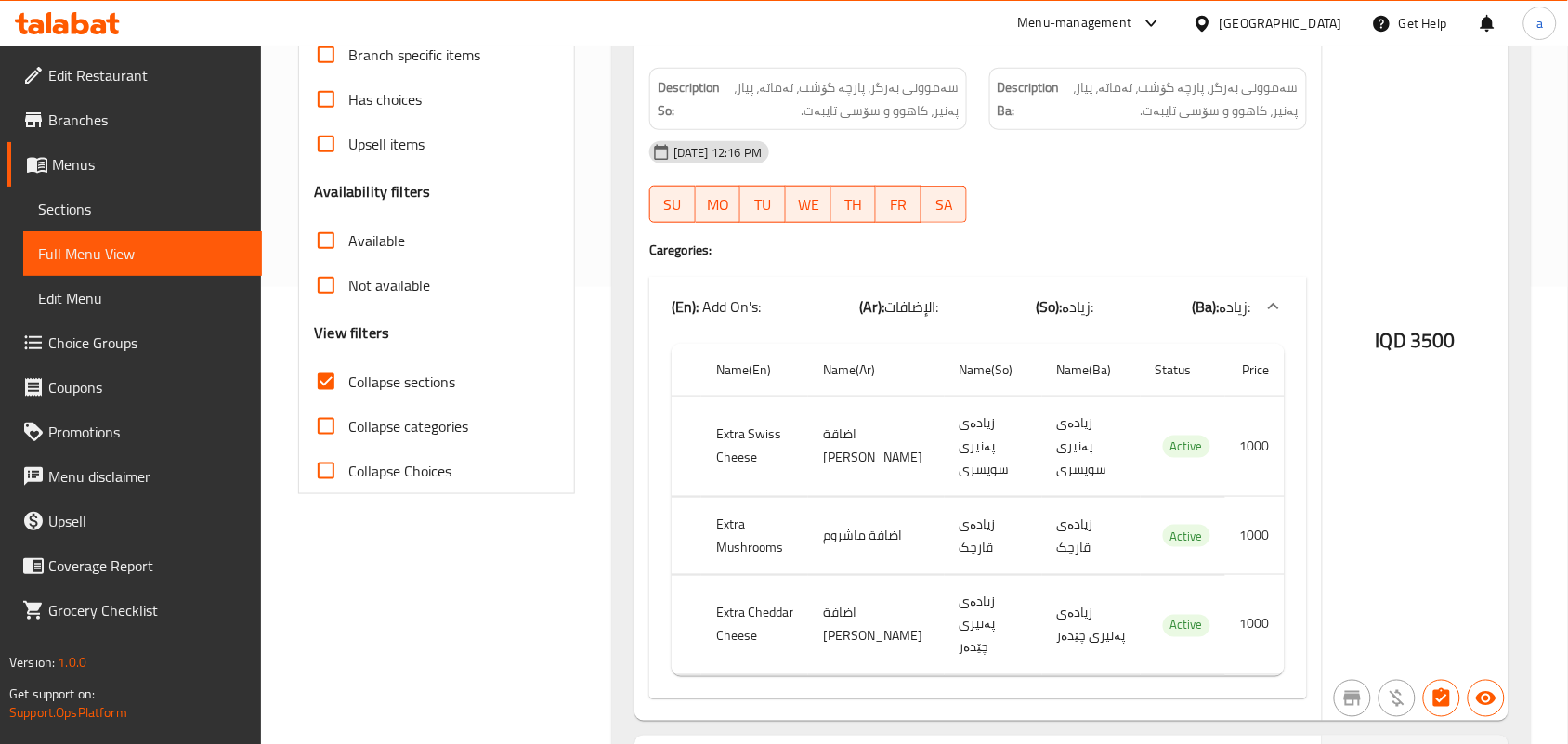
scroll to position [494, 0]
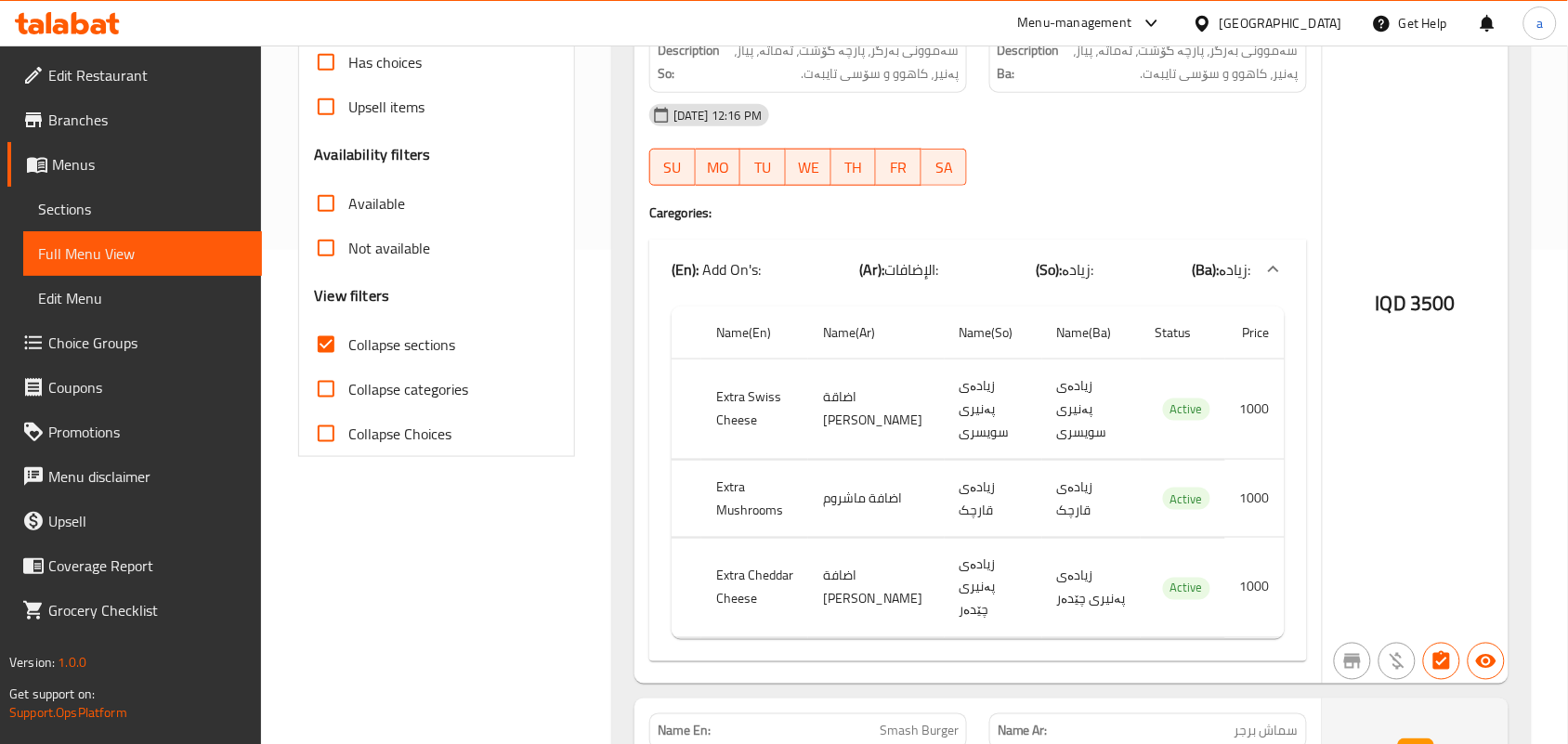
click at [336, 367] on input "Collapse sections" at bounding box center [325, 344] width 44 height 44
checkbox input "false"
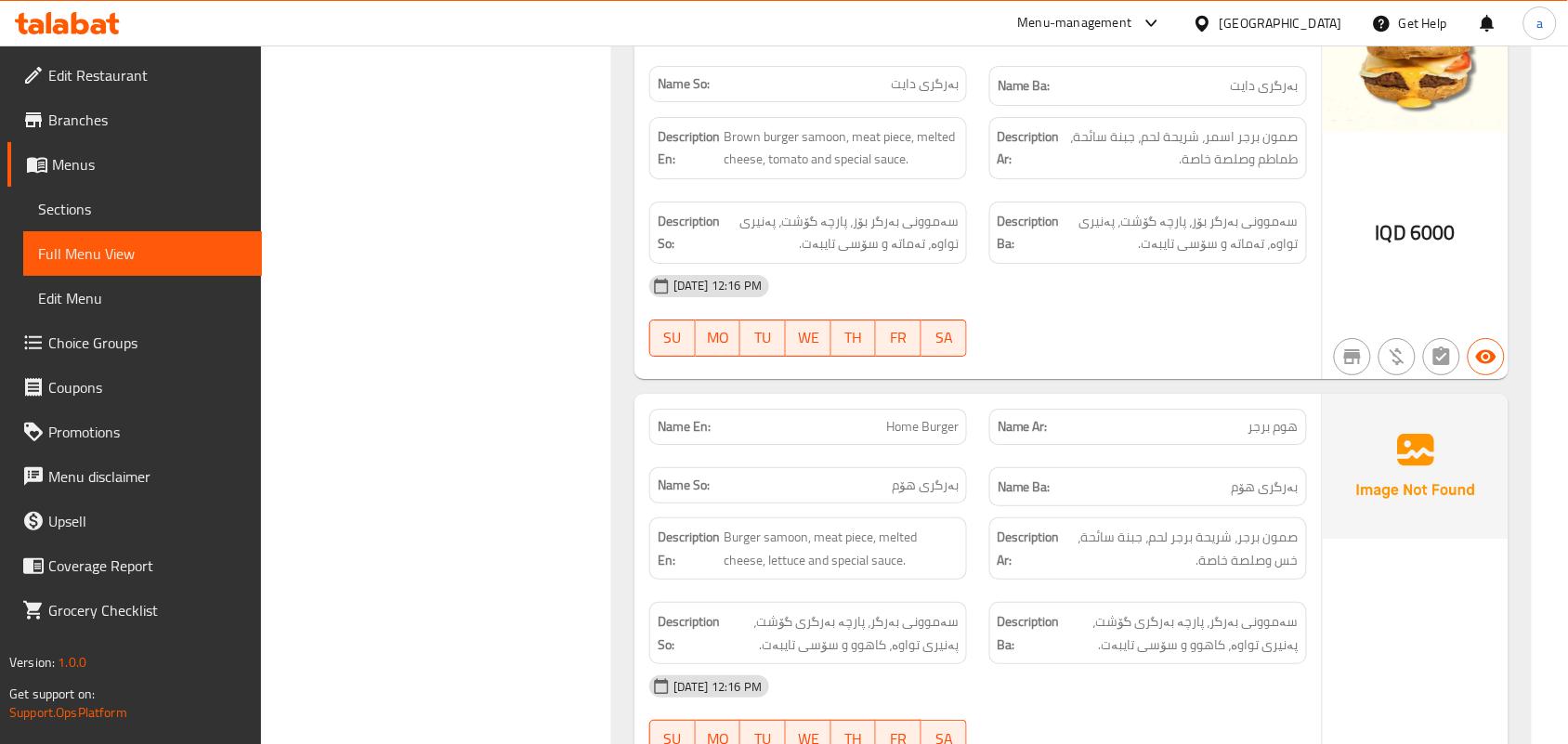
scroll to position [2129, 0]
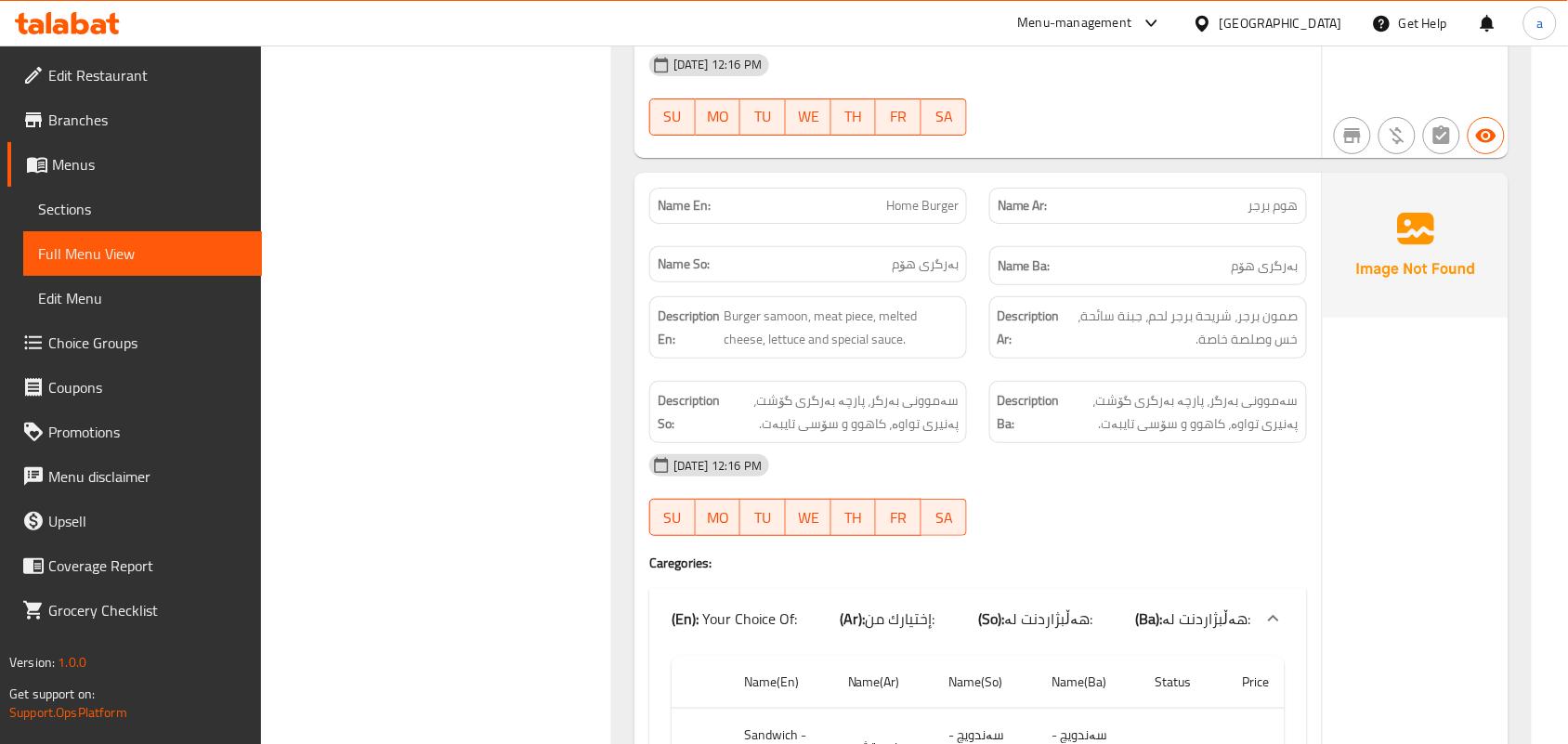
click at [926, 201] on span "Home Burger" at bounding box center [923, 205] width 73 height 20
copy span "Home Burger"
click at [1023, 465] on div "[DATE] 12:16 PM" at bounding box center [978, 465] width 680 height 44
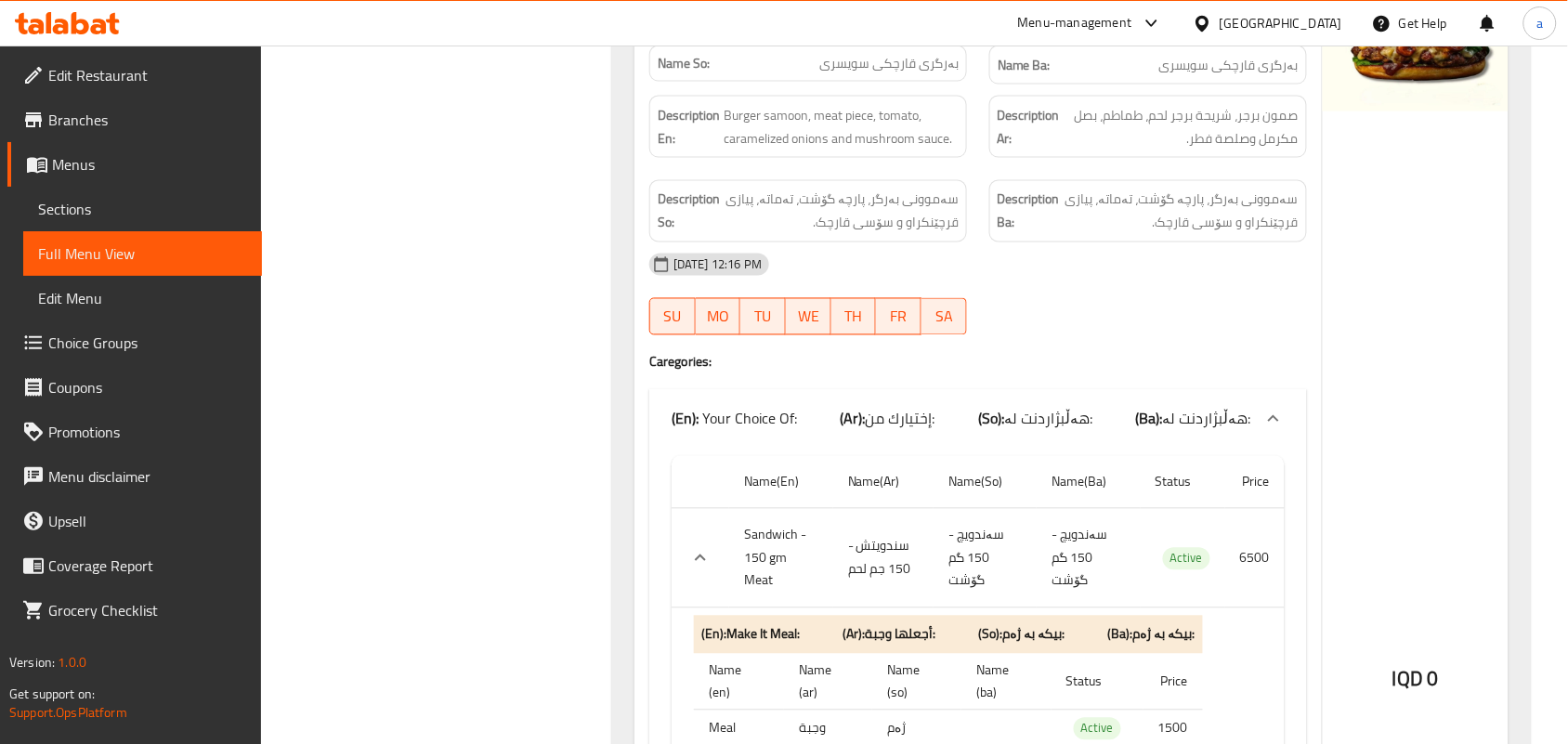
scroll to position [5001, 0]
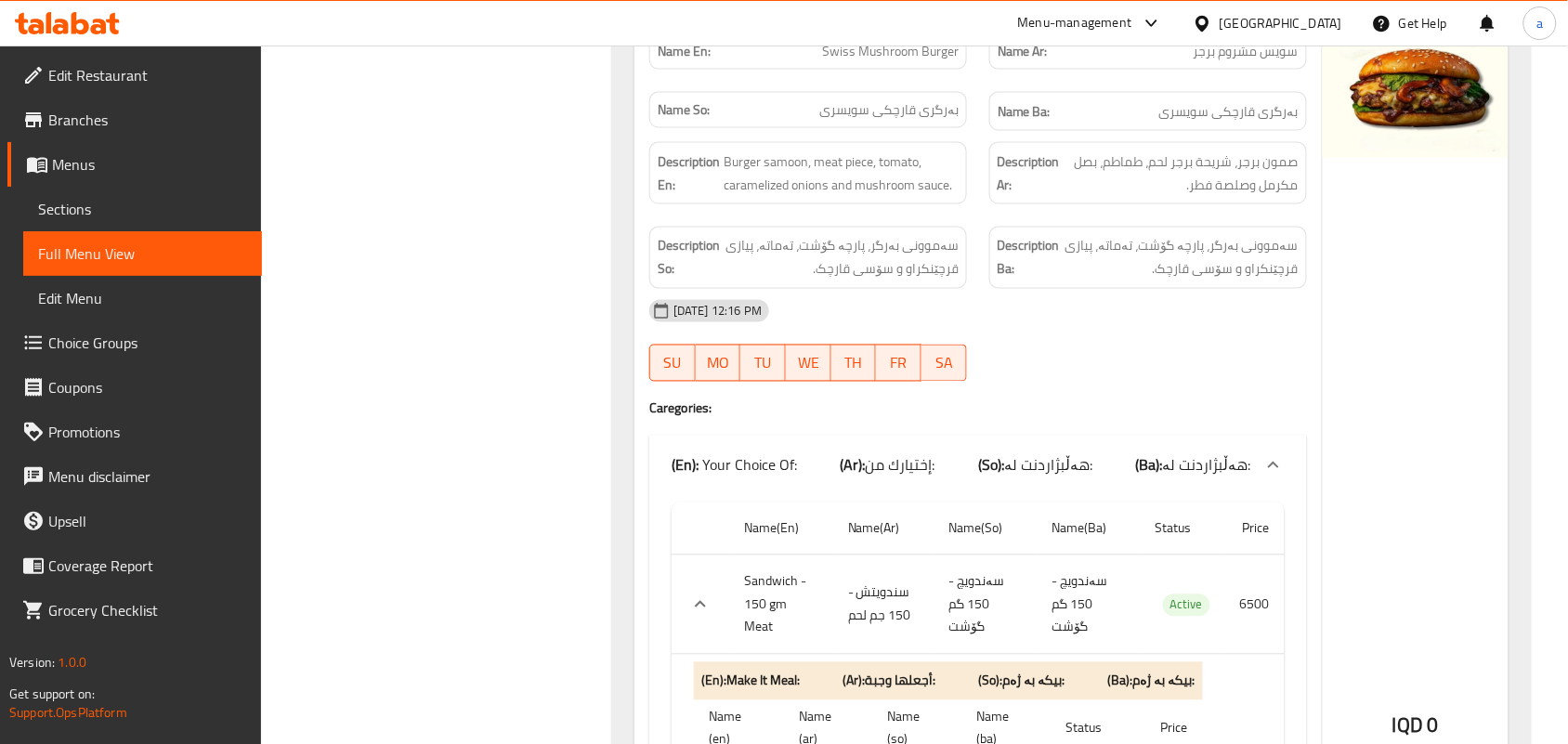
click at [875, 61] on span "Swiss Mushroom Burger" at bounding box center [890, 52] width 137 height 20
copy span "Swiss Mushroom Burger"
click at [136, 220] on span "Sections" at bounding box center [142, 208] width 209 height 23
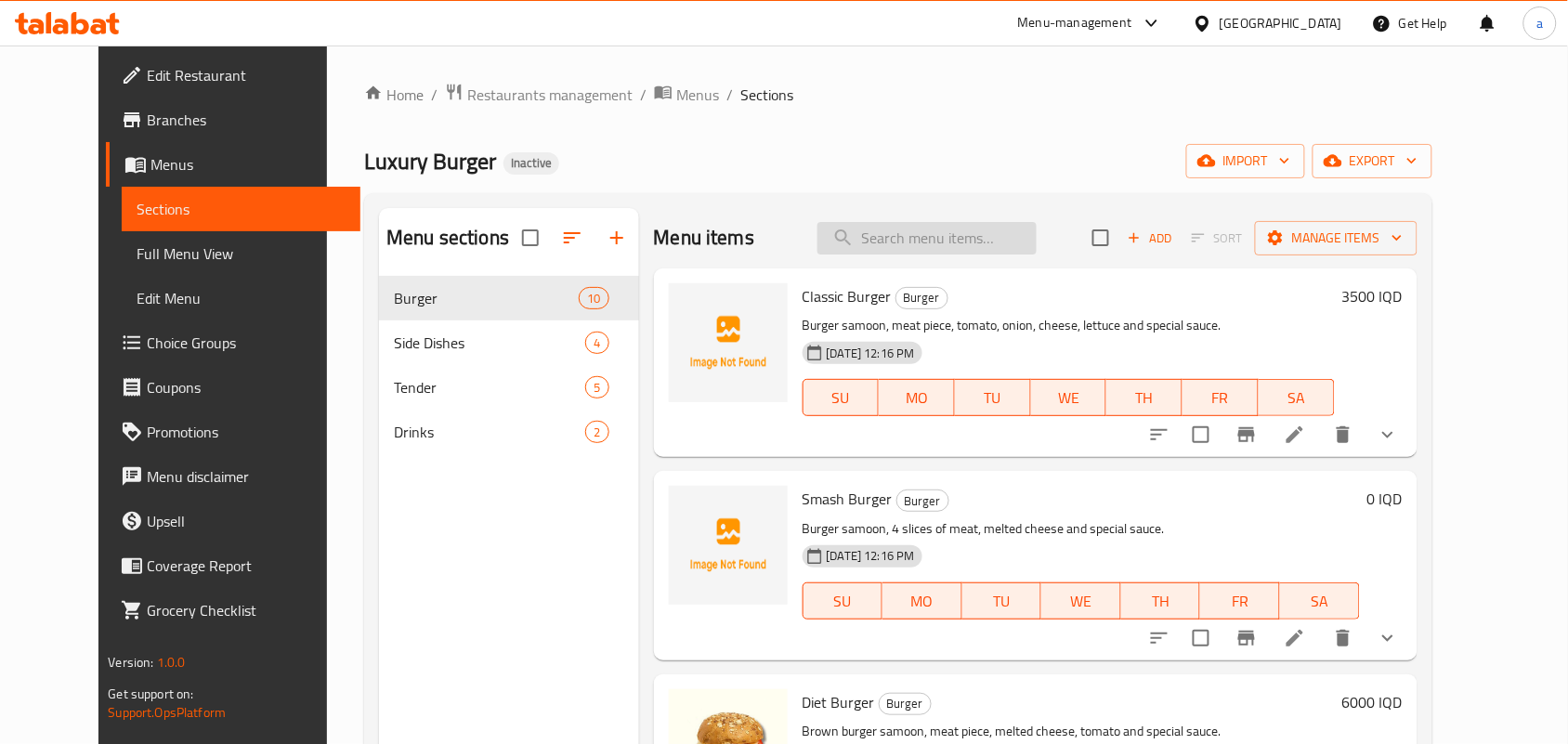
click at [936, 240] on input "search" at bounding box center [926, 238] width 219 height 32
paste input "Swiss Mushroom Burger"
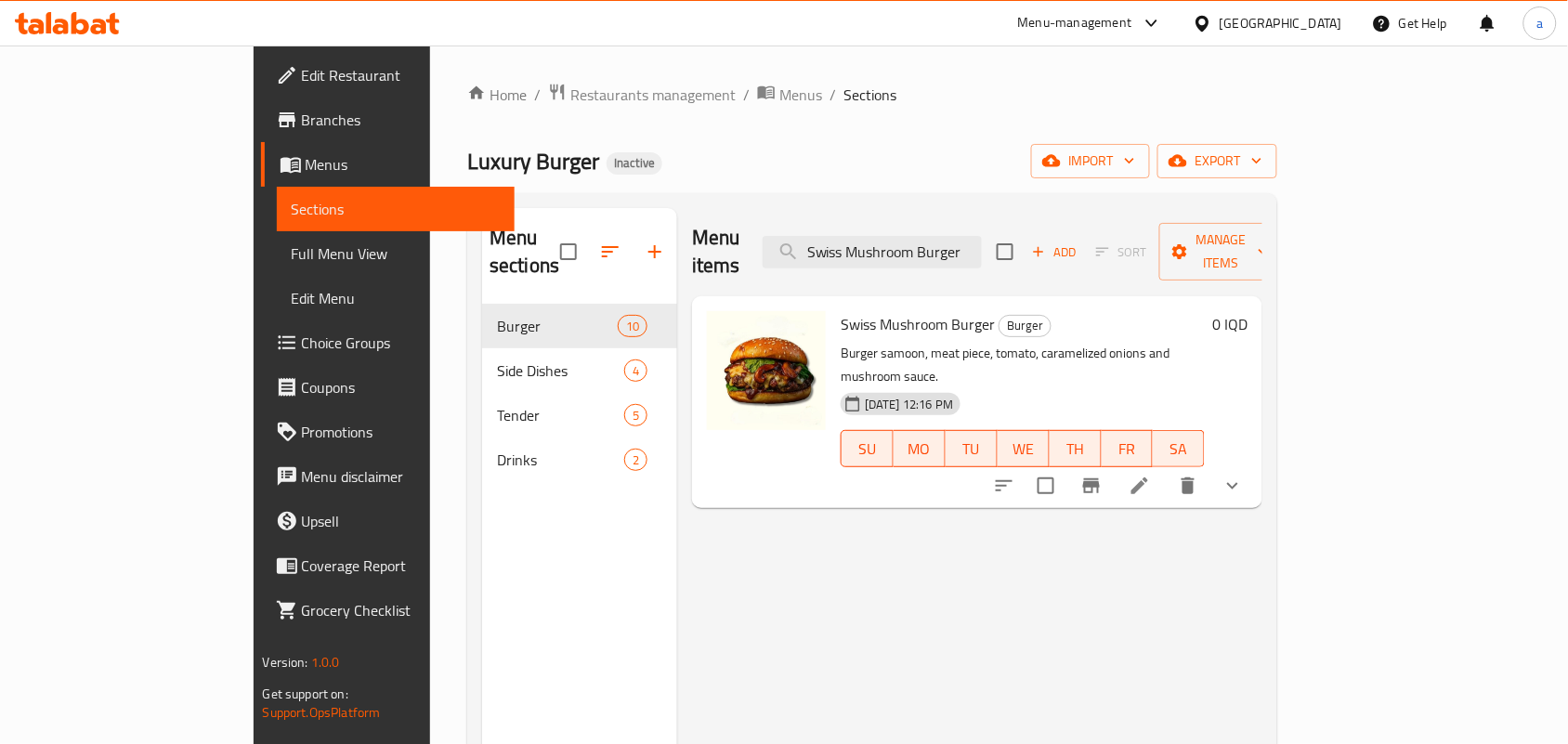
type input "Swiss Mushroom Burger"
click at [1150, 475] on icon at bounding box center [1140, 486] width 23 height 23
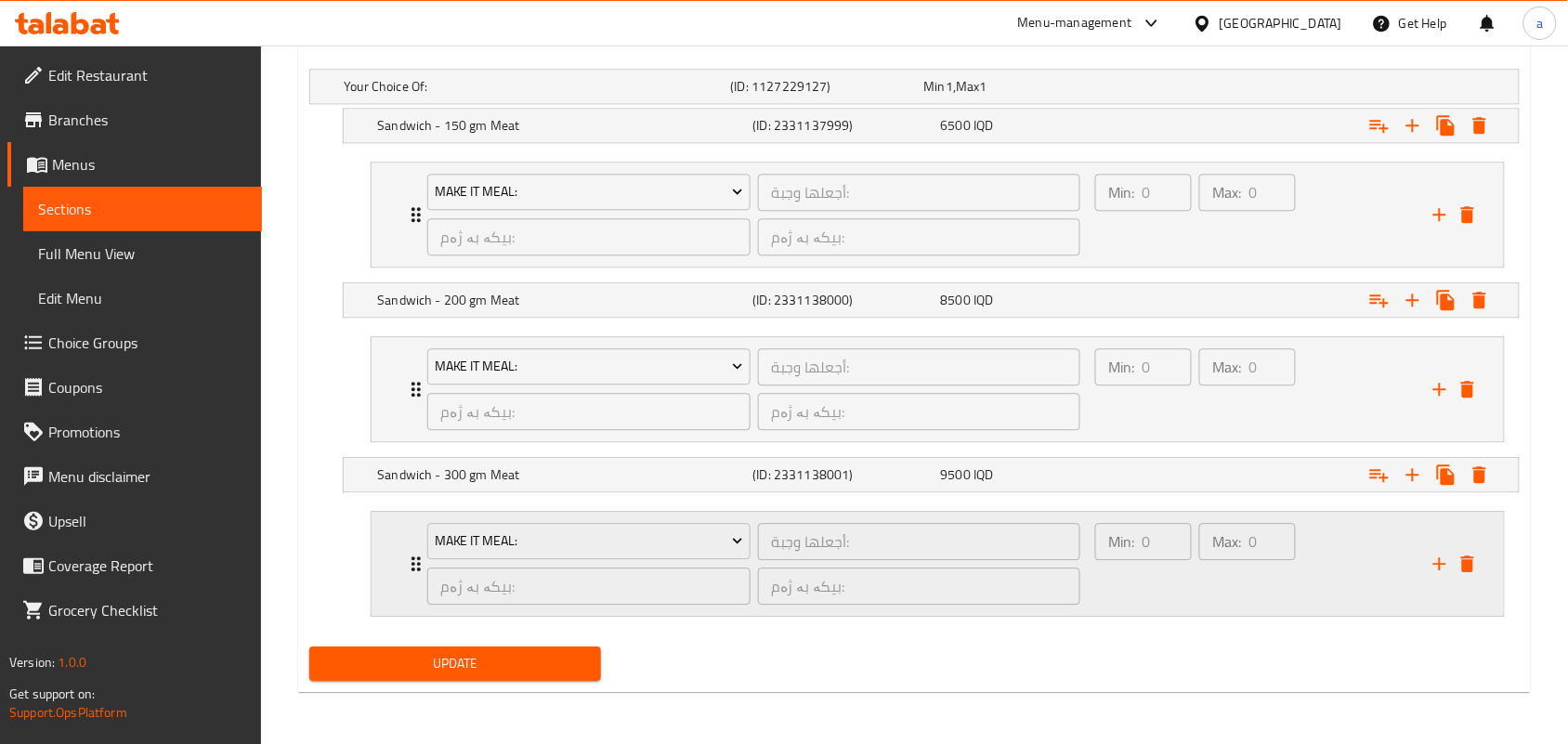
scroll to position [1310, 0]
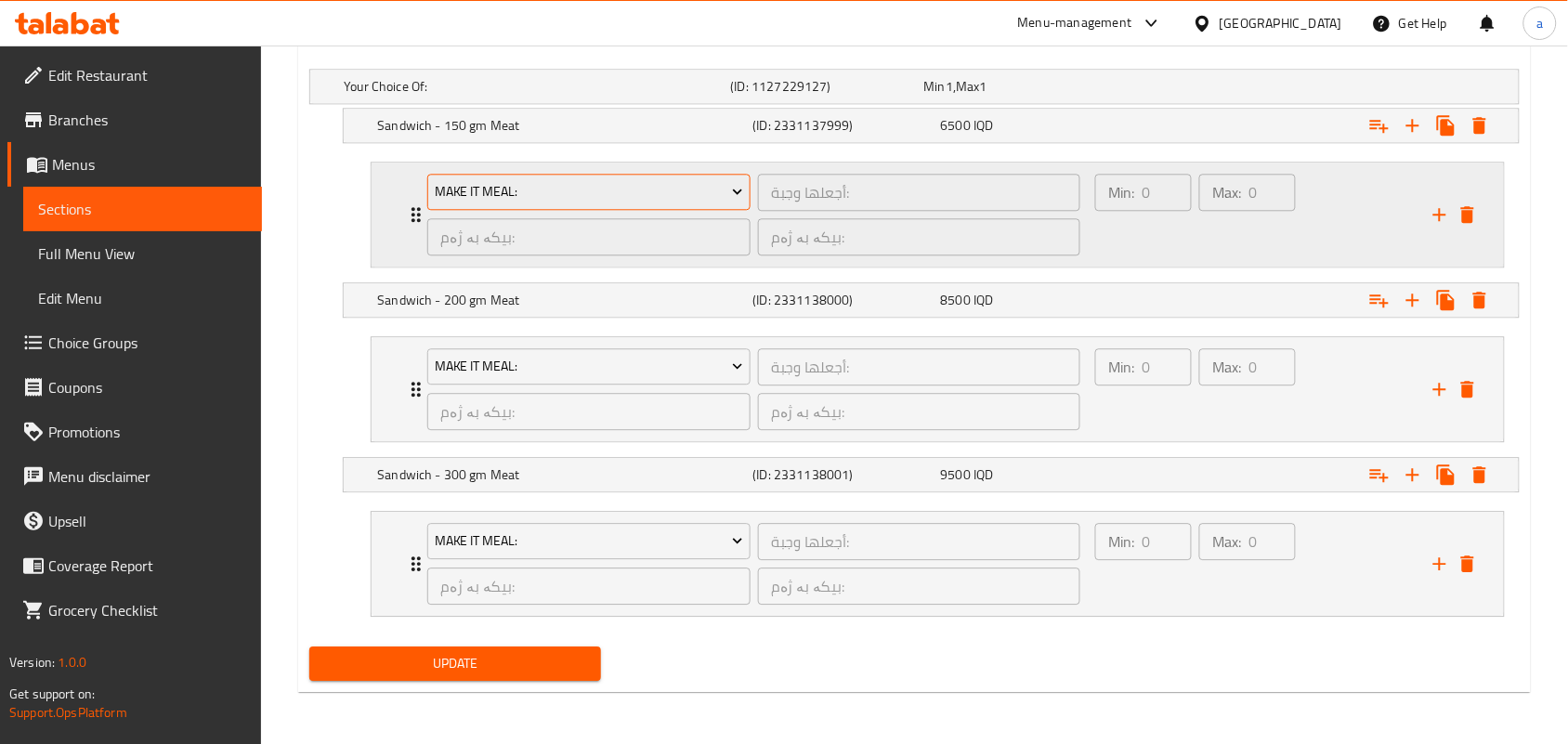
click at [662, 180] on span "Make It Meal:" at bounding box center [588, 192] width 309 height 24
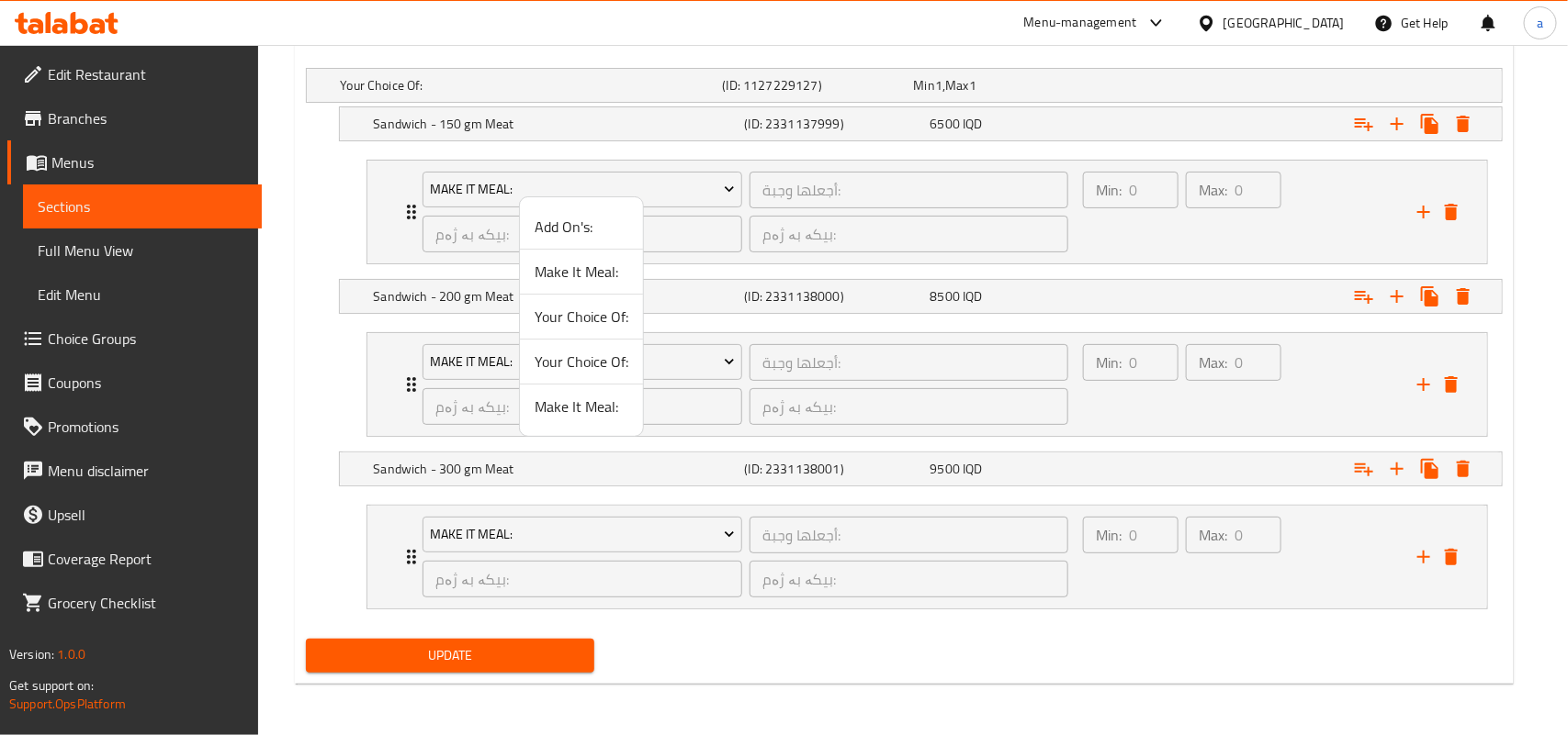
click at [599, 414] on span "Make It Meal:" at bounding box center [581, 406] width 93 height 22
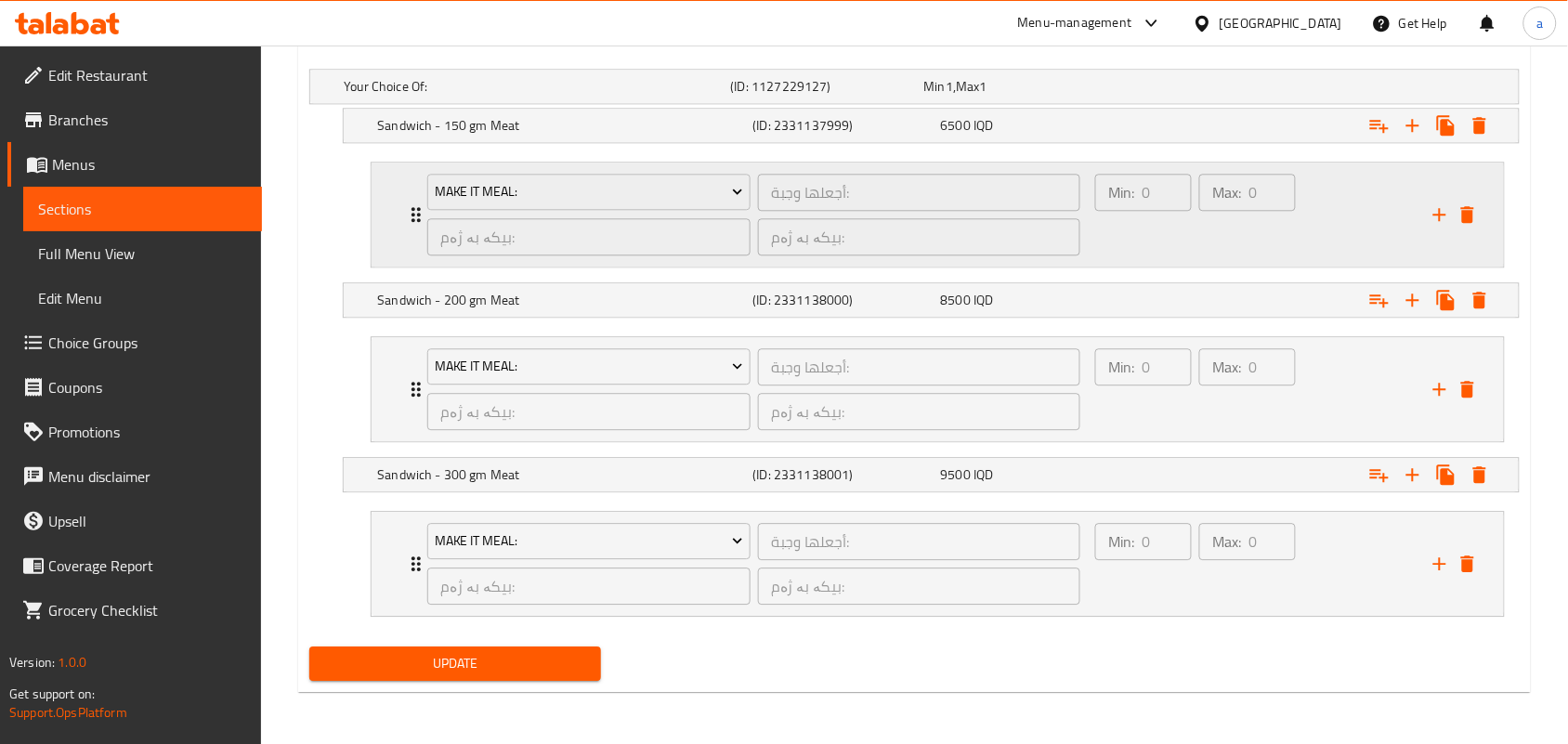
click at [1181, 224] on div "Min: 0 ​" at bounding box center [1144, 214] width 104 height 89
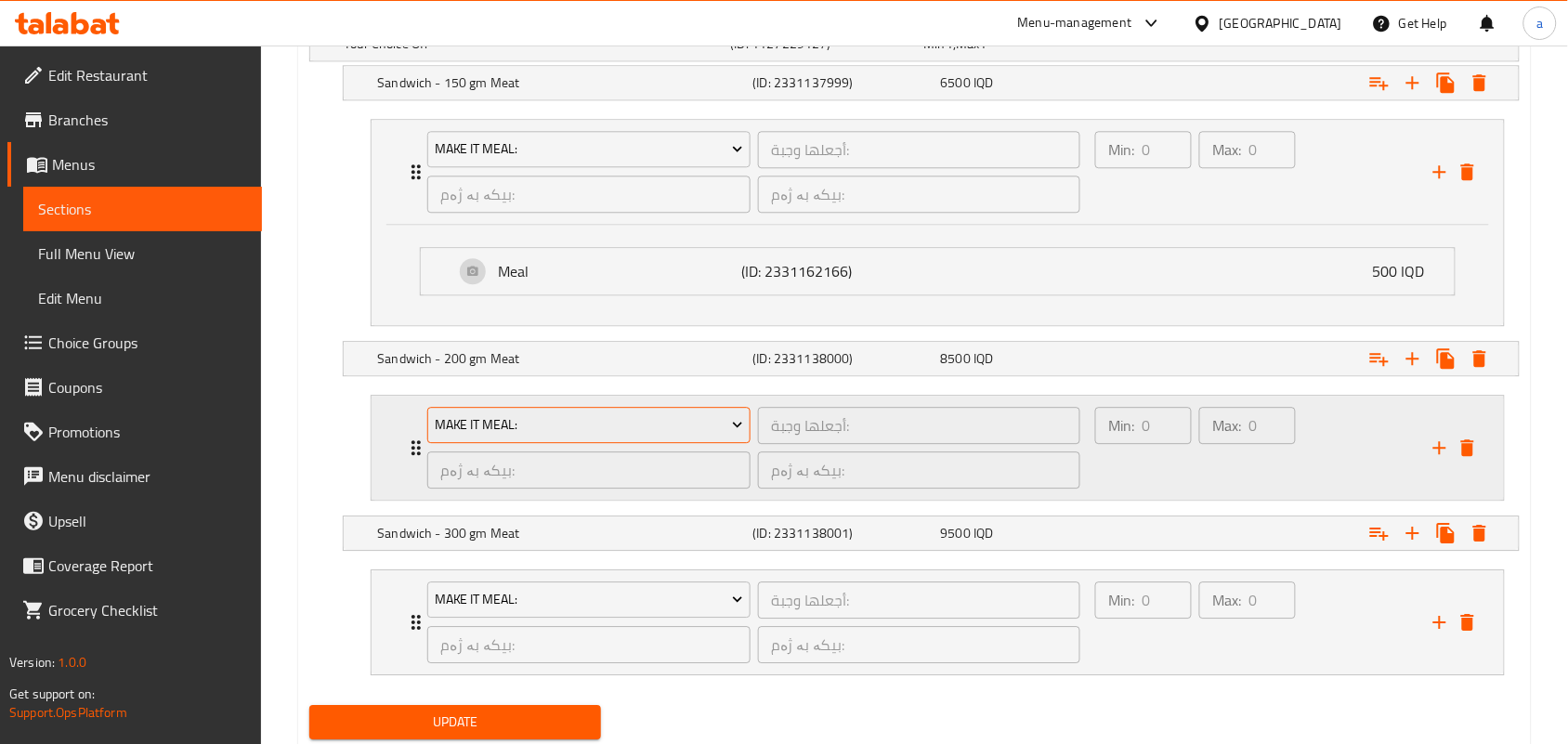
click at [676, 436] on span "Make It Meal:" at bounding box center [588, 426] width 309 height 24
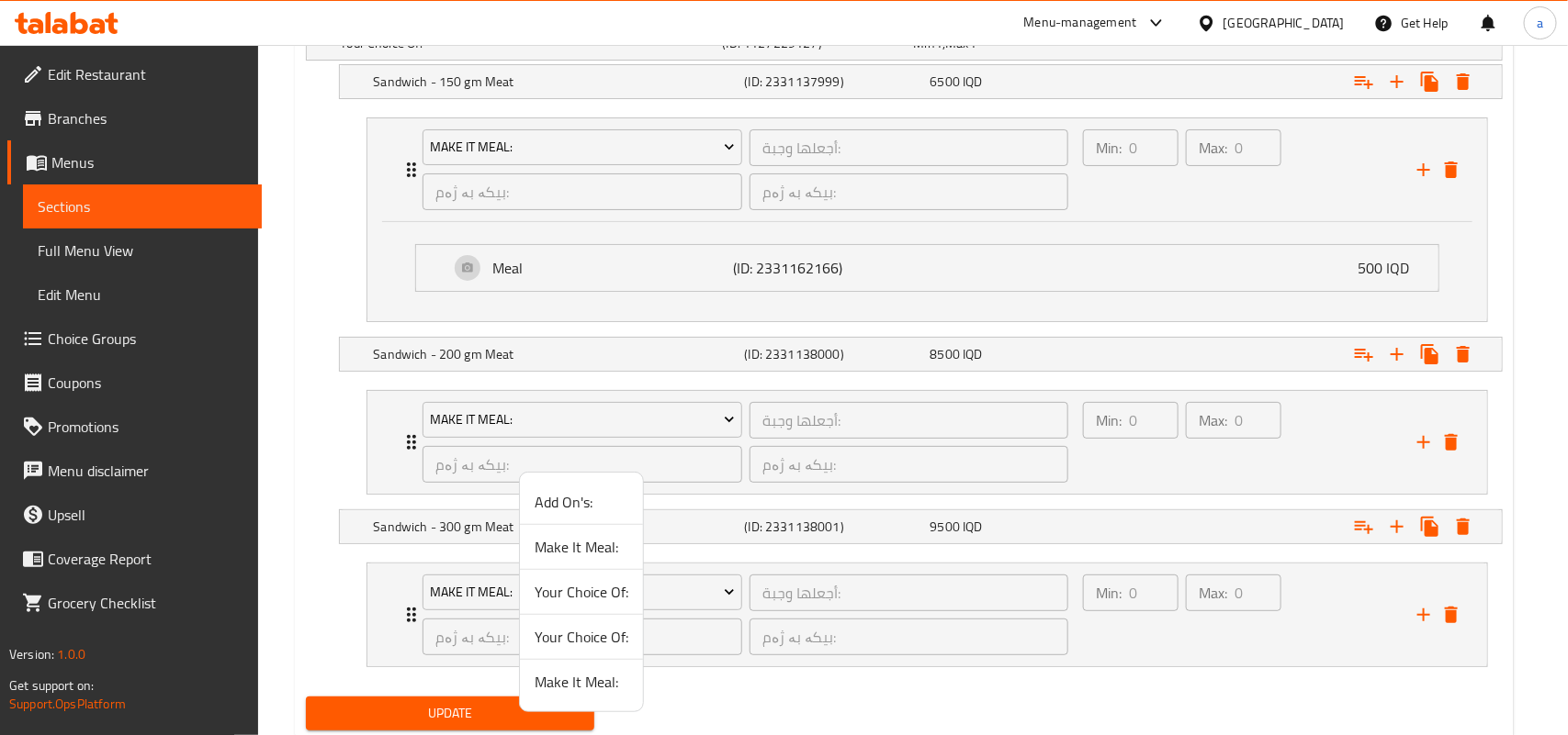
click at [596, 688] on span "Make It Meal:" at bounding box center [581, 682] width 93 height 22
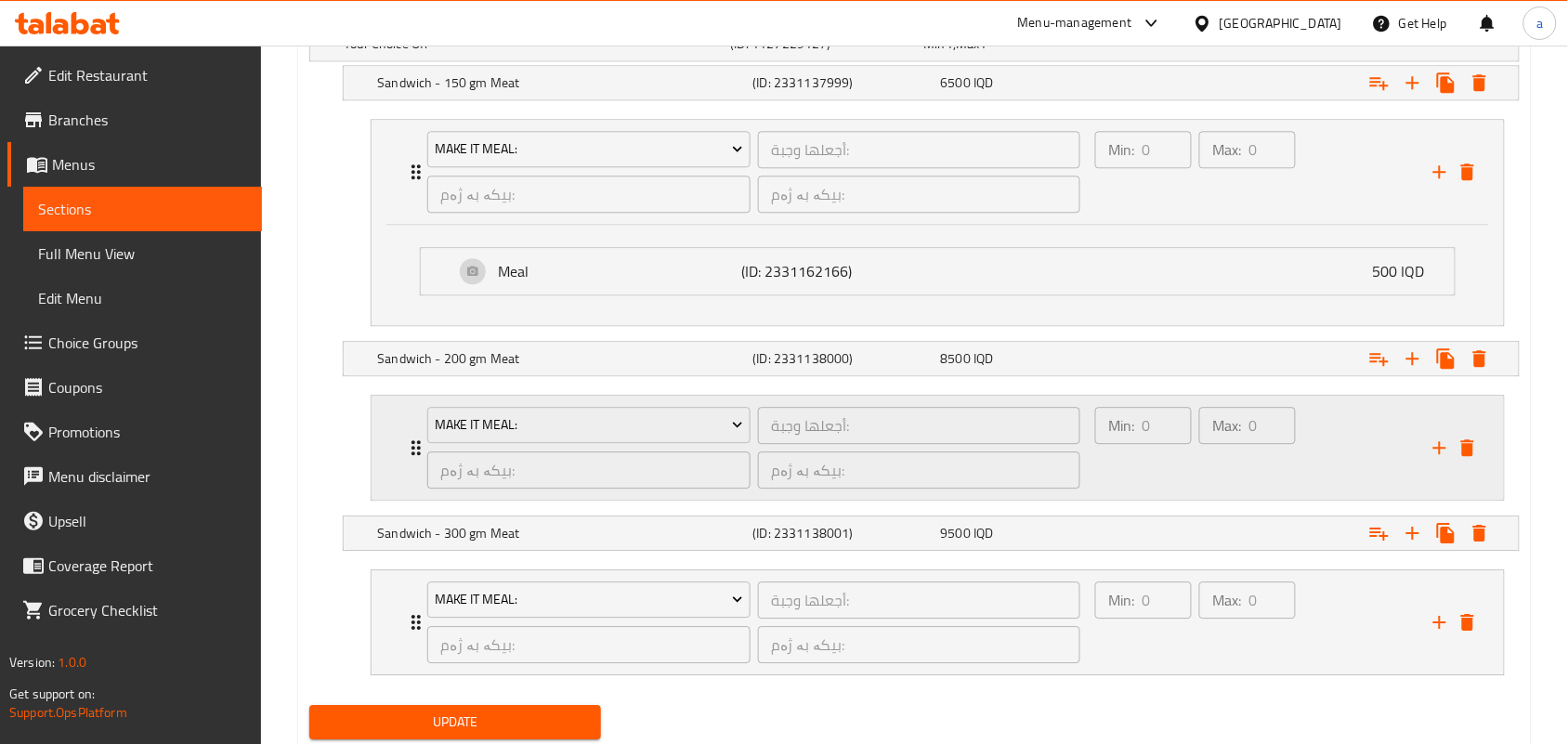
click at [1107, 492] on div "Min: 0 ​" at bounding box center [1144, 447] width 104 height 89
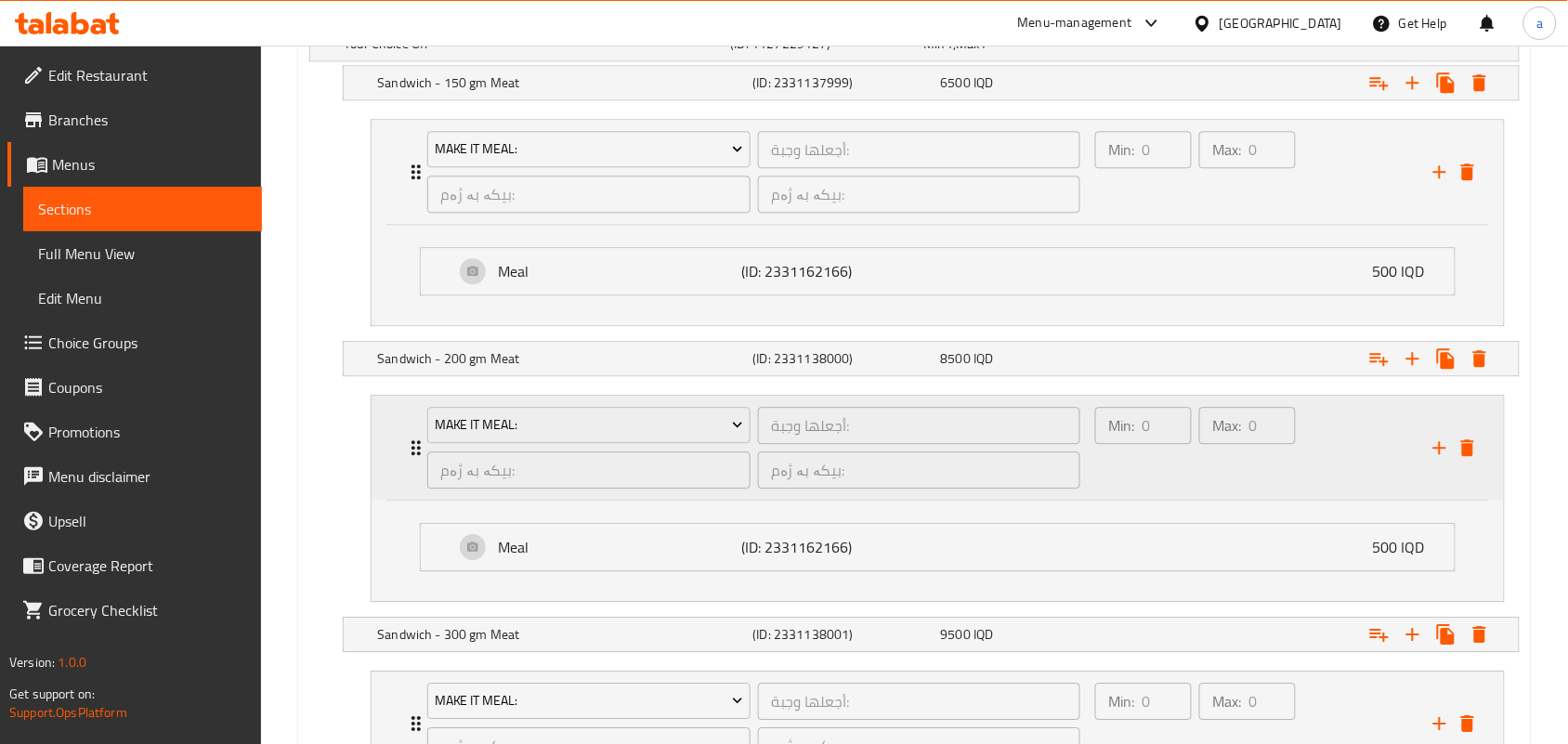
scroll to position [1513, 0]
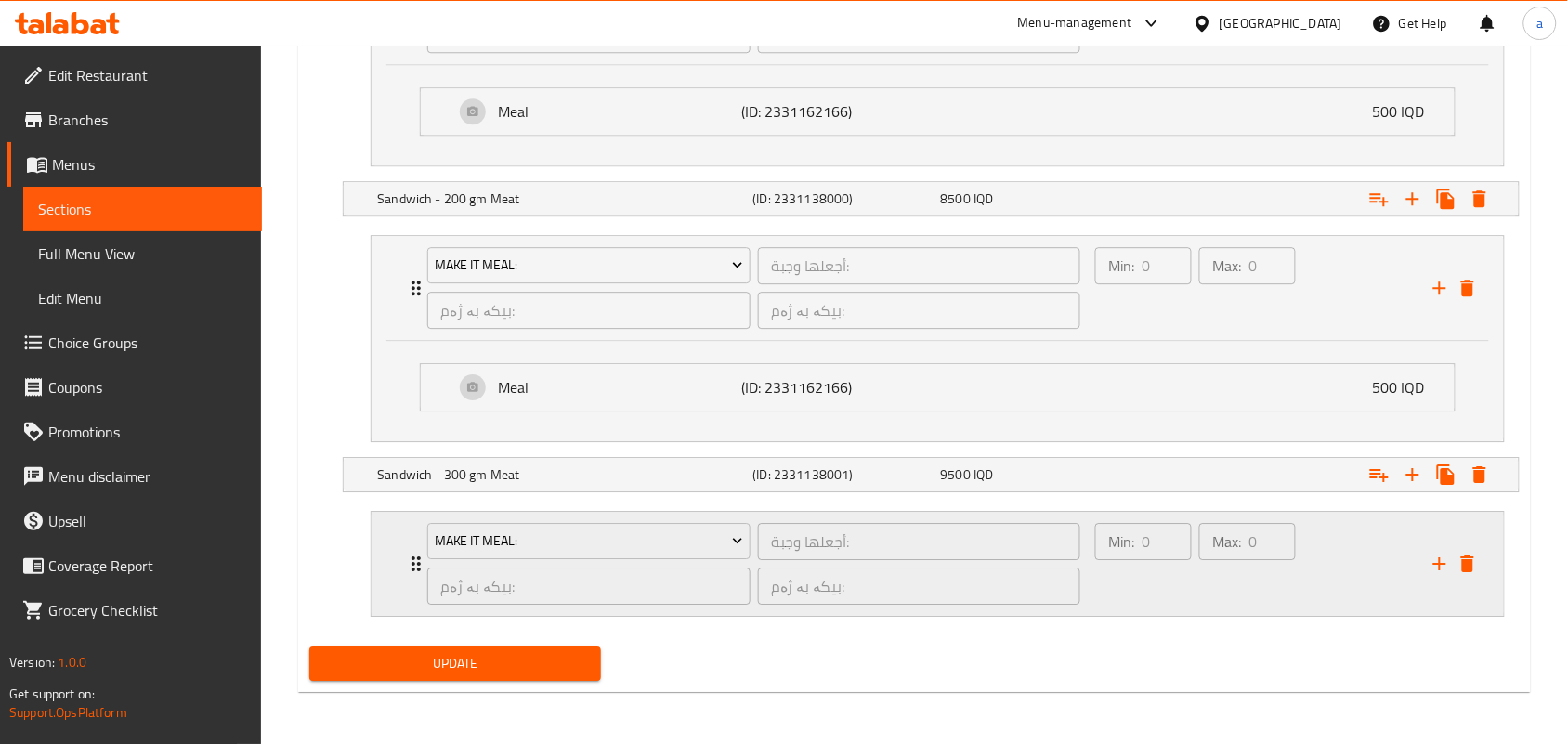
click at [1249, 596] on div "Max: 0 ​" at bounding box center [1248, 563] width 104 height 89
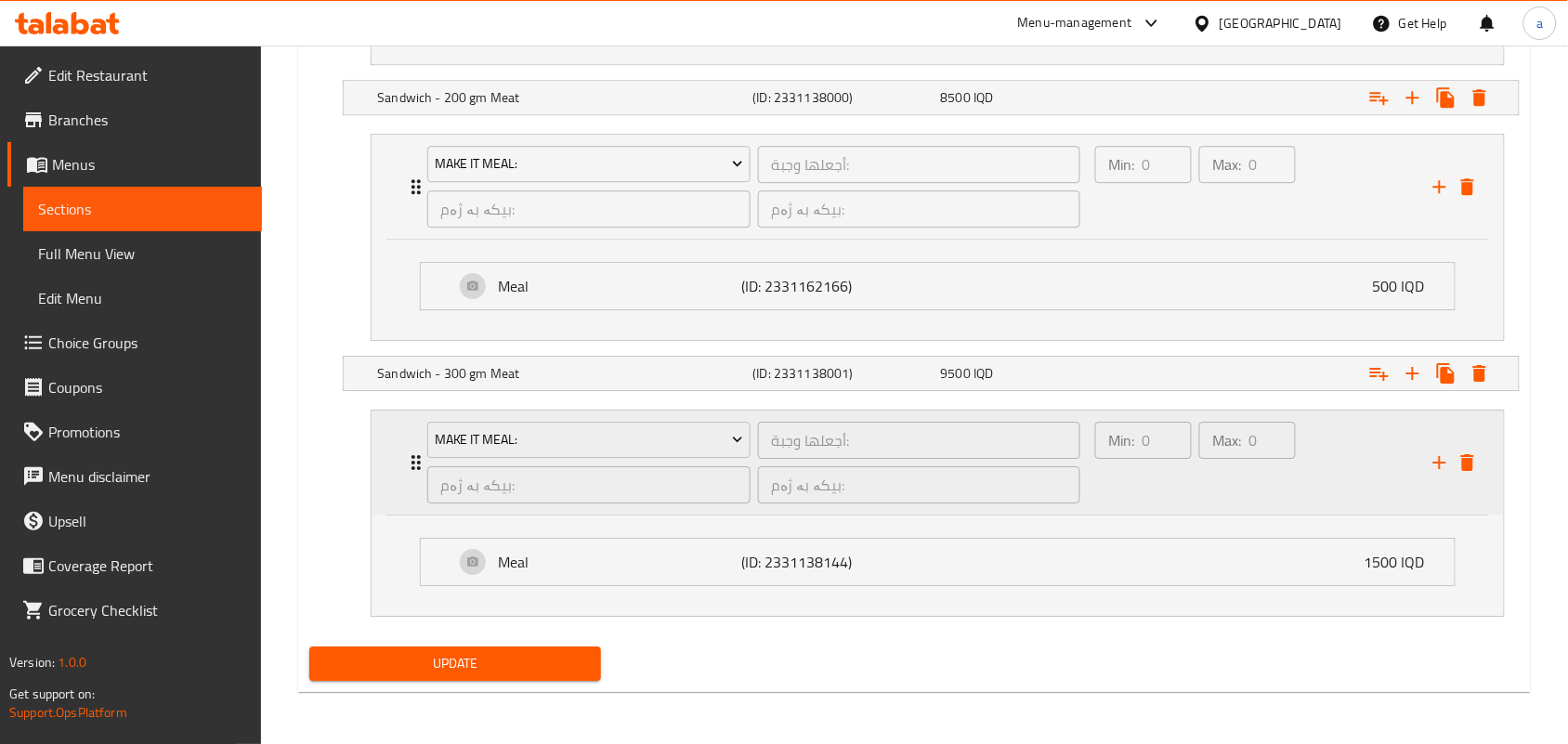
scroll to position [1615, 0]
drag, startPoint x: 302, startPoint y: 671, endPoint x: 392, endPoint y: 660, distance: 90.7
click at [304, 673] on div "Update" at bounding box center [455, 663] width 307 height 49
click at [395, 660] on span "Update" at bounding box center [455, 664] width 262 height 24
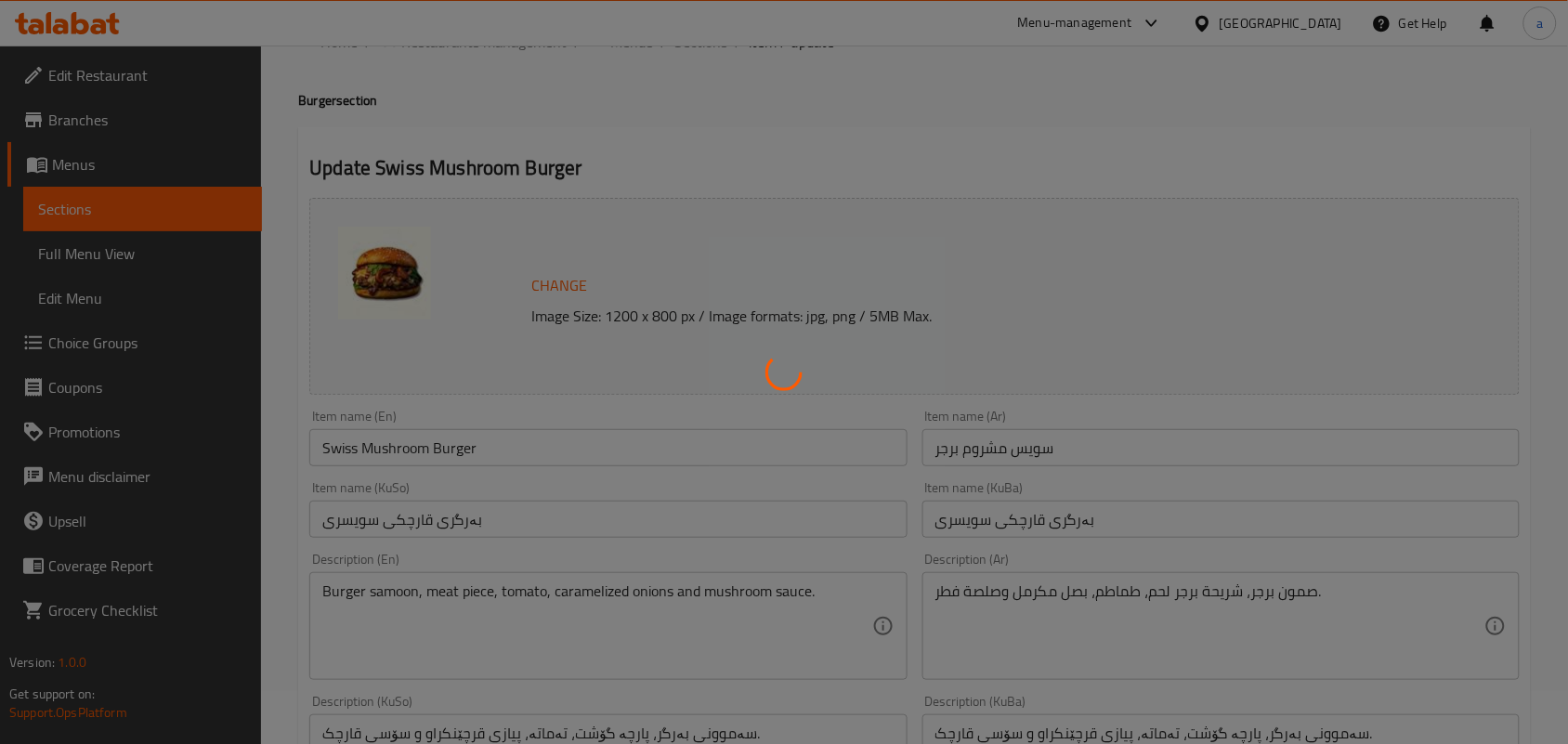
scroll to position [0, 0]
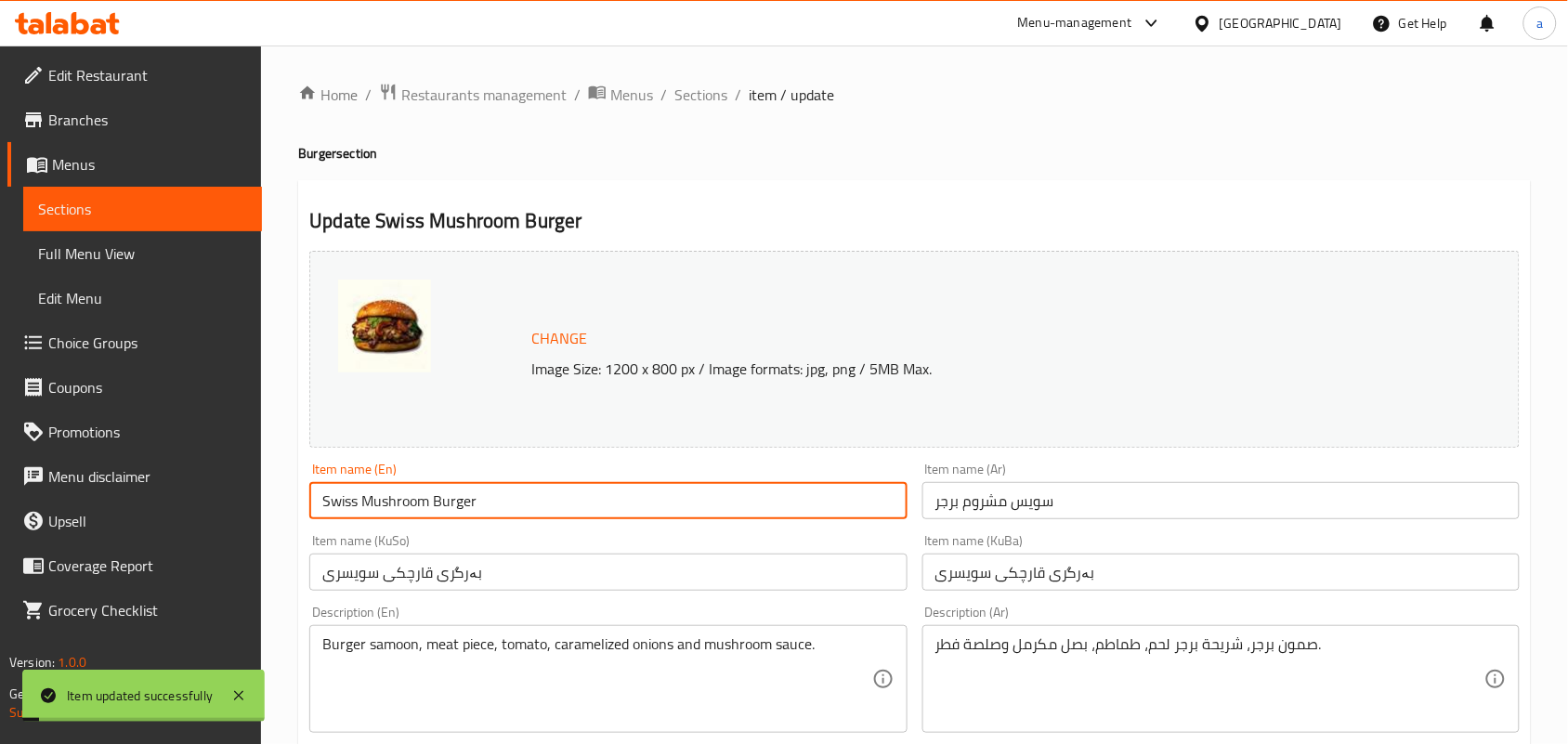
drag, startPoint x: 494, startPoint y: 511, endPoint x: 253, endPoint y: 518, distance: 241.1
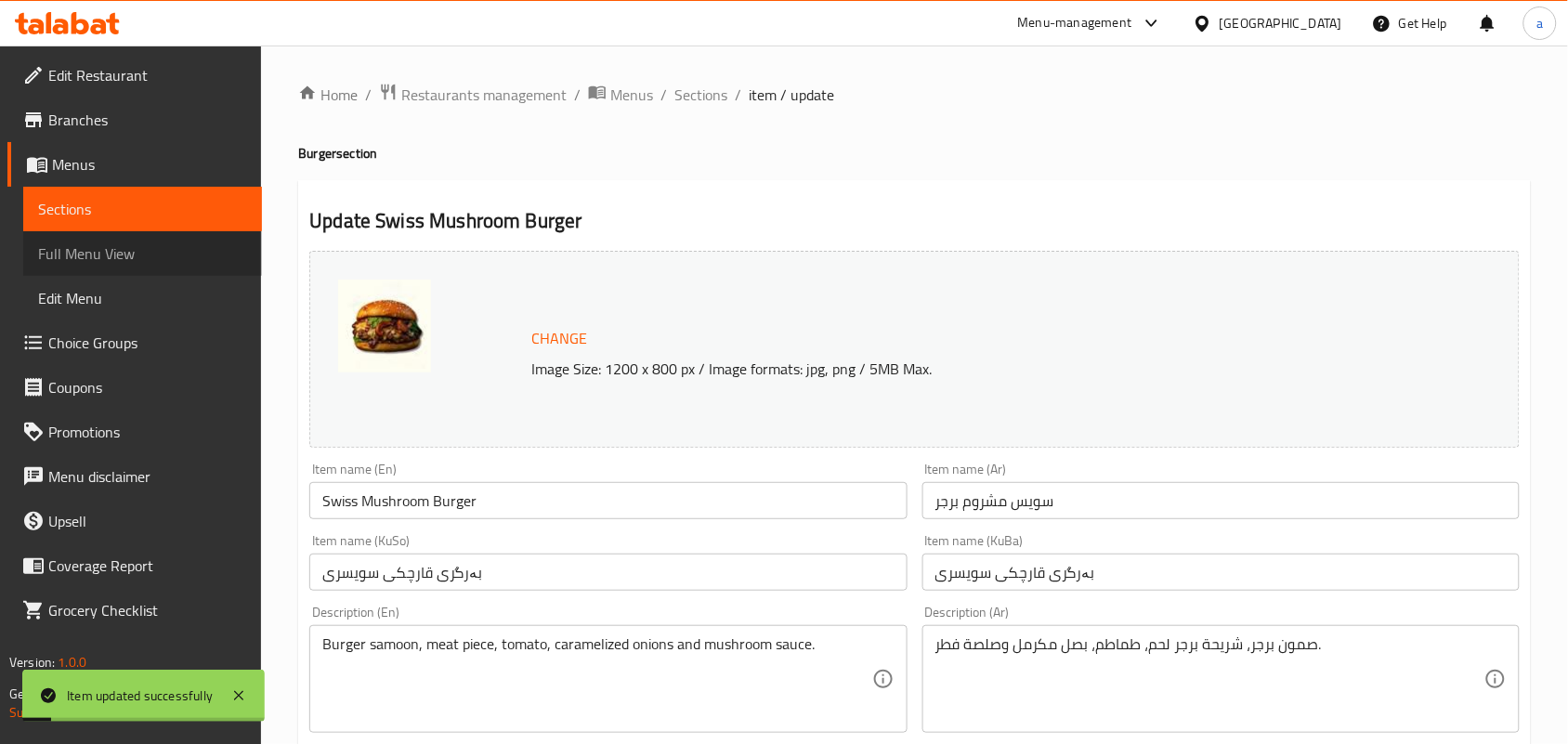
click at [141, 252] on span "Full Menu View" at bounding box center [142, 254] width 209 height 23
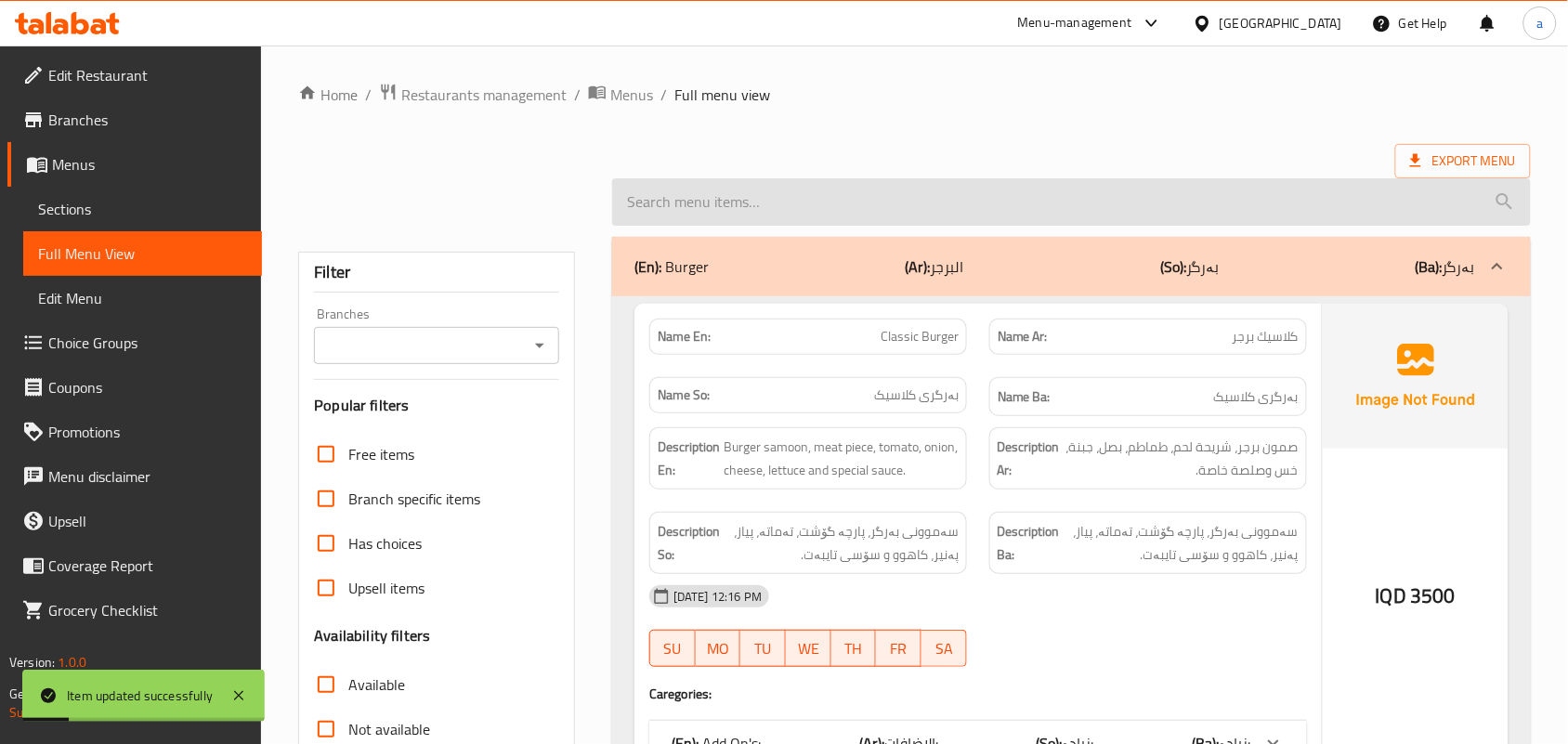
click at [737, 206] on input "search" at bounding box center [1071, 202] width 919 height 47
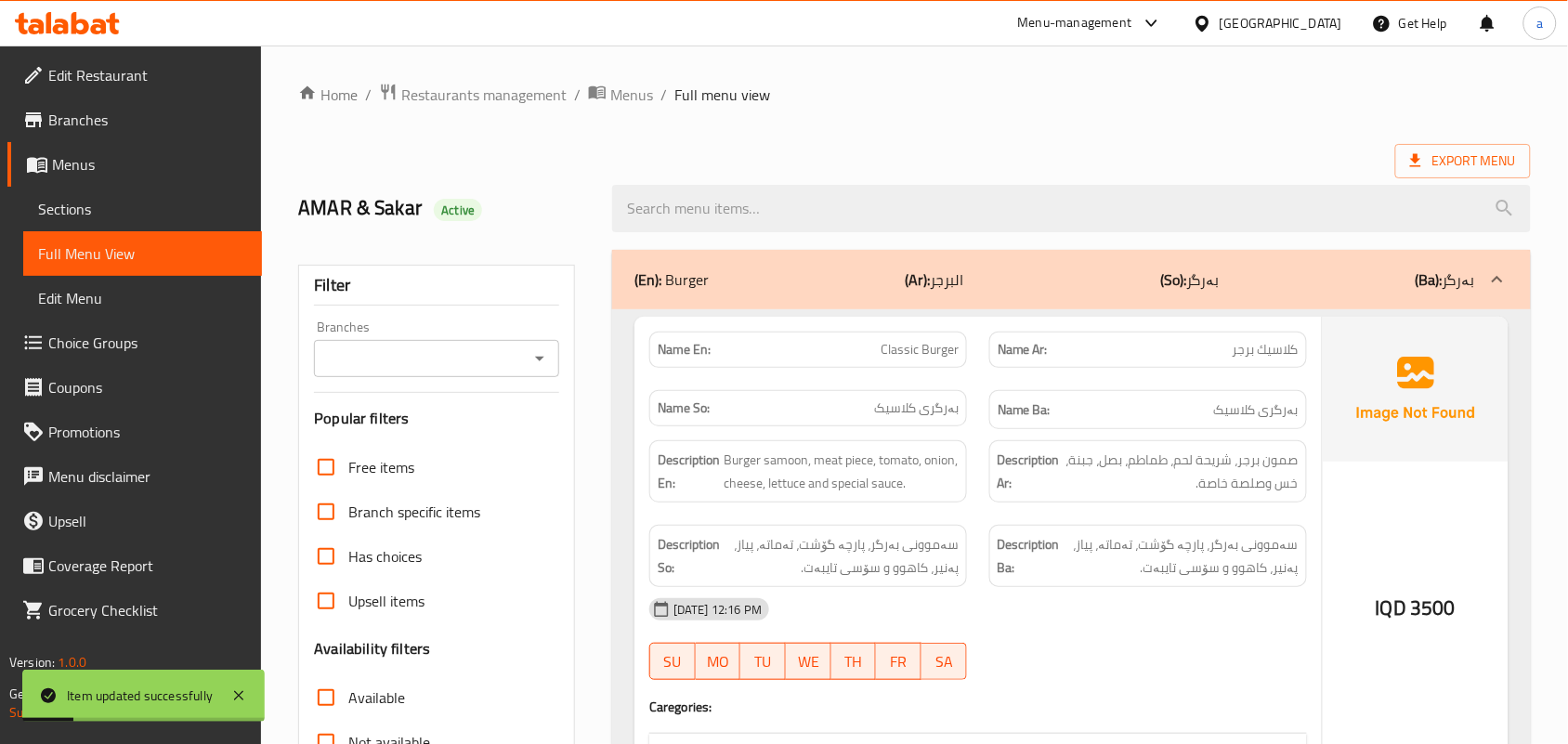
paste input "Swiss Mushroom Burger"
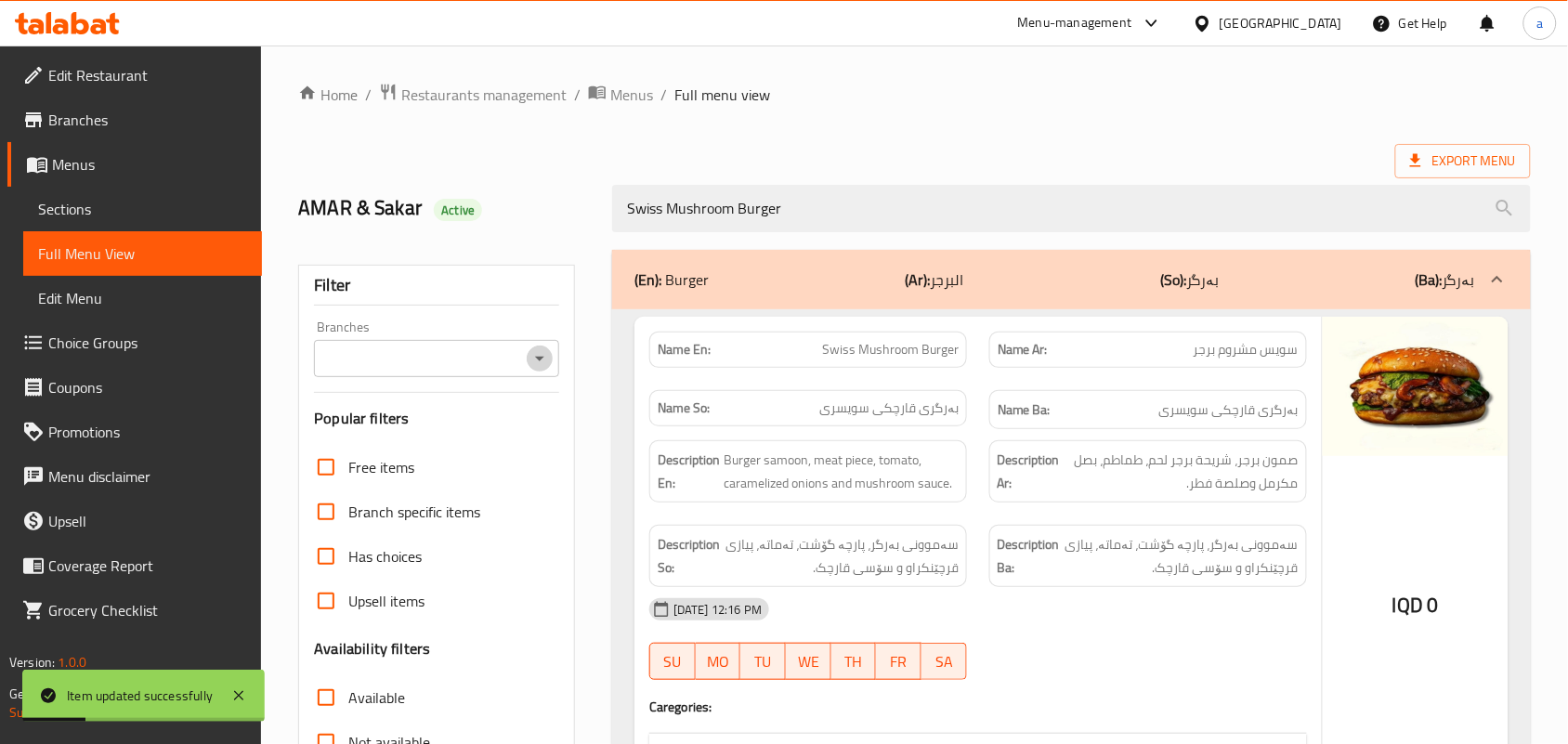
click at [546, 364] on icon "Open" at bounding box center [539, 359] width 23 height 23
type input "Swiss Mushroom Burger"
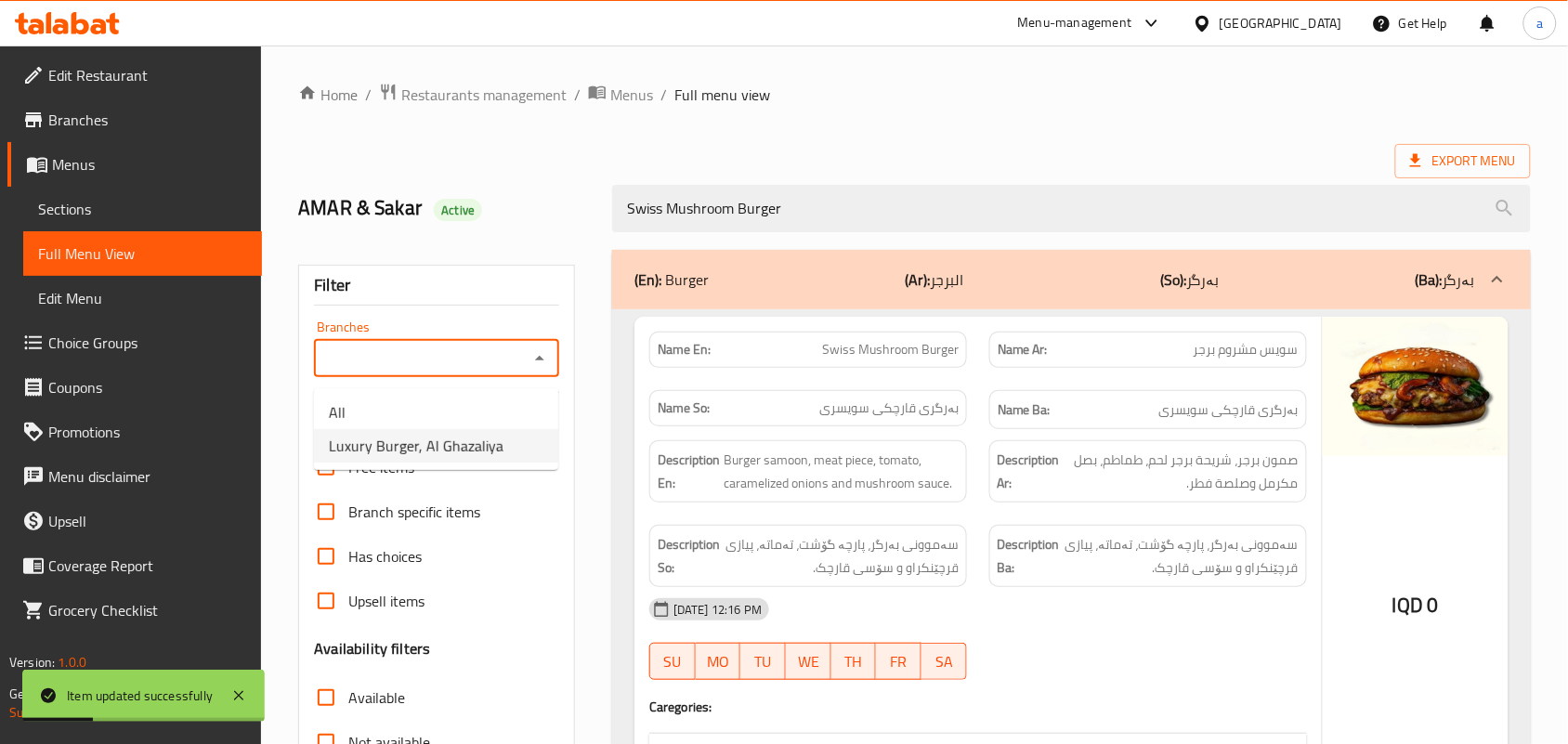
click at [441, 438] on span "Luxury Burger, Al Ghazaliya" at bounding box center [417, 445] width 175 height 23
type input "Luxury Burger, Al Ghazaliya"
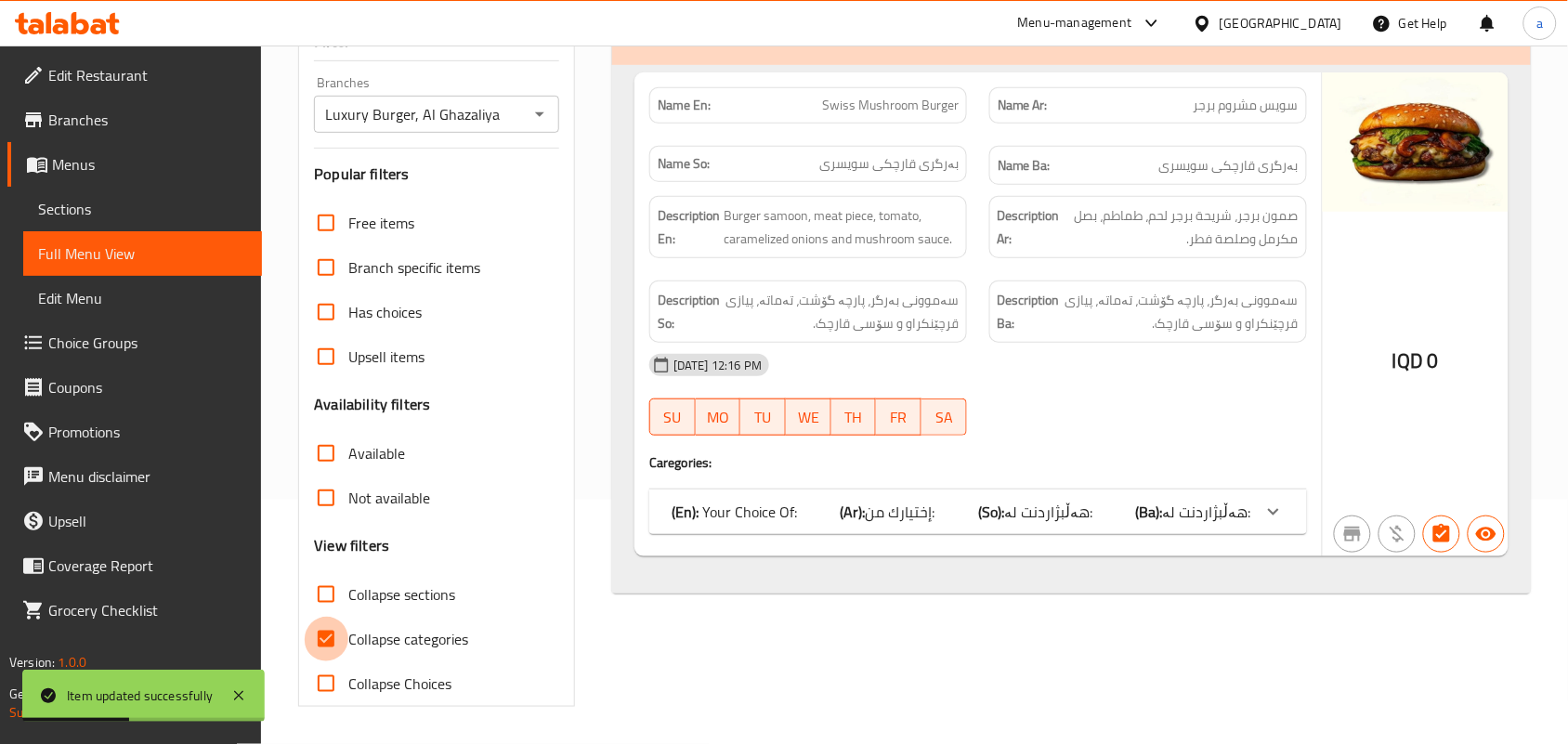
click at [323, 635] on input "Collapse categories" at bounding box center [325, 639] width 44 height 44
checkbox input "false"
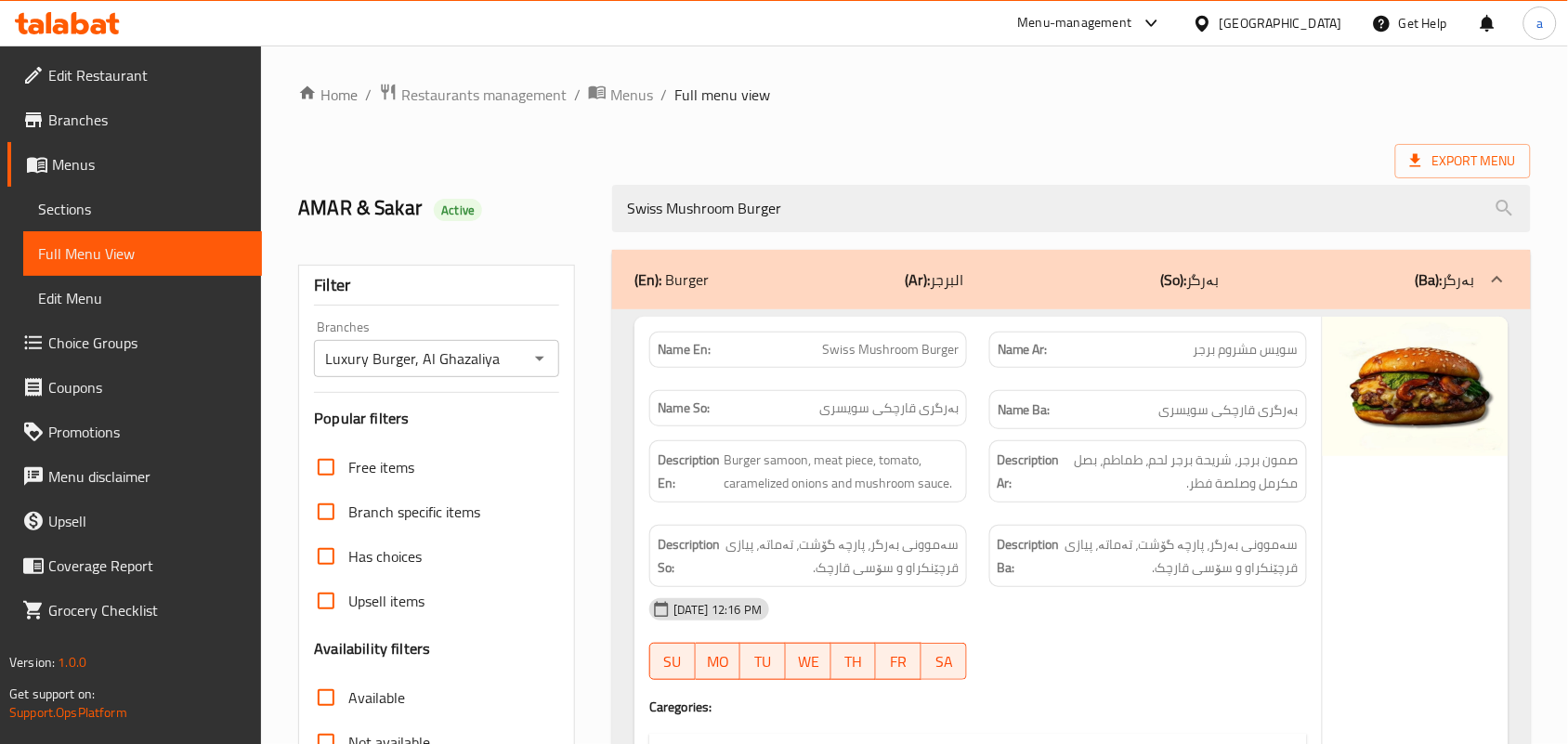
drag, startPoint x: 781, startPoint y: 228, endPoint x: 476, endPoint y: 353, distance: 329.6
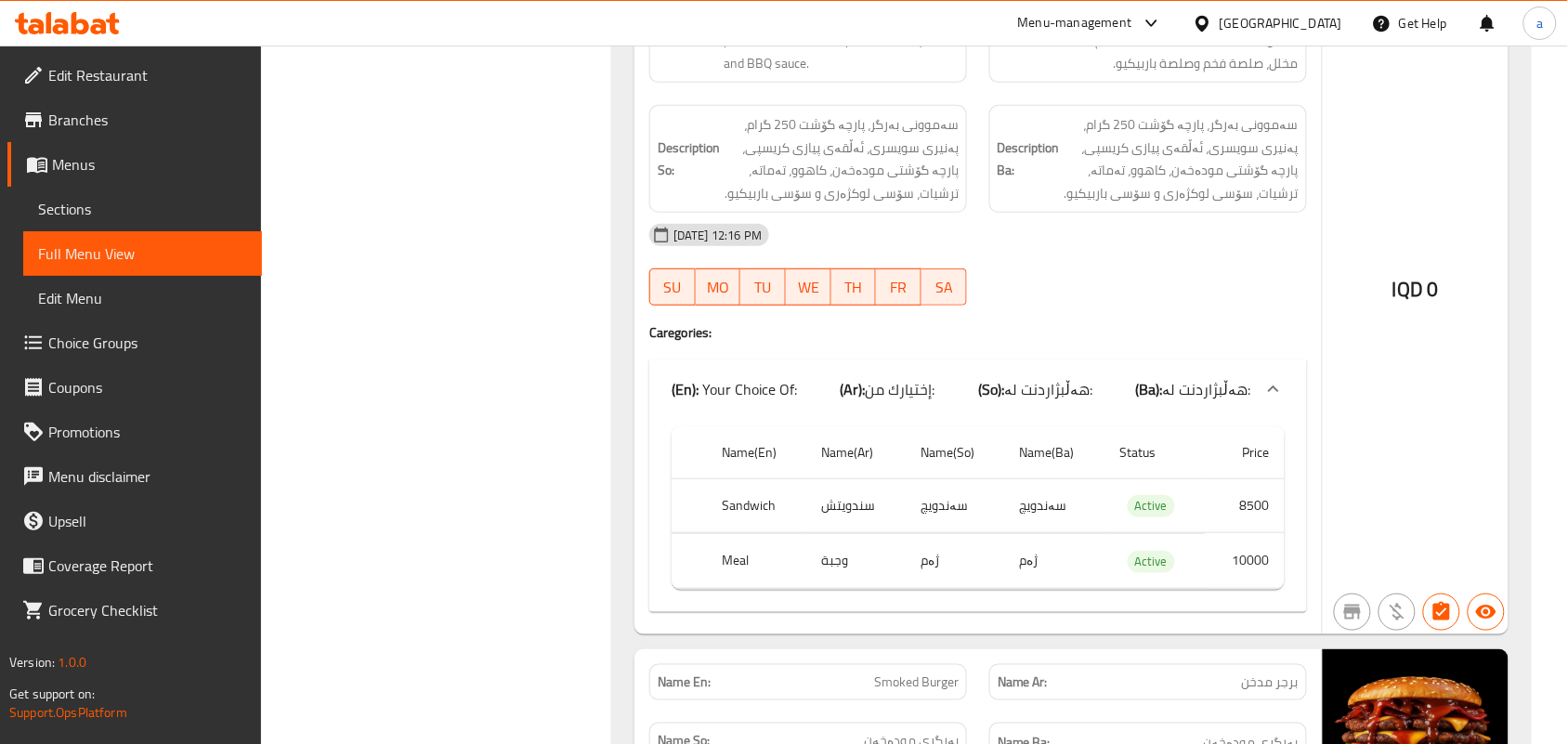
scroll to position [6232, 0]
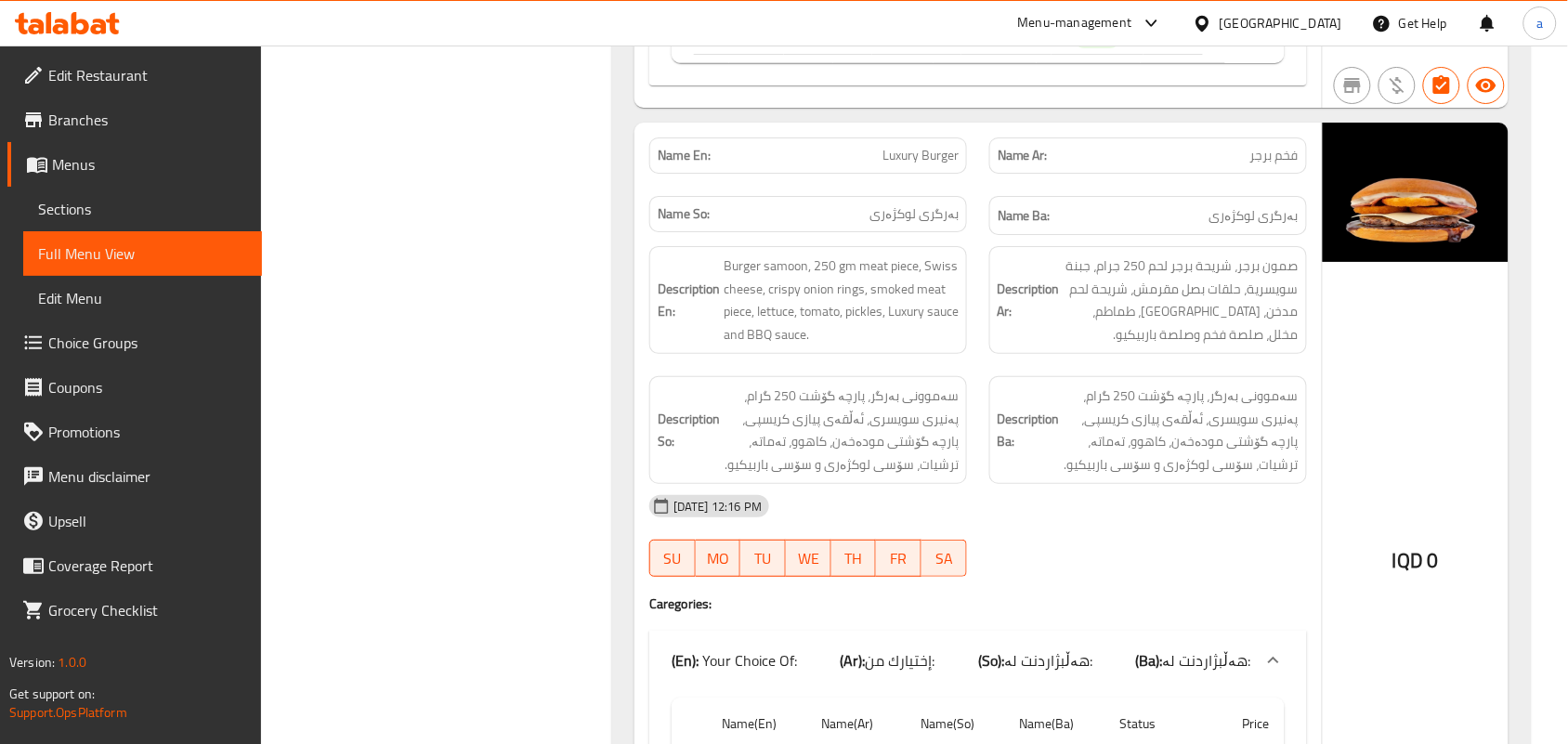
click at [910, 165] on span "Luxury Burger" at bounding box center [921, 155] width 77 height 20
copy span "Luxury Burger"
click at [206, 211] on span "Sections" at bounding box center [142, 208] width 209 height 23
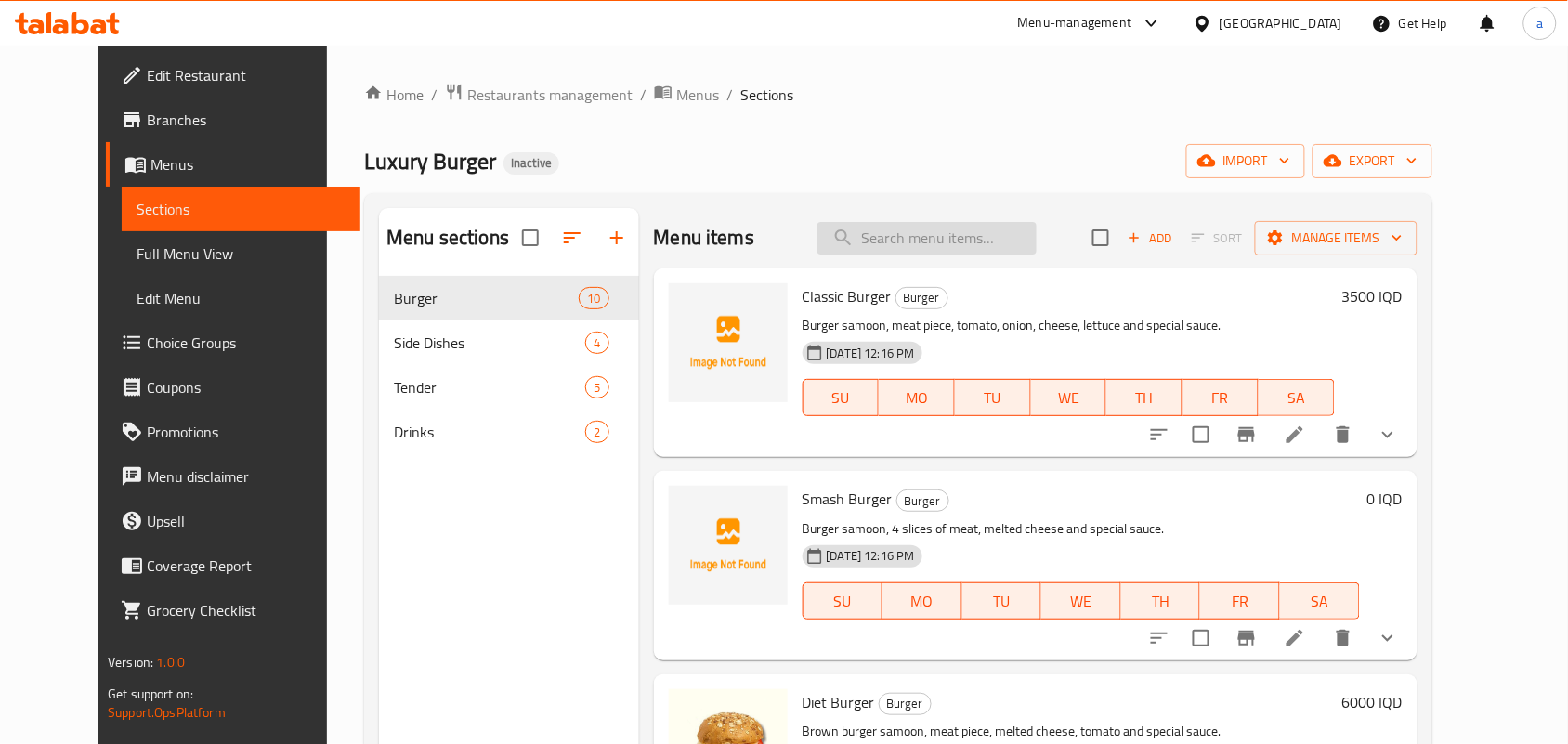
click at [887, 226] on div "Menu sections Burger 10 Side Dishes 4 Tender 5 Drinks 2 Menu items Add Sort Man…" at bounding box center [898, 580] width 1067 height 773
click at [893, 230] on input "search" at bounding box center [926, 238] width 219 height 32
paste input "Luxury Burger"
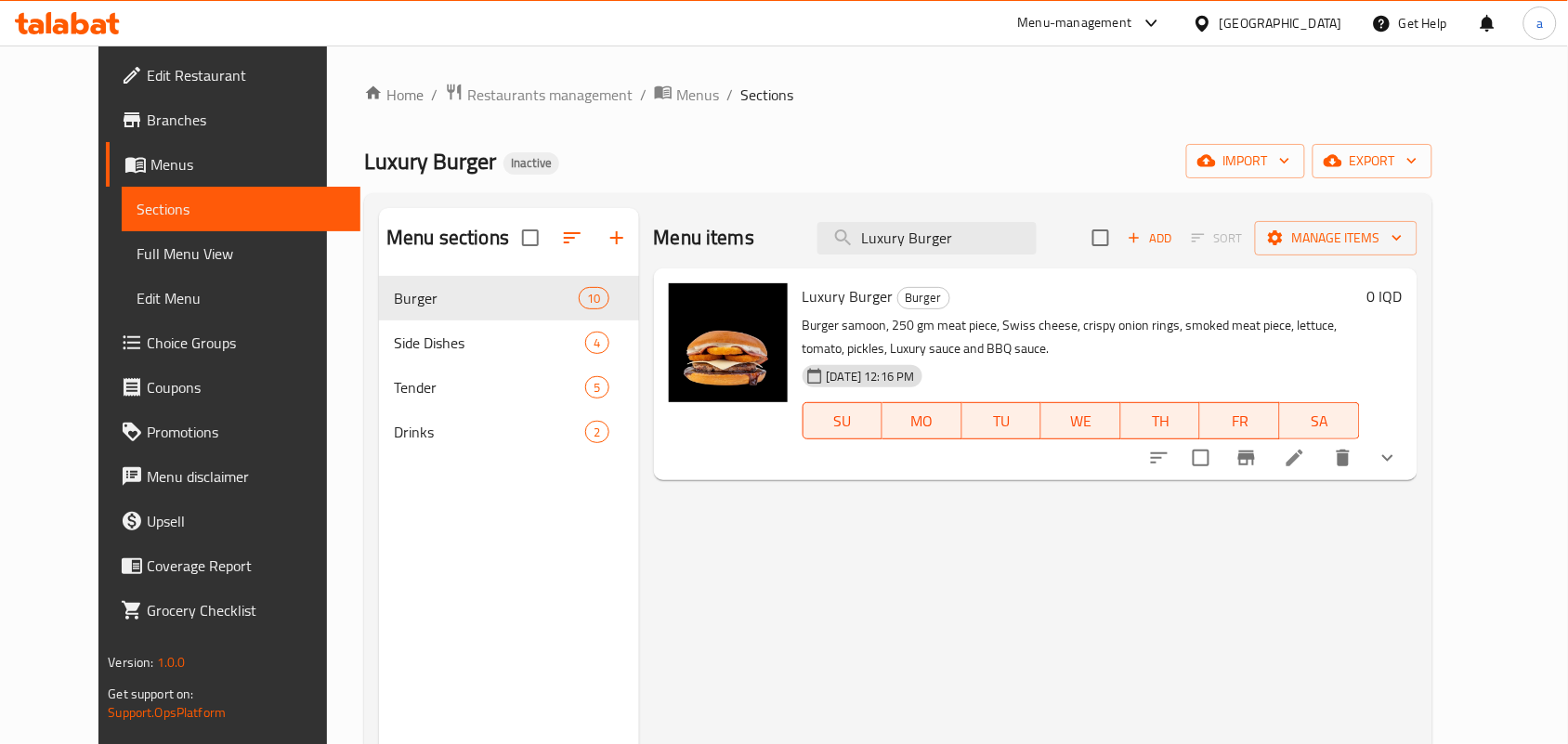
type input "Luxury Burger"
click at [1320, 469] on li at bounding box center [1294, 458] width 52 height 33
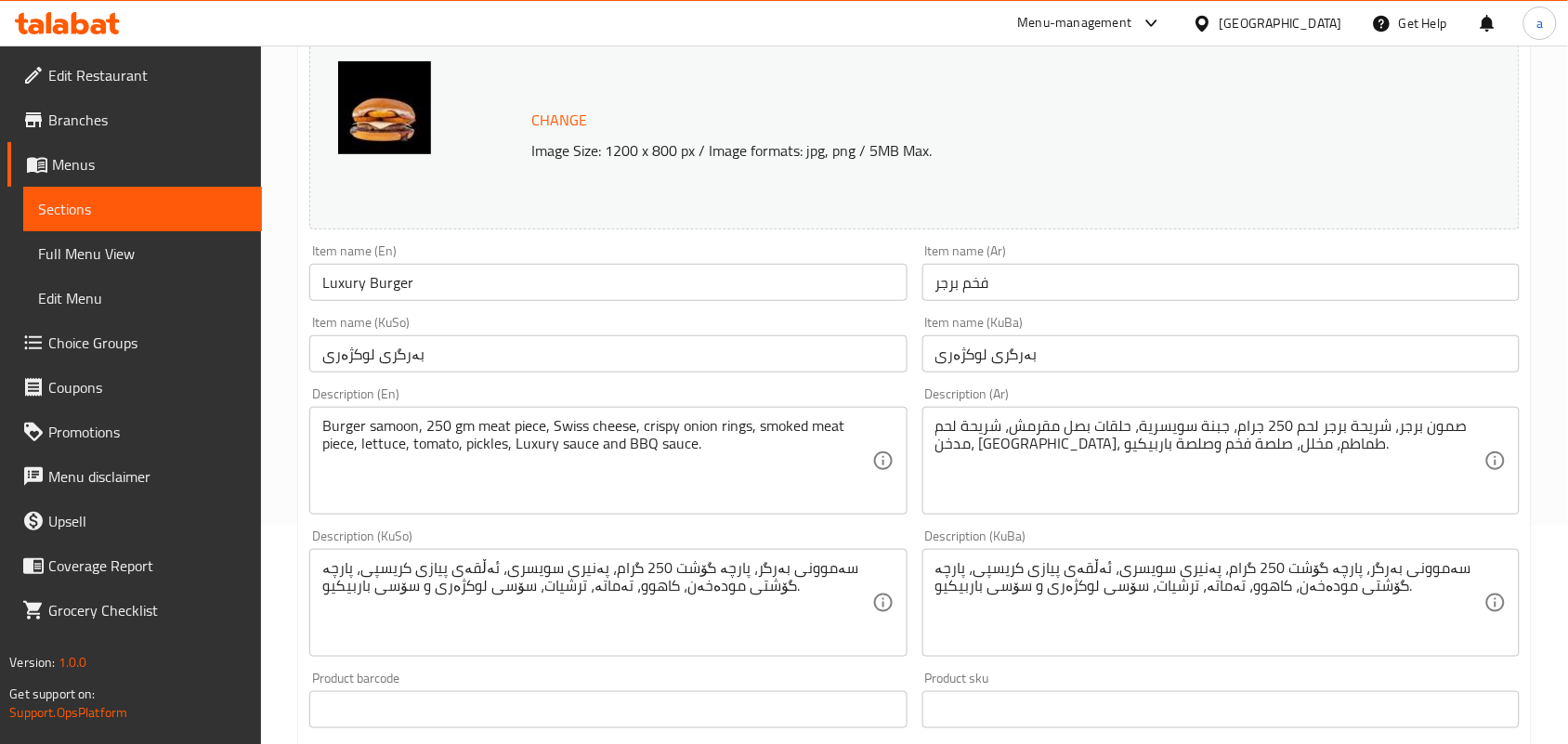
scroll to position [270, 0]
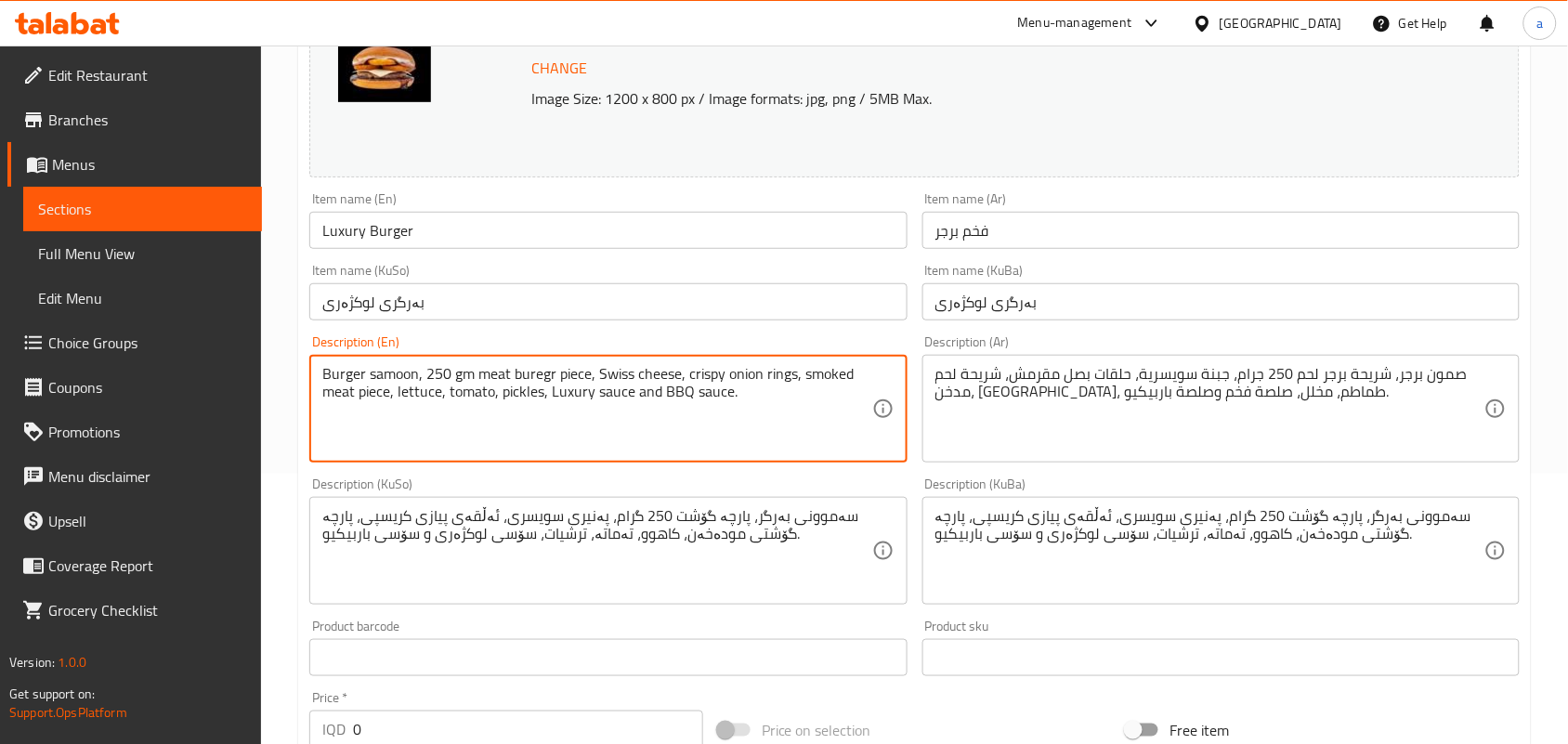
click at [550, 396] on textarea "Burger samoon, 250 gm meat buregr piece, Swiss cheese, crispy onion rings, smok…" at bounding box center [596, 410] width 549 height 88
type textarea "Burger samoon, 250 gm meat burger piece, Swiss cheese, crispy onion rings, smok…"
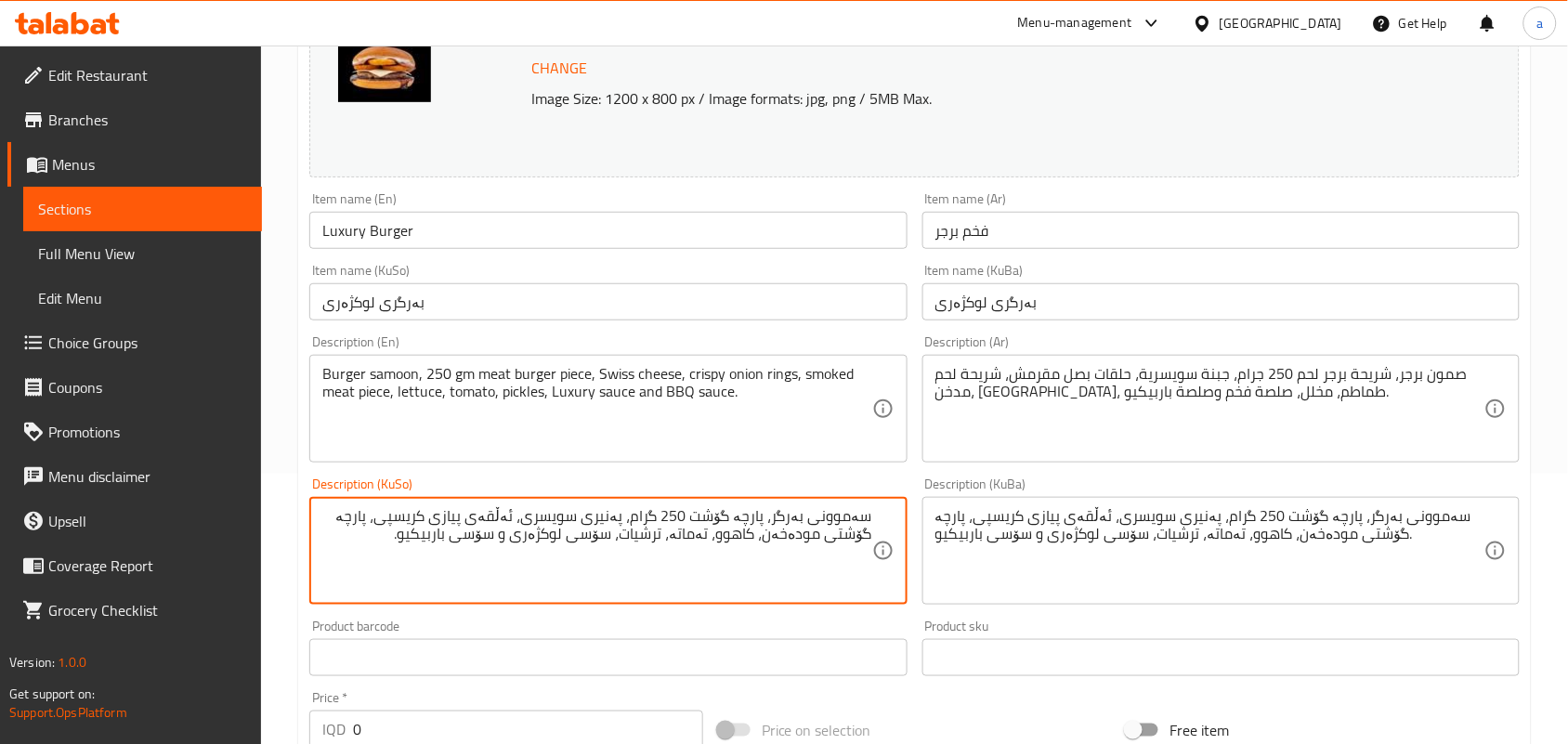
click at [726, 539] on textarea "سەموونی بەرگر، پارچە گۆشت 250 گرام، پەنیری سویسری، ئەڵقەی پیازی کریسپی، پارچە گ…" at bounding box center [596, 551] width 549 height 88
type textarea "سەموونی بەرگر، پارچە بەرگری گۆشت 250 گرام، پەنیری سویسری، ئەڵقەی پیازی کریسپی، …"
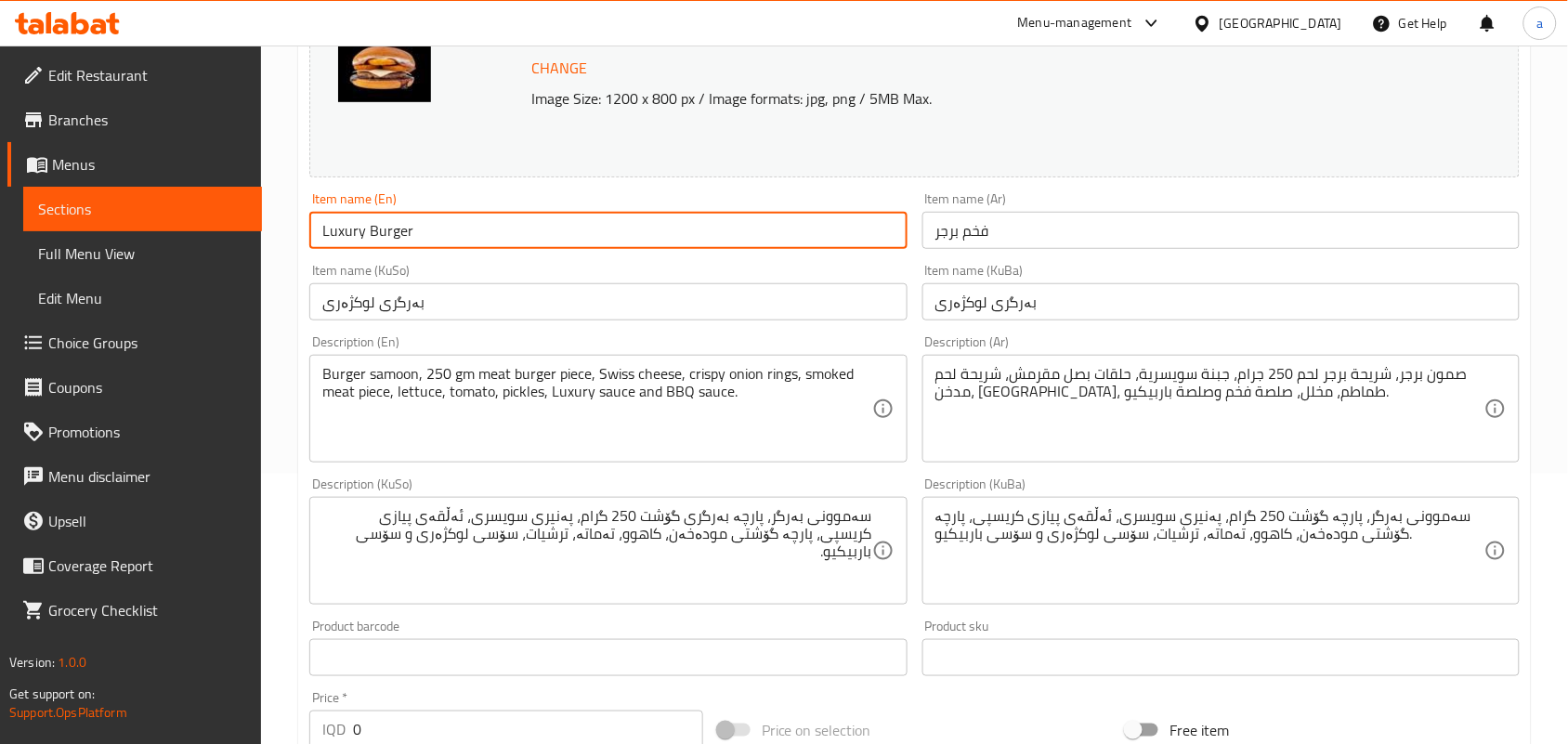
click at [635, 232] on input "Luxury Burger" at bounding box center [608, 231] width 597 height 37
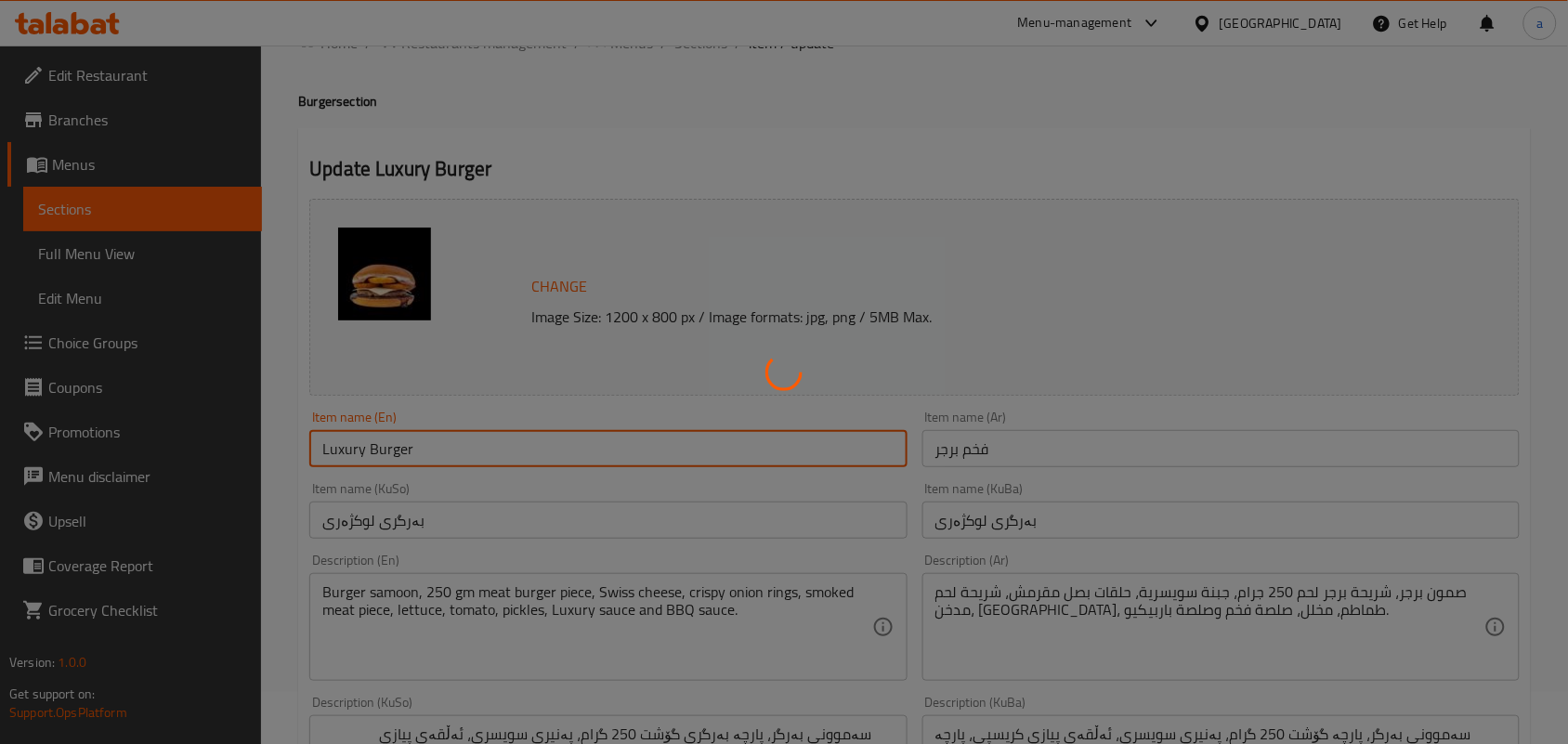
scroll to position [0, 0]
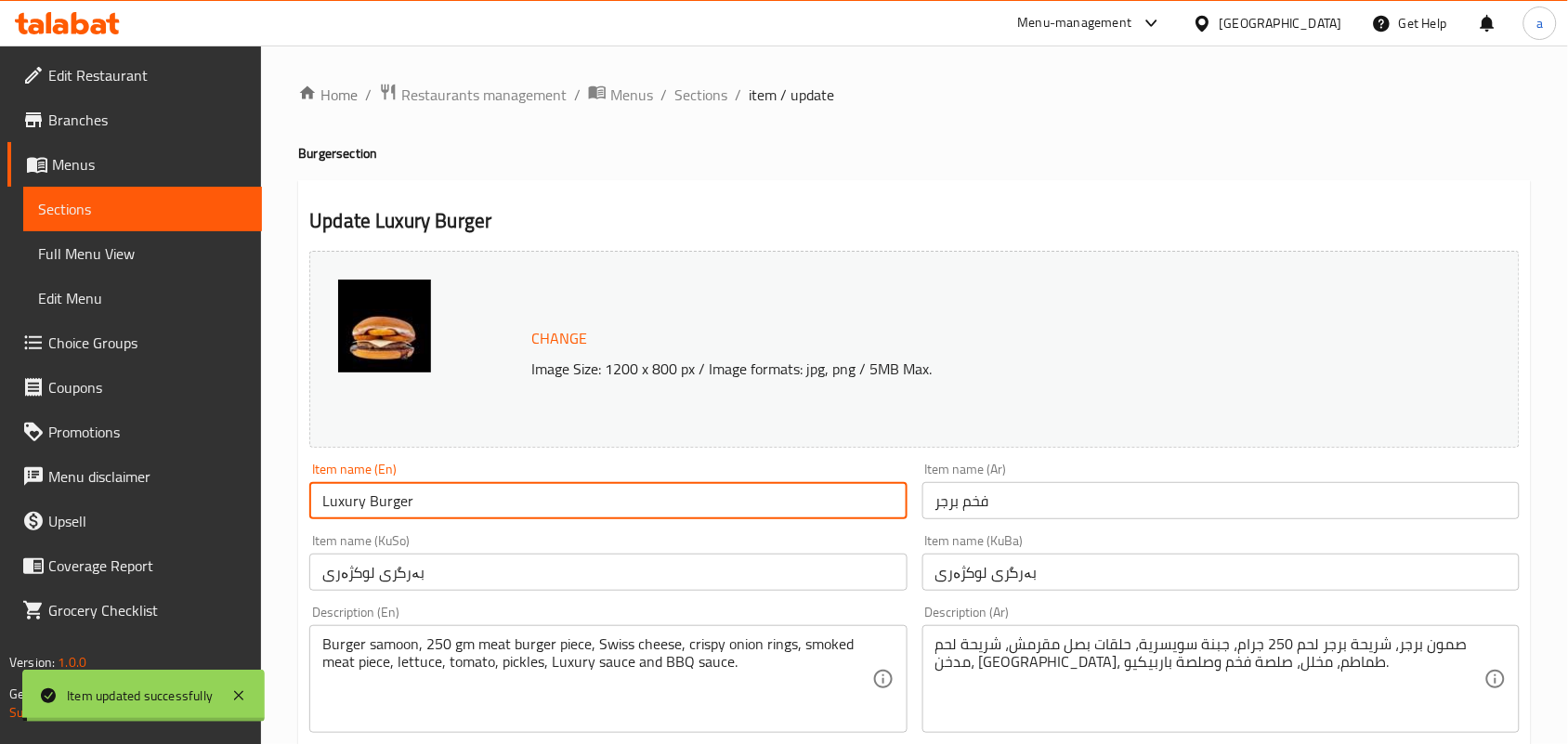
click at [713, 95] on span "Sections" at bounding box center [700, 94] width 53 height 23
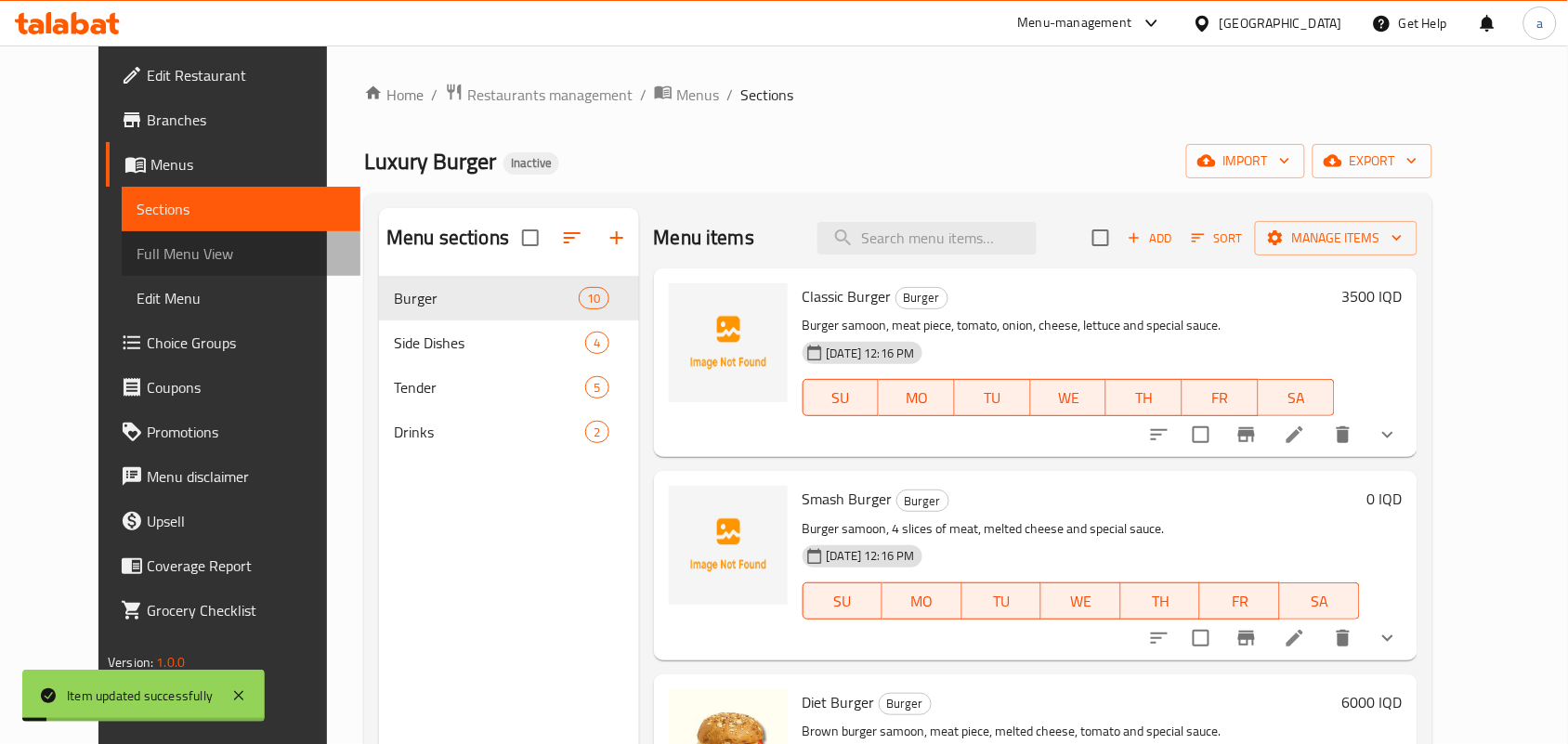
click at [130, 242] on link "Full Menu View" at bounding box center [241, 253] width 239 height 44
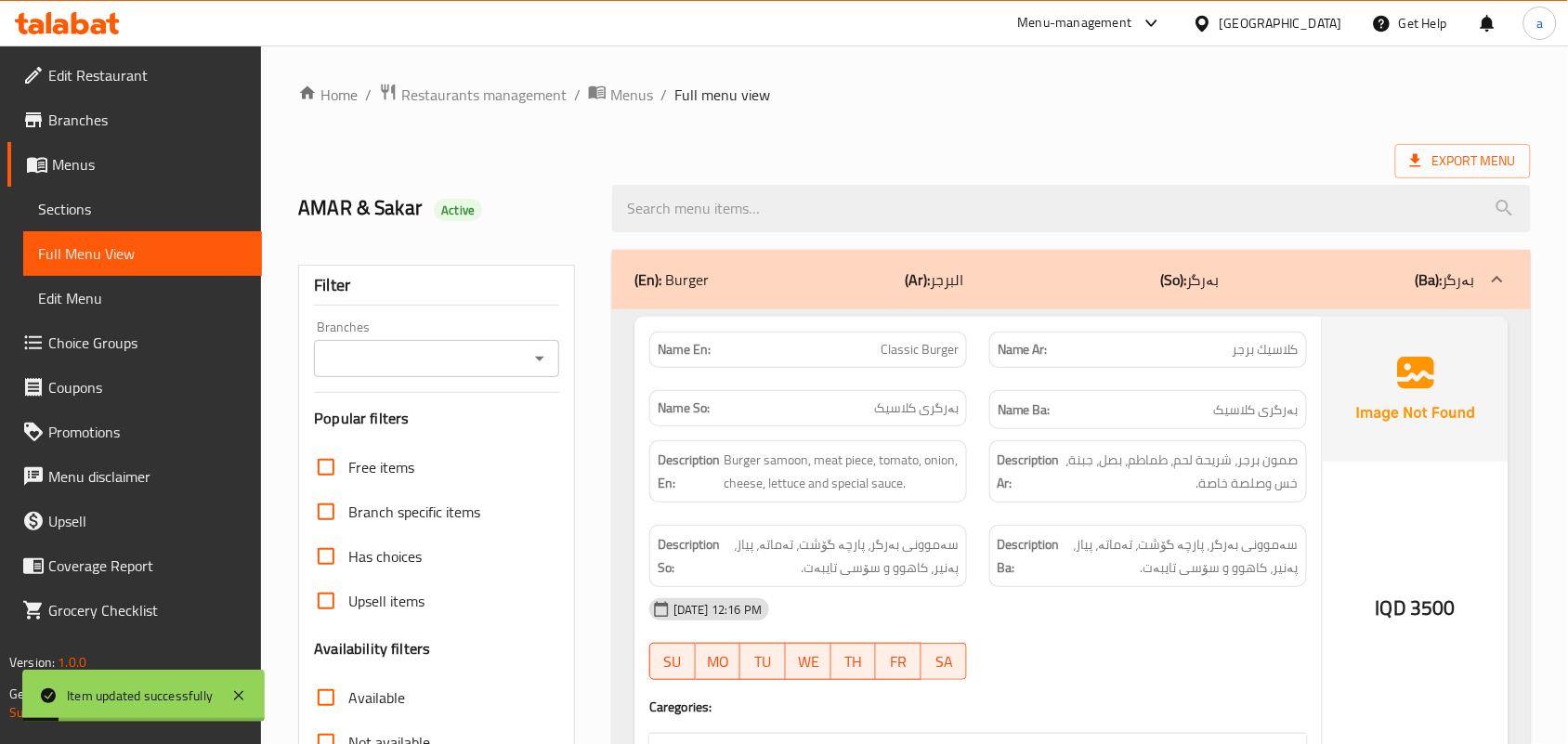
click at [545, 356] on icon "Open" at bounding box center [539, 359] width 23 height 23
click at [538, 358] on icon "Close" at bounding box center [539, 359] width 23 height 23
click at [532, 360] on icon "Open" at bounding box center [539, 359] width 23 height 23
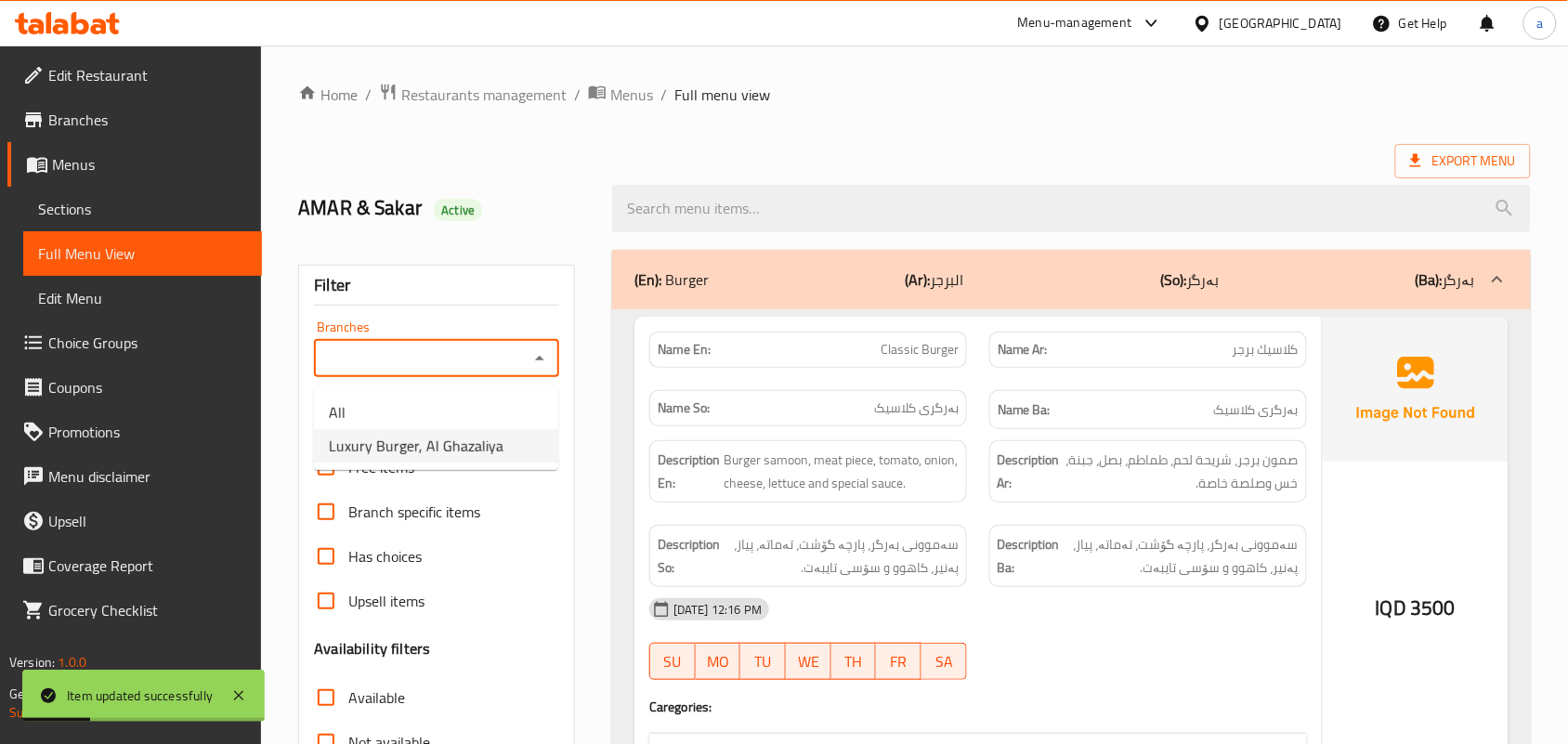
click at [428, 457] on span "Luxury Burger, Al Ghazaliya" at bounding box center [417, 445] width 175 height 23
type input "Luxury Burger, Al Ghazaliya"
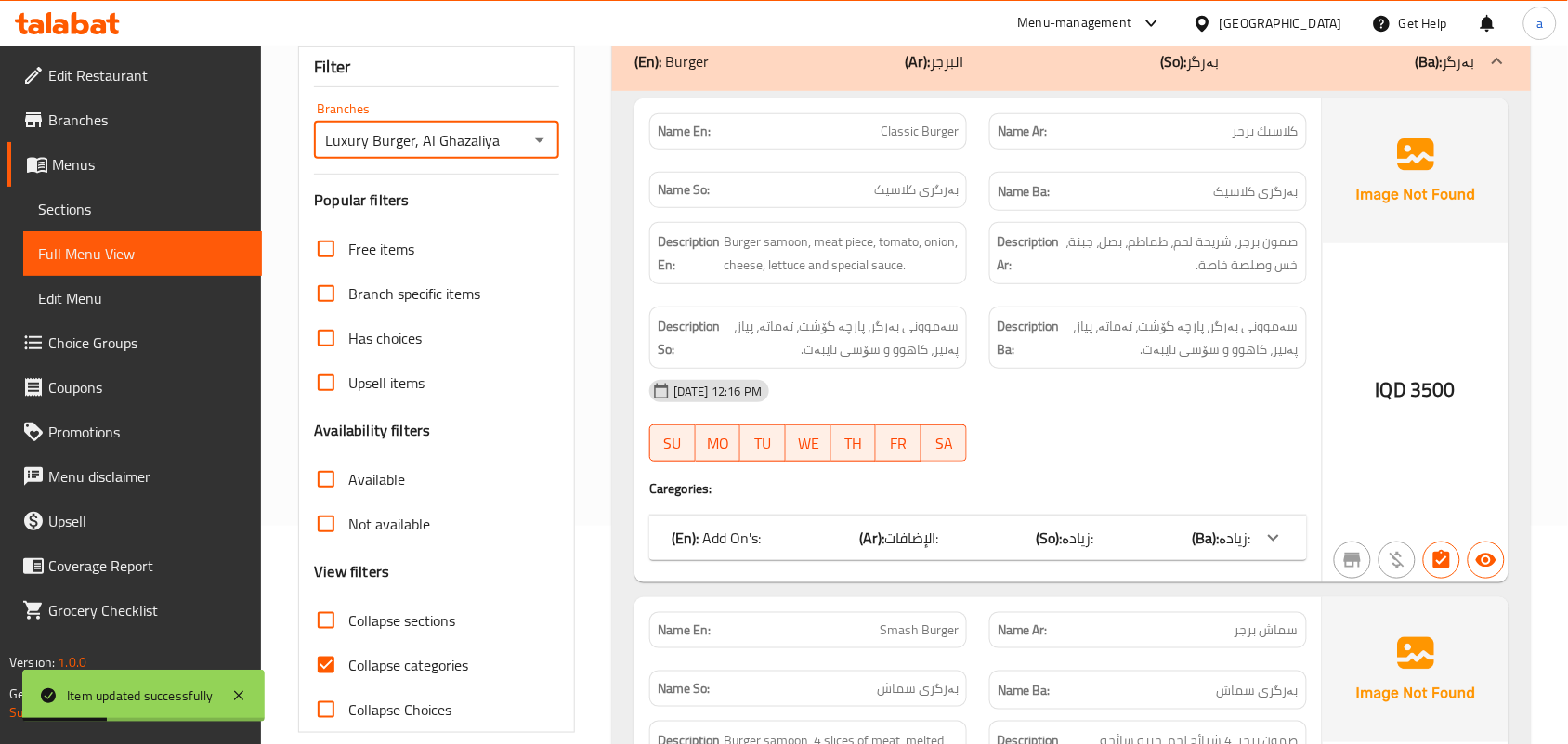
scroll to position [270, 0]
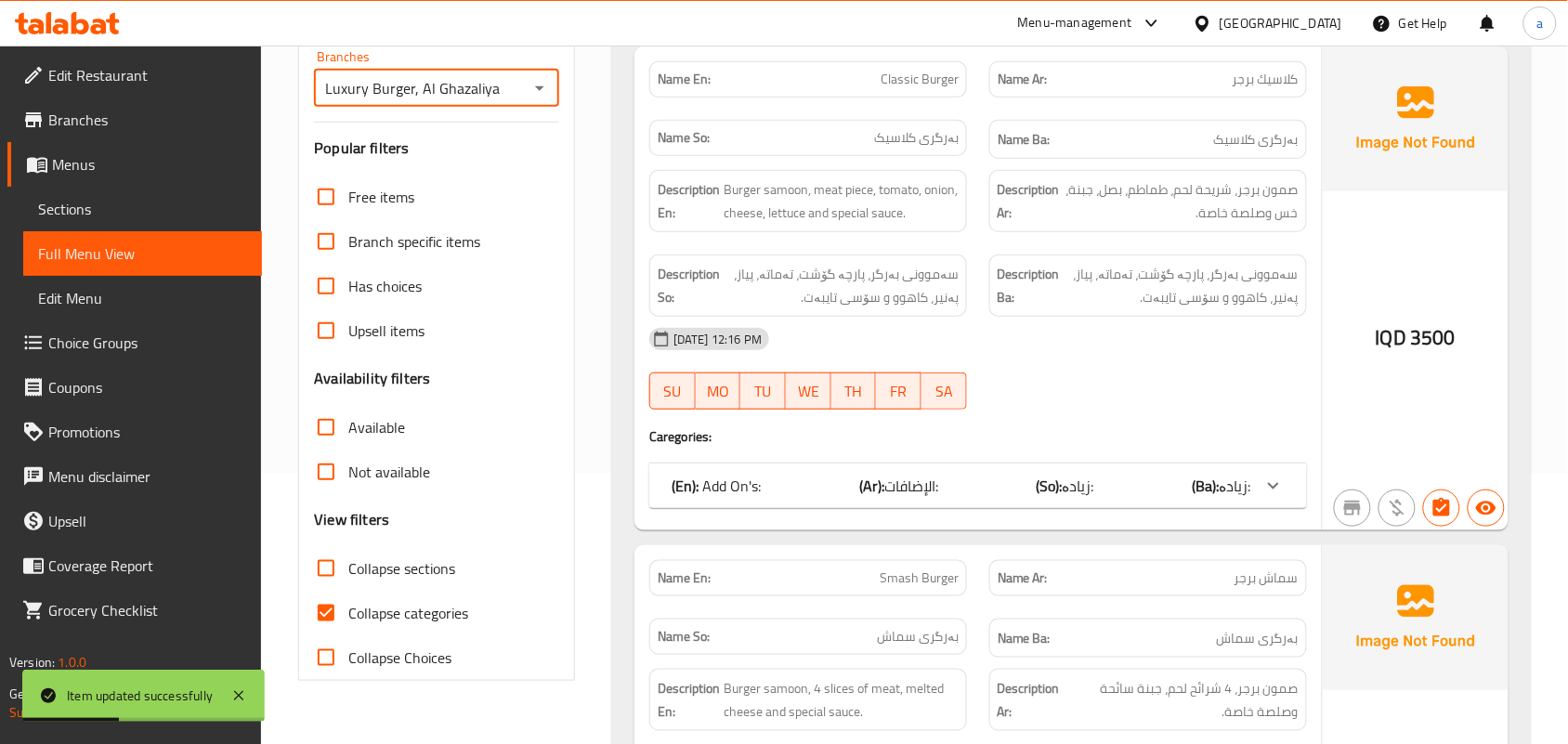
click at [337, 591] on input "Collapse sections" at bounding box center [325, 568] width 44 height 44
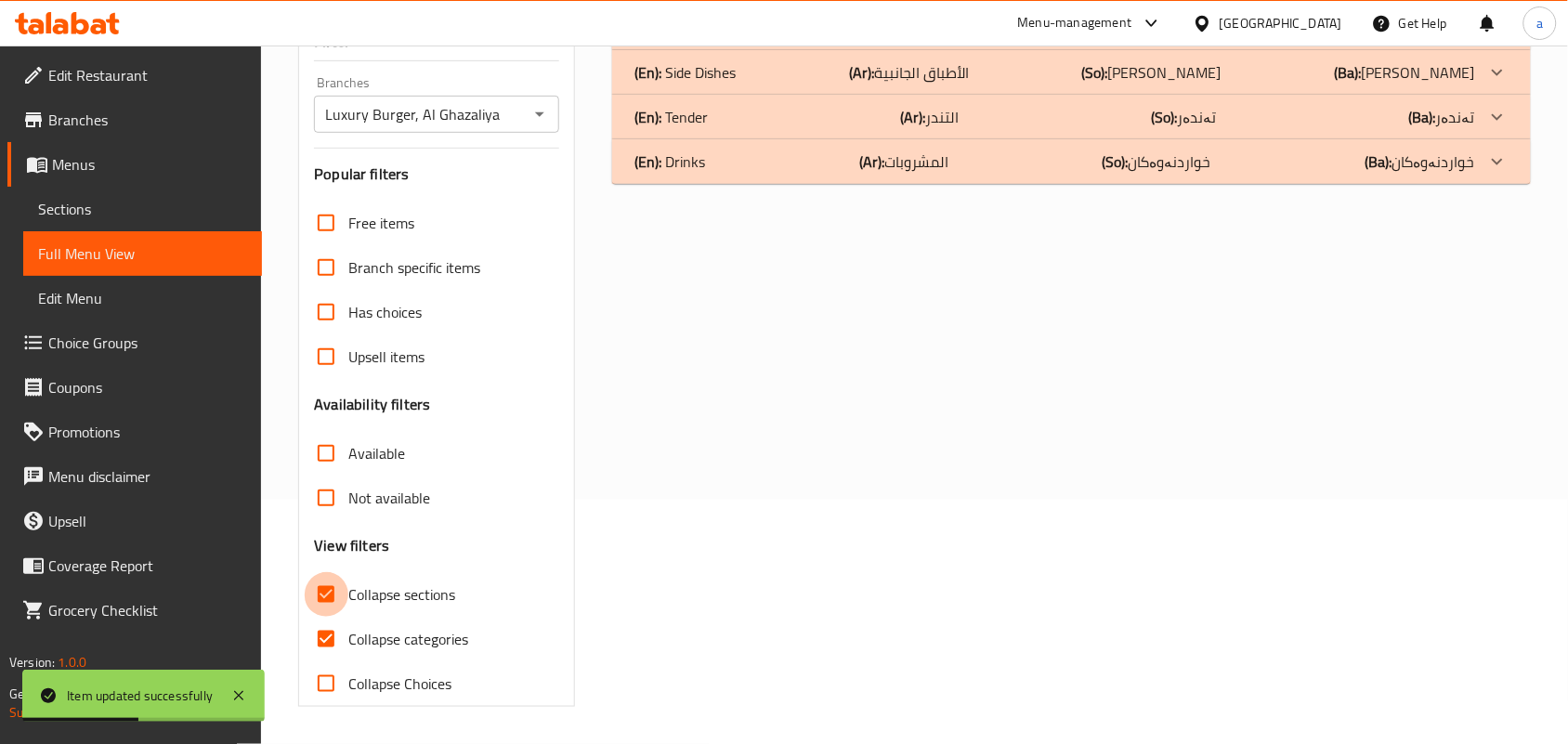
click at [330, 586] on input "Collapse sections" at bounding box center [325, 594] width 44 height 44
checkbox input "false"
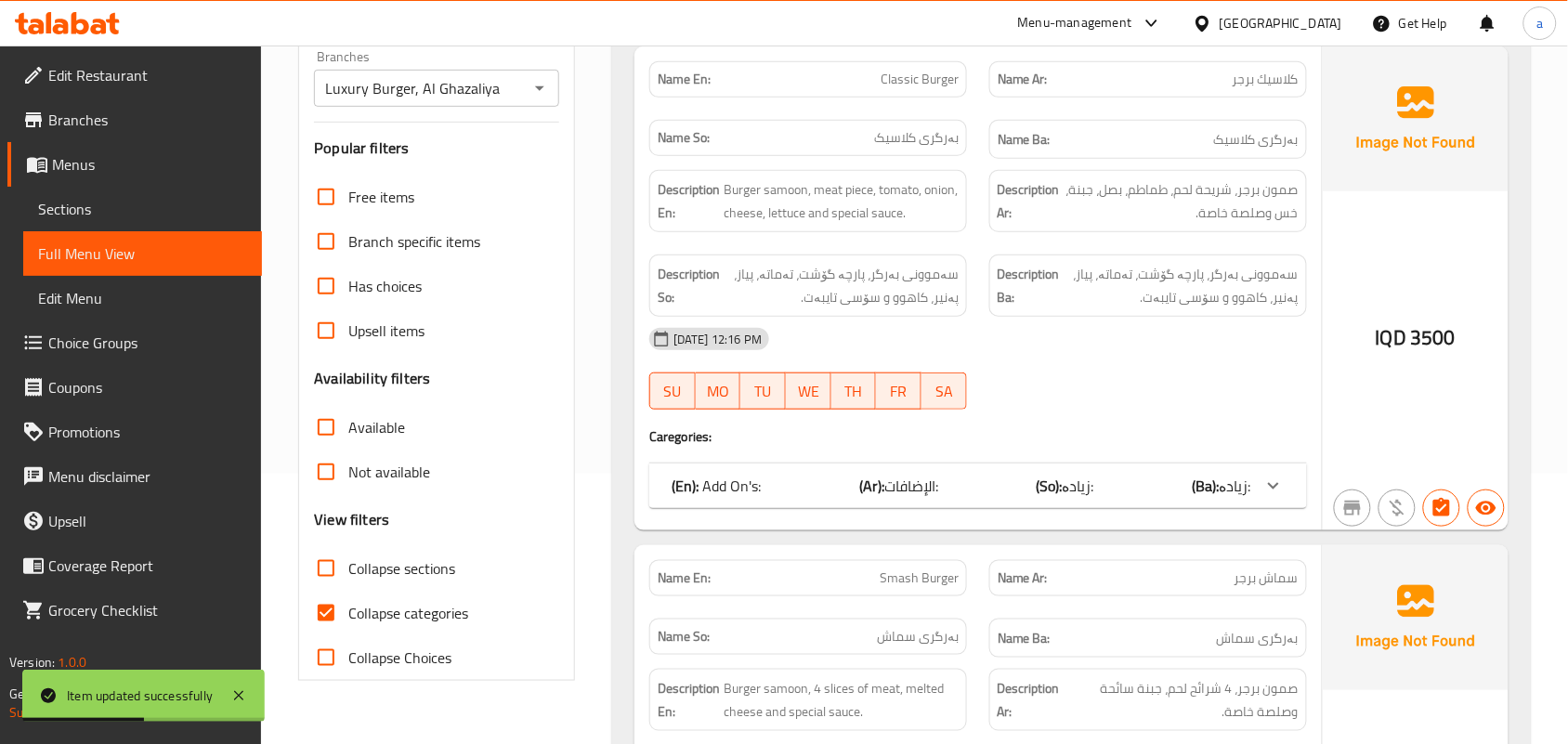
click at [322, 636] on input "Collapse categories" at bounding box center [325, 612] width 44 height 44
checkbox input "false"
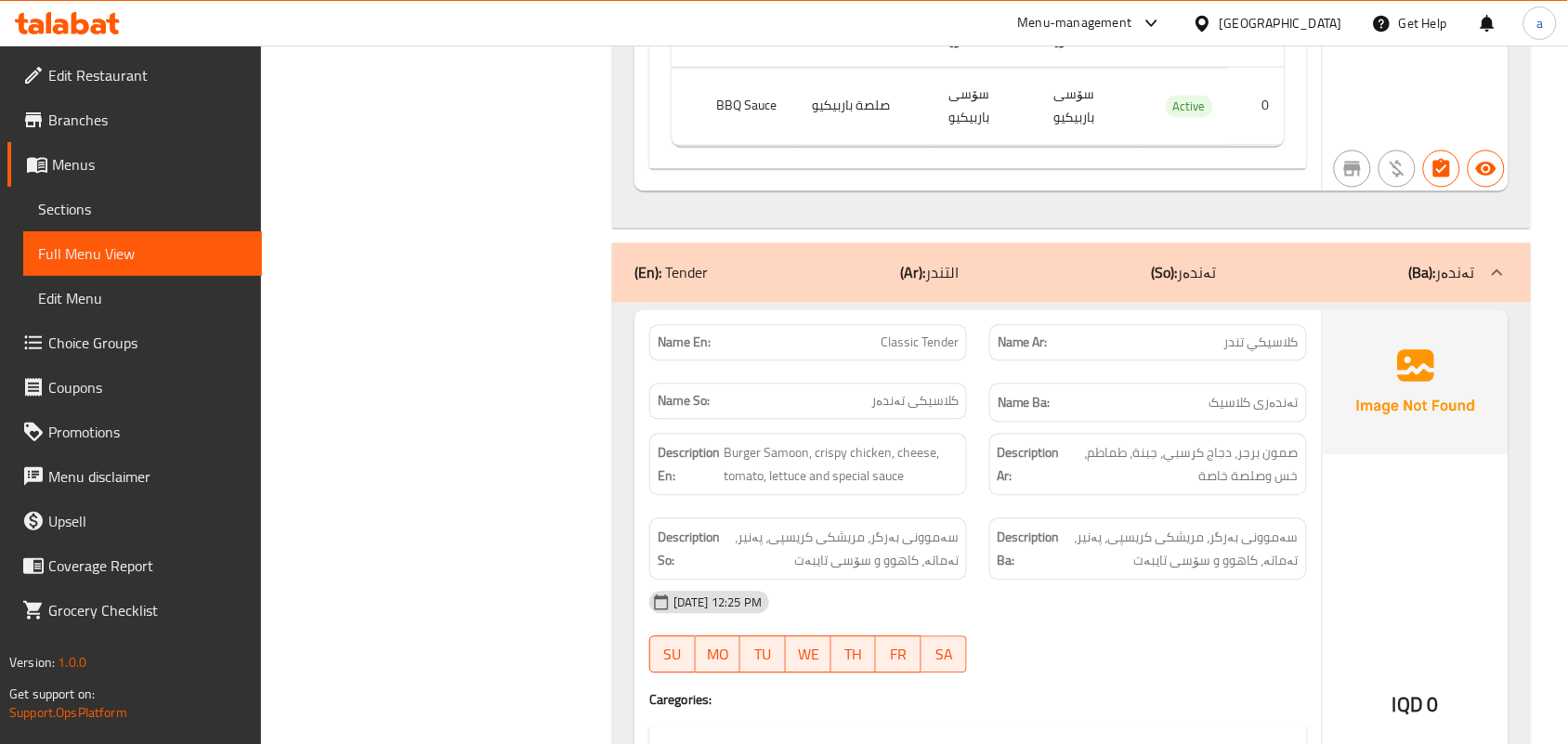
scroll to position [13278, 0]
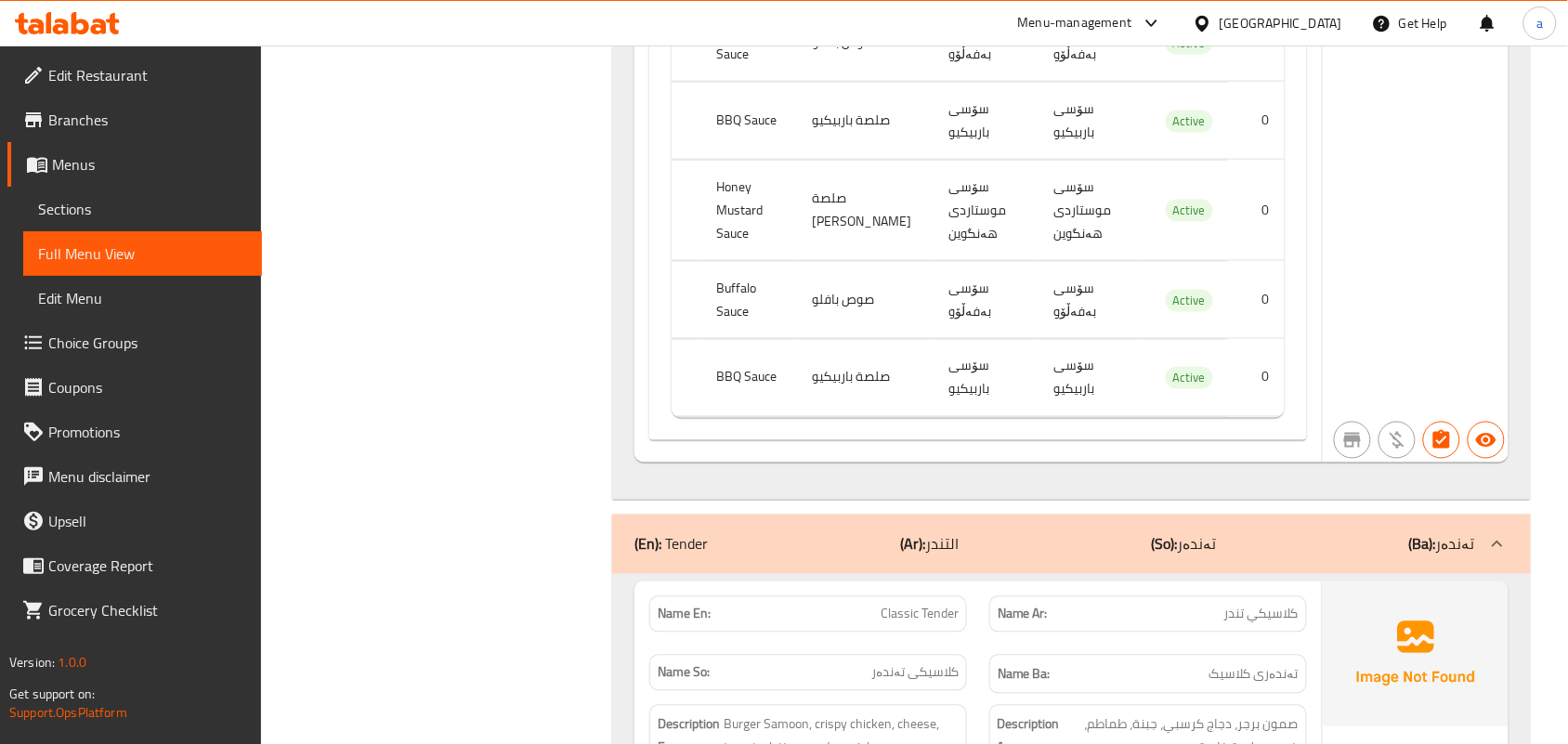
click at [721, 260] on th "Honey Mustard Sauce" at bounding box center [750, 210] width 96 height 100
click at [858, 260] on td "صلصة [PERSON_NAME]" at bounding box center [866, 210] width 136 height 100
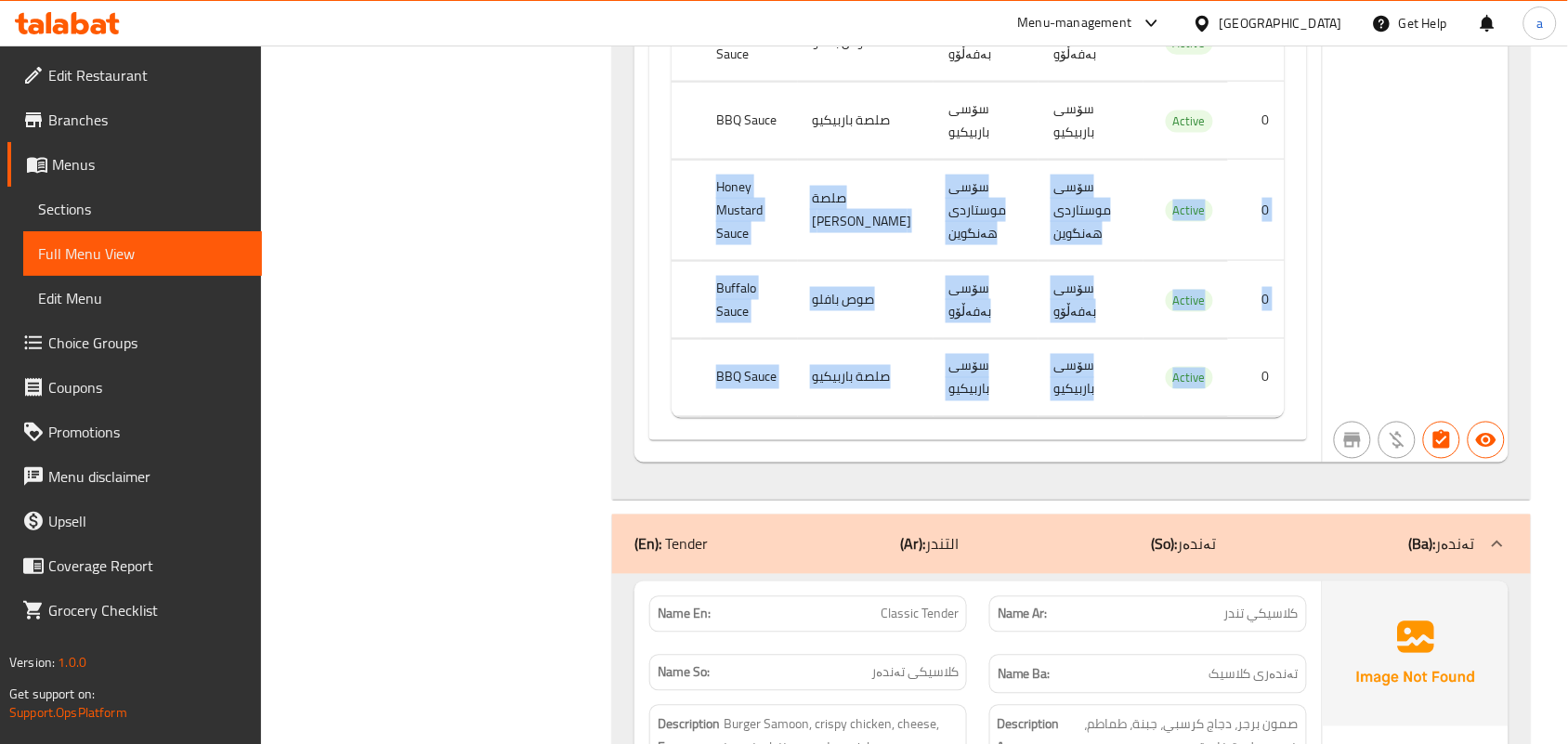
drag, startPoint x: 710, startPoint y: 460, endPoint x: 1184, endPoint y: 619, distance: 500.0
click at [1228, 417] on tbody "Honey Mustard Sauce صلصة هاني ماسترد سۆسی موستاردی هەنگوین سۆسی موستاردی هەنگوی…" at bounding box center [978, 160] width 613 height 515
click at [857, 260] on td "صلصة [PERSON_NAME]" at bounding box center [866, 210] width 136 height 100
drag, startPoint x: 717, startPoint y: 468, endPoint x: 1277, endPoint y: 659, distance: 591.7
click at [1282, 417] on tbody "Honey Mustard Sauce صلصة هاني ماسترد سۆسی موستاردی هەنگوین سۆسی موستاردی هەنگوی…" at bounding box center [978, 160] width 613 height 515
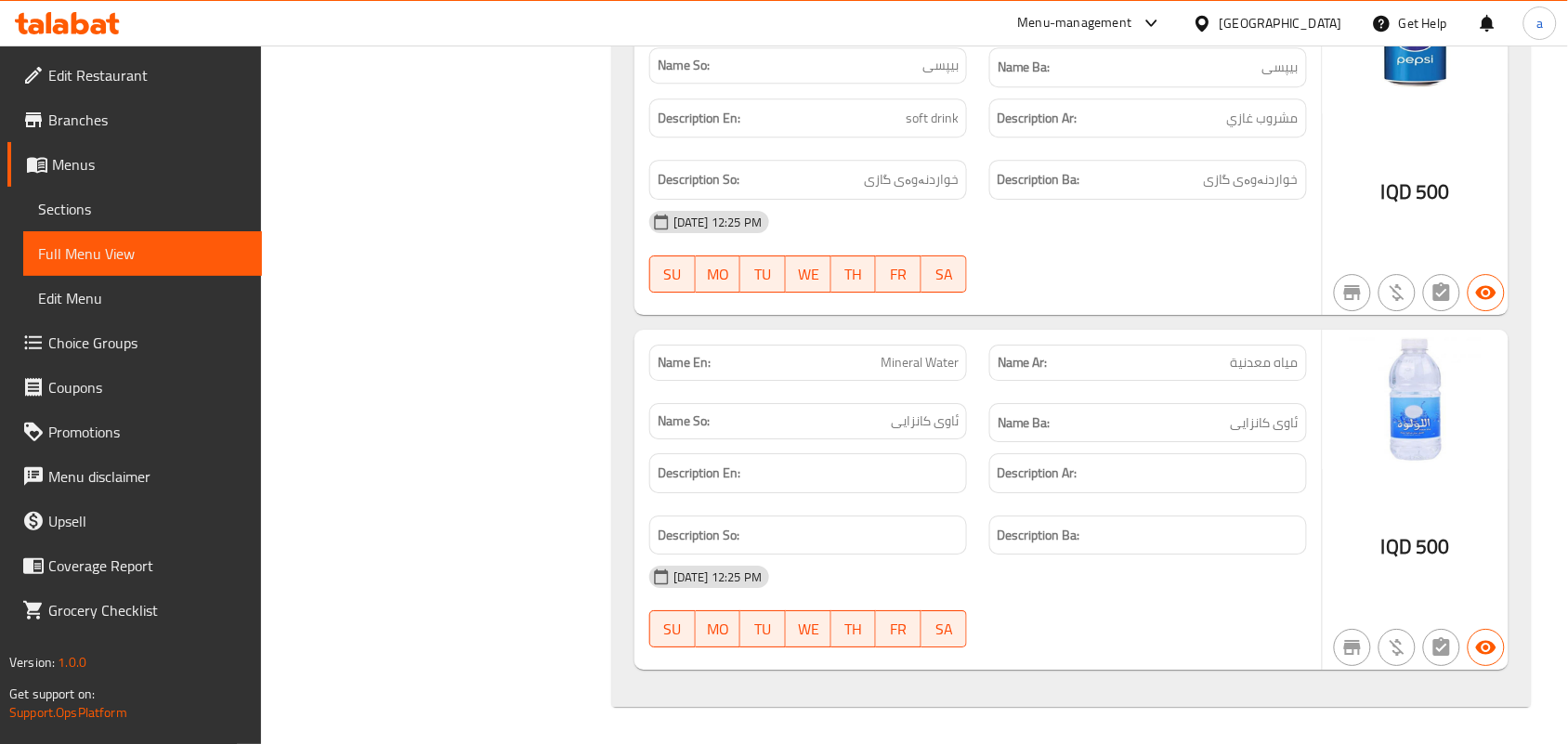
scroll to position [16617, 0]
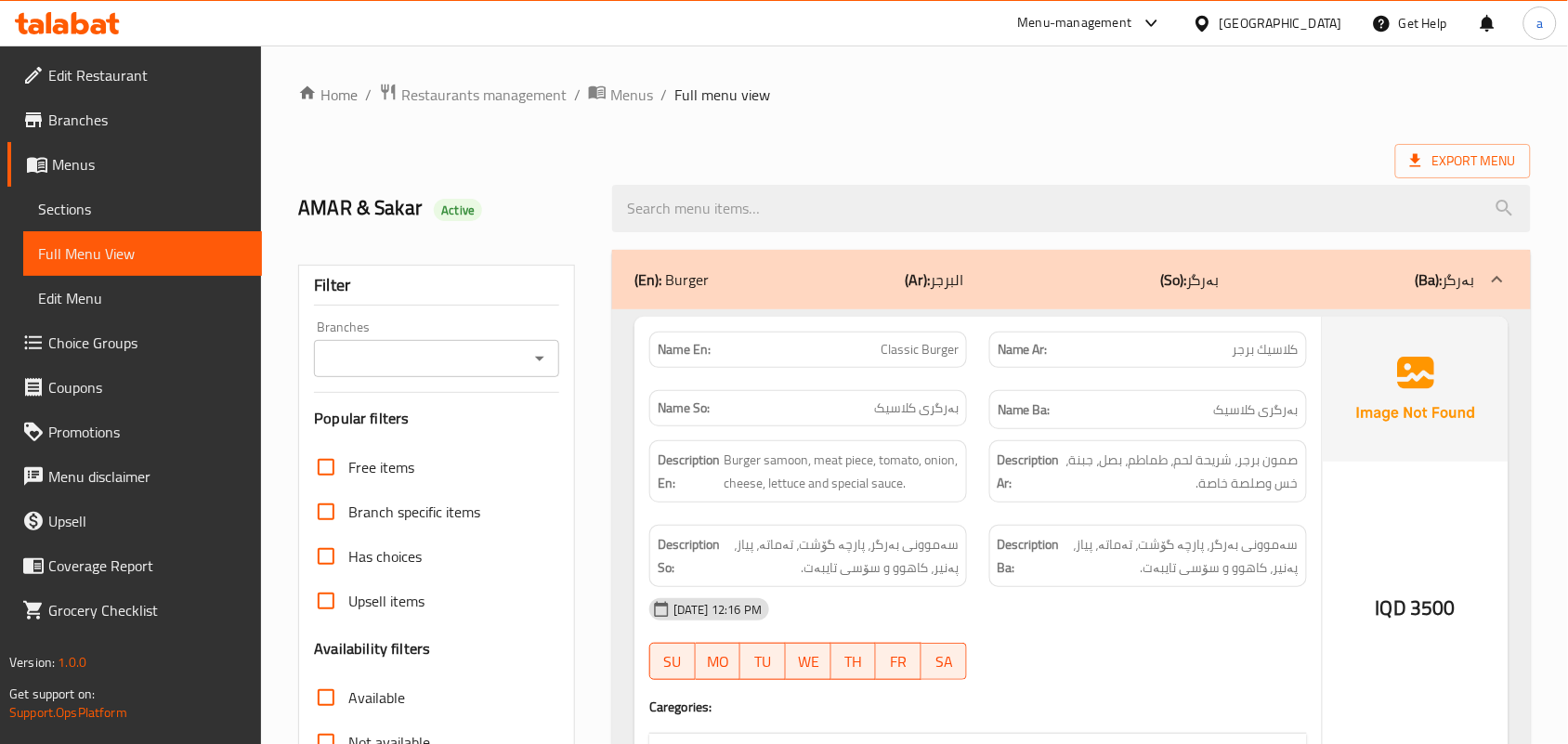
click at [527, 372] on div at bounding box center [538, 359] width 25 height 26
click at [531, 368] on icon "Open" at bounding box center [539, 359] width 23 height 23
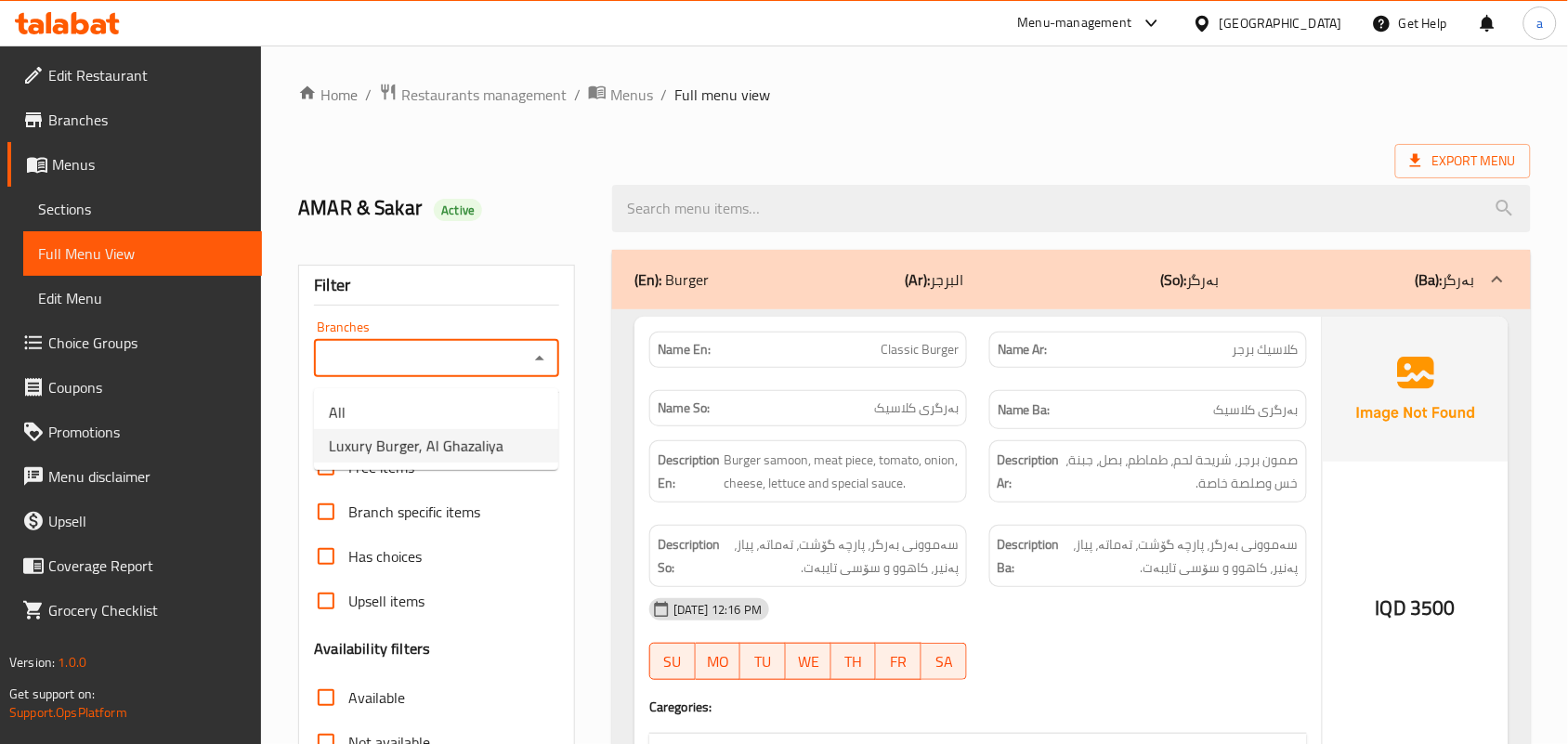
click at [462, 447] on span "Luxury Burger, Al Ghazaliya" at bounding box center [417, 445] width 175 height 23
type input "Luxury Burger, Al Ghazaliya"
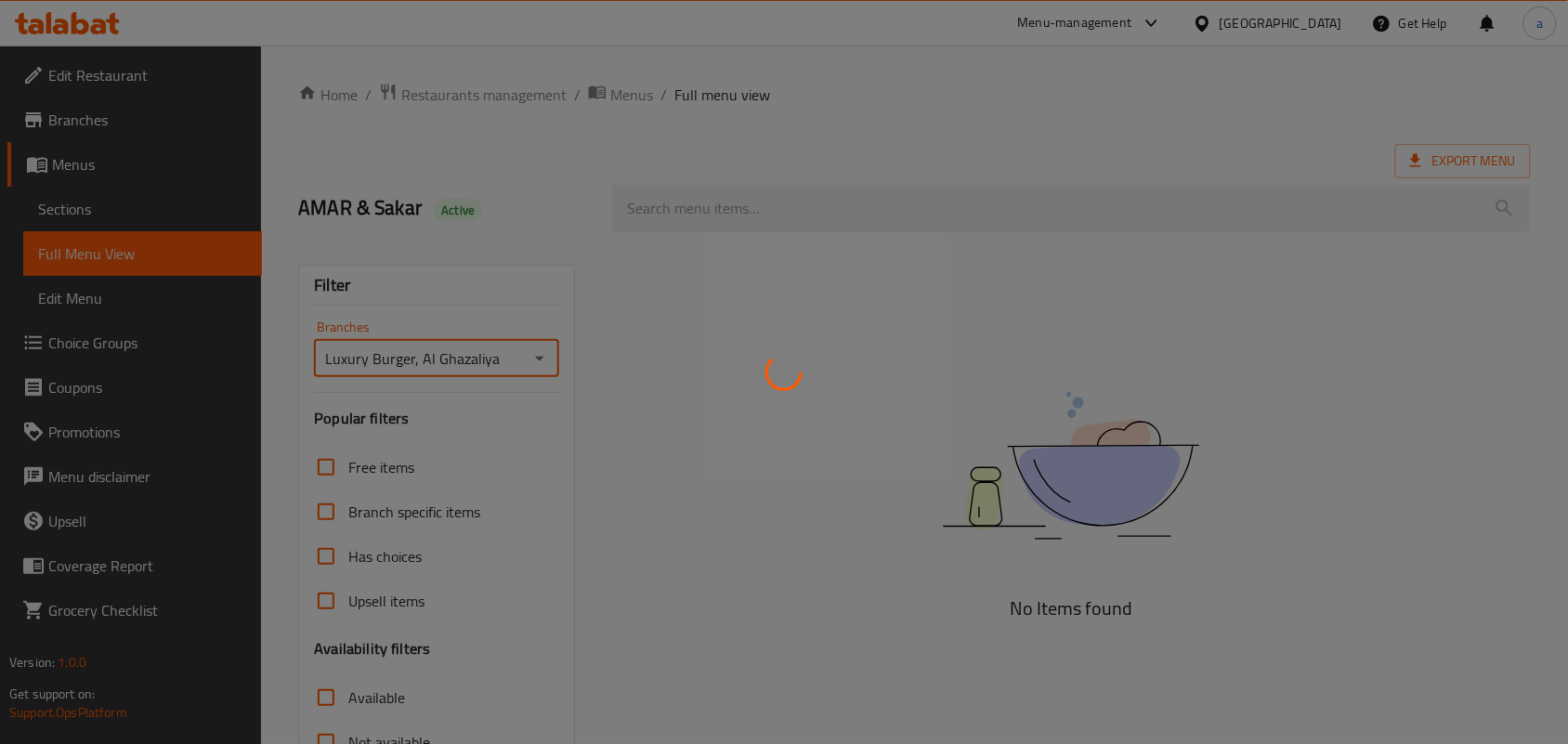
scroll to position [274, 0]
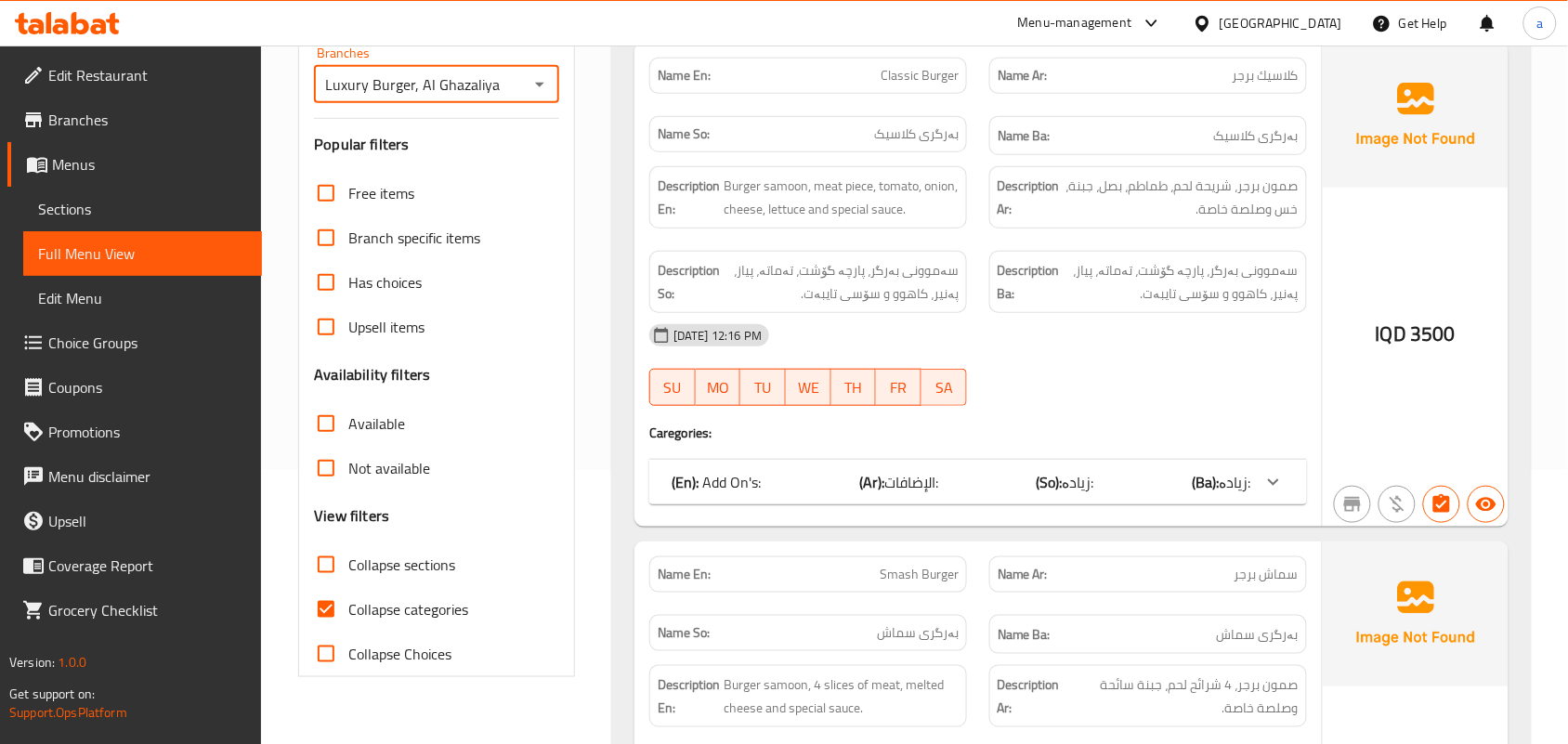
click at [309, 632] on input "Collapse categories" at bounding box center [325, 608] width 44 height 44
checkbox input "false"
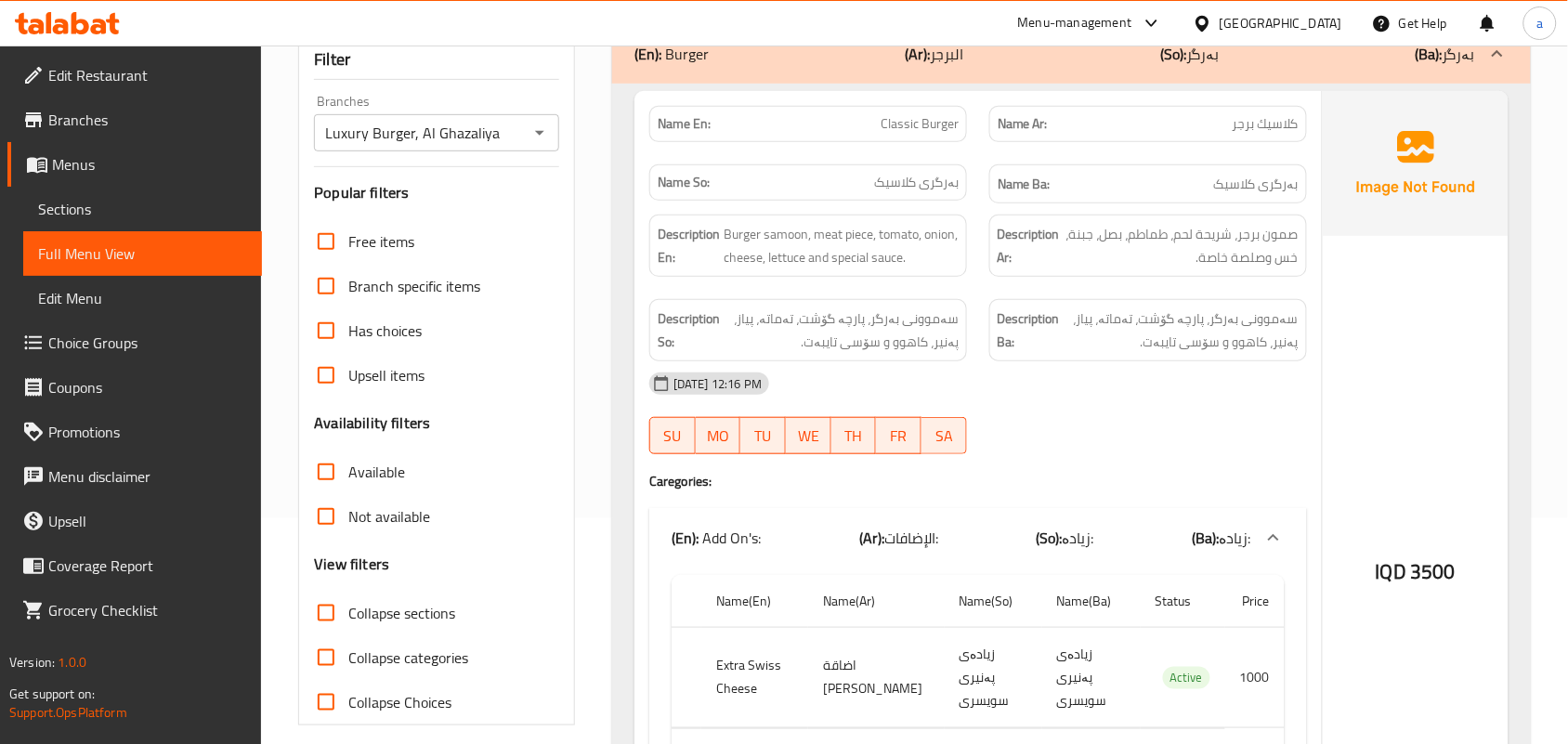
scroll to position [270, 0]
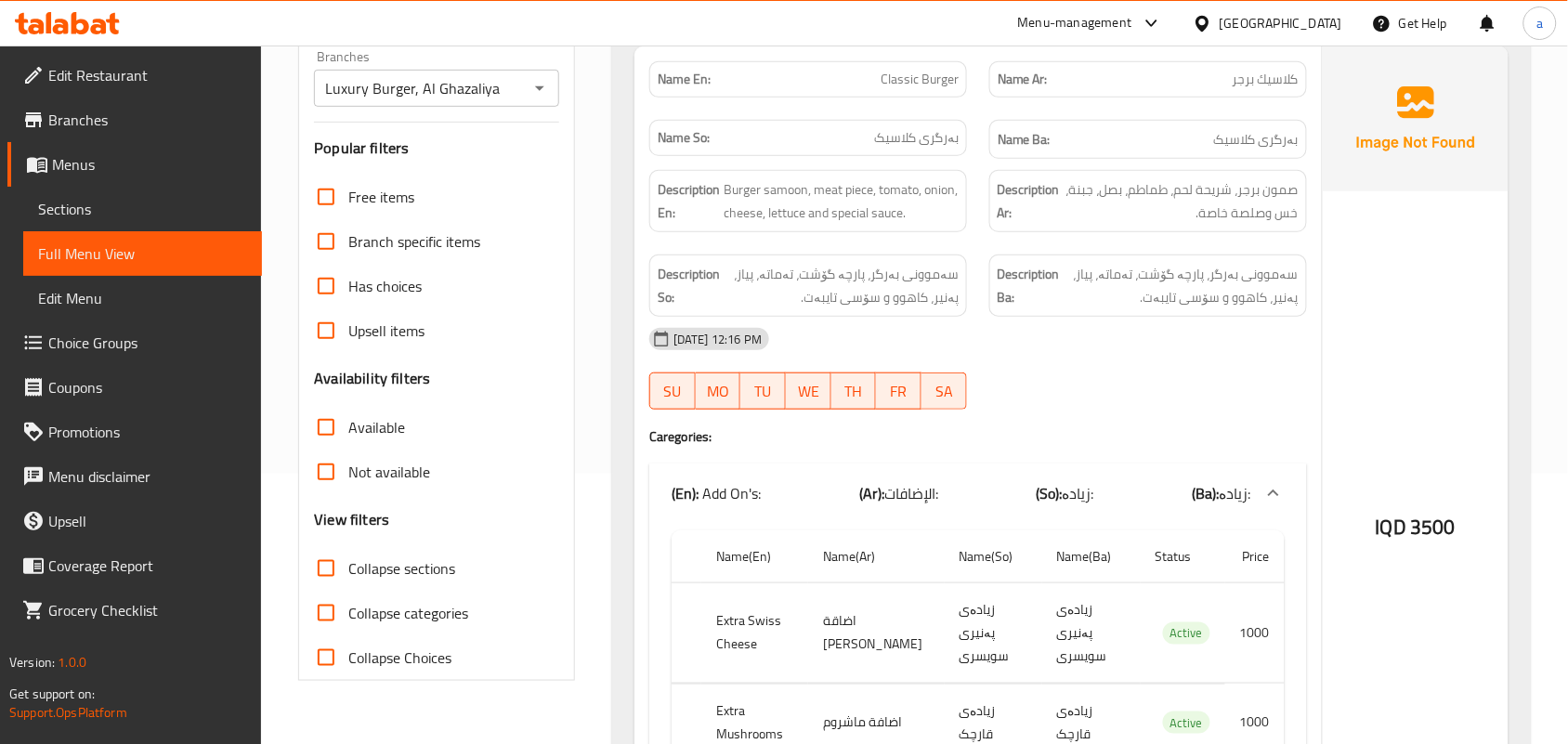
click at [332, 591] on input "Collapse sections" at bounding box center [325, 568] width 44 height 44
checkbox input "true"
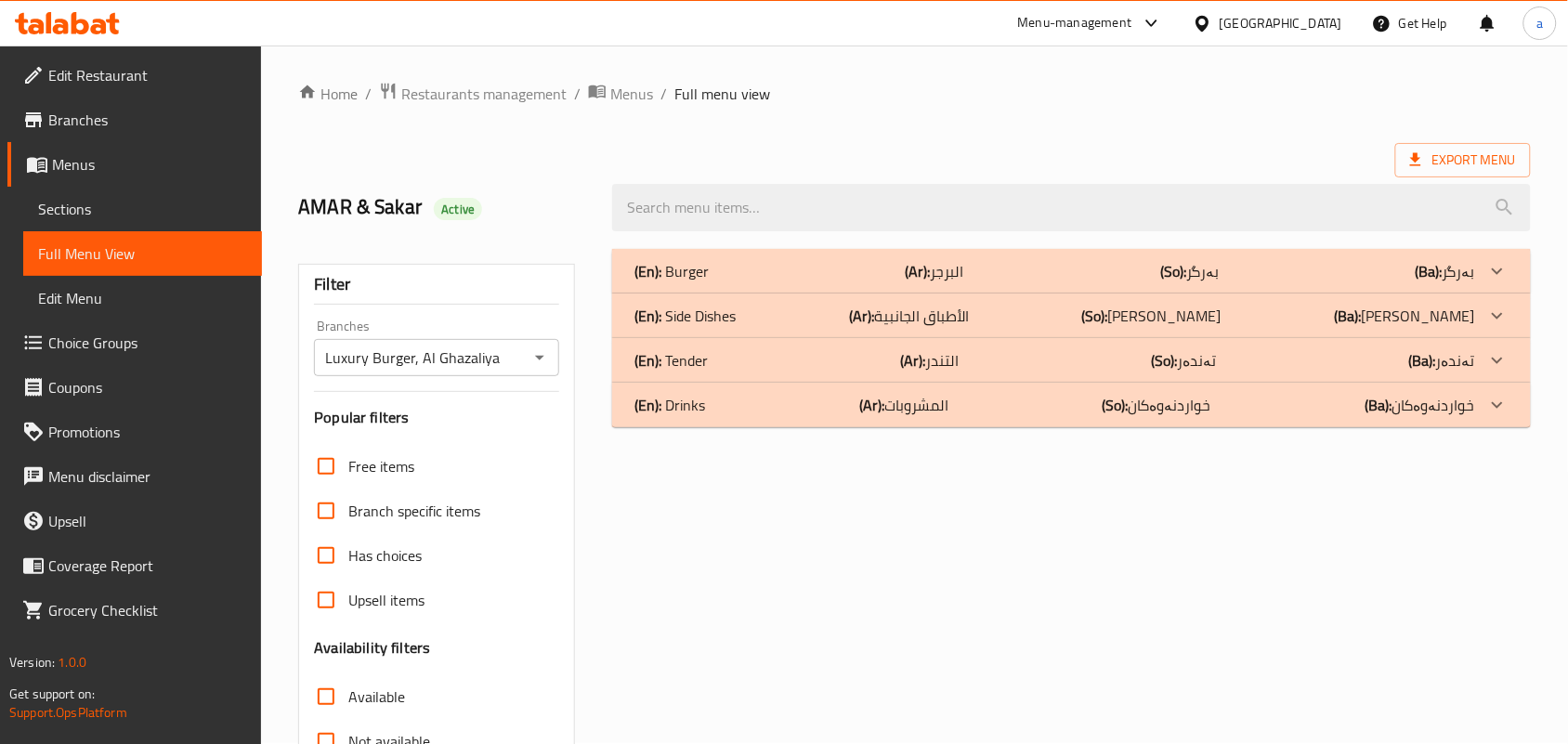
scroll to position [0, 0]
click at [926, 286] on b "(Ar):" at bounding box center [919, 272] width 26 height 28
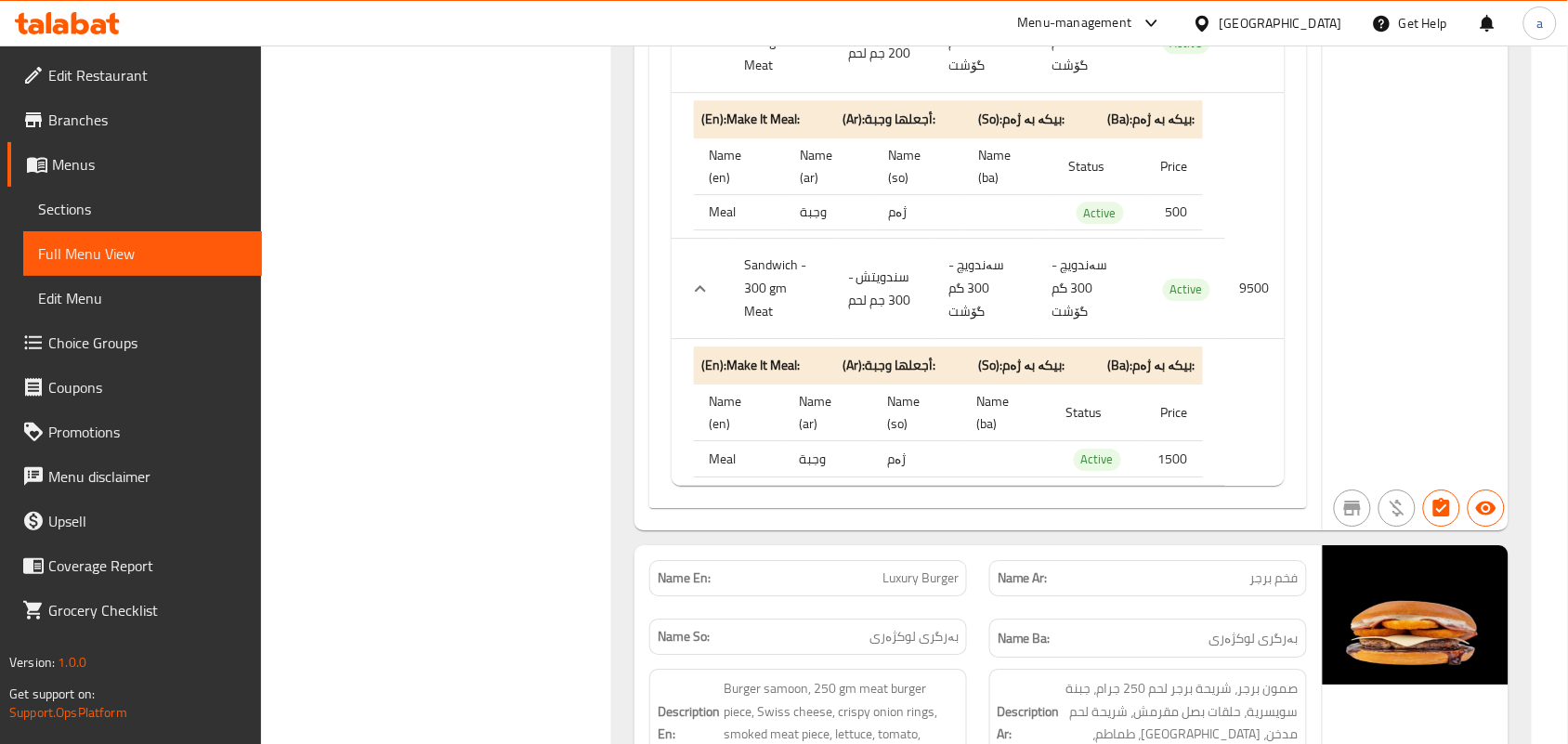
scroll to position [10969, 0]
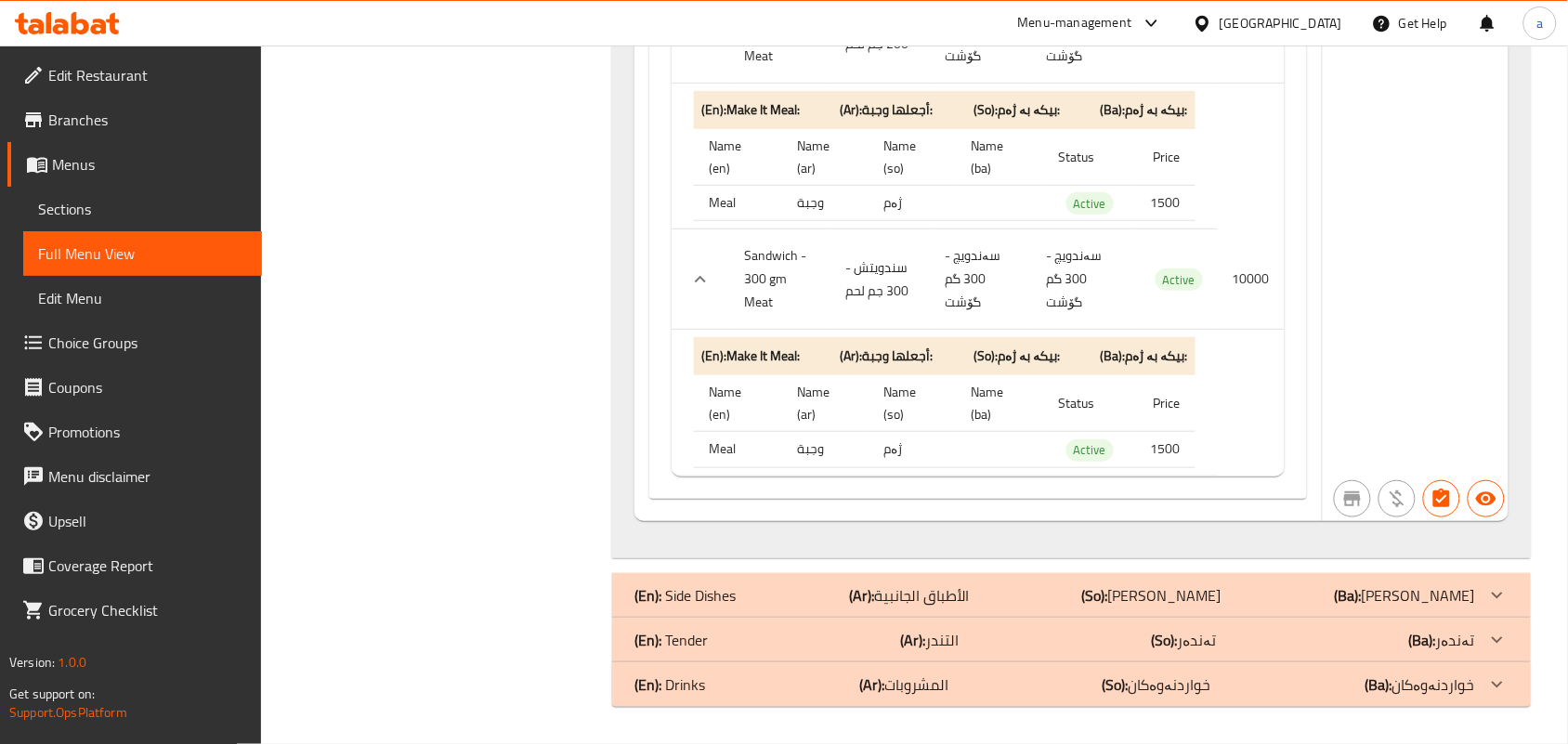
click at [969, 592] on p "(Ar): الأطباق الجانبية" at bounding box center [909, 596] width 120 height 23
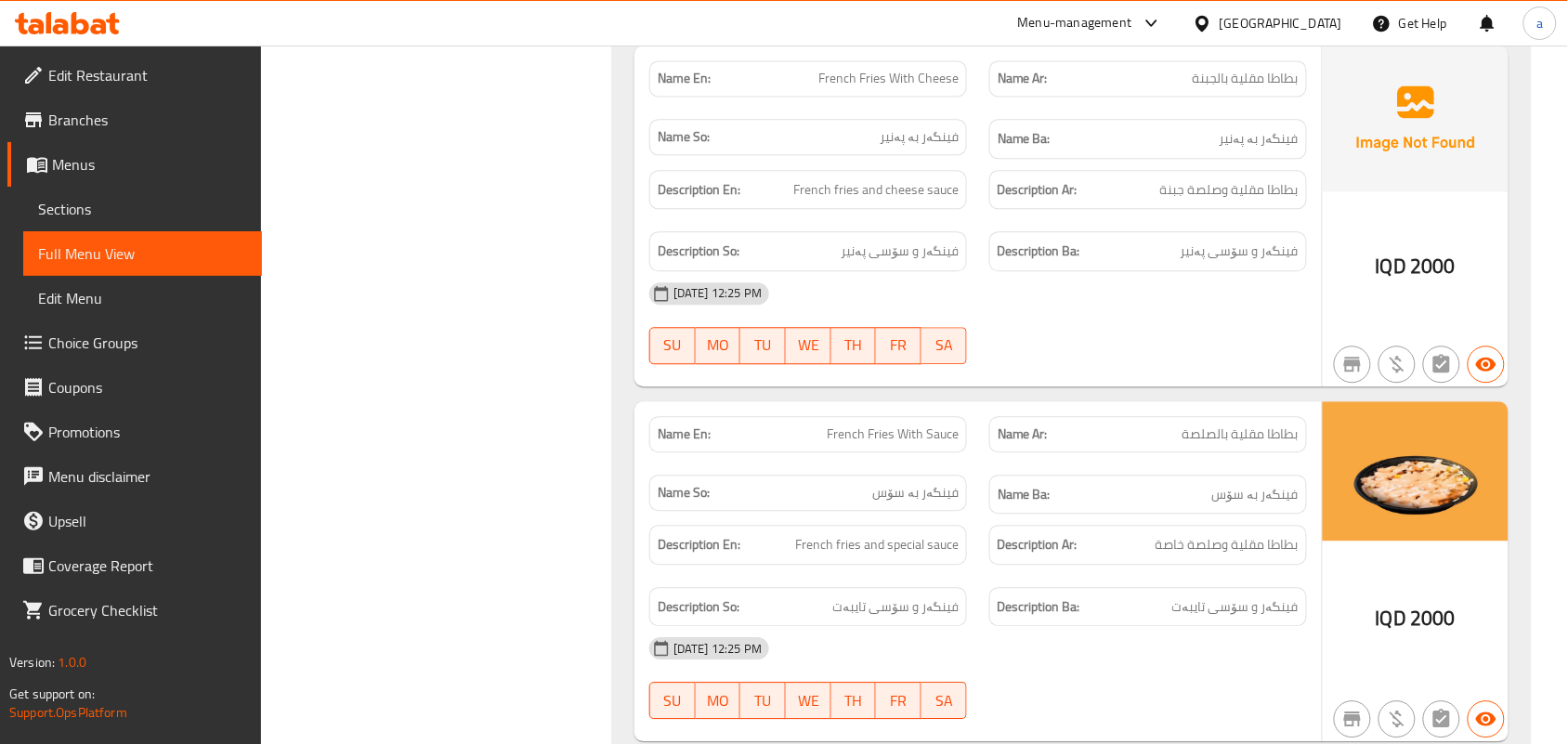
scroll to position [11782, 0]
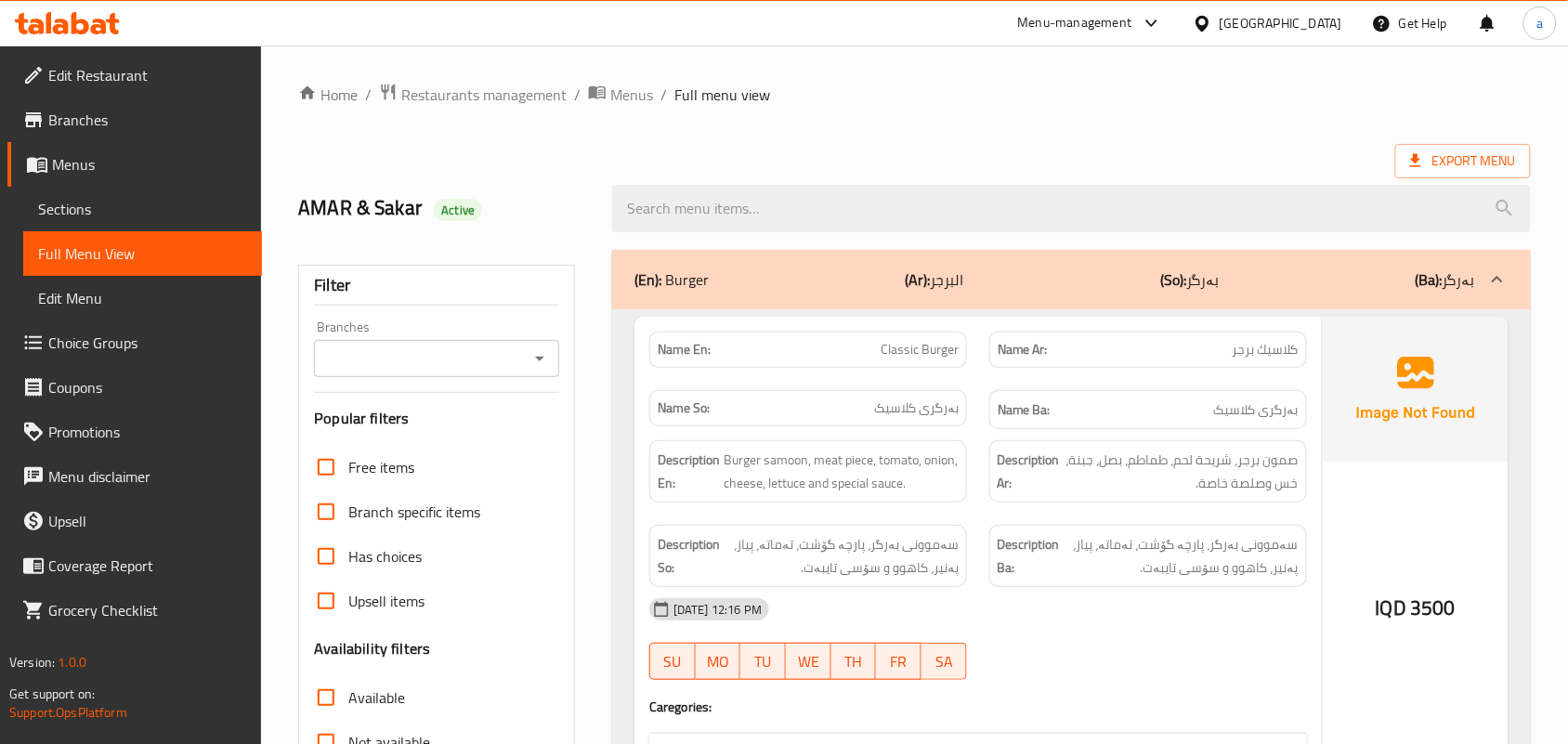
click at [543, 370] on icon "Open" at bounding box center [539, 359] width 23 height 23
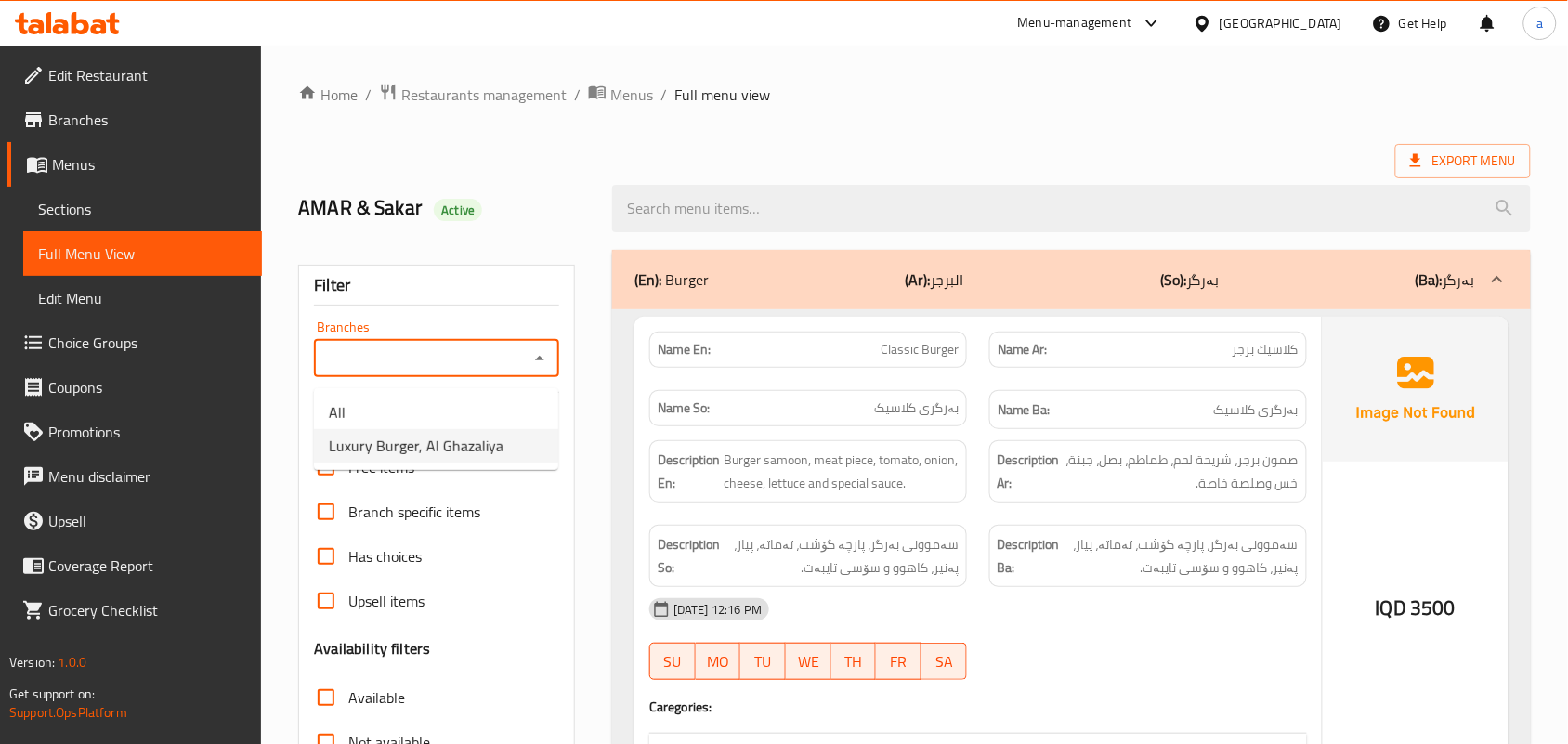
click at [485, 438] on span "Luxury Burger, Al Ghazaliya" at bounding box center [417, 445] width 175 height 23
type input "Luxury Burger, Al Ghazaliya"
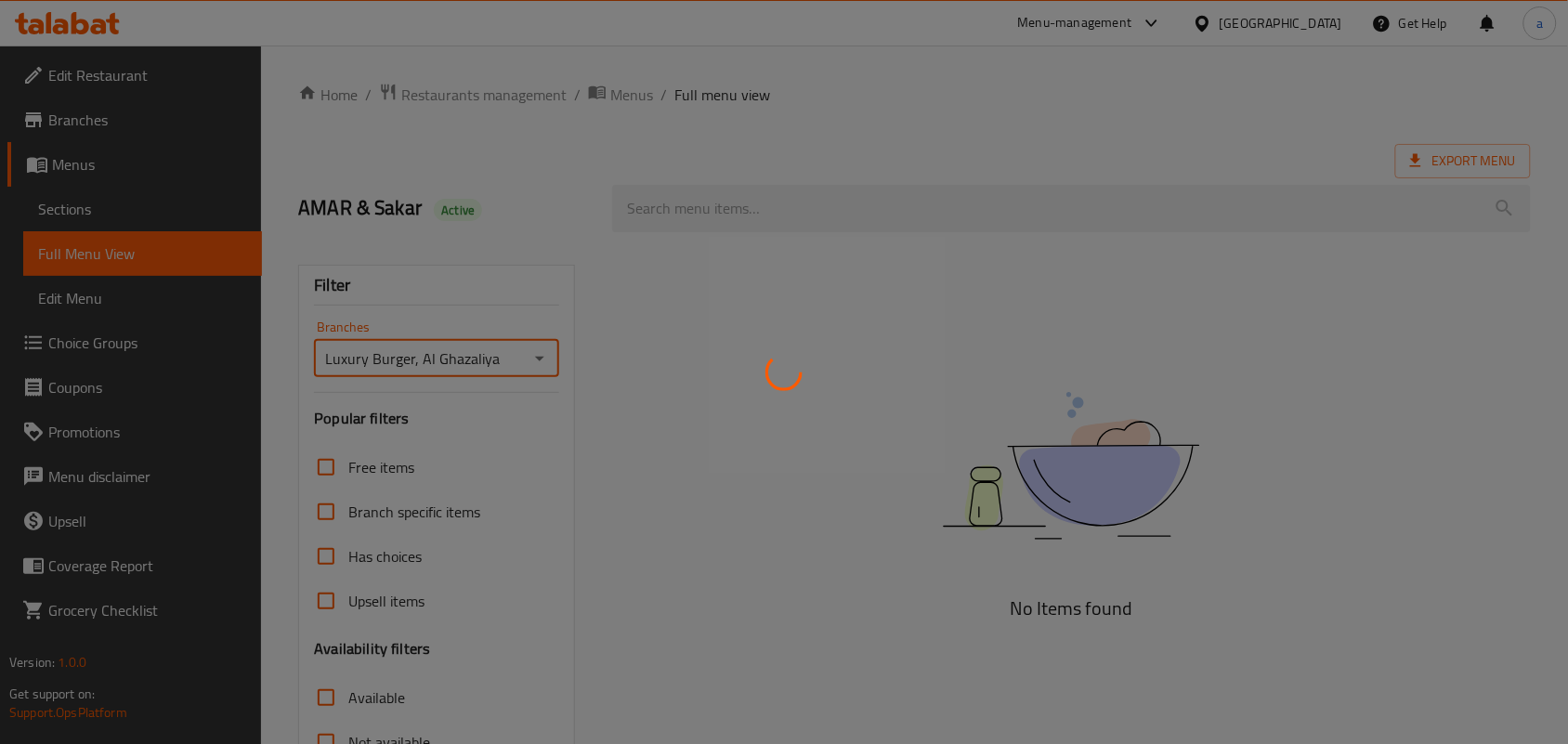
scroll to position [270, 0]
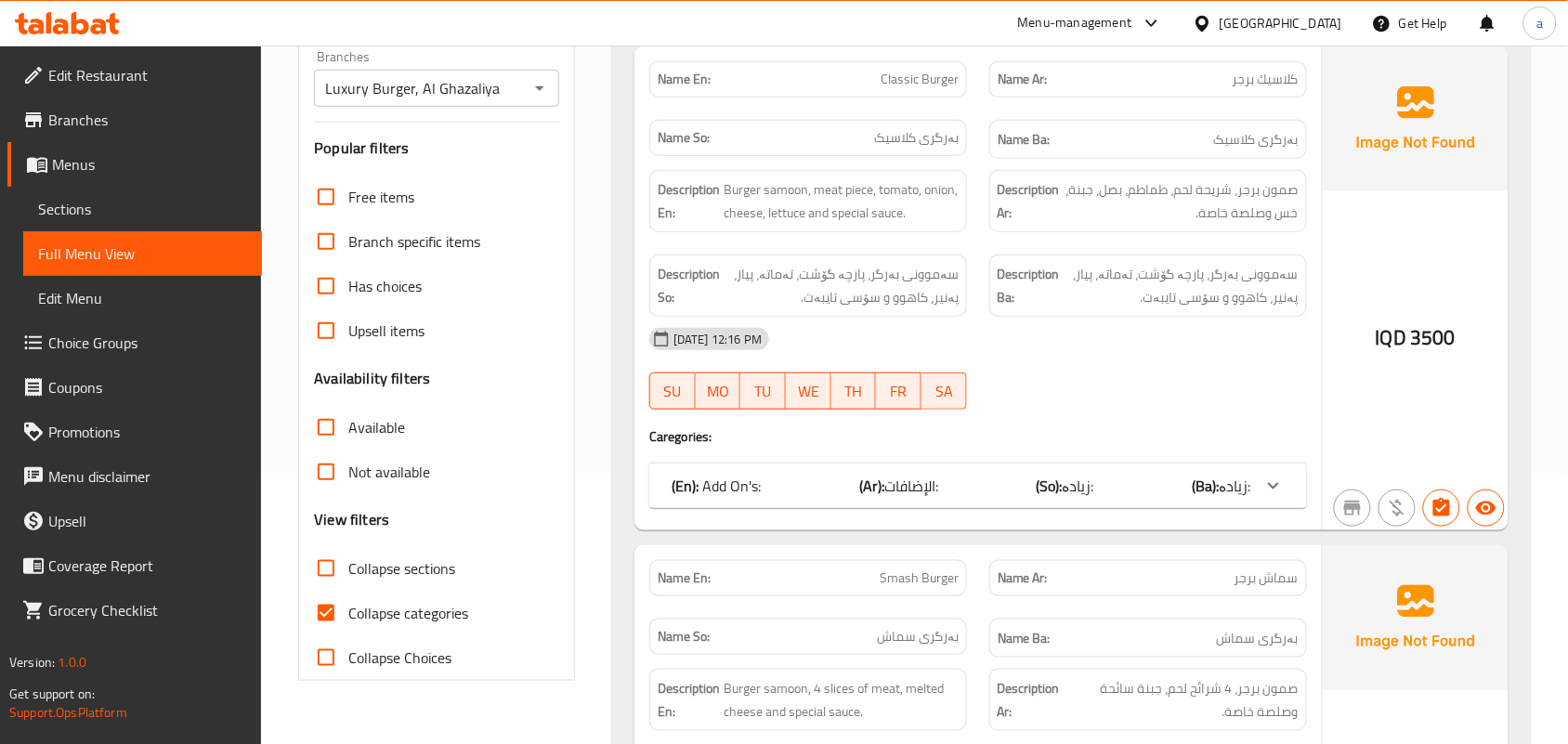
click at [731, 494] on p "(En): Add On's:" at bounding box center [715, 486] width 89 height 23
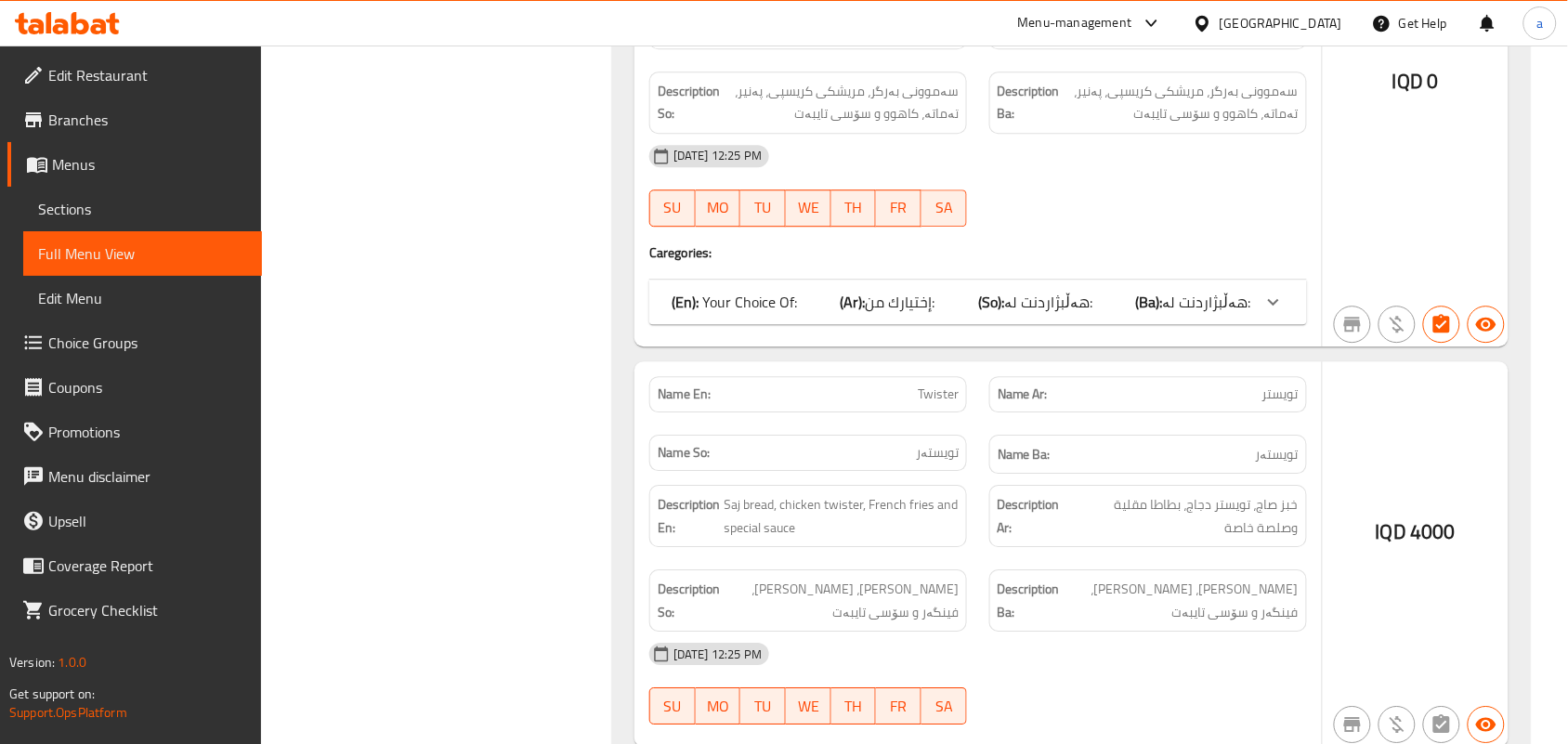
scroll to position [7440, 0]
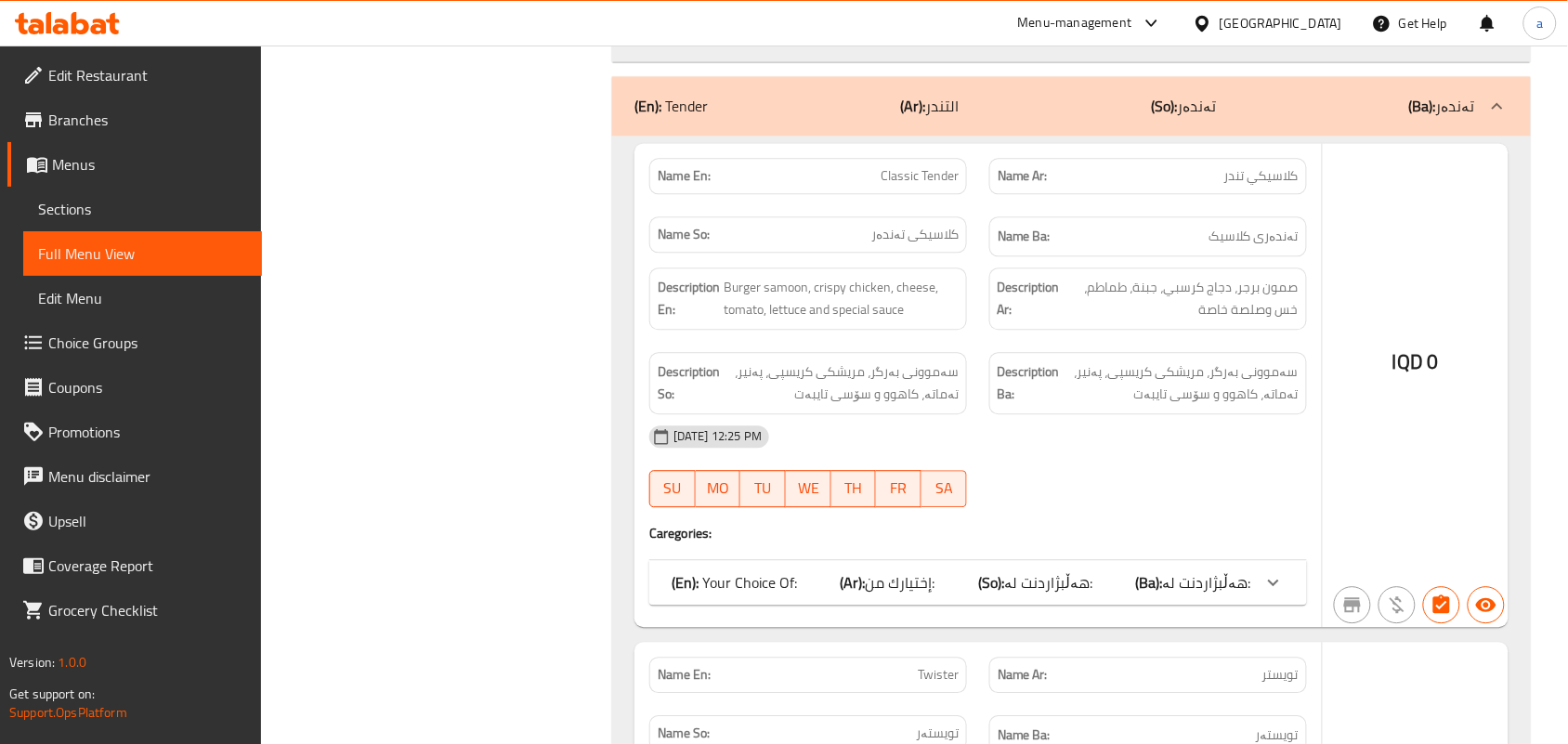
click at [1057, 597] on span "هەڵبژاردنت لە:" at bounding box center [1048, 583] width 88 height 28
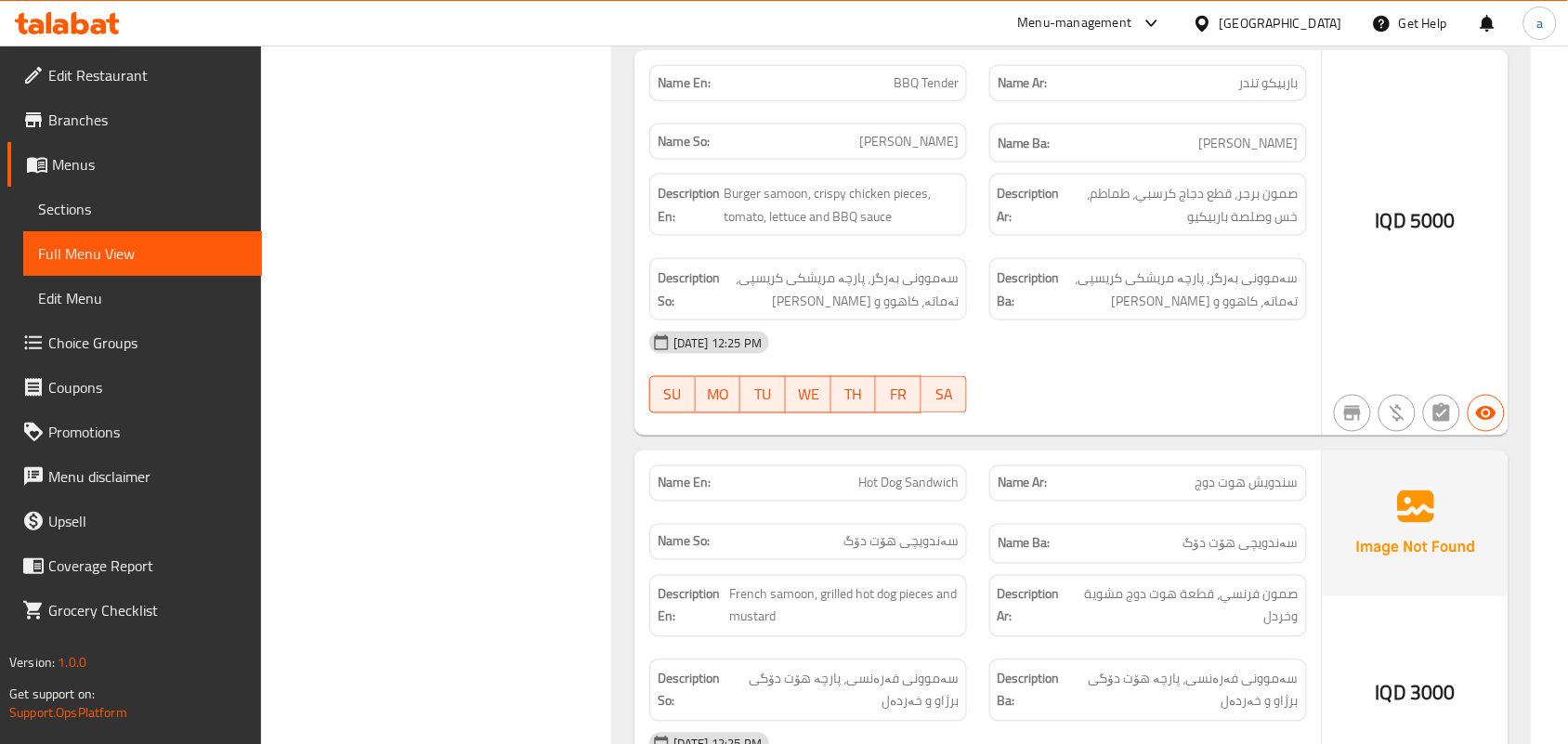
scroll to position [9067, 0]
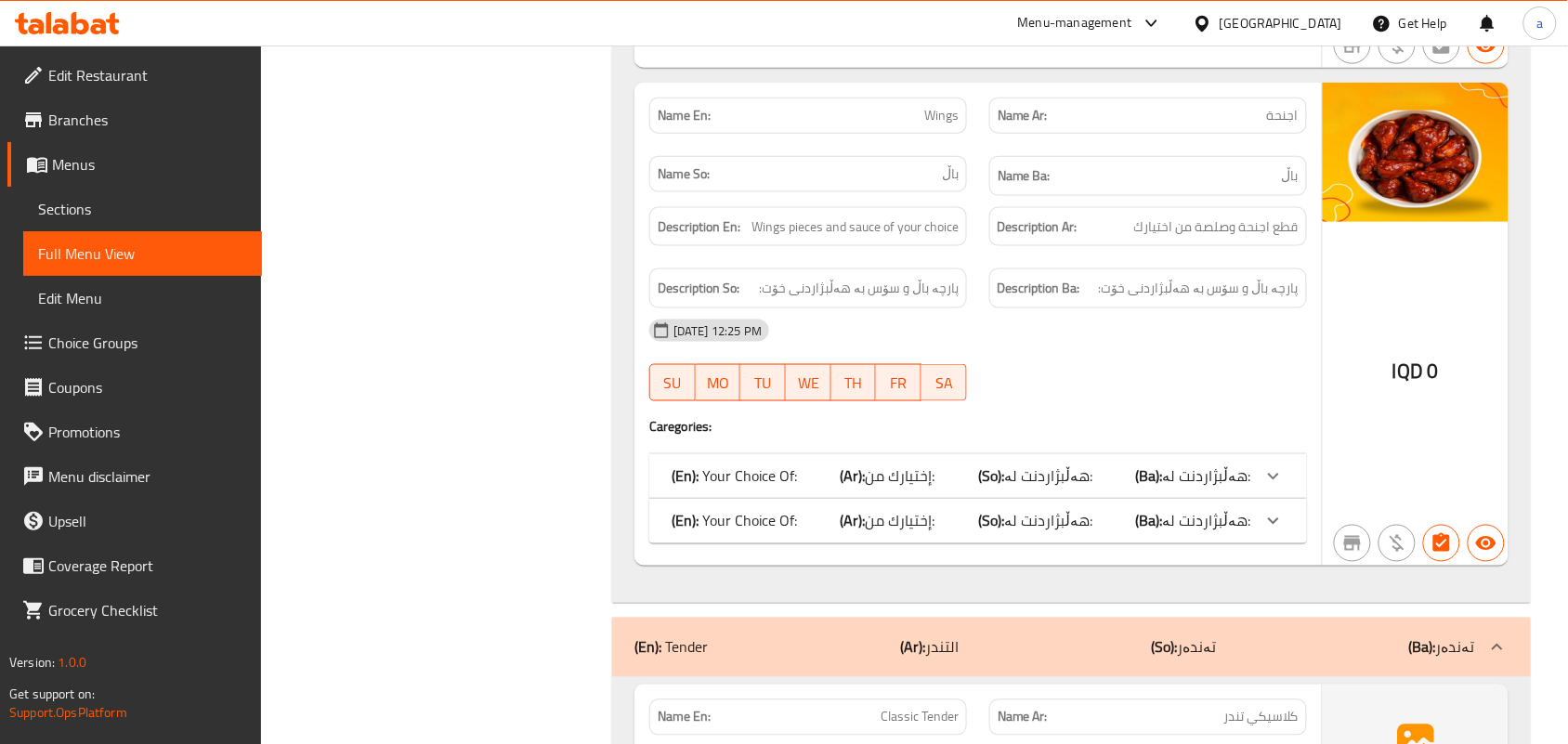
click at [1029, 536] on span "هەڵبژاردنت لە:" at bounding box center [1048, 521] width 88 height 28
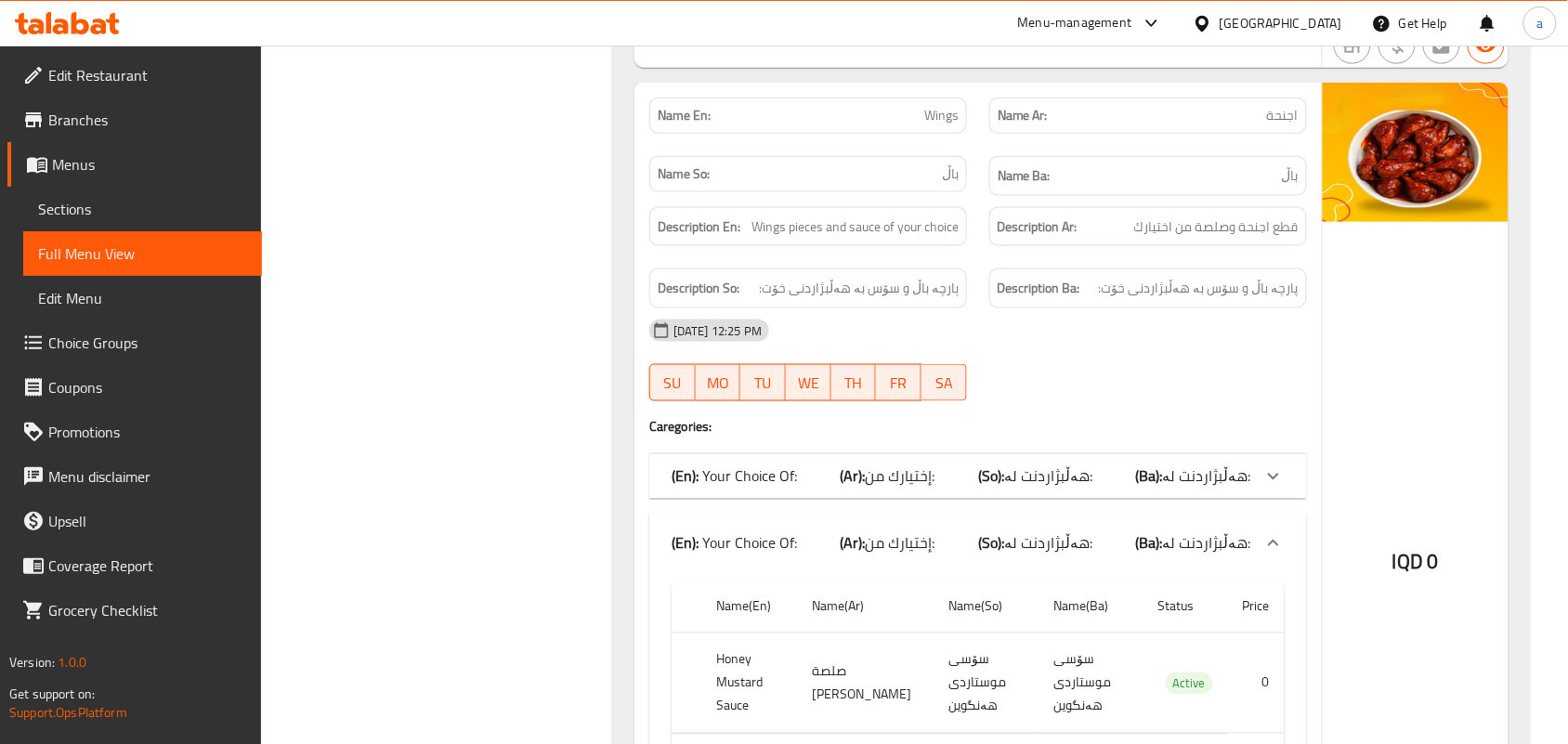
scroll to position [7170, 0]
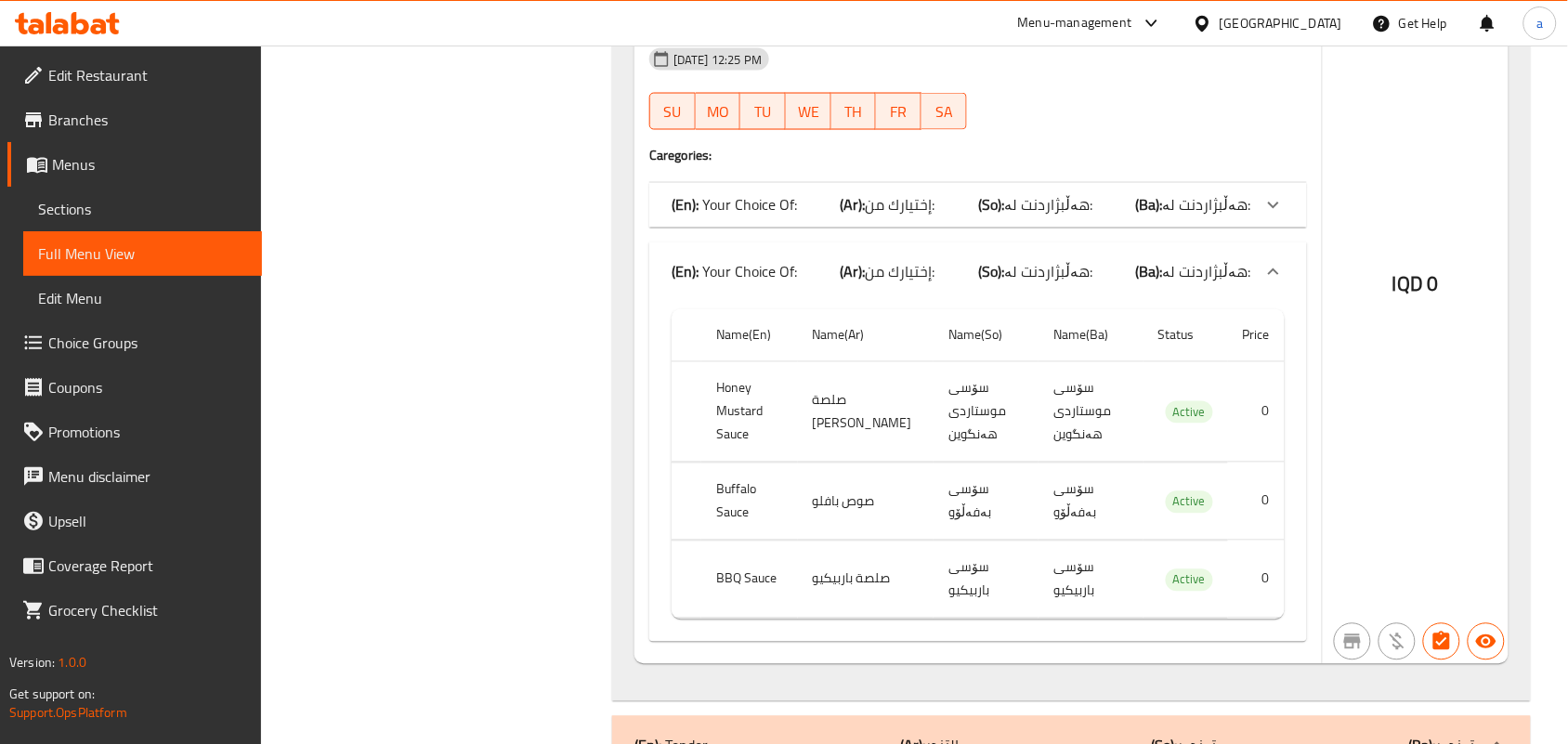
click at [986, 219] on b "(So):" at bounding box center [990, 205] width 26 height 28
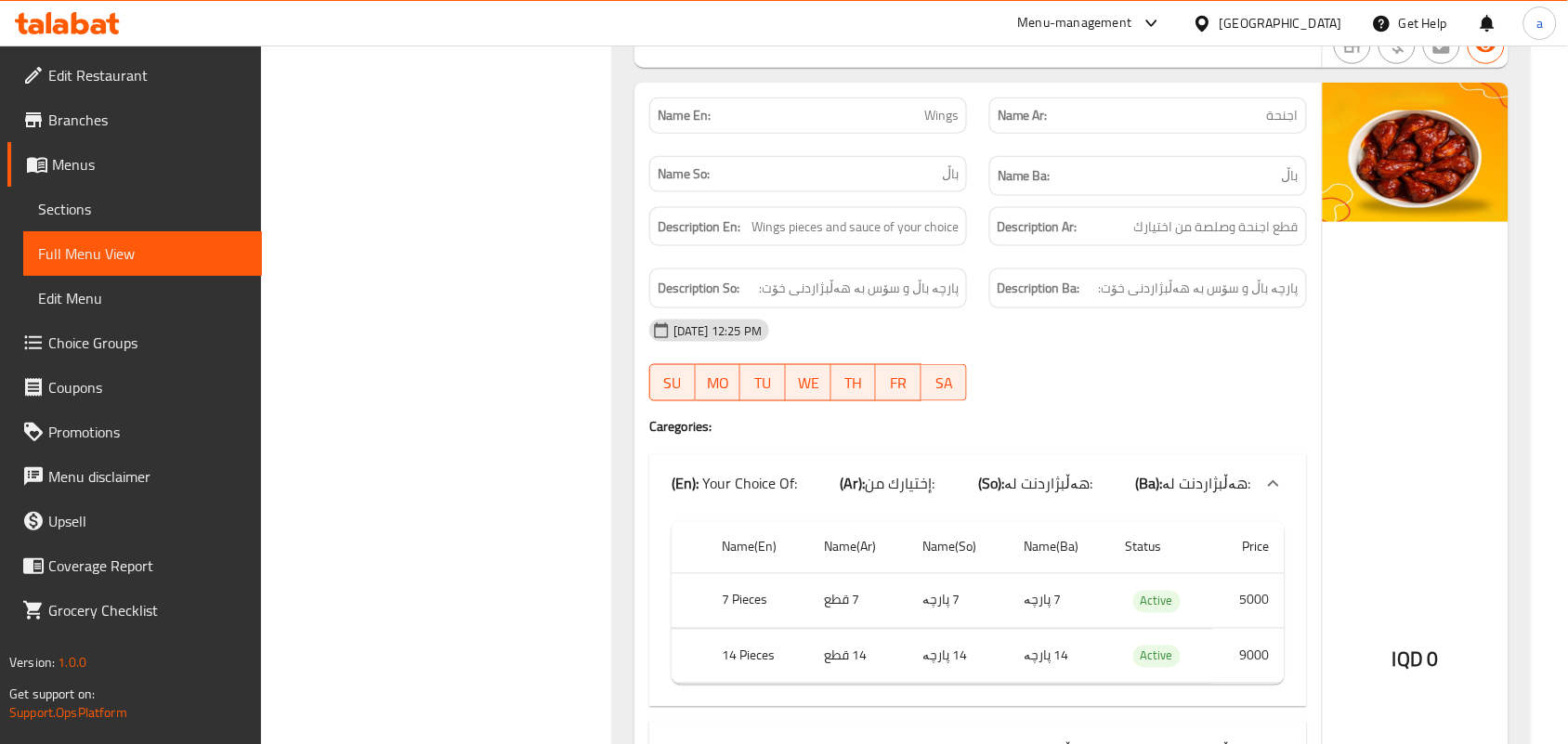
scroll to position [6627, 0]
